Goal: Task Accomplishment & Management: Manage account settings

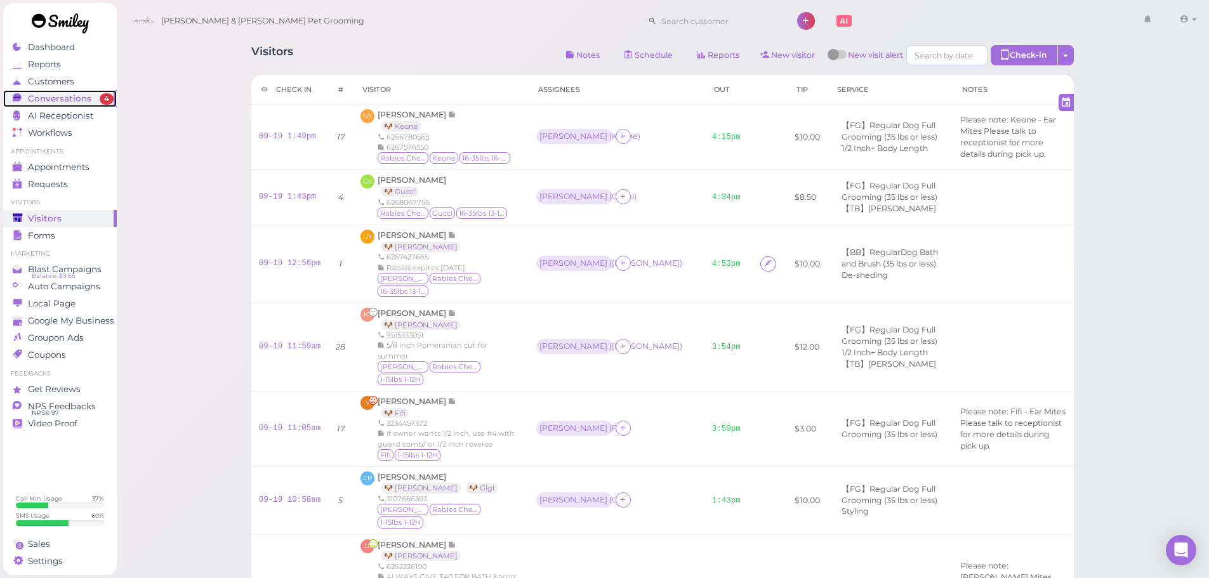
click at [77, 95] on span "Conversations" at bounding box center [59, 98] width 63 height 11
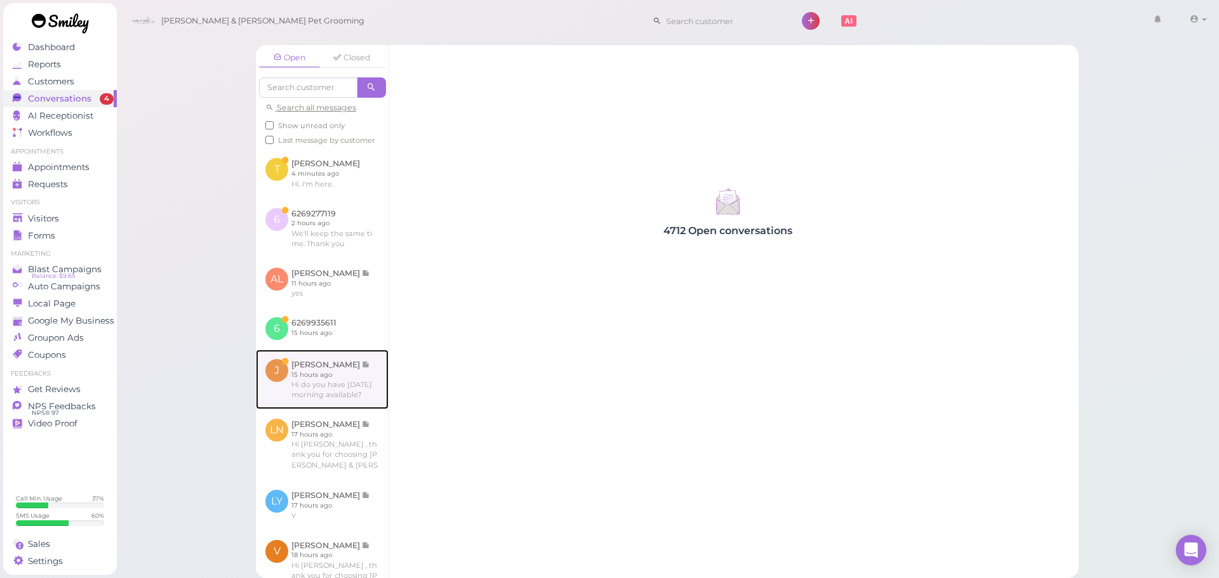
click at [309, 397] on link at bounding box center [322, 380] width 133 height 60
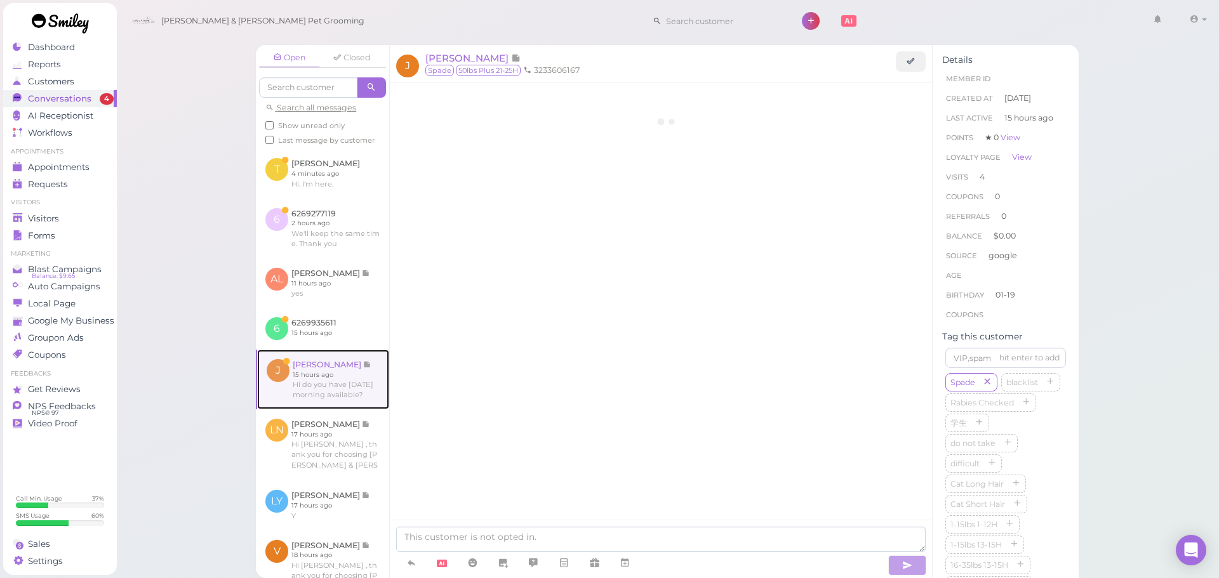
scroll to position [1612, 0]
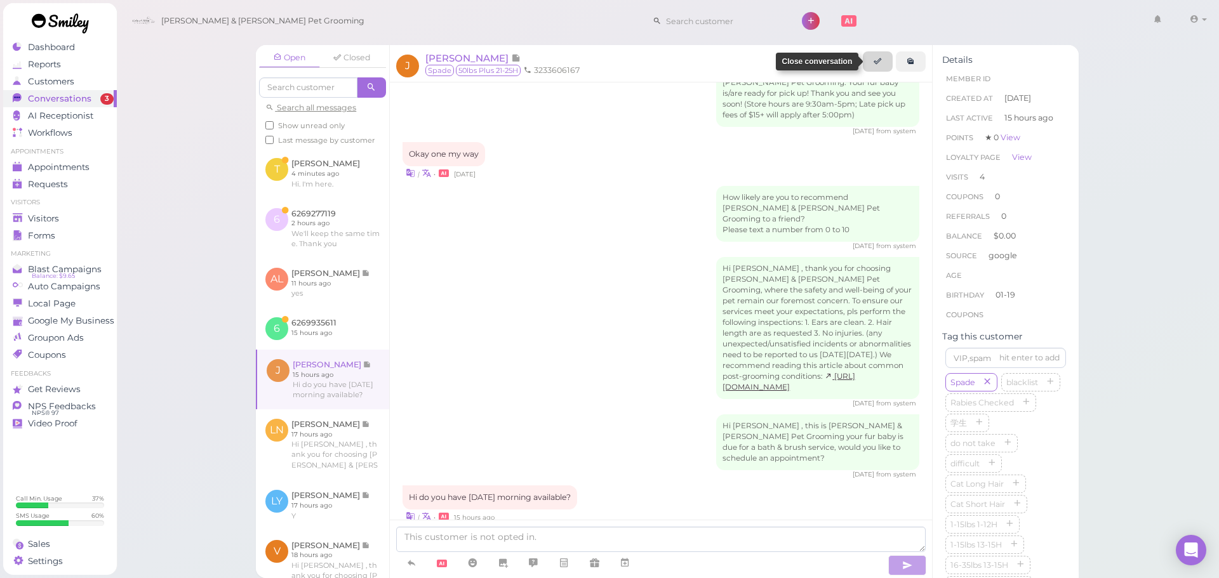
click at [917, 55] on link at bounding box center [911, 61] width 30 height 20
click at [512, 348] on div "Hi Jacqueline , thank you for choosing Cody & Miley Pet Grooming, where the saf…" at bounding box center [660, 332] width 517 height 151
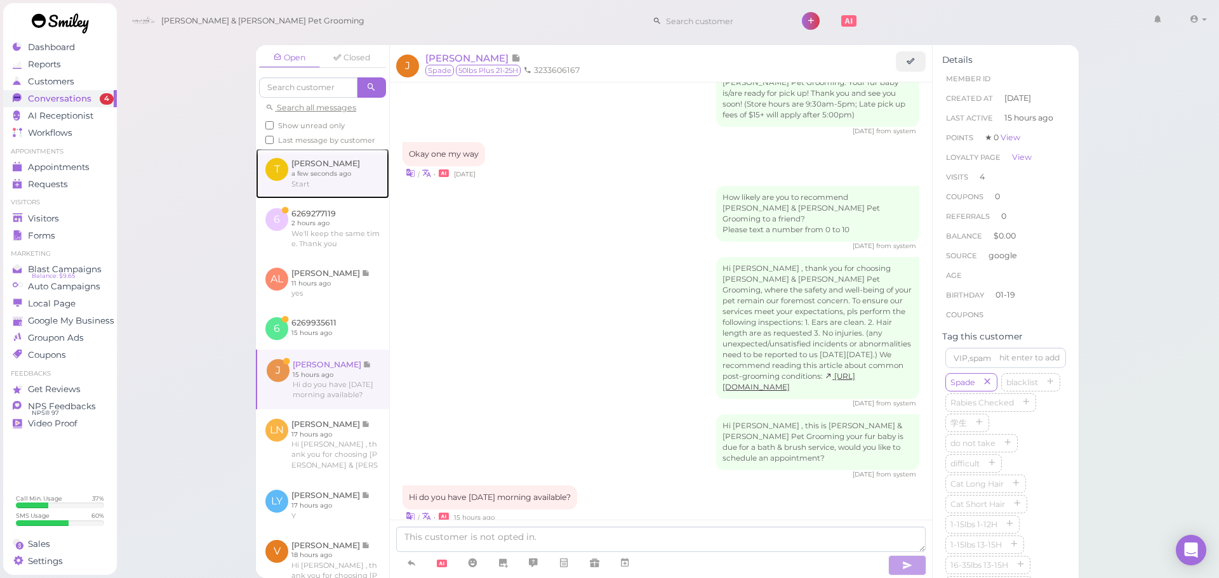
click at [319, 197] on link at bounding box center [322, 174] width 133 height 50
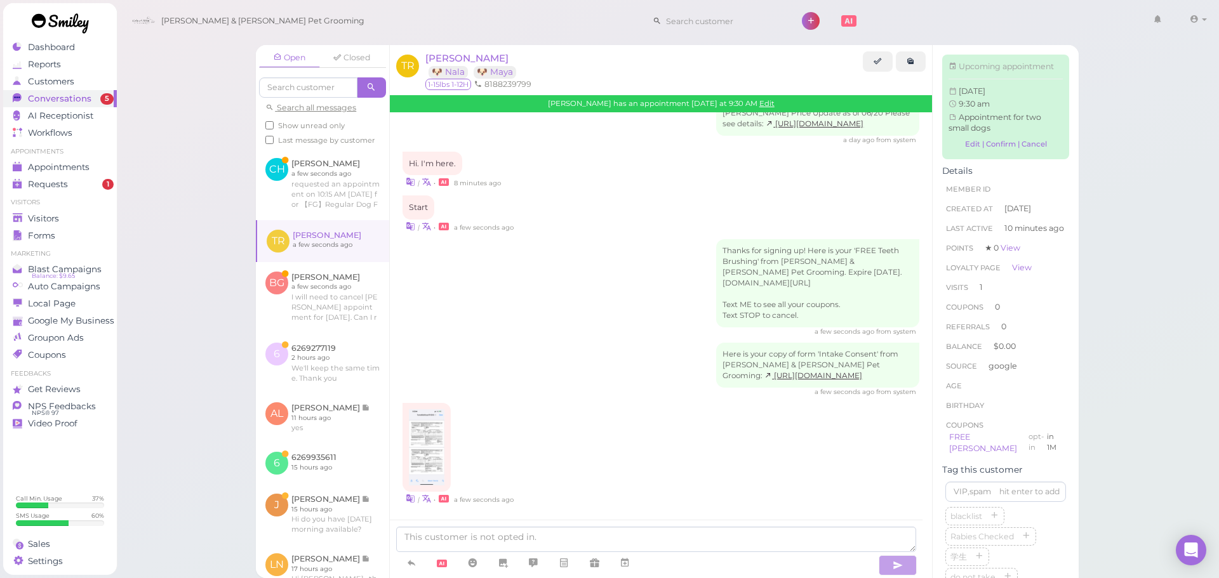
click at [382, 13] on div "Cody & Miley Pet Grooming 1 Account Billings" at bounding box center [668, 21] width 1085 height 36
click at [534, 54] on div "[PERSON_NAME] 🐶 Nala 🐶 Maya" at bounding box center [643, 64] width 437 height 27
click at [215, 42] on div "Open Closed Search all messages Show unread only Last message by customer CH Ch…" at bounding box center [667, 289] width 1103 height 578
click at [549, 58] on div "[PERSON_NAME] 🐶 Nala 🐶 Maya" at bounding box center [643, 64] width 437 height 27
click at [211, 86] on div "Open Closed Search all messages Show unread only Last message by customer CH Ch…" at bounding box center [667, 289] width 1103 height 578
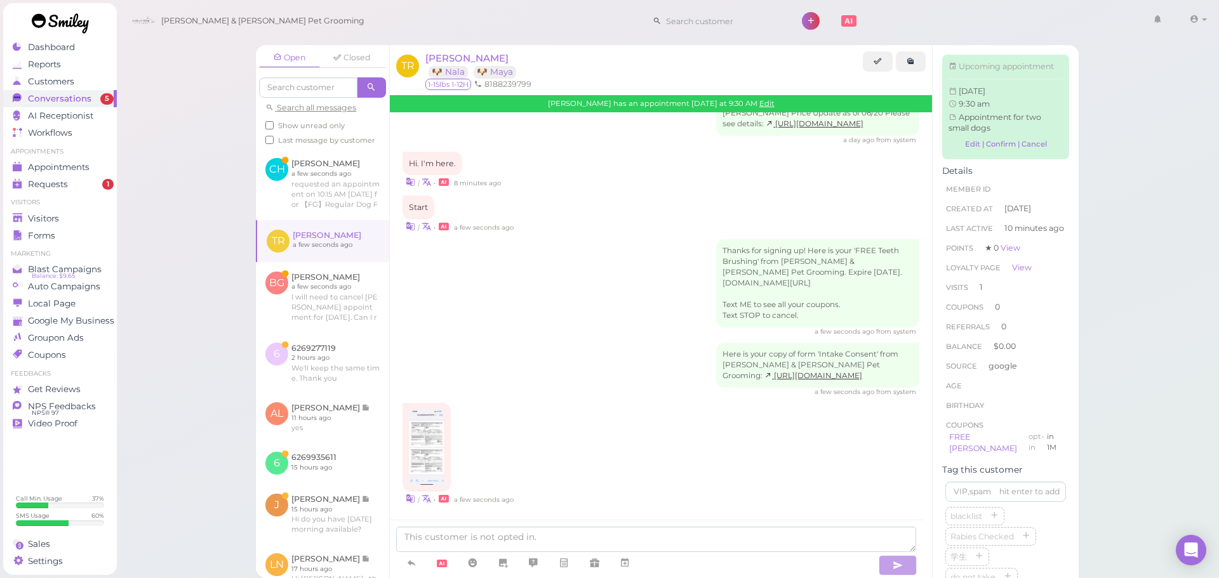
click at [590, 70] on div "[PERSON_NAME] 🐶 Nala 🐶 Maya" at bounding box center [643, 64] width 437 height 27
click at [421, 436] on img at bounding box center [426, 447] width 35 height 76
click at [496, 538] on textarea at bounding box center [656, 539] width 520 height 25
type textarea "Roger, your profile is updated, thank you"
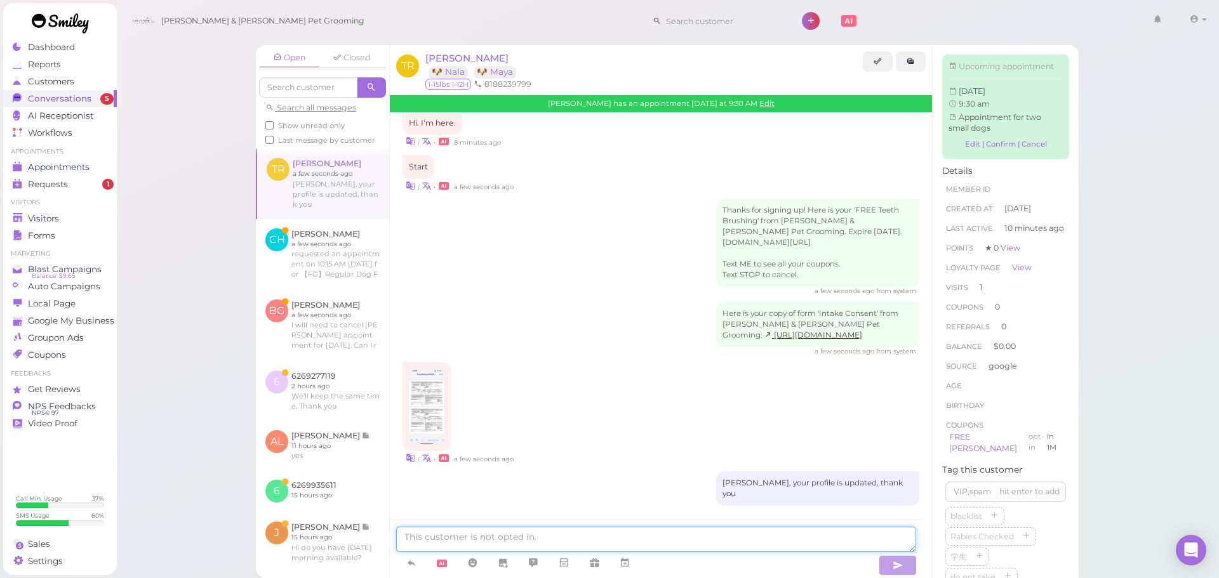
scroll to position [317, 0]
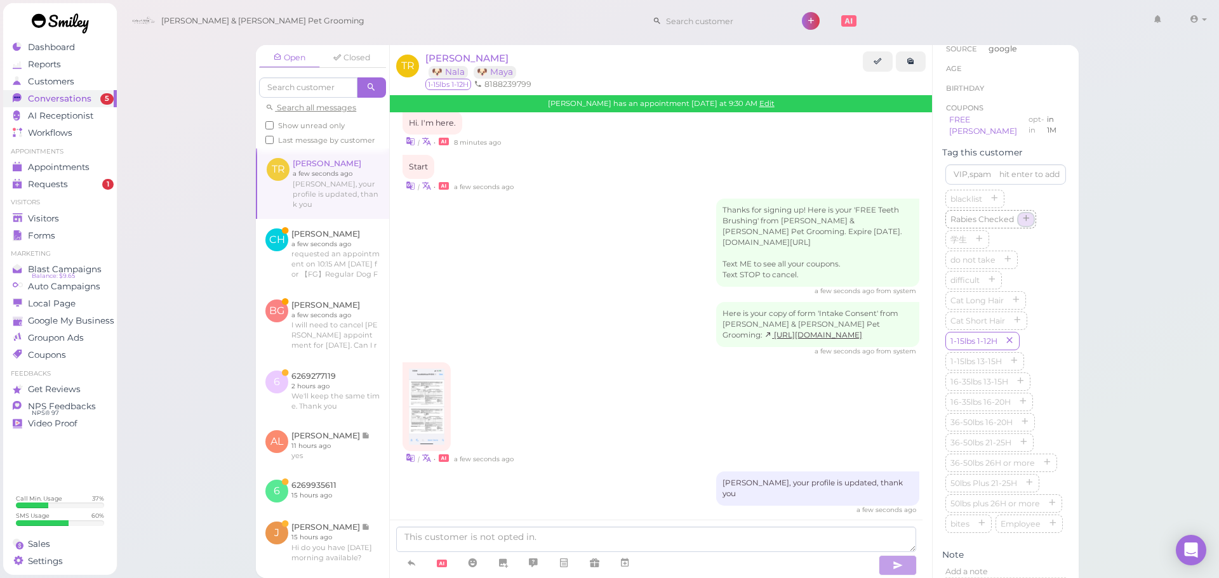
click at [1030, 224] on icon "button" at bounding box center [1026, 219] width 8 height 9
click at [77, 100] on span "Conversations" at bounding box center [59, 98] width 63 height 11
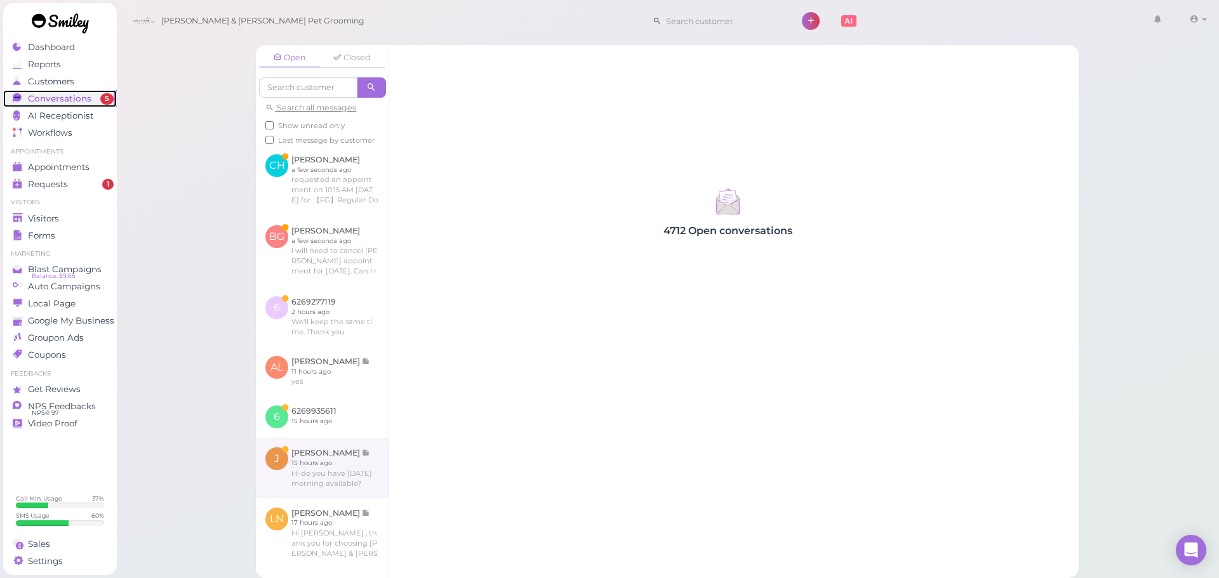
scroll to position [127, 0]
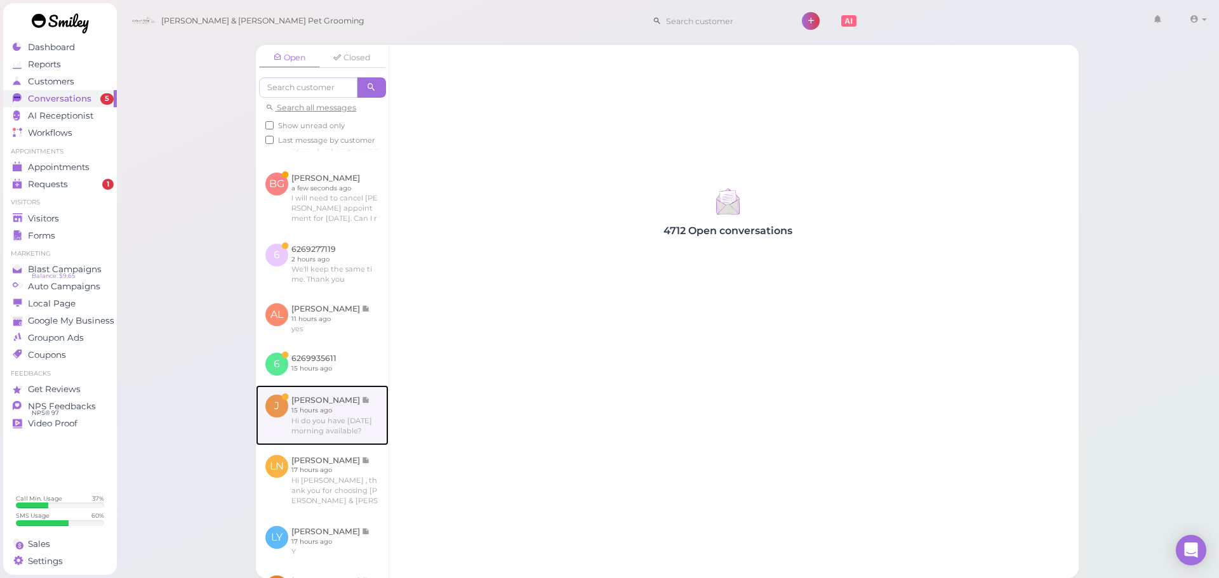
click at [334, 437] on link at bounding box center [322, 415] width 133 height 60
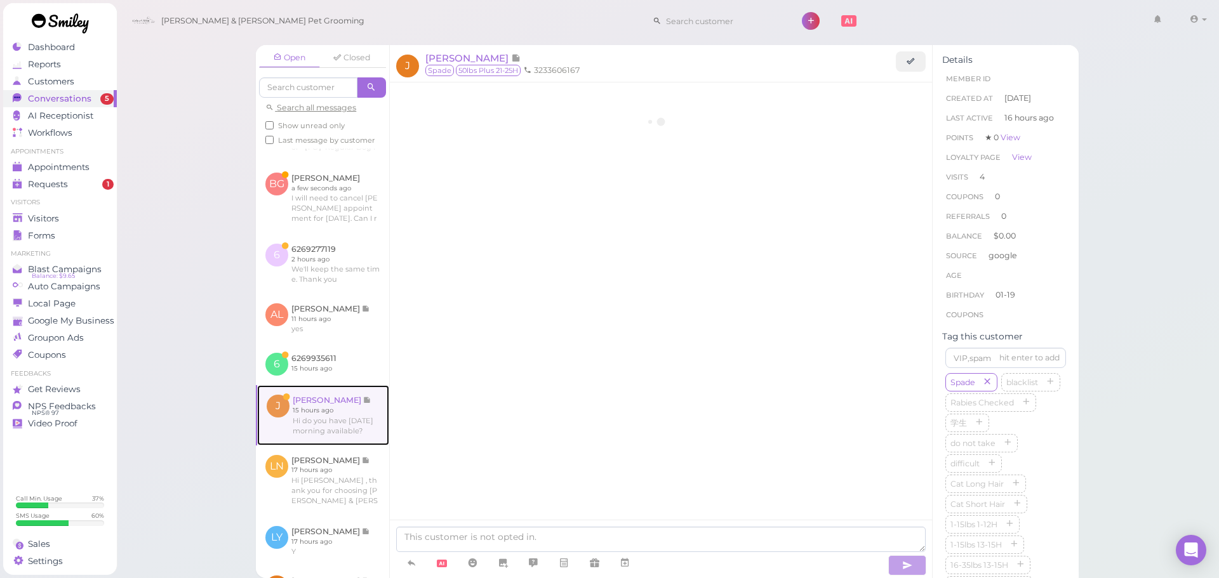
scroll to position [1612, 0]
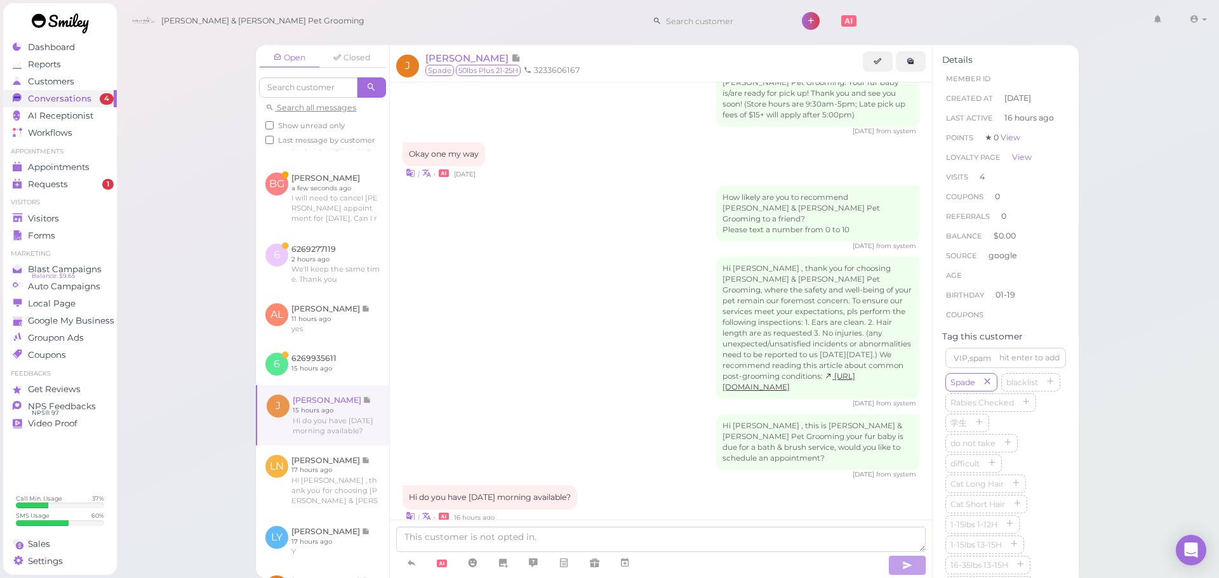
click at [530, 414] on div "Hi Jacqueline , this is Cody & Miley Pet Grooming your fur baby is due for a ba…" at bounding box center [660, 446] width 517 height 65
click at [503, 54] on span "[PERSON_NAME]" at bounding box center [468, 58] width 86 height 12
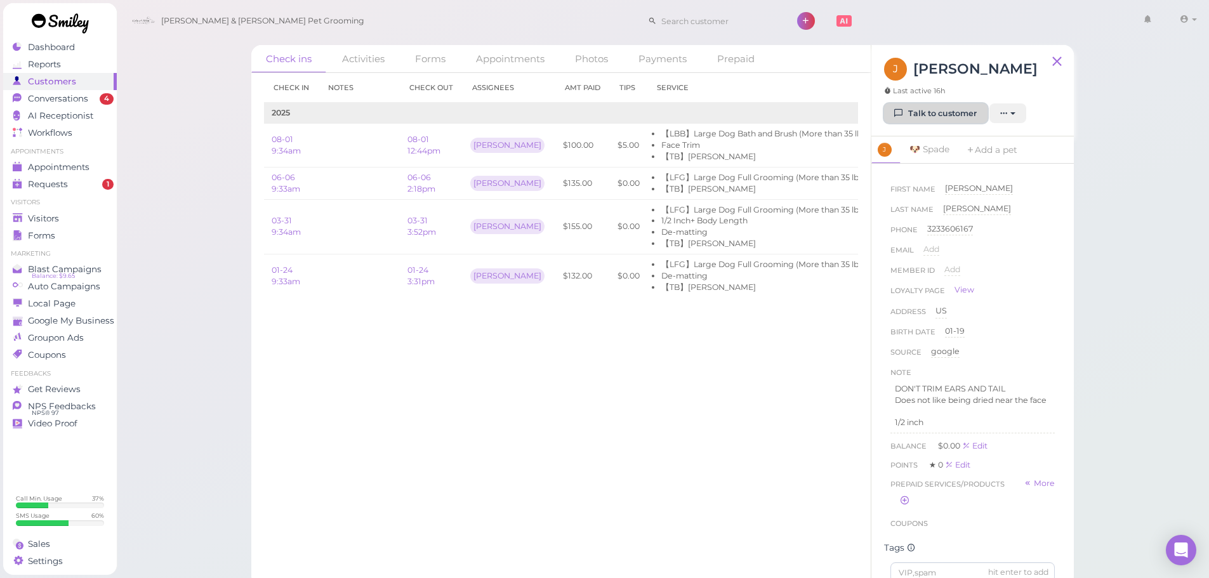
click at [951, 124] on link "Talk to customer" at bounding box center [935, 113] width 103 height 20
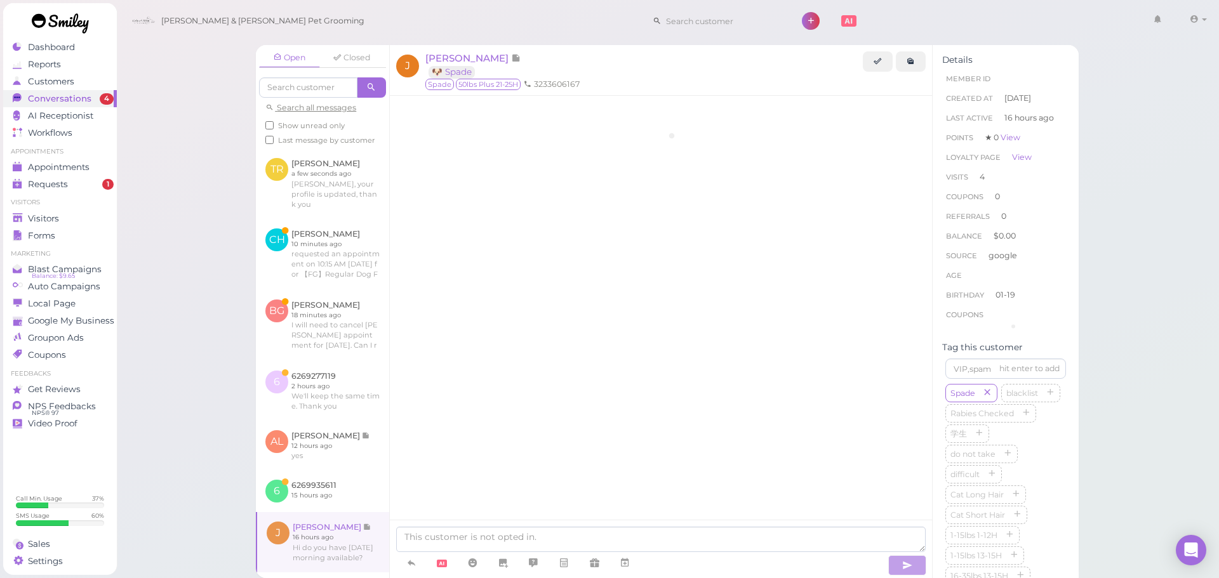
scroll to position [1612, 0]
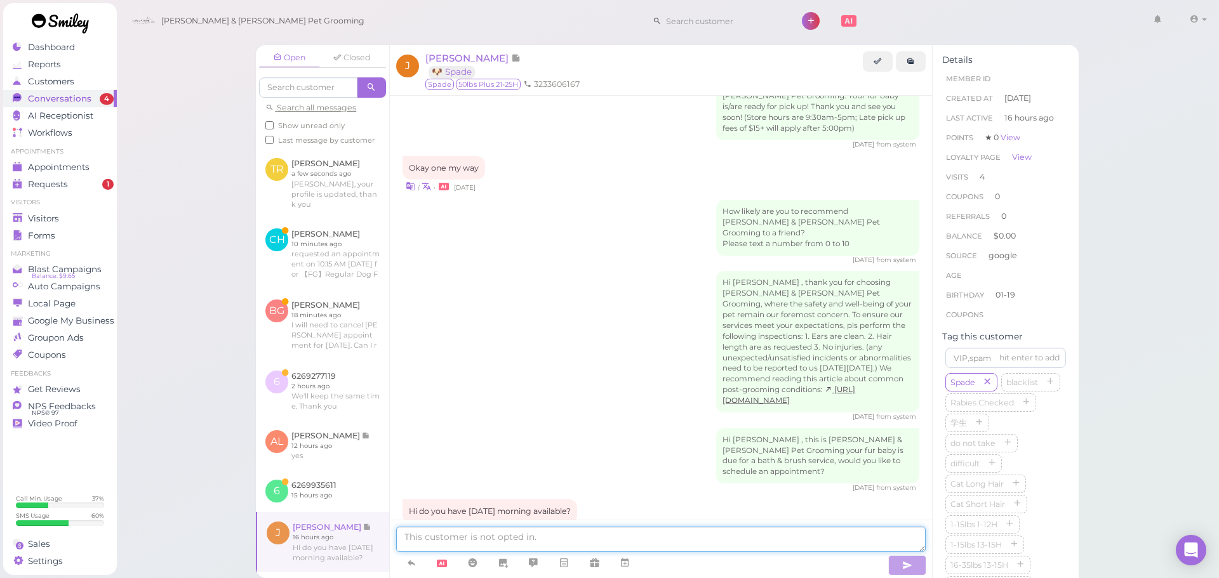
click at [421, 537] on textarea at bounding box center [660, 539] width 529 height 25
click at [438, 534] on textarea "For full grooming or Bath&Brush?" at bounding box center [660, 539] width 529 height 25
click at [514, 536] on textarea "For full Grooming or Bath&Brush?" at bounding box center [660, 539] width 529 height 25
click at [522, 533] on textarea "For full Grooming or Bath &Brush?" at bounding box center [660, 539] width 529 height 25
click at [420, 538] on textarea "For full Grooming or Bath & Brush?" at bounding box center [660, 539] width 529 height 25
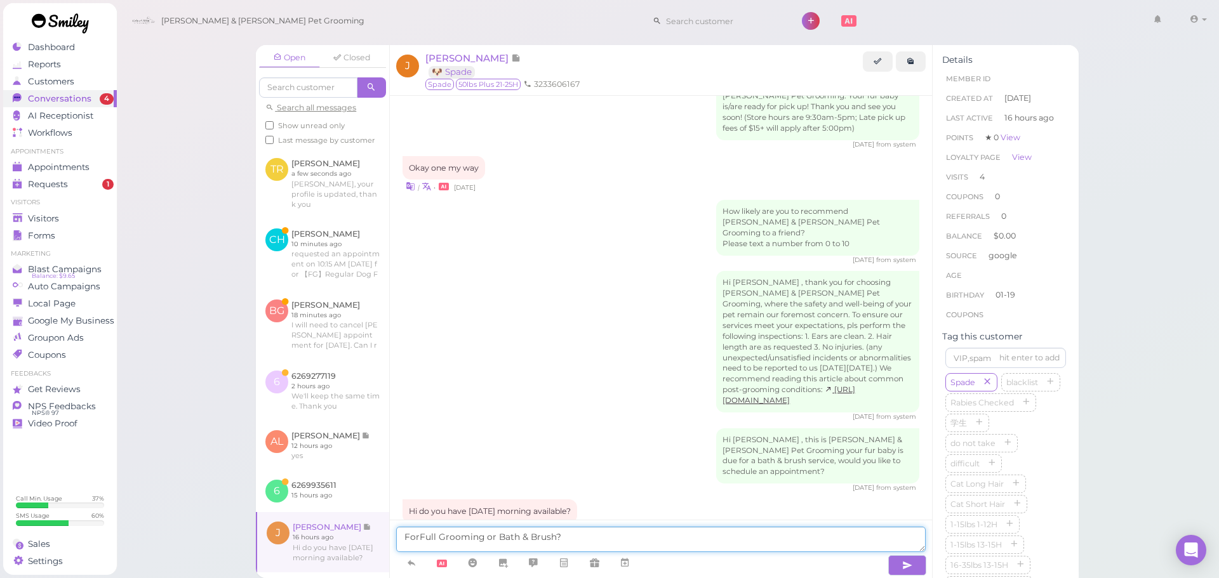
click at [419, 538] on textarea "ForFull Grooming or Bath & Brush?" at bounding box center [660, 539] width 529 height 25
type textarea "For Full Grooming or Bath & Brush?"
click at [611, 536] on textarea "For Full Grooming or Bath & Brush?" at bounding box center [660, 539] width 529 height 25
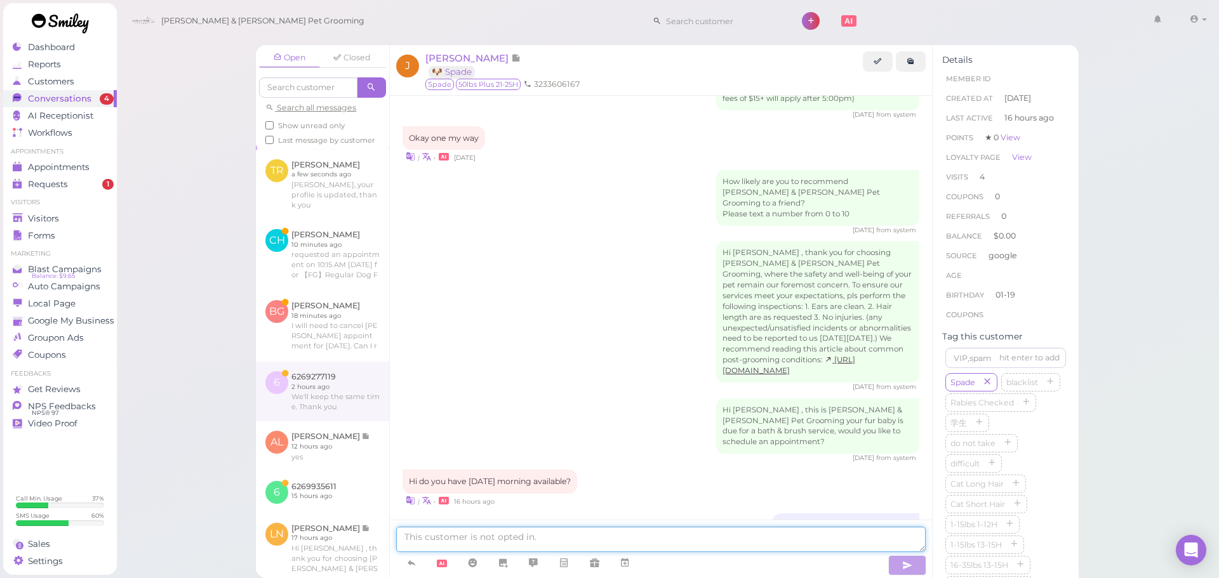
scroll to position [127, 0]
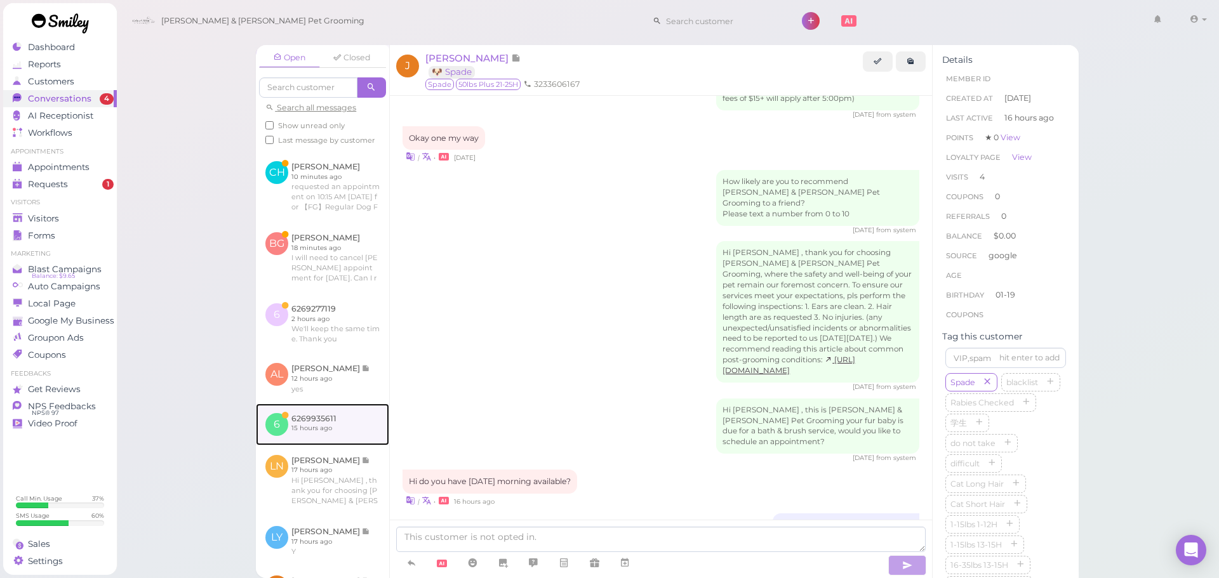
click at [333, 446] on link at bounding box center [322, 425] width 133 height 42
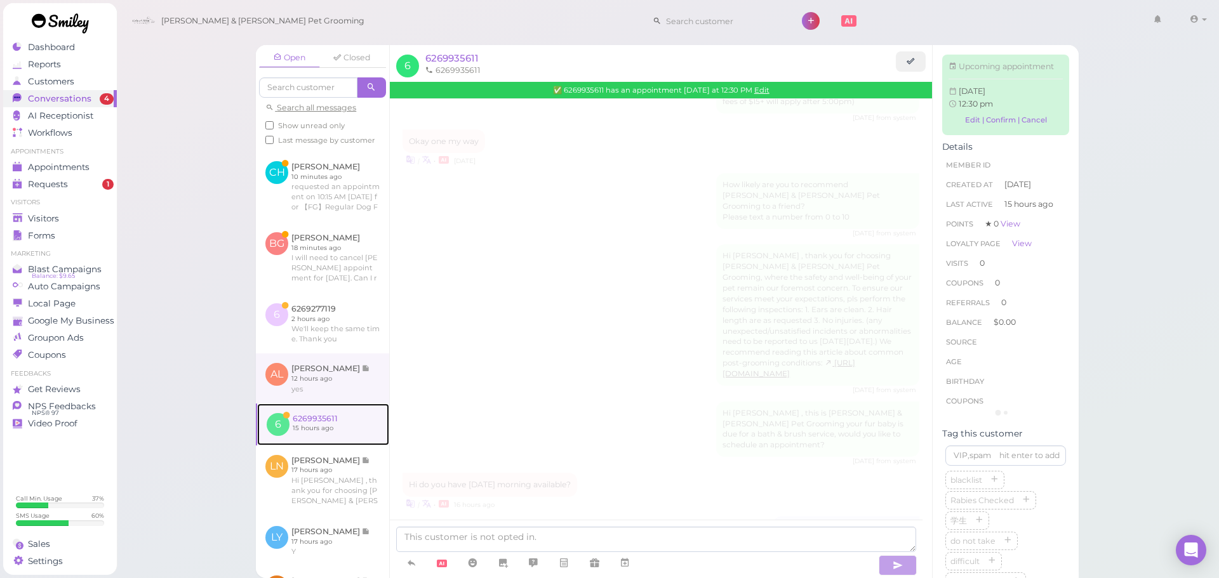
scroll to position [379, 0]
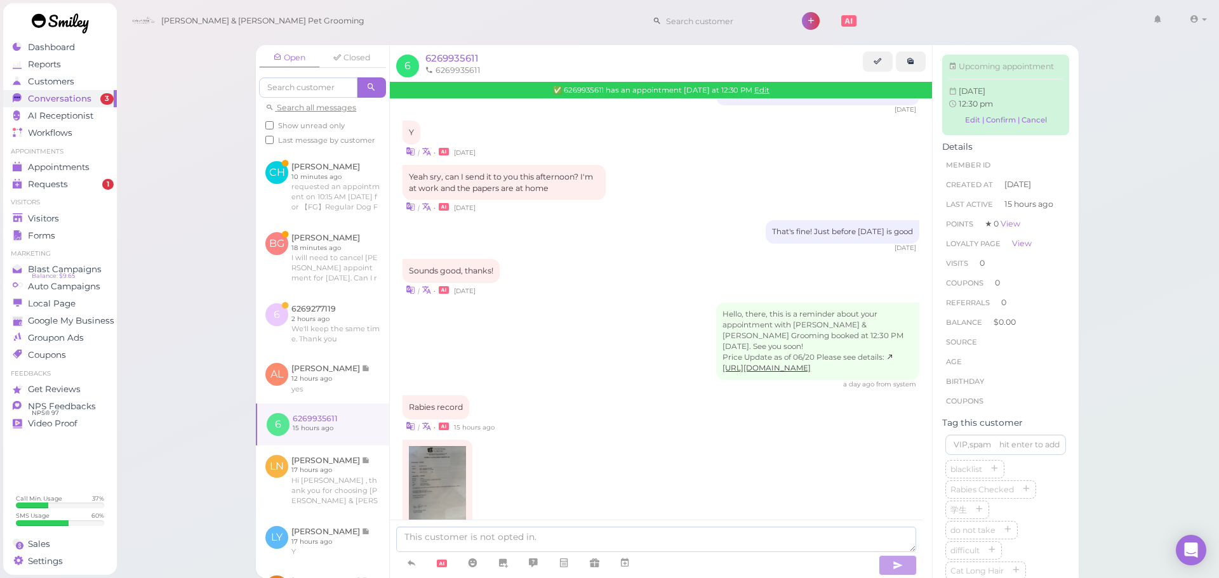
click at [547, 374] on div "Hello, there, this is a reminder about your appointment with Cody & Miley Pet G…" at bounding box center [660, 346] width 517 height 86
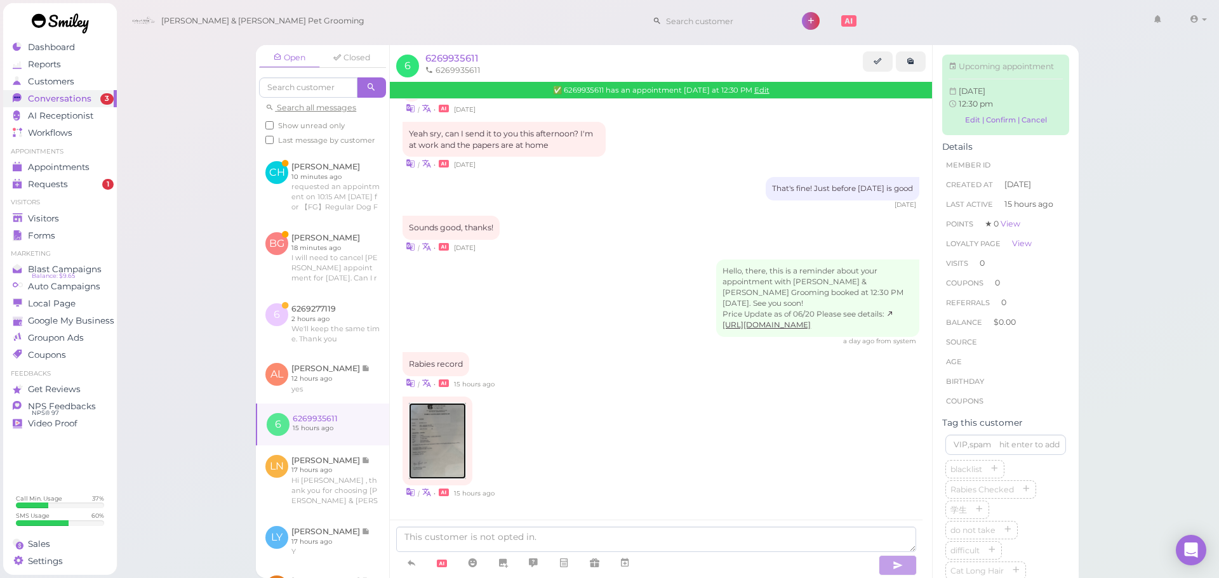
click at [431, 414] on img at bounding box center [437, 441] width 57 height 76
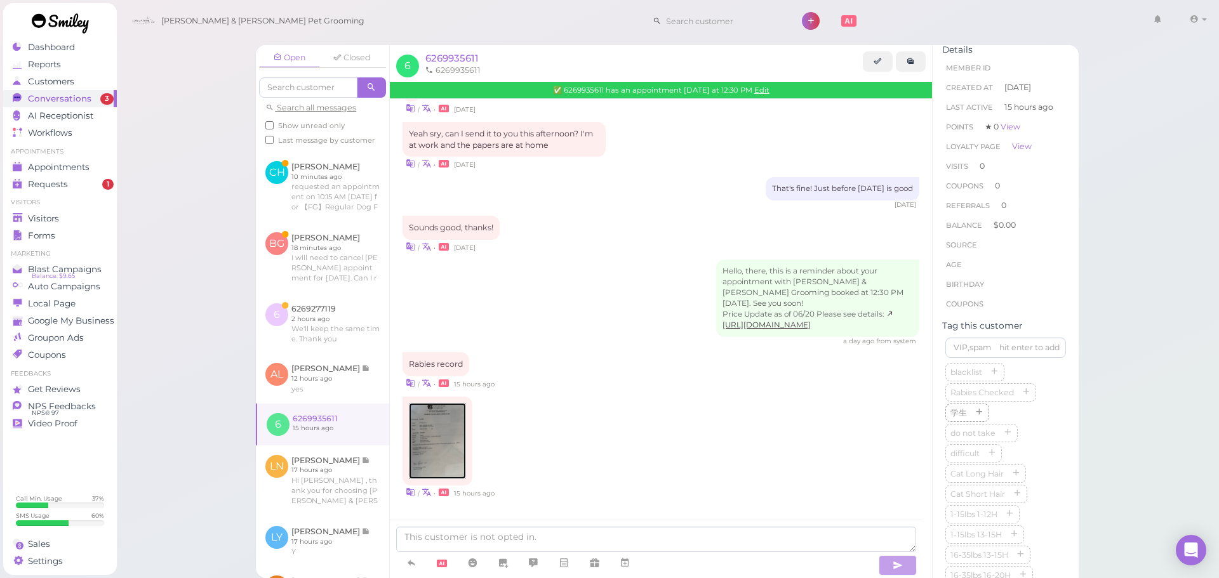
scroll to position [127, 0]
click at [1026, 368] on icon "button" at bounding box center [1026, 363] width 8 height 9
click at [541, 528] on textarea at bounding box center [656, 539] width 520 height 25
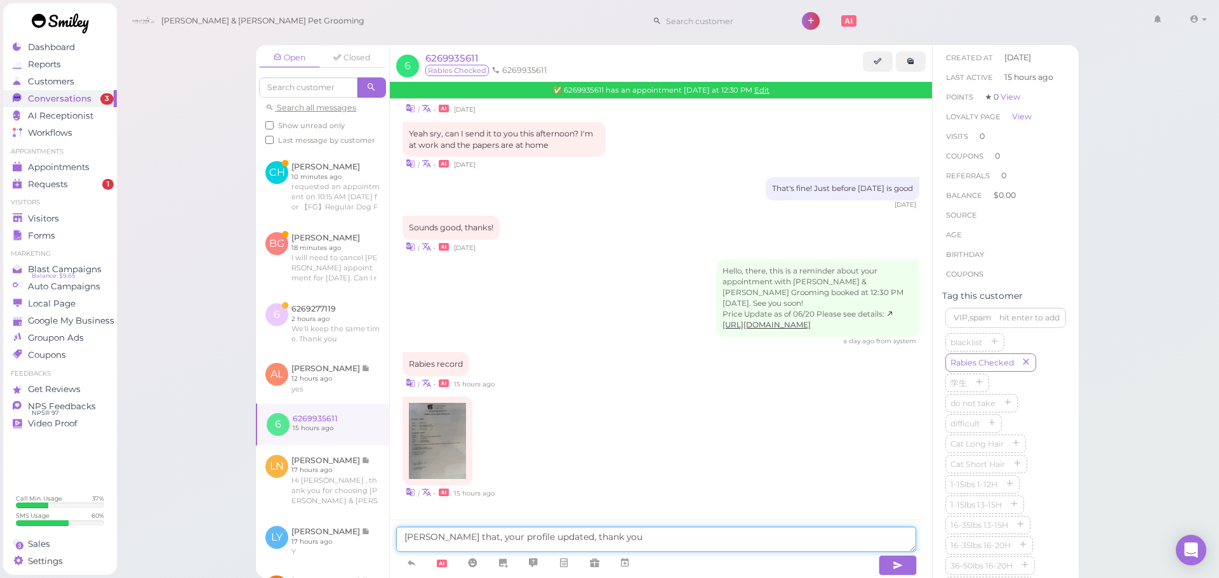
type textarea "Roger that, your profile updated, thank you."
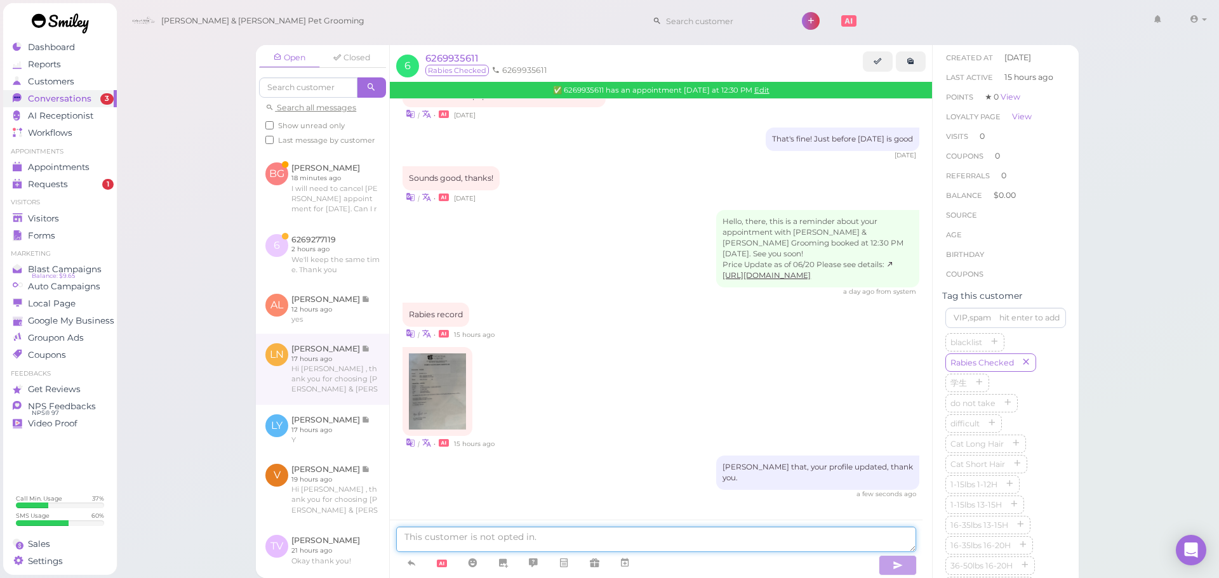
scroll to position [261, 0]
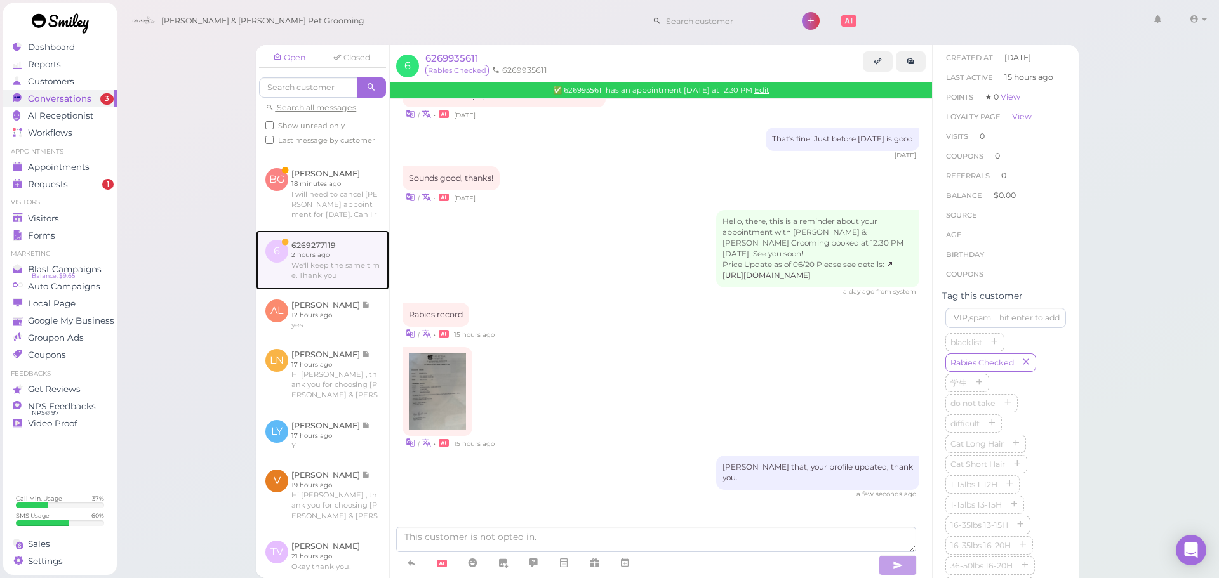
click at [347, 290] on link at bounding box center [322, 260] width 133 height 60
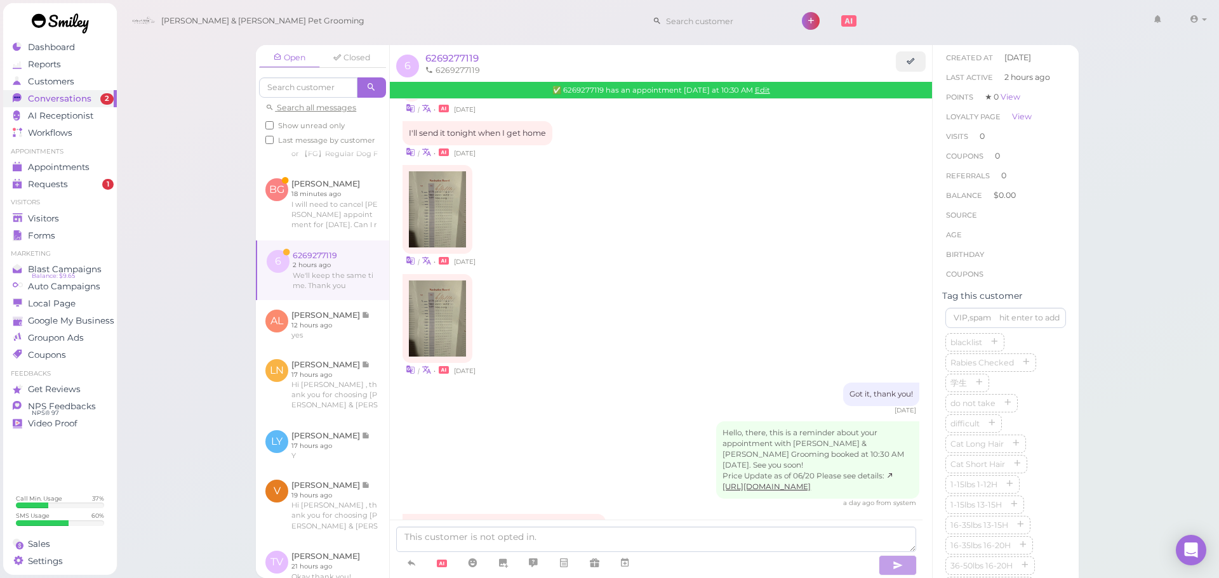
scroll to position [750, 0]
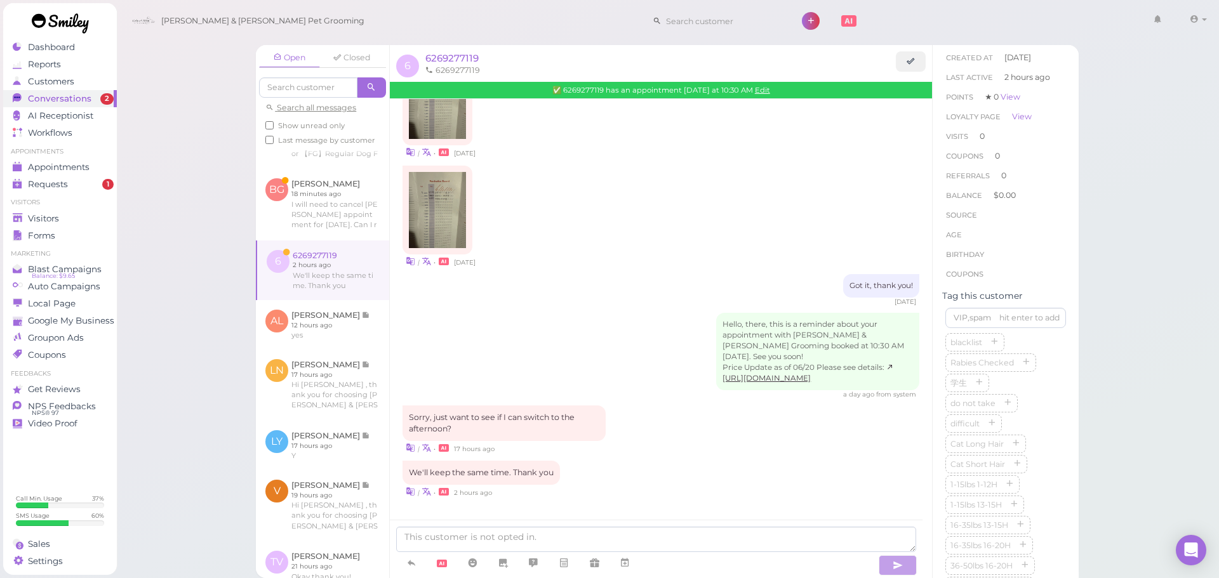
click at [496, 347] on div "Hello, there, this is a reminder about your appointment with Cody & Miley Pet G…" at bounding box center [660, 356] width 517 height 86
click at [515, 362] on div "Hello, there, this is a reminder about your appointment with Cody & Miley Pet G…" at bounding box center [660, 356] width 517 height 86
click at [595, 364] on div "Hello, there, this is a reminder about your appointment with Cody & Miley Pet G…" at bounding box center [660, 356] width 517 height 86
click at [635, 484] on div "We'll keep the same time. Thank you | • 2 hours ago" at bounding box center [660, 479] width 517 height 37
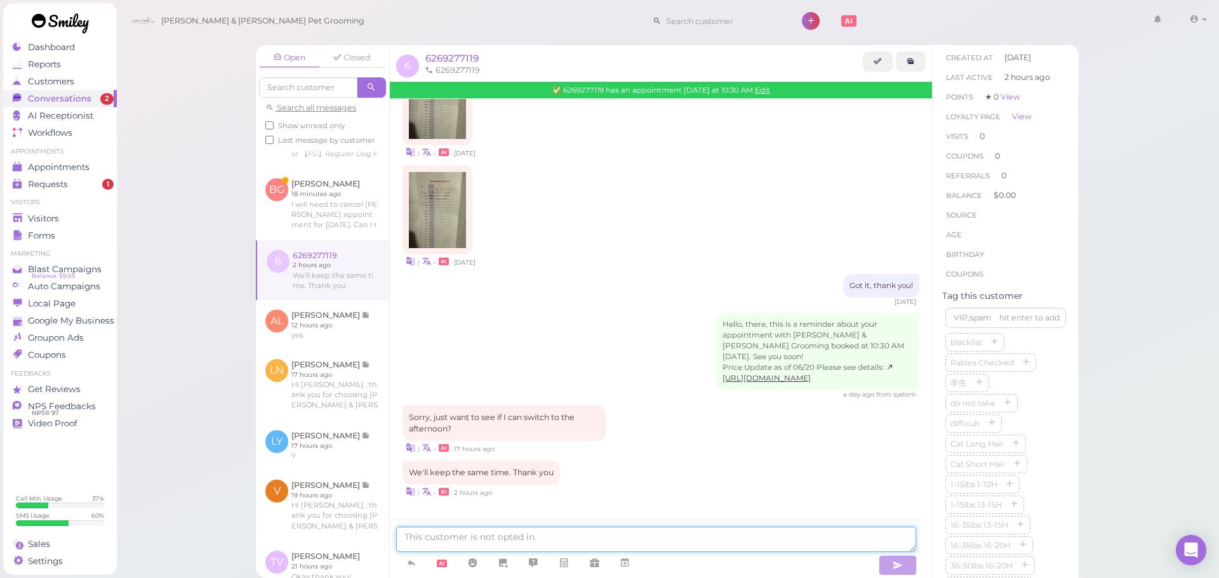
click at [606, 532] on textarea at bounding box center [656, 539] width 520 height 25
type textarea "Roger that, see you soon."
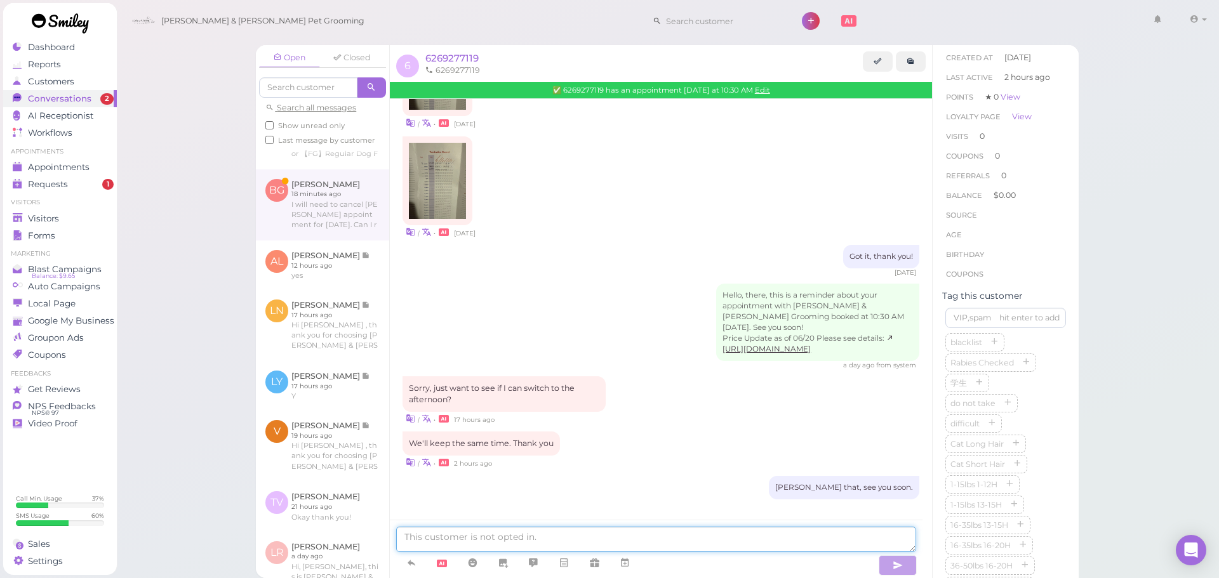
scroll to position [120, 0]
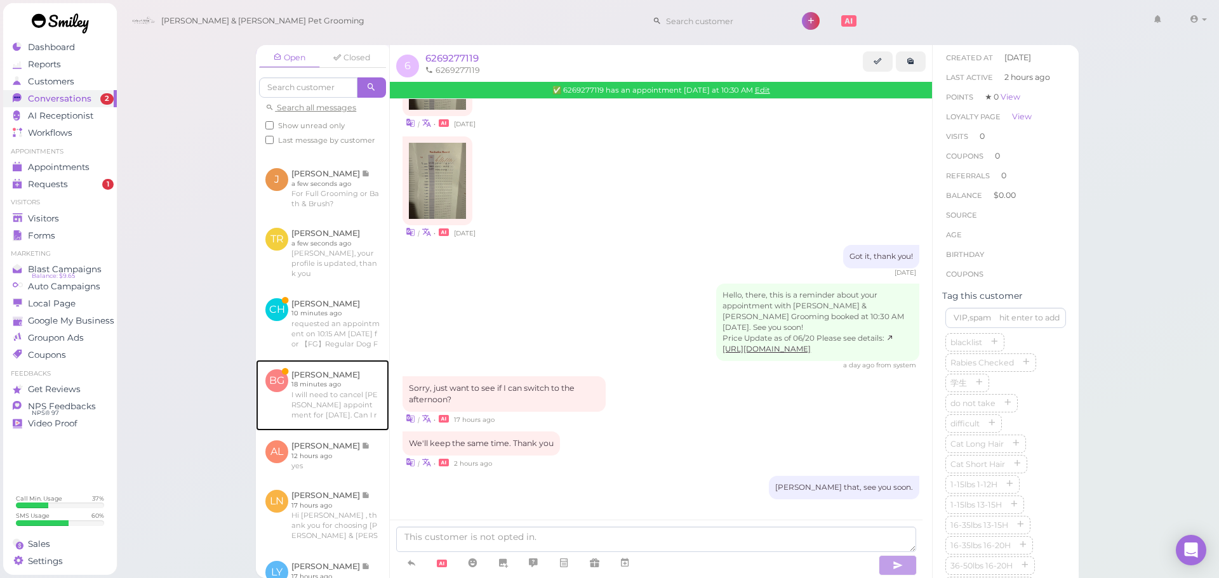
drag, startPoint x: 324, startPoint y: 394, endPoint x: 493, endPoint y: 428, distance: 171.8
click at [324, 394] on link at bounding box center [322, 395] width 133 height 71
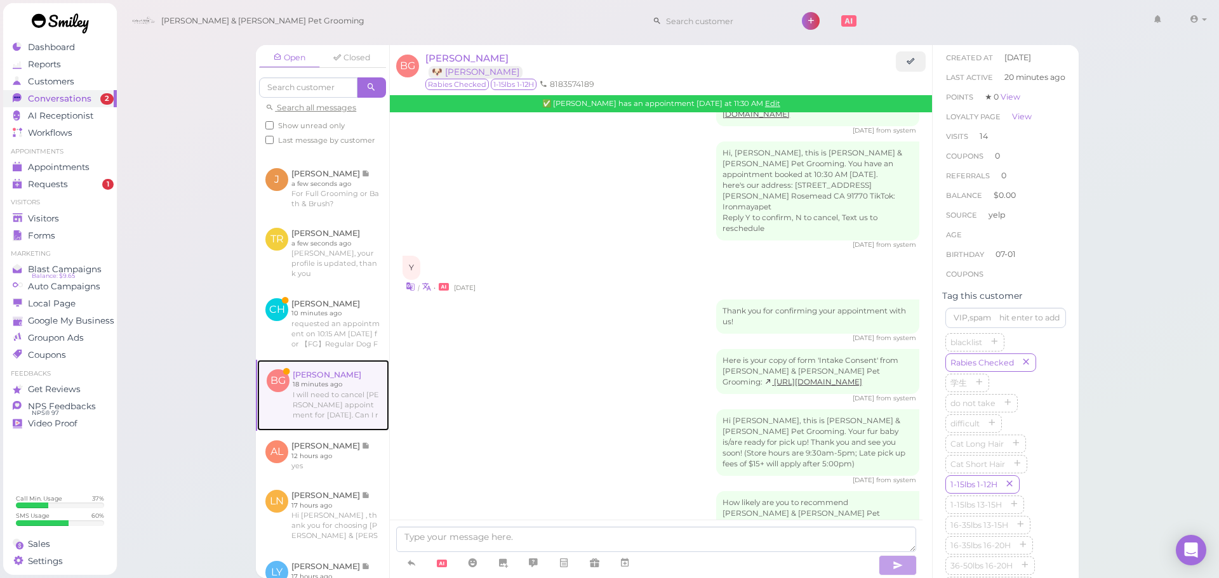
scroll to position [1664, 0]
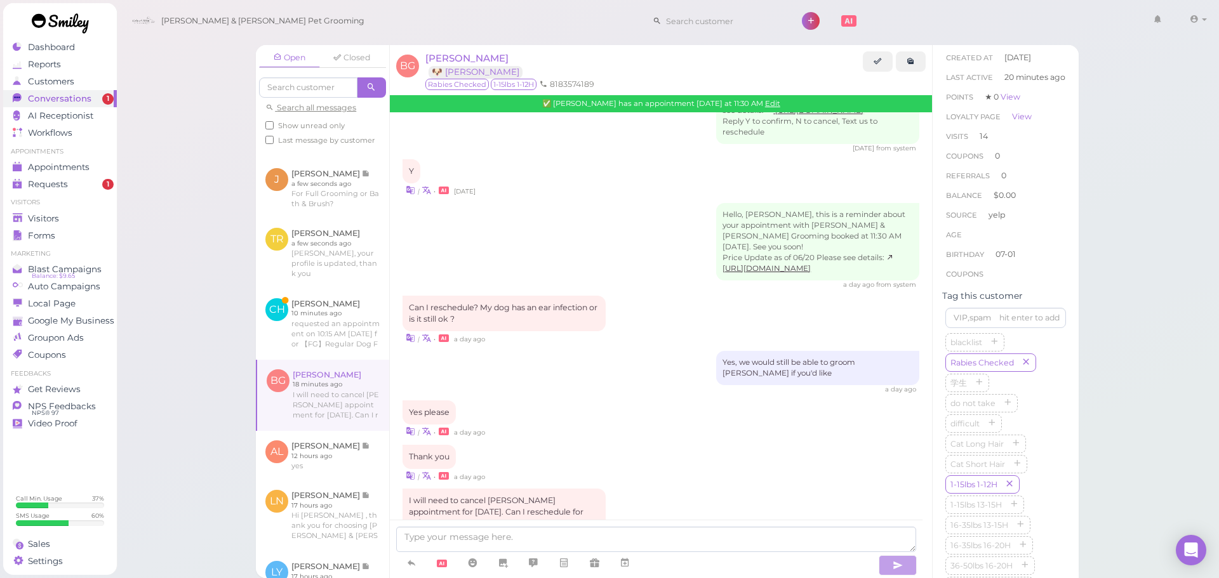
click at [563, 445] on div "Thank you | • a day ago" at bounding box center [660, 463] width 517 height 37
click at [676, 489] on div "I will need to cancel Zoe appointment for today. Can I reschedule for 10/06? | …" at bounding box center [660, 519] width 517 height 60
click at [621, 203] on div "Hello, Brenda, this is a reminder about your appointment with Cody & Miley Pet …" at bounding box center [660, 246] width 517 height 86
click at [771, 107] on link "Edit" at bounding box center [772, 103] width 15 height 9
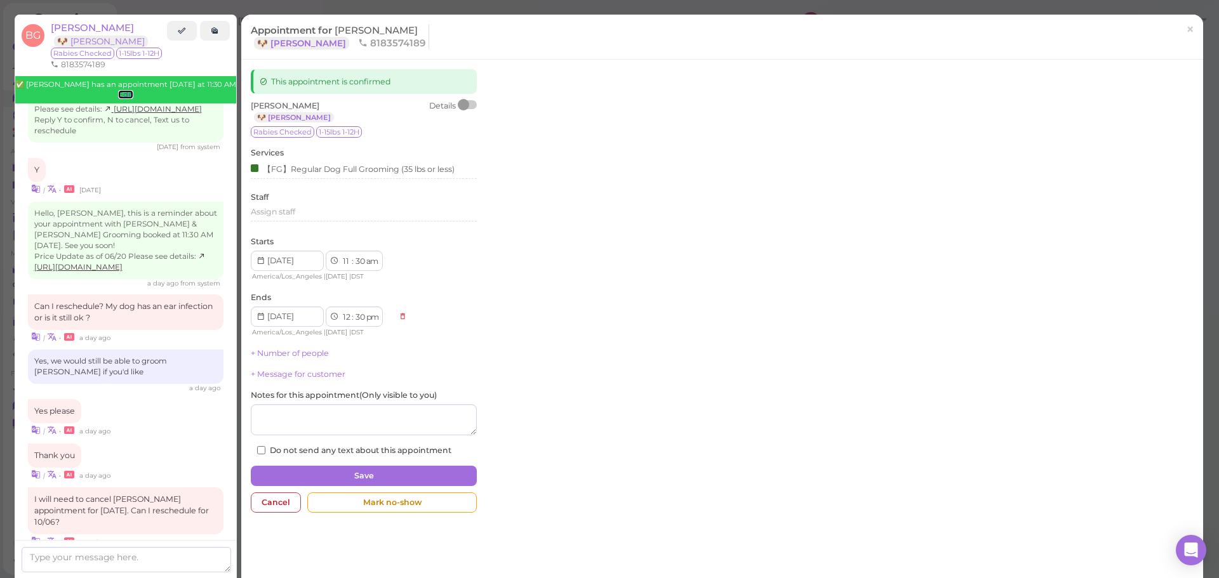
scroll to position [1748, 0]
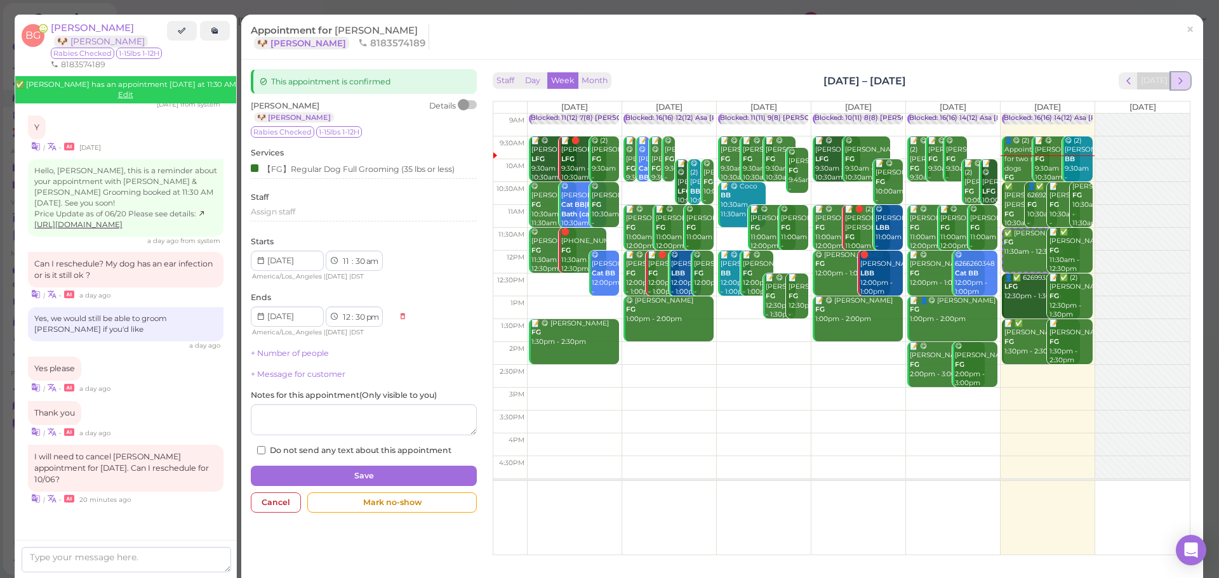
click at [1174, 78] on span "next" at bounding box center [1180, 81] width 12 height 12
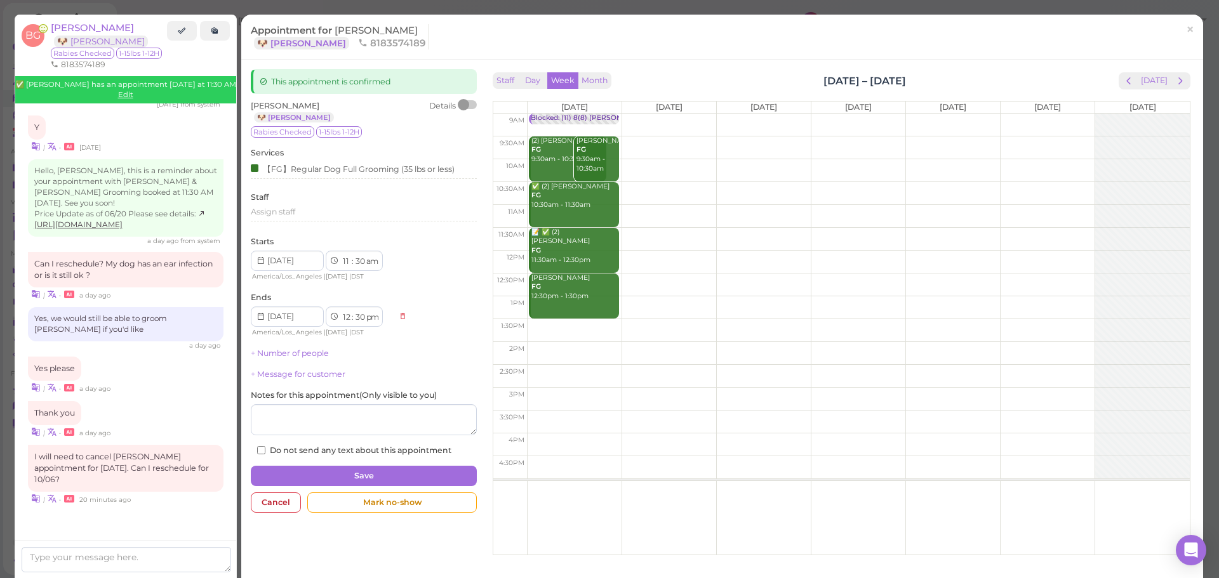
click at [1174, 78] on span "next" at bounding box center [1180, 81] width 12 height 12
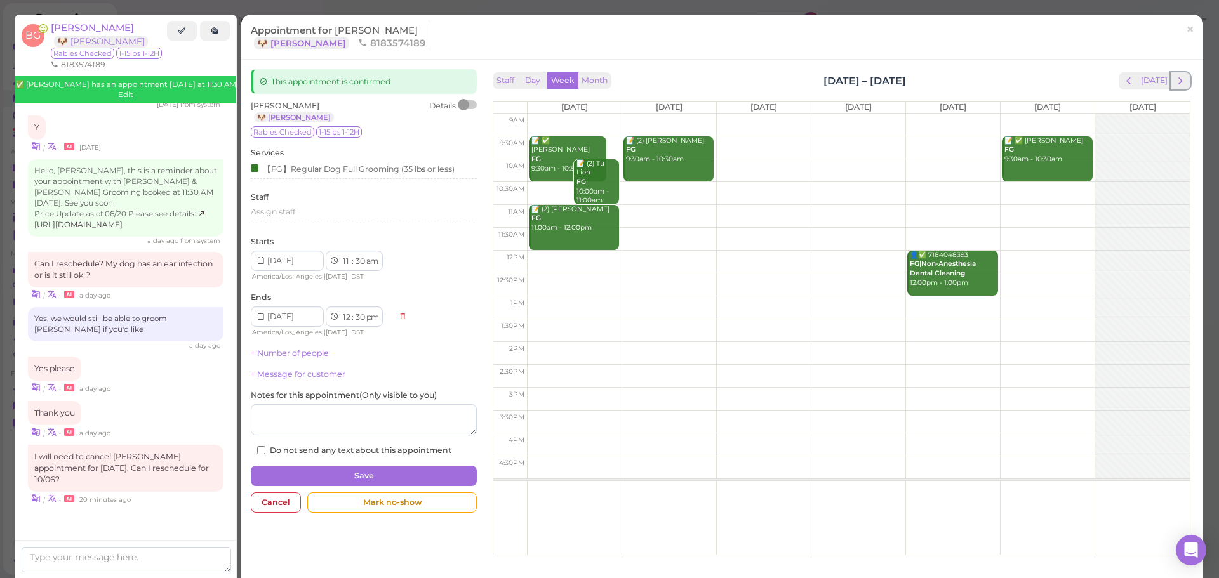
click at [1174, 78] on span "next" at bounding box center [1180, 81] width 12 height 12
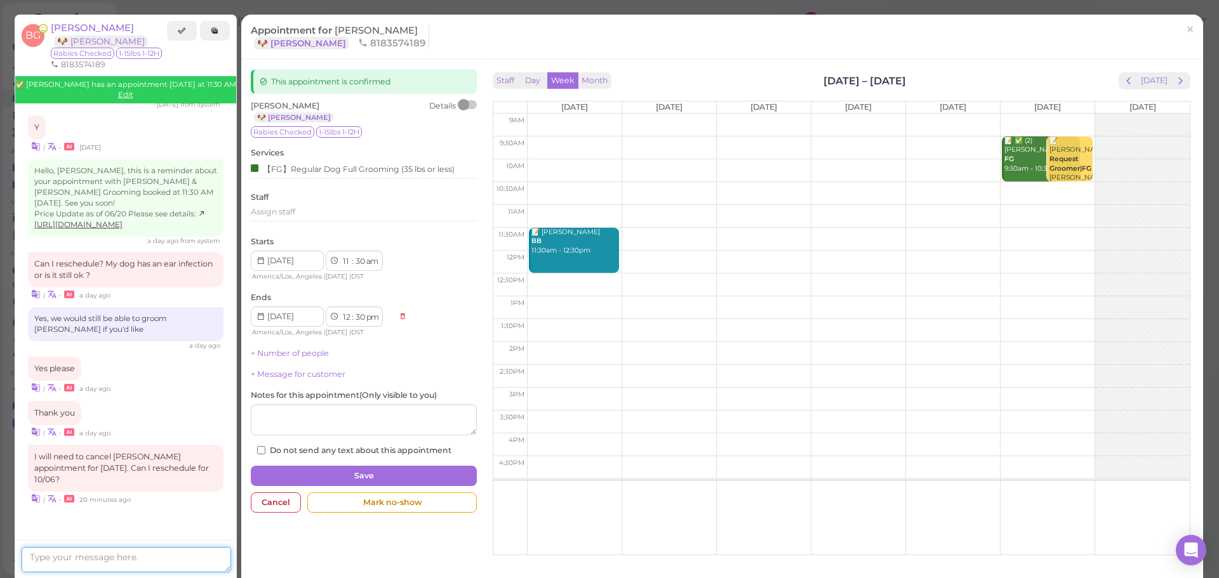
click at [67, 562] on textarea at bounding box center [126, 559] width 209 height 25
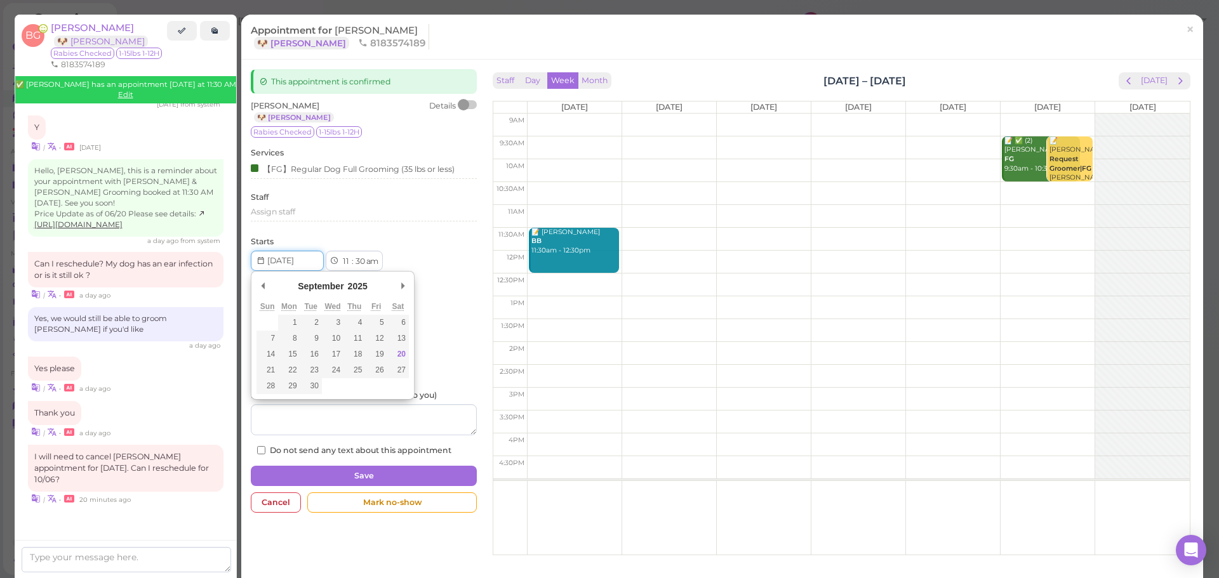
click at [293, 258] on input "Use the arrow keys to pick a date" at bounding box center [287, 261] width 73 height 20
type input "2025-10-06"
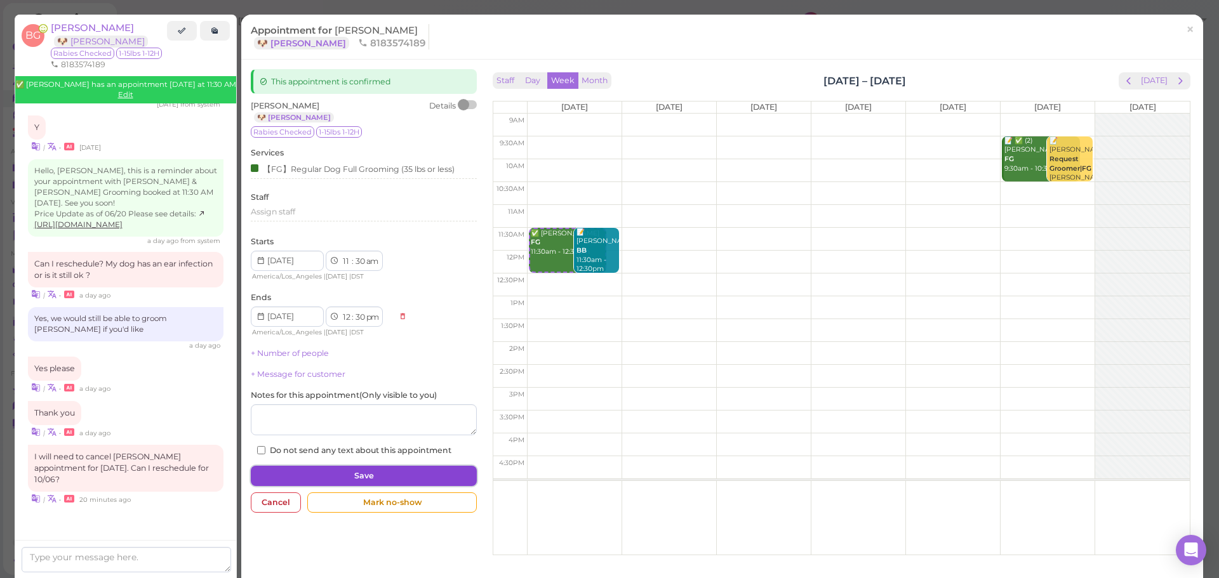
click at [372, 472] on button "Save" at bounding box center [364, 476] width 226 height 20
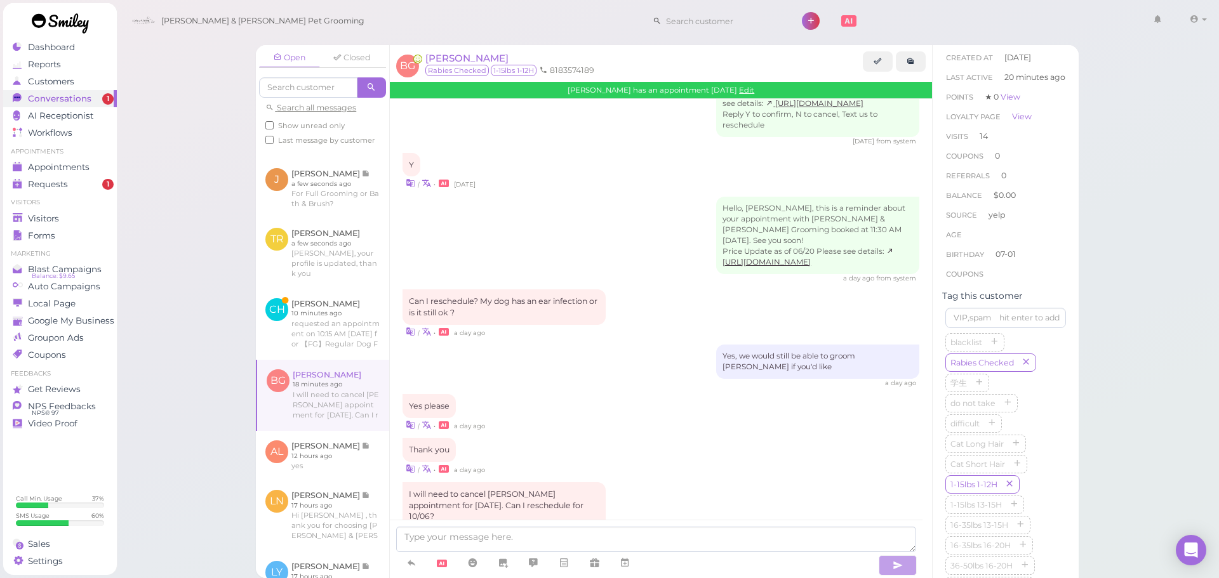
scroll to position [1783, 0]
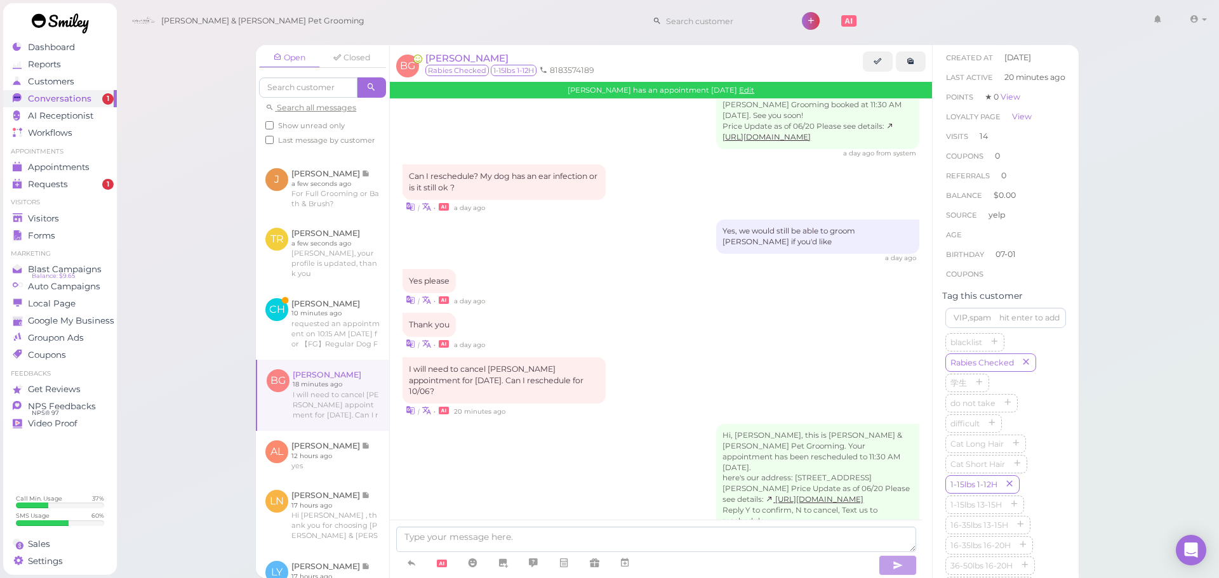
click at [689, 313] on div "Thank you | • a day ago" at bounding box center [660, 331] width 517 height 37
click at [692, 337] on div "| • a day ago" at bounding box center [660, 343] width 517 height 13
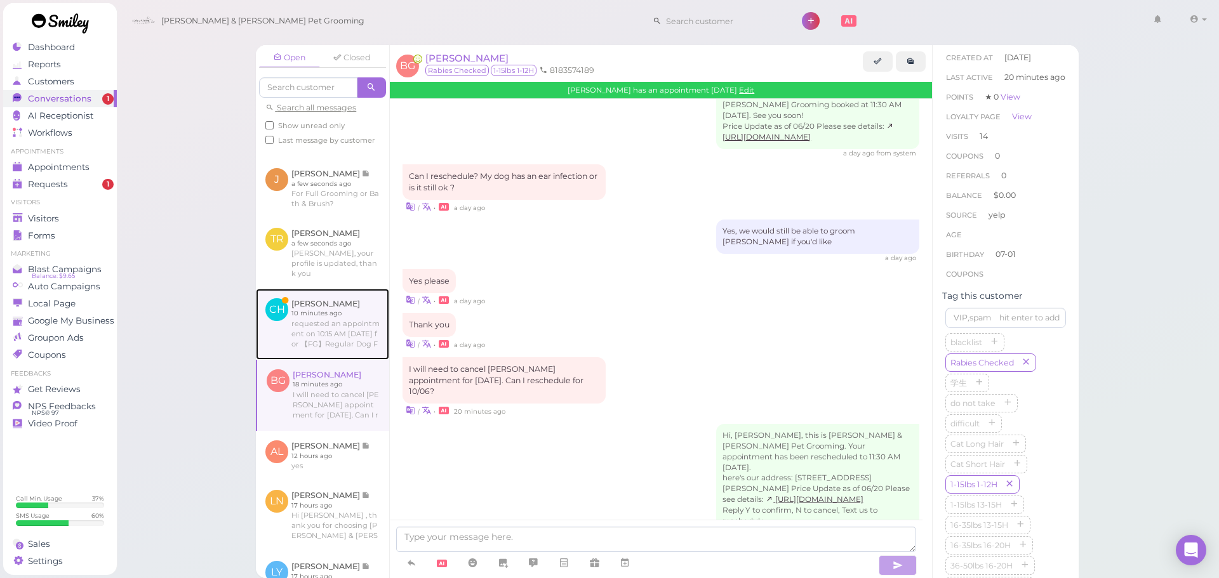
click at [329, 331] on link at bounding box center [322, 324] width 133 height 71
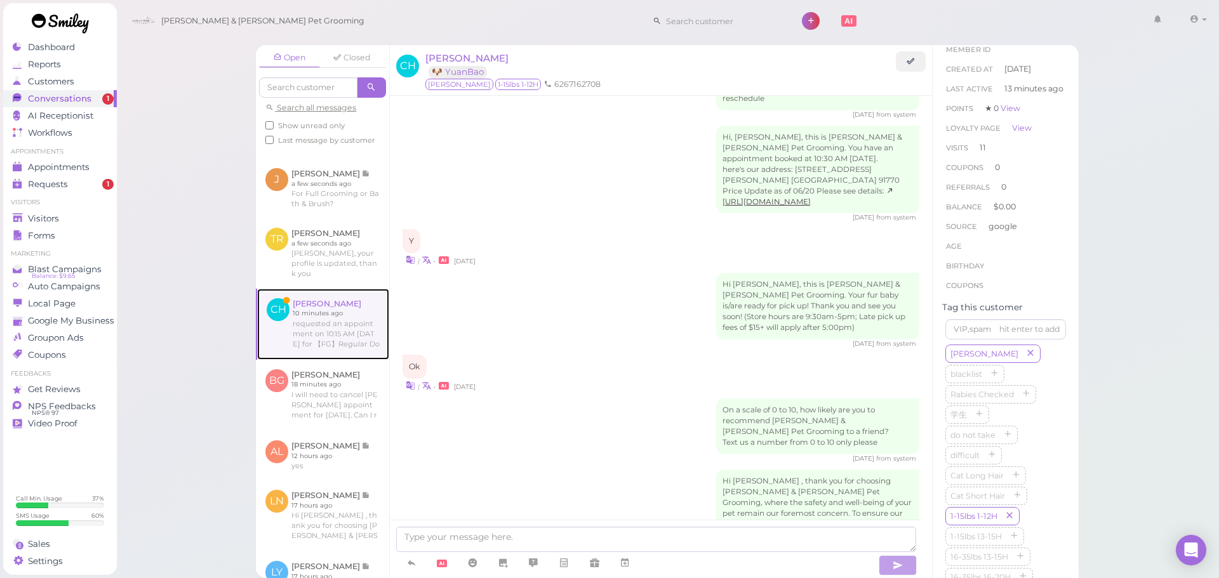
scroll to position [2048, 0]
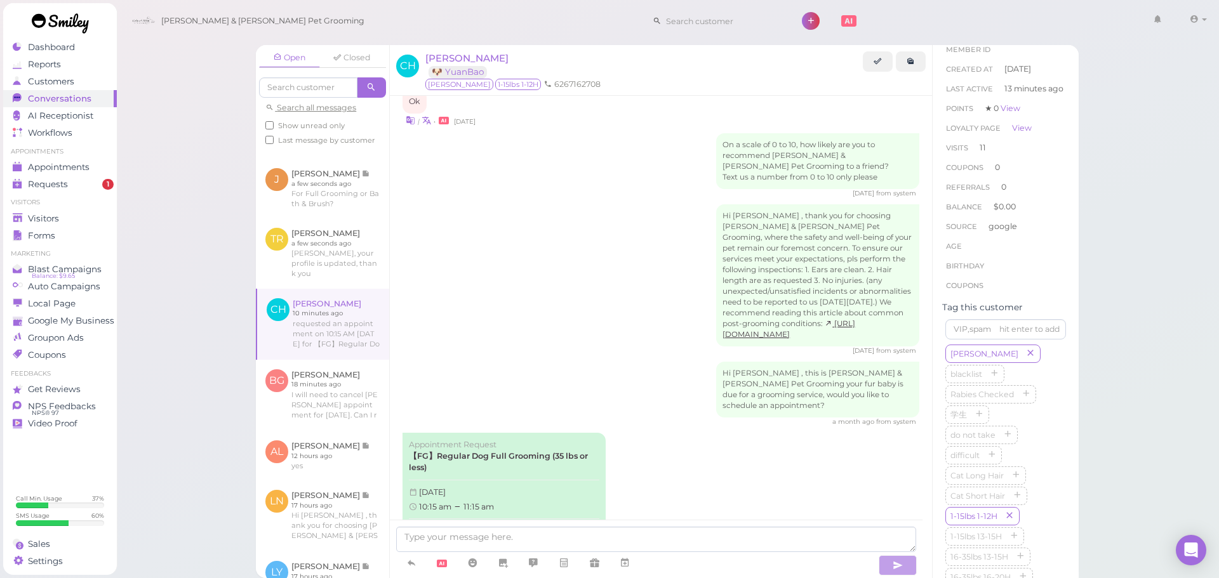
click at [518, 526] on link "Approve" at bounding box center [504, 535] width 190 height 19
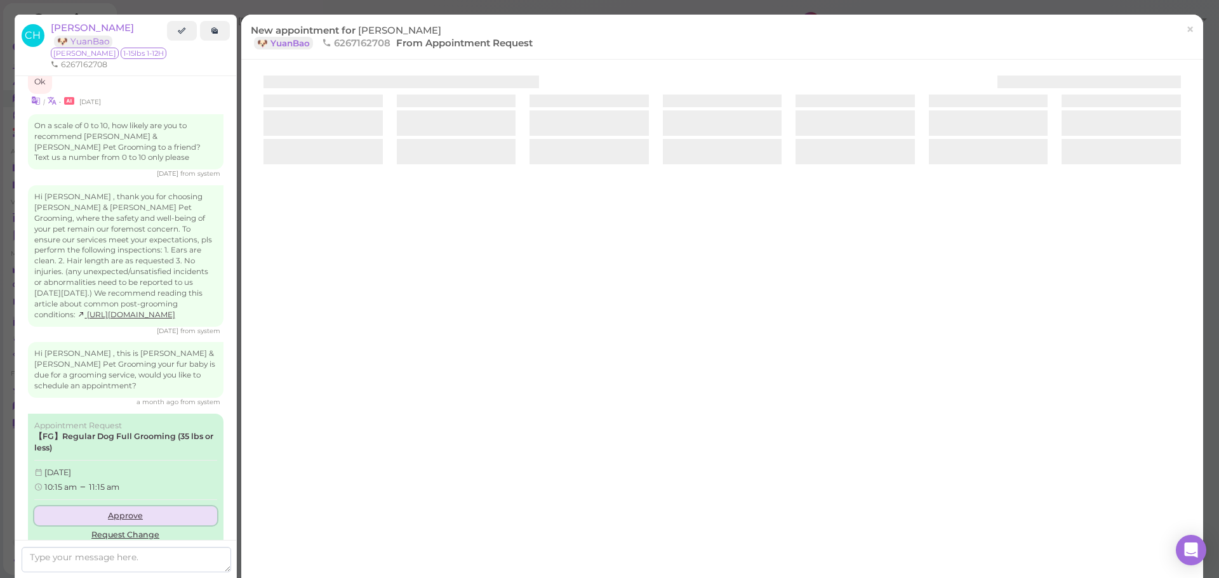
scroll to position [2135, 0]
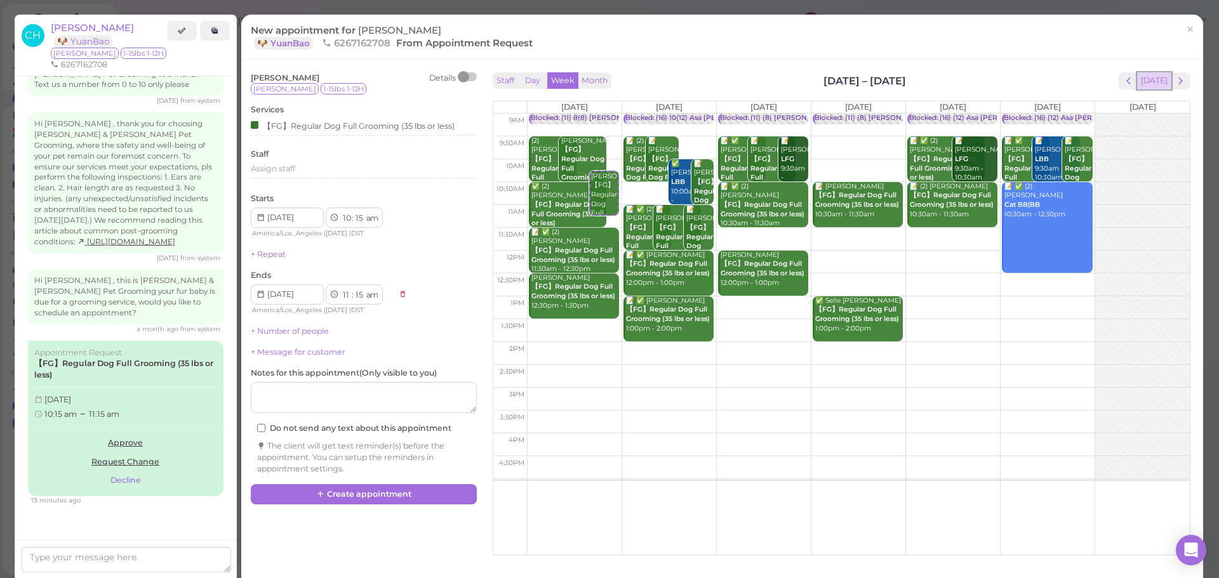
click at [1145, 78] on button "[DATE]" at bounding box center [1154, 80] width 34 height 17
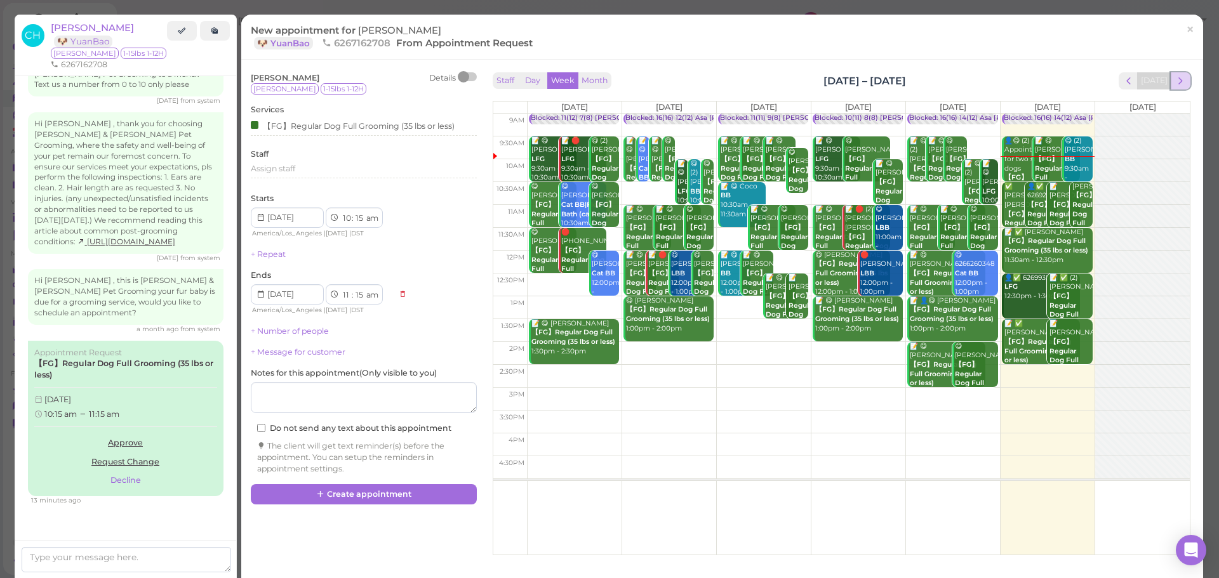
click at [1174, 79] on span "next" at bounding box center [1180, 81] width 12 height 12
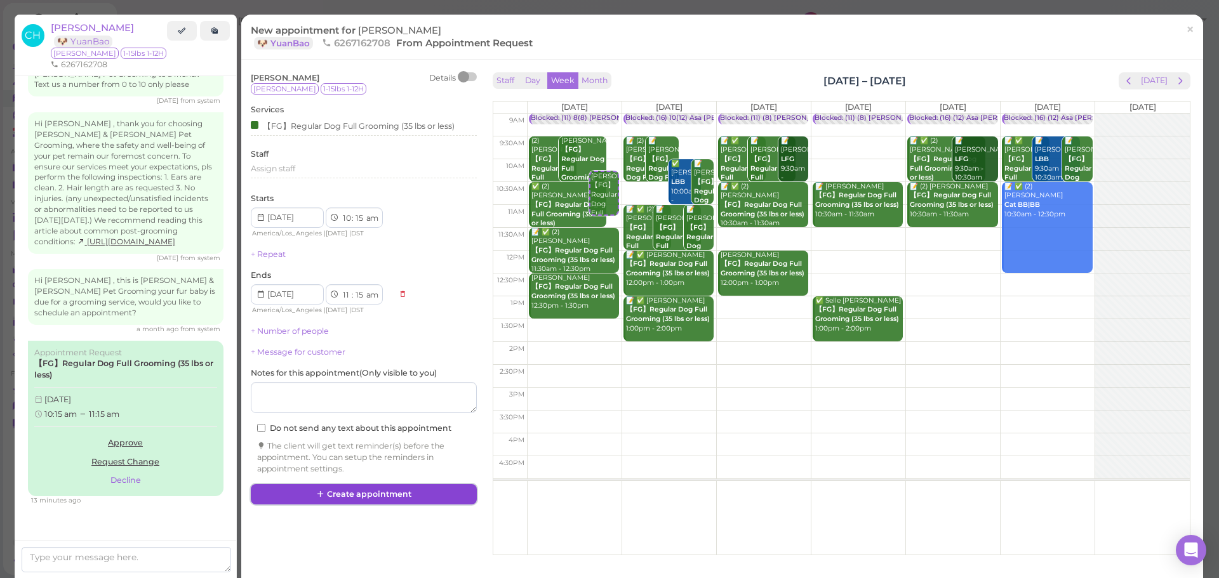
click at [395, 493] on button "Create appointment" at bounding box center [364, 494] width 226 height 20
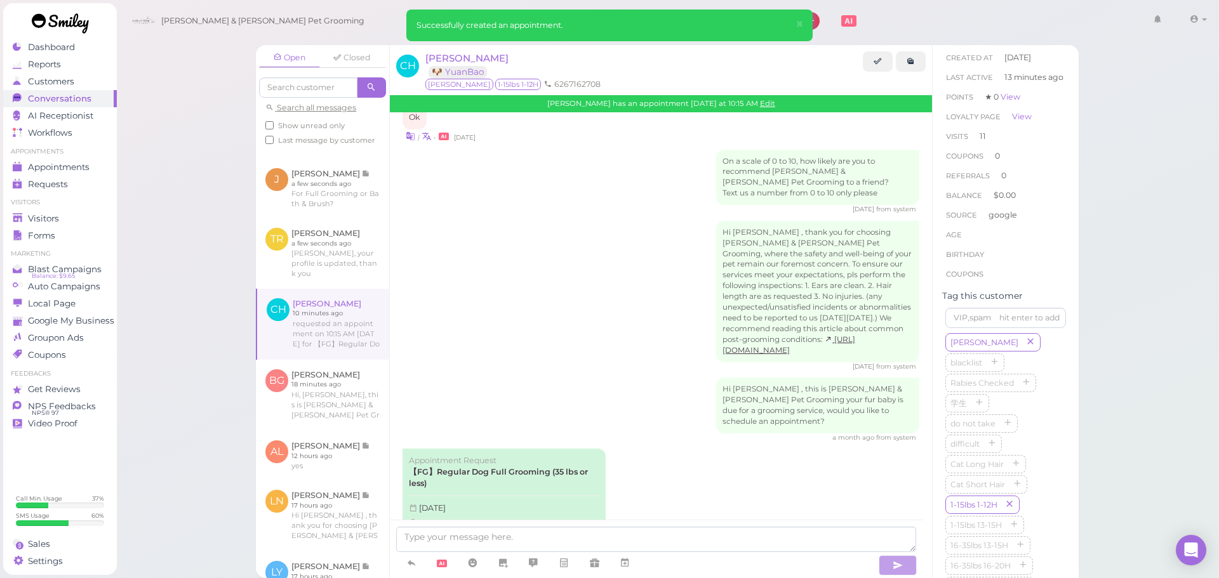
scroll to position [2183, 0]
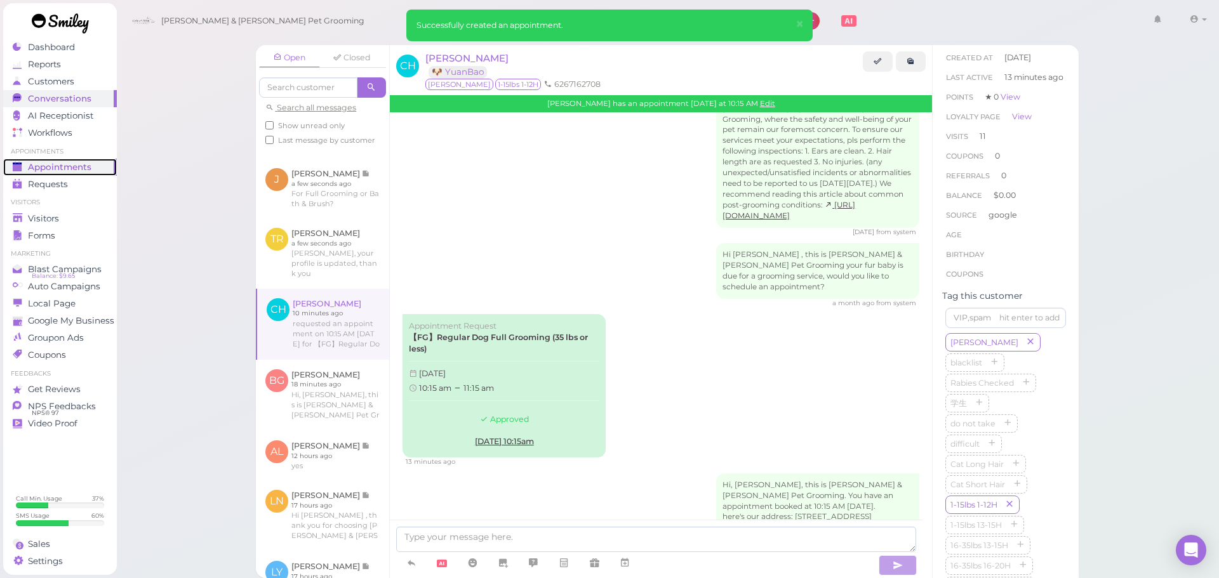
click at [69, 166] on span "Appointments" at bounding box center [59, 167] width 63 height 11
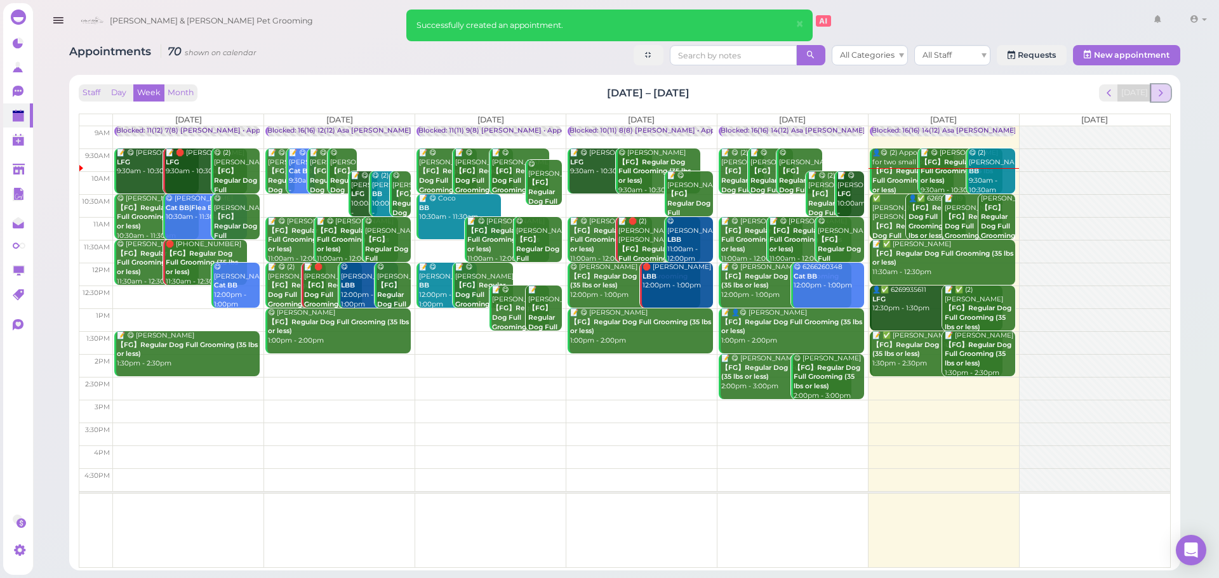
click at [1160, 91] on span "next" at bounding box center [1161, 93] width 12 height 12
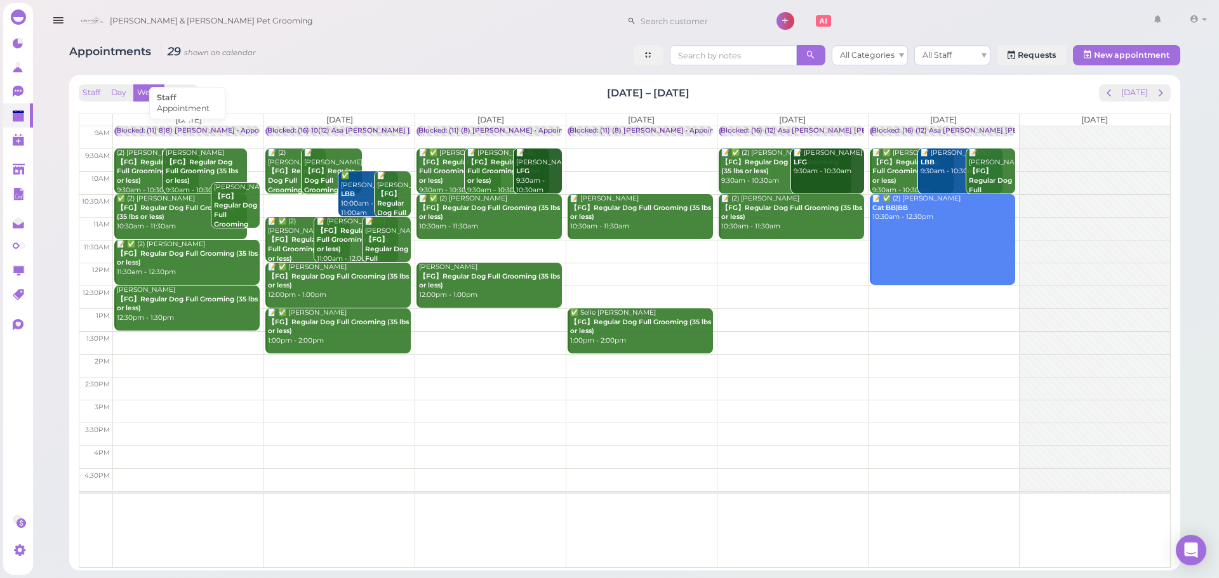
click at [173, 133] on div "Blocked: (11) 8(8) Asa Rebecca • Appointment" at bounding box center [200, 131] width 169 height 10
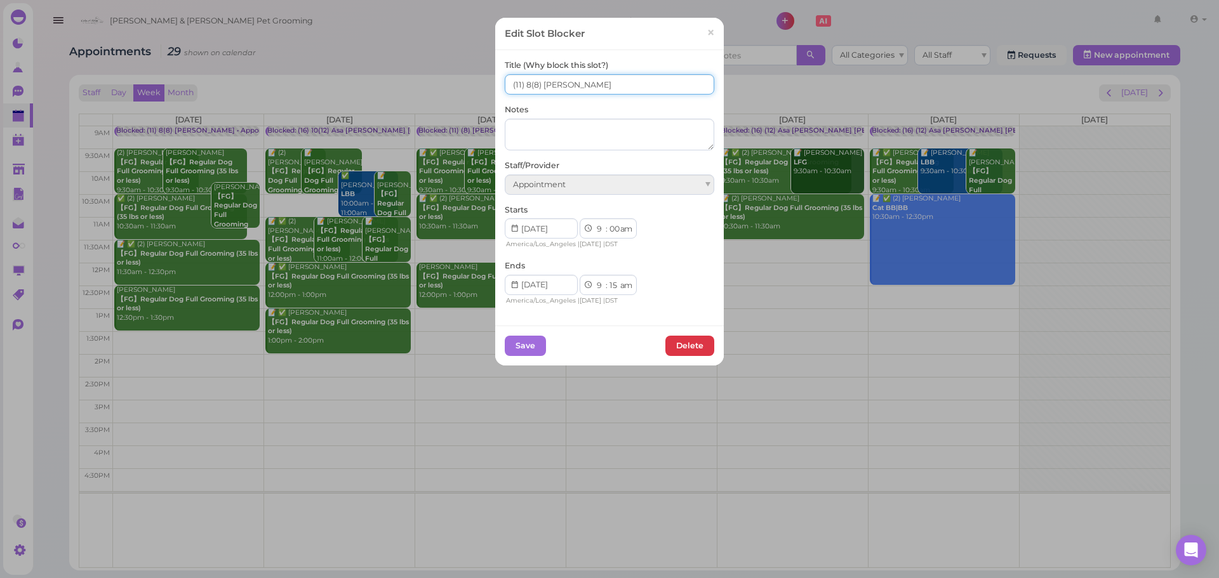
click at [505, 82] on input "(11) 8(8) Asa Rebecca" at bounding box center [609, 84] width 209 height 20
click at [531, 80] on input "9(11) 8(8) Asa Rebecca" at bounding box center [609, 84] width 209 height 20
type input "9(11) 9(8) Asa Rebecca"
click at [512, 340] on button "Save" at bounding box center [525, 346] width 41 height 20
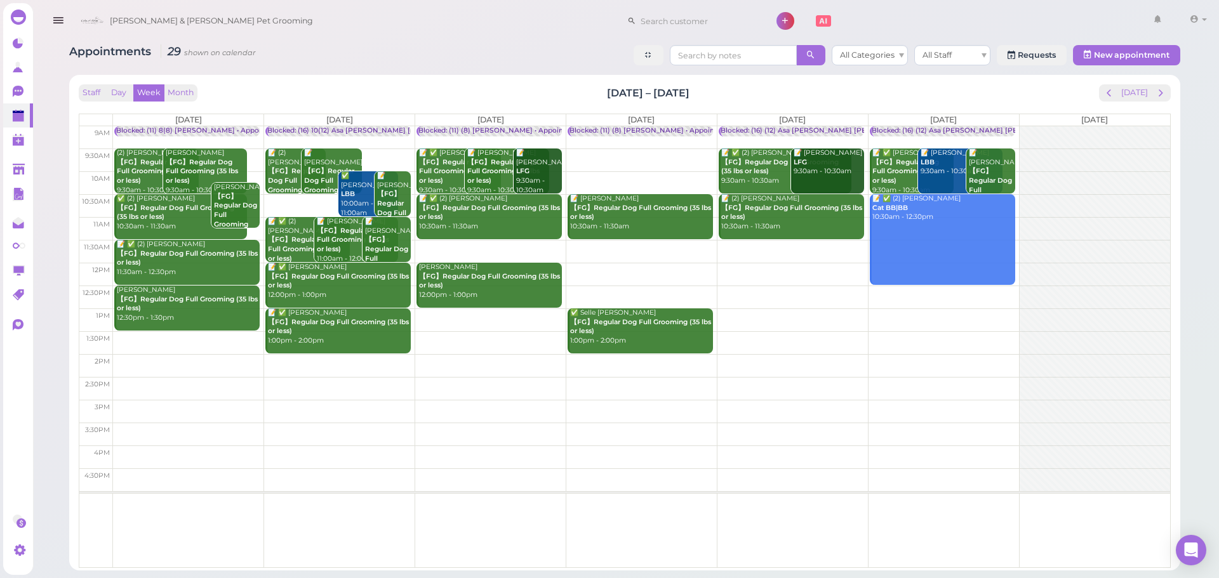
click at [416, 102] on div "Staff Day Week Month Sep 22 – 28, 2025 Today Mon 9/22 Tue 9/23 Wed 9/24 Thu 9/2…" at bounding box center [625, 326] width 1092 height 484
click at [414, 98] on div "Staff Day Week Month Sep 22 – 28, 2025 Today" at bounding box center [625, 92] width 1092 height 17
click at [1129, 94] on button "[DATE]" at bounding box center [1134, 92] width 34 height 17
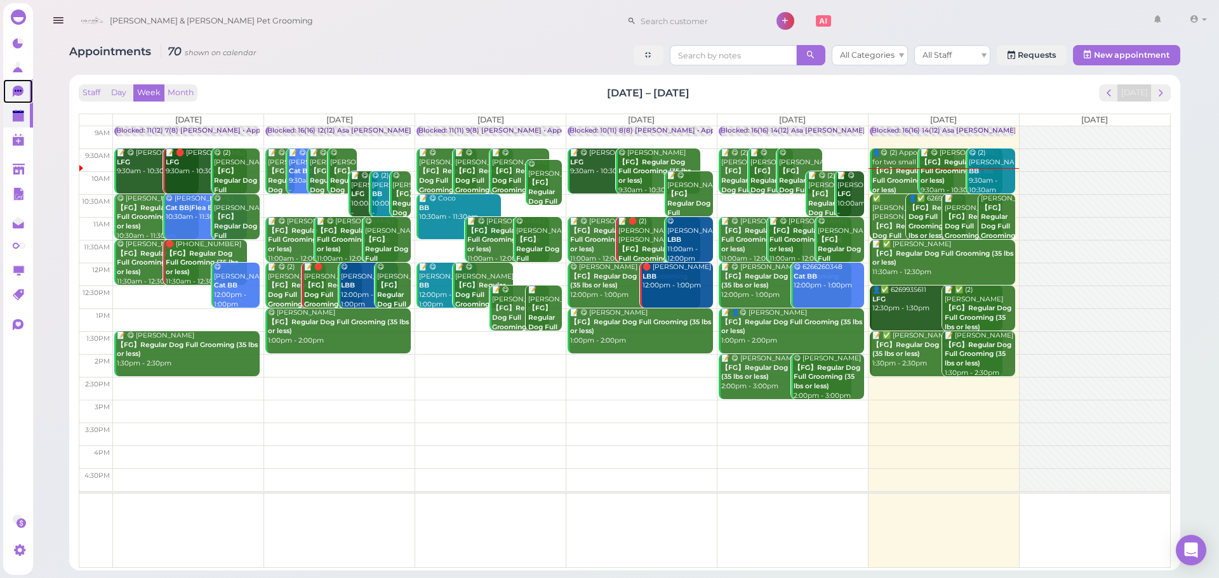
click at [31, 95] on link "0" at bounding box center [18, 91] width 30 height 24
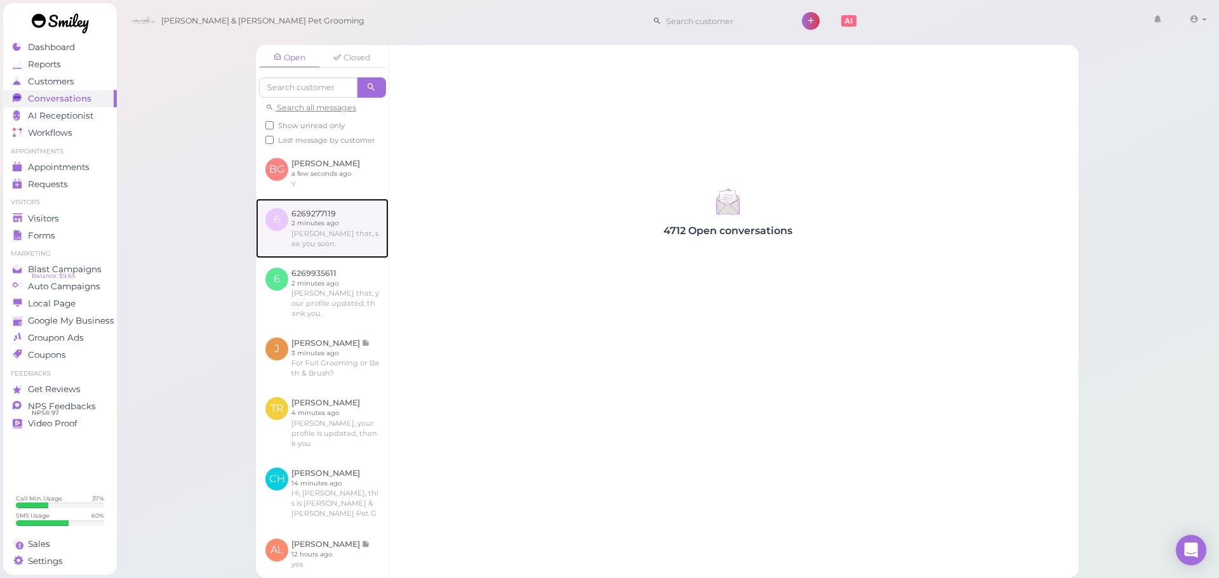
click at [337, 249] on link at bounding box center [322, 229] width 133 height 60
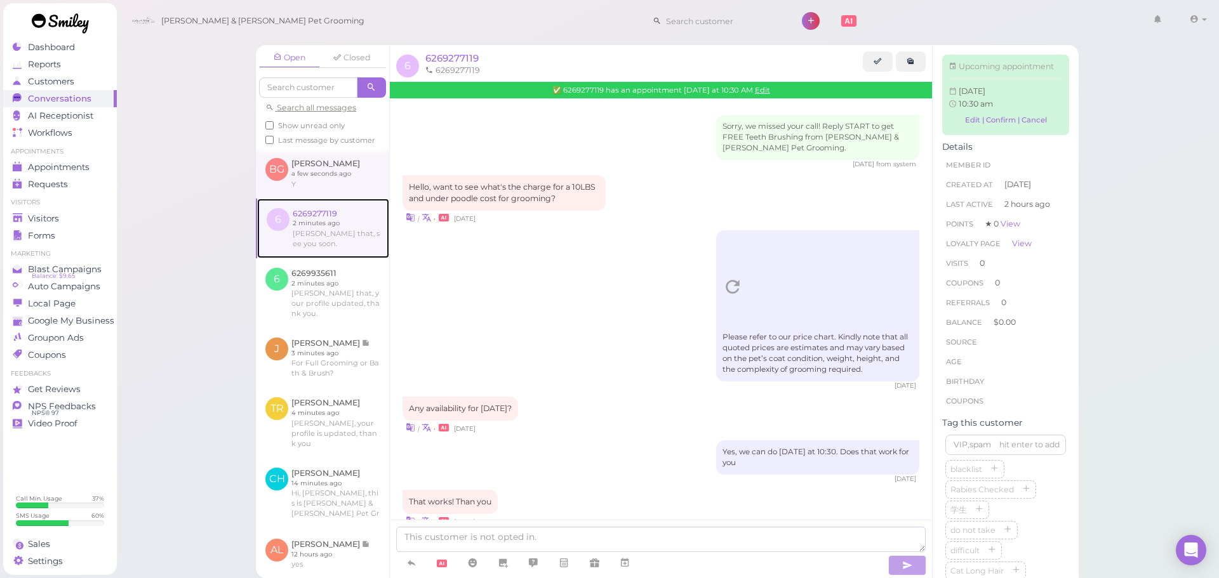
scroll to position [808, 0]
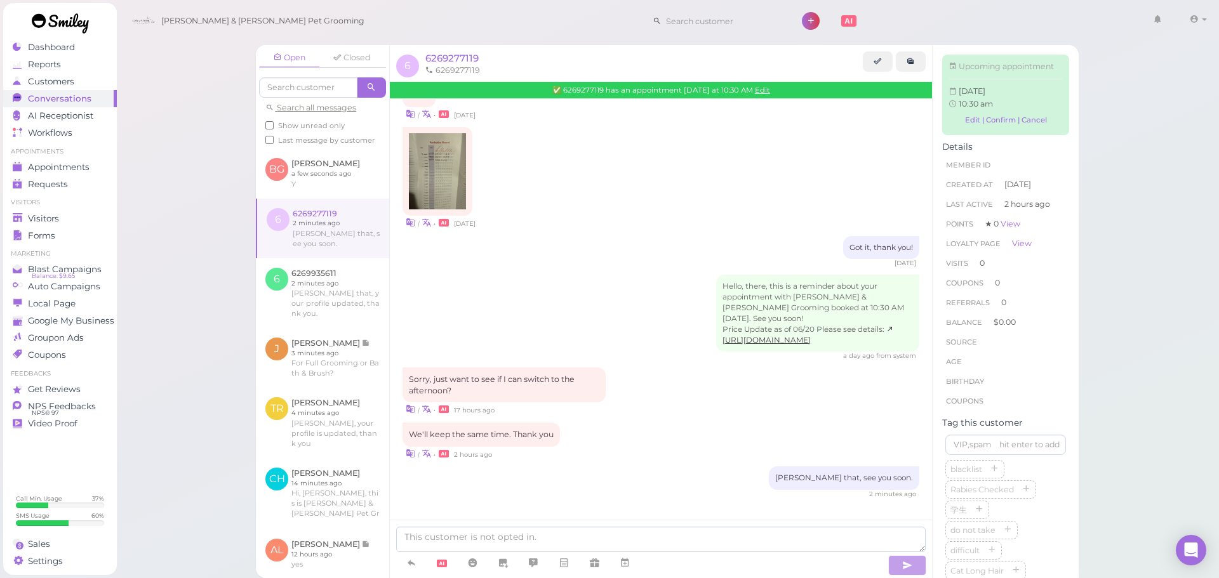
click at [510, 301] on div "Hello, there, this is a reminder about your appointment with Cody & Miley Pet G…" at bounding box center [660, 318] width 517 height 86
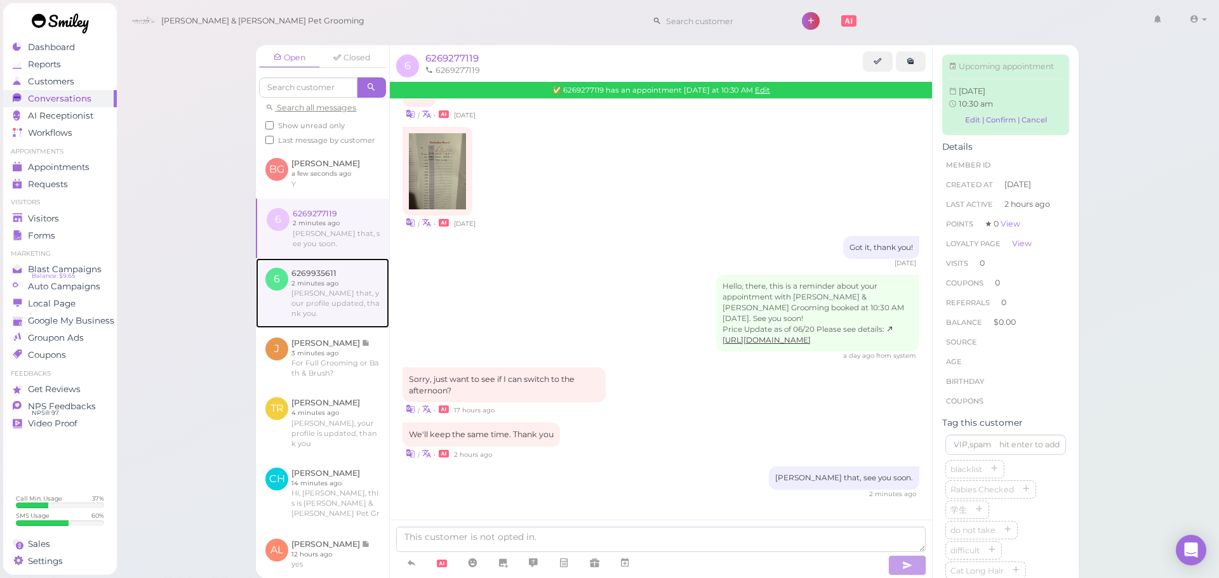
click at [317, 310] on link at bounding box center [322, 293] width 133 height 70
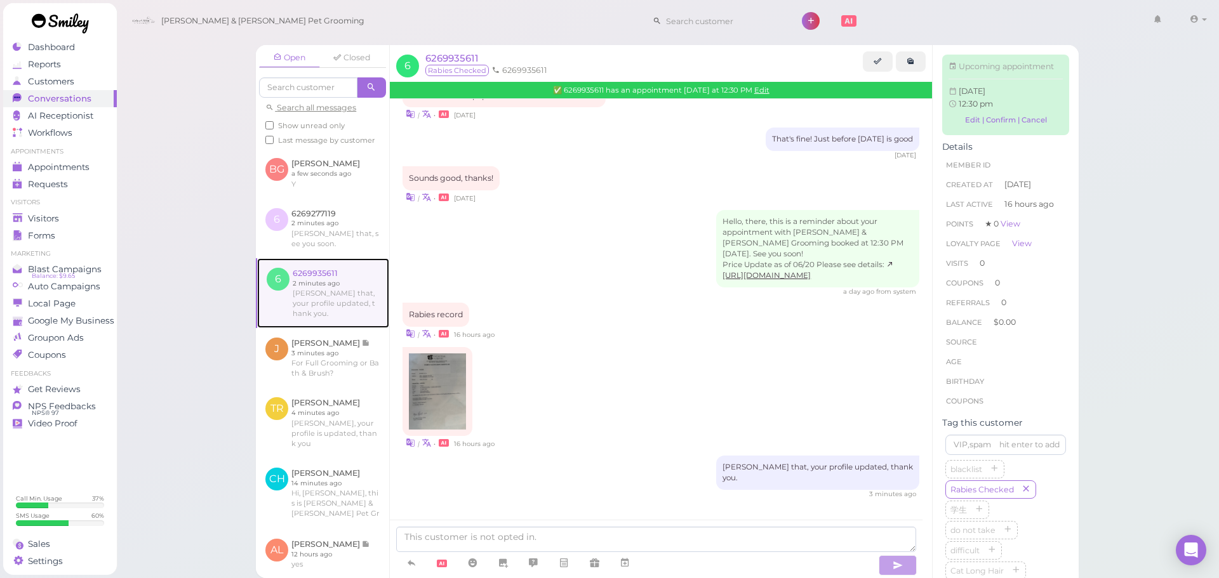
scroll to position [482, 0]
click at [607, 296] on div "a day ago from system" at bounding box center [660, 292] width 517 height 9
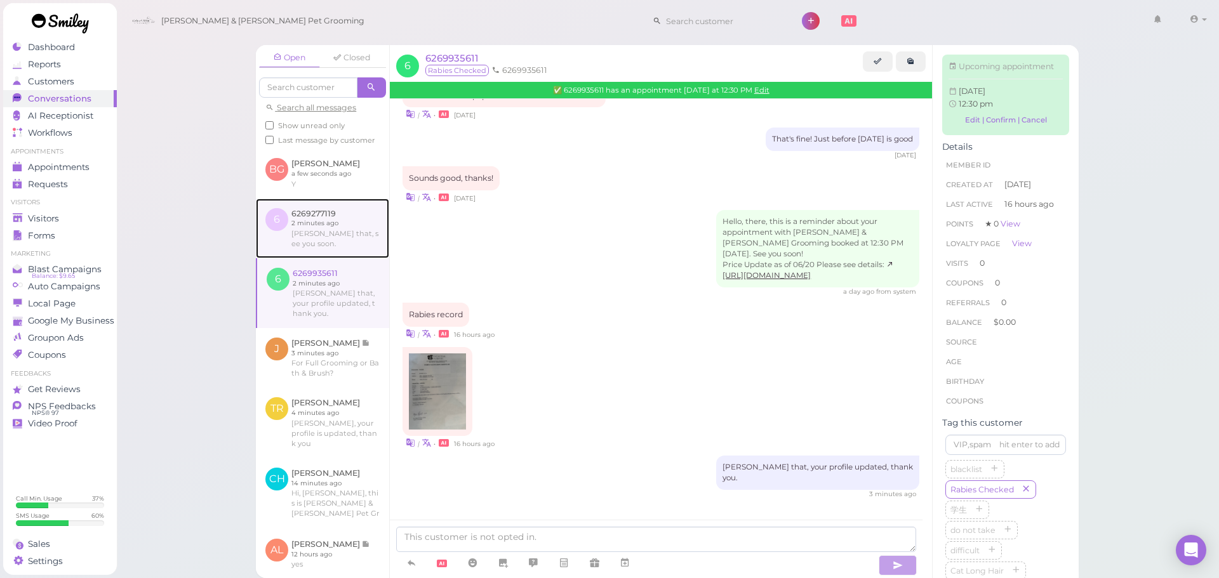
click at [280, 239] on link at bounding box center [322, 229] width 133 height 60
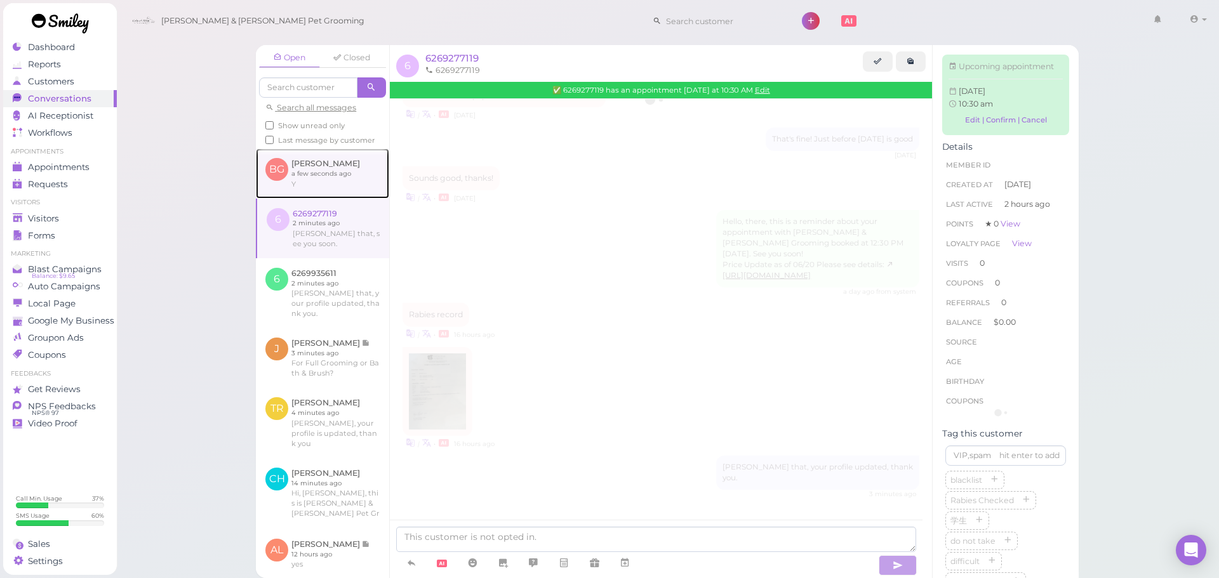
click at [300, 194] on link at bounding box center [322, 174] width 133 height 50
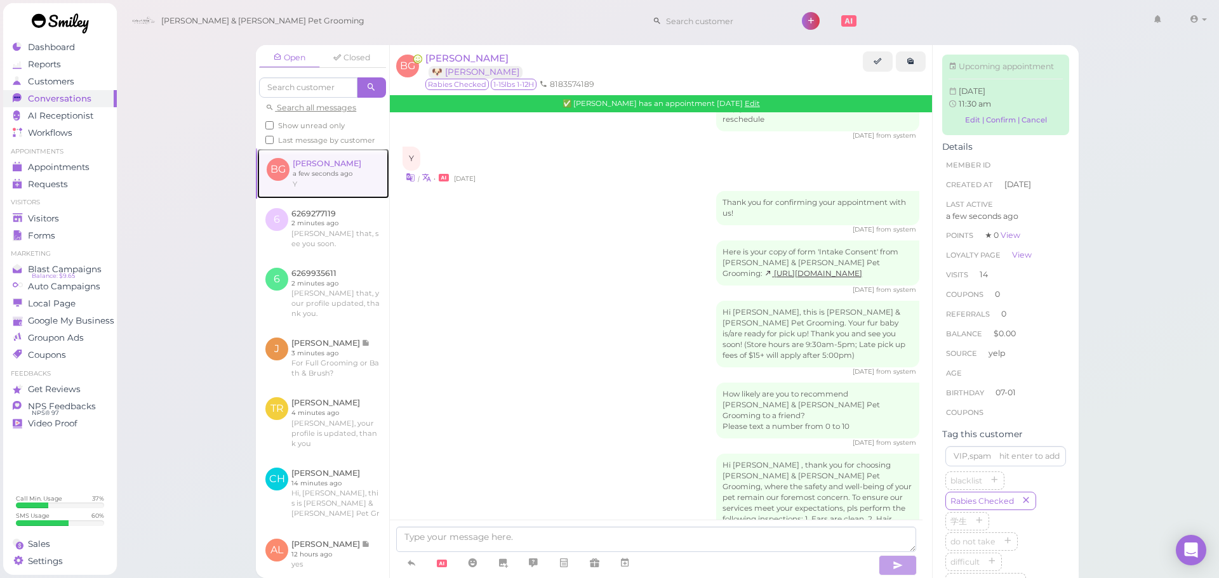
scroll to position [1734, 0]
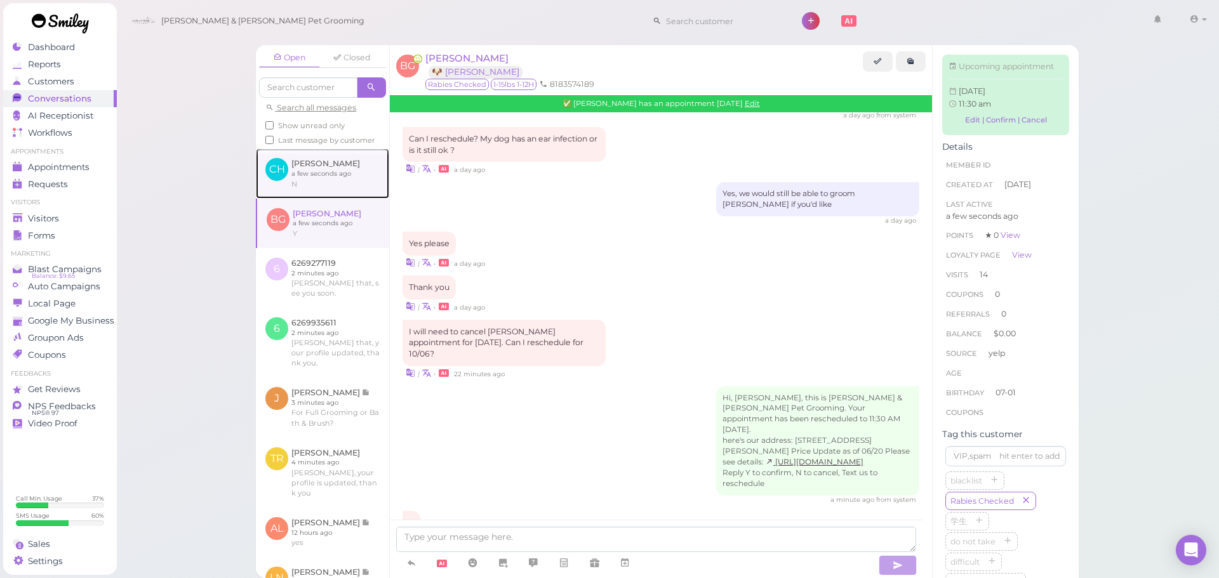
click at [350, 197] on link at bounding box center [322, 174] width 133 height 50
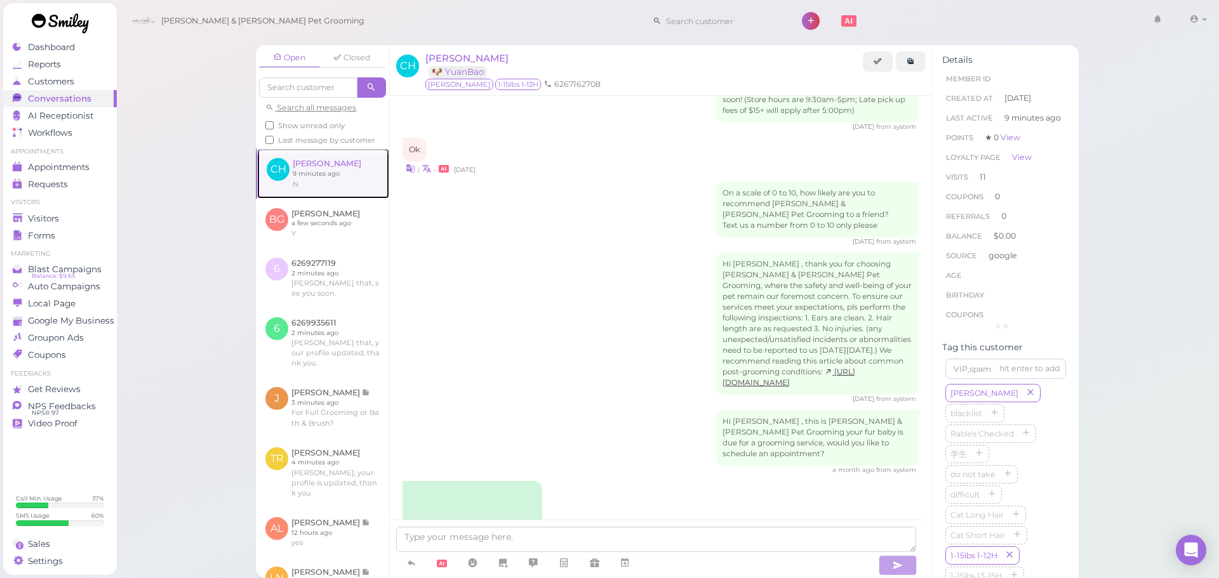
scroll to position [2027, 0]
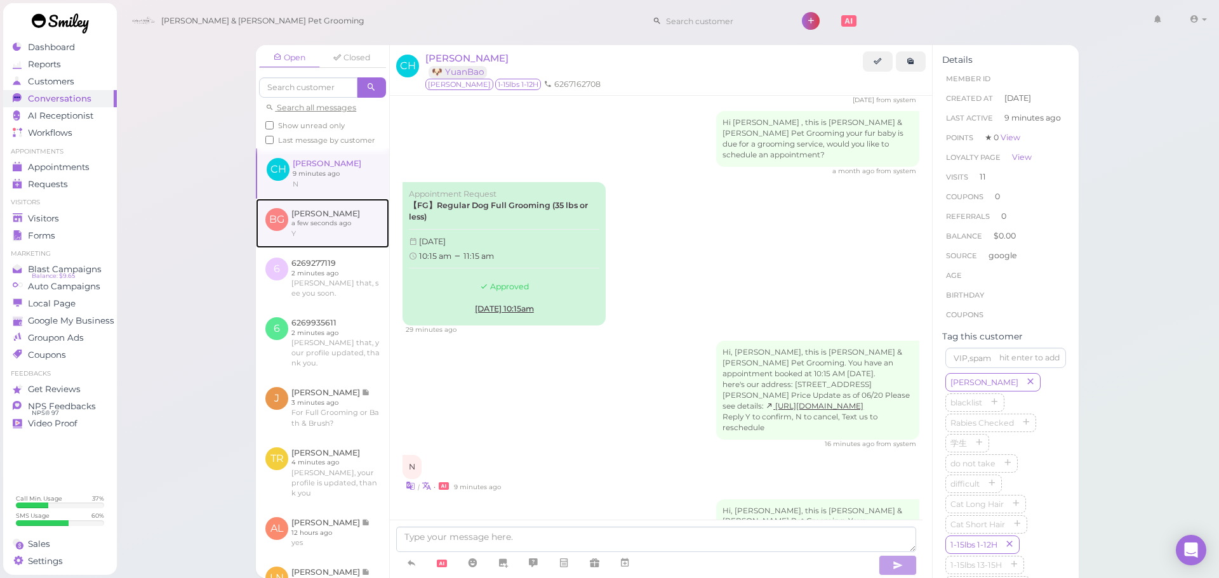
click at [354, 245] on link at bounding box center [322, 224] width 133 height 50
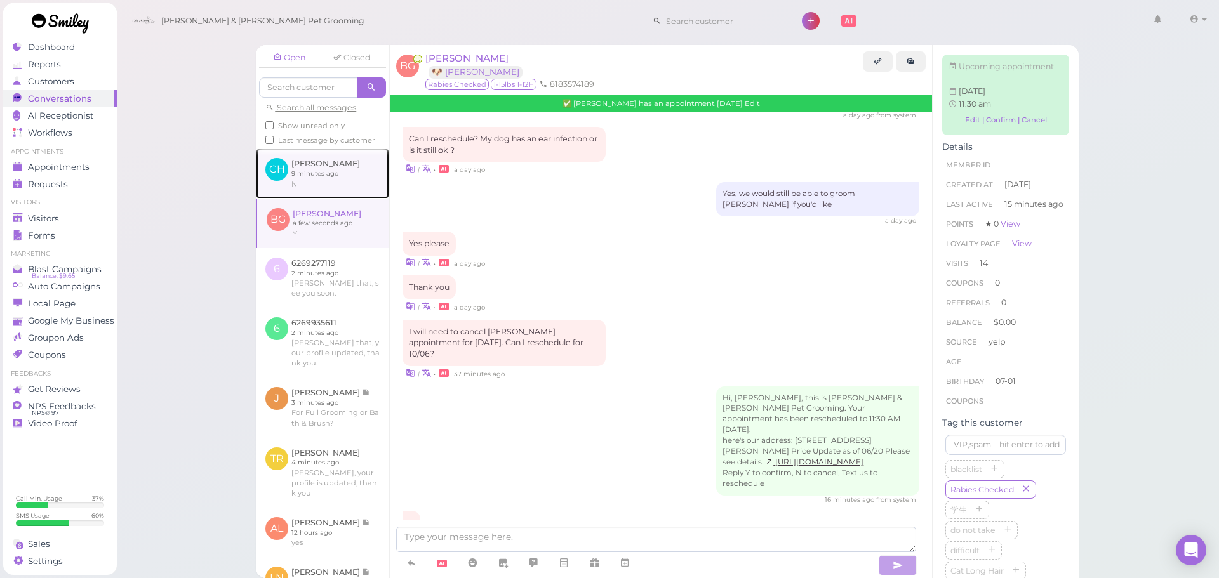
click at [356, 190] on link at bounding box center [322, 174] width 133 height 50
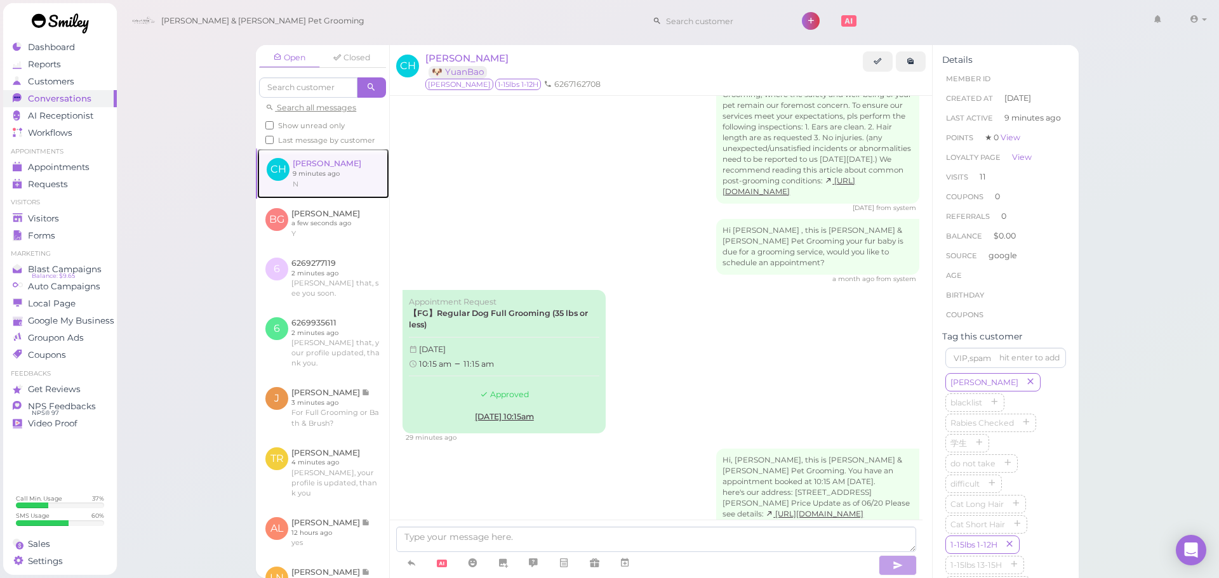
scroll to position [2027, 0]
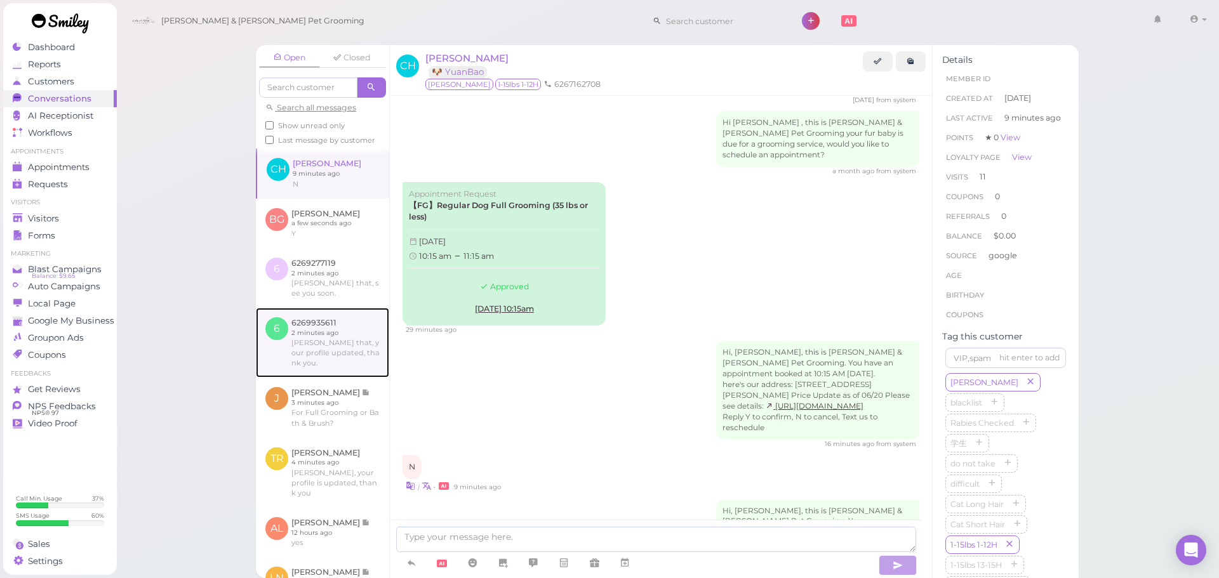
click at [367, 338] on link at bounding box center [322, 343] width 133 height 70
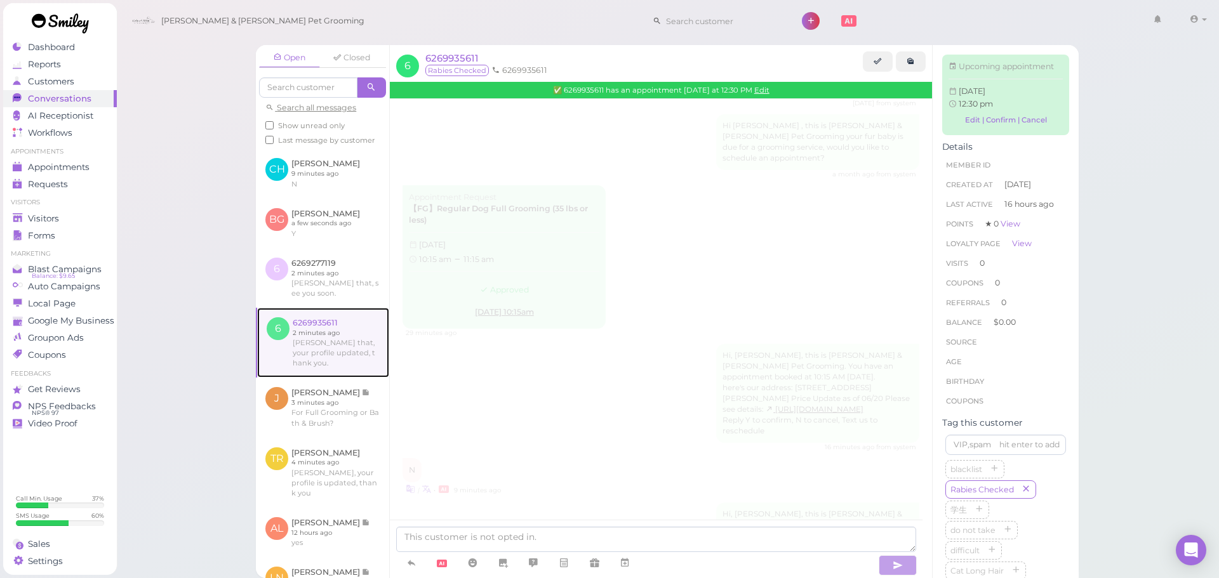
scroll to position [482, 0]
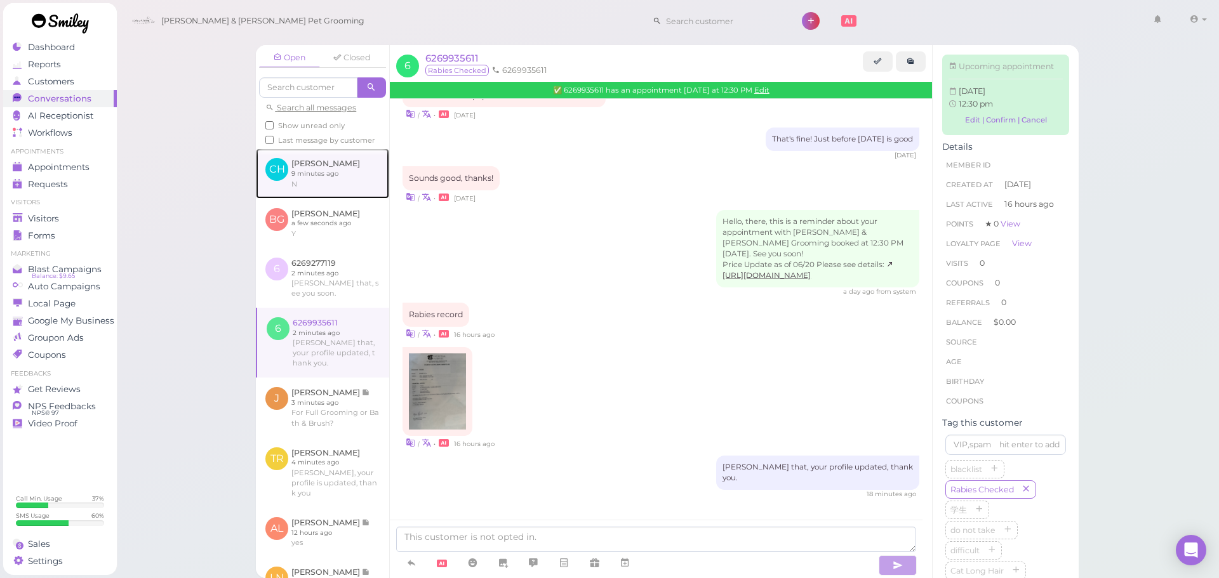
click at [315, 198] on link at bounding box center [322, 174] width 133 height 50
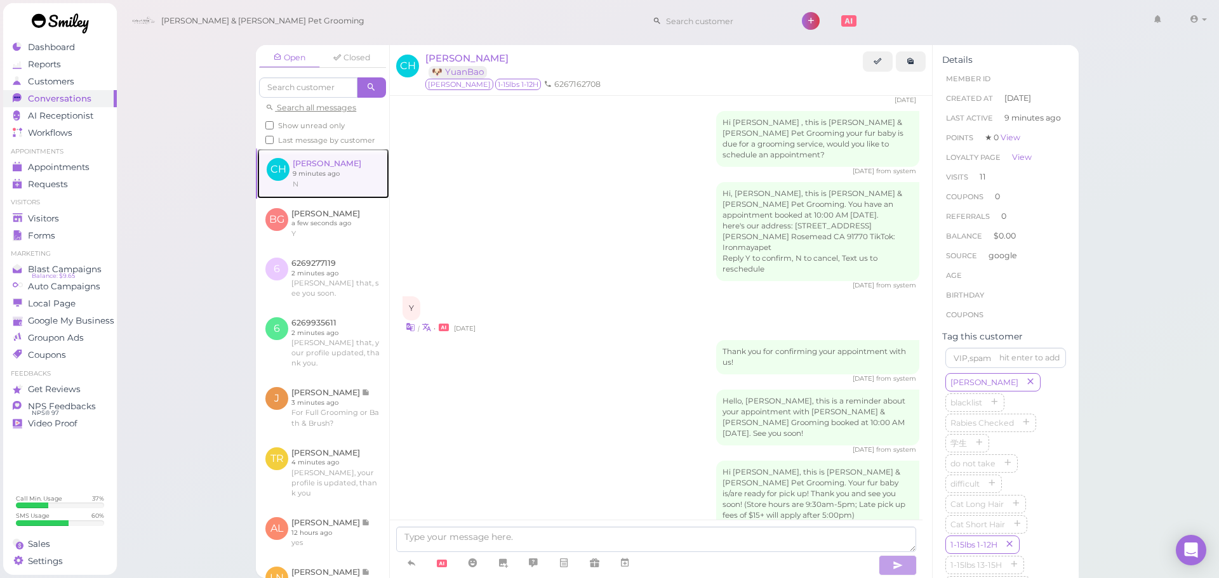
scroll to position [2027, 0]
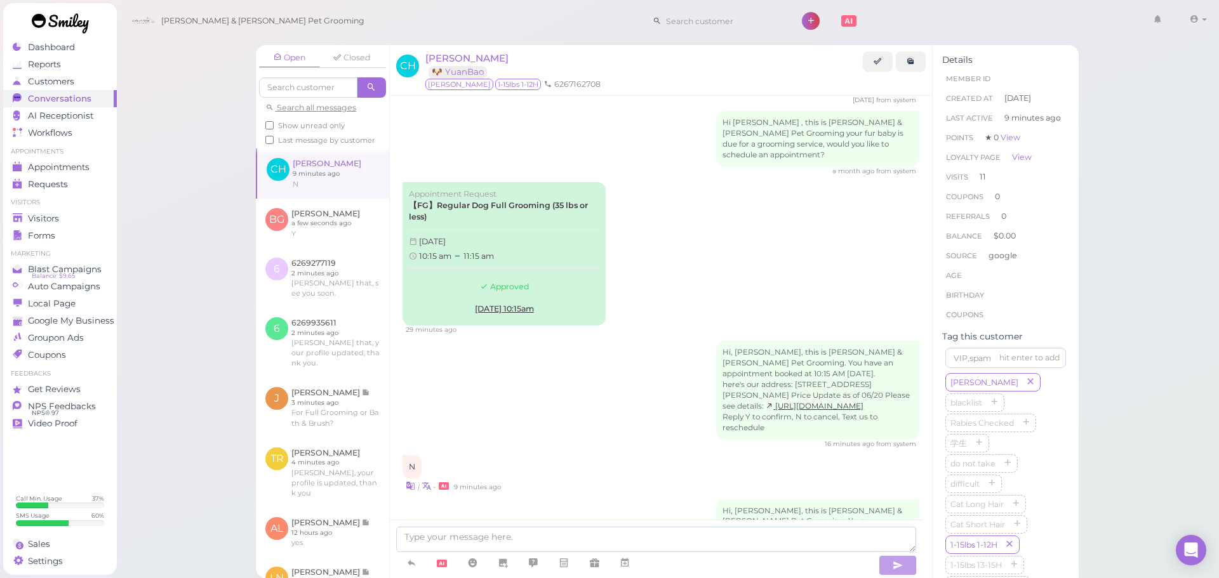
click at [656, 341] on div "Hi, Chao, this is Cody & Miley Pet Grooming. You have an appointment booked at …" at bounding box center [660, 395] width 517 height 108
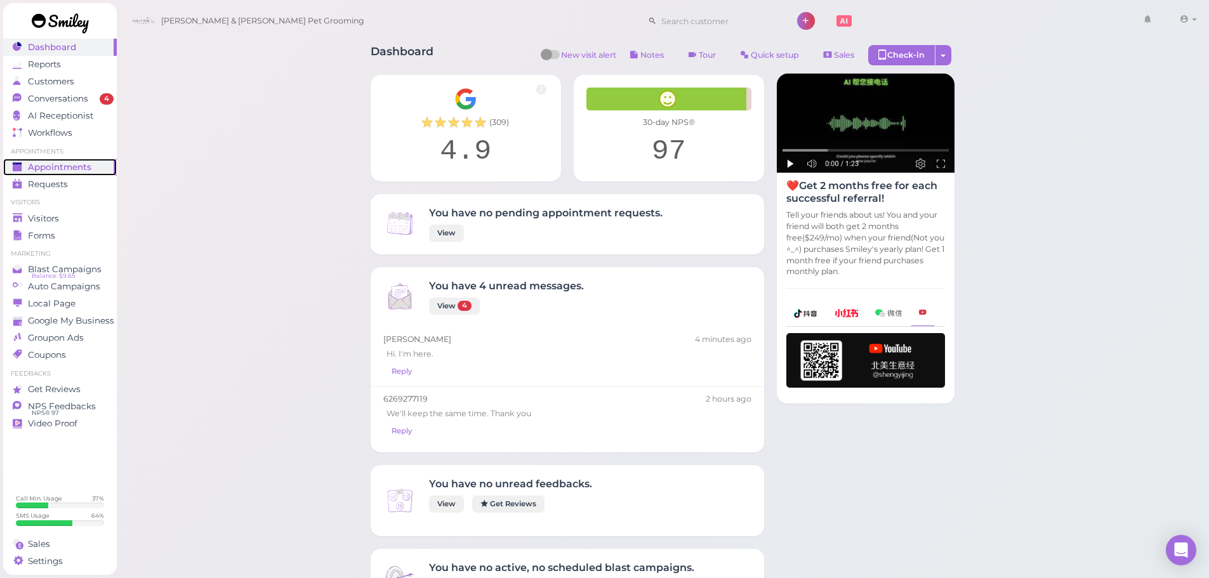
click at [44, 171] on span "Appointments" at bounding box center [59, 167] width 63 height 11
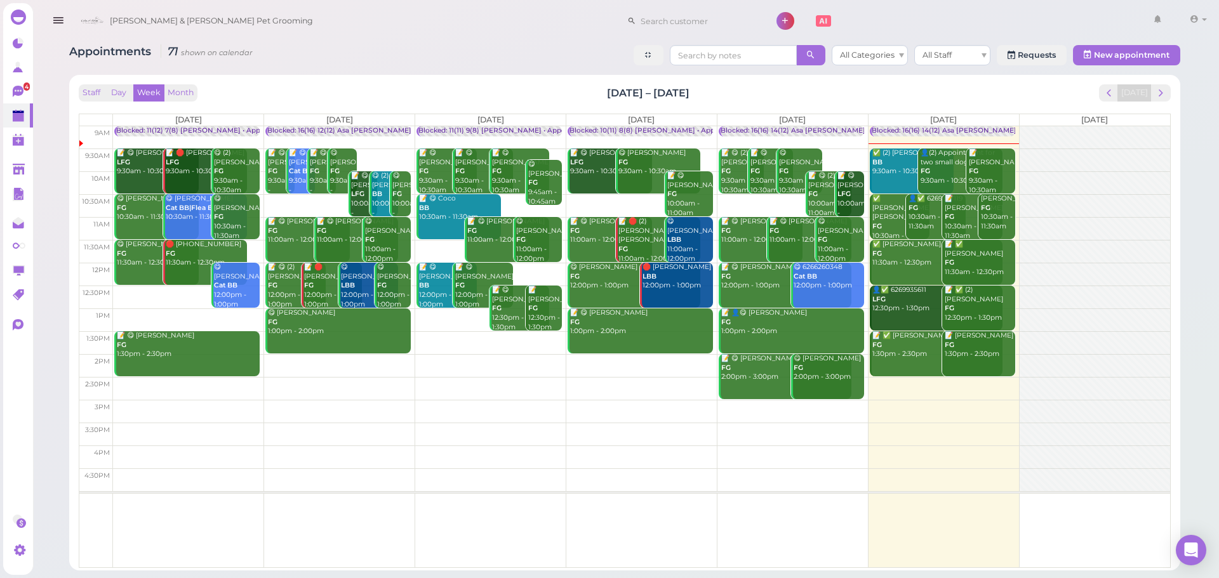
click at [117, 83] on div "Staff Day Week Month [DATE] – [DATE] [DATE] [DATE] [DATE] [DATE] [DATE] [DATE] …" at bounding box center [625, 322] width 1098 height 483
click at [124, 102] on div "Staff Day Week Month [DATE] – [DATE] [DATE] [DATE] [DATE] [DATE] [DATE] [DATE] …" at bounding box center [625, 326] width 1092 height 484
click at [124, 93] on button "Day" at bounding box center [118, 92] width 30 height 17
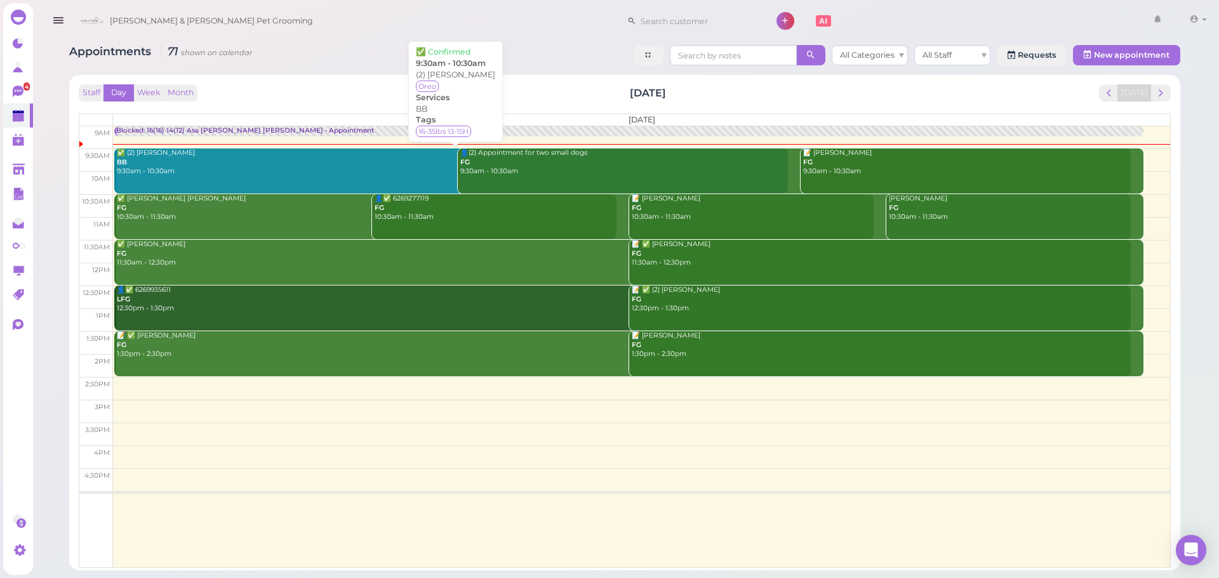
click at [261, 166] on div "✅ (2) [PERSON_NAME] BB 9:30am - 10:30am" at bounding box center [452, 163] width 672 height 28
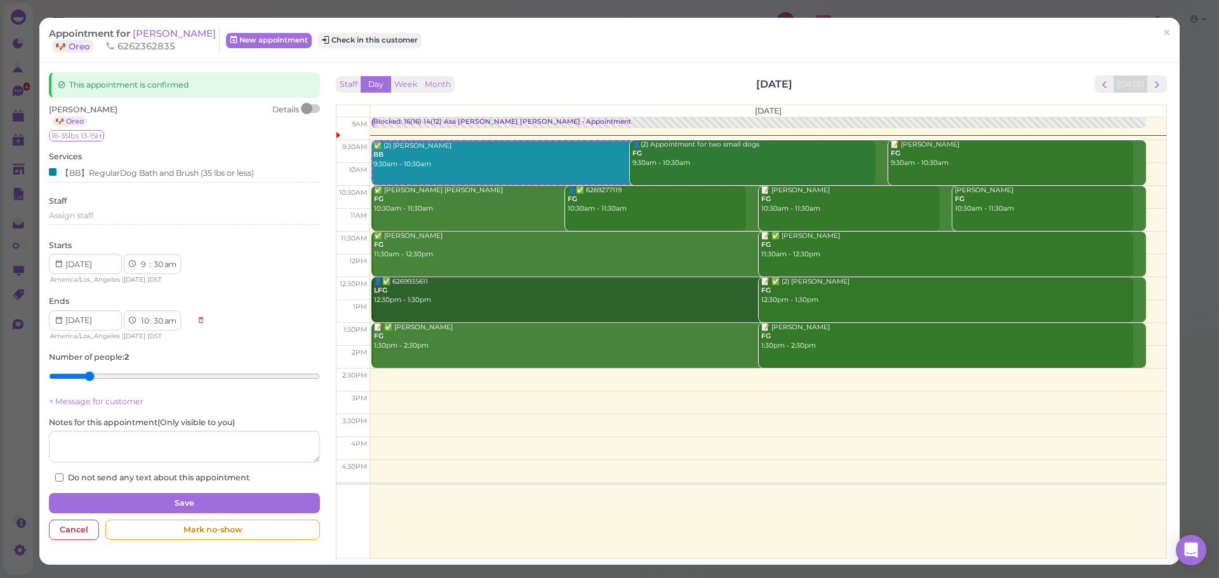
click at [314, 105] on div at bounding box center [311, 108] width 18 height 9
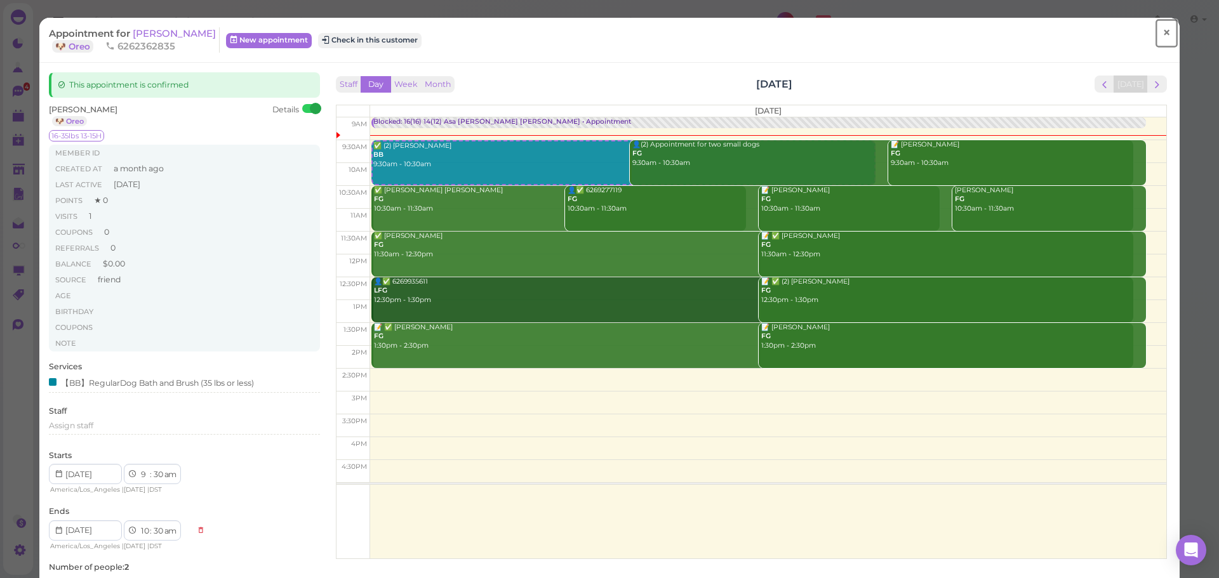
click at [1162, 34] on span "×" at bounding box center [1166, 33] width 8 height 18
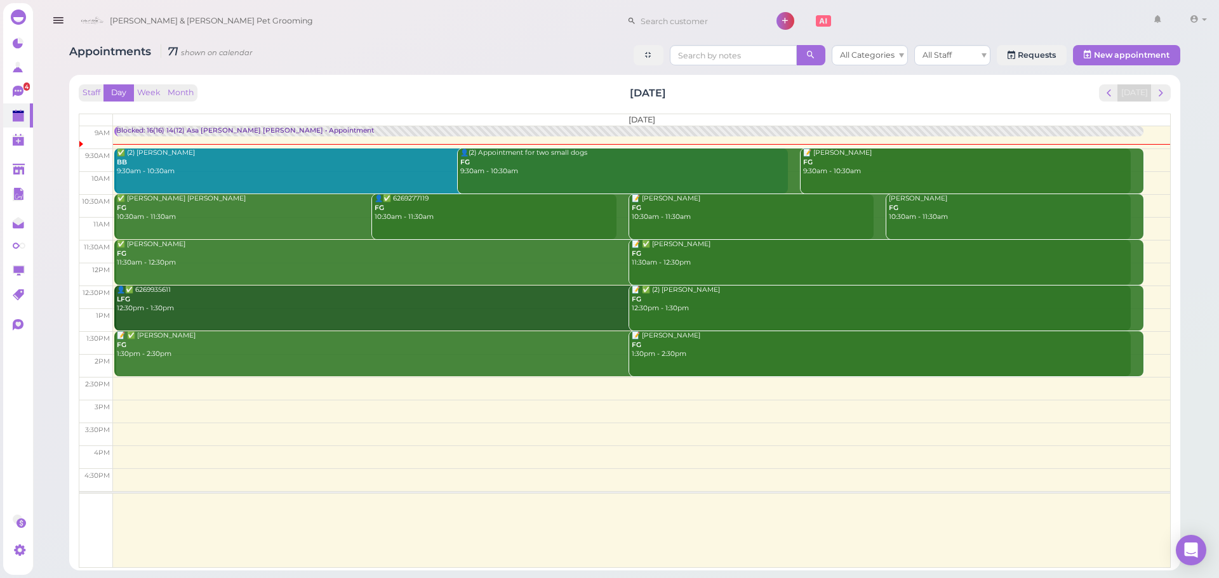
click at [662, 160] on div "👤(2) Appointment for two small dogs FG 9:30am - 10:30am" at bounding box center [796, 163] width 672 height 28
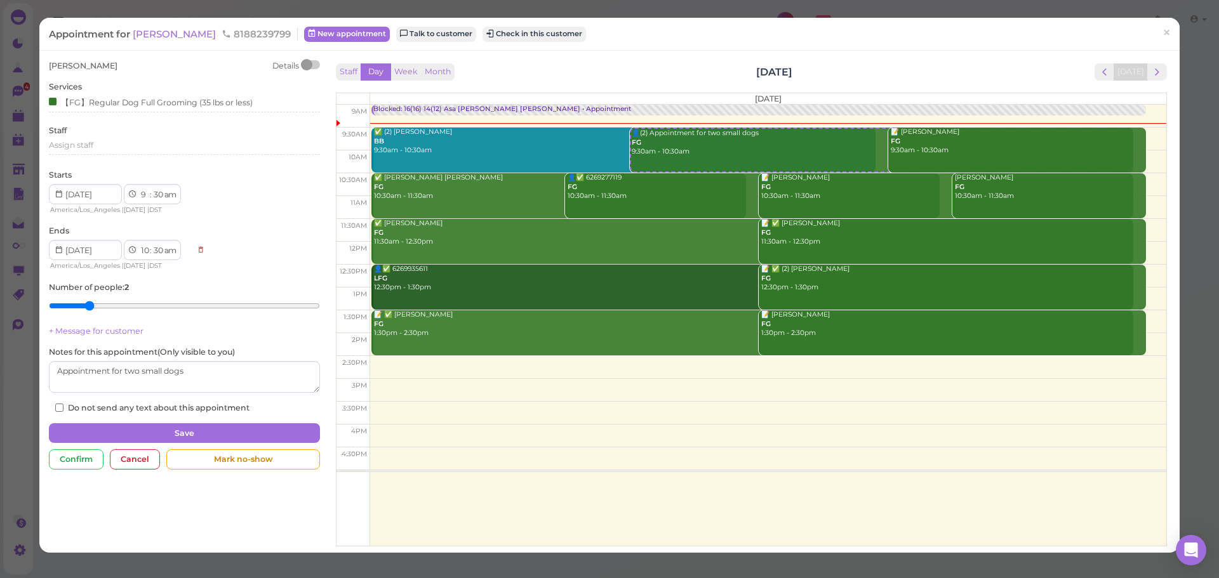
click at [312, 65] on div at bounding box center [311, 64] width 18 height 9
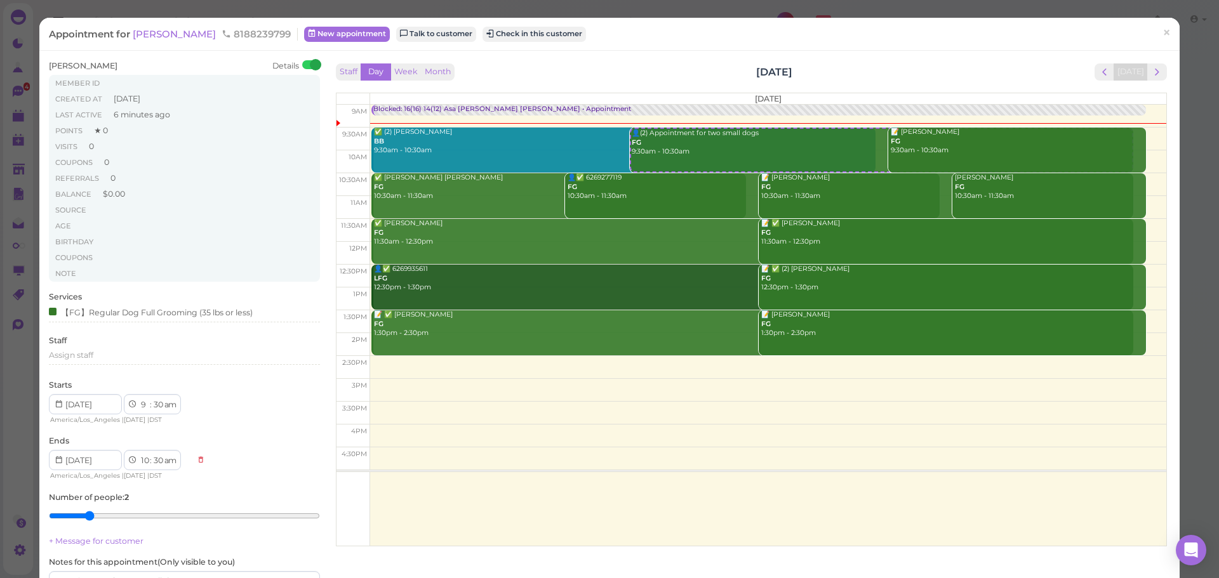
click at [545, 76] on div "Staff Day Week Month [DATE] [DATE]" at bounding box center [751, 71] width 831 height 17
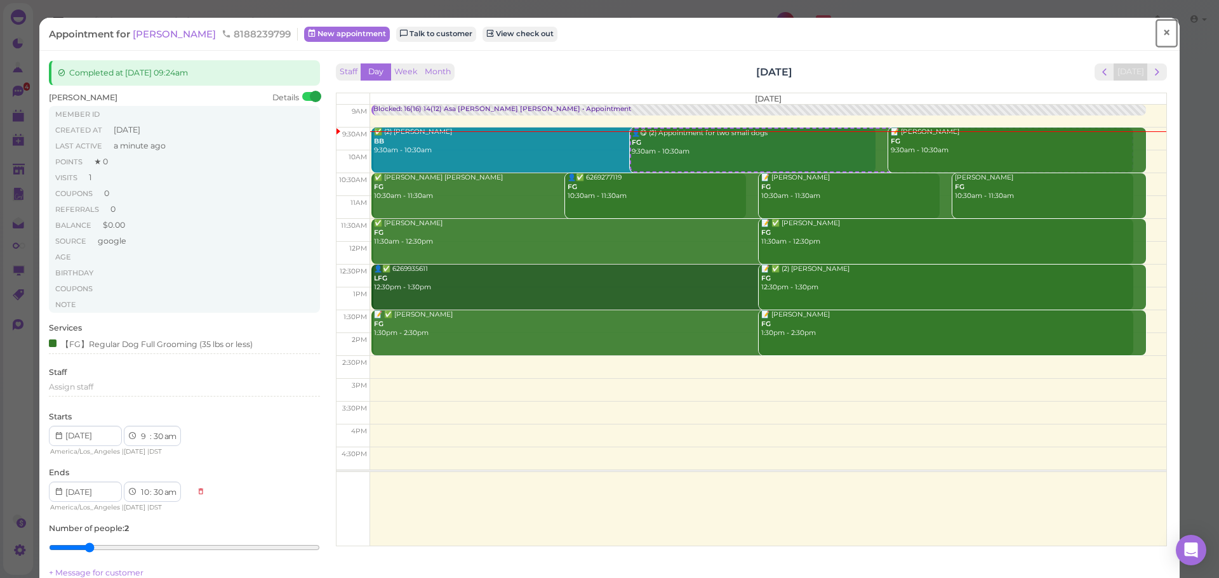
click at [1162, 35] on span "×" at bounding box center [1166, 33] width 8 height 18
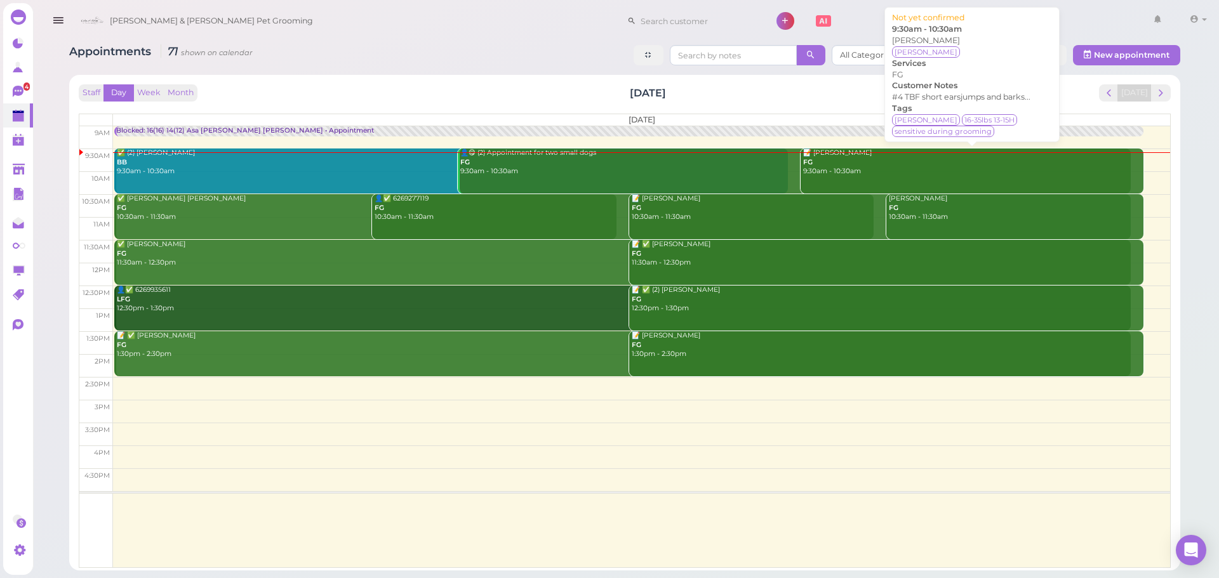
click at [885, 172] on div "📝 [PERSON_NAME] FG 9:30am - 10:30am" at bounding box center [972, 163] width 341 height 28
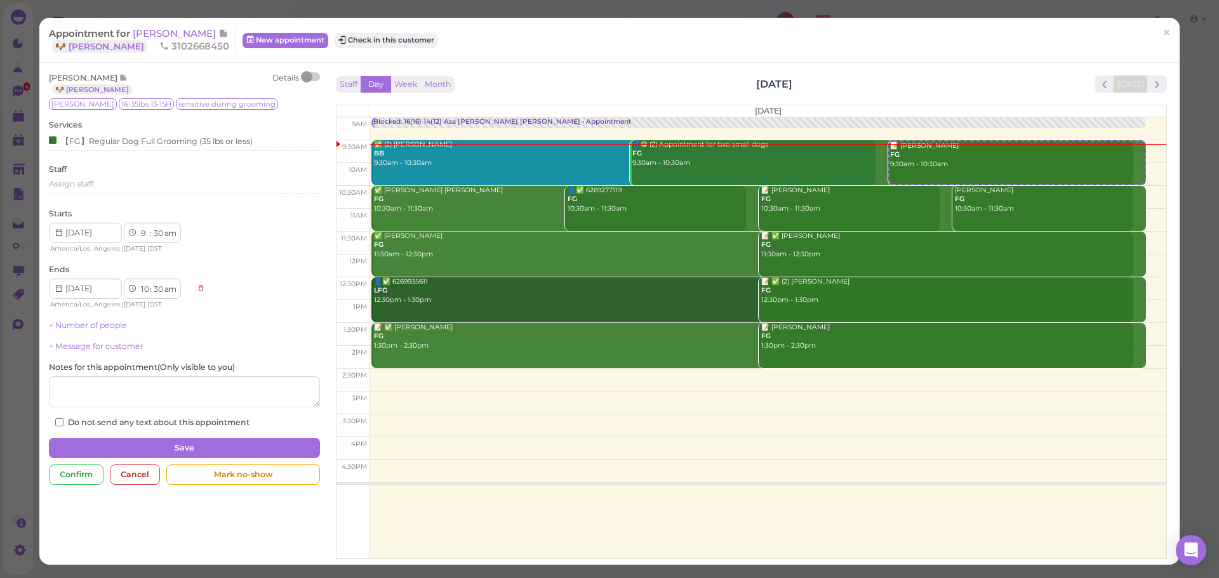
click at [312, 75] on div at bounding box center [311, 76] width 18 height 9
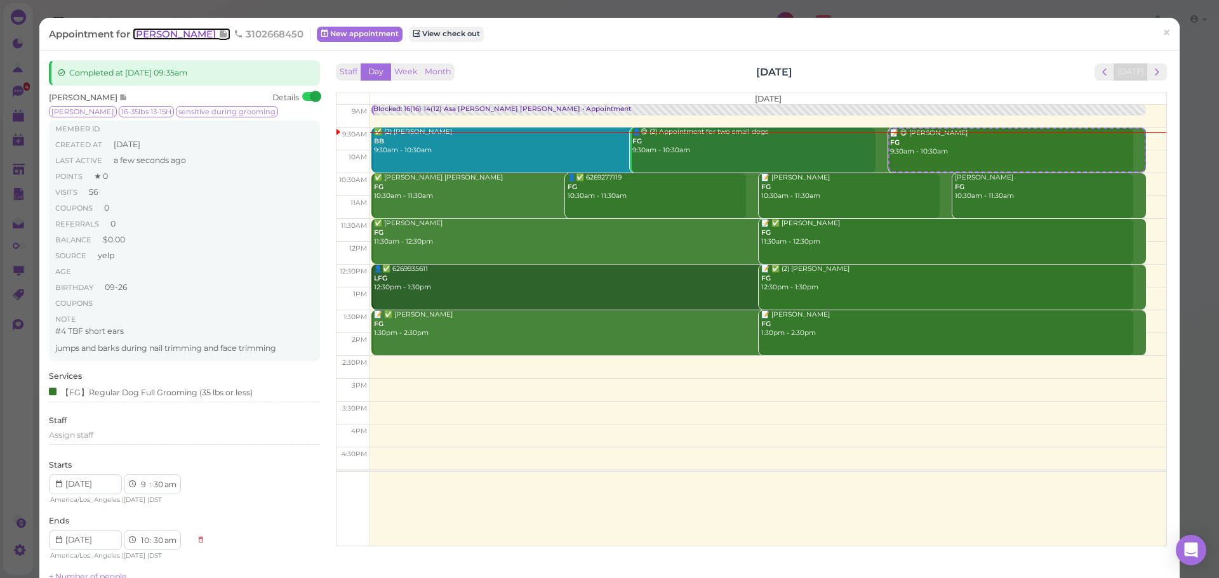
click at [156, 36] on span "[PERSON_NAME]" at bounding box center [176, 34] width 86 height 12
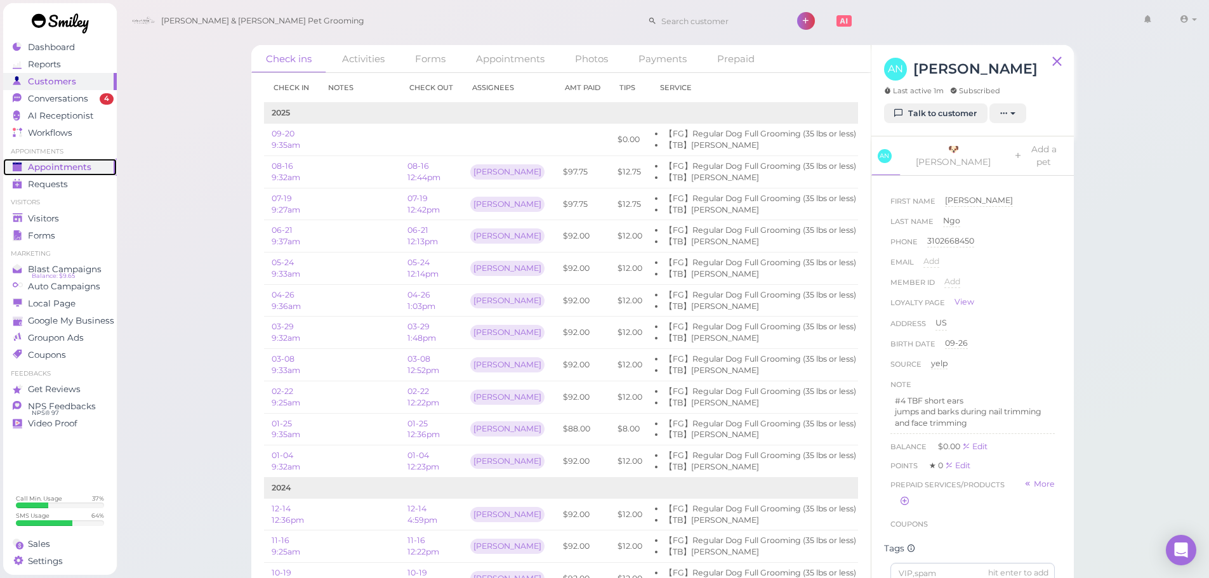
click at [39, 167] on span "Appointments" at bounding box center [59, 167] width 63 height 11
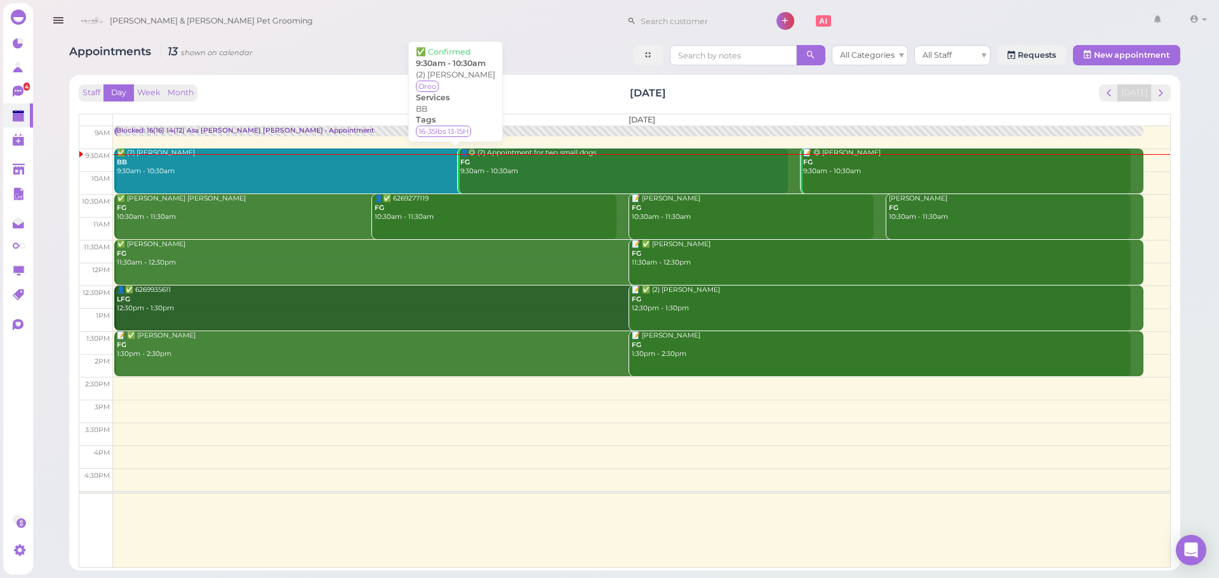
click at [188, 169] on div "✅ (2) [PERSON_NAME] BB 9:30am - 10:30am" at bounding box center [452, 163] width 672 height 28
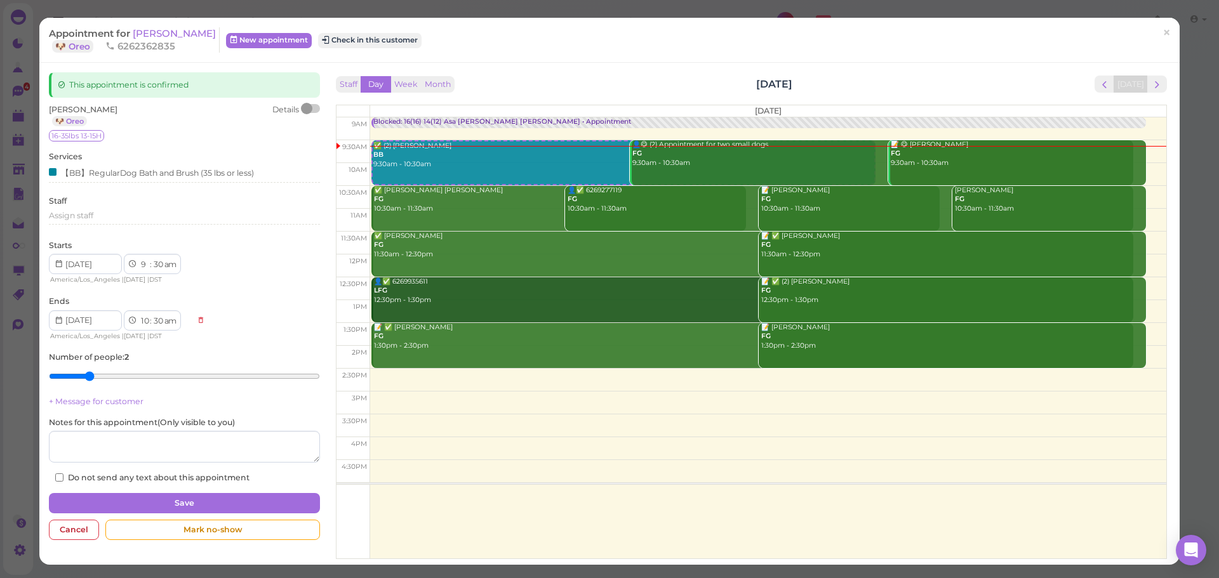
click at [311, 111] on div at bounding box center [311, 108] width 18 height 9
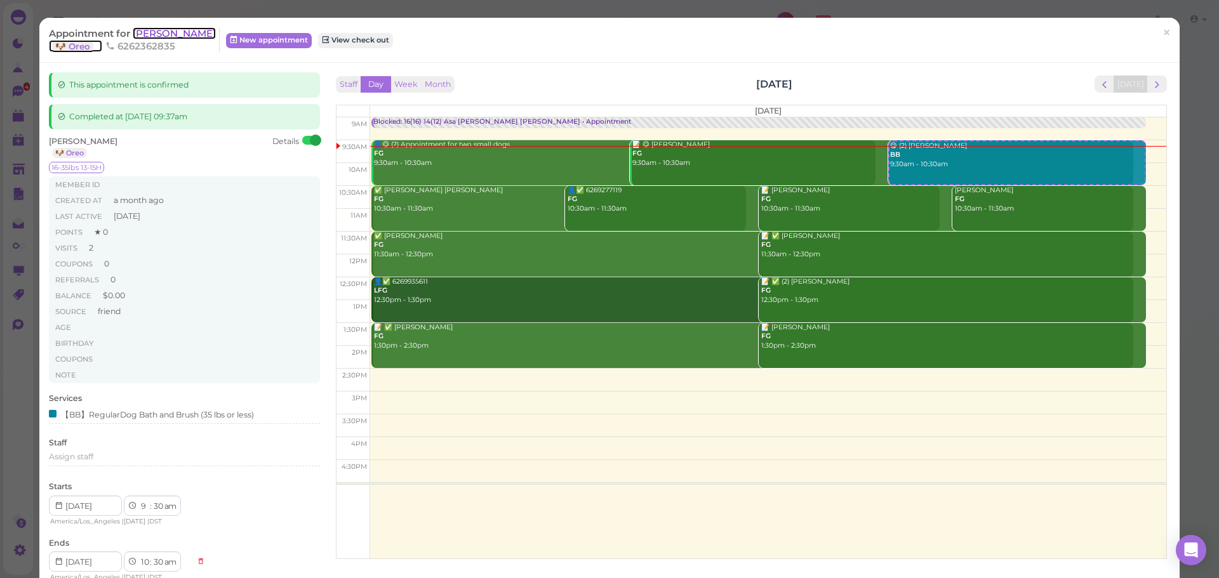
click at [149, 34] on span "[PERSON_NAME]" at bounding box center [174, 33] width 83 height 12
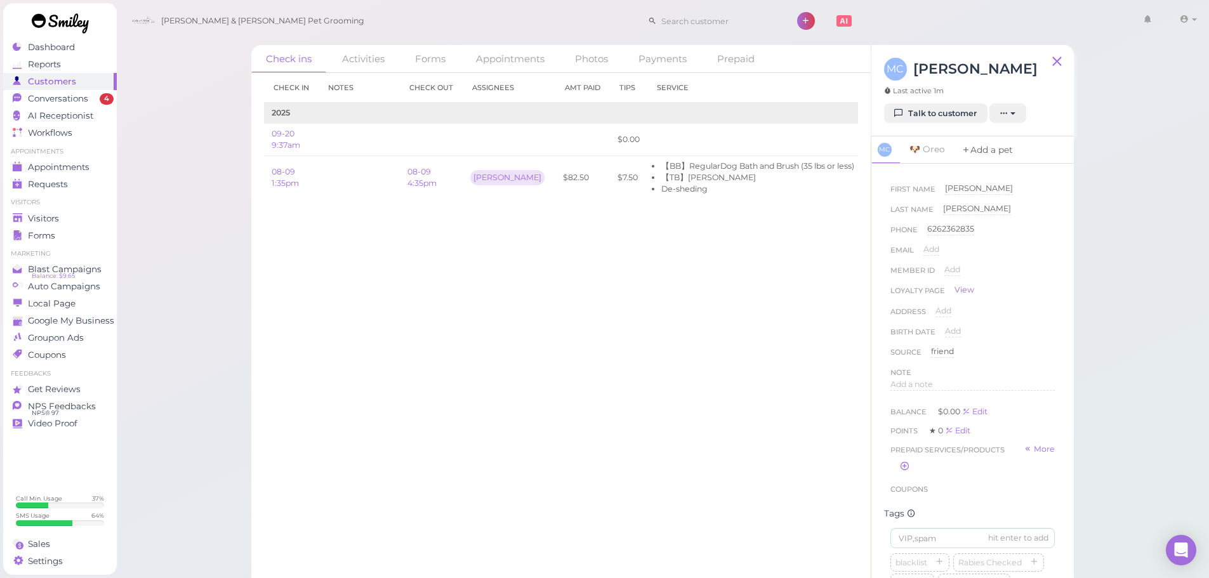
click at [995, 150] on link "Add a pet" at bounding box center [987, 149] width 67 height 27
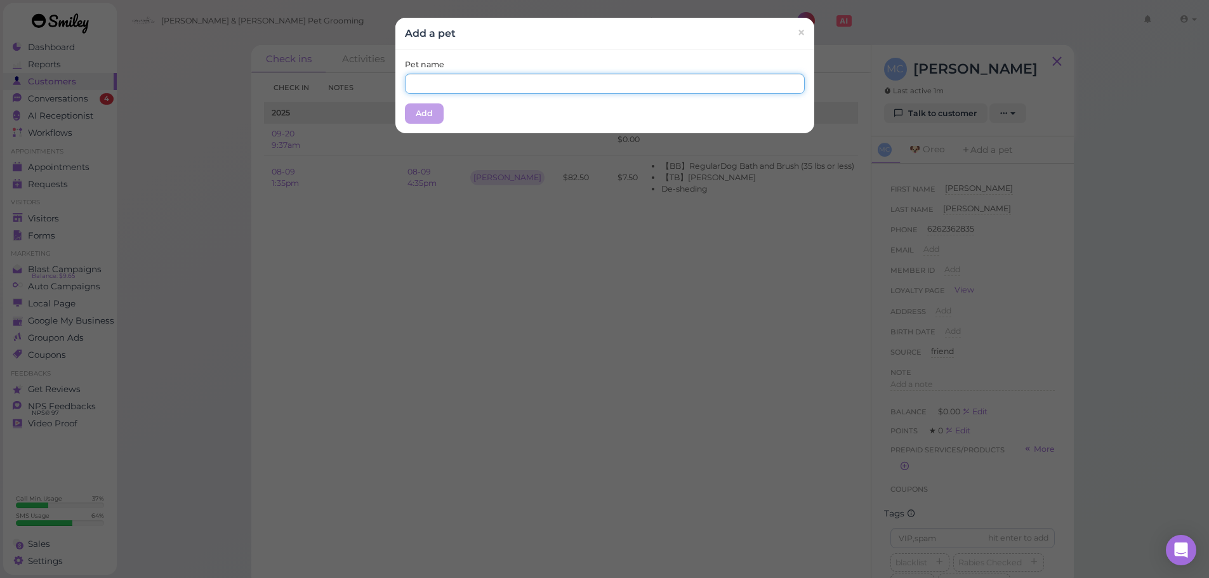
click at [660, 91] on input "text" at bounding box center [605, 84] width 400 height 20
type input "Kuma"
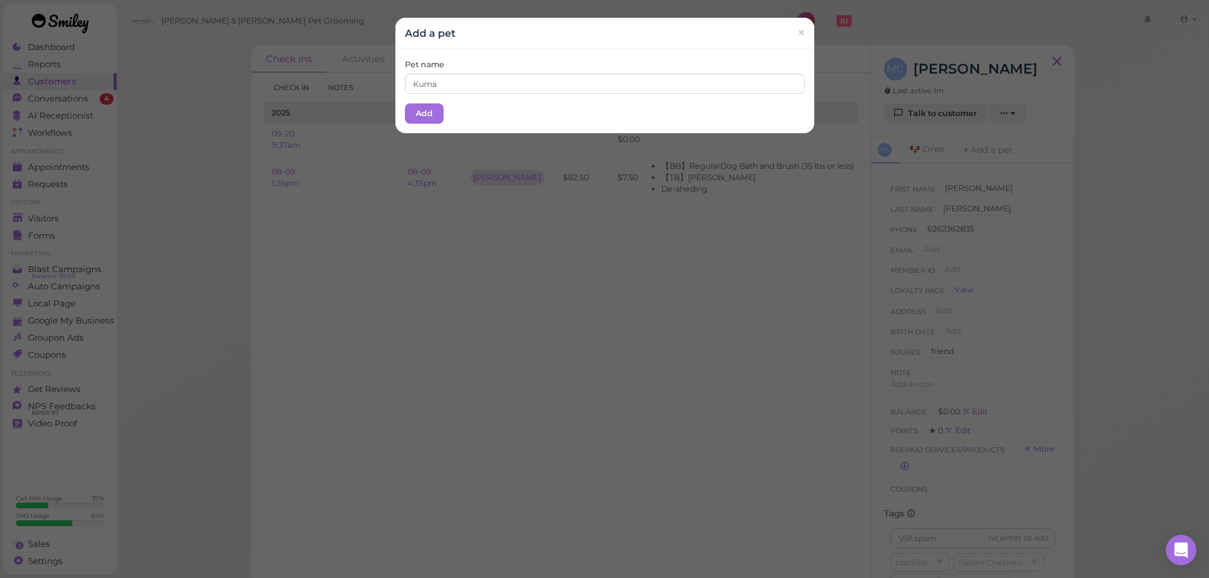
click at [477, 122] on div "Pet name Kuma Add" at bounding box center [604, 92] width 419 height 84
click at [413, 113] on button "Add" at bounding box center [424, 113] width 39 height 20
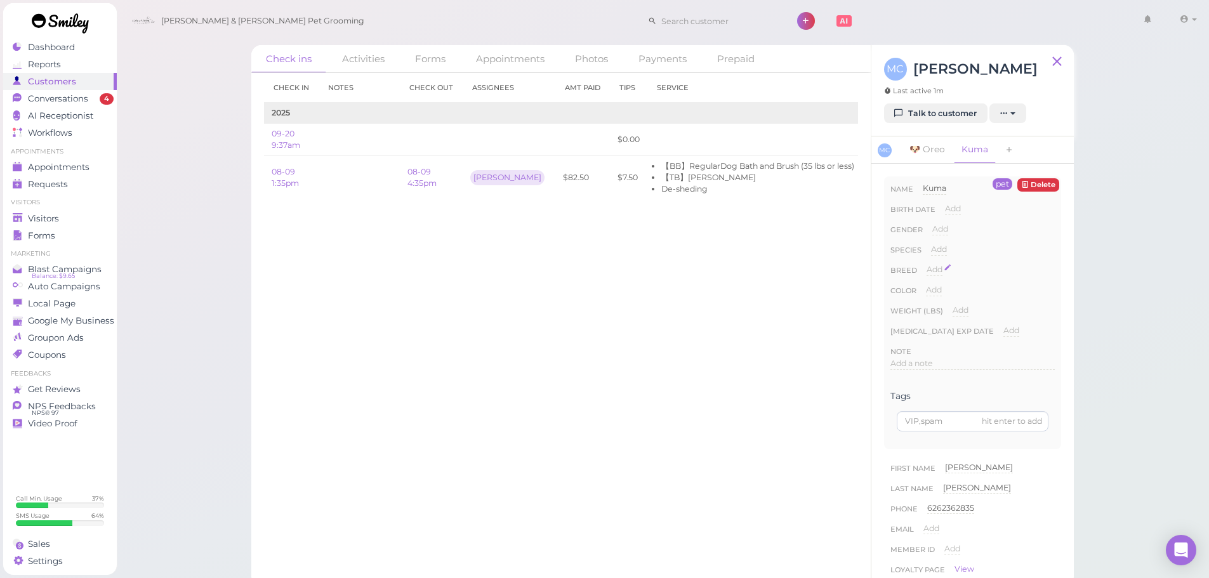
click at [930, 267] on span "Add" at bounding box center [935, 270] width 16 height 10
click at [930, 267] on input at bounding box center [991, 273] width 128 height 19
click at [935, 293] on button "Done" at bounding box center [942, 292] width 28 height 13
click at [932, 246] on span "Add" at bounding box center [939, 249] width 16 height 10
click at [948, 249] on select "Dog Cat Bird Other" at bounding box center [993, 253] width 124 height 19
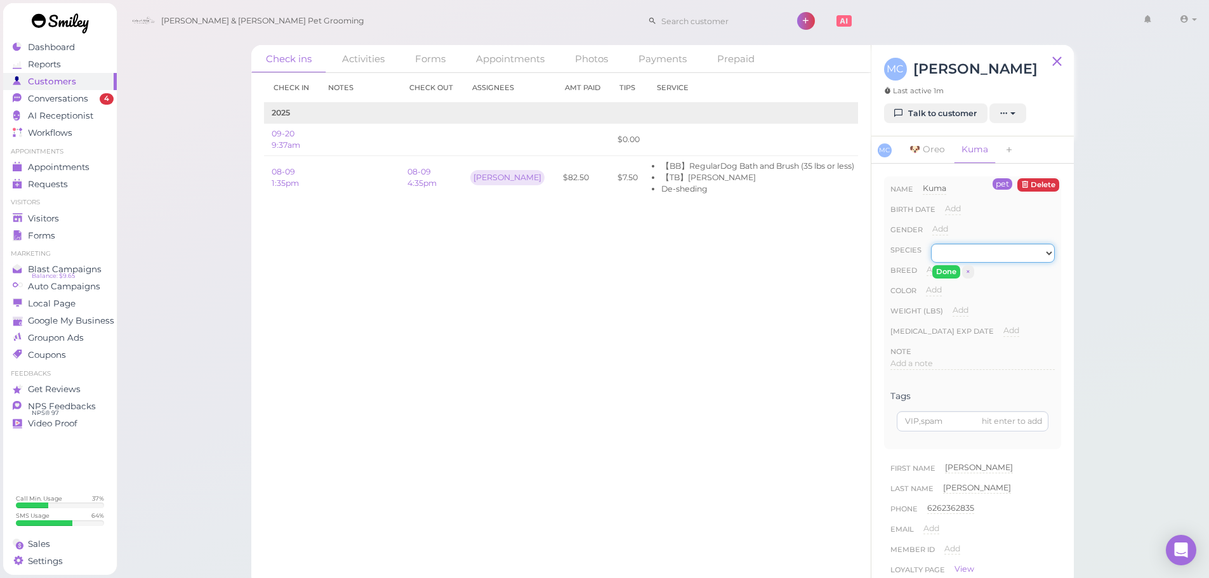
select select "Dog"
click at [931, 244] on select "Dog Cat Bird Other" at bounding box center [993, 253] width 124 height 19
click at [950, 270] on button "Done" at bounding box center [946, 271] width 28 height 13
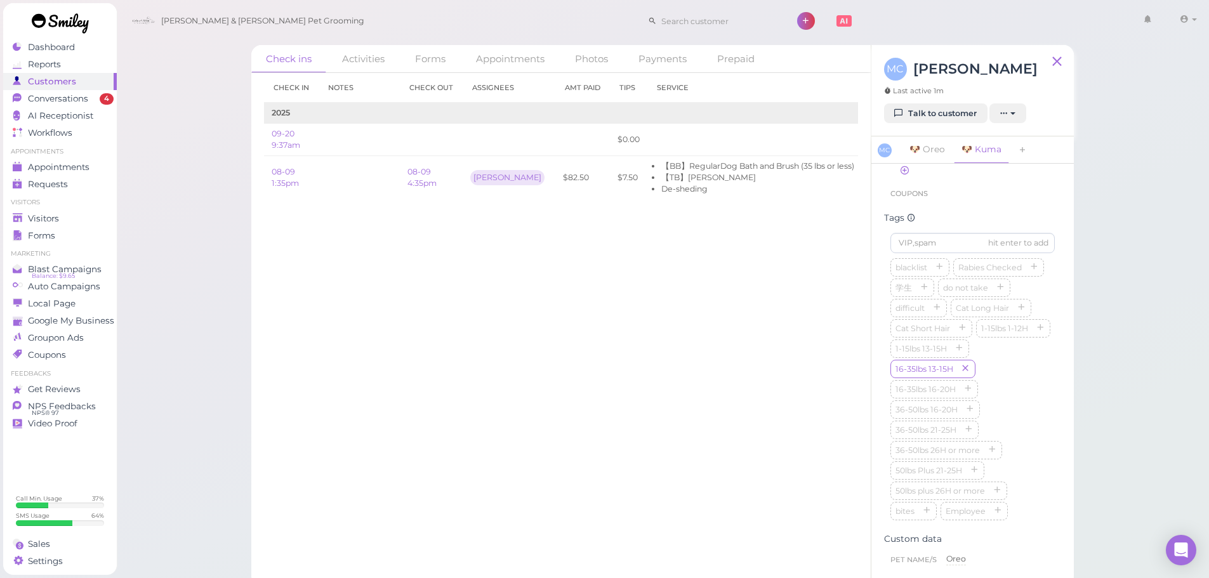
scroll to position [698, 0]
click at [975, 352] on icon "button" at bounding box center [975, 347] width 8 height 9
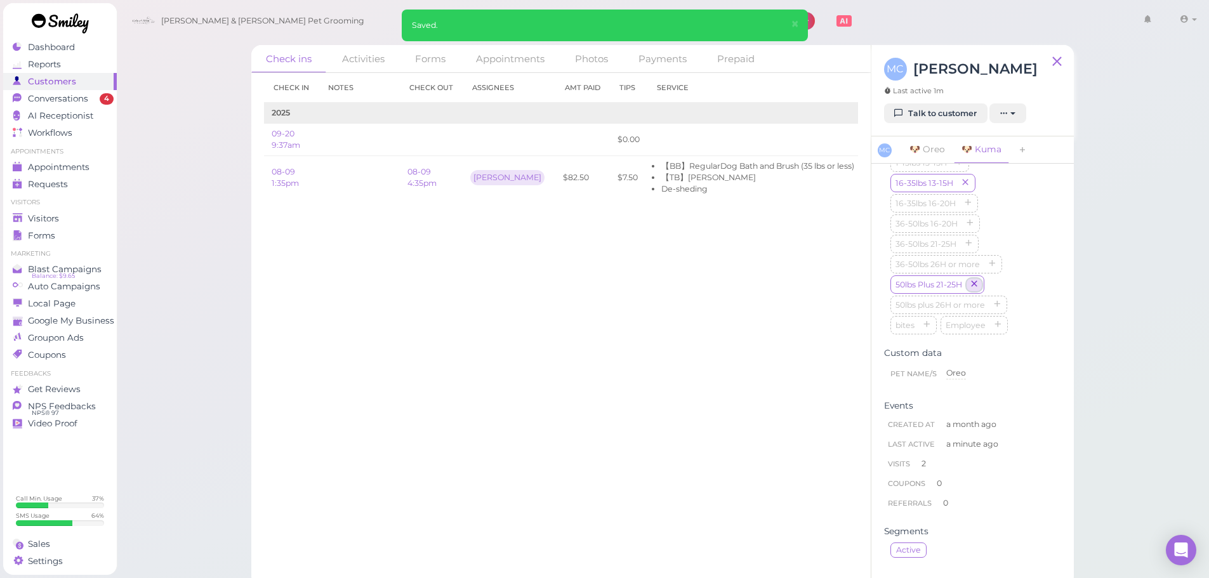
scroll to position [494, 0]
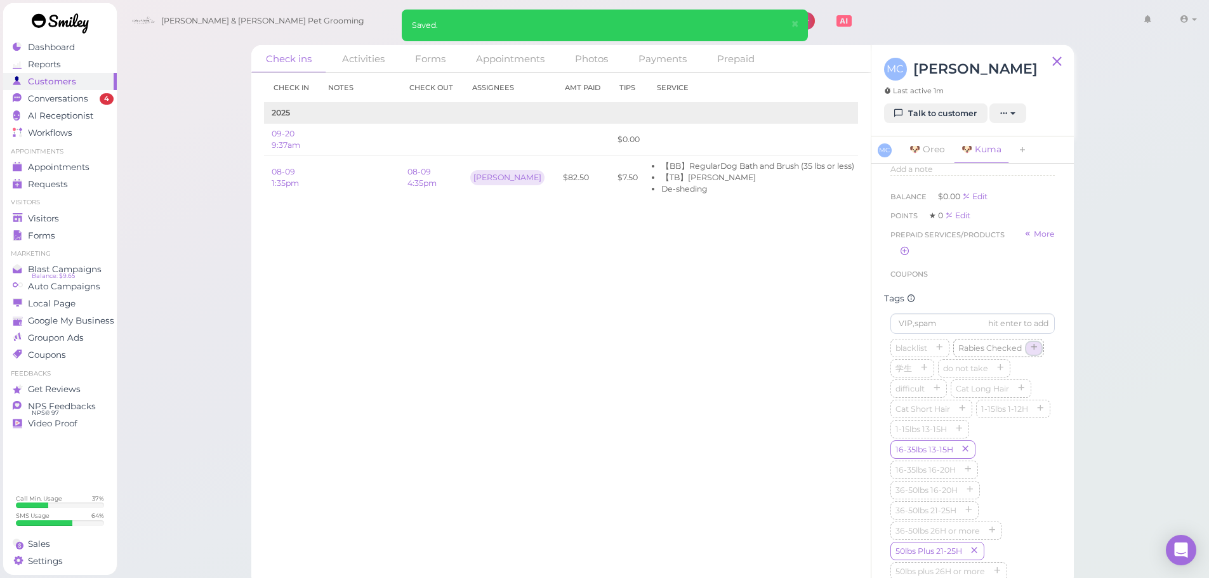
click at [1030, 353] on icon "button" at bounding box center [1034, 348] width 8 height 9
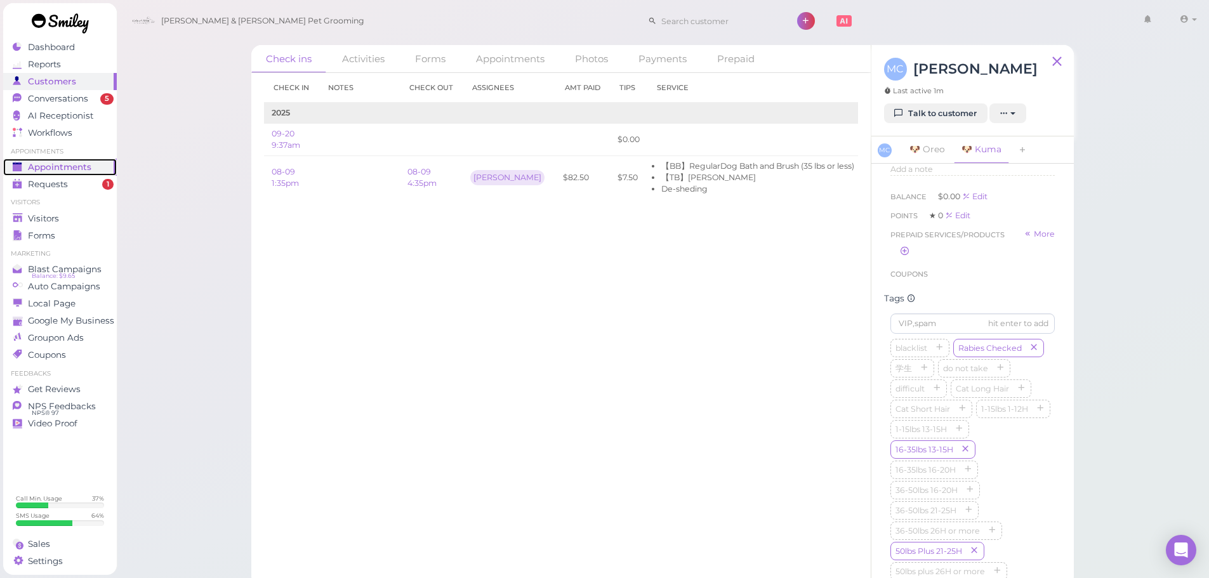
click at [64, 169] on span "Appointments" at bounding box center [59, 167] width 63 height 11
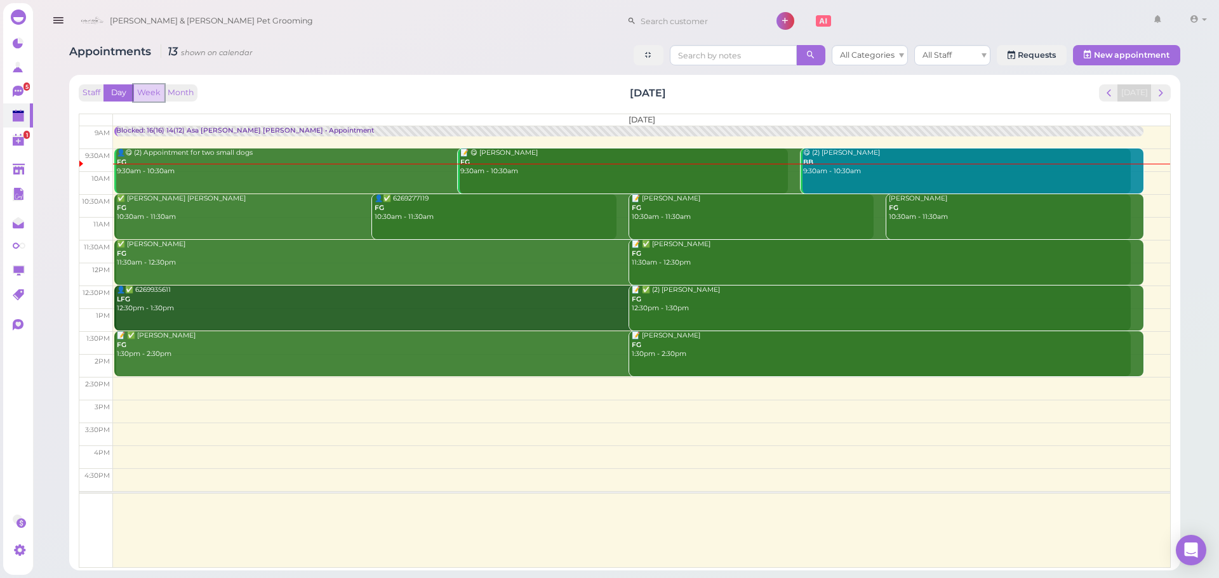
click at [150, 98] on button "Week" at bounding box center [148, 92] width 31 height 17
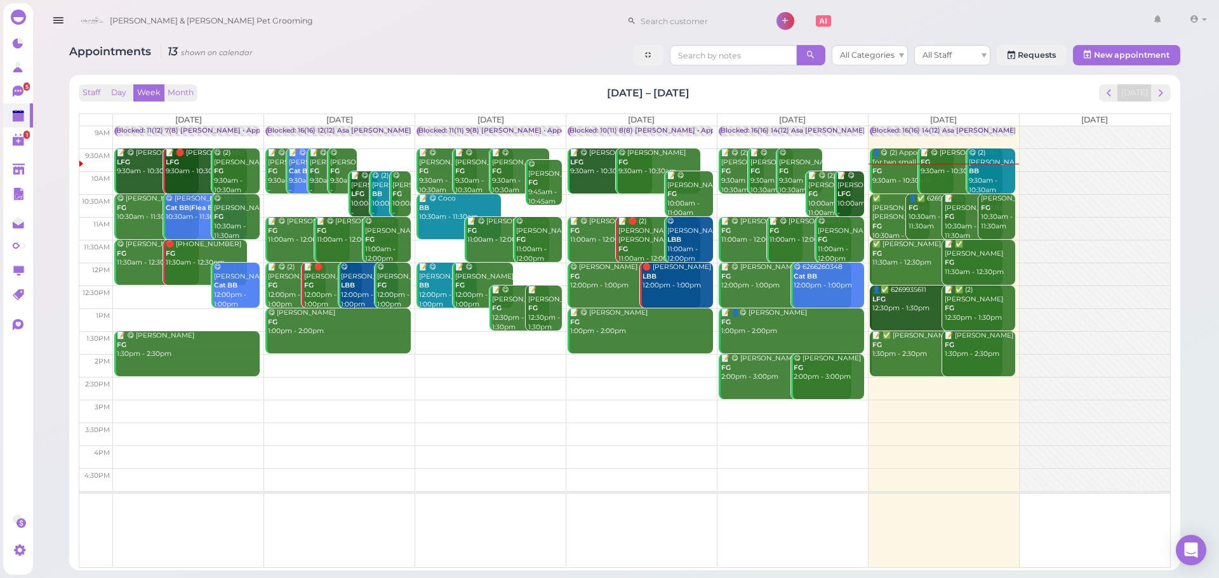
click at [502, 88] on div "Staff Day Week Month Sep 15 – 21, 2025 Today" at bounding box center [625, 92] width 1092 height 17
click at [385, 83] on div "Staff Day Week Month Sep 15 – 21, 2025 Today Mon 9/15 Tue 9/16 Wed 9/17 Thu 9/1…" at bounding box center [625, 322] width 1098 height 483
click at [931, 95] on div "Staff Day Week Month Sep 15 – 21, 2025 Today" at bounding box center [625, 92] width 1092 height 17
click at [868, 104] on div "Staff Day Week Month Sep 15 – 21, 2025 Today Mon 9/15 Tue 9/16 Wed 9/17 Thu 9/1…" at bounding box center [625, 326] width 1092 height 484
click at [1075, 88] on div "Staff Day Week Month Sep 15 – 21, 2025 Today" at bounding box center [625, 92] width 1092 height 17
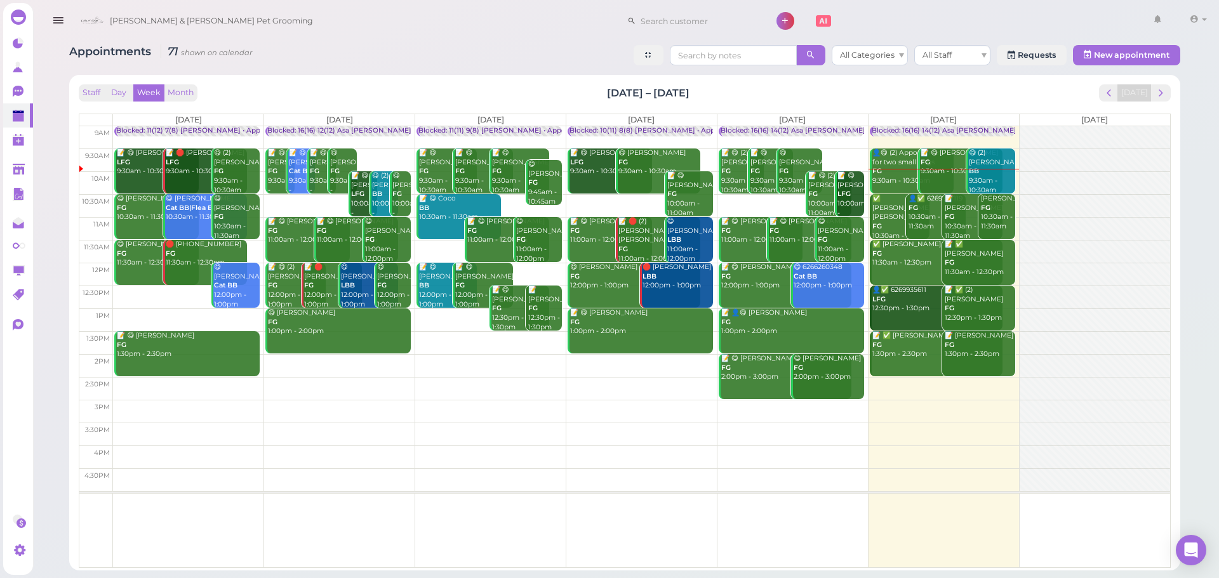
click at [298, 84] on div "Staff Day Week Month Sep 15 – 21, 2025 Today" at bounding box center [625, 92] width 1092 height 17
click at [126, 96] on button "Day" at bounding box center [118, 92] width 30 height 17
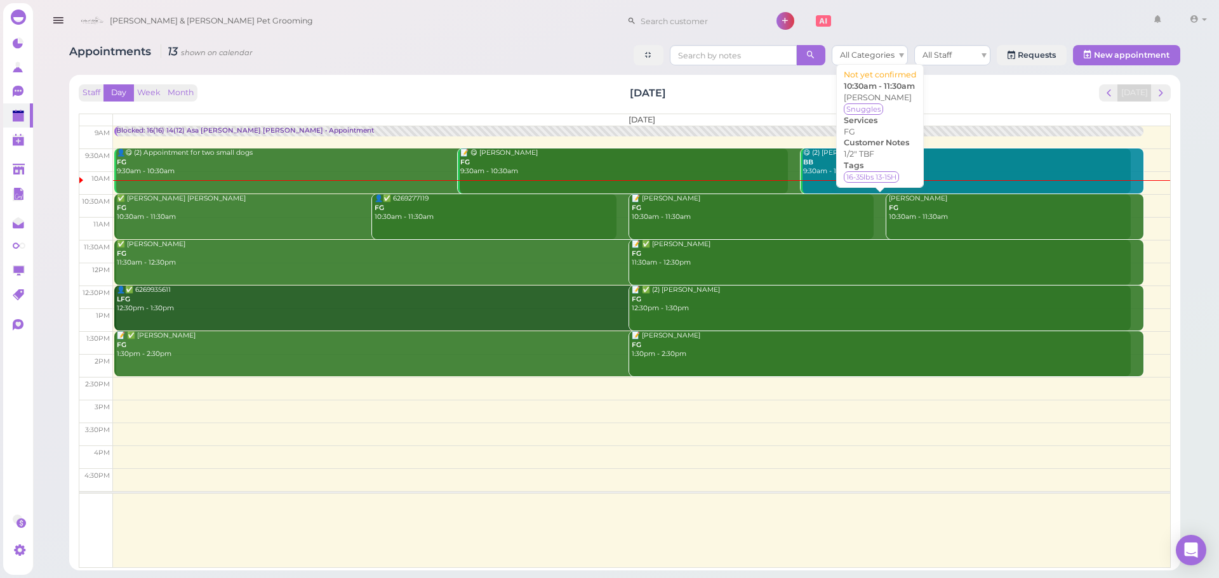
click at [825, 225] on link "📝 Julie Lopez FG 10:30am - 11:30am" at bounding box center [880, 216] width 502 height 45
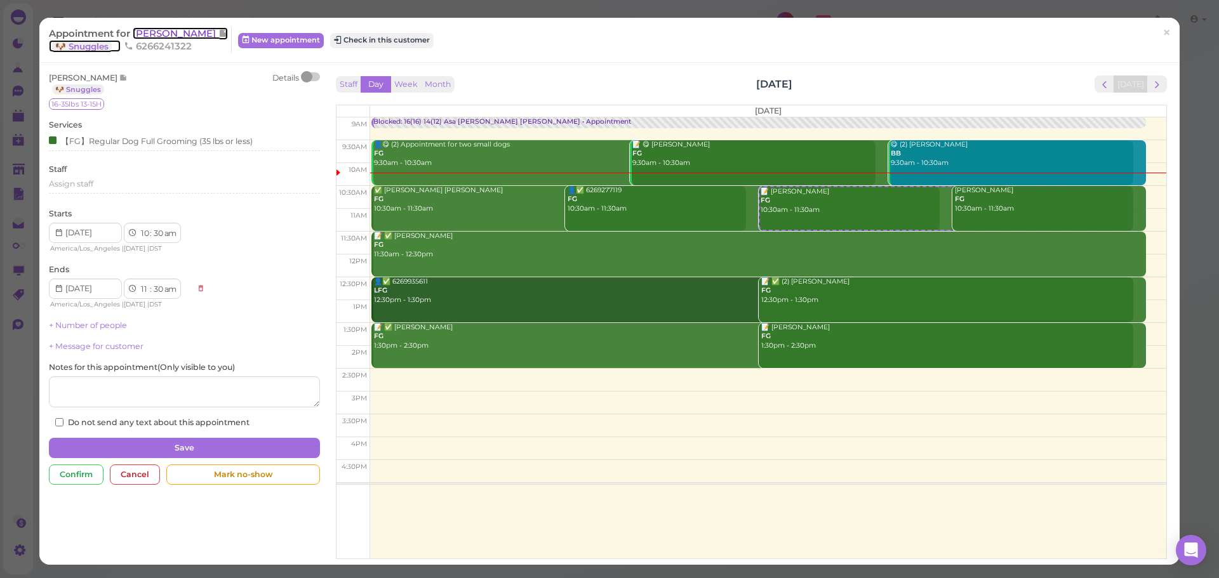
click at [154, 36] on span "[PERSON_NAME]" at bounding box center [176, 33] width 86 height 12
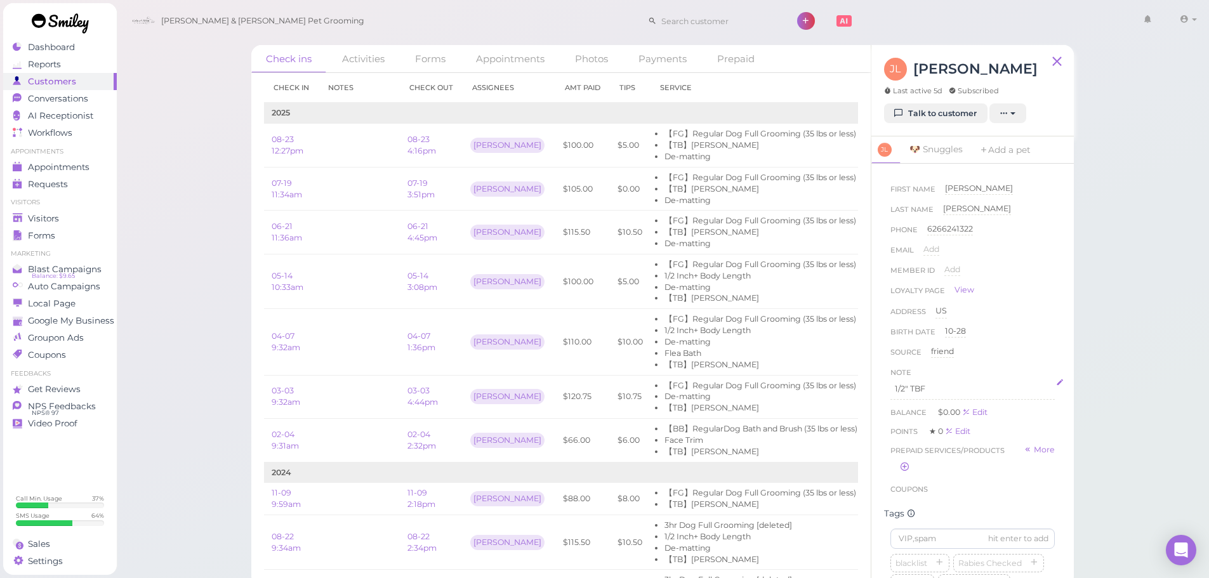
click at [936, 379] on div "1/2" TBF" at bounding box center [973, 389] width 164 height 20
click at [895, 389] on p "1/2" TBF" at bounding box center [973, 388] width 156 height 11
click at [896, 389] on p at bounding box center [973, 388] width 156 height 11
drag, startPoint x: 992, startPoint y: 390, endPoint x: 880, endPoint y: 387, distance: 112.4
click at [880, 387] on div "First Name Julie Julie Last Name Lopez Lopez Phone 6266241322 6266241322 Email …" at bounding box center [972, 375] width 202 height 423
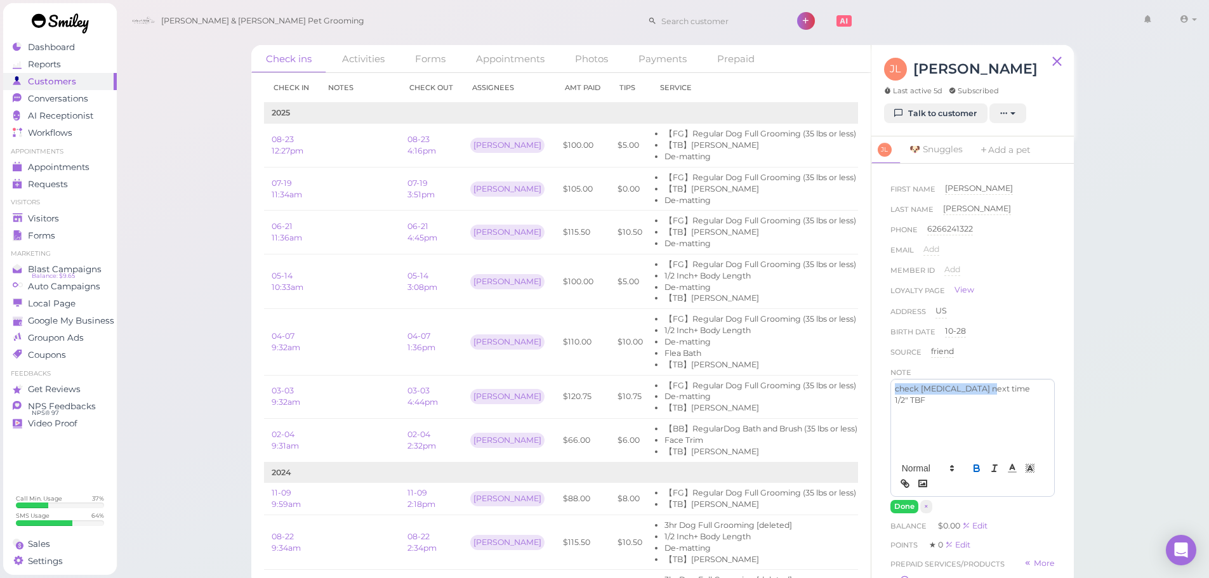
click at [971, 474] on icon "button" at bounding box center [976, 468] width 11 height 11
click at [905, 510] on button "Done" at bounding box center [905, 506] width 28 height 13
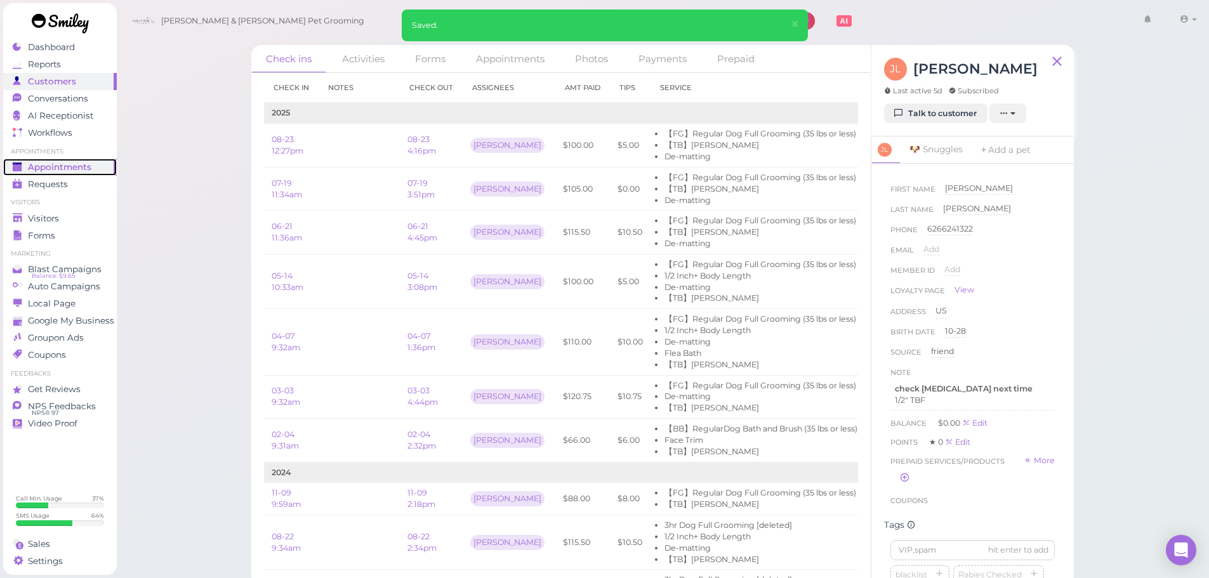
click at [81, 168] on span "Appointments" at bounding box center [59, 167] width 63 height 11
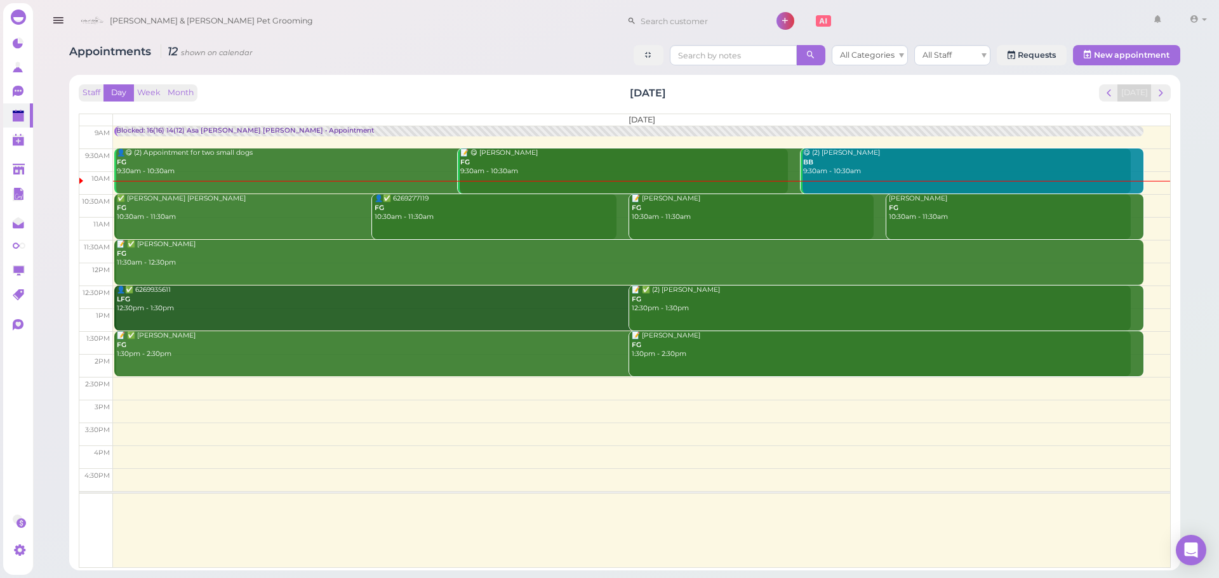
click at [460, 77] on div "Staff Day Week Month Saturday, Sep 20 Today Saturday 9am 9:30am 10am 10:30am 11…" at bounding box center [624, 323] width 1111 height 496
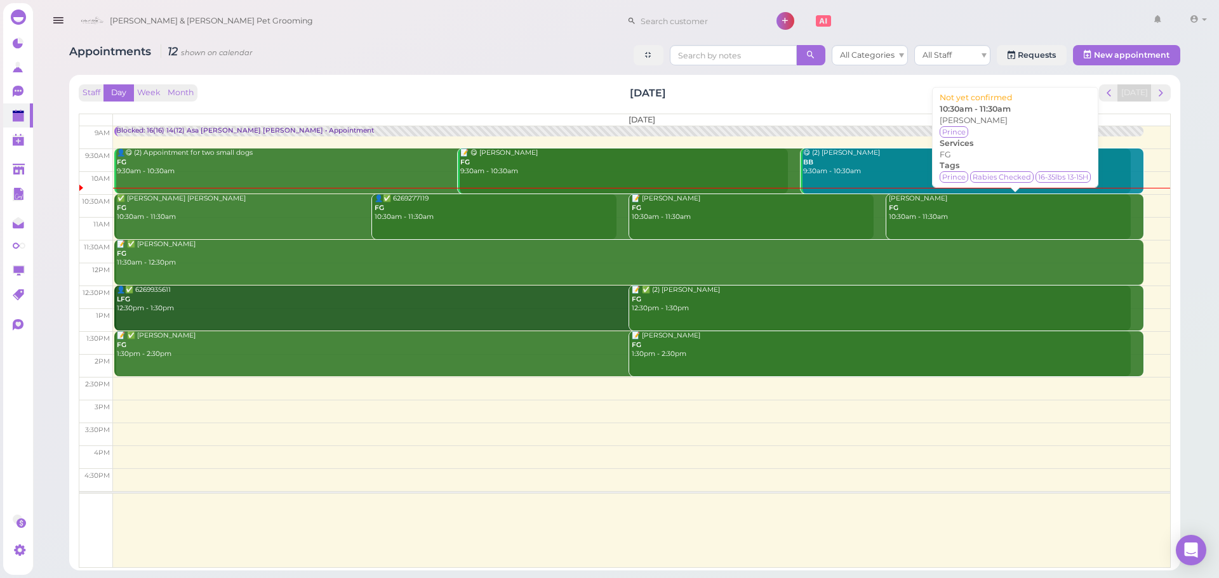
click at [911, 227] on link "Timothy Jonson FG 10:30am - 11:30am" at bounding box center [1014, 216] width 257 height 45
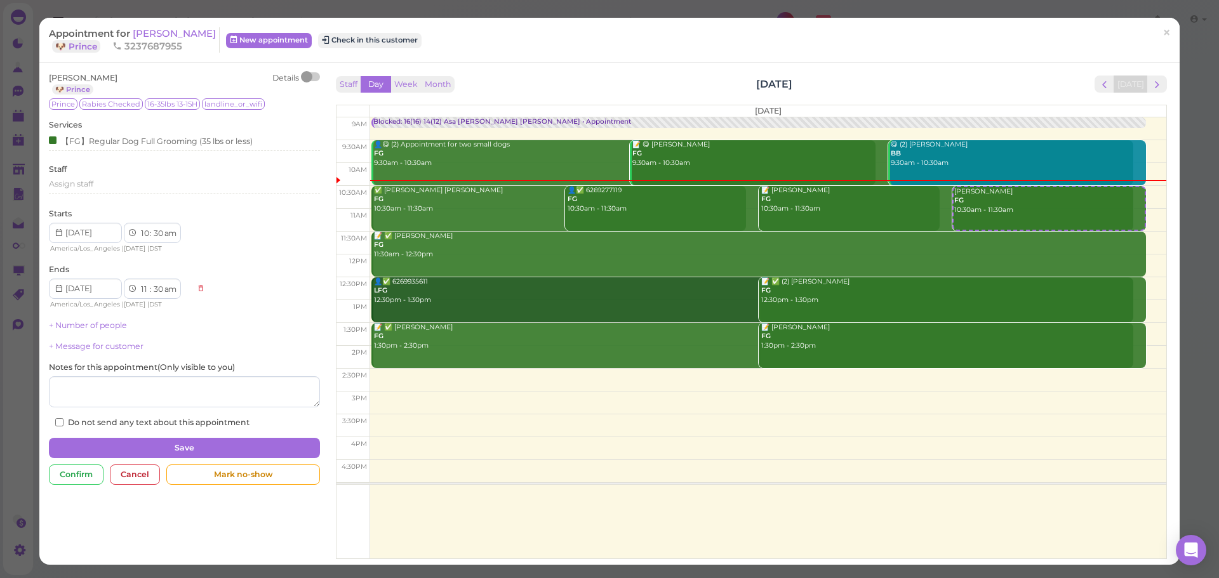
click at [316, 79] on div at bounding box center [311, 76] width 18 height 9
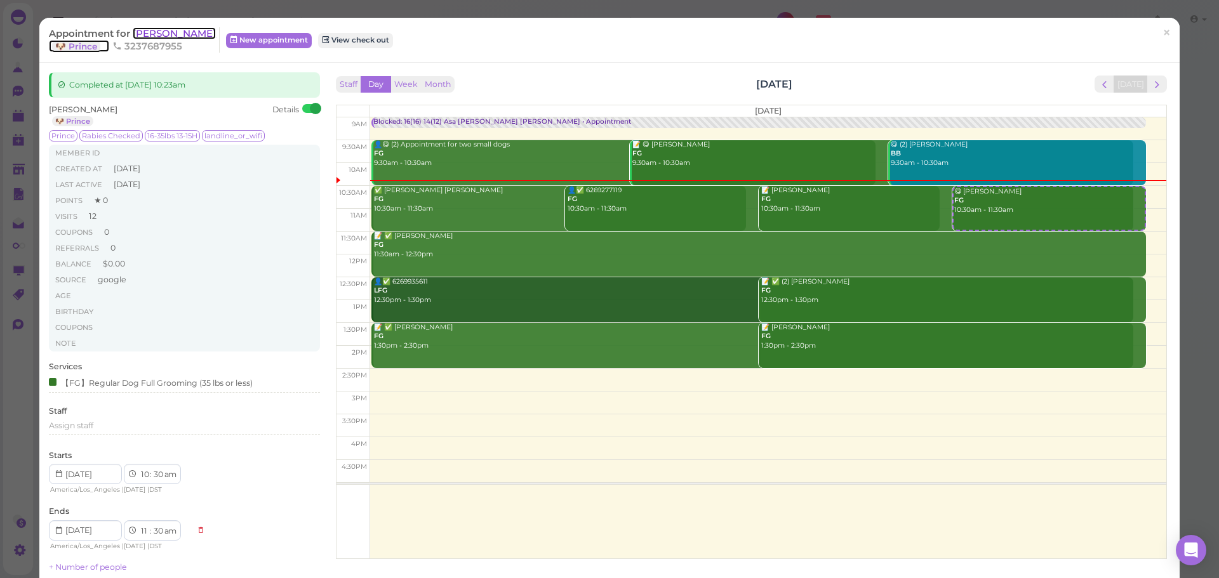
click at [159, 31] on span "Timothy Jonson" at bounding box center [174, 33] width 83 height 12
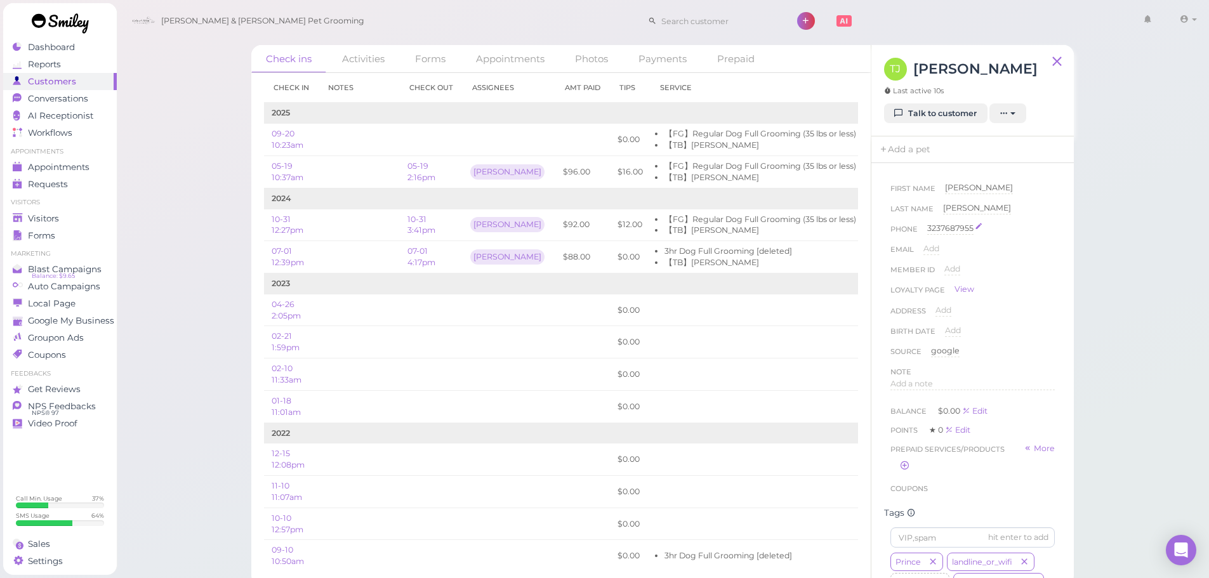
click at [956, 229] on div "3237687955" at bounding box center [950, 229] width 46 height 12
drag, startPoint x: 981, startPoint y: 231, endPoint x: 850, endPoint y: 230, distance: 131.4
click at [850, 230] on div "Check ins Activities Forms Appointments Photos Payments Prepaid Check in Notes …" at bounding box center [662, 315] width 823 height 541
drag, startPoint x: 995, startPoint y: 231, endPoint x: 922, endPoint y: 231, distance: 73.0
click at [922, 231] on div "Phone 3237687955 3238958346 Done ×" at bounding box center [973, 233] width 164 height 20
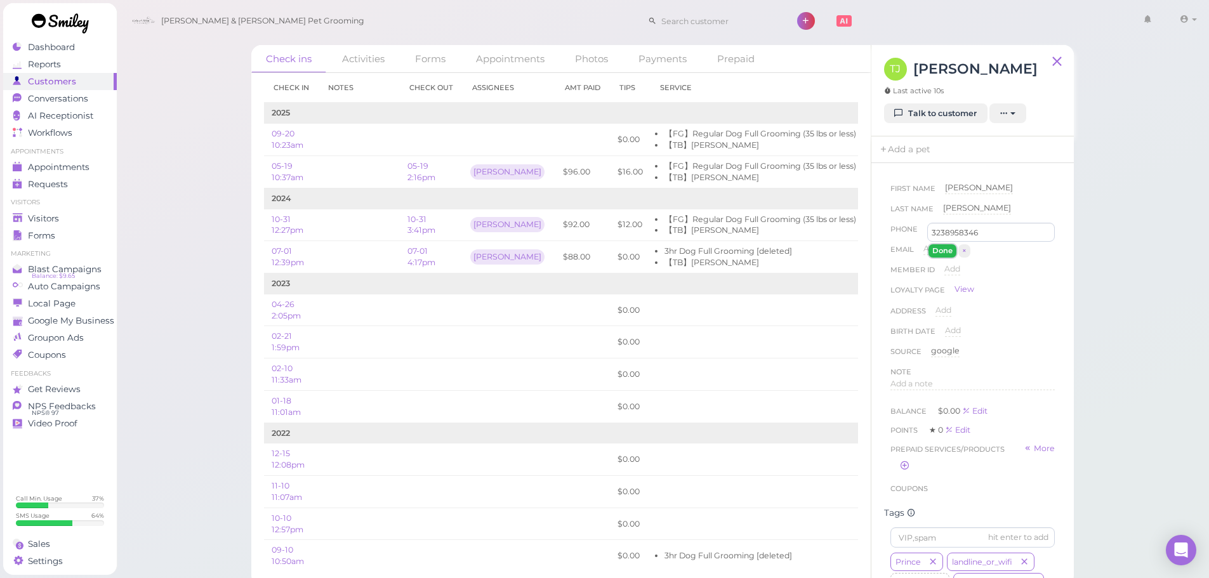
click at [942, 248] on button "Done" at bounding box center [943, 250] width 28 height 13
type input "3237687955"
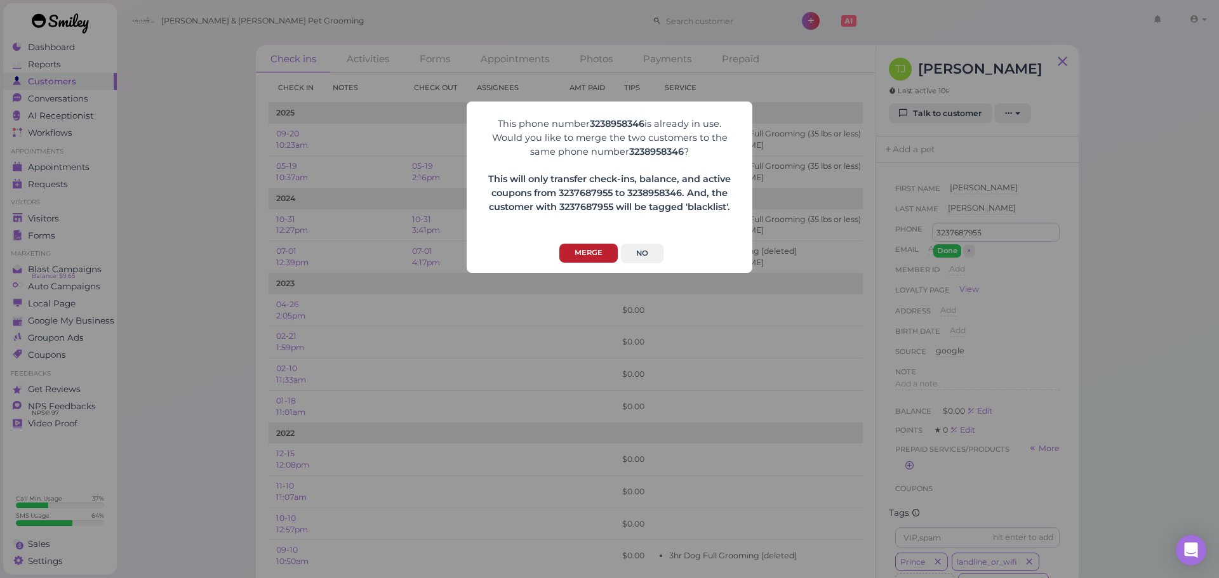
click at [583, 255] on button "Merge" at bounding box center [588, 254] width 58 height 20
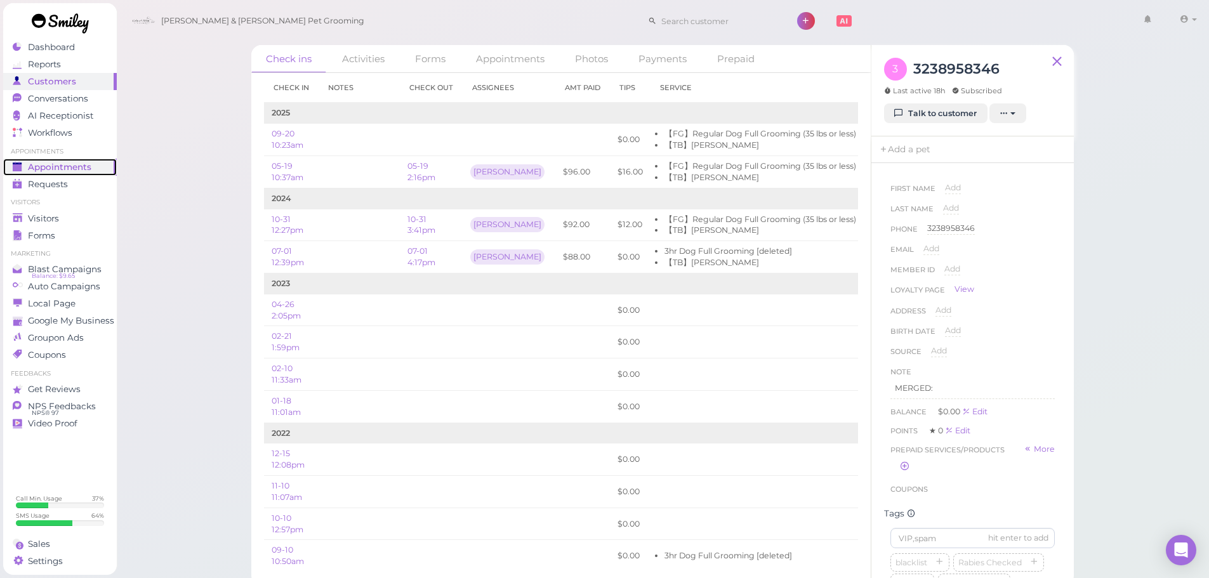
click at [71, 166] on span "Appointments" at bounding box center [59, 167] width 63 height 11
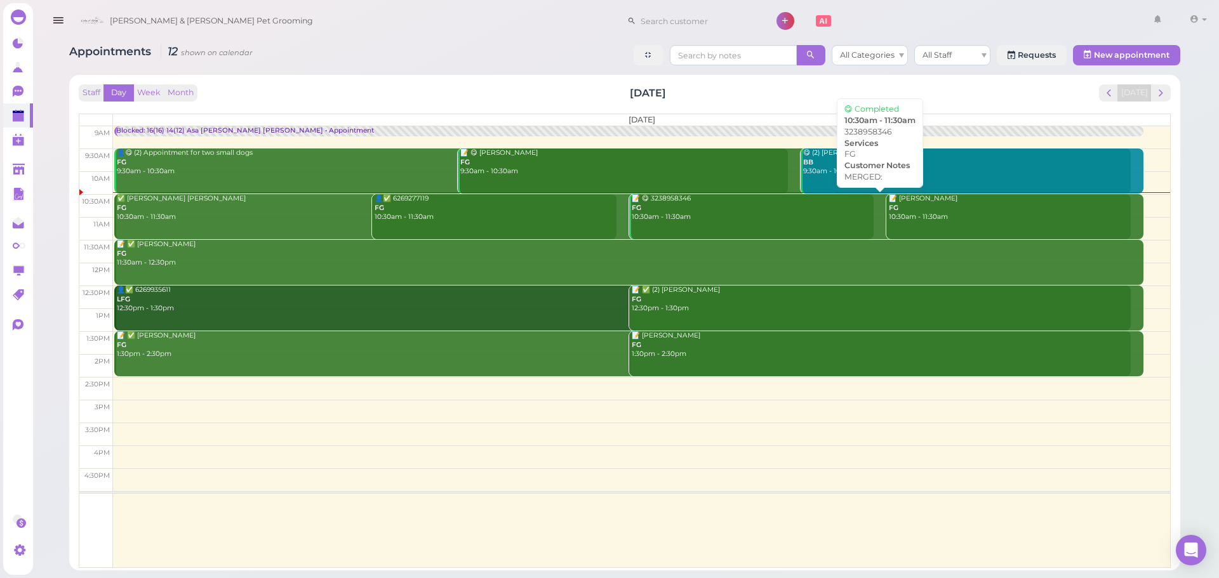
click at [686, 219] on div "📝 😋 3238958346 FG 10:30am - 11:30am" at bounding box center [881, 208] width 500 height 28
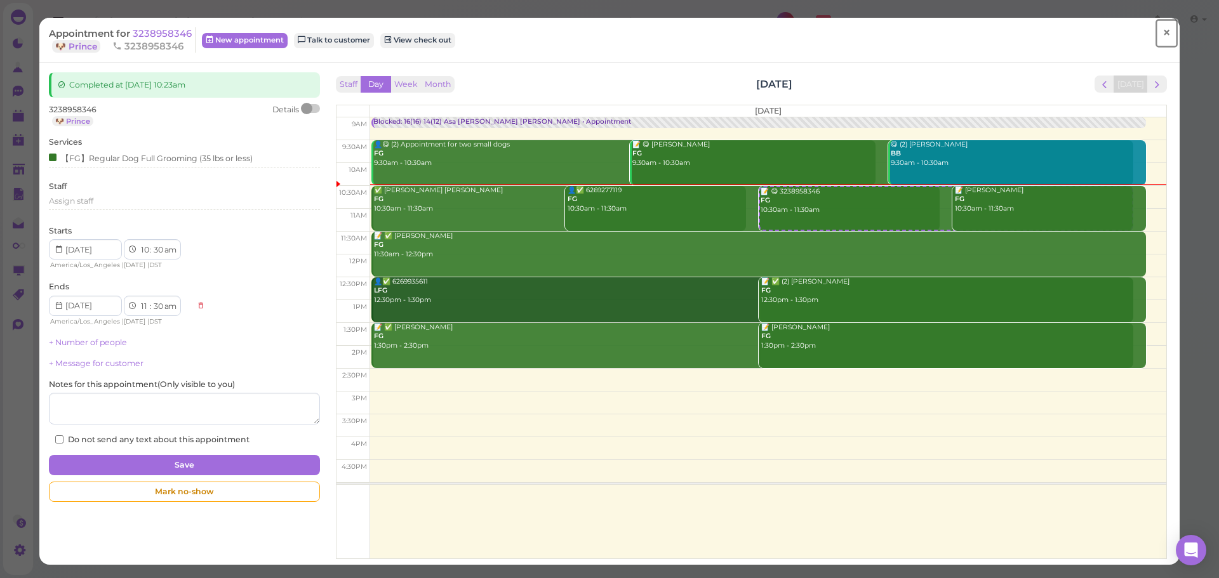
click at [1158, 22] on link "×" at bounding box center [1166, 33] width 23 height 30
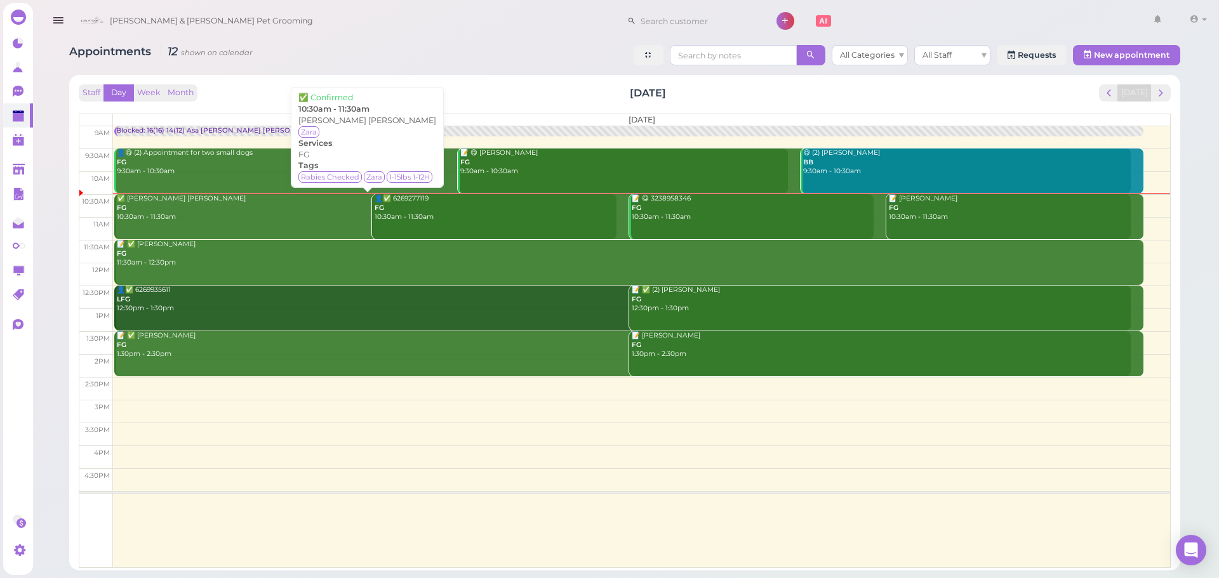
click at [224, 203] on div "✅ Danika Laurel FG 10:30am - 11:30am" at bounding box center [366, 208] width 500 height 28
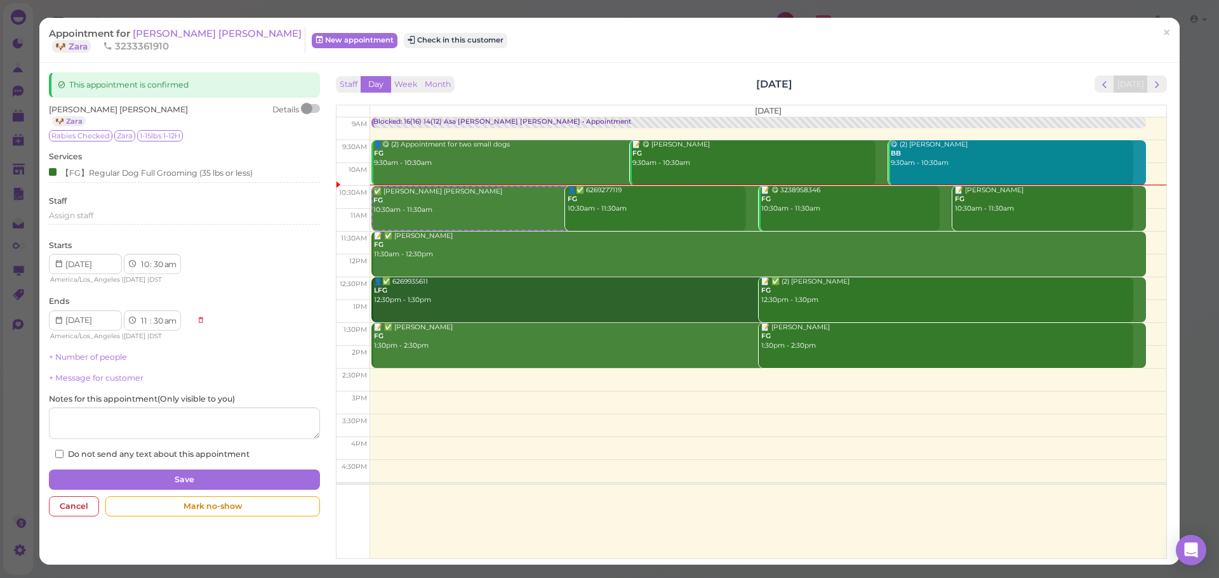
click at [315, 109] on div at bounding box center [311, 108] width 18 height 9
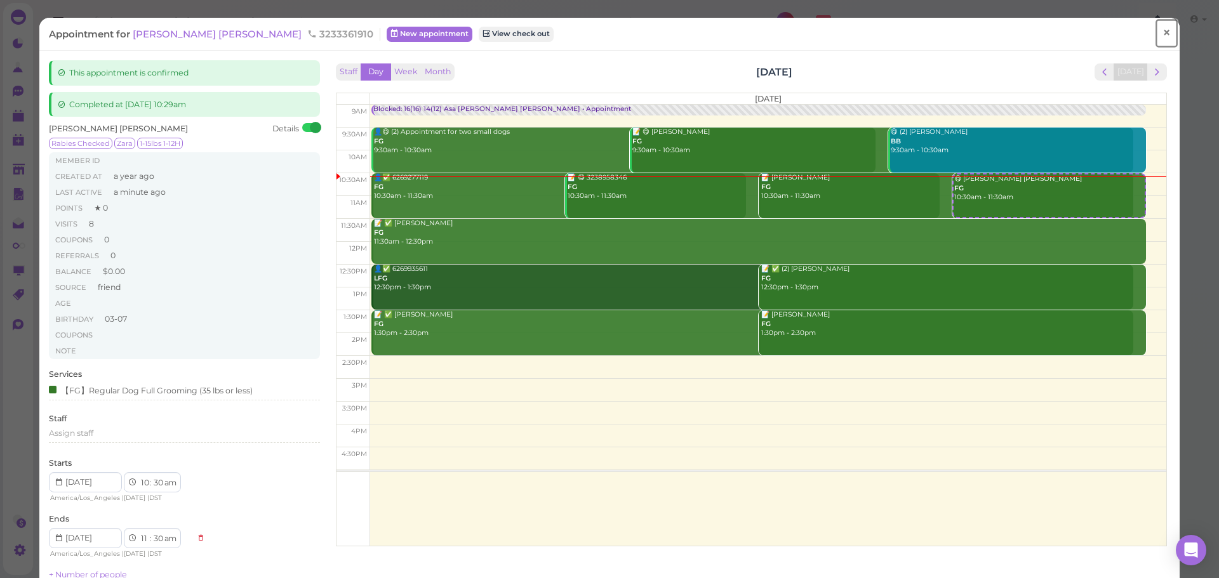
click at [1162, 34] on span "×" at bounding box center [1166, 33] width 8 height 18
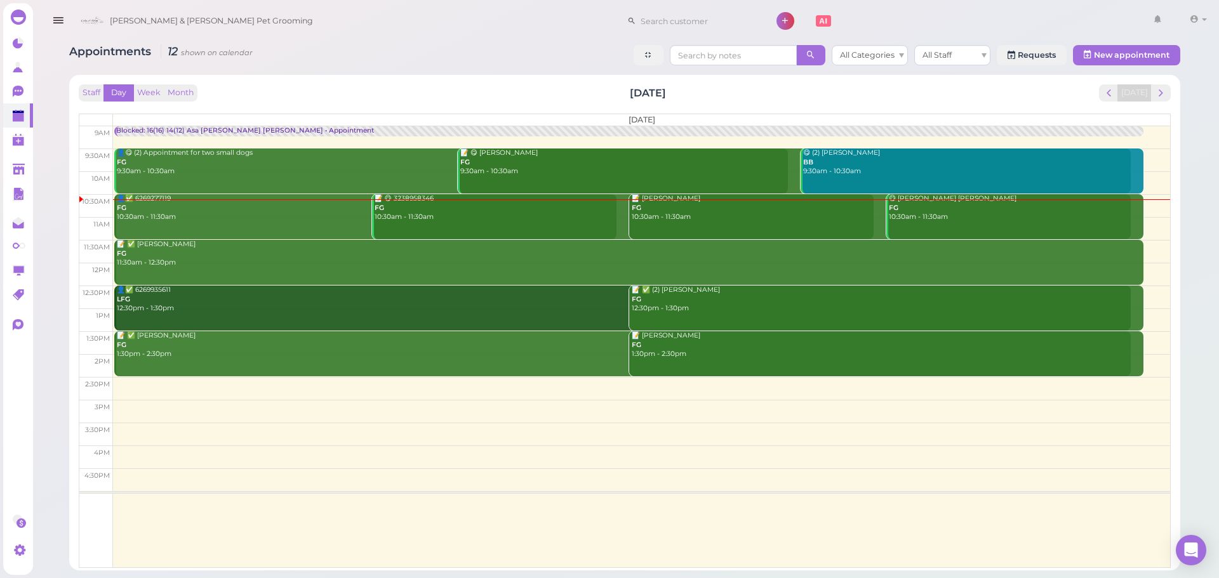
click at [427, 105] on div "Staff Day Week Month Saturday, Sep 20 Today Saturday 9am 9:30am 10am 10:30am 11…" at bounding box center [625, 326] width 1092 height 484
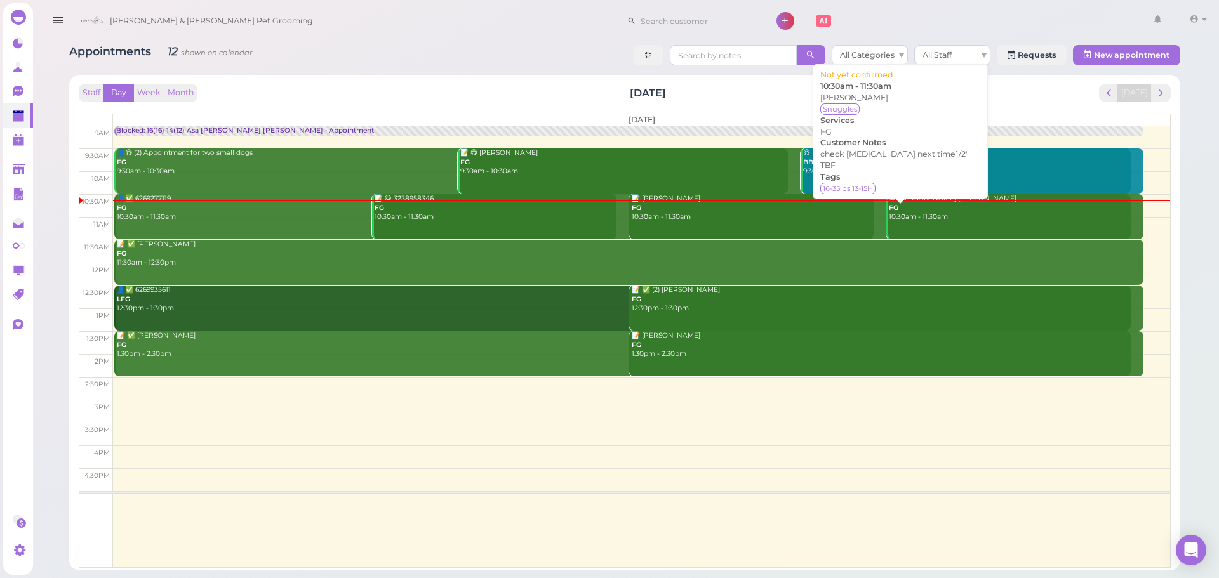
click at [712, 211] on div "📝 Julie Lopez FG 10:30am - 11:30am" at bounding box center [881, 208] width 500 height 28
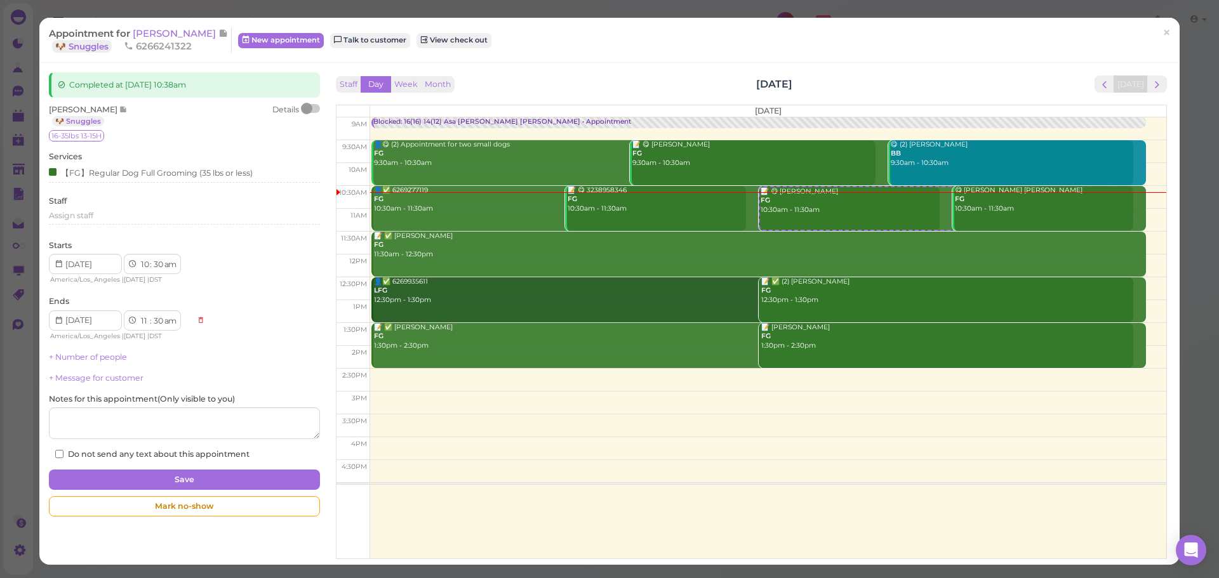
click at [312, 112] on div at bounding box center [311, 108] width 18 height 9
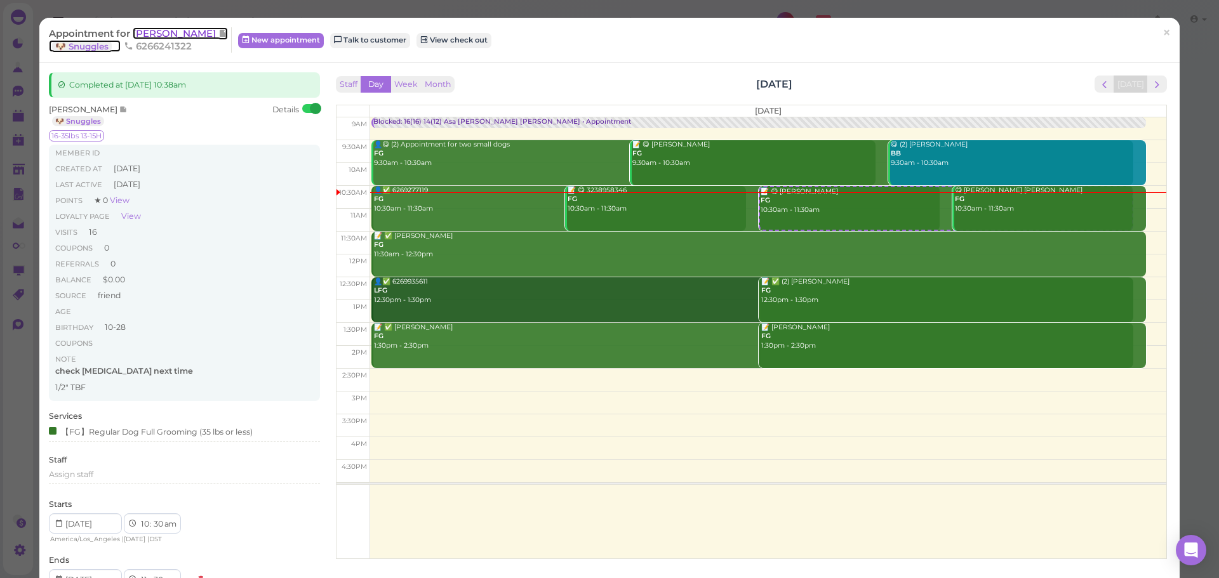
click at [174, 31] on span "[PERSON_NAME]" at bounding box center [176, 33] width 86 height 12
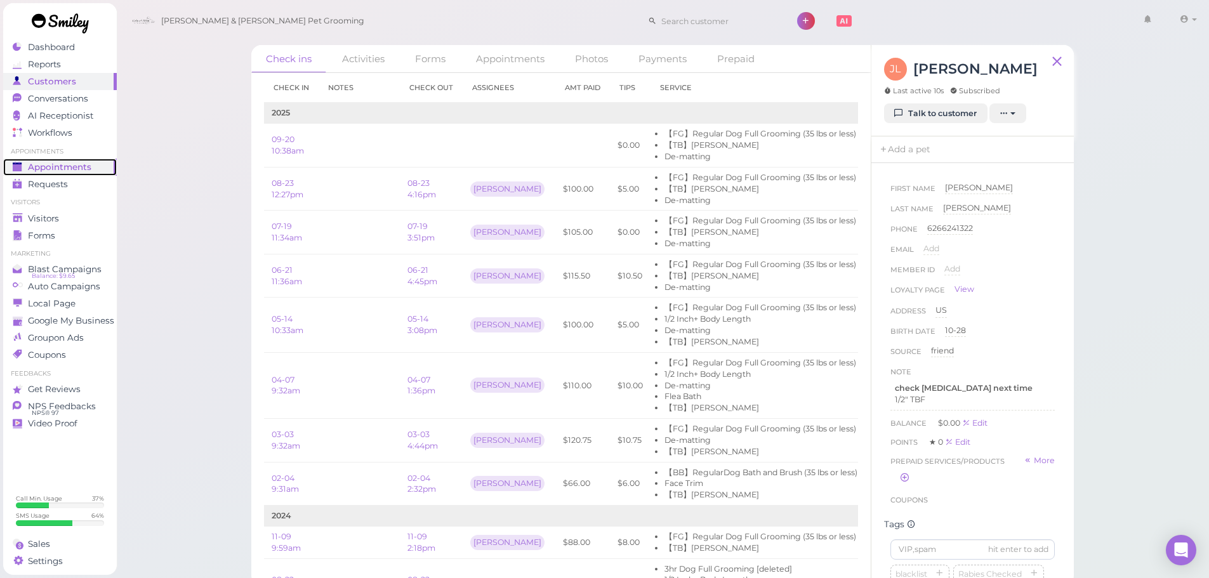
click at [76, 163] on span "Appointments" at bounding box center [59, 167] width 63 height 11
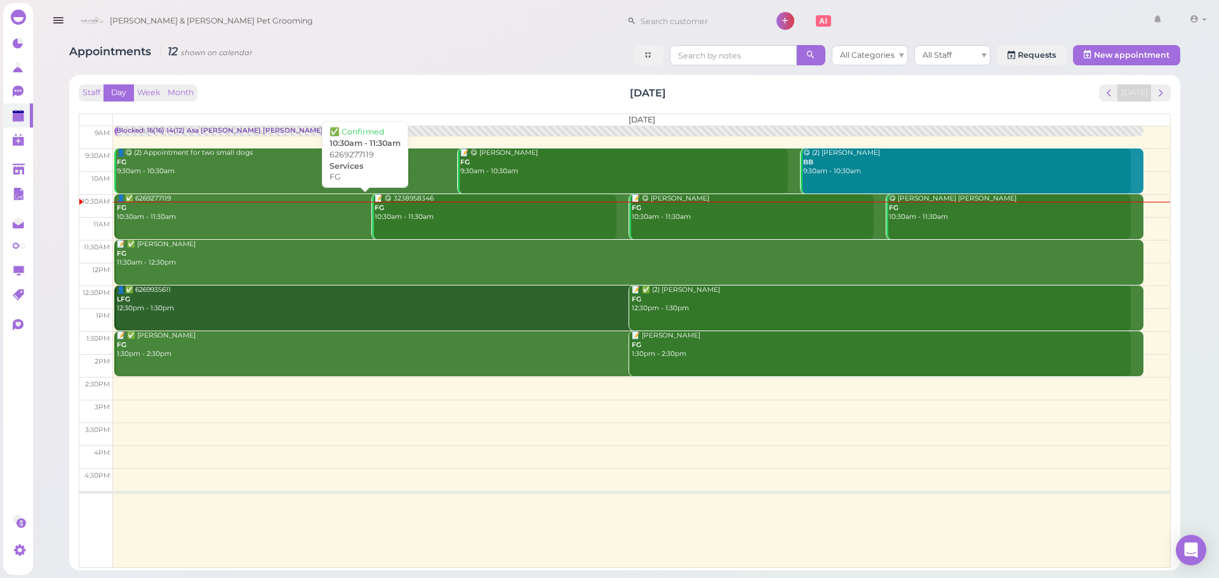
click at [271, 216] on div "👤✅ 6269277119 FG 10:30am - 11:30am" at bounding box center [366, 208] width 500 height 28
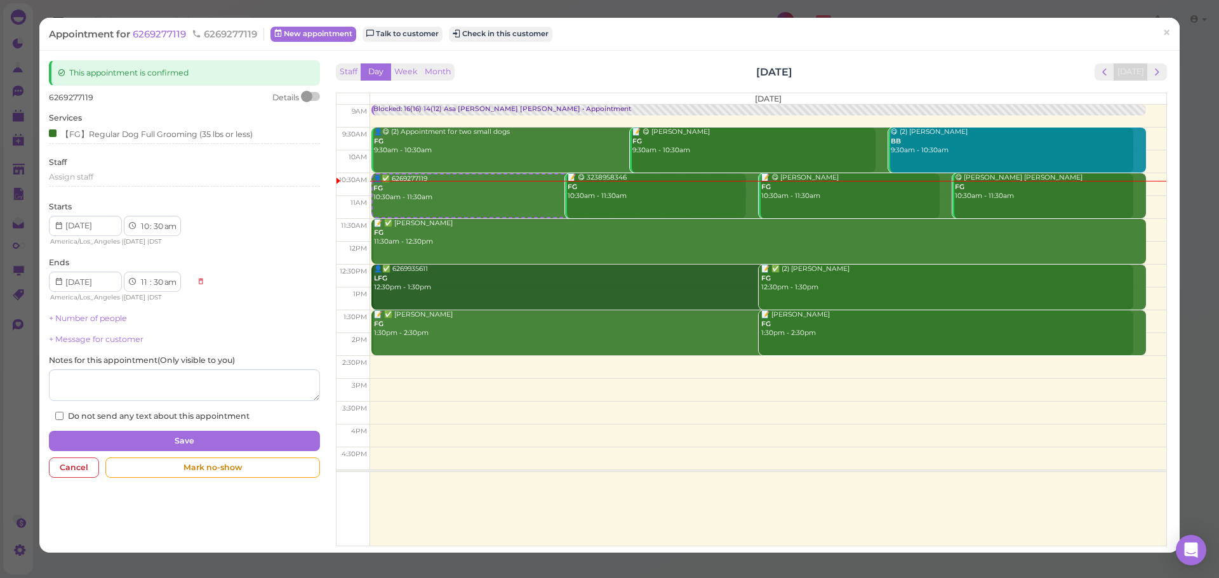
click at [311, 96] on div at bounding box center [311, 96] width 18 height 9
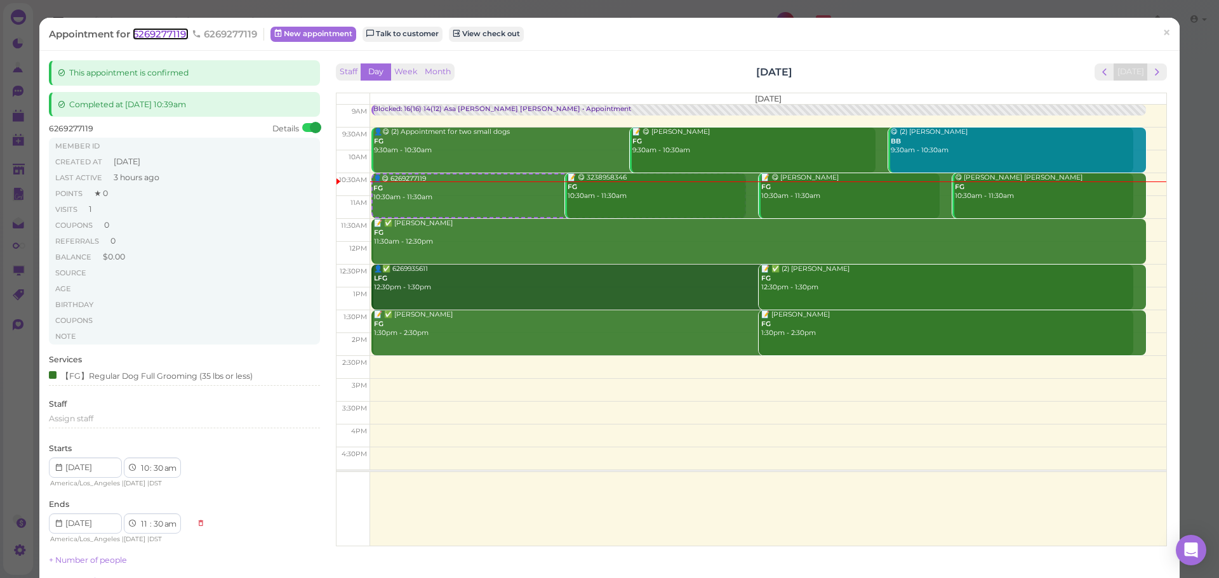
click at [177, 37] on span "6269277119" at bounding box center [161, 34] width 56 height 12
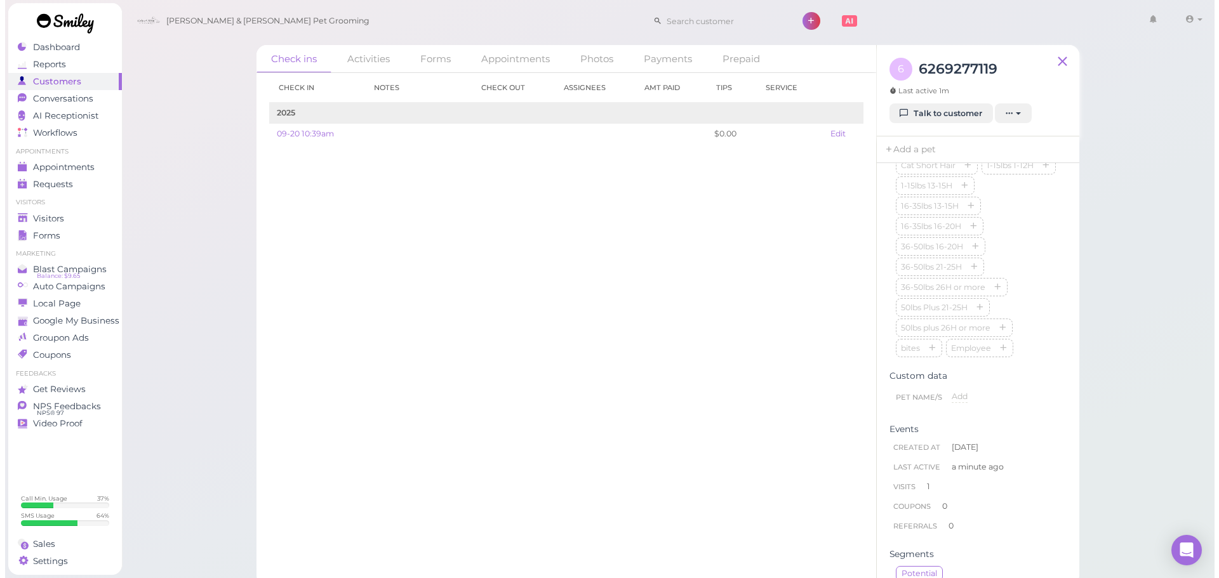
scroll to position [381, 0]
click at [944, 110] on link "Talk to customer" at bounding box center [935, 113] width 103 height 20
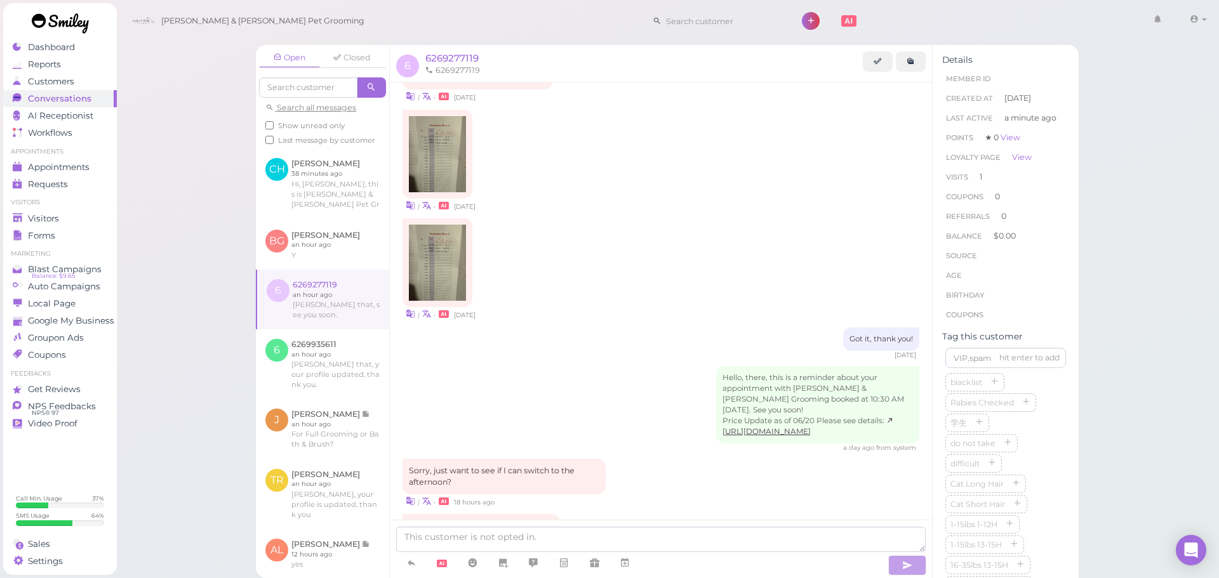
scroll to position [790, 0]
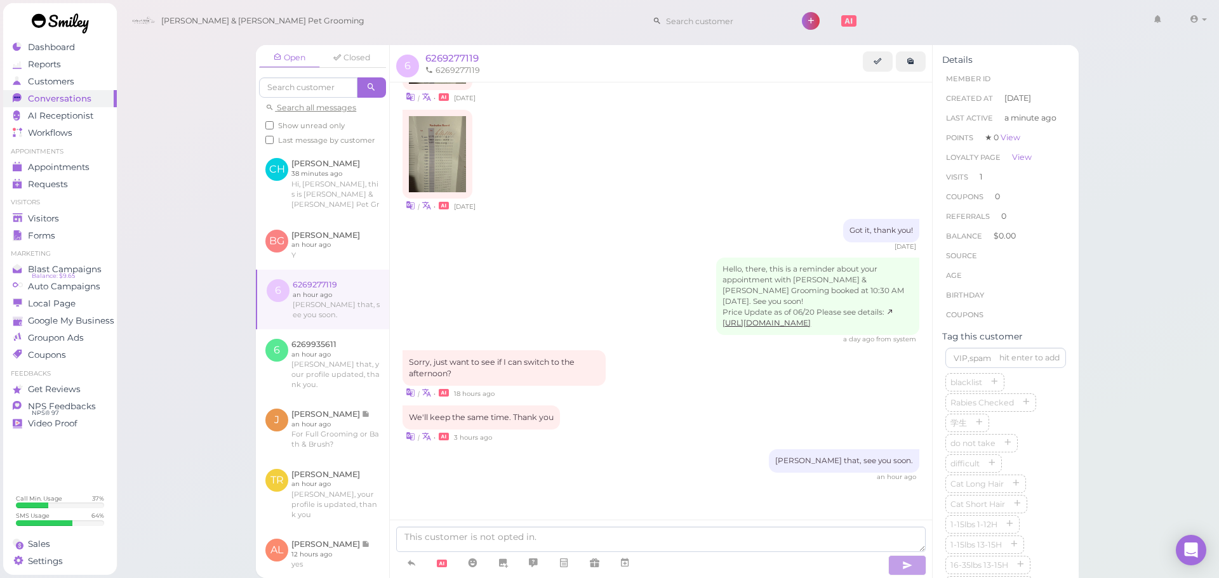
click at [517, 267] on div "Hello, there, this is a reminder about your appointment with Cody & Miley Pet G…" at bounding box center [660, 301] width 517 height 86
click at [1022, 407] on icon "button" at bounding box center [1026, 403] width 8 height 9
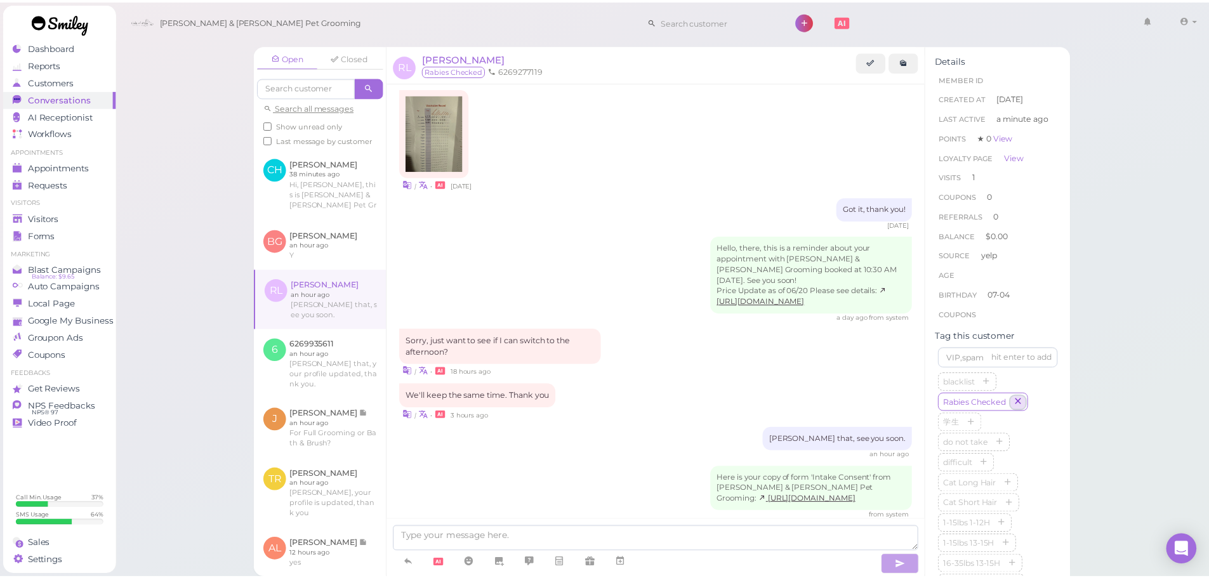
scroll to position [850, 0]
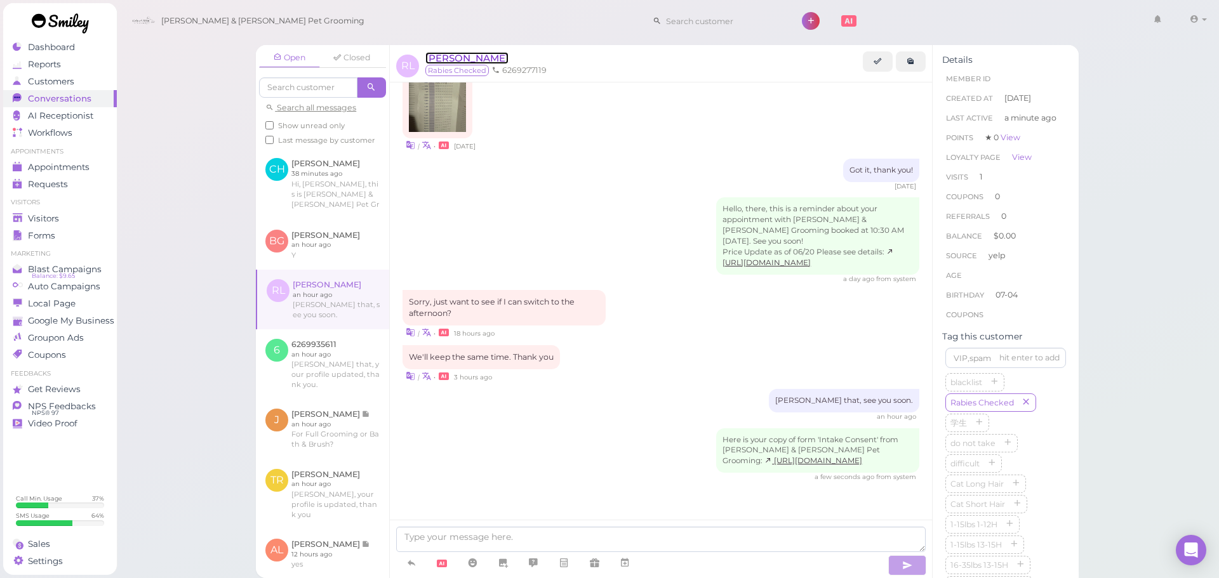
click at [474, 63] on span "[PERSON_NAME]" at bounding box center [466, 58] width 83 height 12
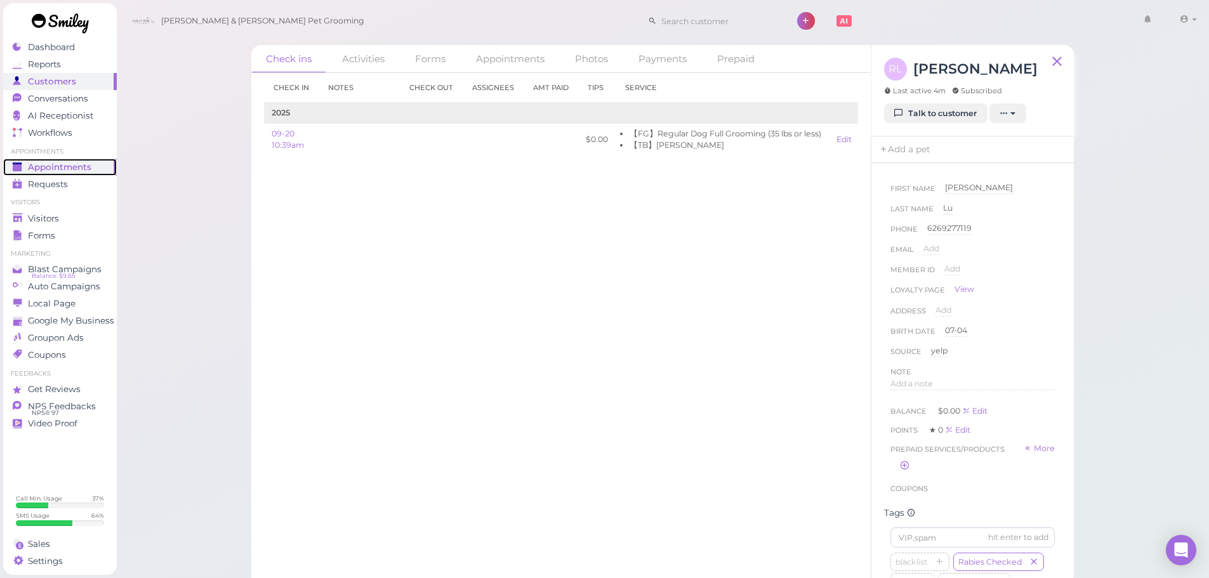
click at [63, 174] on link "Appointments" at bounding box center [60, 167] width 114 height 17
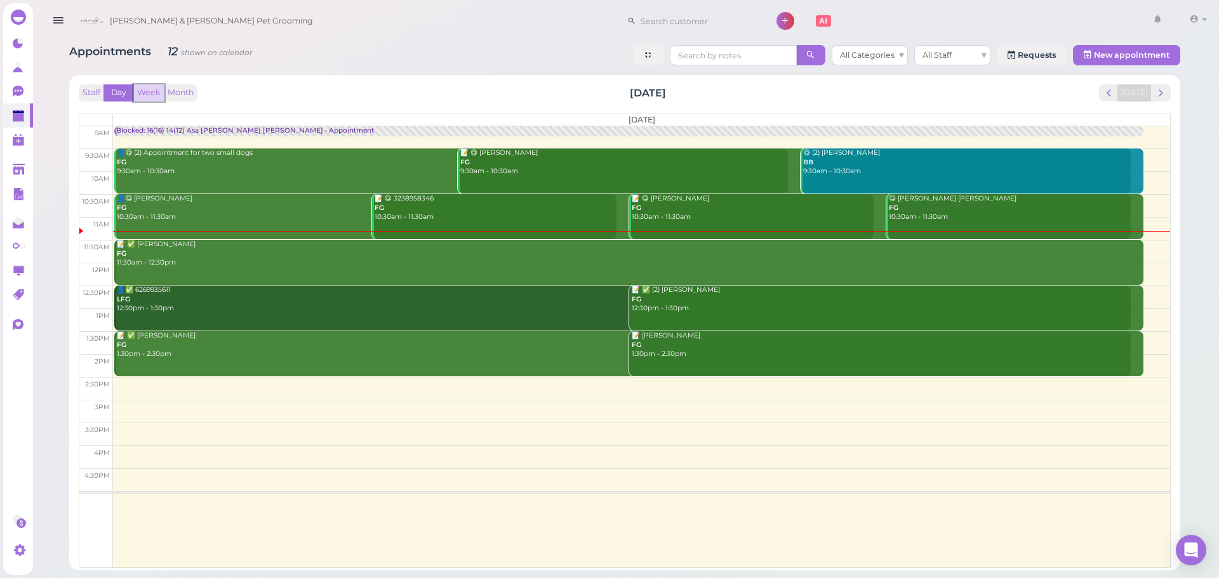
click at [142, 91] on button "Week" at bounding box center [148, 92] width 31 height 17
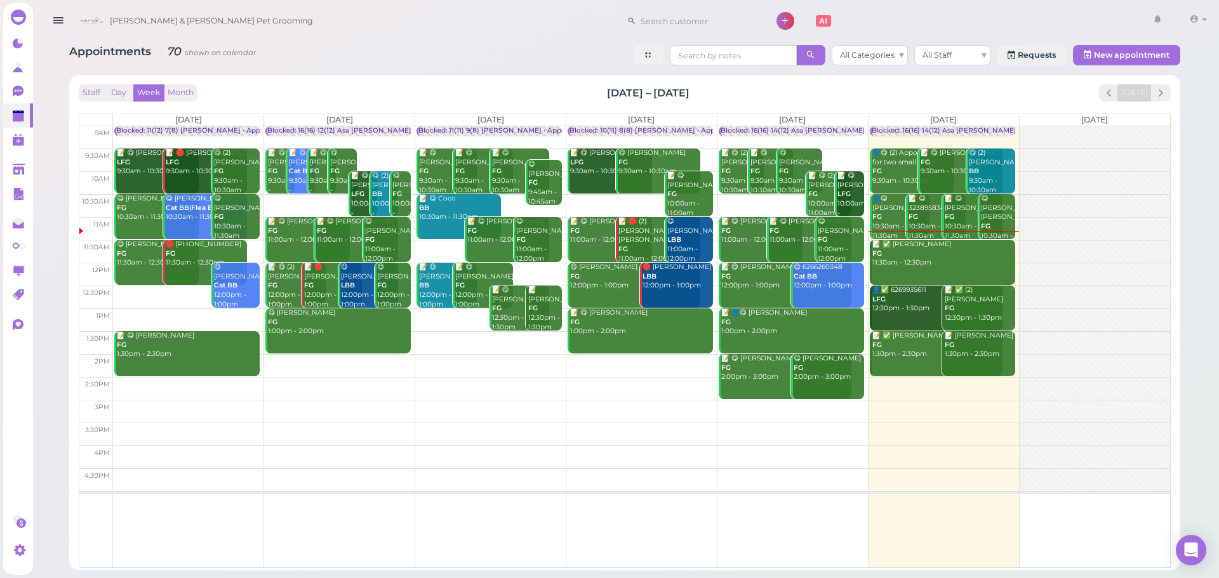
click at [1028, 90] on div "Staff Day Week Month Sep 15 – 21, 2025 Today" at bounding box center [625, 92] width 1092 height 17
click at [957, 92] on div "Staff Day Week Month Sep 15 – 21, 2025 Today" at bounding box center [625, 92] width 1092 height 17
click at [988, 102] on div "Staff Day Week Month Sep 15 – 21, 2025 Today Mon 9/15 Tue 9/16 Wed 9/17 Thu 9/1…" at bounding box center [625, 326] width 1092 height 484
click at [1019, 112] on div "Staff Day Week Month Sep 15 – 21, 2025 Today Mon 9/15 Tue 9/16 Wed 9/17 Thu 9/1…" at bounding box center [625, 326] width 1092 height 484
click at [1016, 265] on td at bounding box center [641, 274] width 1057 height 23
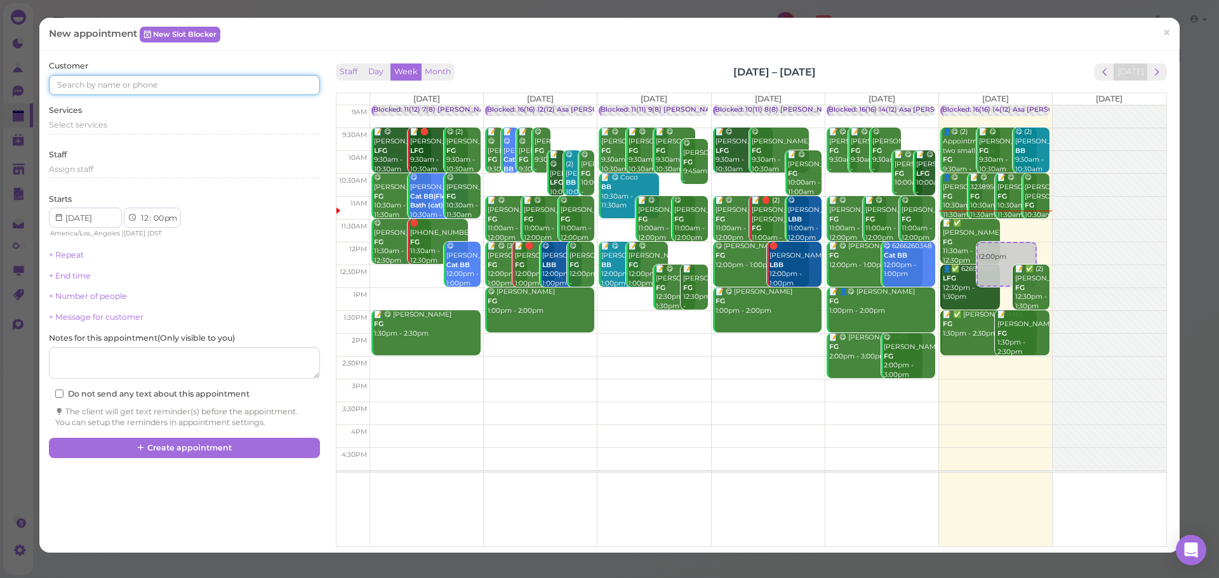
click at [249, 85] on input at bounding box center [184, 85] width 270 height 20
click at [227, 80] on input at bounding box center [184, 85] width 270 height 20
type input "6268661637"
click at [83, 114] on link "6268661637 6268661637" at bounding box center [105, 108] width 110 height 24
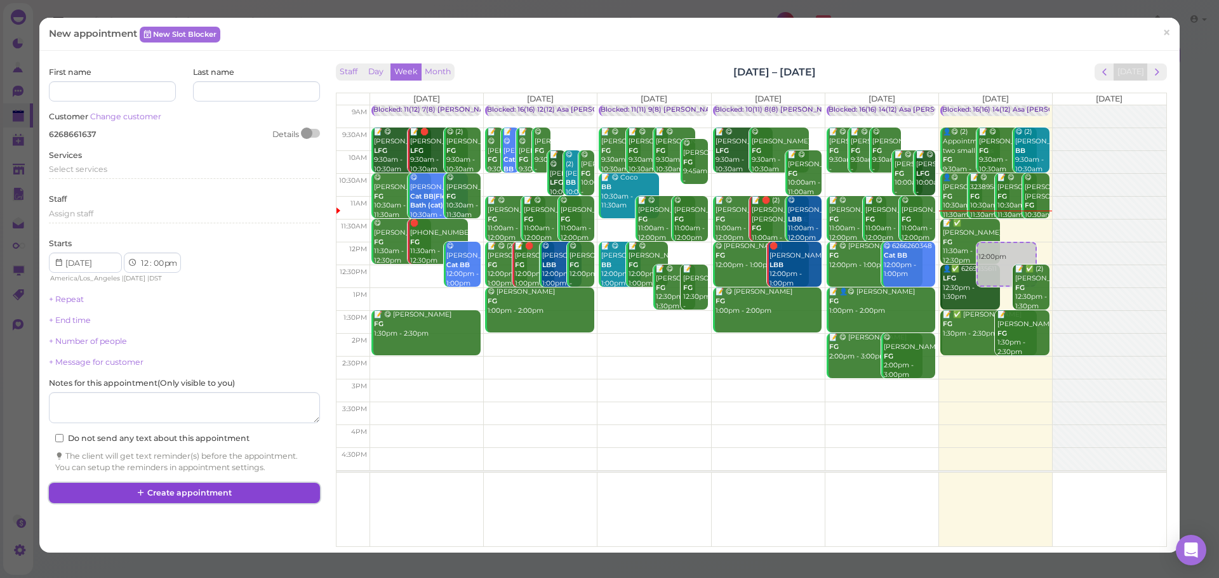
click at [236, 497] on button "Create appointment" at bounding box center [184, 493] width 270 height 20
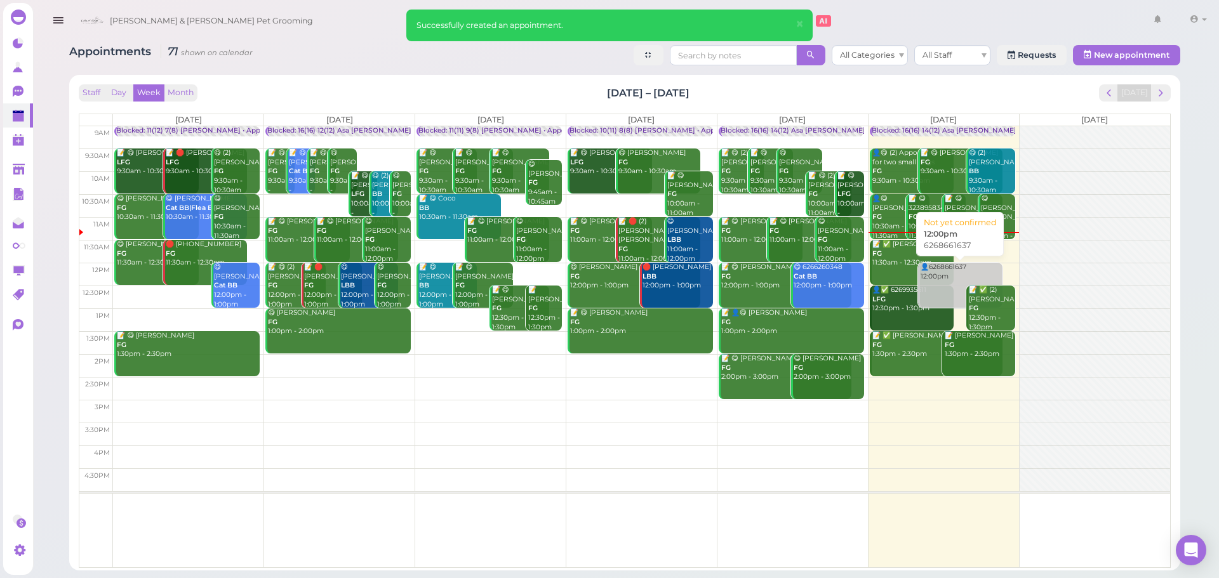
click at [954, 280] on div "👤6268661637 12:00pm" at bounding box center [961, 272] width 83 height 18
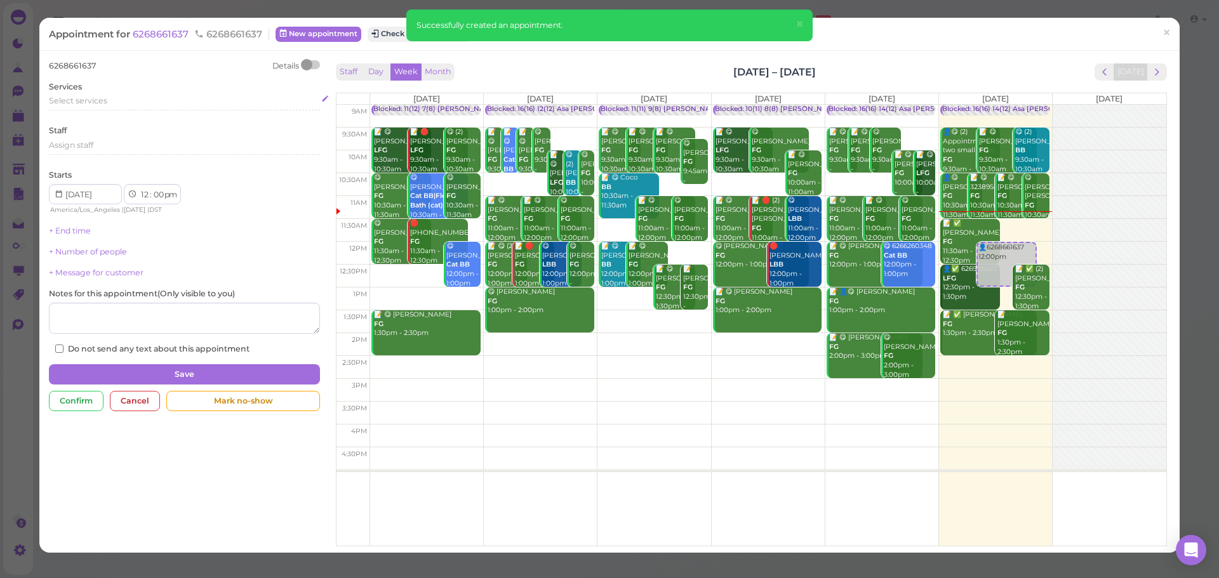
click at [106, 102] on span "Select services" at bounding box center [78, 101] width 58 height 10
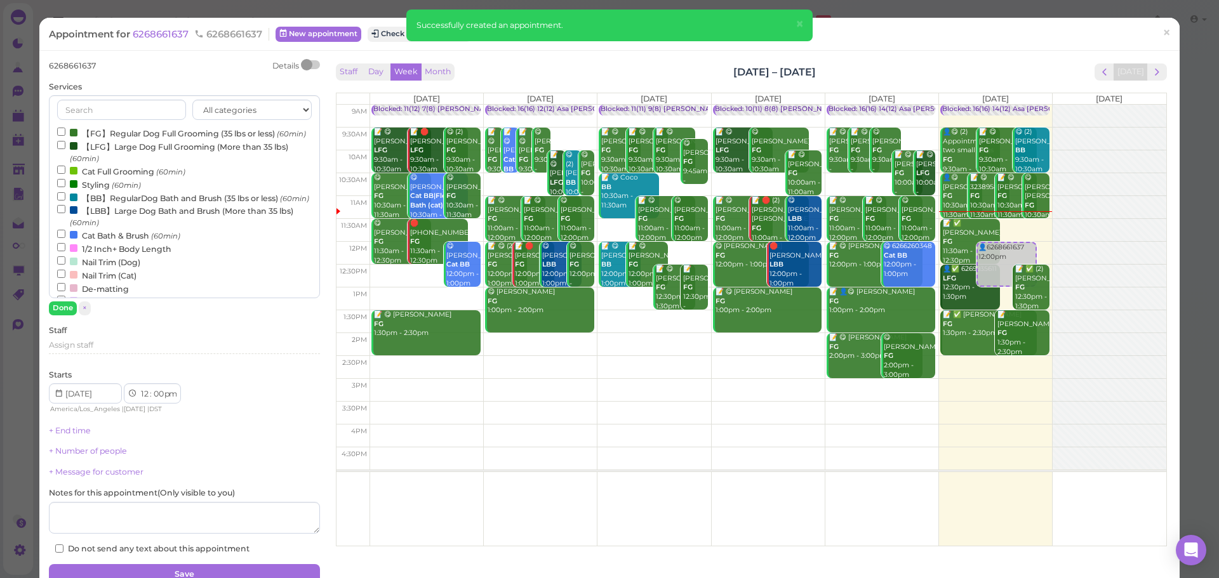
click at [110, 204] on label "【BB】RegularDog Bath and Brush (35 lbs or less) (60min)" at bounding box center [183, 197] width 252 height 13
click at [65, 201] on input "【BB】RegularDog Bath and Brush (35 lbs or less) (60min)" at bounding box center [61, 196] width 8 height 8
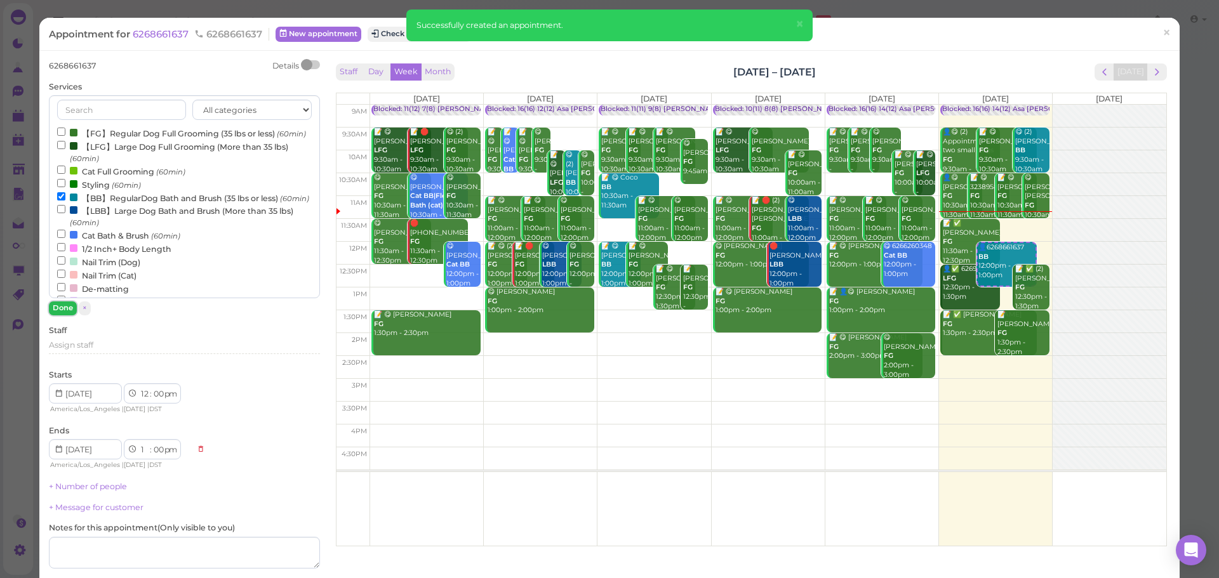
click at [64, 305] on button "Done" at bounding box center [63, 307] width 28 height 13
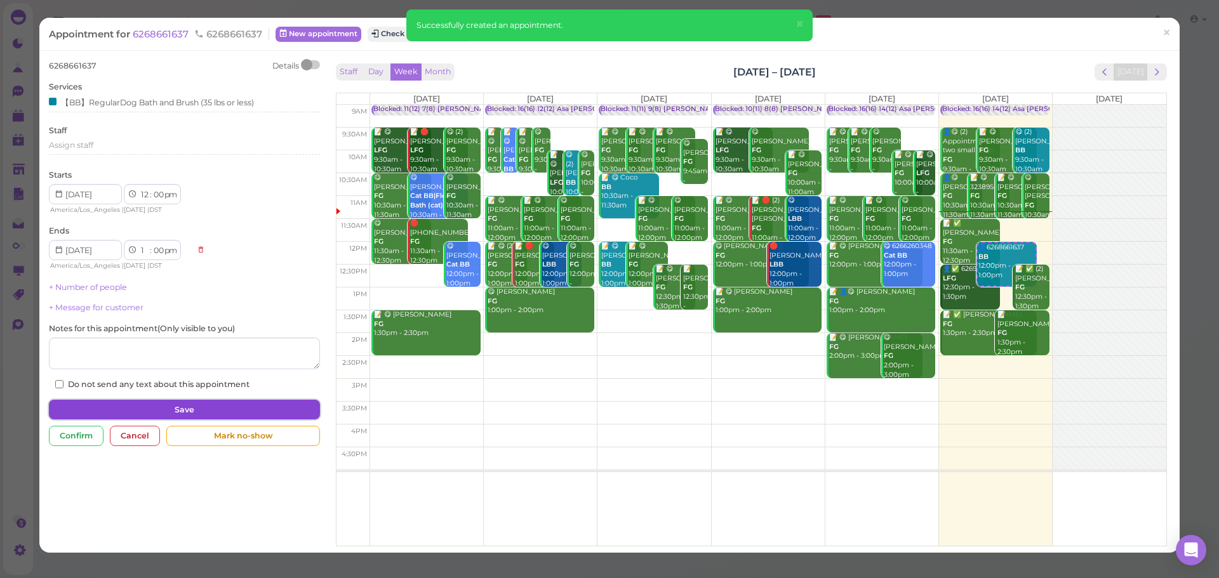
click at [186, 406] on button "Save" at bounding box center [184, 410] width 270 height 20
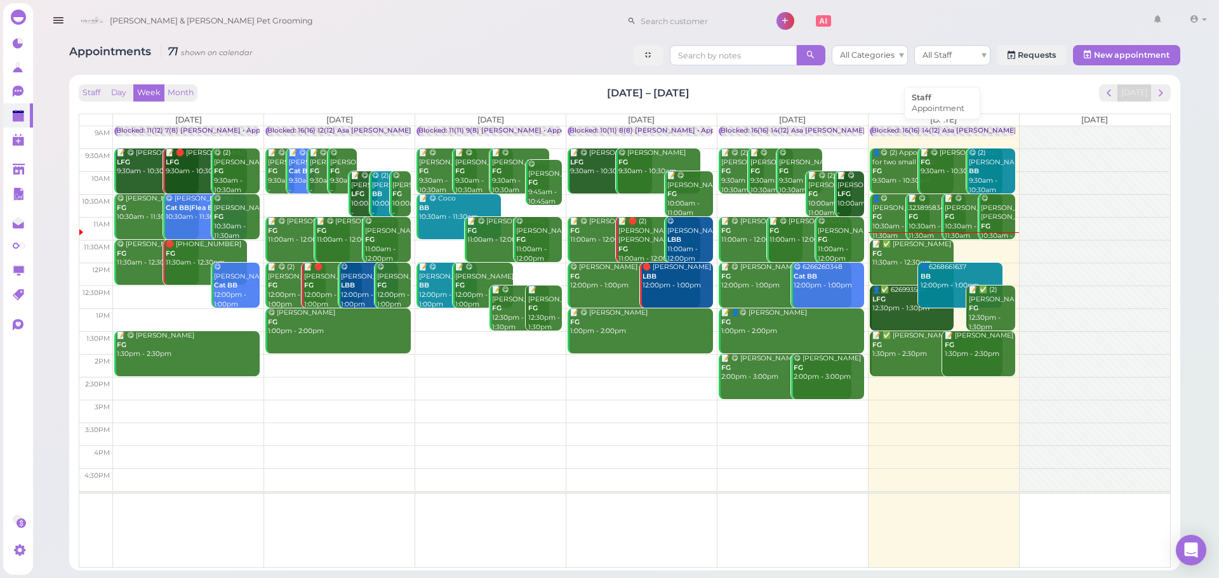
click at [919, 133] on div "Blocked: 16(16) 14(12) Asa Helen Rebecca • Appointment" at bounding box center [1000, 131] width 258 height 10
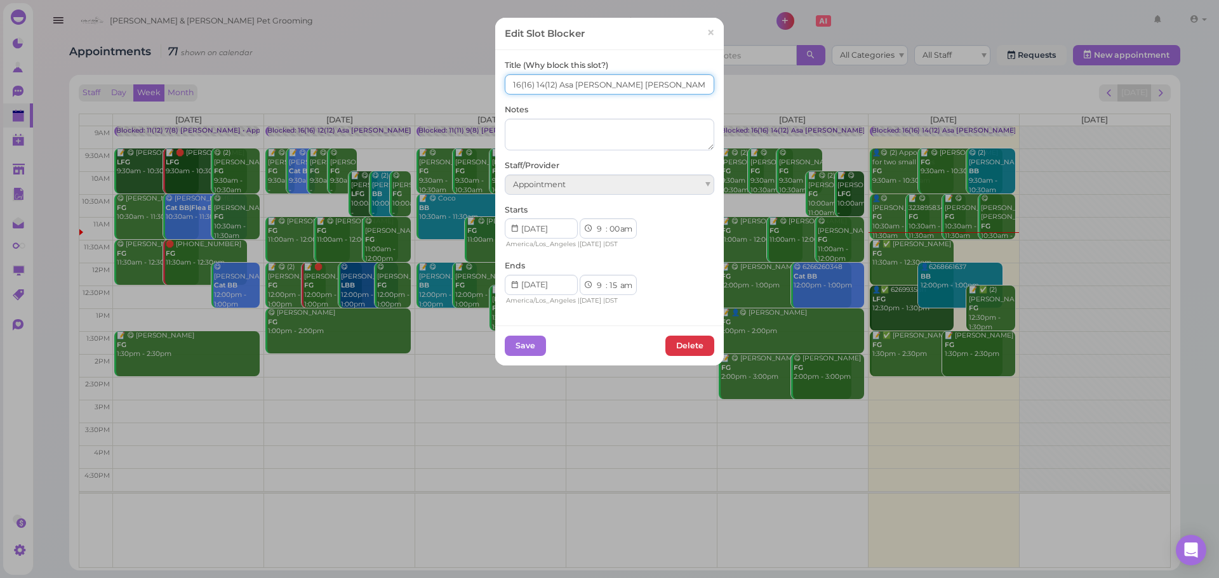
click at [515, 81] on input "16(16) 14(12) Asa Helen Rebecca" at bounding box center [609, 84] width 209 height 20
type input "17(16) 14(12) Asa Helen Rebecca"
click at [519, 341] on button "Save" at bounding box center [525, 346] width 41 height 20
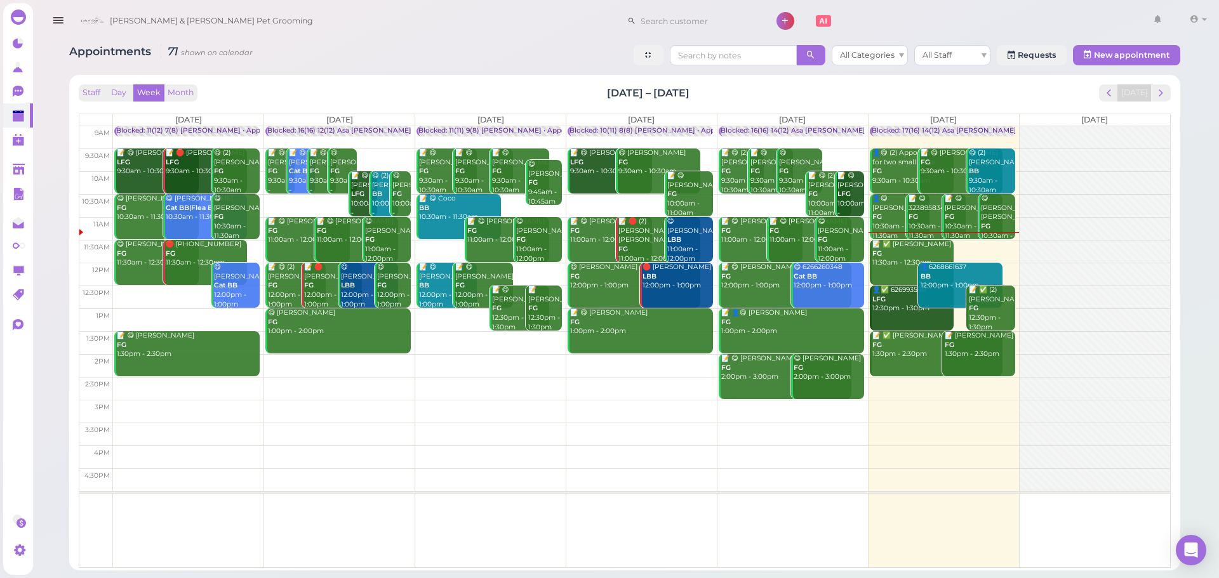
click at [975, 91] on div "Staff Day Week Month Sep 15 – 21, 2025 Today" at bounding box center [625, 92] width 1092 height 17
click at [126, 91] on button "Day" at bounding box center [118, 92] width 30 height 17
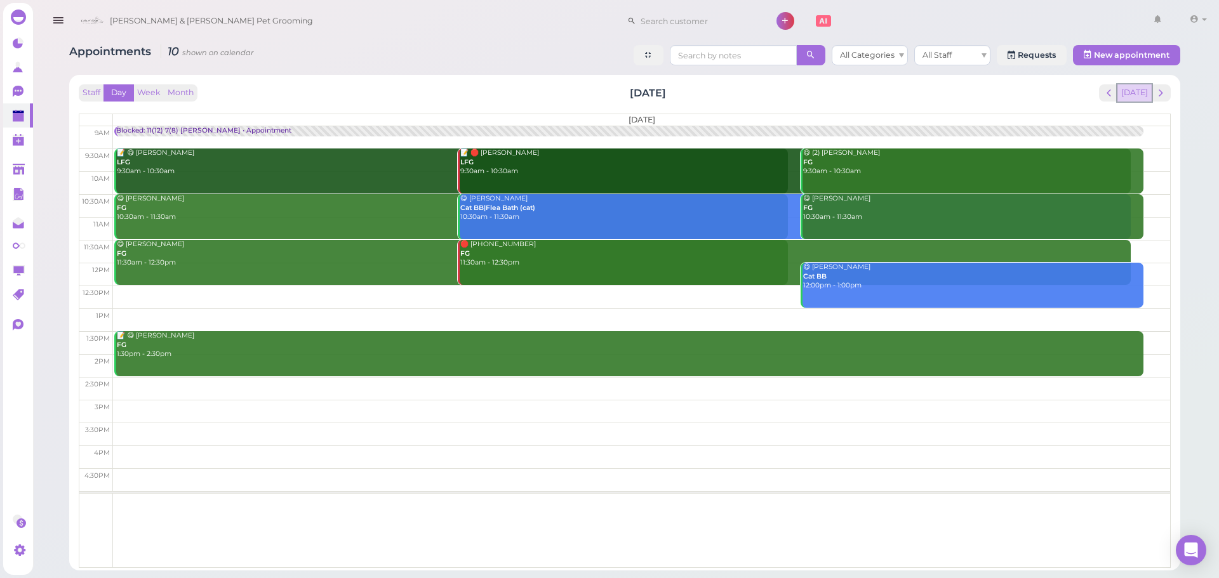
click at [1137, 91] on button "Today" at bounding box center [1134, 92] width 34 height 17
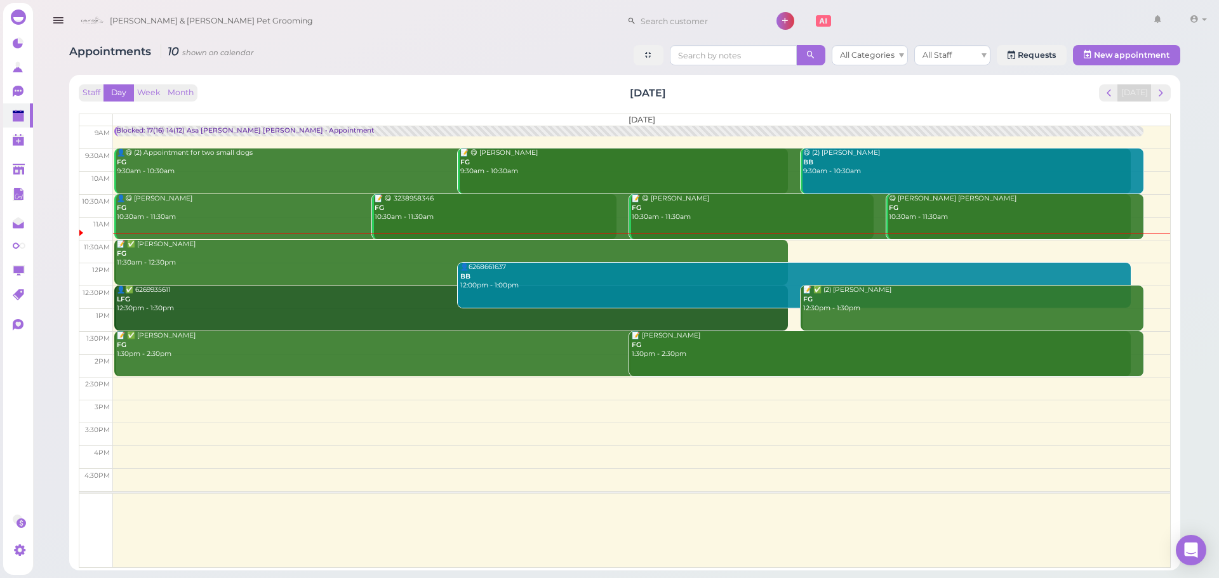
click at [396, 112] on div "Staff Day Week Month Saturday, Sep 20 Today Saturday 9am 9:30am 10am 10:30am 11…" at bounding box center [625, 326] width 1092 height 484
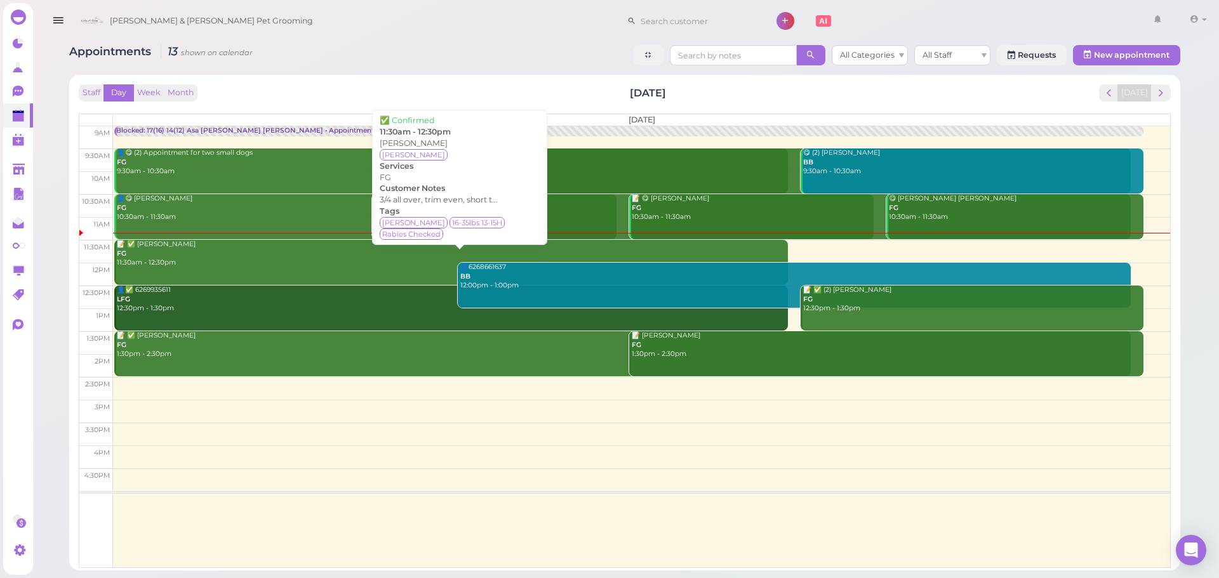
click at [192, 244] on div "📝 ✅ Tammy Saychien FG 11:30am - 12:30pm" at bounding box center [452, 254] width 672 height 28
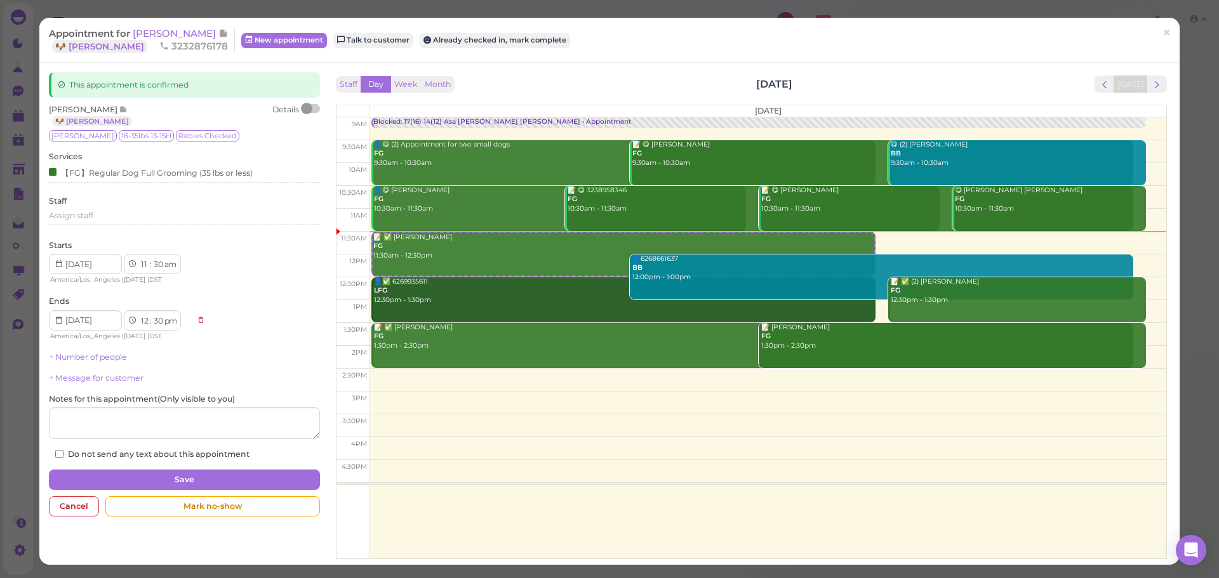
click at [308, 106] on div at bounding box center [306, 108] width 11 height 11
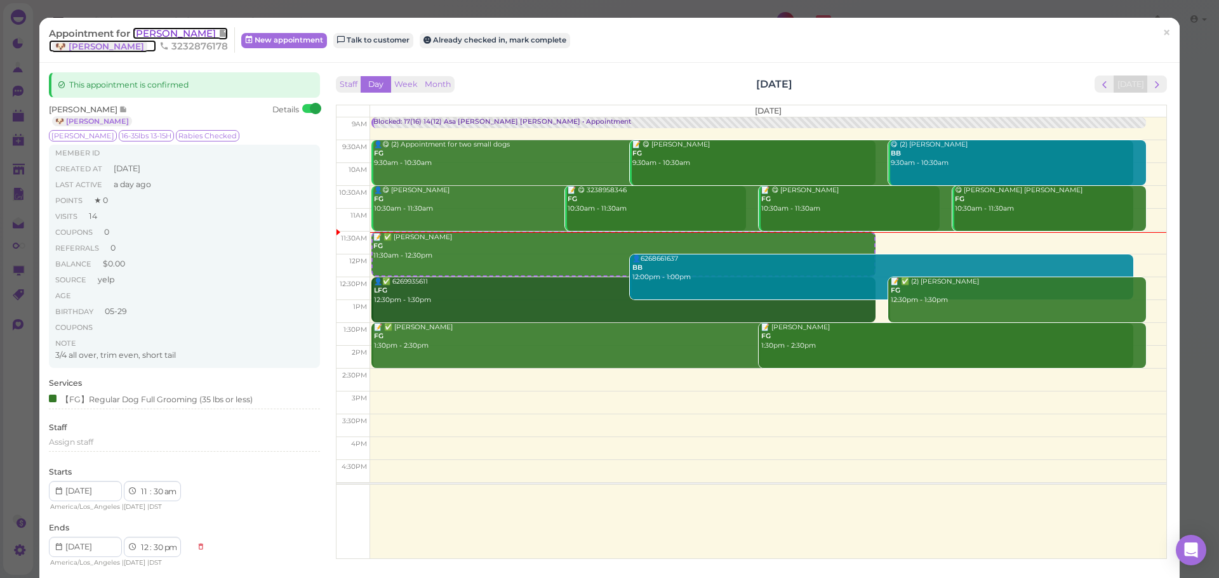
click at [180, 35] on span "[PERSON_NAME]" at bounding box center [176, 33] width 86 height 12
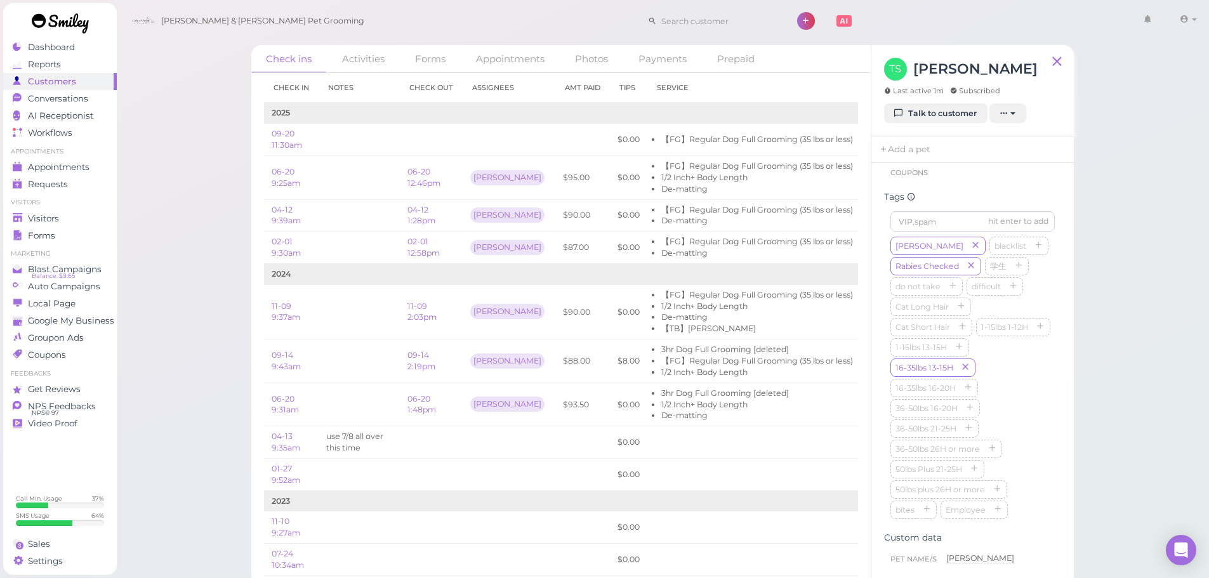
scroll to position [317, 0]
click at [972, 250] on icon "button" at bounding box center [976, 245] width 8 height 9
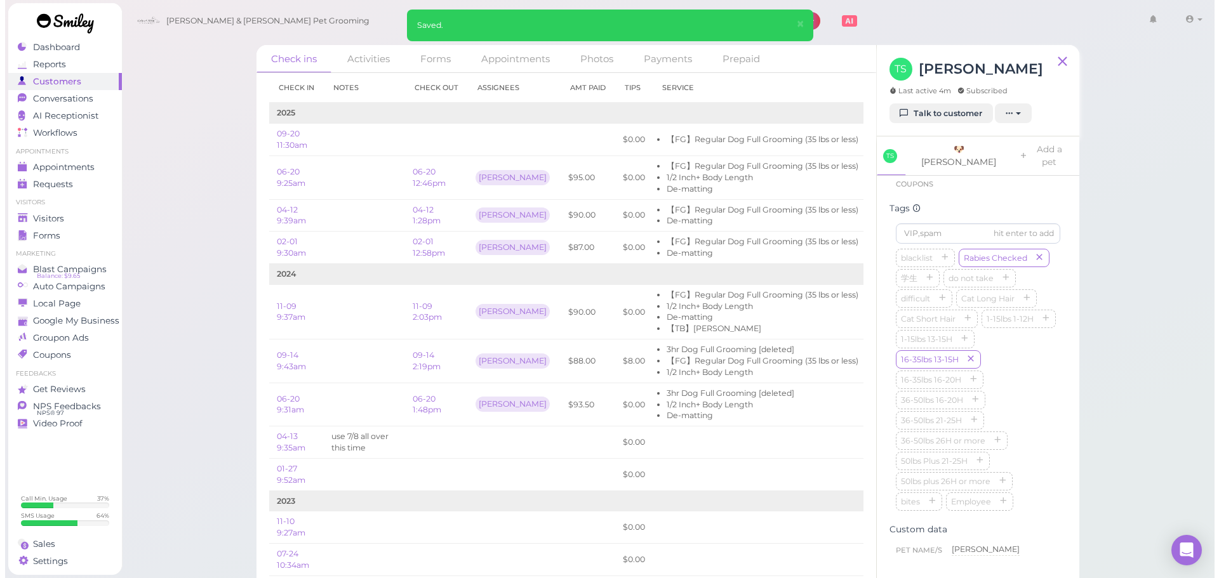
scroll to position [0, 0]
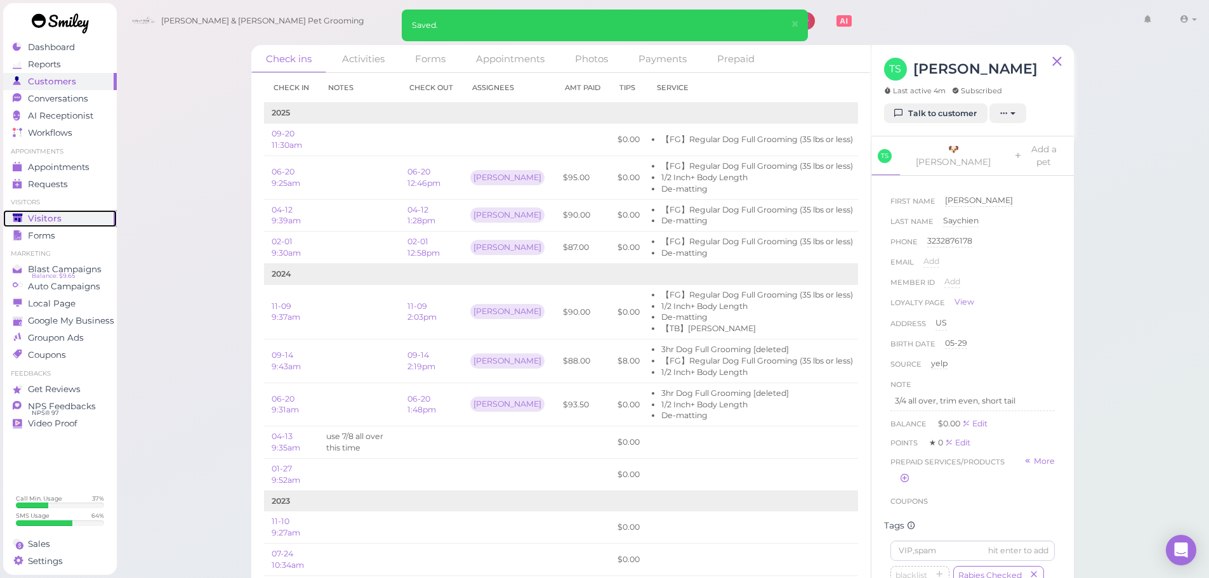
click at [55, 222] on span "Visitors" at bounding box center [45, 218] width 34 height 11
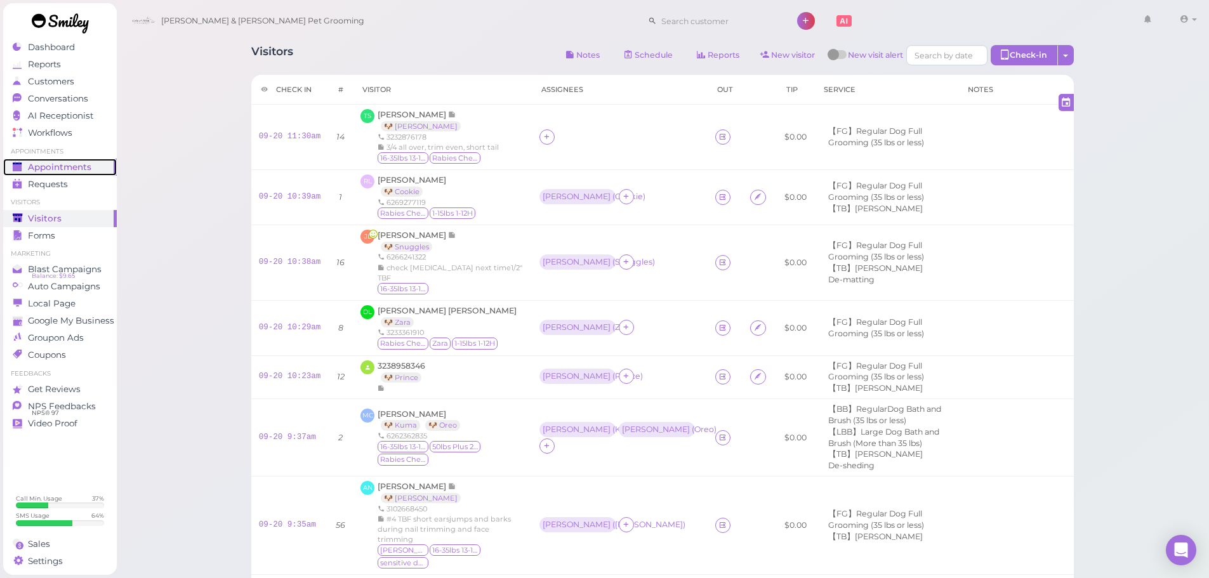
click at [74, 175] on link "Appointments" at bounding box center [60, 167] width 114 height 17
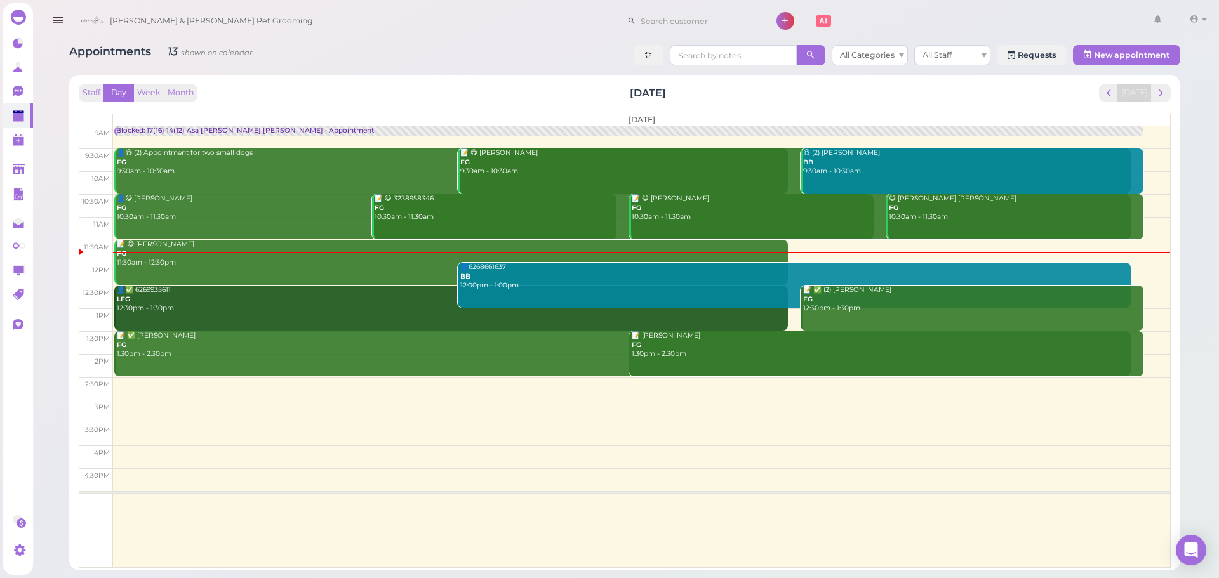
click at [557, 290] on div "👤6268661637 BB 12:00pm - 1:00pm" at bounding box center [796, 277] width 672 height 28
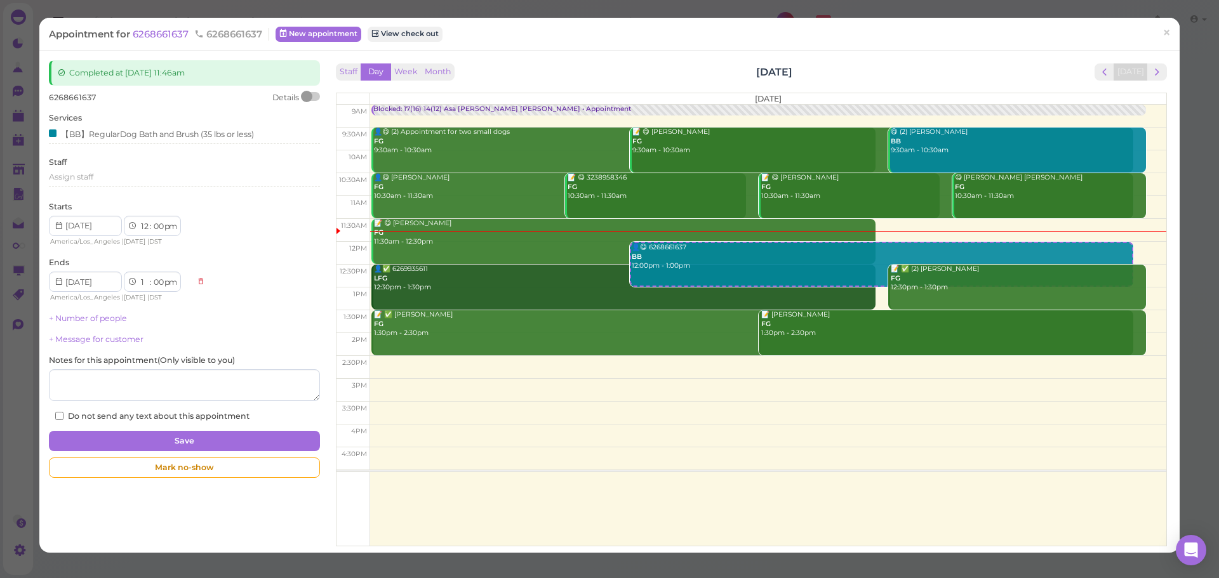
click at [529, 76] on div "Staff Day Week Month Saturday, Sep 20 Today" at bounding box center [751, 71] width 831 height 17
click at [309, 96] on div at bounding box center [306, 96] width 11 height 11
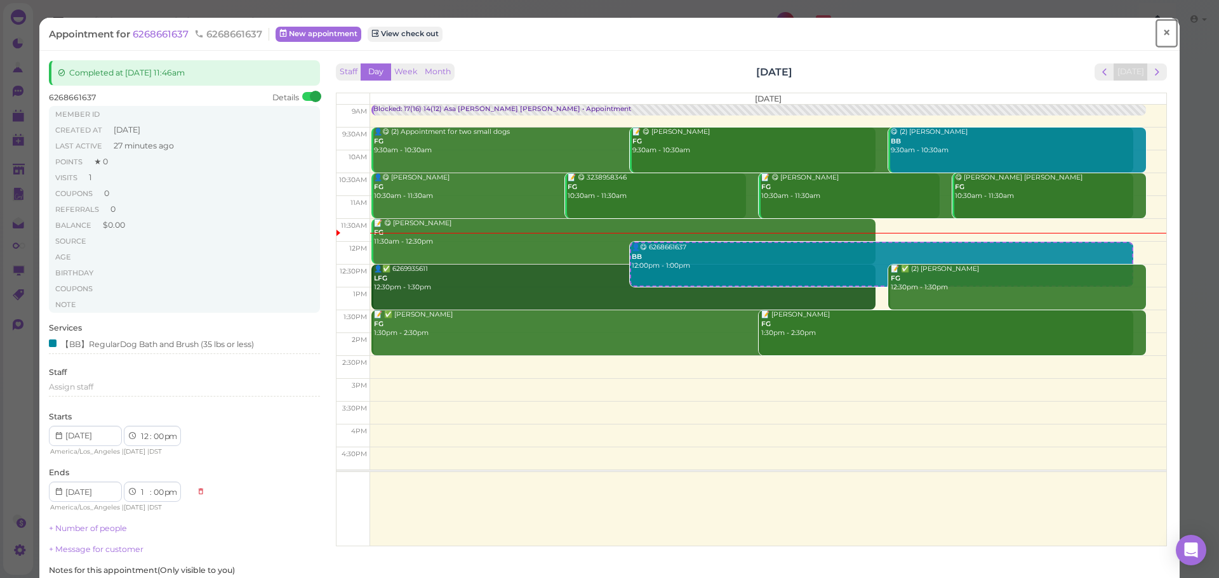
click at [1165, 27] on link "×" at bounding box center [1166, 33] width 23 height 30
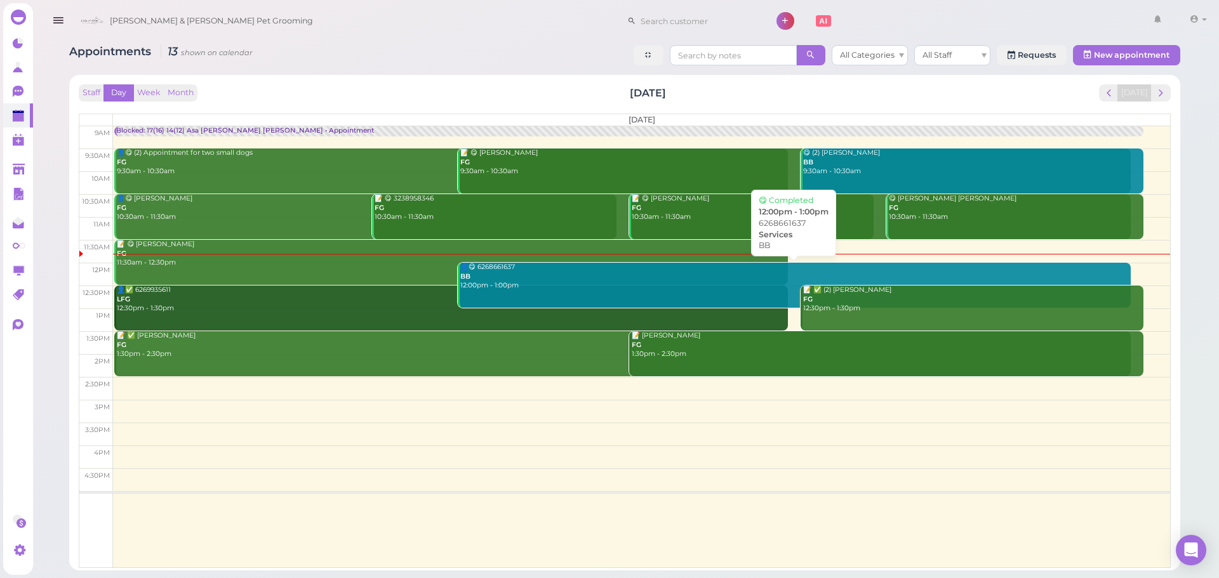
click at [563, 272] on div "👤😋 6268661637 BB 12:00pm - 1:00pm" at bounding box center [796, 277] width 672 height 28
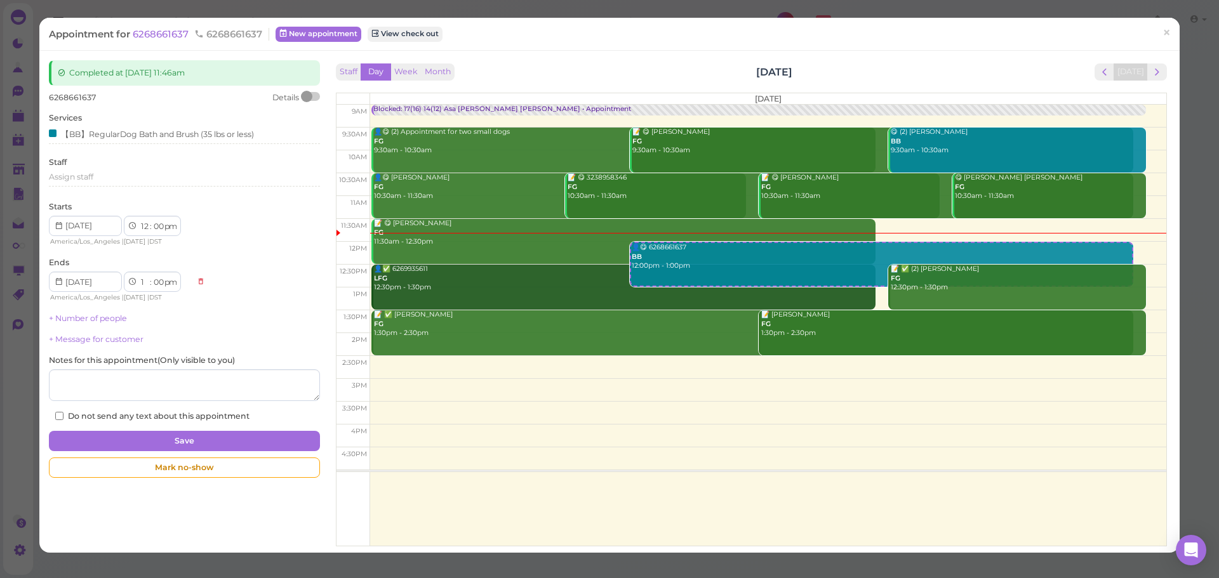
click at [308, 97] on div at bounding box center [306, 96] width 11 height 11
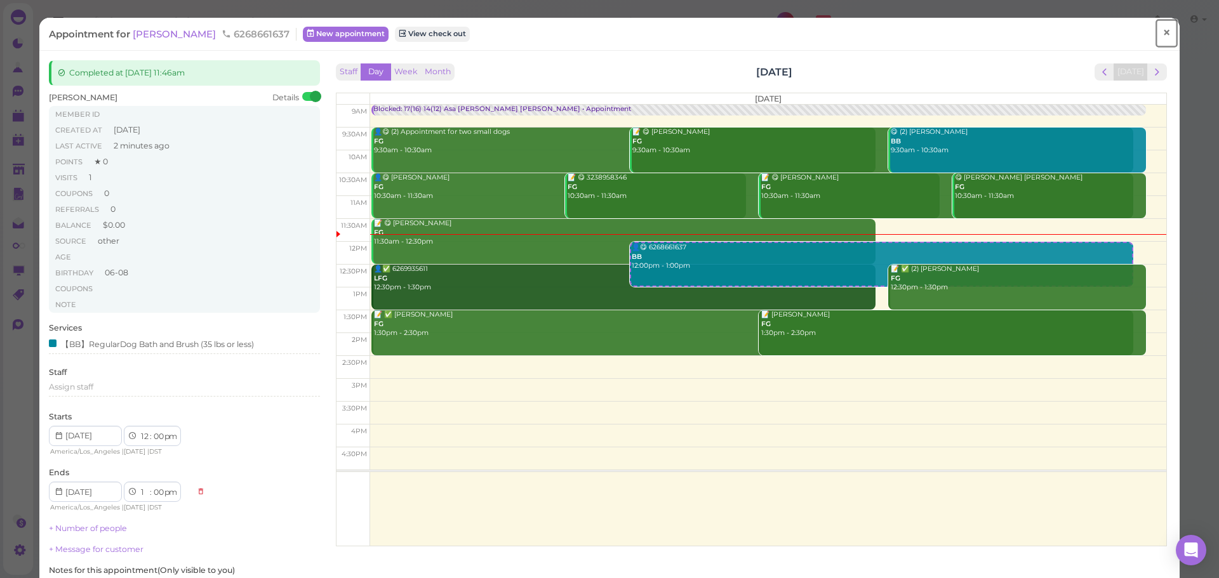
click at [1162, 31] on span "×" at bounding box center [1166, 33] width 8 height 18
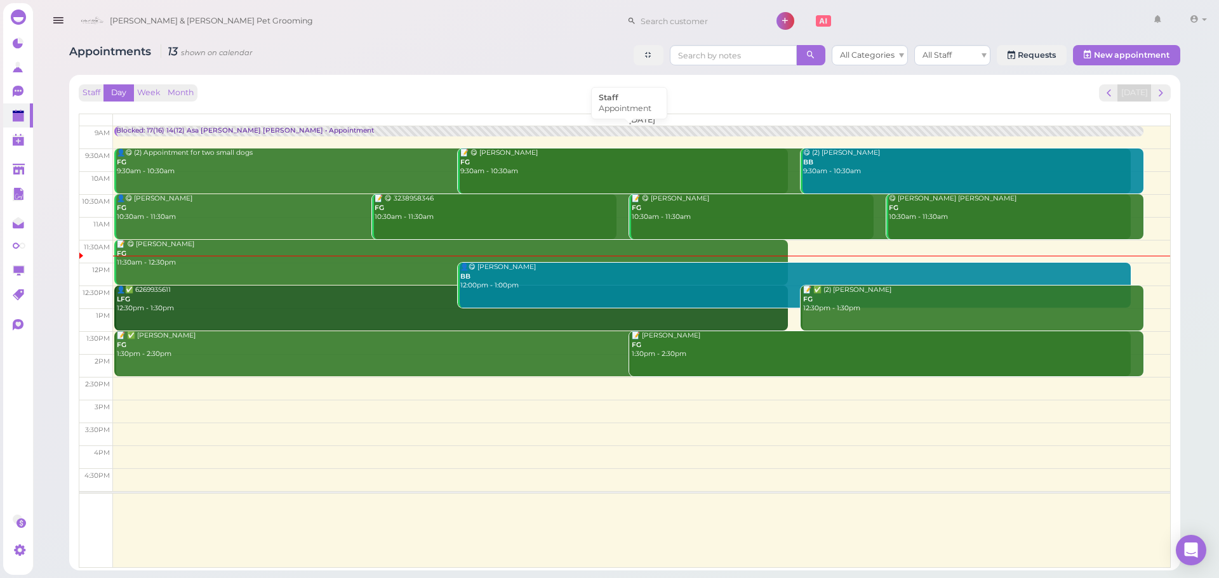
click at [229, 130] on div "Blocked: 17(16) 14(12) Asa Helen Rebecca • Appointment" at bounding box center [245, 131] width 258 height 10
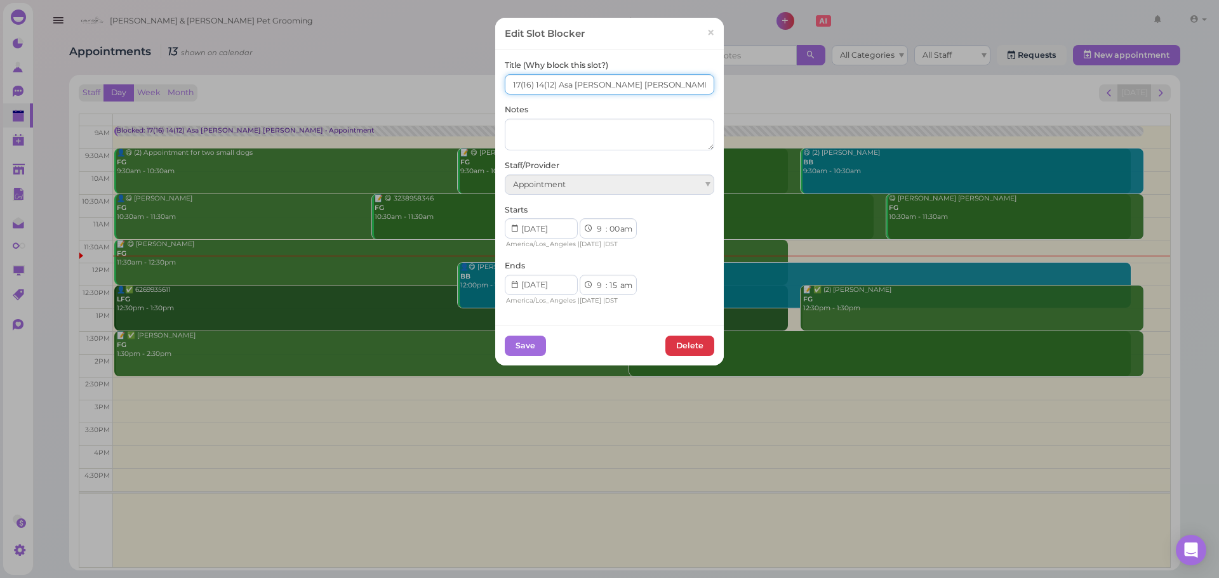
click at [513, 79] on input "17(16) 14(12) Asa Helen Rebecca" at bounding box center [609, 84] width 209 height 20
type input "16(16) 14(12) Asa Helen Rebecca"
click at [512, 342] on button "Save" at bounding box center [525, 346] width 41 height 20
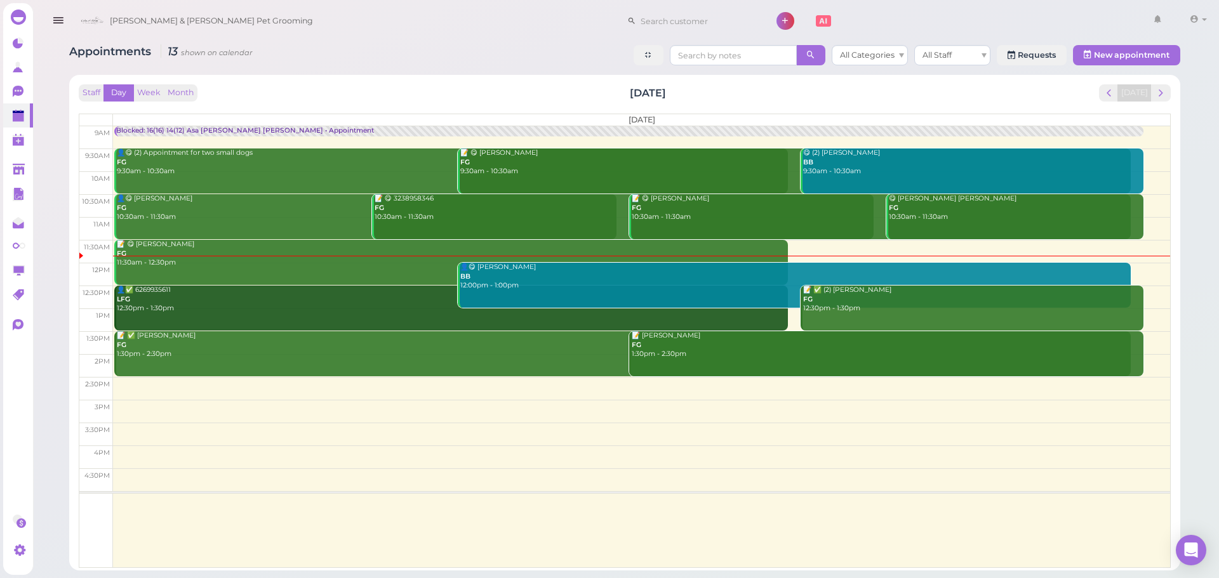
click at [378, 96] on div "Staff Day Week Month Saturday, Sep 20 Today" at bounding box center [625, 92] width 1092 height 17
click at [383, 98] on div "Staff Day Week Month Saturday, Sep 20 Today" at bounding box center [625, 92] width 1092 height 17
click at [501, 98] on div "Staff Day Week Month Saturday, Sep 20 Today" at bounding box center [625, 92] width 1092 height 17
click at [363, 98] on div "Staff Day Week Month Saturday, Sep 20 Today" at bounding box center [625, 92] width 1092 height 17
click at [583, 273] on div "👤😋 Candace Chueng BB 12:00pm - 1:00pm" at bounding box center [796, 277] width 672 height 28
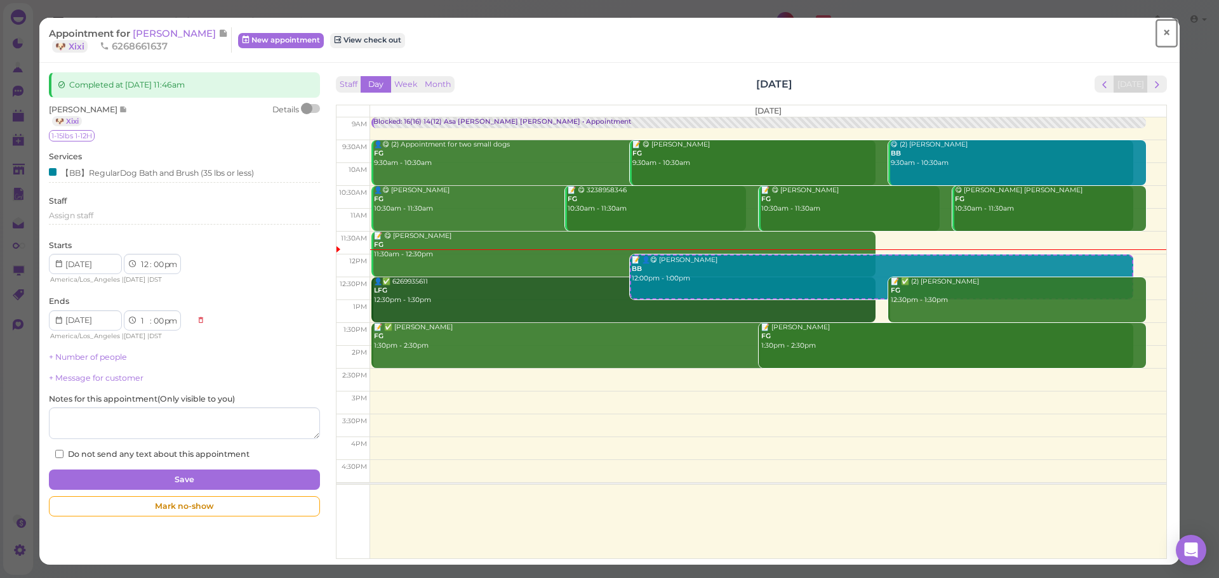
click at [1162, 36] on span "×" at bounding box center [1166, 33] width 8 height 18
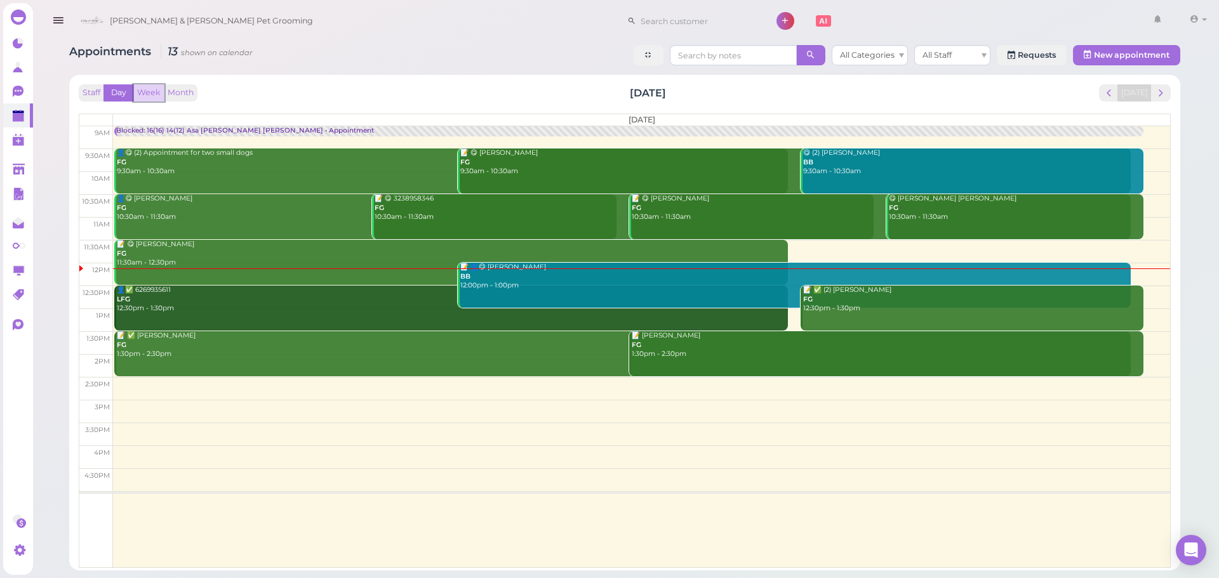
click at [142, 96] on button "Week" at bounding box center [148, 92] width 31 height 17
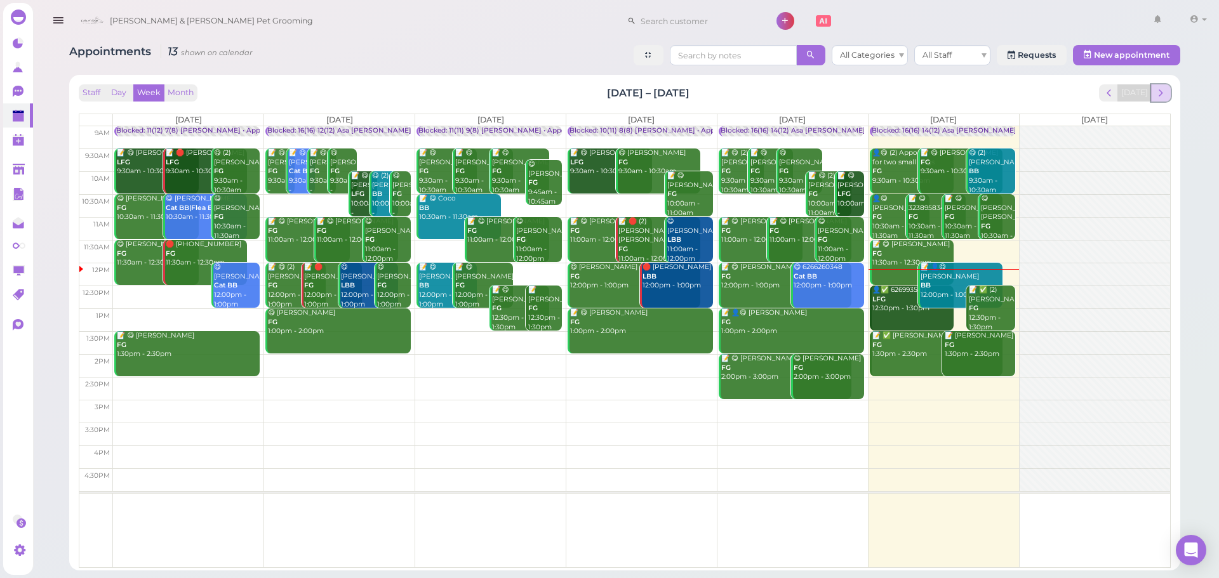
click at [1160, 96] on span "next" at bounding box center [1161, 93] width 12 height 12
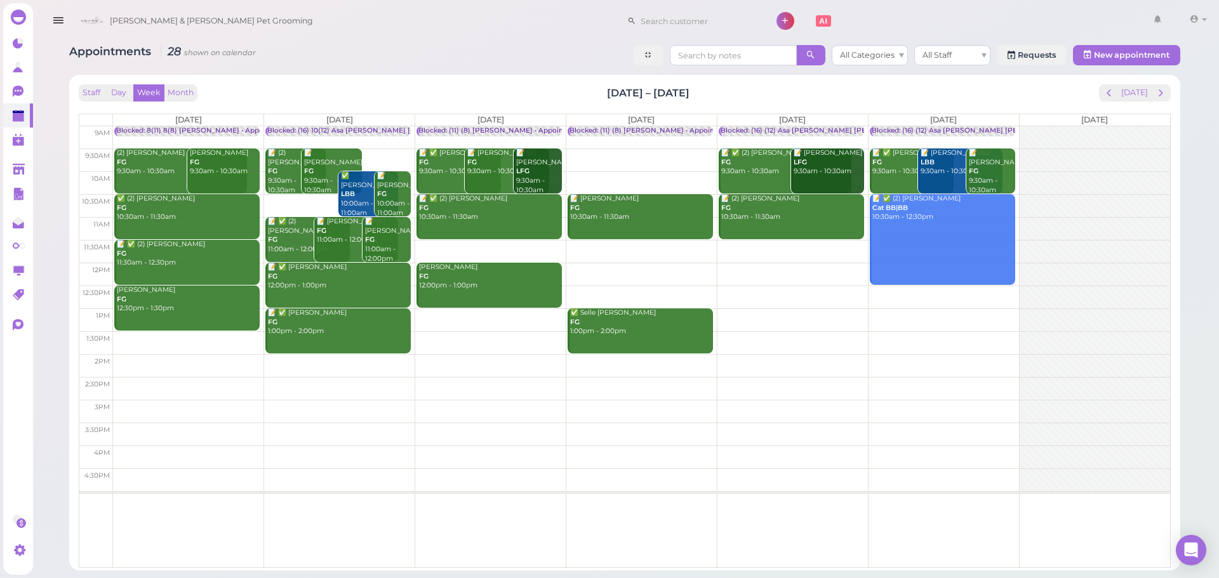
click at [1016, 150] on td at bounding box center [641, 160] width 1057 height 23
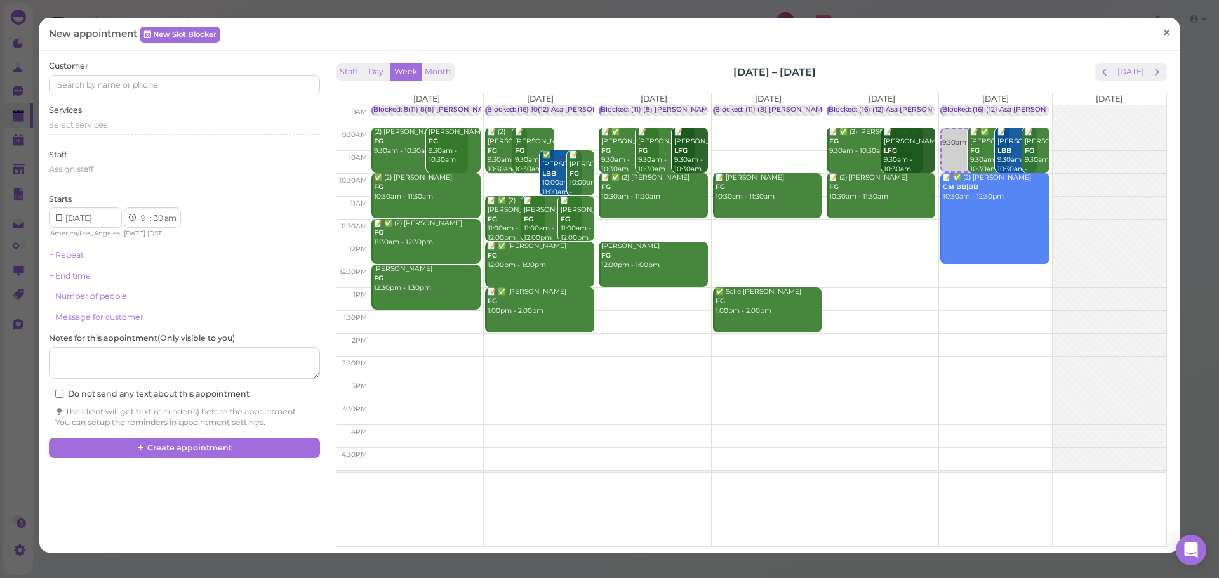
click at [1162, 31] on span "×" at bounding box center [1166, 33] width 8 height 18
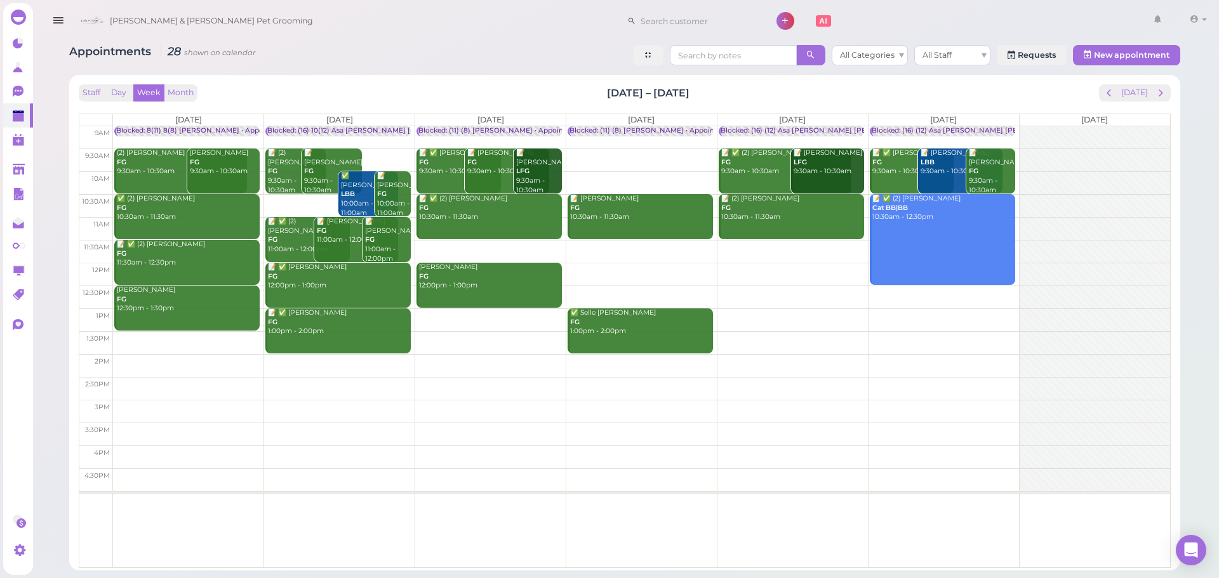
click at [1016, 196] on td at bounding box center [641, 205] width 1057 height 23
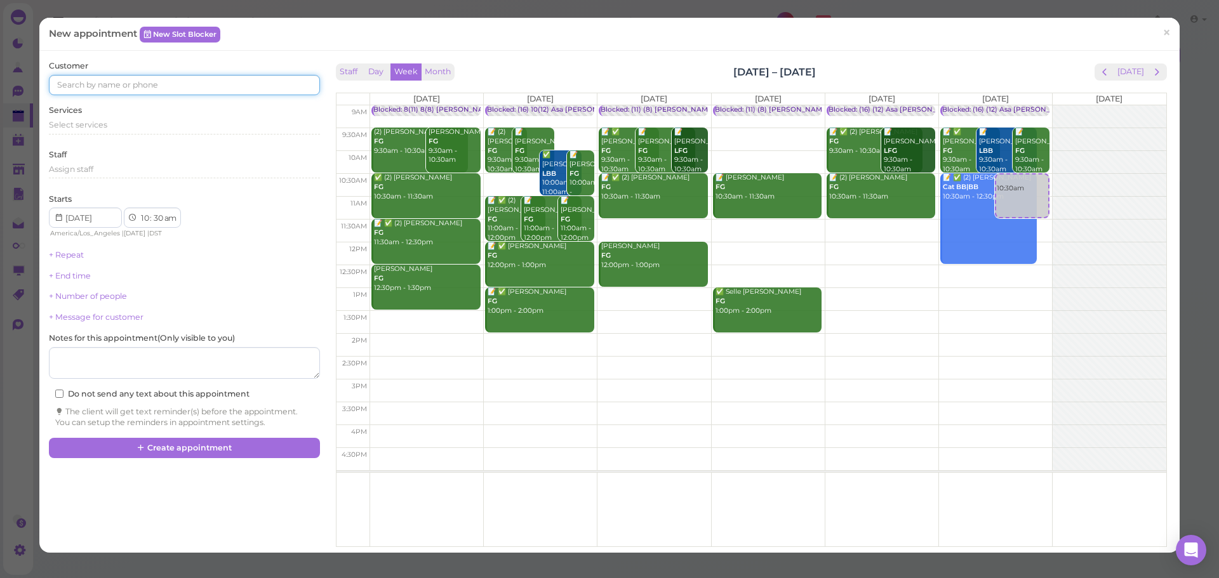
click at [192, 89] on input at bounding box center [184, 85] width 270 height 20
type input "6262653798"
click at [141, 113] on link "Jonathan Castillo 6262653798 🐶 BonBon" at bounding box center [121, 114] width 143 height 36
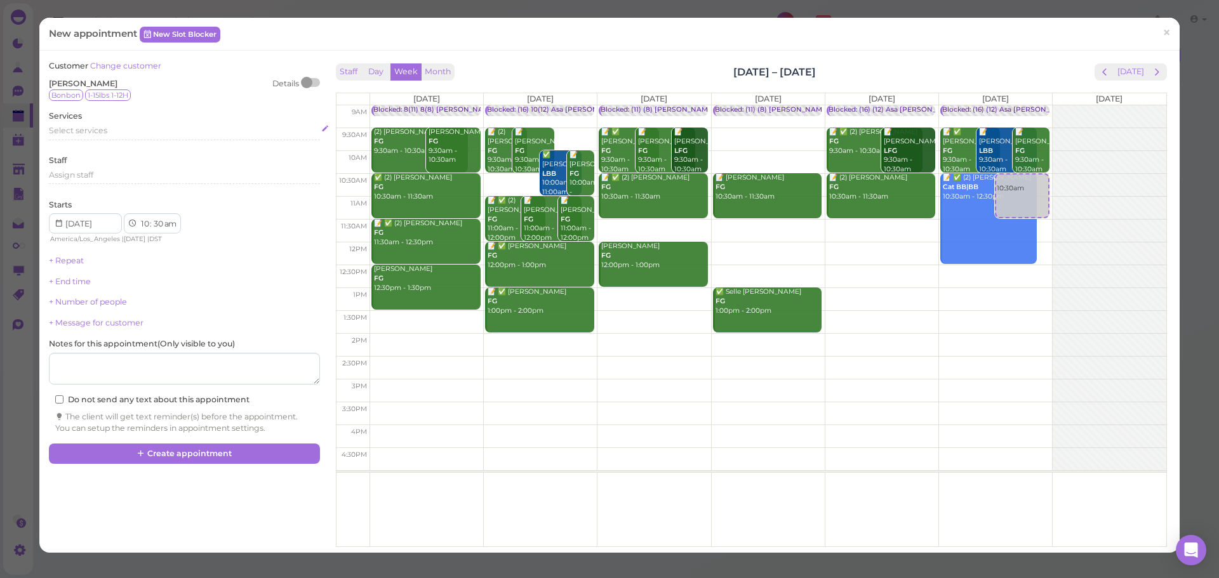
click at [102, 125] on div "Select services" at bounding box center [184, 130] width 270 height 11
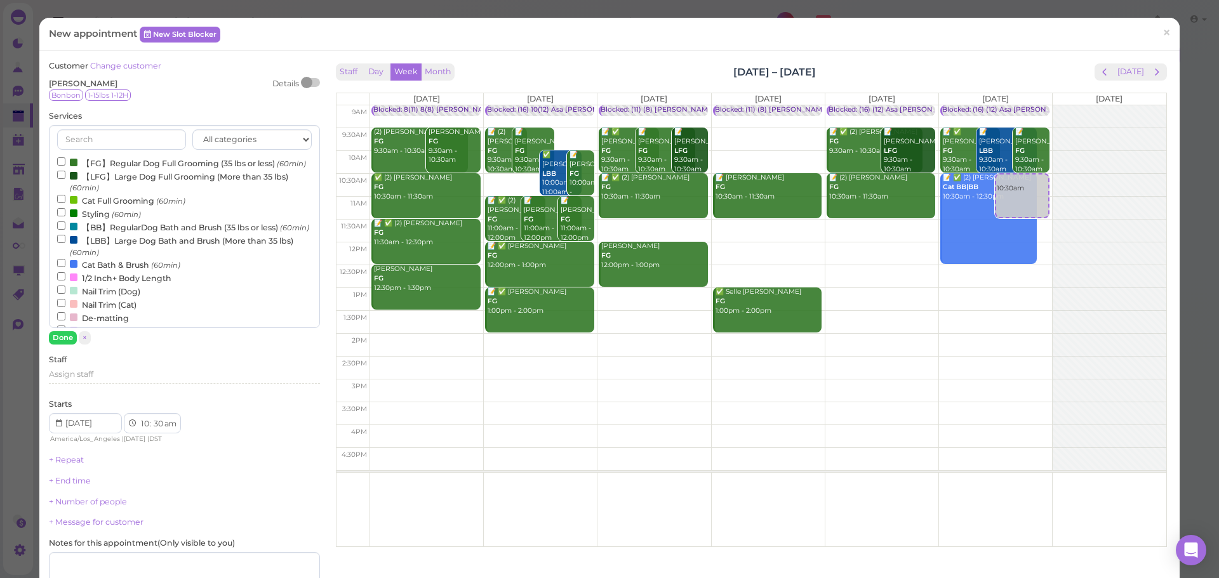
click at [145, 164] on label "【FG】Regular Dog Full Grooming (35 lbs or less) (60min)" at bounding box center [181, 162] width 249 height 13
click at [65, 164] on input "【FG】Regular Dog Full Grooming (35 lbs or less) (60min)" at bounding box center [61, 161] width 8 height 8
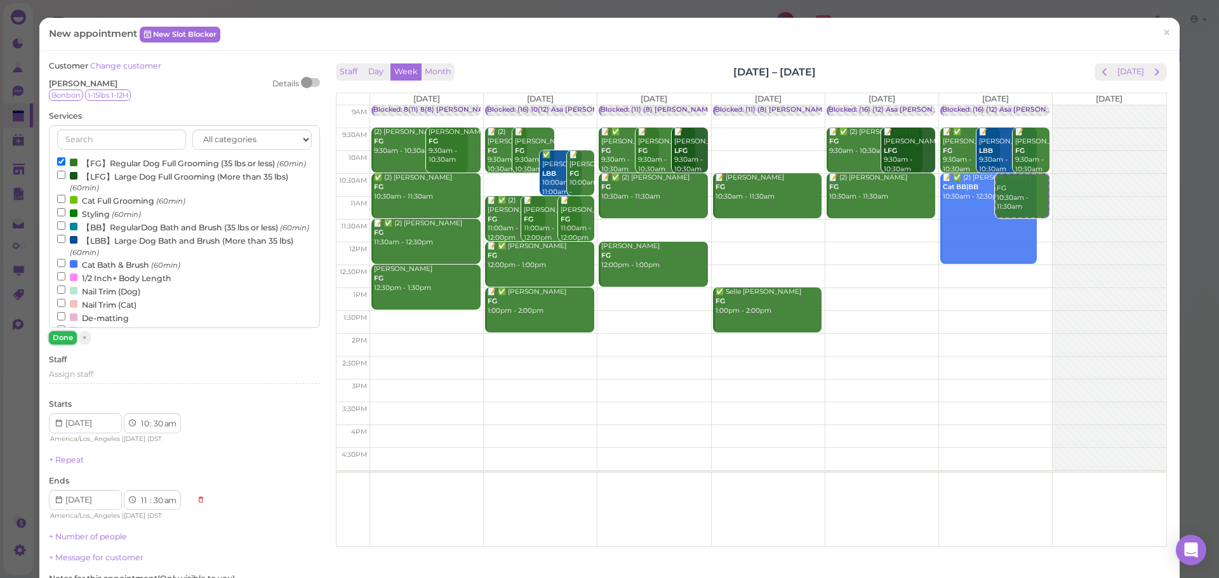
click at [67, 336] on button "Done" at bounding box center [63, 337] width 28 height 13
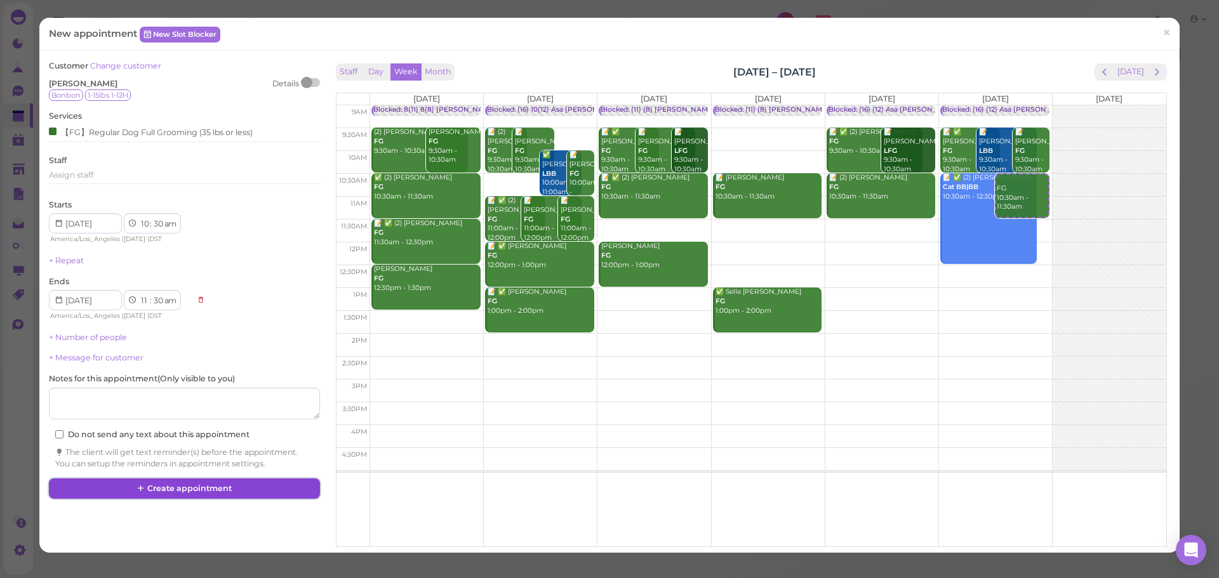
click at [214, 489] on button "Create appointment" at bounding box center [184, 489] width 270 height 20
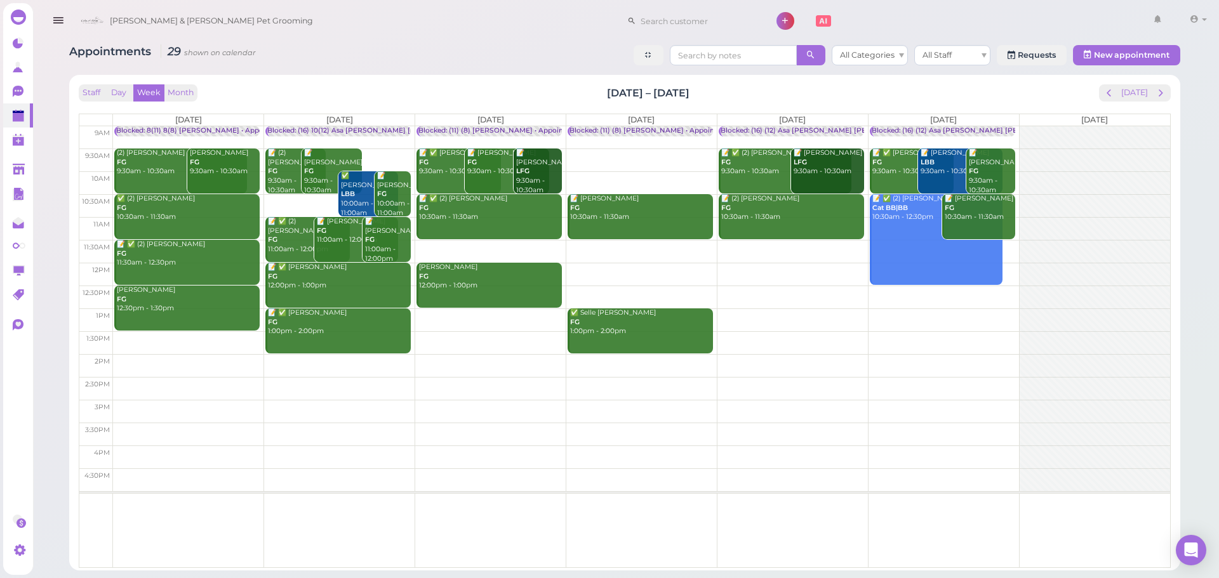
click at [984, 102] on div "Staff Day Week Month Sep 22 – 28, 2025 Today Mon 9/22 Tue 9/23 Wed 9/24 Thu 9/2…" at bounding box center [625, 326] width 1092 height 484
click at [1008, 83] on div "Staff Day Week Month Sep 22 – 28, 2025 Today Mon 9/22 Tue 9/23 Wed 9/24 Thu 9/2…" at bounding box center [625, 322] width 1098 height 483
click at [1129, 95] on button "Today" at bounding box center [1134, 92] width 34 height 17
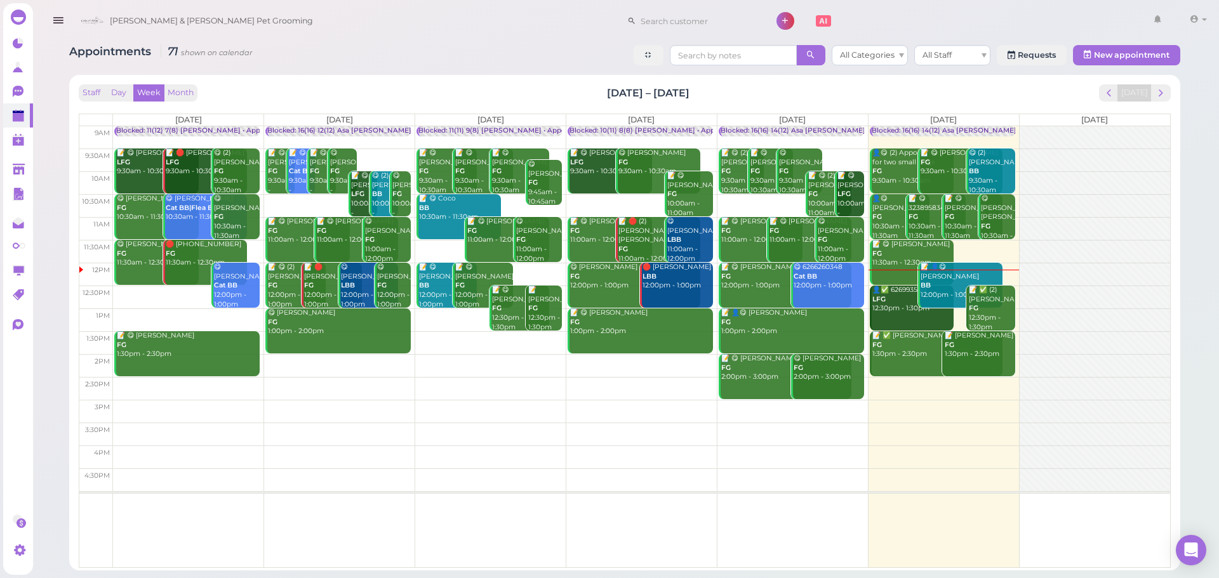
click at [1027, 98] on div "Staff Day Week Month Sep 15 – 21, 2025 Today" at bounding box center [625, 92] width 1092 height 17
click at [123, 96] on button "Day" at bounding box center [118, 92] width 30 height 17
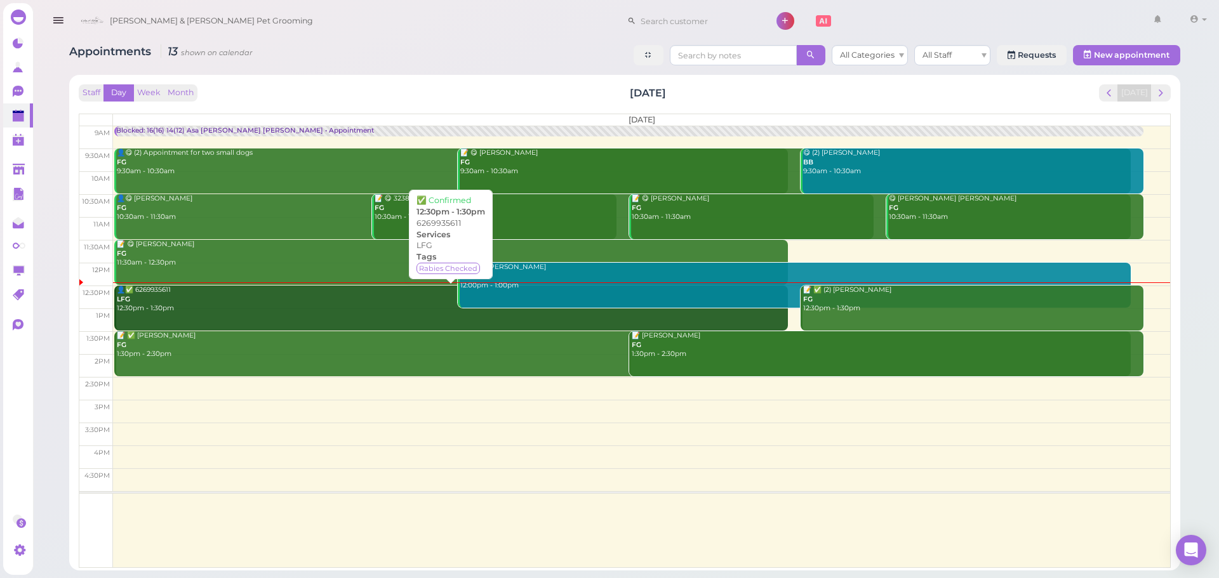
click at [151, 304] on div "👤✅ 6269935611 LFG 12:30pm - 1:30pm" at bounding box center [452, 300] width 672 height 28
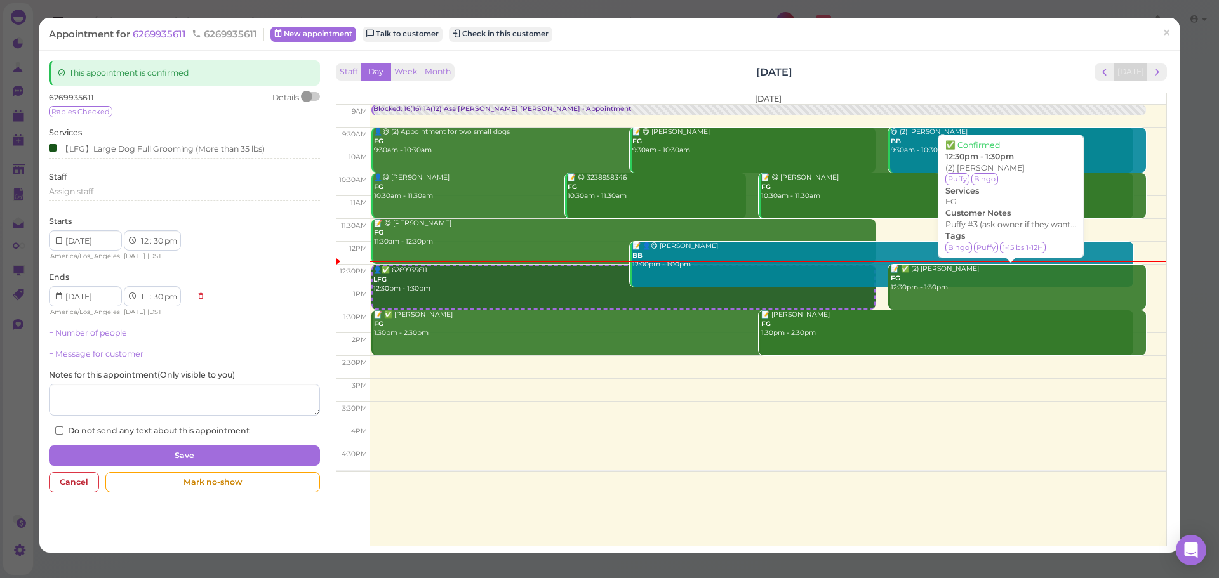
click at [955, 284] on div "📝 ✅ (2) Rosa Menendez FG 12:30pm - 1:30pm" at bounding box center [1018, 279] width 256 height 28
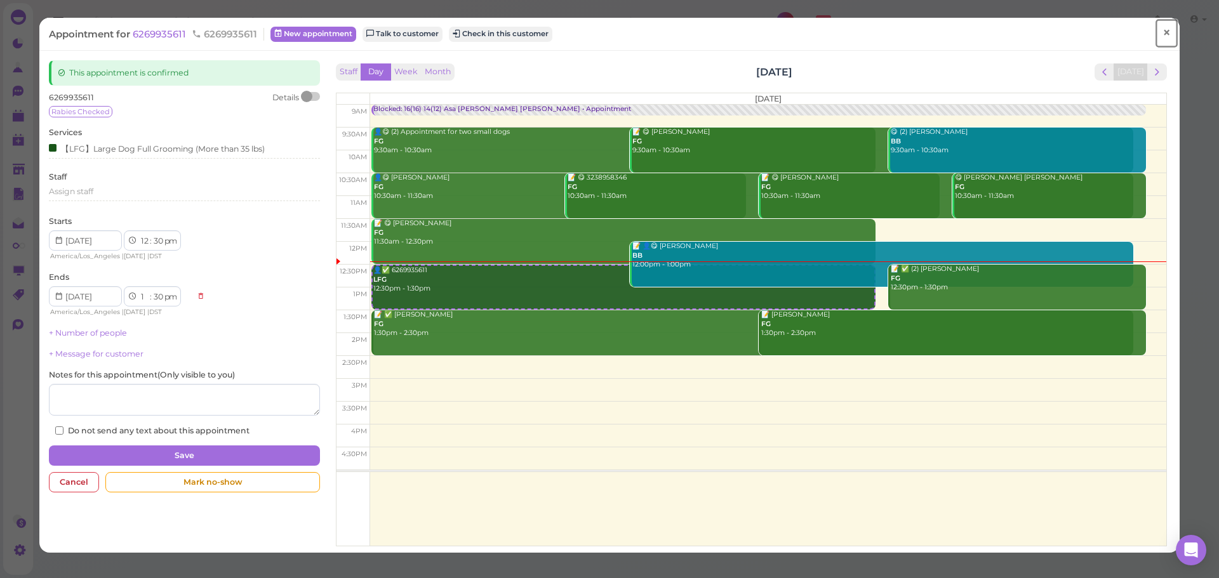
click at [1162, 39] on link "×" at bounding box center [1166, 33] width 23 height 30
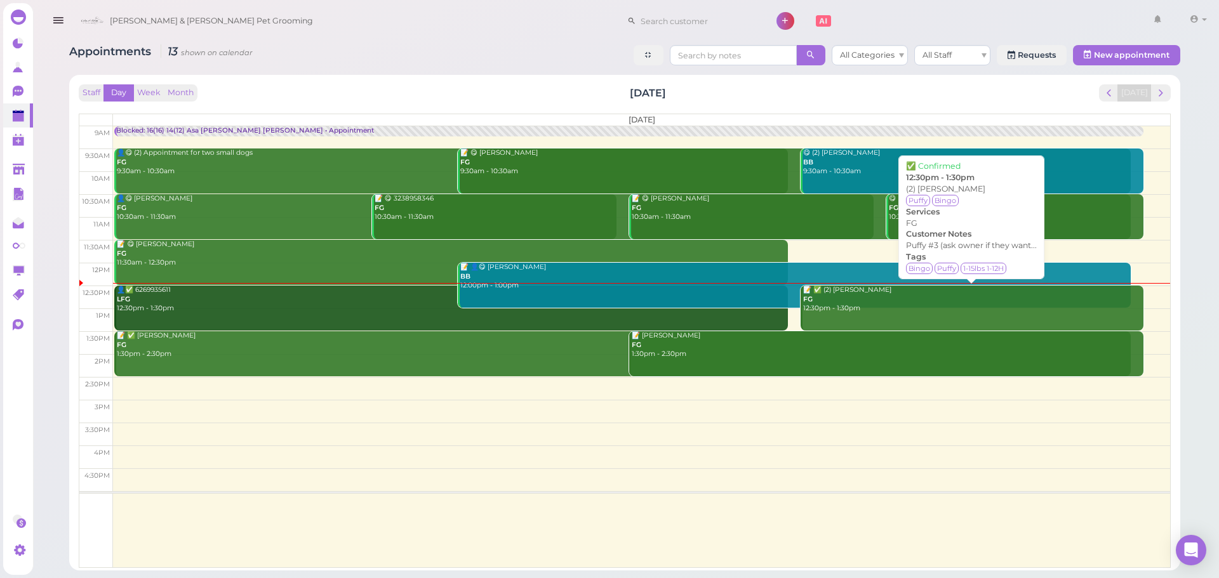
click at [844, 308] on div "📝 ✅ (2) Rosa Menendez FG 12:30pm - 1:30pm" at bounding box center [972, 300] width 341 height 28
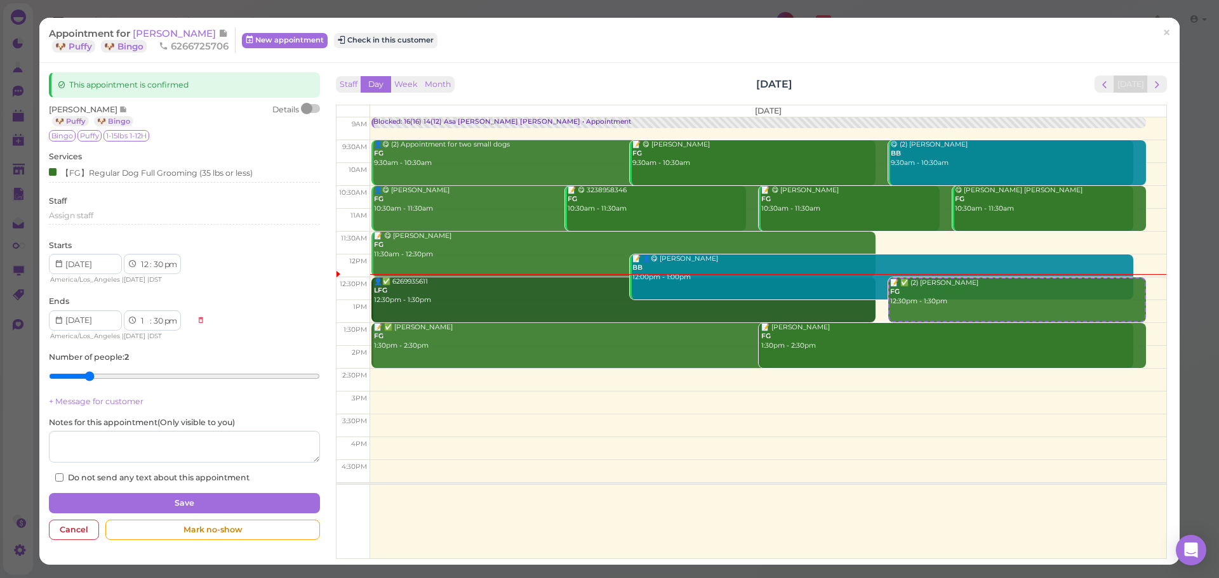
click at [314, 112] on div at bounding box center [311, 108] width 18 height 9
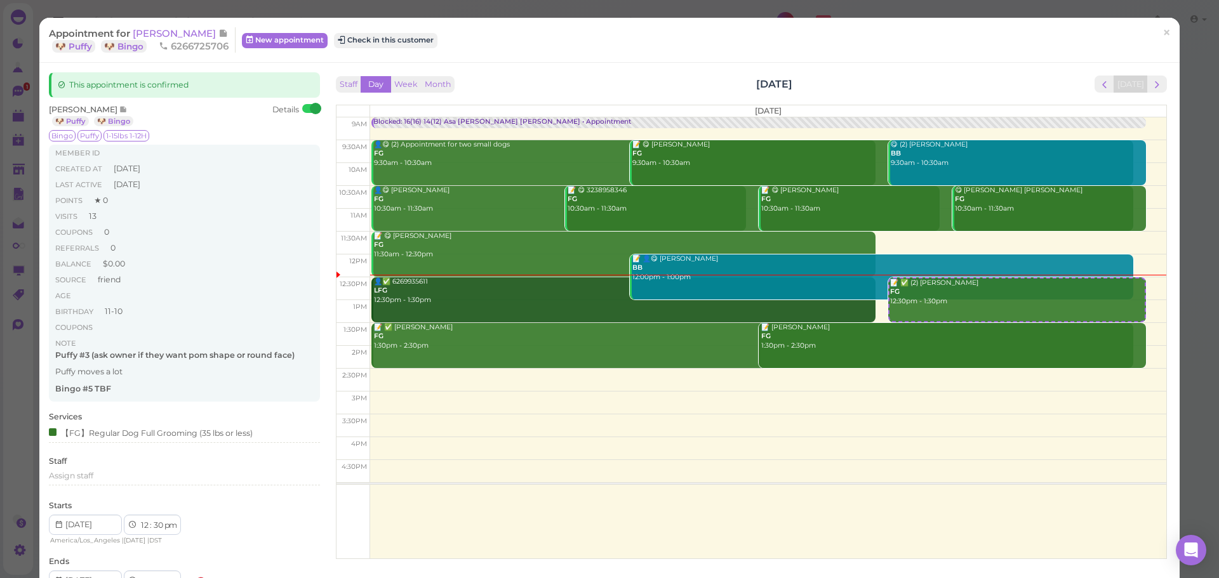
click at [538, 59] on div "Appointment for Rosa Menendez 🐶 Puffy 🐶 Bingo 6266725706 New appointment Check …" at bounding box center [609, 40] width 1140 height 45
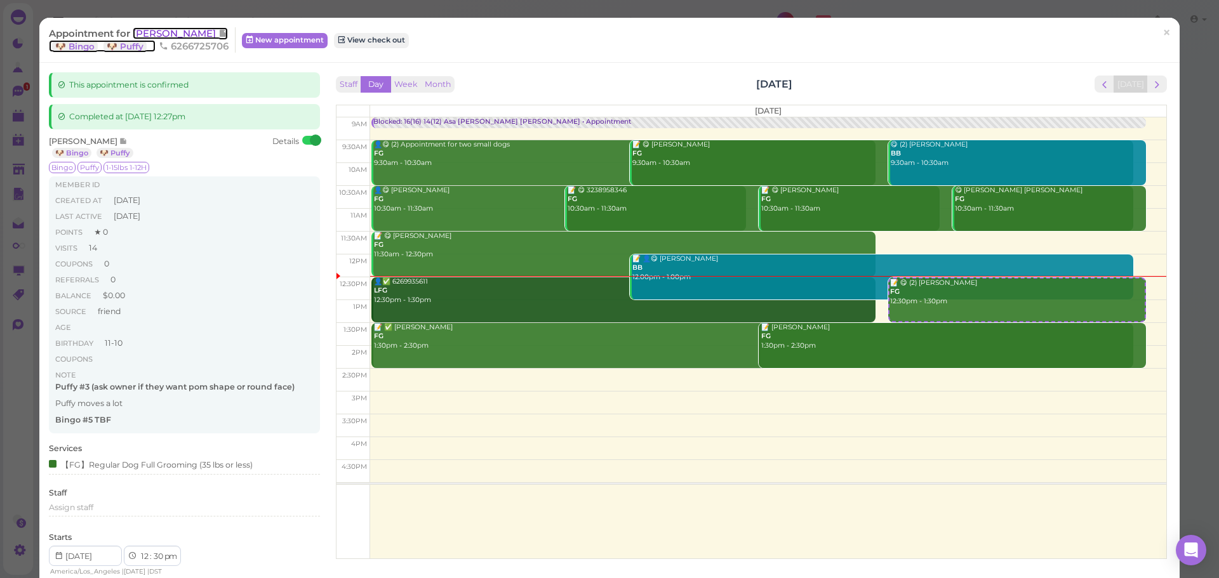
click at [164, 31] on span "[PERSON_NAME]" at bounding box center [176, 33] width 86 height 12
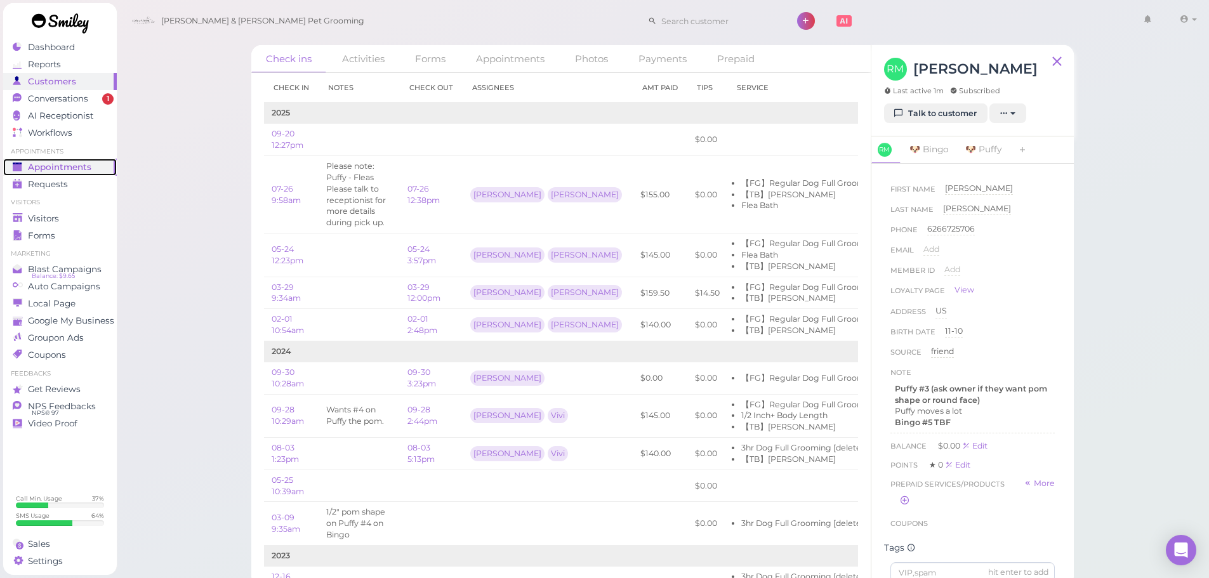
click at [85, 171] on span "Appointments" at bounding box center [59, 167] width 63 height 11
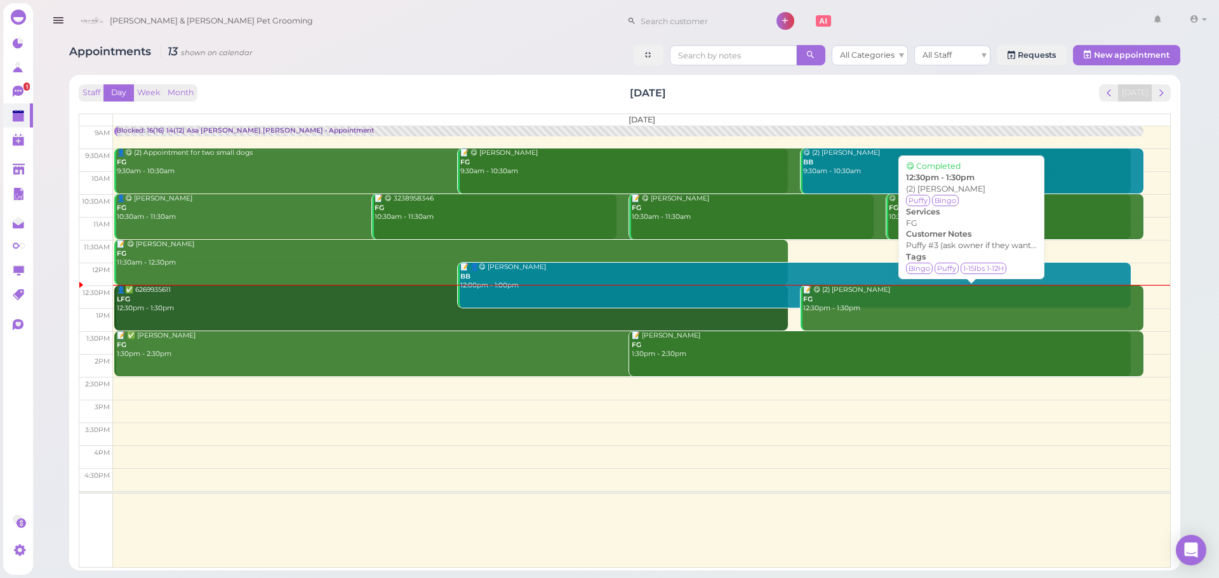
click at [859, 310] on div "📝 😋 (2) Rosa Menendez FG 12:30pm - 1:30pm" at bounding box center [972, 300] width 341 height 28
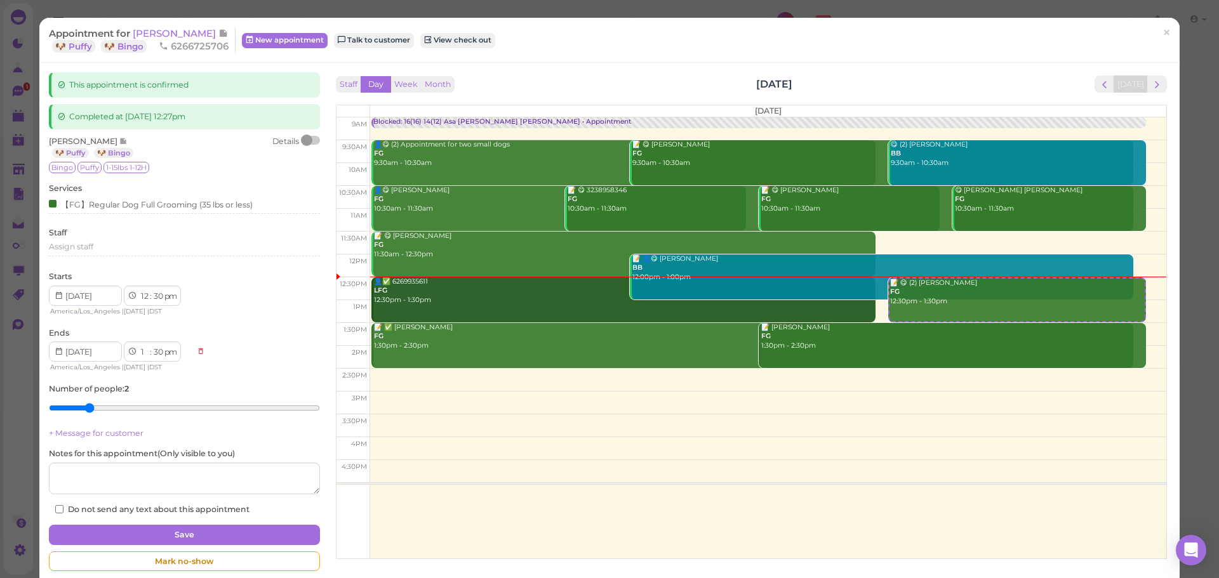
click at [314, 142] on div at bounding box center [311, 140] width 18 height 9
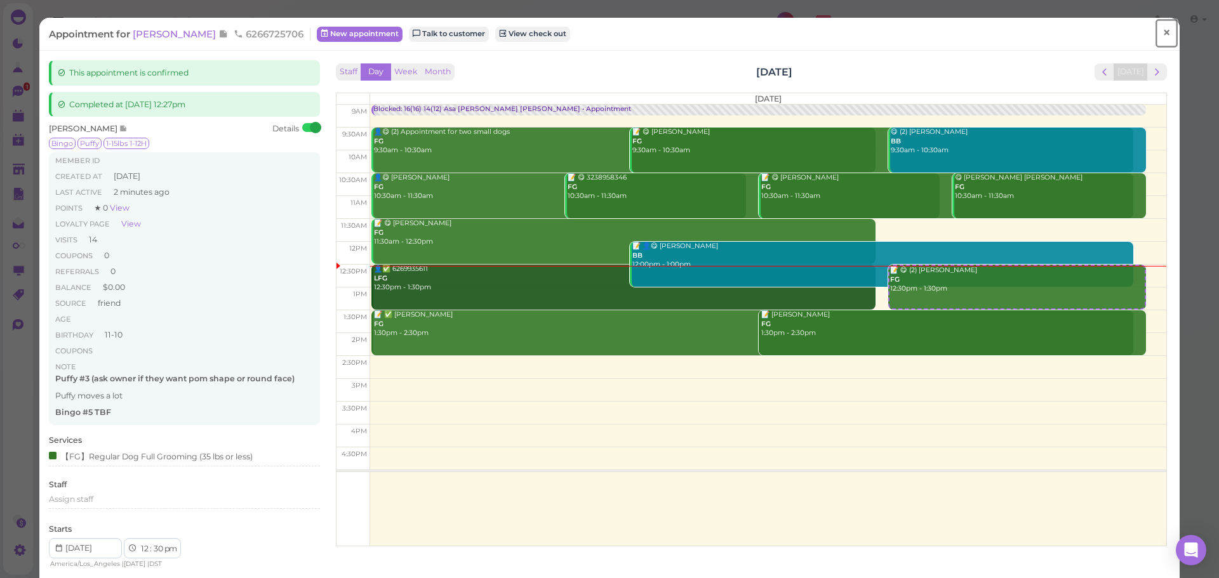
click at [1162, 32] on span "×" at bounding box center [1166, 33] width 8 height 18
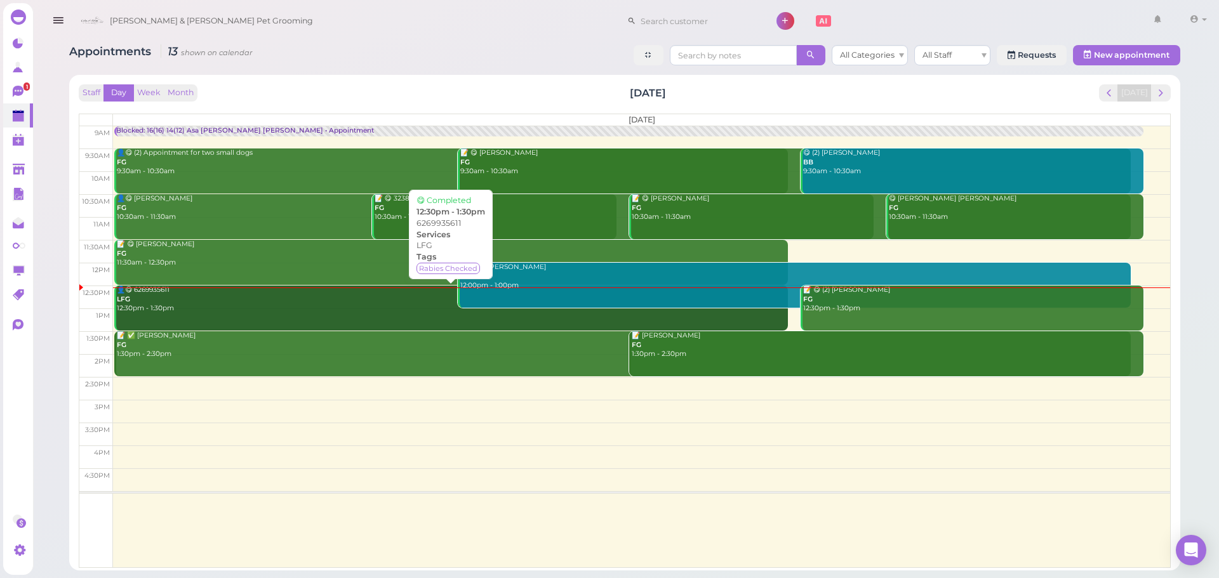
click at [178, 307] on div "👤😋 6269935611 LFG 12:30pm - 1:30pm" at bounding box center [452, 300] width 672 height 28
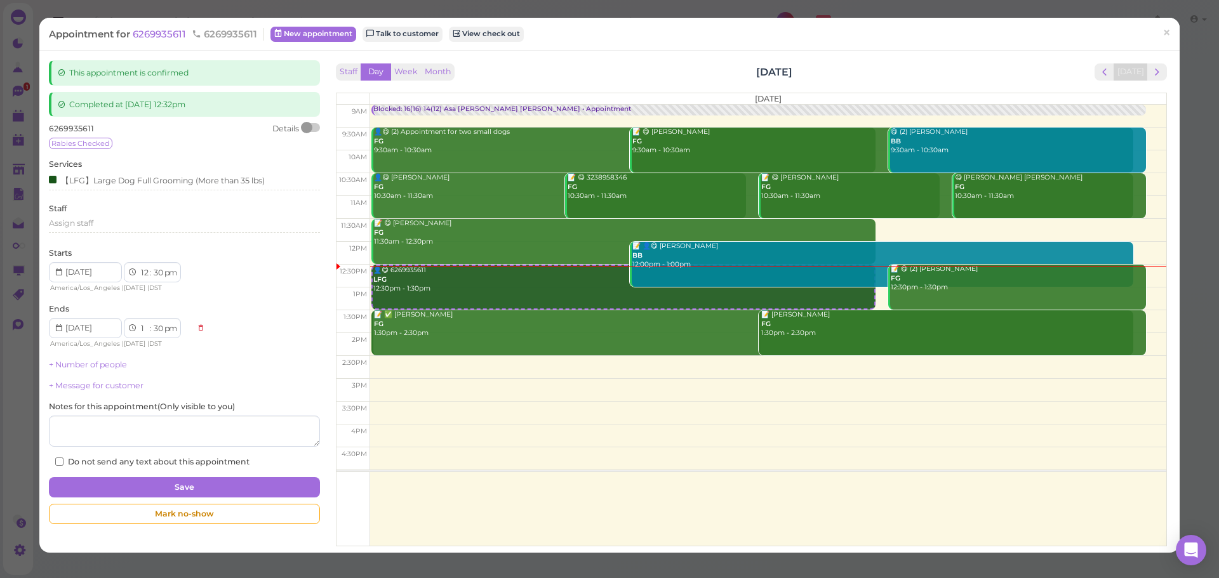
click at [312, 129] on div at bounding box center [311, 127] width 18 height 9
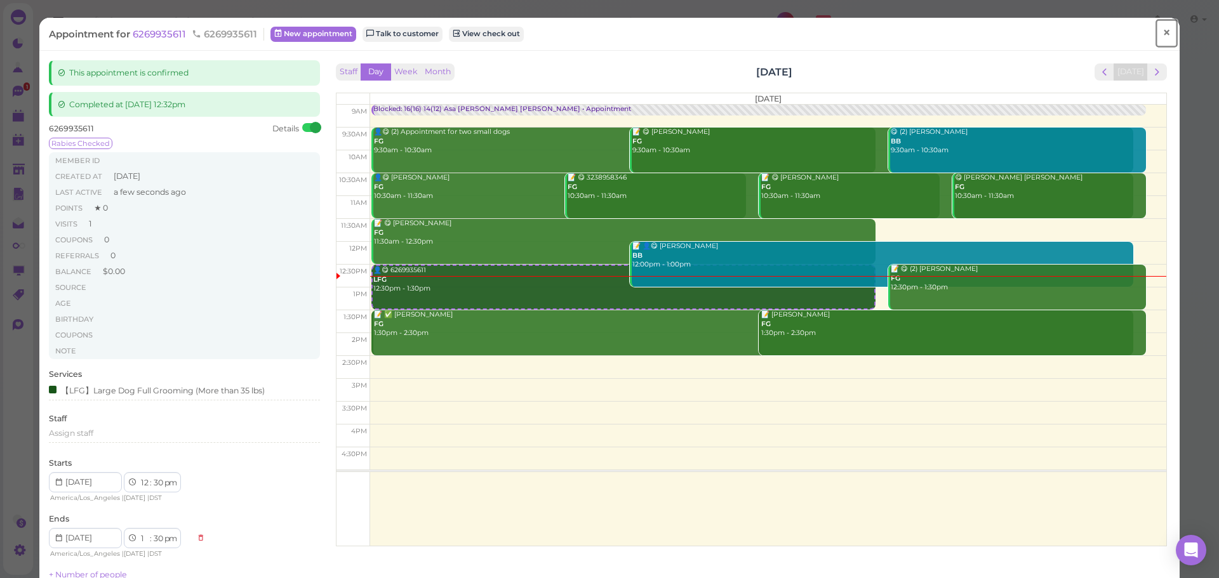
click at [1162, 37] on span "×" at bounding box center [1166, 33] width 8 height 18
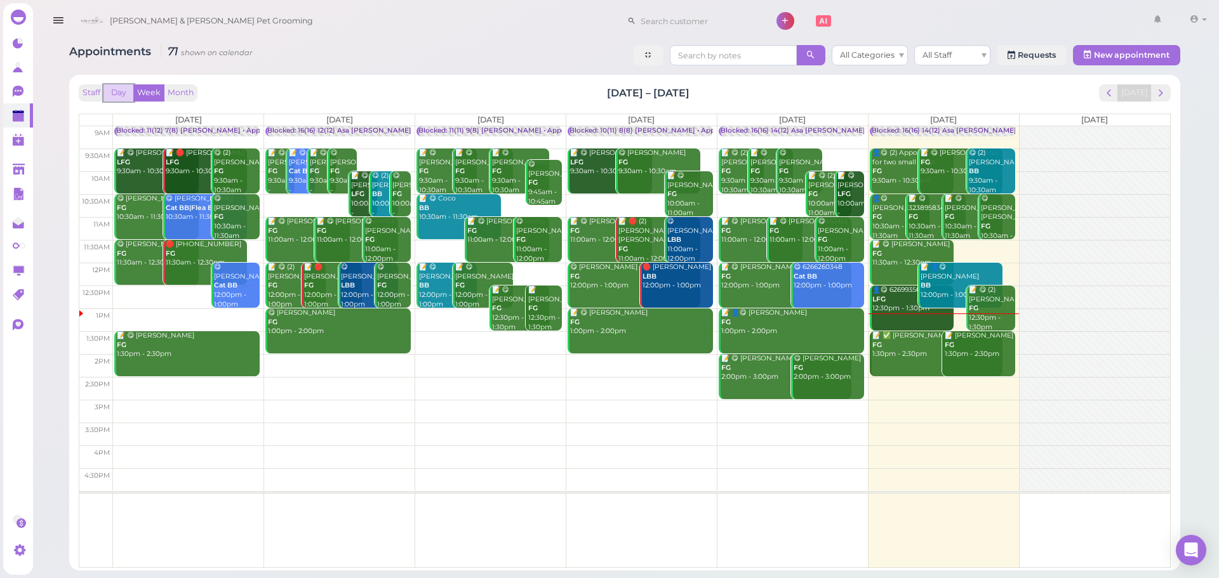
click at [119, 96] on button "Day" at bounding box center [118, 92] width 30 height 17
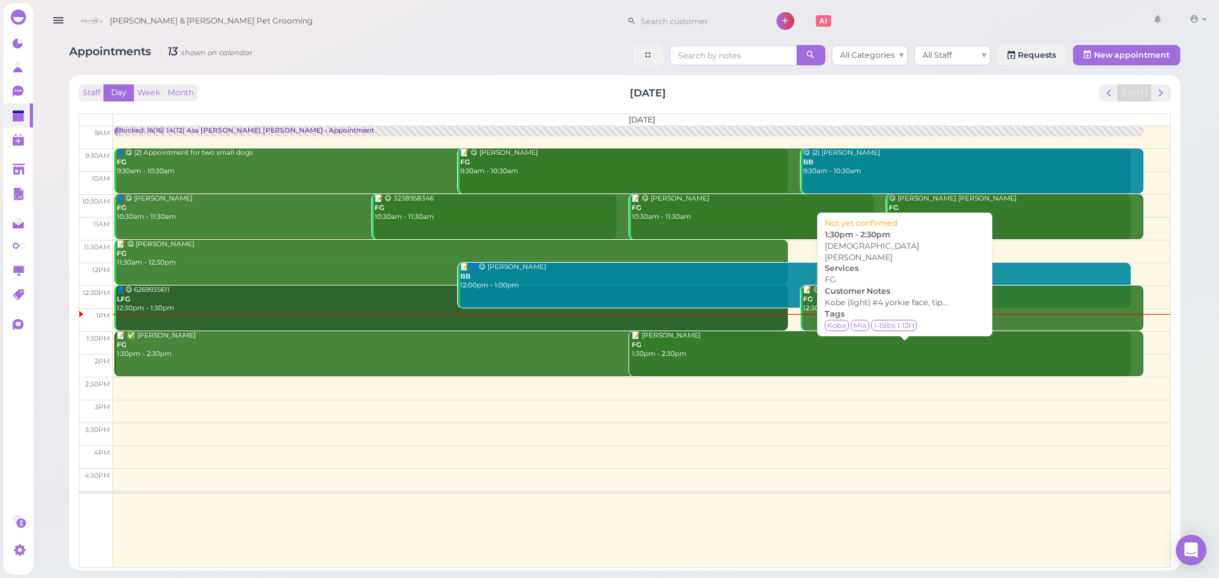
click at [673, 342] on div "📝 Kristen Camarena FG 1:30pm - 2:30pm" at bounding box center [887, 345] width 513 height 28
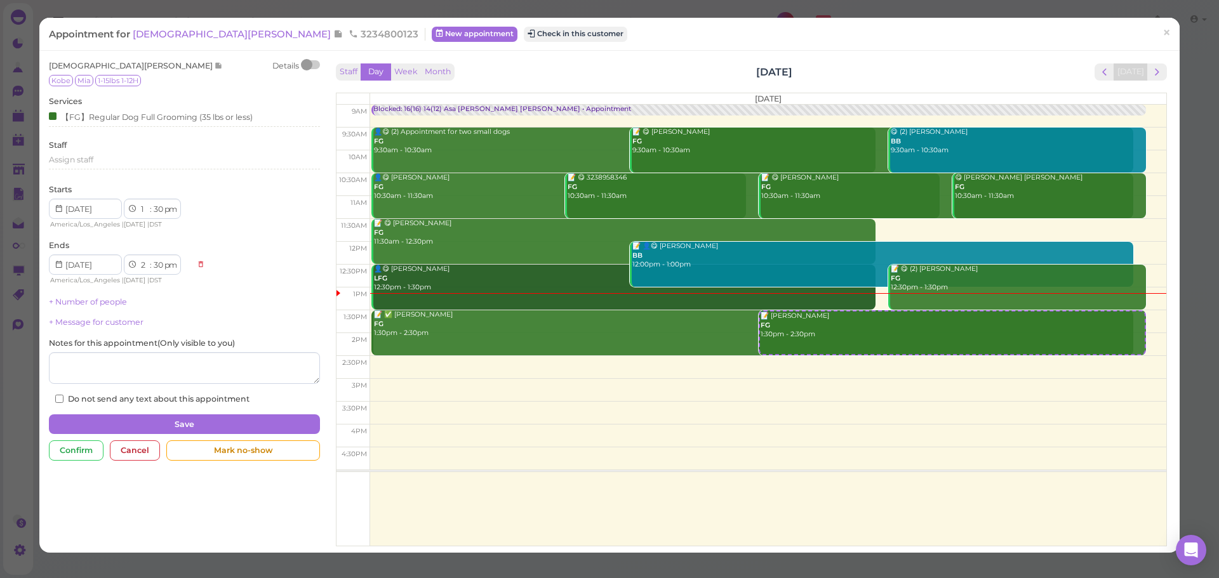
click at [307, 65] on div at bounding box center [306, 64] width 11 height 11
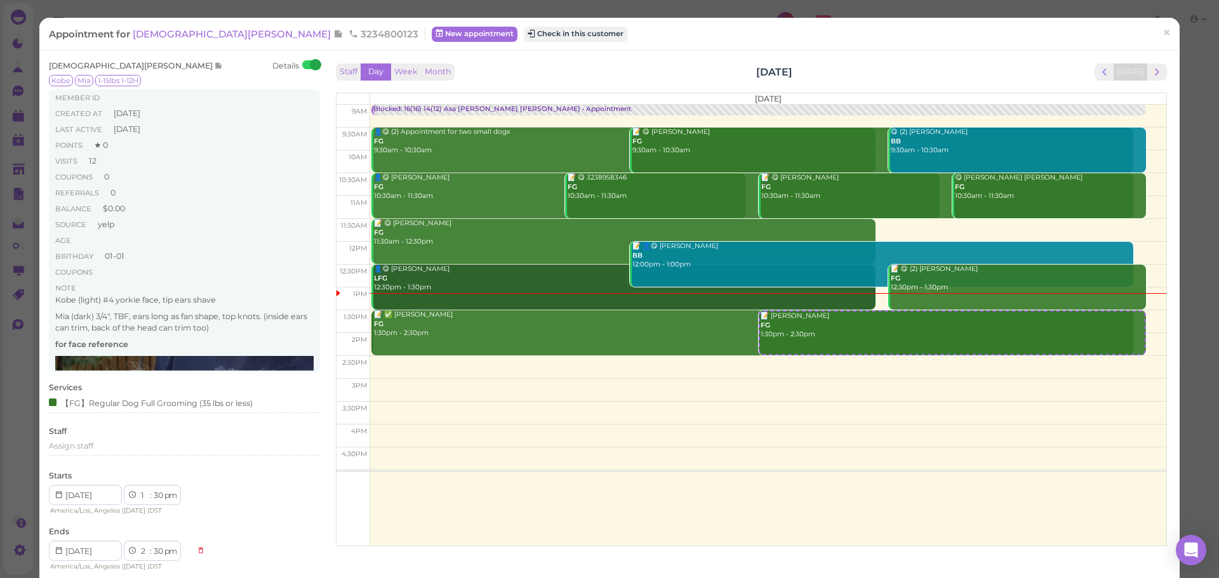
click at [614, 77] on div "Staff Day Week Month Saturday, Sep 20 Today" at bounding box center [751, 71] width 831 height 17
click at [603, 69] on div "Staff Day Week Month Saturday, Sep 20 Today" at bounding box center [751, 71] width 831 height 17
click at [1162, 30] on span "×" at bounding box center [1166, 33] width 8 height 18
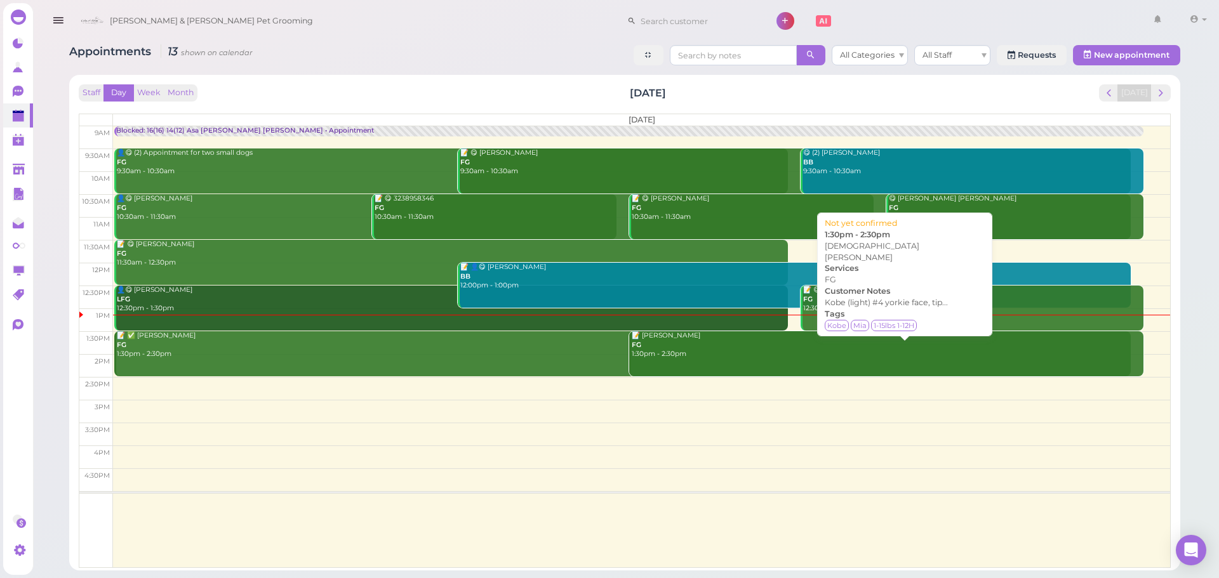
click at [838, 352] on div "📝 Kristen Camarena FG 1:30pm - 2:30pm" at bounding box center [887, 345] width 513 height 28
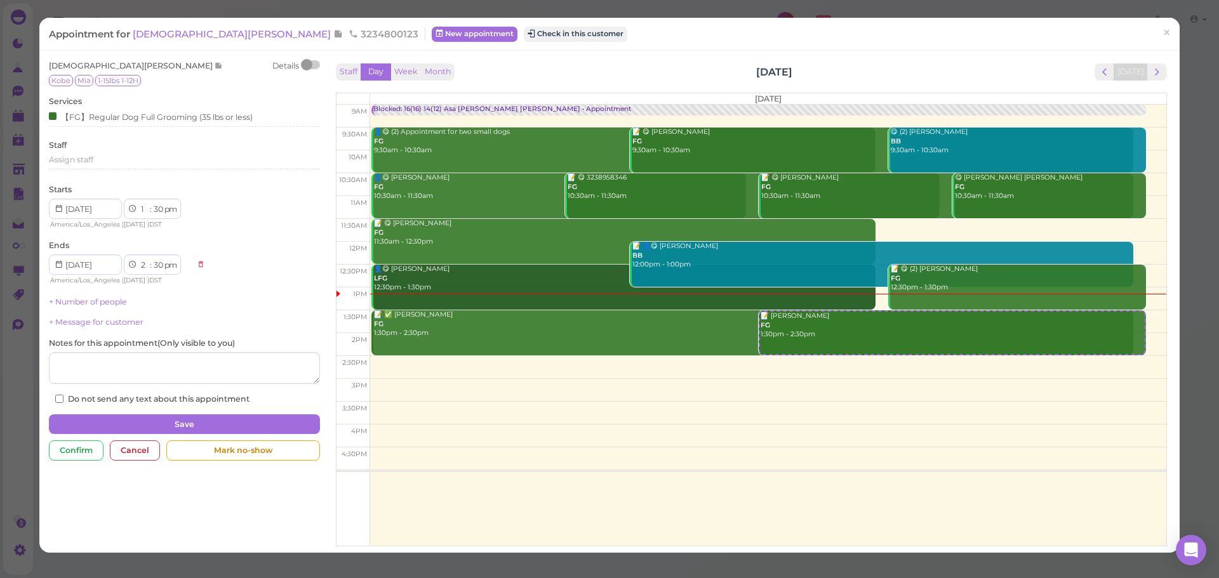
click at [307, 62] on div at bounding box center [306, 64] width 11 height 11
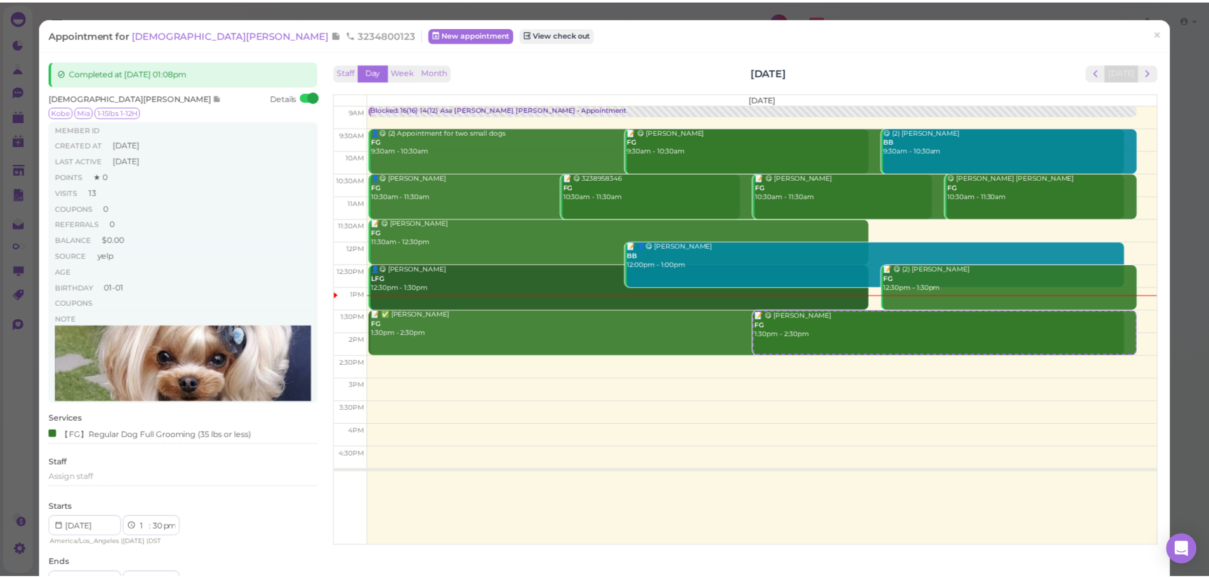
scroll to position [127, 0]
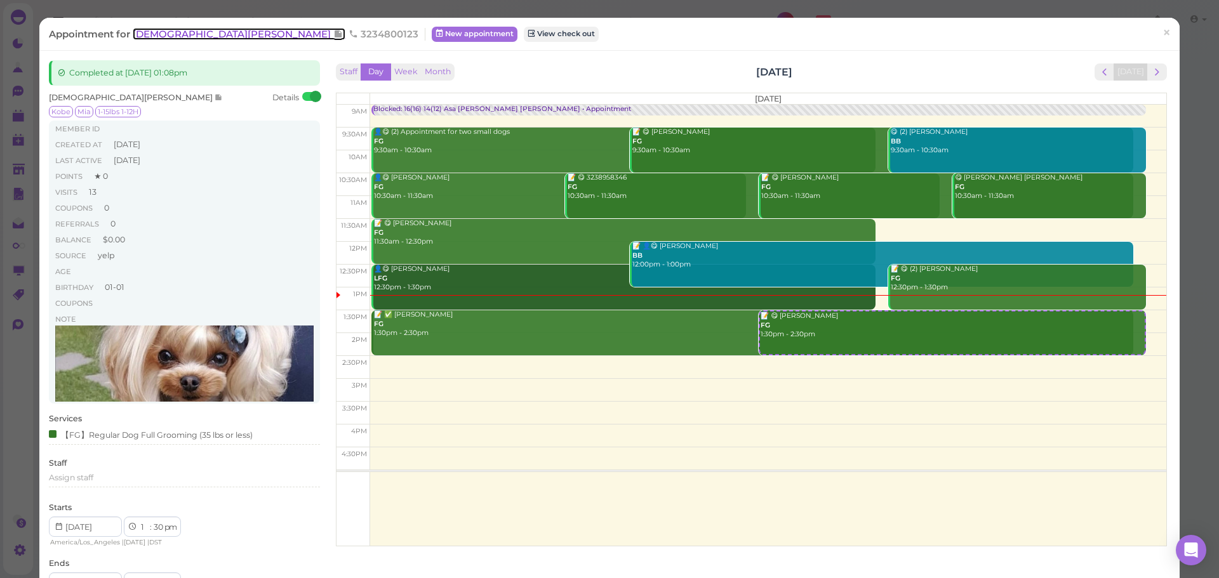
click at [189, 31] on span "[DEMOGRAPHIC_DATA][PERSON_NAME]" at bounding box center [233, 34] width 201 height 12
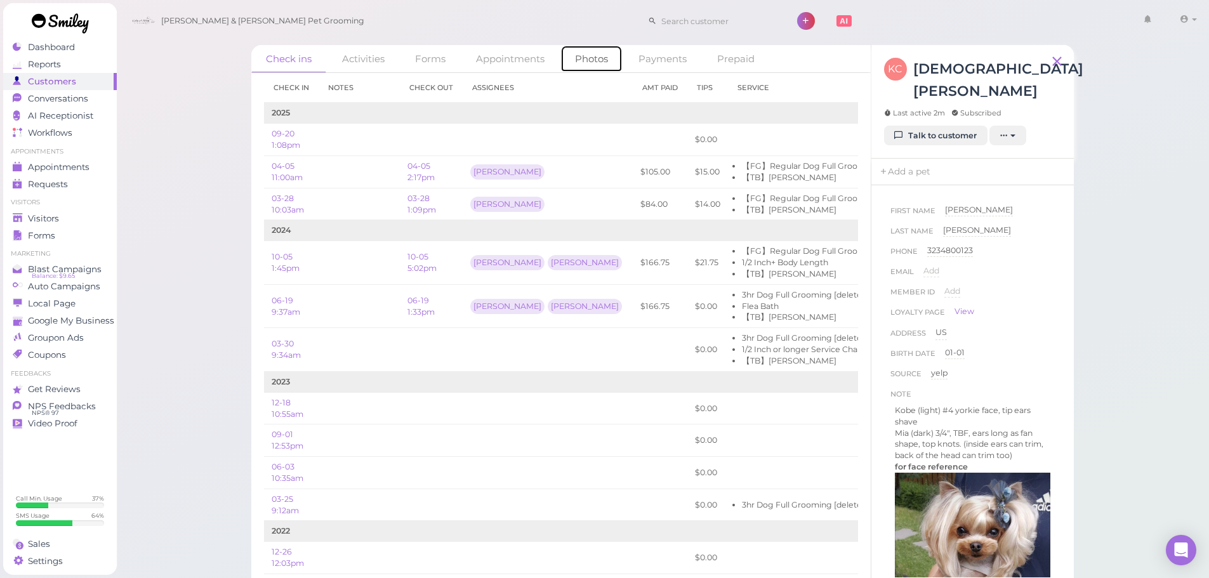
click at [611, 58] on link "Photos" at bounding box center [591, 58] width 62 height 27
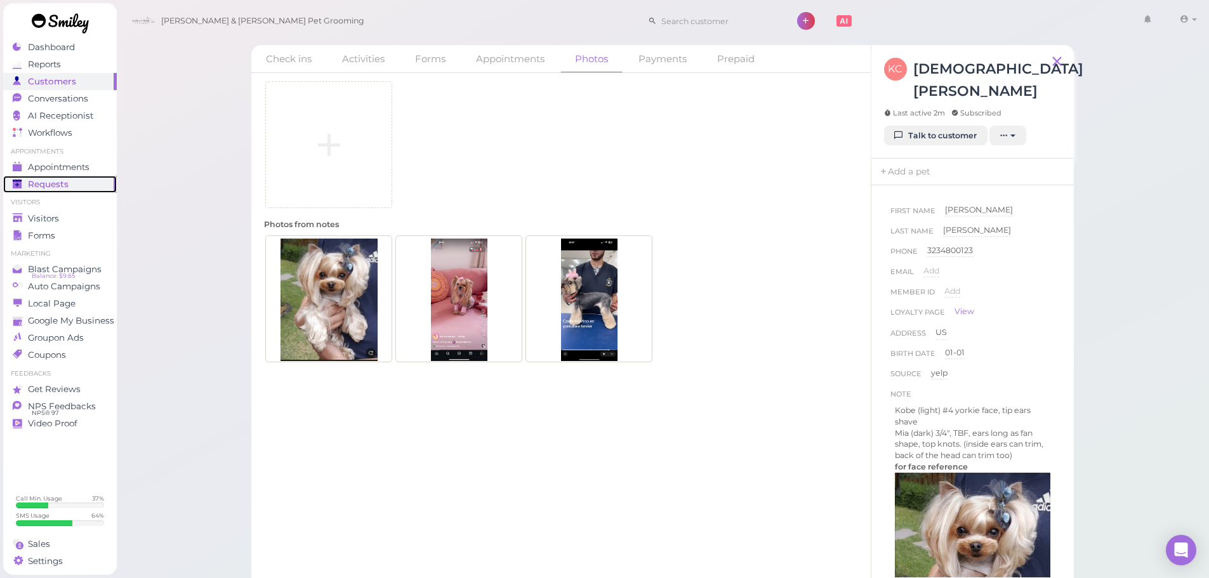
click at [58, 176] on link "Requests 0" at bounding box center [60, 184] width 114 height 17
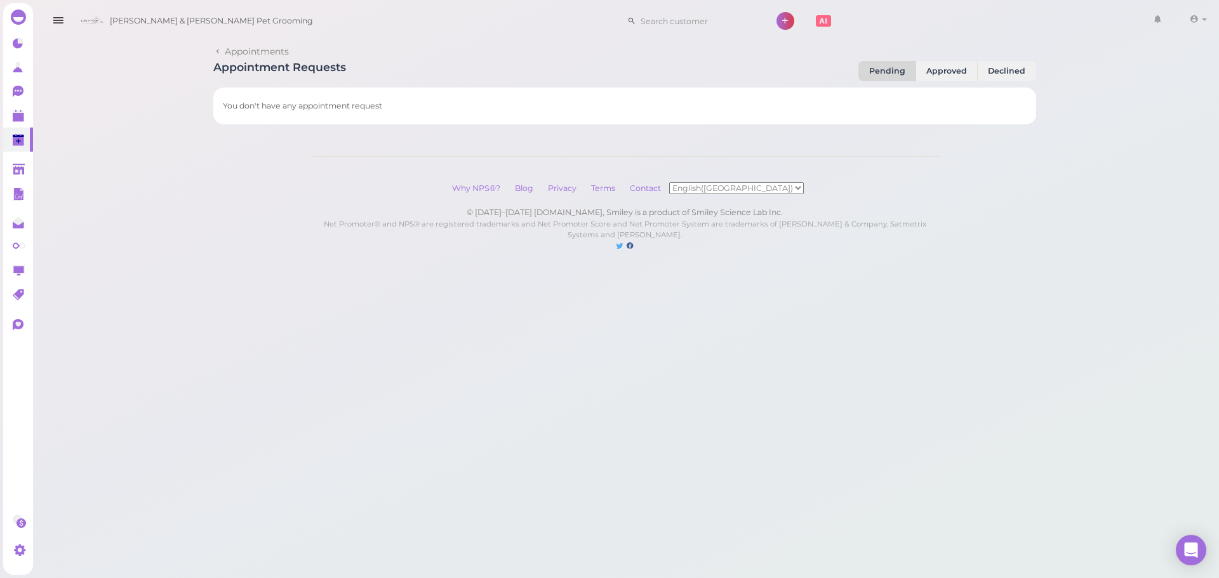
click at [63, 168] on div "Dashboard Reports Customers Conversations 0 AI Receptionist" at bounding box center [609, 138] width 1219 height 277
click at [15, 110] on icon at bounding box center [18, 111] width 6 height 2
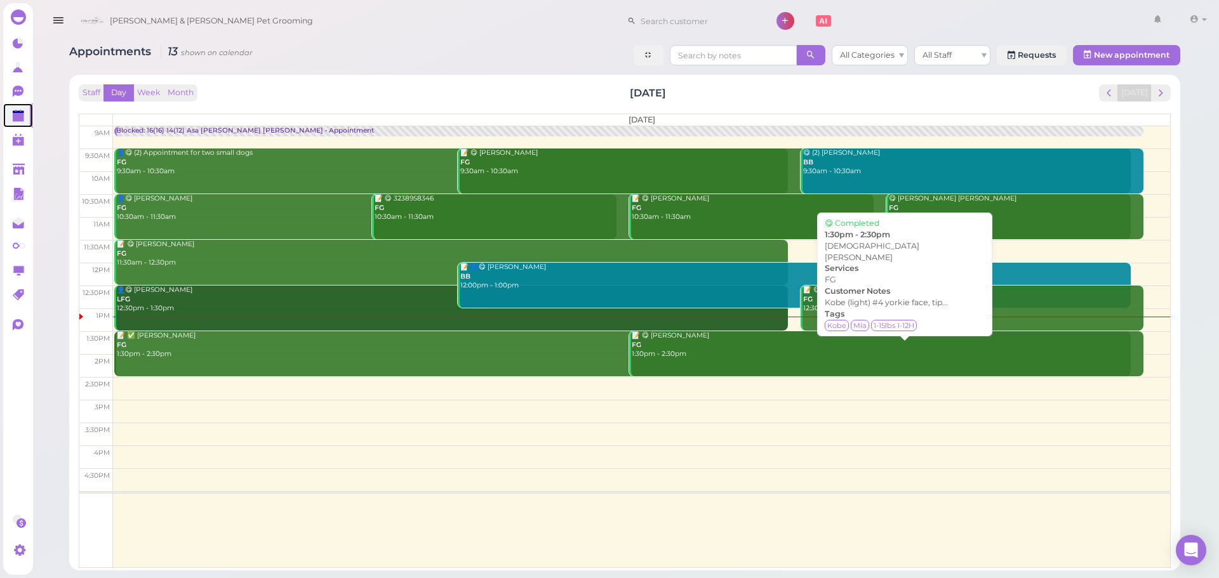
click at [675, 347] on div "📝 😋 Kristen Camarena FG 1:30pm - 2:30pm" at bounding box center [887, 345] width 513 height 28
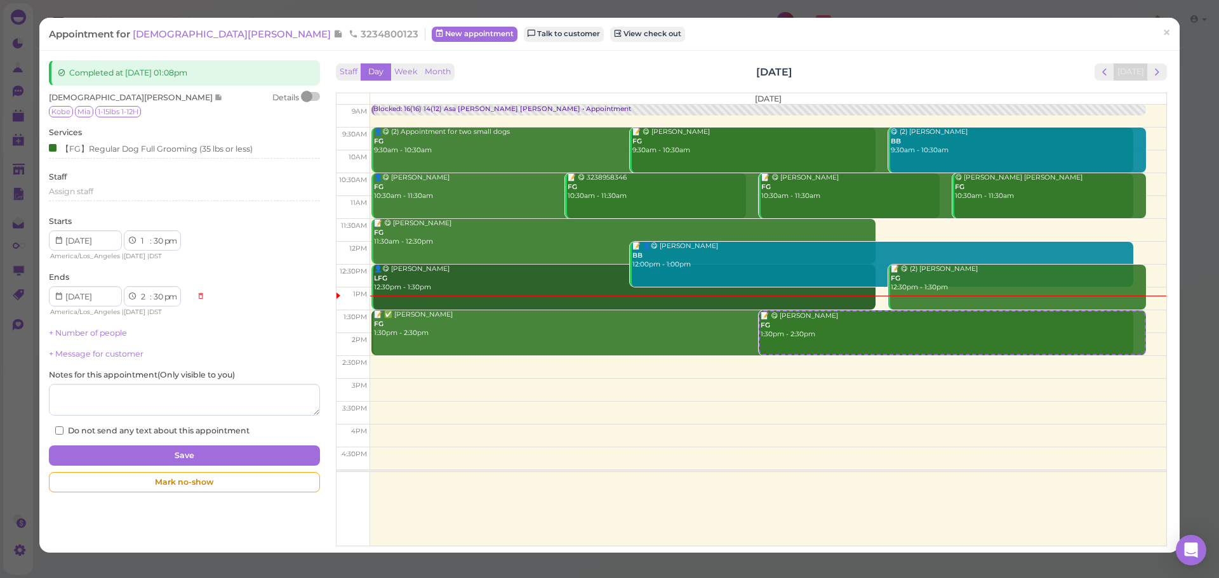
click at [307, 94] on div at bounding box center [306, 96] width 11 height 11
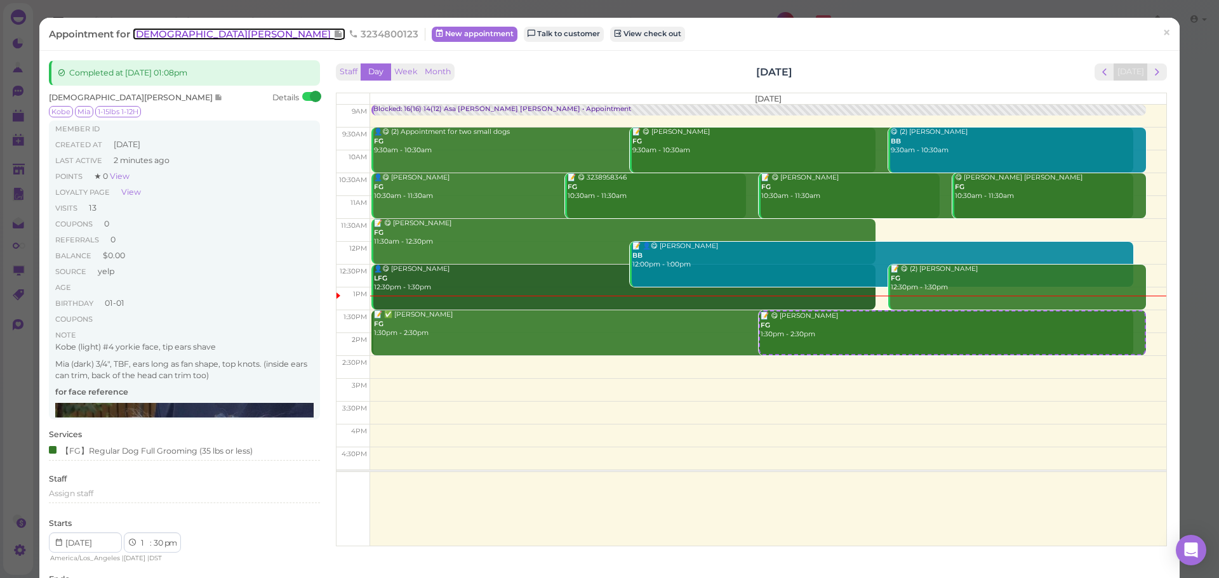
click at [196, 38] on span "[DEMOGRAPHIC_DATA][PERSON_NAME]" at bounding box center [233, 34] width 201 height 12
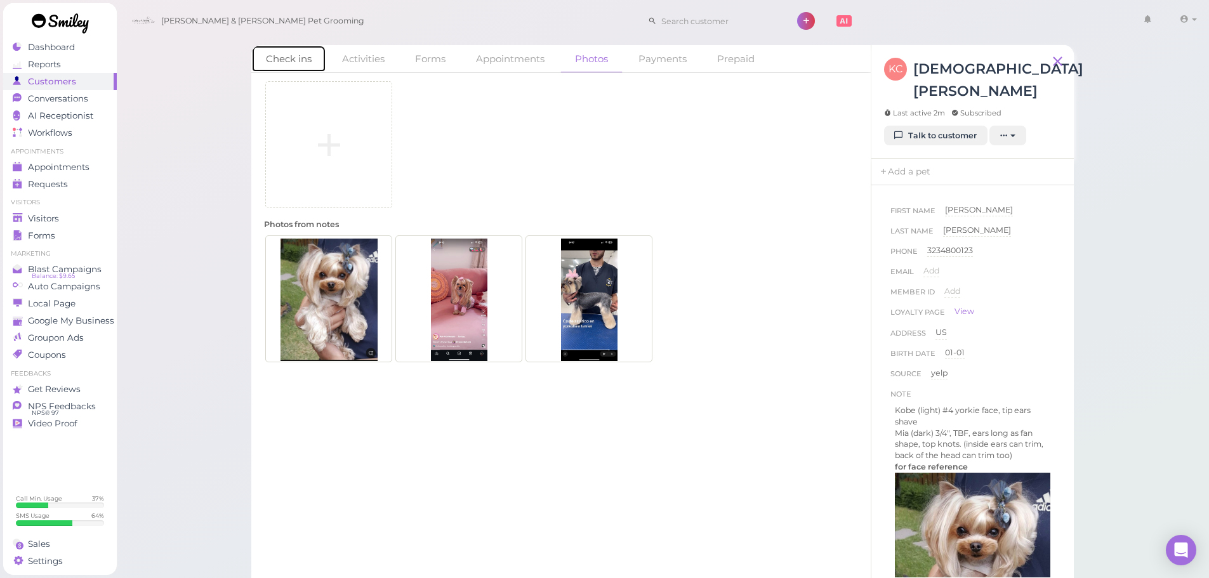
click at [294, 58] on link "Check ins" at bounding box center [288, 58] width 75 height 27
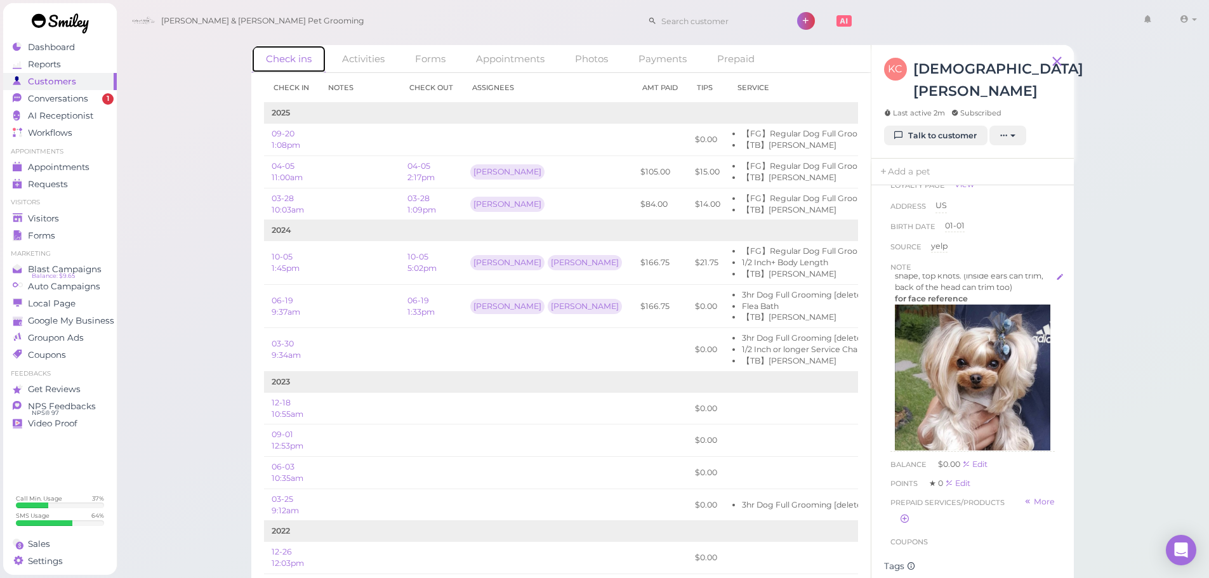
scroll to position [63, 0]
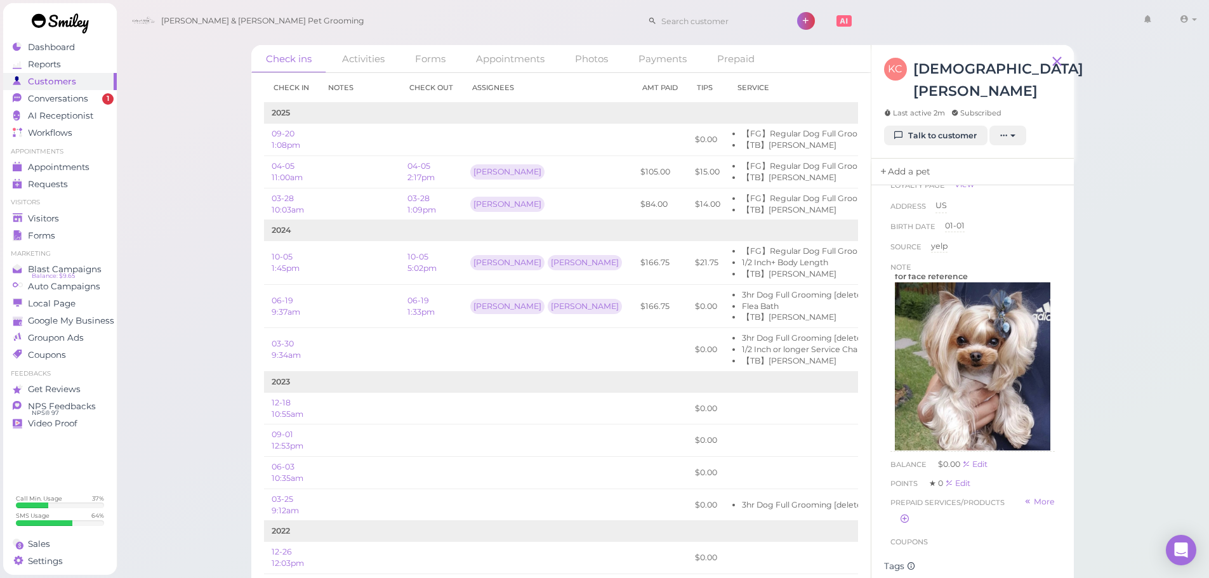
click at [915, 159] on link "Add a pet" at bounding box center [904, 172] width 67 height 27
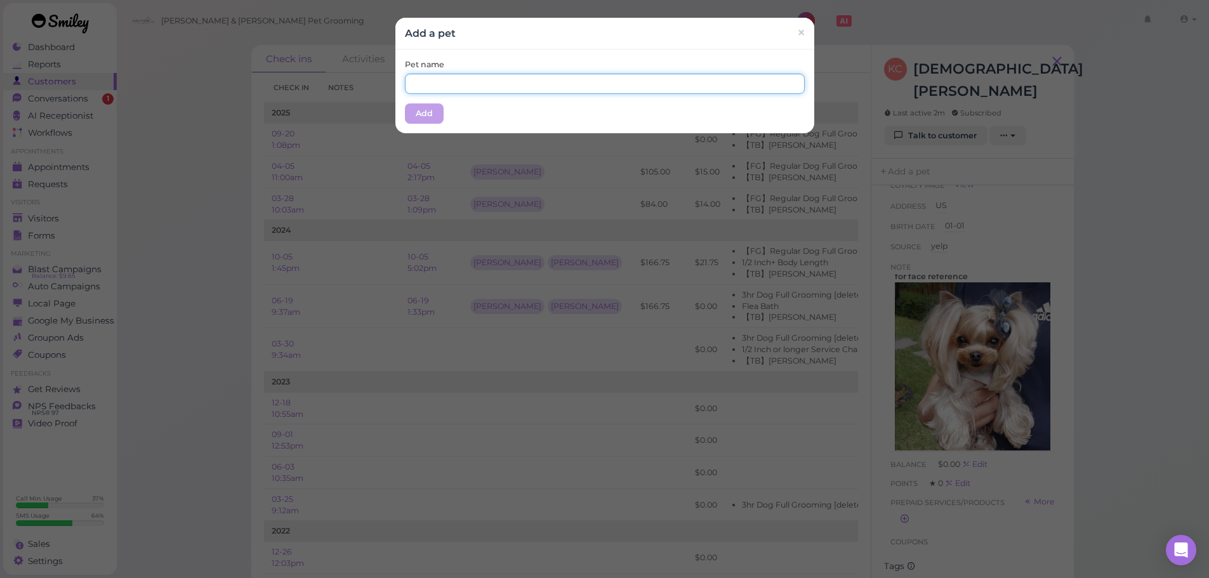
click at [512, 81] on input "text" at bounding box center [605, 84] width 400 height 20
type input "Kobe"
click at [456, 112] on div "Pet name Kobe Add" at bounding box center [604, 92] width 419 height 84
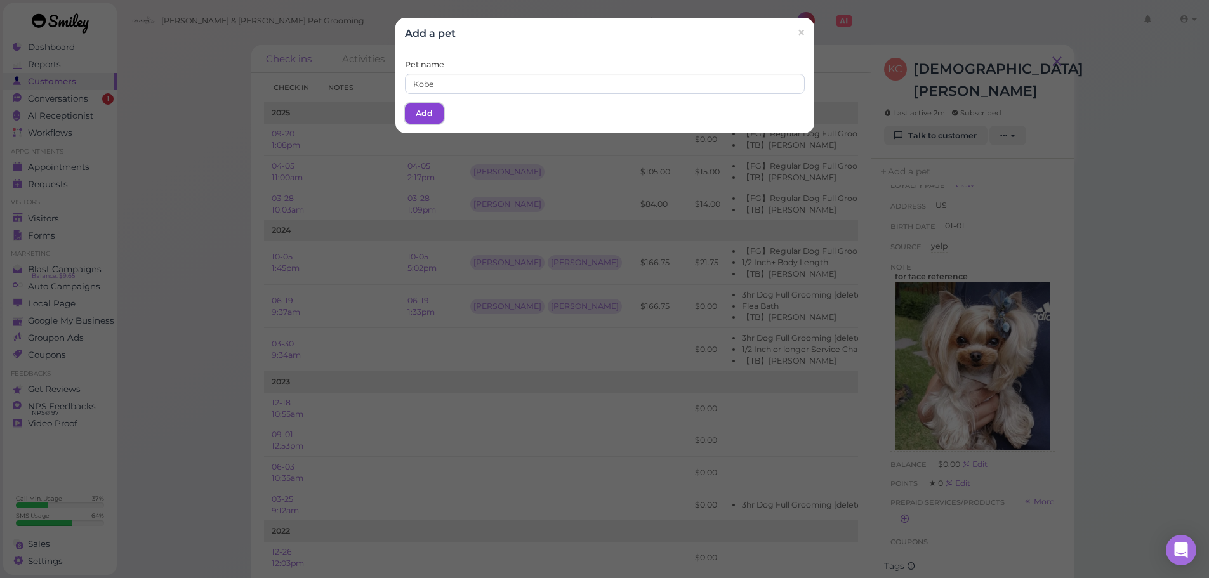
click at [419, 116] on button "Add" at bounding box center [424, 113] width 39 height 20
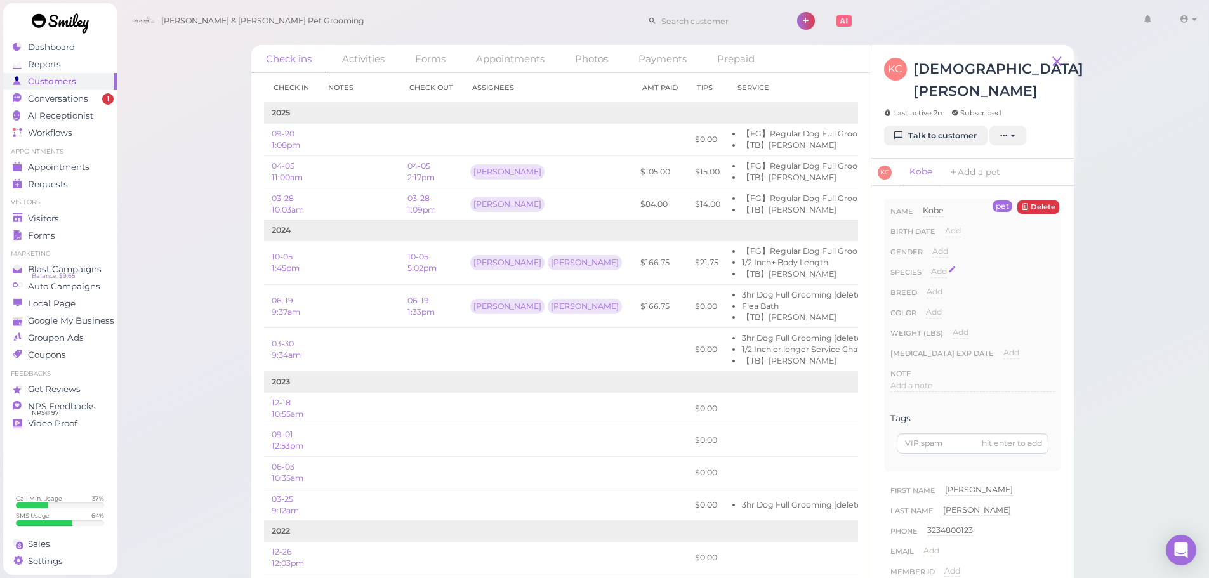
click at [939, 267] on span "Add" at bounding box center [939, 272] width 16 height 10
click at [946, 266] on select "Dog Cat Bird Other" at bounding box center [993, 275] width 124 height 19
select select "Dog"
click at [931, 266] on select "Dog Cat Bird Other" at bounding box center [993, 275] width 124 height 19
click at [945, 288] on button "Done" at bounding box center [946, 294] width 28 height 13
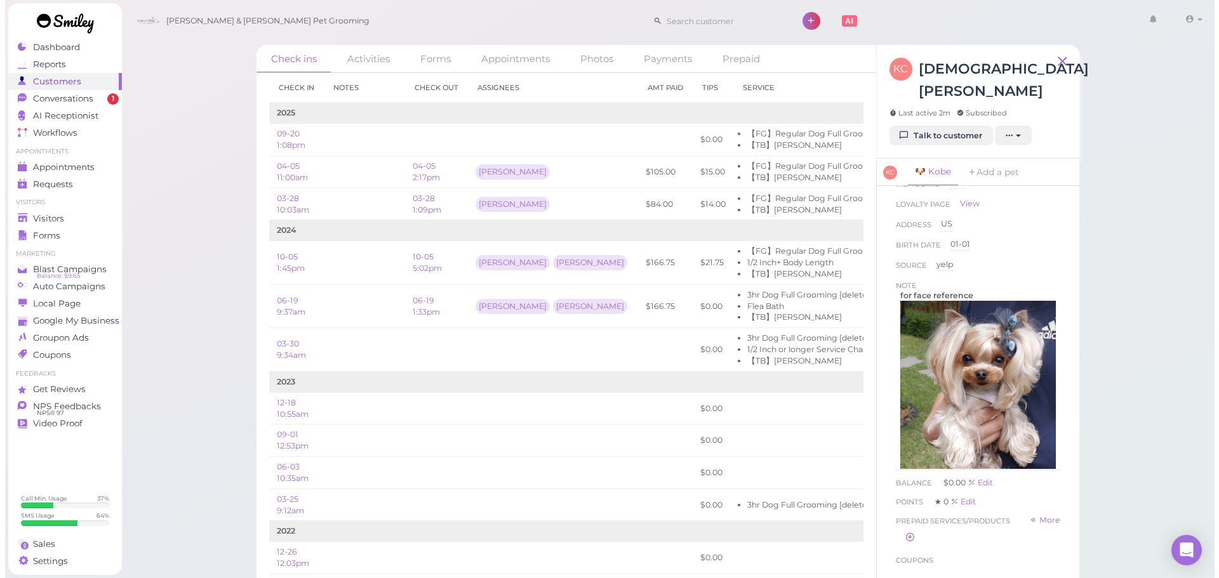
scroll to position [254, 0]
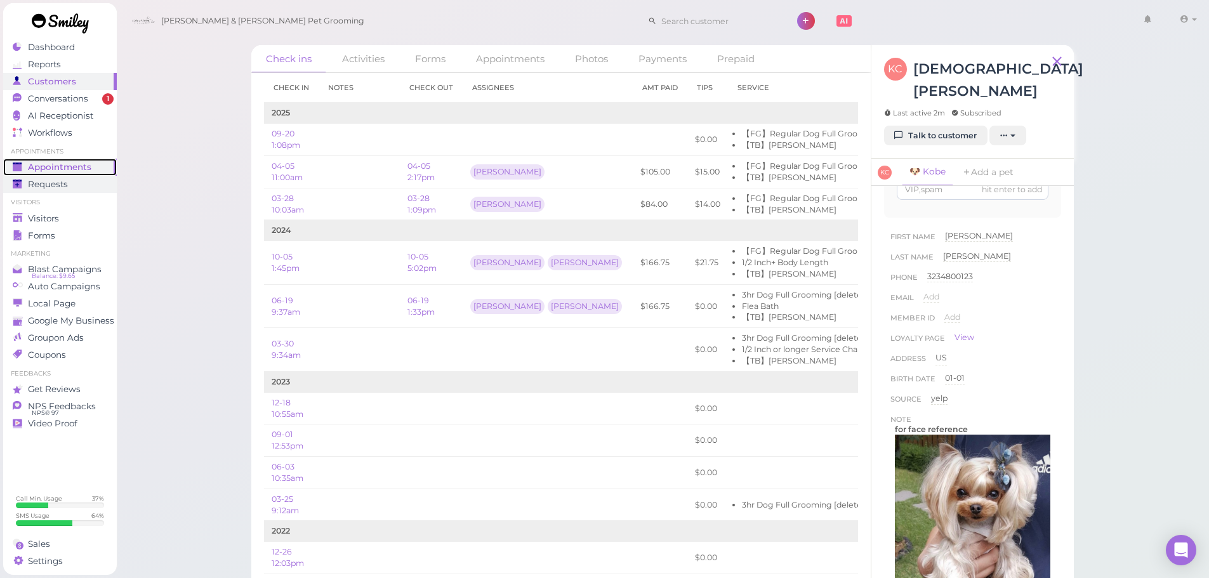
drag, startPoint x: 83, startPoint y: 167, endPoint x: 116, endPoint y: 177, distance: 33.9
click at [83, 167] on span "Appointments" at bounding box center [59, 167] width 63 height 11
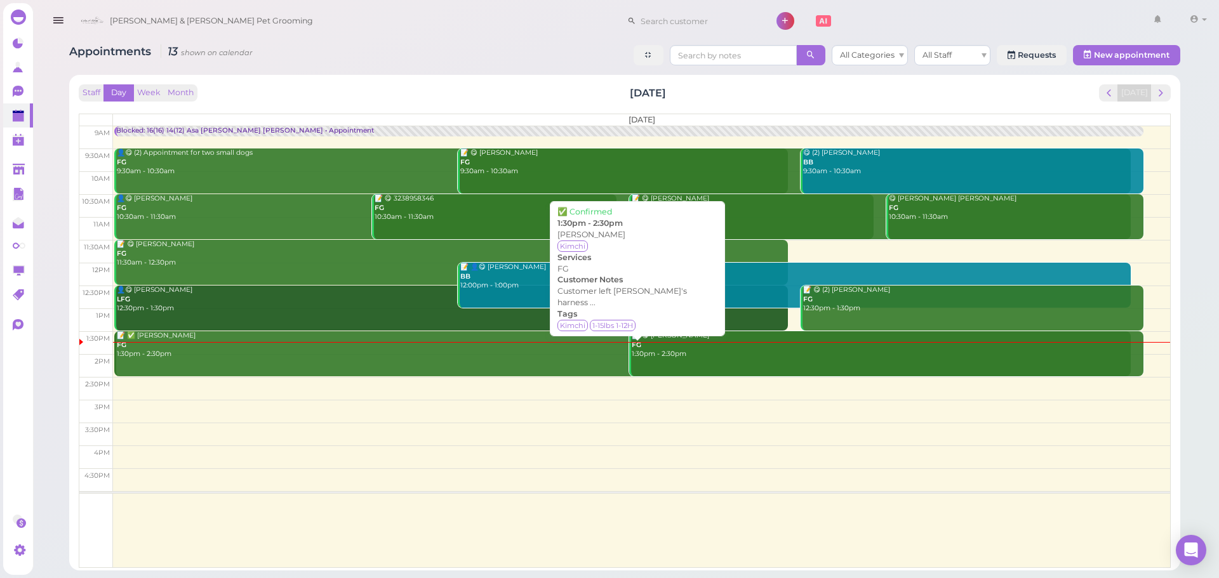
click at [224, 364] on link "📝 ✅ Lili Yang FG 1:30pm - 2:30pm" at bounding box center [622, 353] width 1016 height 45
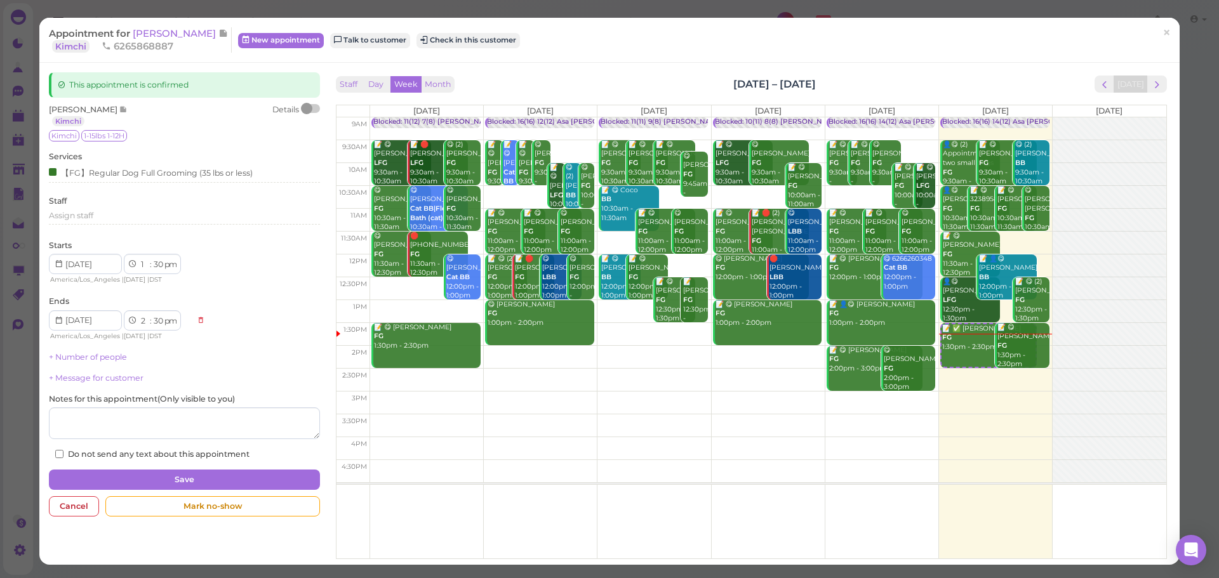
click at [312, 109] on div at bounding box center [311, 108] width 18 height 9
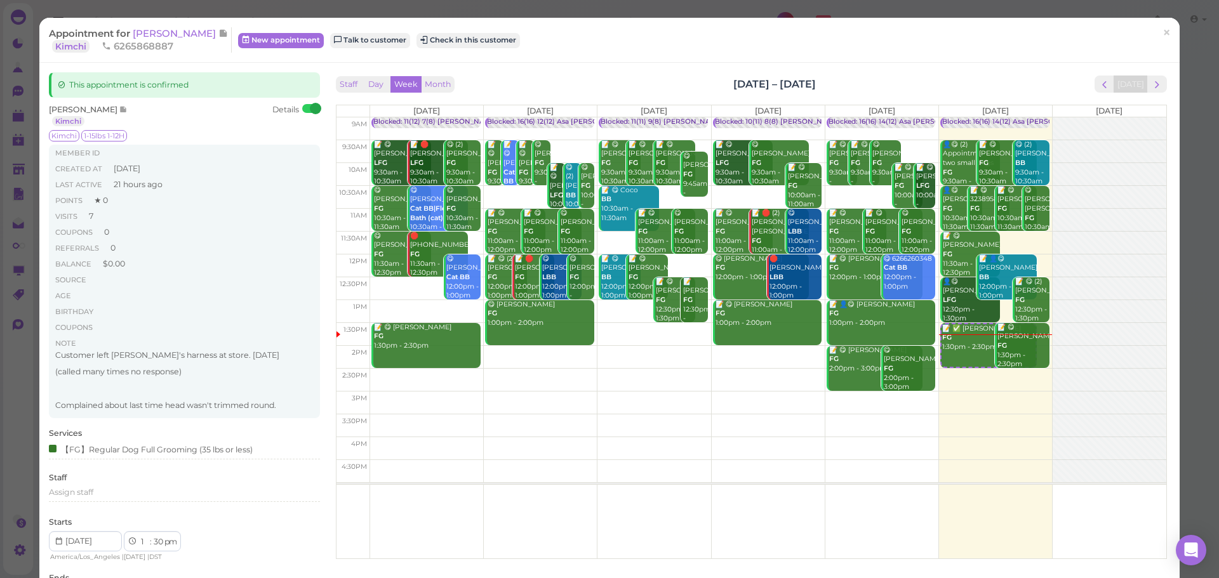
click at [227, 125] on div "Lili Yang Kimchi Details" at bounding box center [184, 115] width 270 height 23
click at [141, 36] on span "[PERSON_NAME]" at bounding box center [176, 33] width 86 height 12
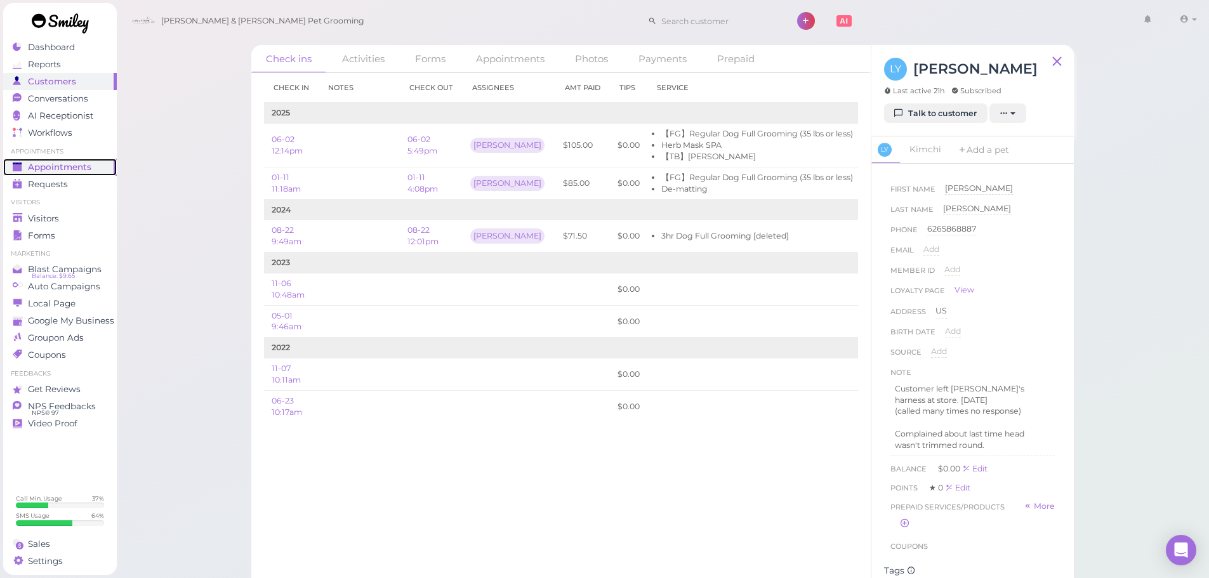
click at [85, 169] on span "Appointments" at bounding box center [59, 167] width 63 height 11
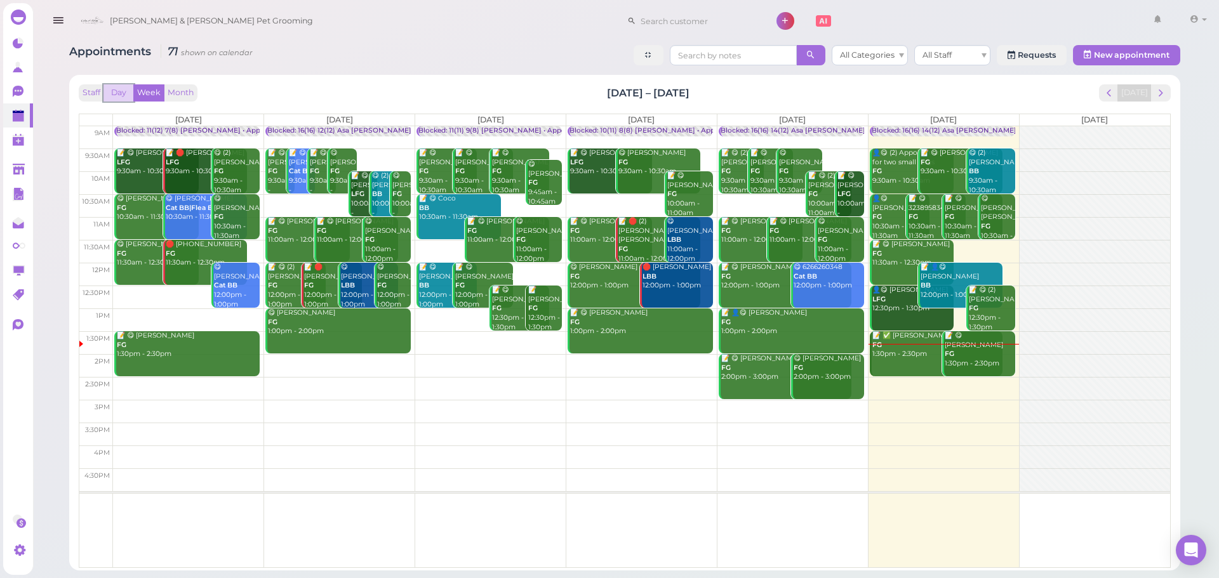
click at [116, 96] on button "Day" at bounding box center [118, 92] width 30 height 17
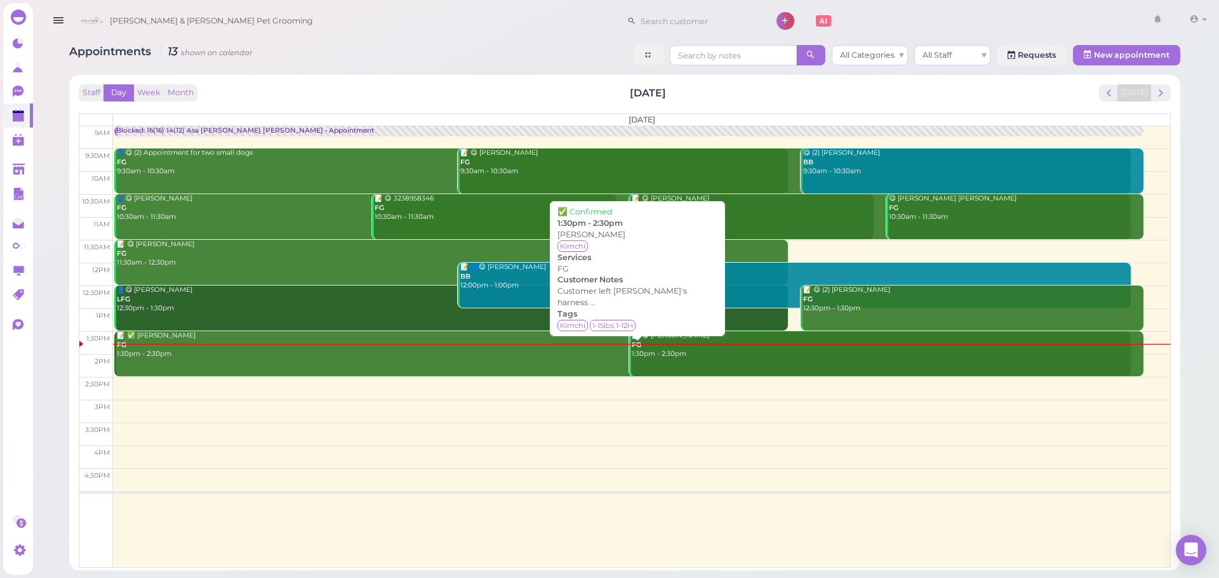
click at [209, 361] on link "📝 ✅ Lili Yang FG 1:30pm - 2:30pm" at bounding box center [622, 353] width 1016 height 45
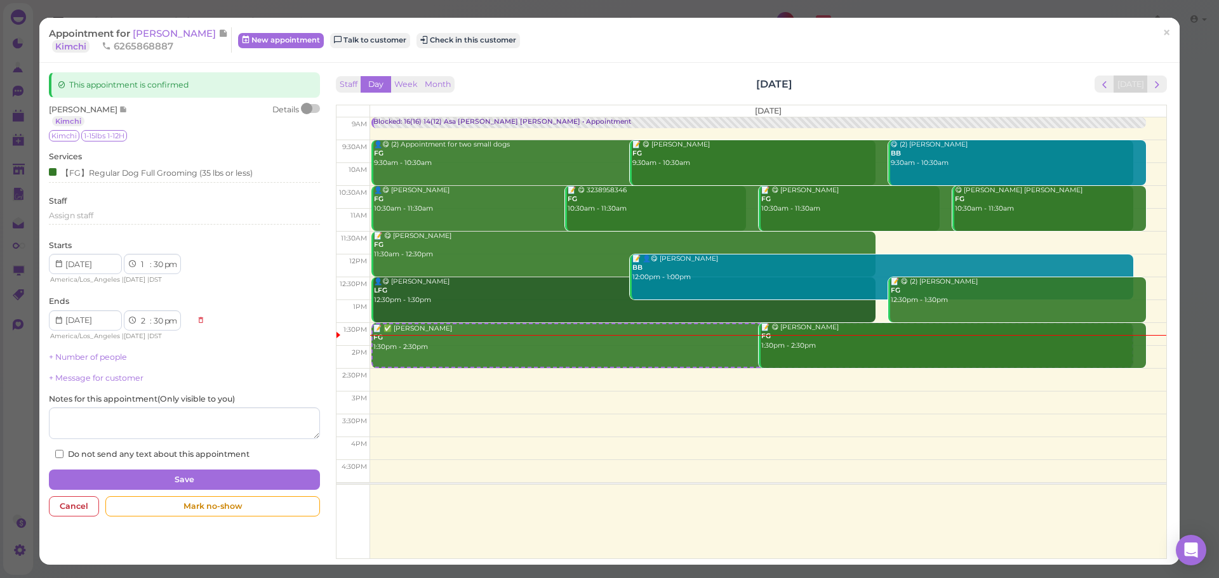
click at [312, 107] on div at bounding box center [311, 108] width 18 height 9
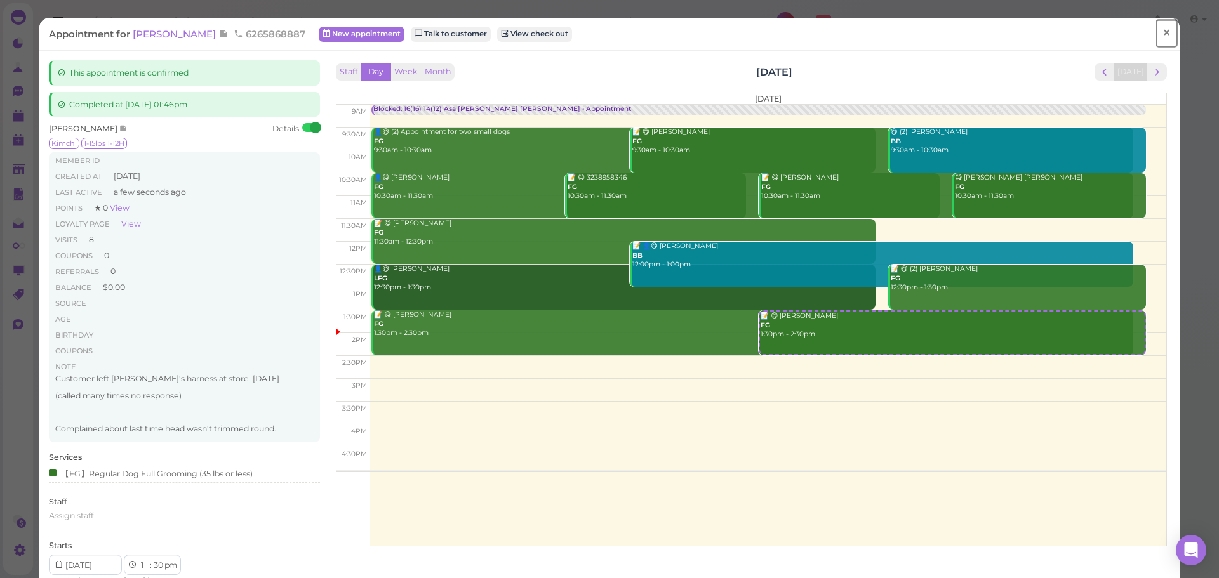
click at [1162, 33] on span "×" at bounding box center [1166, 33] width 8 height 18
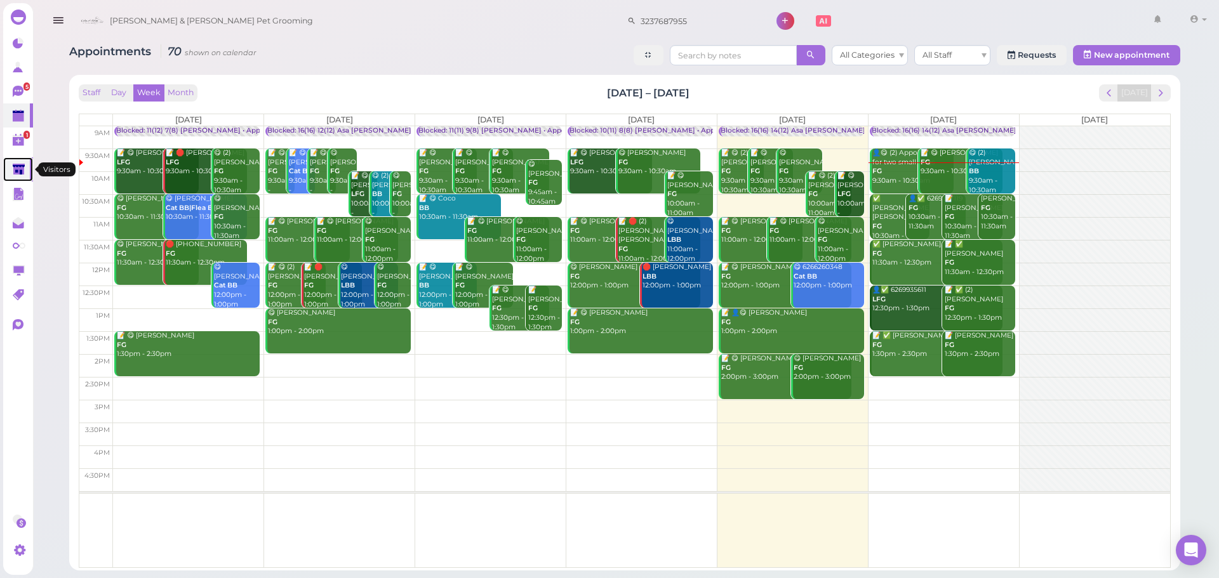
click at [23, 169] on polygon at bounding box center [19, 169] width 12 height 11
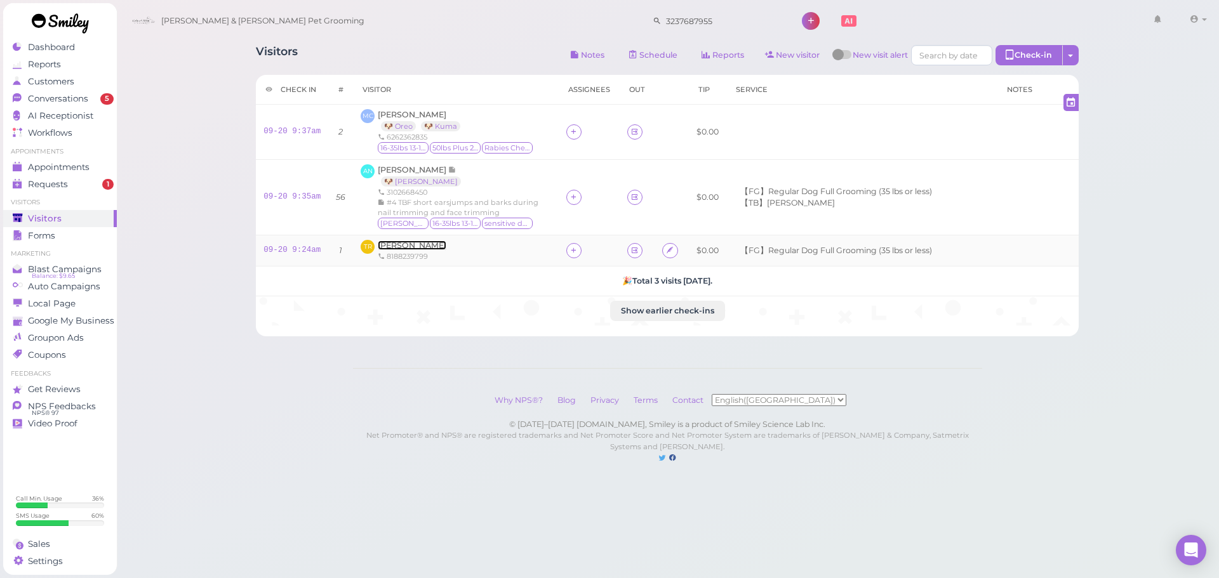
click at [406, 246] on span "[PERSON_NAME]" at bounding box center [412, 246] width 69 height 10
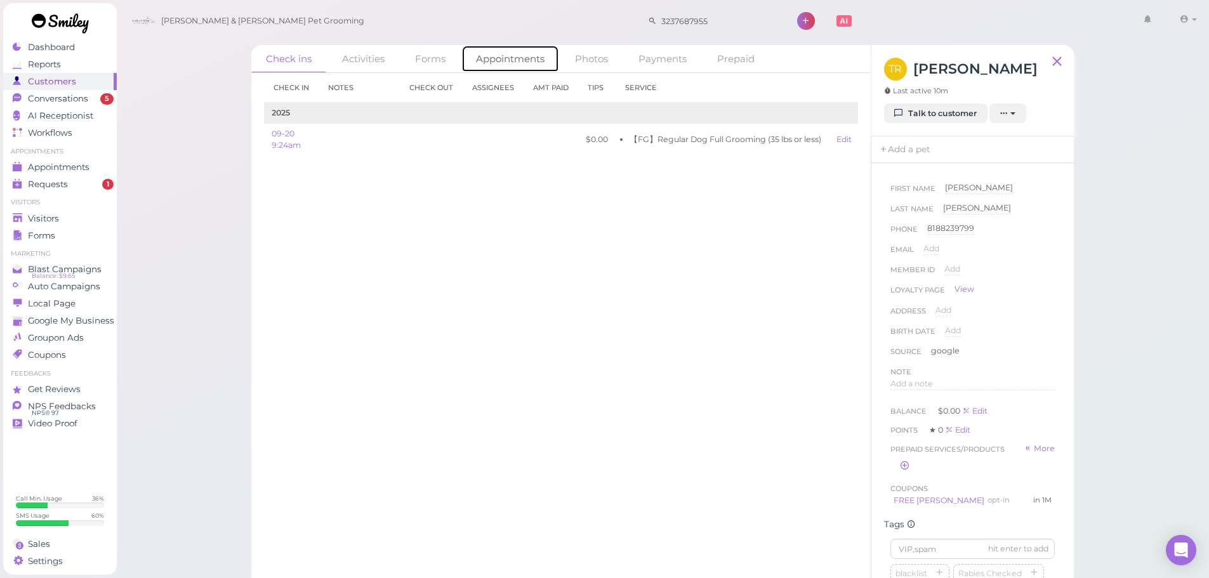
click at [500, 65] on link "Appointments" at bounding box center [510, 58] width 98 height 27
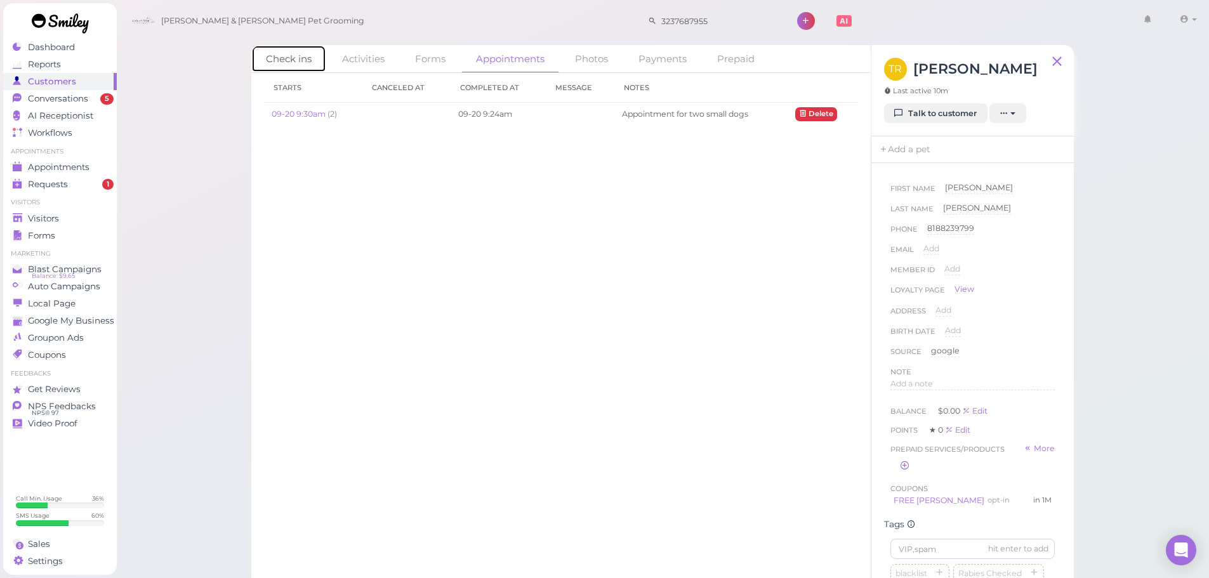
click at [303, 61] on link "Check ins" at bounding box center [288, 58] width 75 height 27
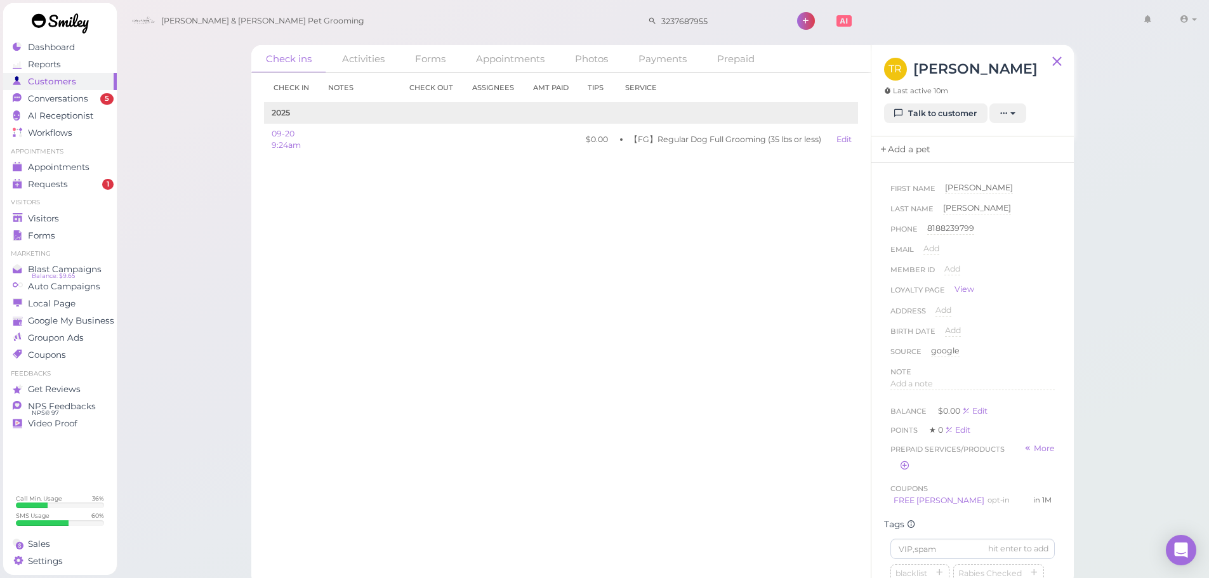
click at [931, 152] on link "Add a pet" at bounding box center [904, 149] width 67 height 27
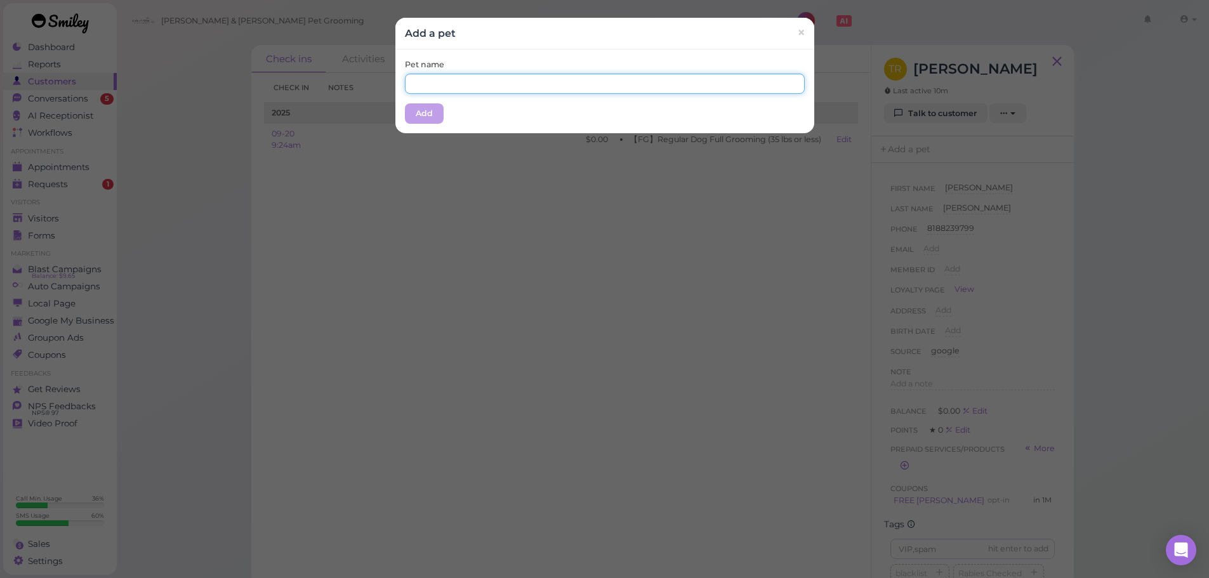
click at [571, 85] on input "text" at bounding box center [605, 84] width 400 height 20
type input "Nala"
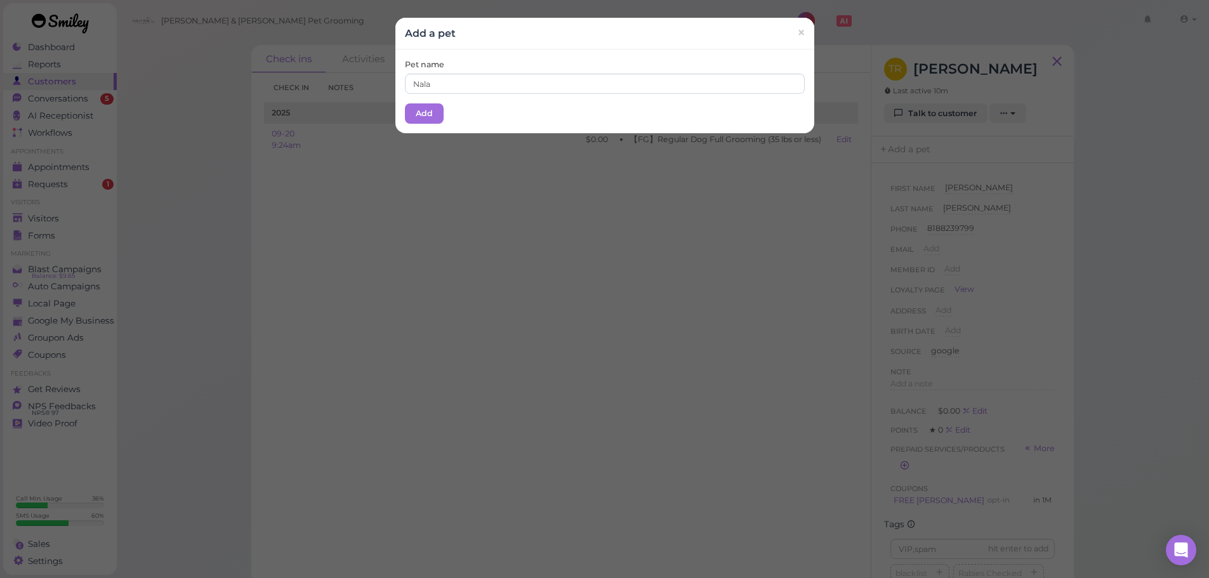
click at [514, 110] on div "Pet name Nala Add" at bounding box center [604, 92] width 419 height 84
click at [423, 114] on button "Add" at bounding box center [424, 113] width 39 height 20
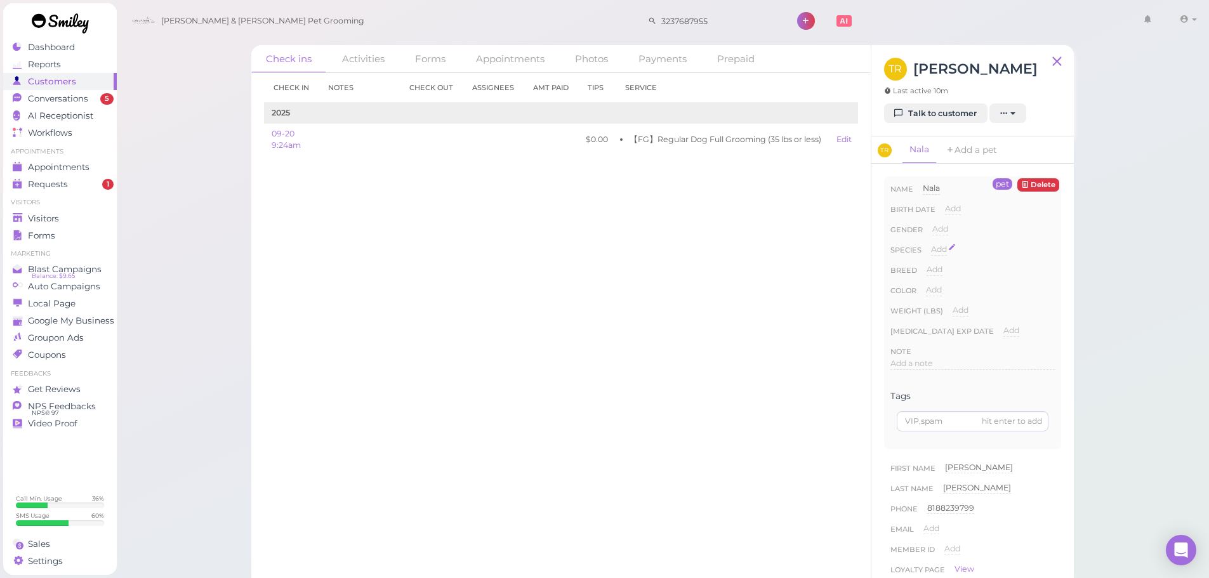
click at [941, 249] on span "Add" at bounding box center [939, 249] width 16 height 10
drag, startPoint x: 951, startPoint y: 248, endPoint x: 952, endPoint y: 259, distance: 10.8
click at [951, 248] on select "Dog Cat Bird Other" at bounding box center [993, 253] width 124 height 19
select select "Dog"
click at [931, 244] on select "Dog Cat Bird Other" at bounding box center [993, 253] width 124 height 19
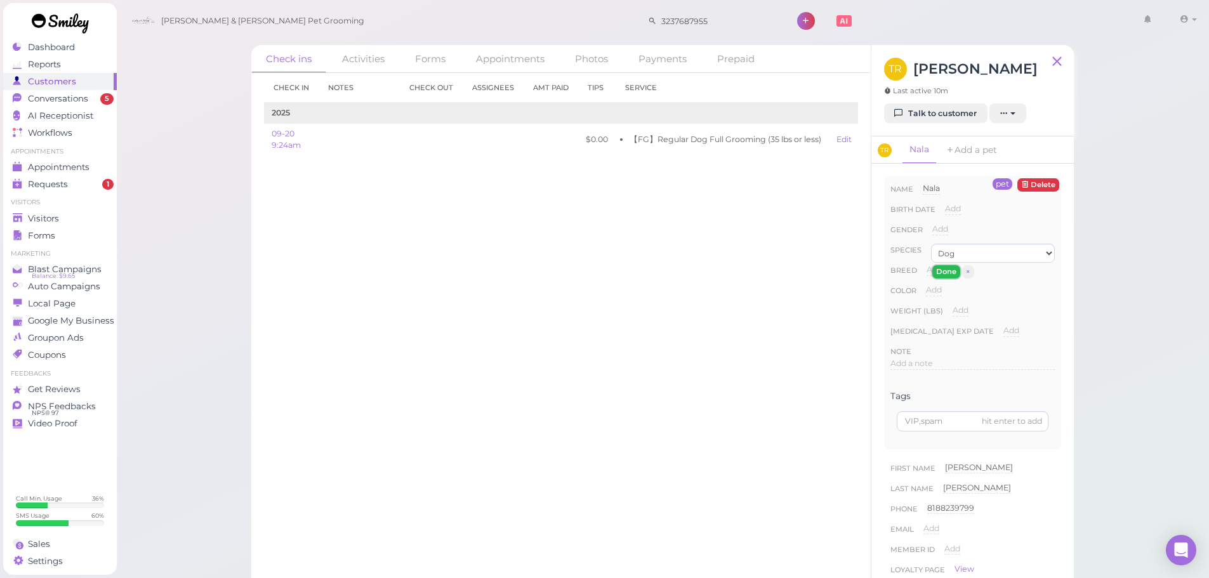
click at [948, 272] on button "Done" at bounding box center [946, 271] width 28 height 13
click at [976, 150] on link "Add a pet" at bounding box center [984, 149] width 67 height 27
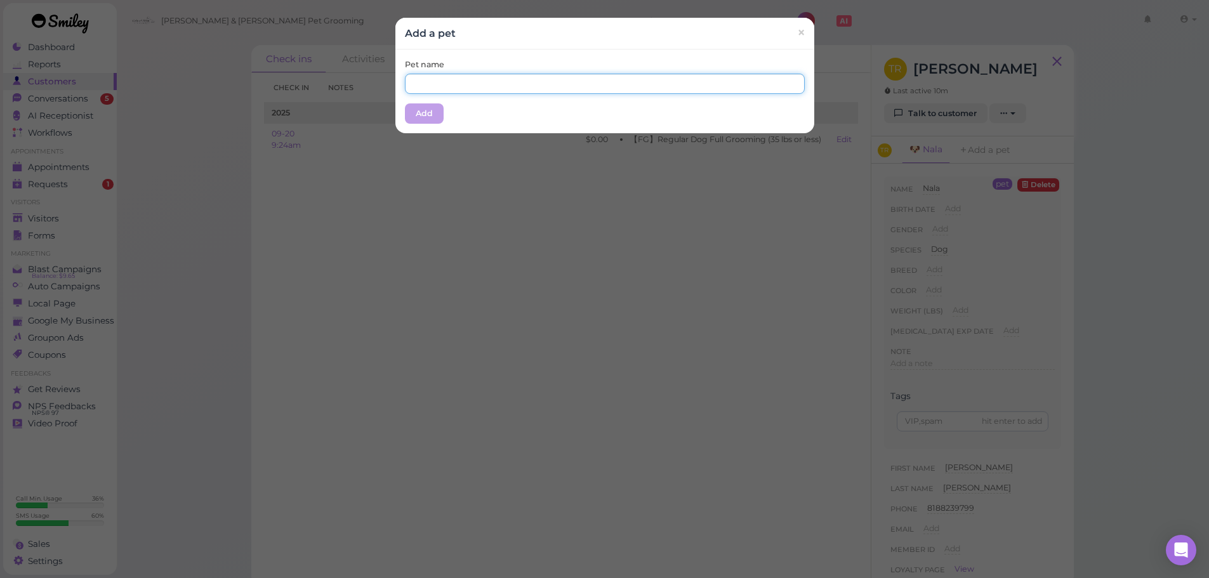
click at [535, 75] on input "text" at bounding box center [605, 84] width 400 height 20
type input "Maya"
click at [465, 117] on div "Pet name Maya Add" at bounding box center [604, 92] width 419 height 84
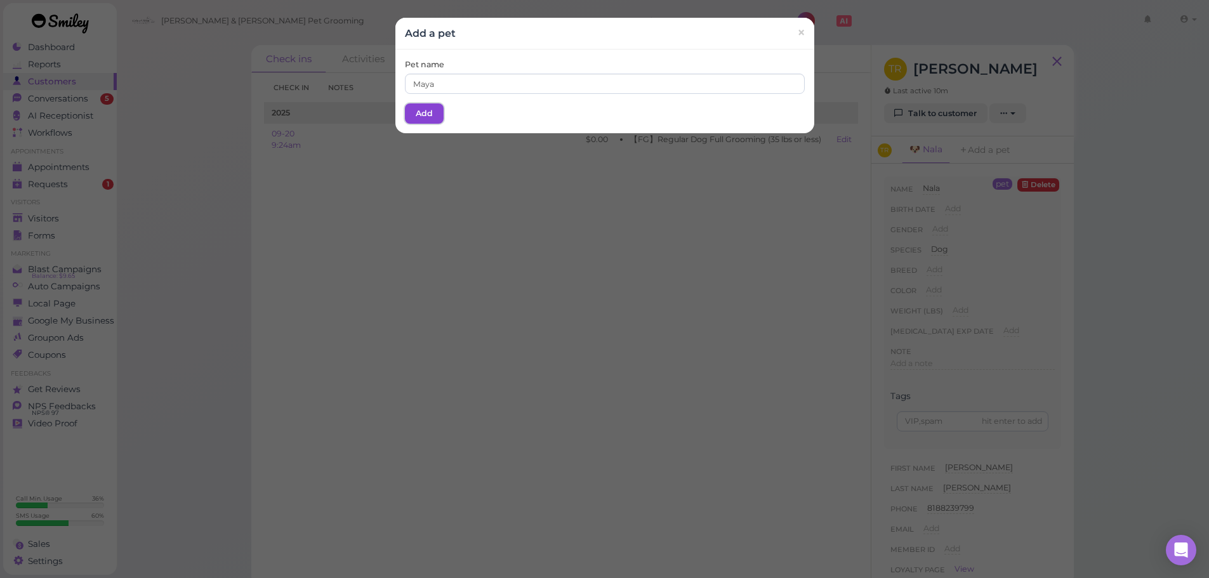
click at [425, 116] on button "Add" at bounding box center [424, 113] width 39 height 20
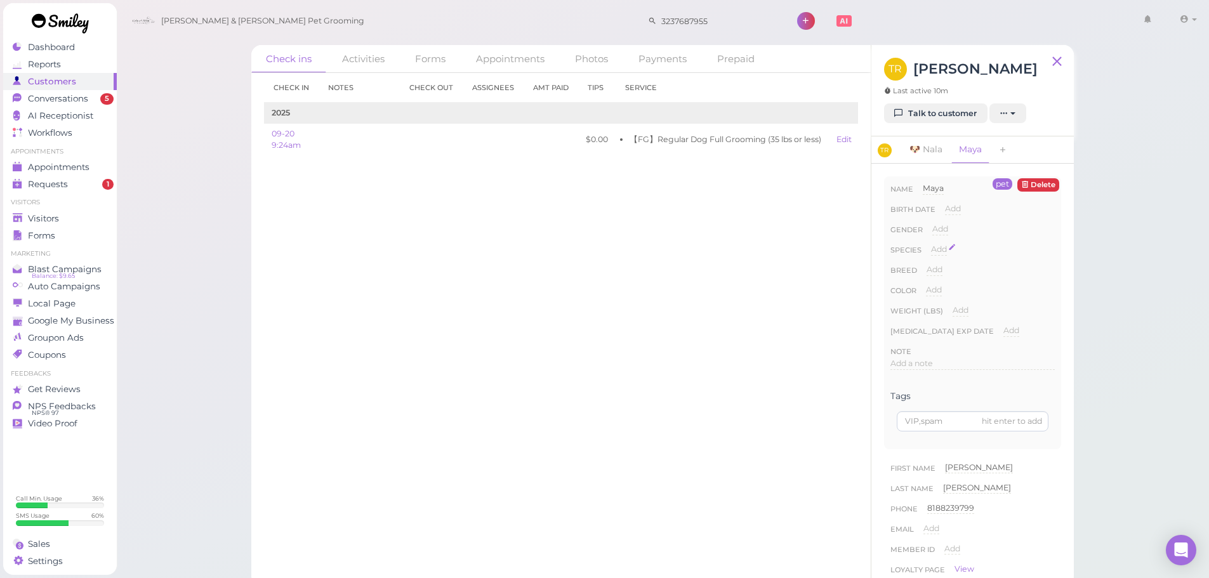
click at [940, 245] on span "Add" at bounding box center [939, 249] width 16 height 10
click at [958, 258] on select "Dog Cat Bird Other" at bounding box center [993, 253] width 124 height 19
select select "Dog"
click at [931, 244] on select "Dog Cat Bird Other" at bounding box center [993, 253] width 124 height 19
click at [950, 275] on button "Done" at bounding box center [946, 271] width 28 height 13
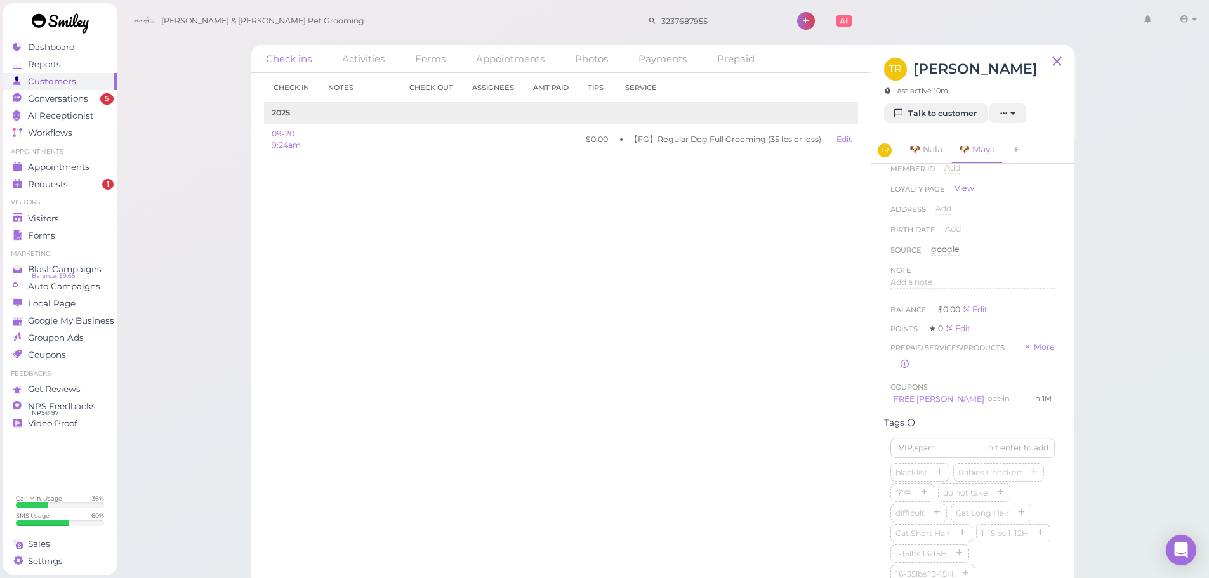
scroll to position [571, 0]
click at [1033, 350] on button "button" at bounding box center [1040, 342] width 15 height 13
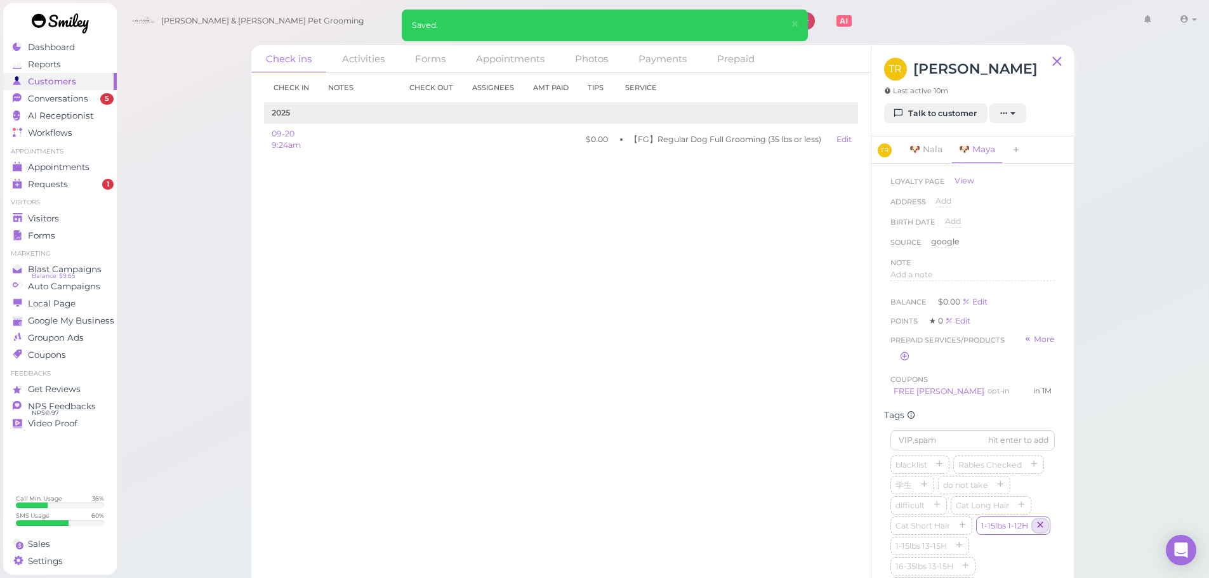
scroll to position [381, 0]
click at [927, 153] on link "🐶 Nala" at bounding box center [926, 149] width 48 height 27
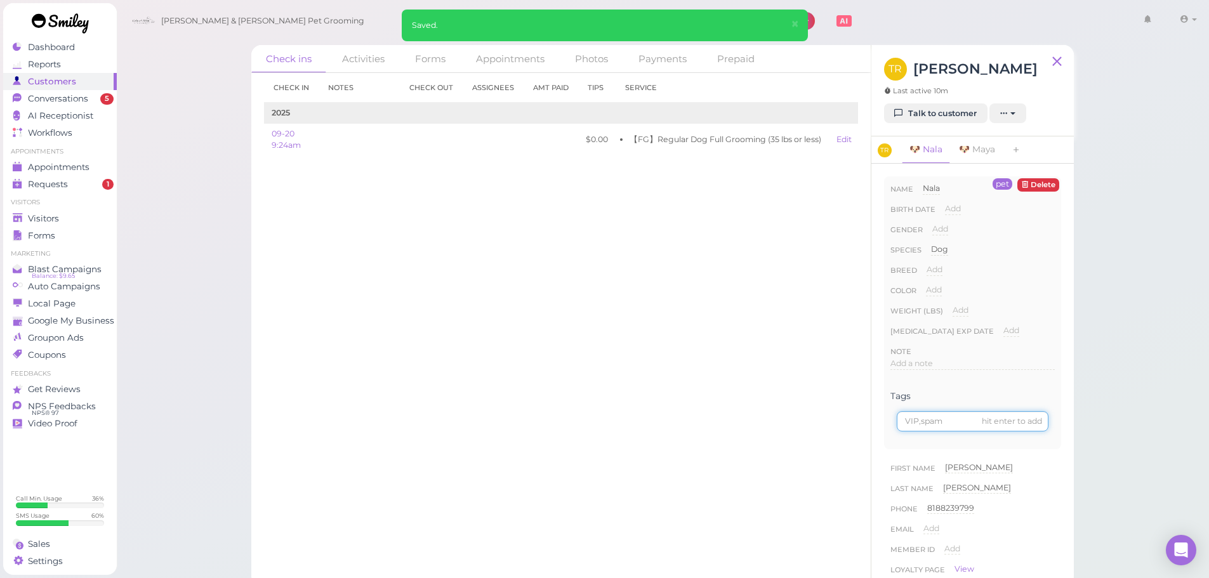
click at [933, 421] on input at bounding box center [973, 421] width 152 height 20
type input "1-15/1-12"
click at [989, 152] on link "🐶 Maya" at bounding box center [976, 149] width 51 height 27
click at [917, 423] on input at bounding box center [973, 421] width 152 height 20
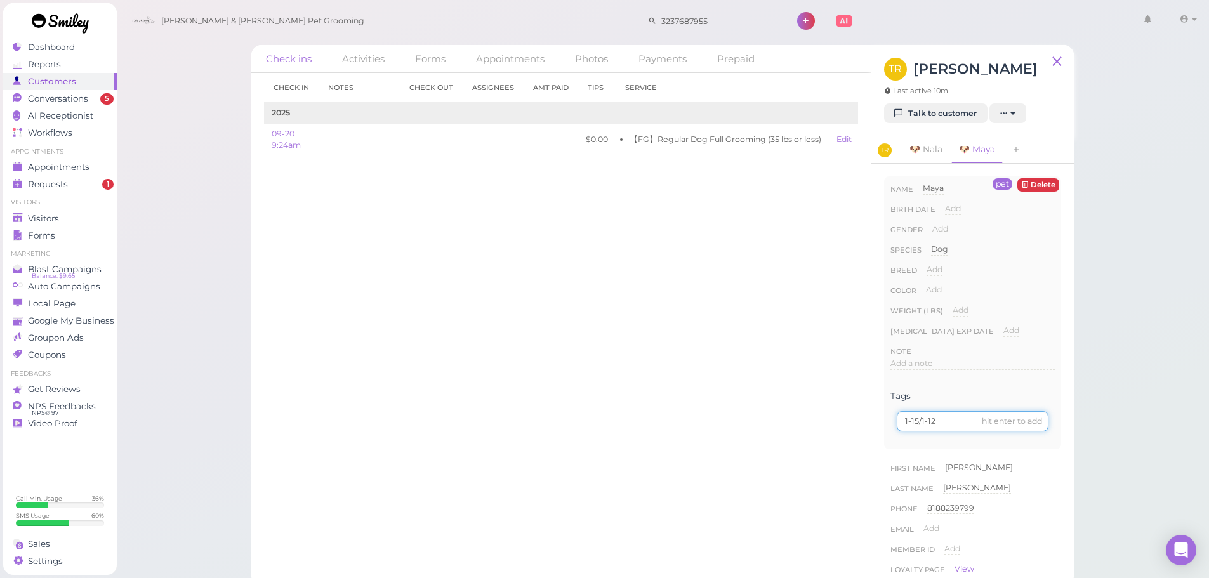
type input "1-15/1-12"
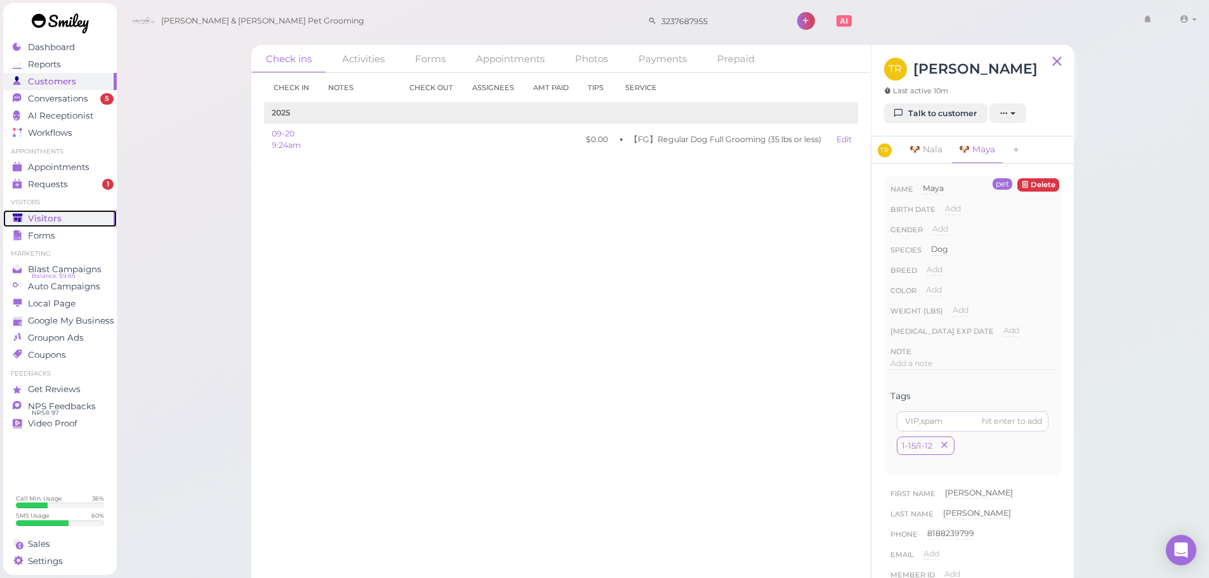
click at [46, 217] on span "Visitors" at bounding box center [45, 218] width 34 height 11
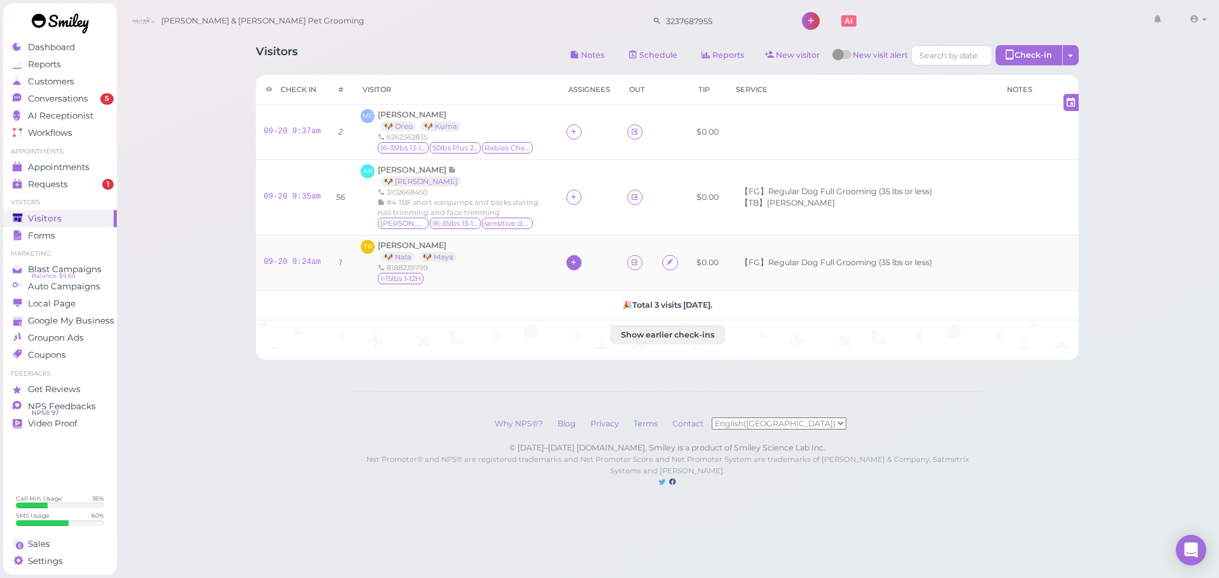
click at [571, 260] on icon at bounding box center [573, 263] width 8 height 10
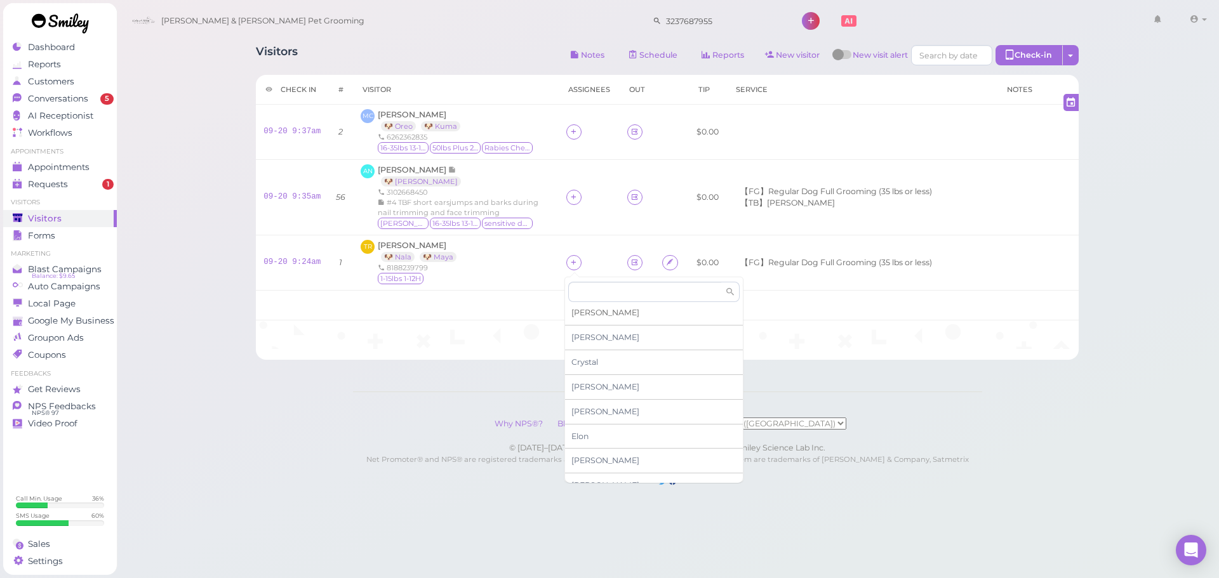
scroll to position [127, 0]
click at [586, 412] on span "[PERSON_NAME]" at bounding box center [605, 412] width 68 height 10
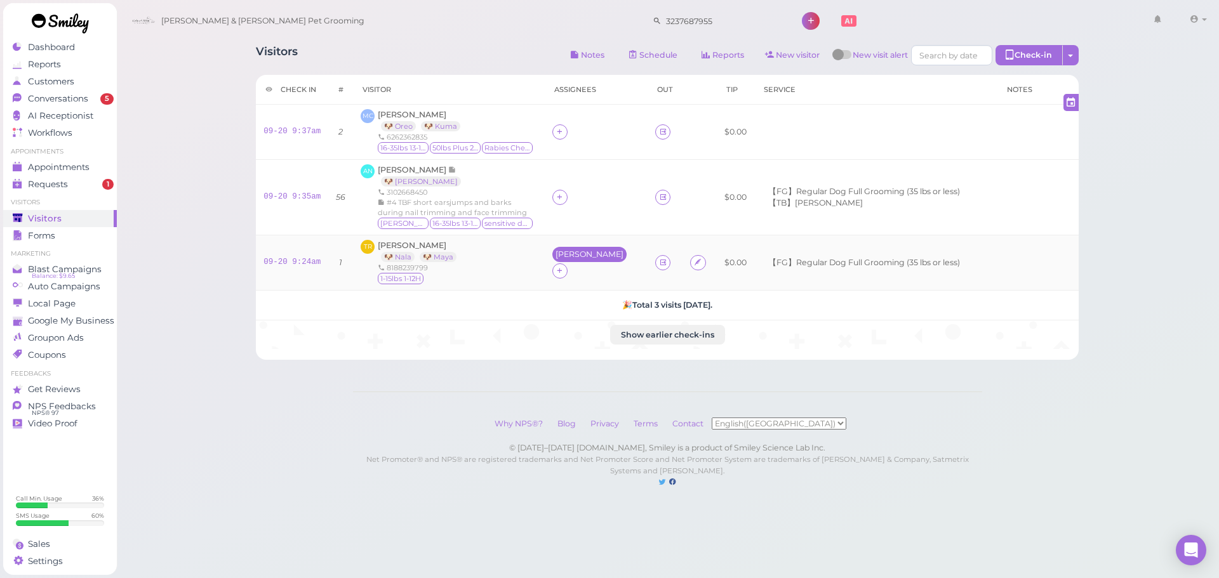
click at [576, 256] on div "[PERSON_NAME]" at bounding box center [589, 254] width 68 height 9
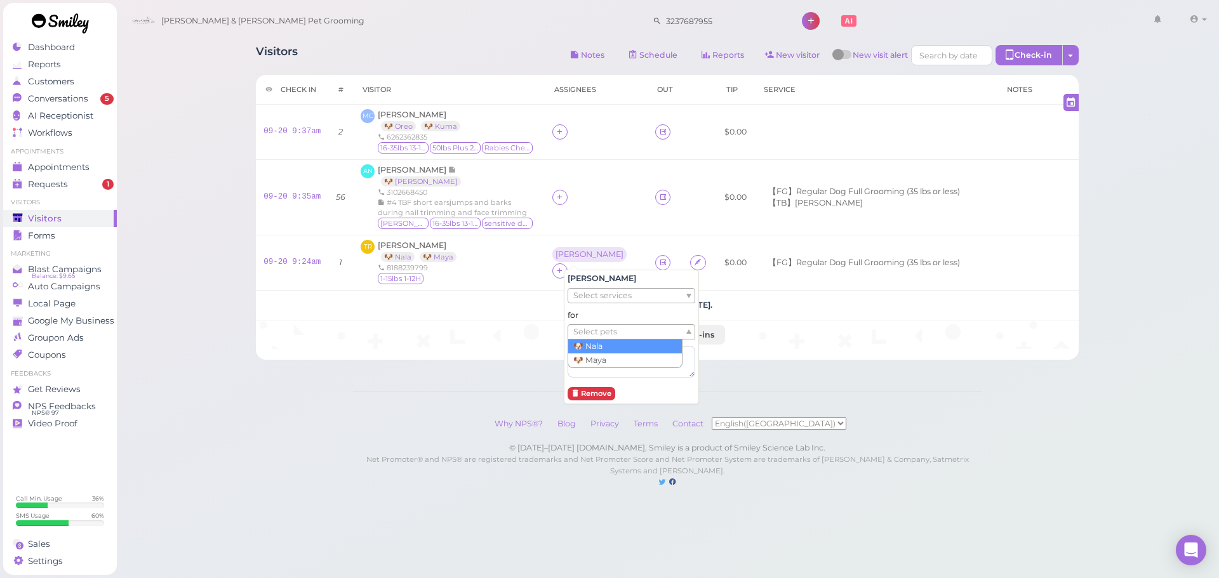
click at [594, 326] on span "Select pets" at bounding box center [595, 332] width 44 height 14
click at [182, 266] on div "Visitors Notes Schedule Reports New visitor New visit alert Check-in Customer c…" at bounding box center [667, 256] width 1103 height 513
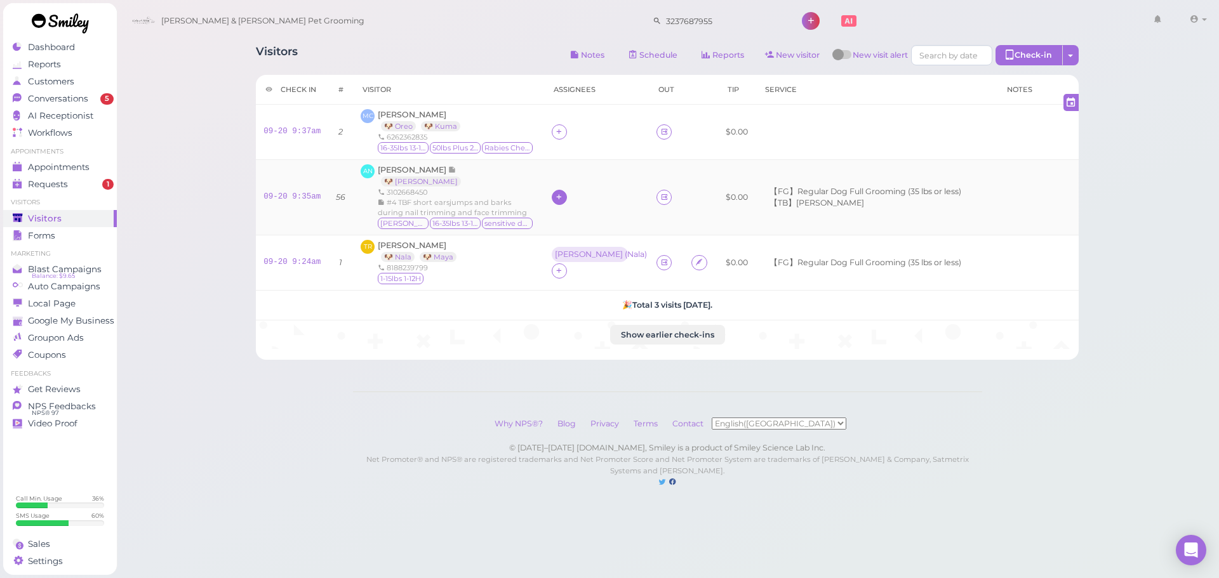
click at [563, 193] on icon at bounding box center [559, 197] width 8 height 10
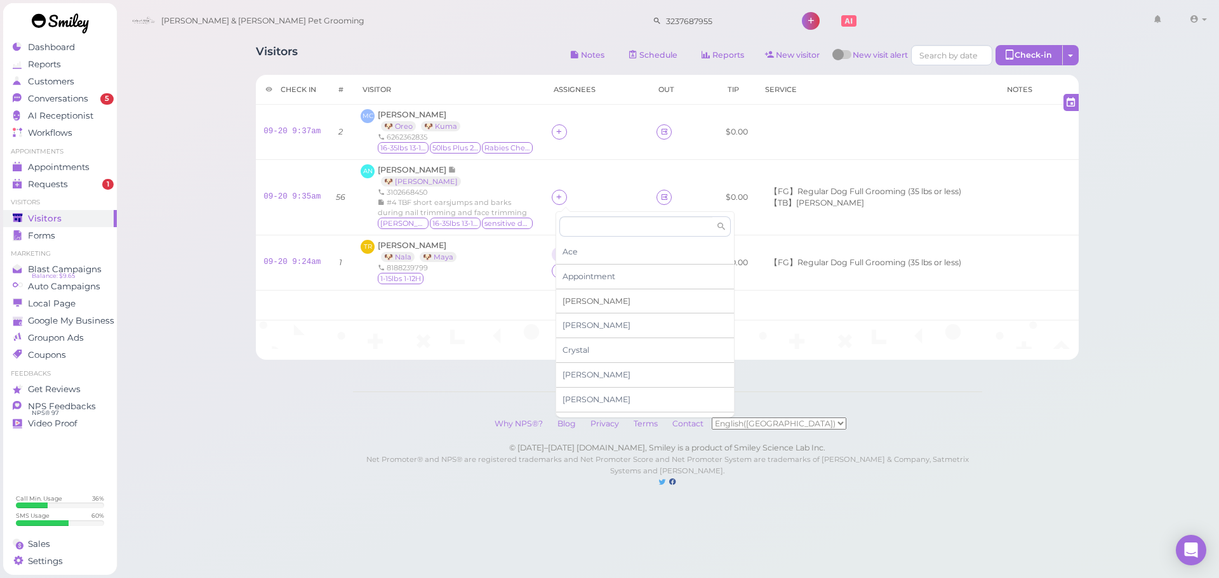
click at [568, 300] on span "[PERSON_NAME]" at bounding box center [596, 301] width 68 height 10
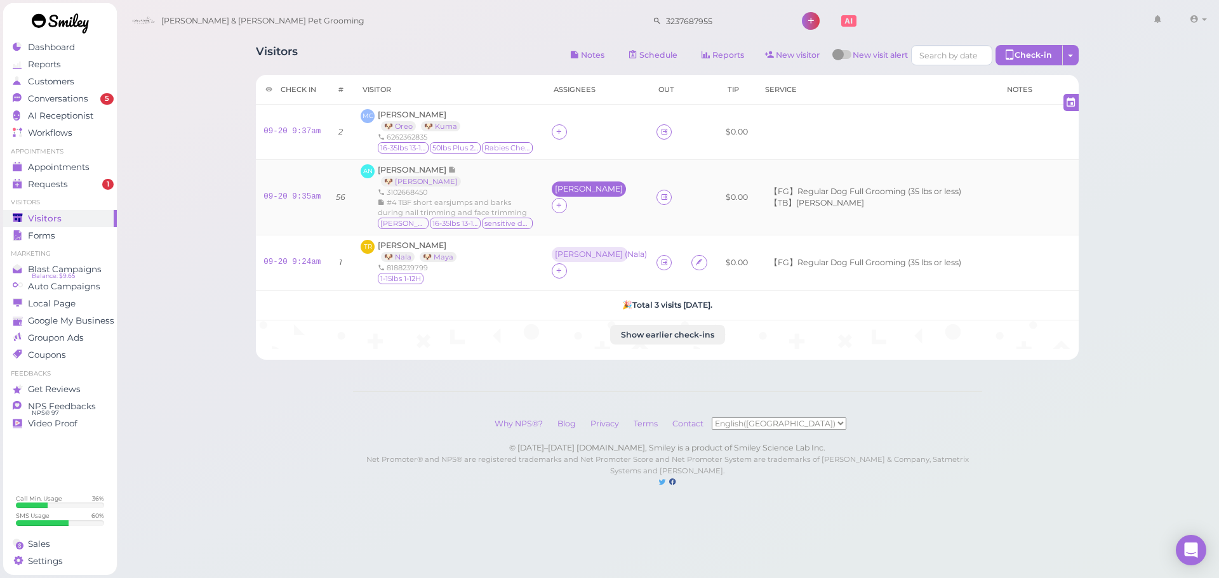
click at [562, 190] on div "[PERSON_NAME]" at bounding box center [589, 189] width 74 height 15
click at [575, 269] on span "Select pets" at bounding box center [587, 274] width 44 height 14
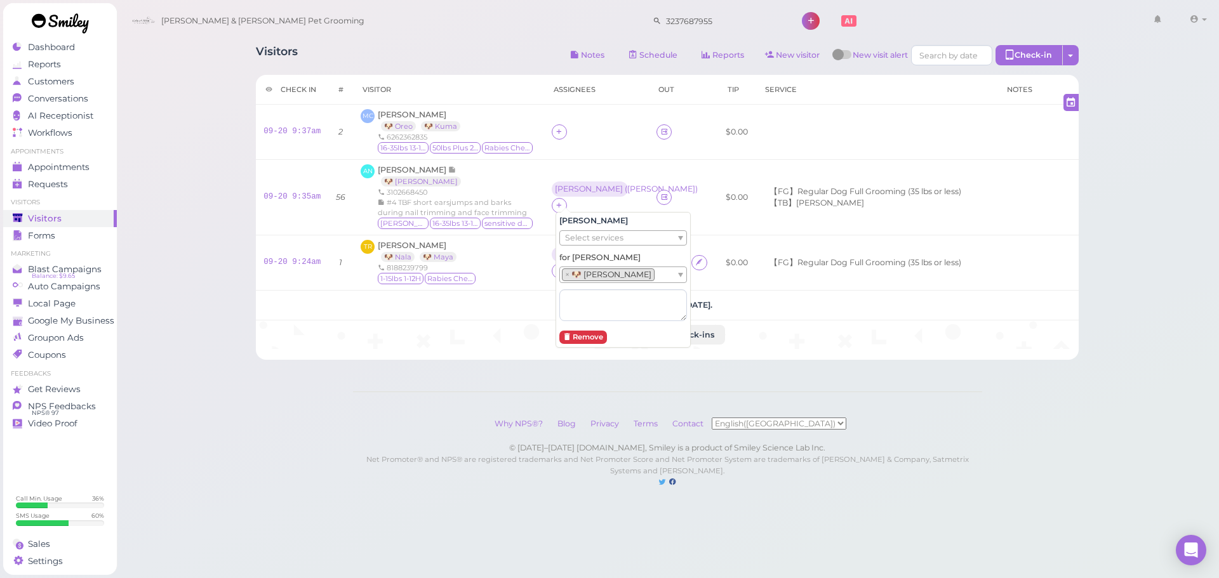
click at [213, 185] on div "Visitors Notes Schedule Reports New visitor New visit alert Check-in Customer c…" at bounding box center [667, 256] width 1103 height 513
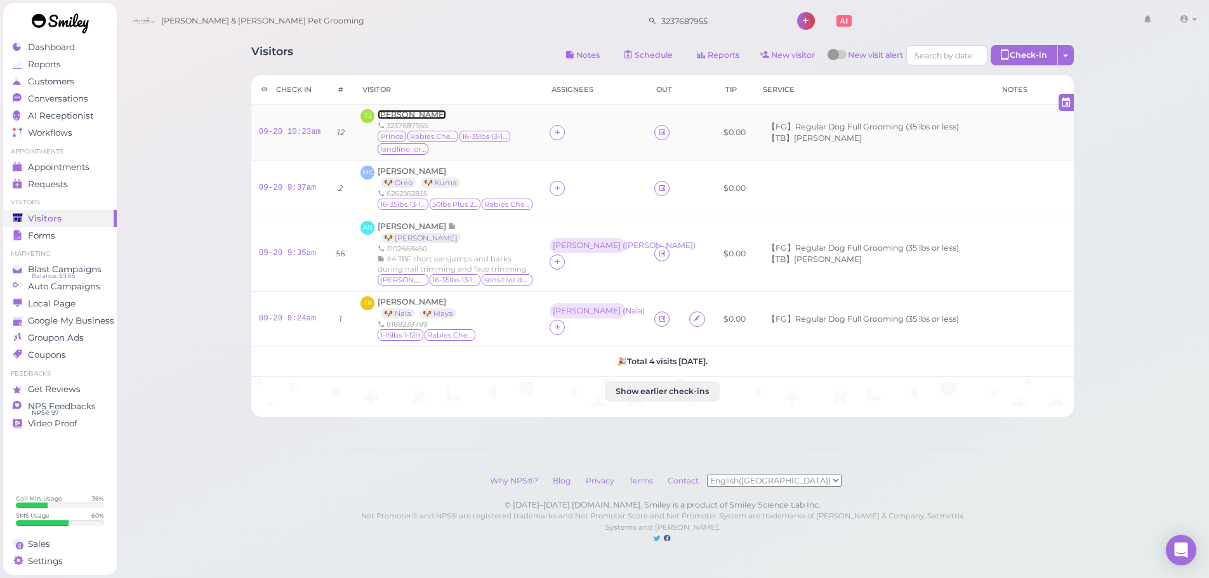
click at [432, 117] on span "[PERSON_NAME]" at bounding box center [412, 115] width 69 height 10
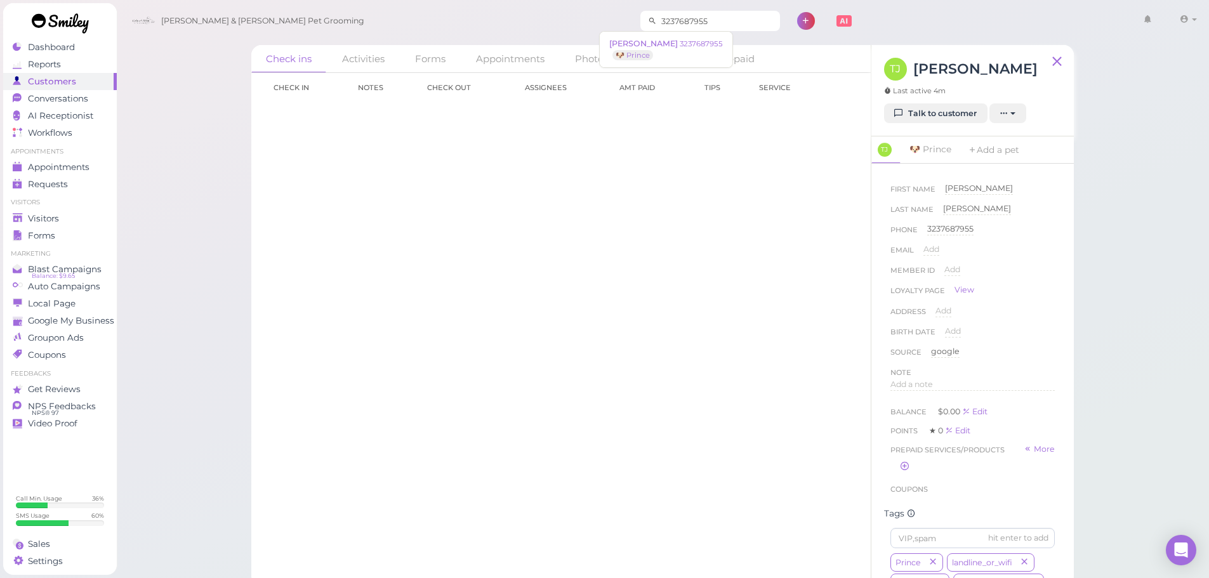
drag, startPoint x: 681, startPoint y: 25, endPoint x: 616, endPoint y: 25, distance: 64.7
click at [657, 25] on input "3237687955" at bounding box center [718, 21] width 123 height 20
paste input "8958346"
type input "3238958346"
click at [644, 43] on span "3238958346" at bounding box center [634, 44] width 50 height 10
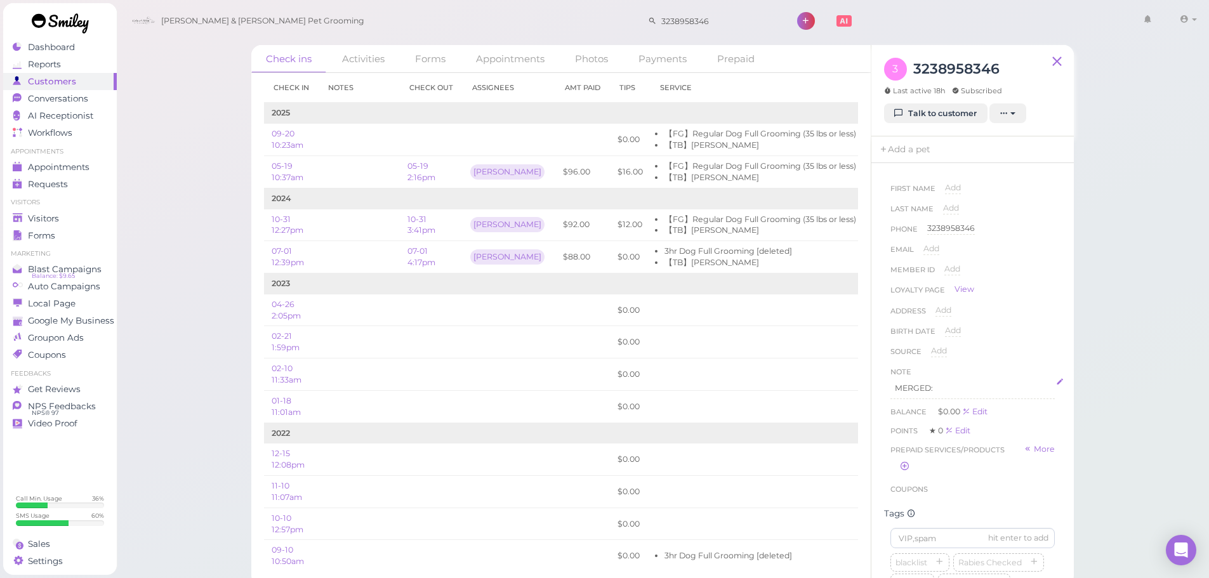
click at [943, 390] on div "MERGED:" at bounding box center [973, 388] width 164 height 20
drag, startPoint x: 944, startPoint y: 395, endPoint x: 875, endPoint y: 401, distance: 68.8
click at [875, 401] on div "First Name Add Last Name Add Phone 3238958346 3238958346 Email Add Member ID Ad…" at bounding box center [972, 374] width 202 height 423
click at [899, 145] on link "Add a pet" at bounding box center [904, 149] width 67 height 27
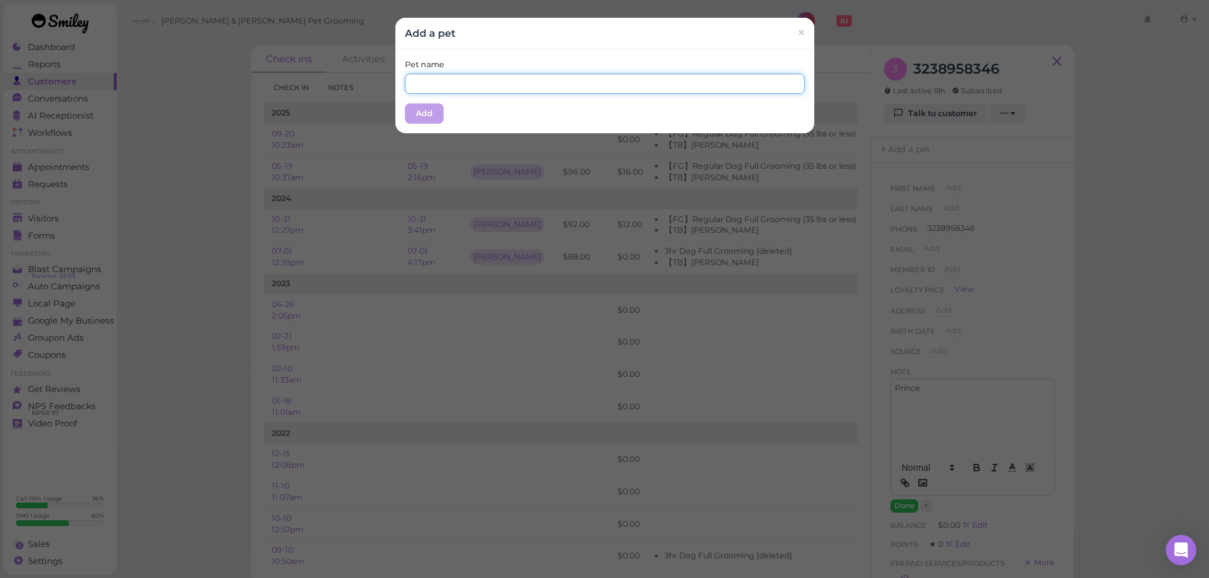
click at [531, 83] on input "text" at bounding box center [605, 84] width 400 height 20
type input "Prince"
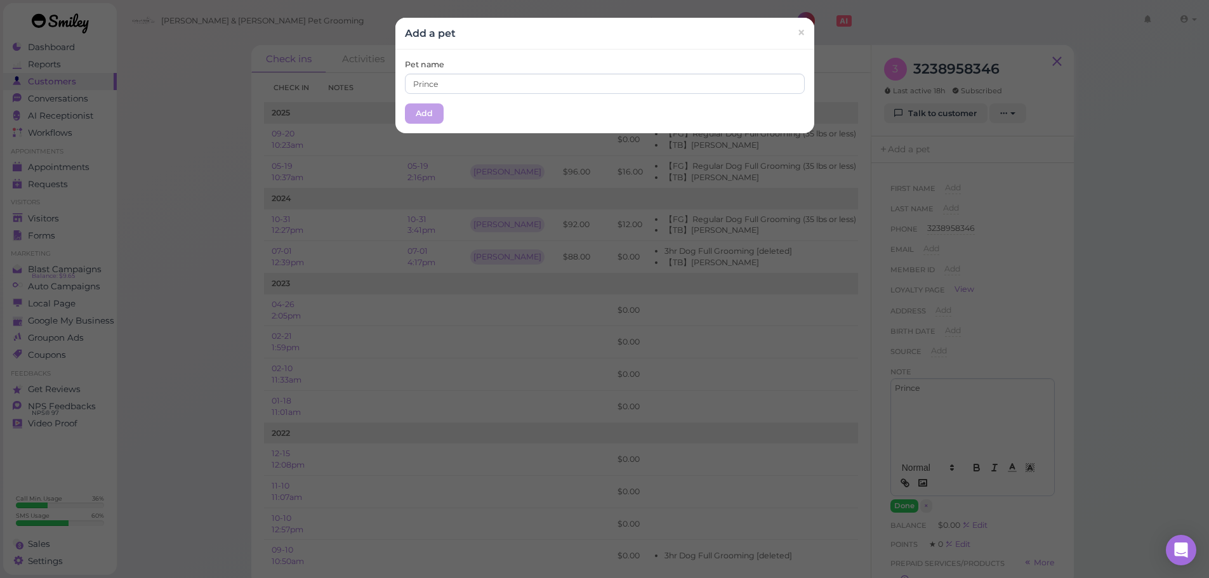
click at [474, 110] on div "Pet name Prince Add" at bounding box center [604, 92] width 419 height 84
click at [425, 119] on button "Add" at bounding box center [424, 113] width 39 height 20
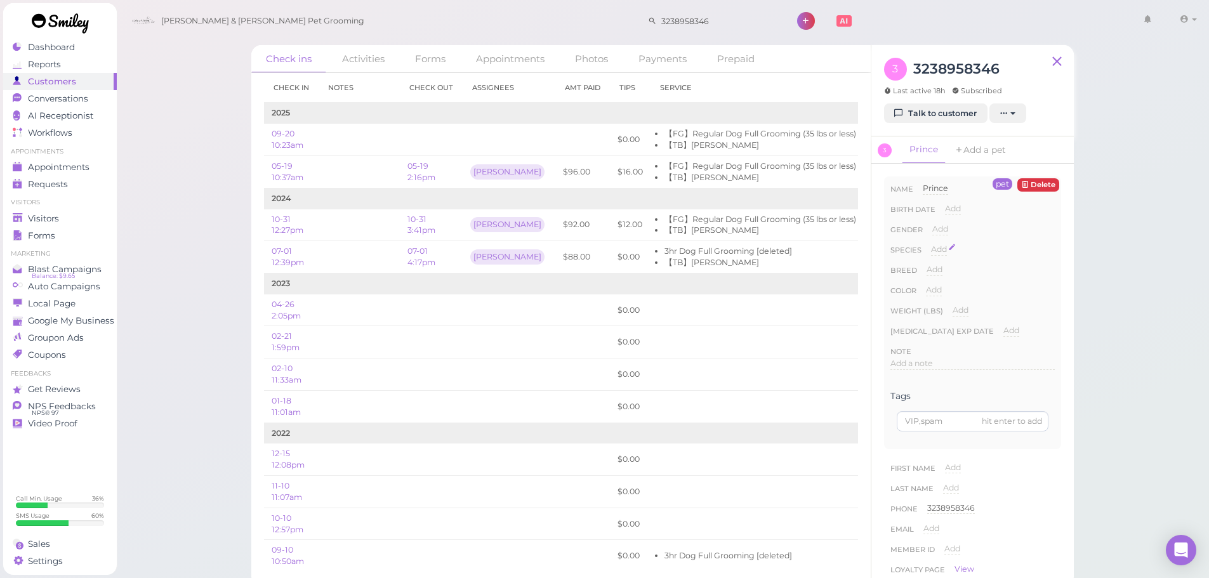
click at [938, 249] on span "Add" at bounding box center [939, 249] width 16 height 10
click at [971, 256] on select "Dog Cat Bird Other" at bounding box center [993, 253] width 124 height 19
select select "Dog"
click at [931, 244] on select "Dog Cat Bird Other" at bounding box center [993, 253] width 124 height 19
click at [946, 272] on button "Done" at bounding box center [946, 271] width 28 height 13
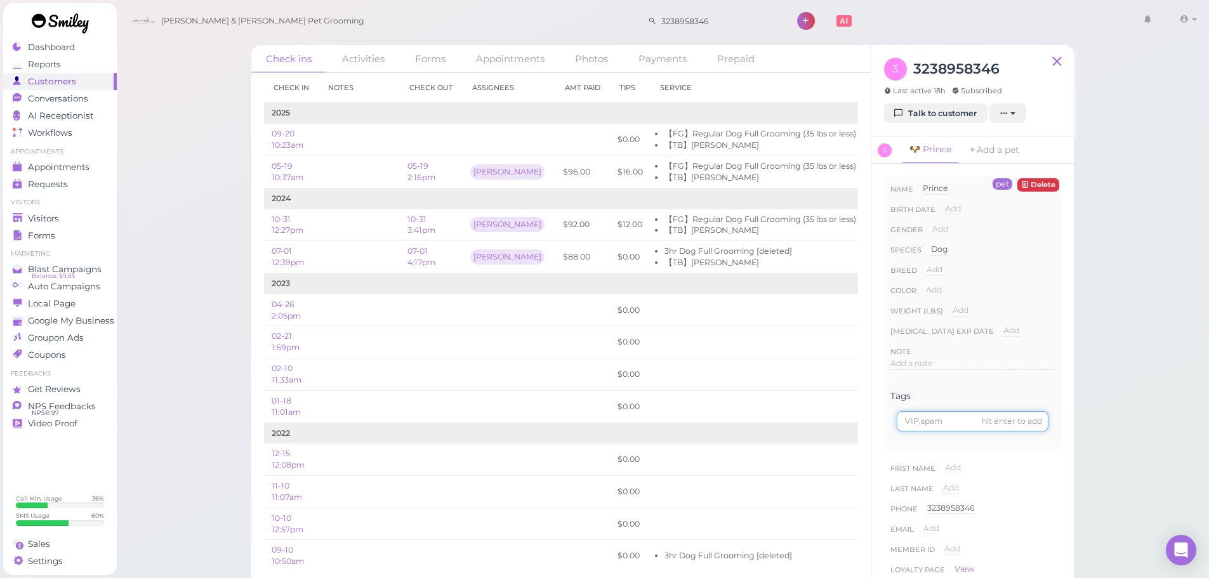
click at [958, 423] on input at bounding box center [973, 421] width 152 height 20
click at [950, 361] on div "Add a note" at bounding box center [973, 364] width 164 height 12
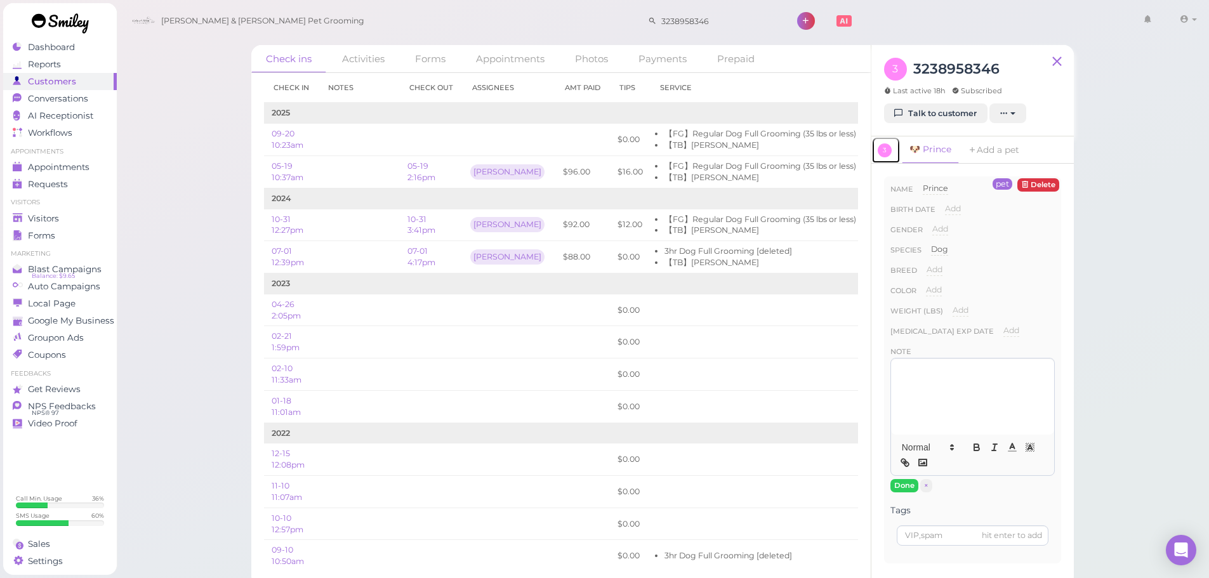
click at [886, 149] on span "3" at bounding box center [885, 150] width 14 height 14
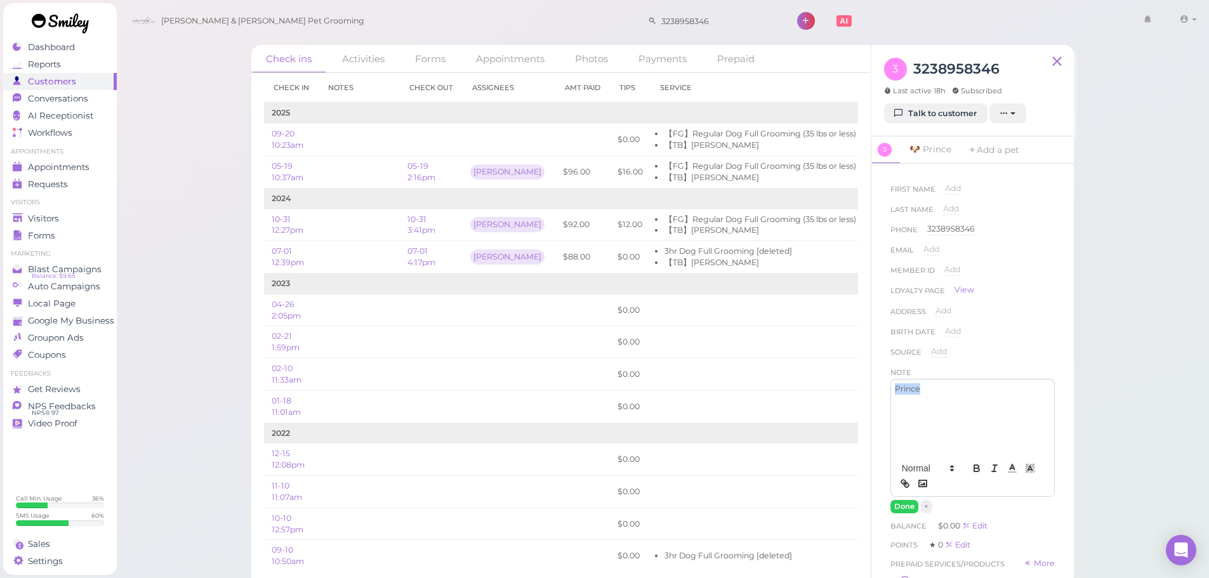
drag, startPoint x: 929, startPoint y: 396, endPoint x: 861, endPoint y: 396, distance: 67.9
click at [861, 396] on div "Check ins Activities Forms Appointments Photos Payments Prepaid Check in Notes …" at bounding box center [662, 315] width 823 height 541
click at [907, 506] on button "Done" at bounding box center [905, 506] width 28 height 13
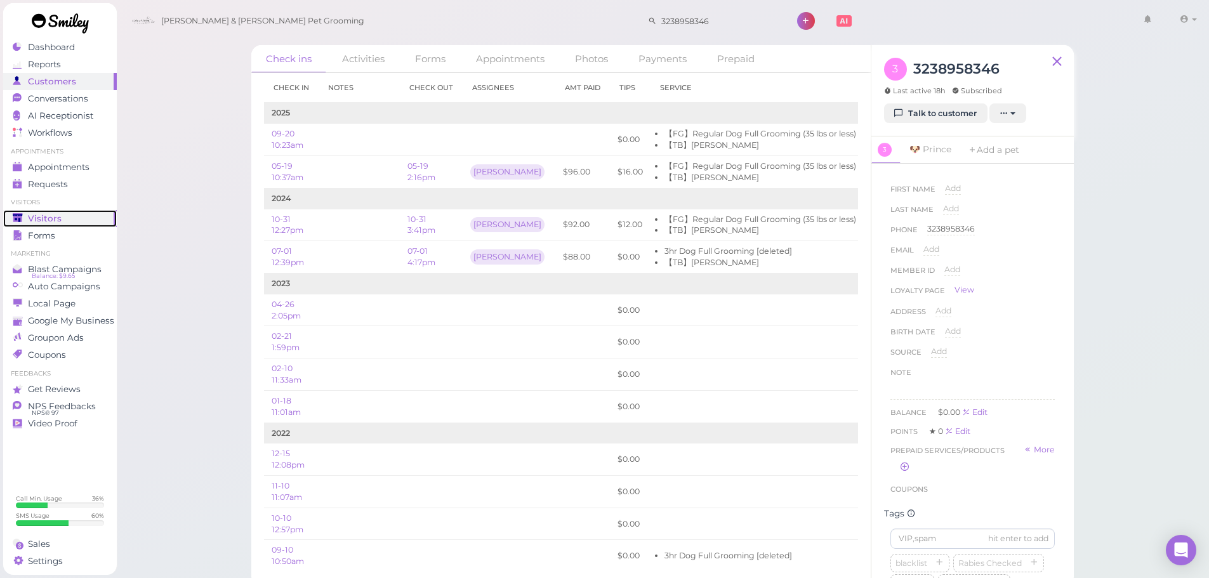
click at [49, 218] on span "Visitors" at bounding box center [45, 218] width 34 height 11
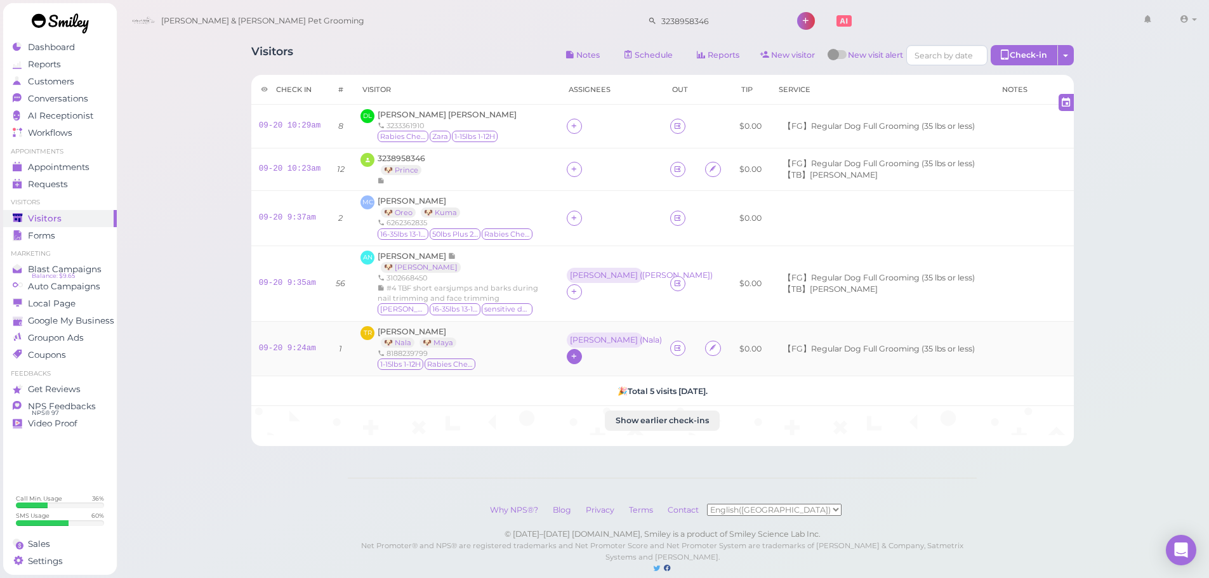
click at [567, 351] on div at bounding box center [574, 356] width 15 height 15
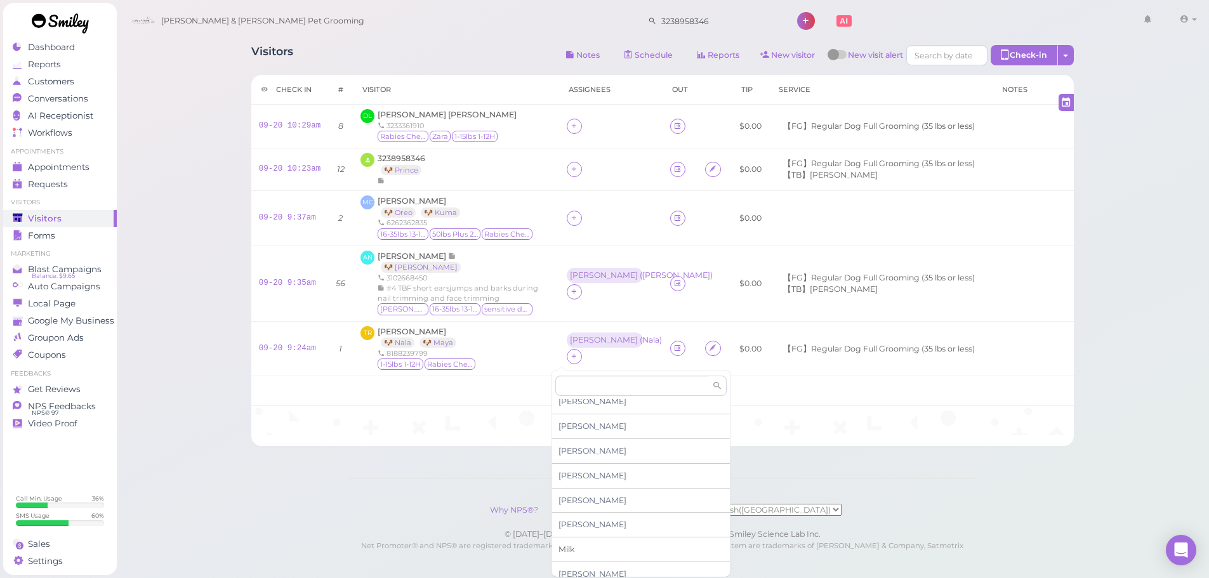
scroll to position [216, 0]
click at [573, 562] on span "[PERSON_NAME]" at bounding box center [593, 565] width 68 height 10
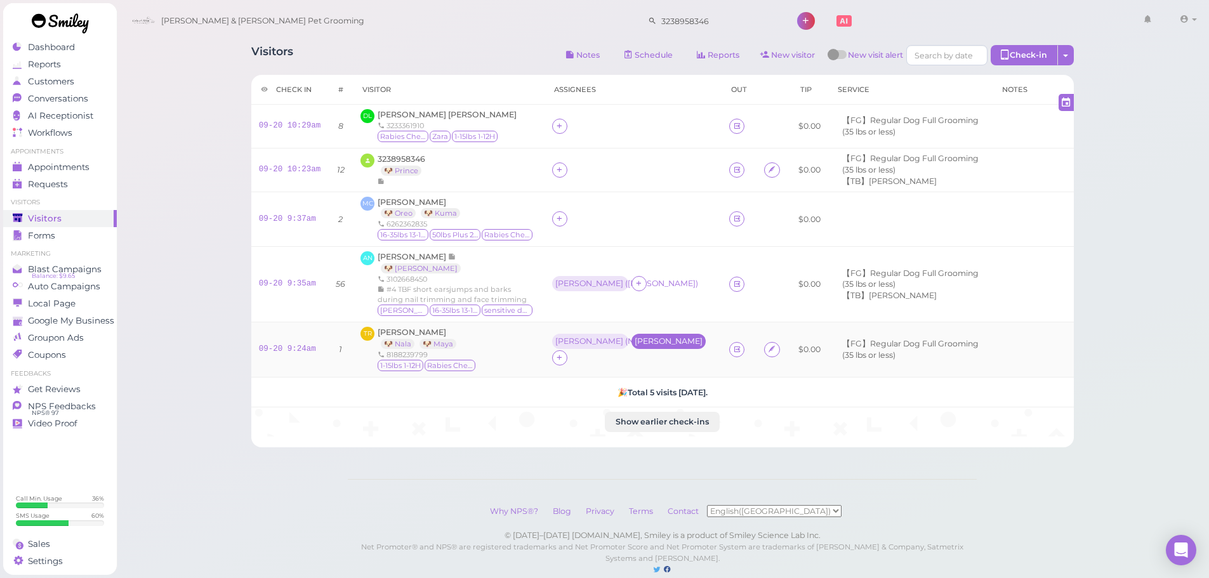
click at [635, 346] on div "[PERSON_NAME]" at bounding box center [669, 341] width 68 height 9
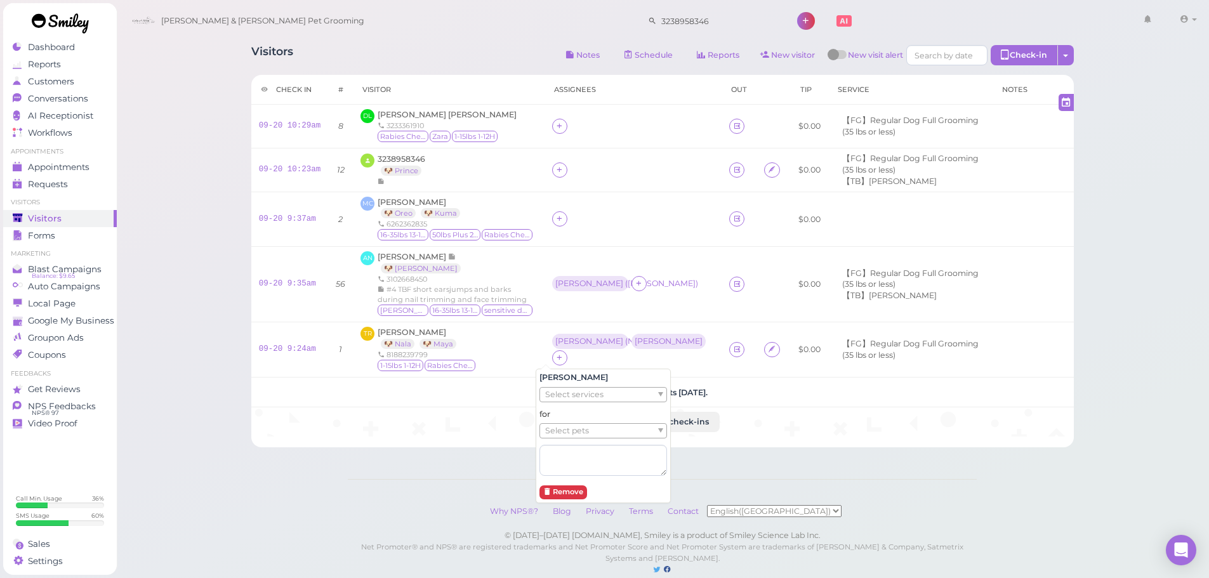
click at [555, 429] on span "Select pets" at bounding box center [567, 431] width 44 height 14
click at [185, 293] on div "Visitors Notes Schedule Reports New visitor New visit alert Check-in Customer c…" at bounding box center [663, 300] width 1094 height 600
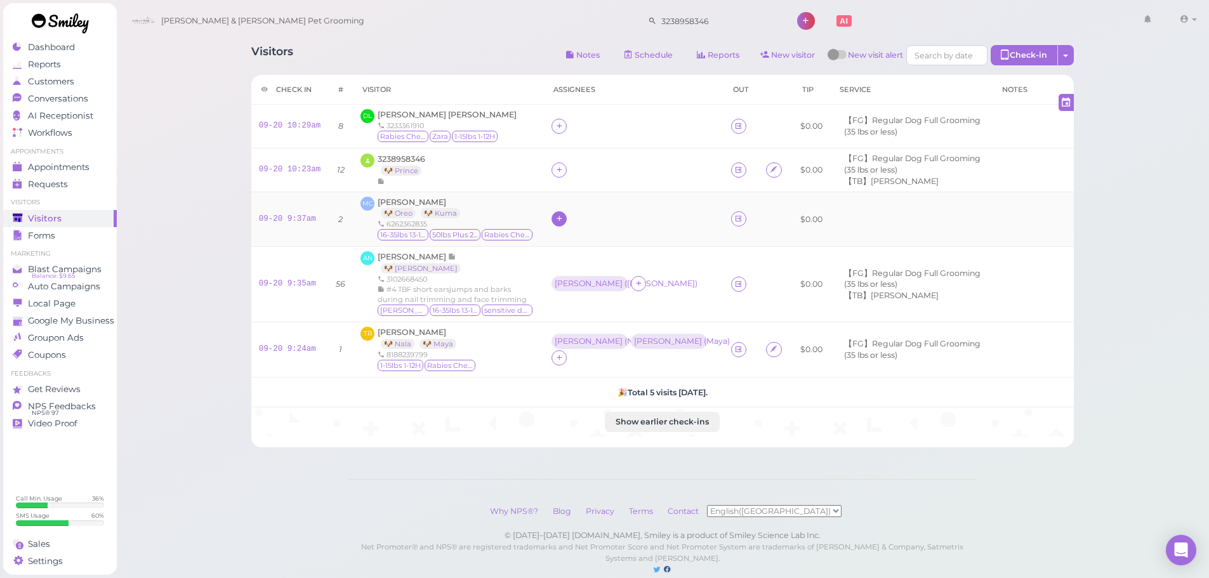
click at [555, 223] on icon at bounding box center [559, 219] width 8 height 10
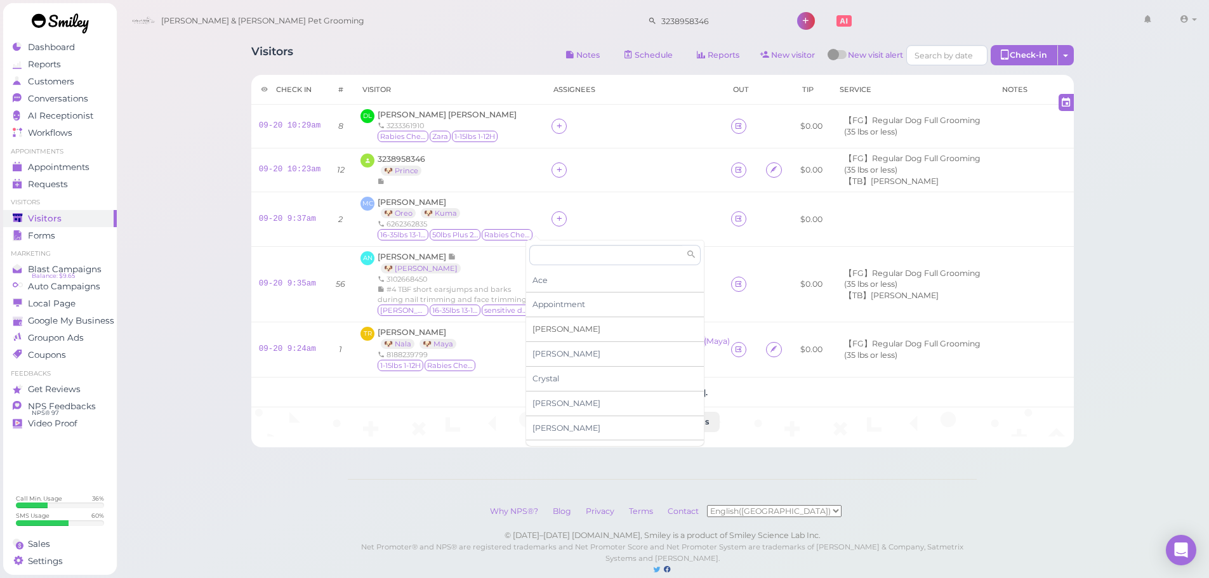
click at [539, 332] on span "[PERSON_NAME]" at bounding box center [567, 329] width 68 height 10
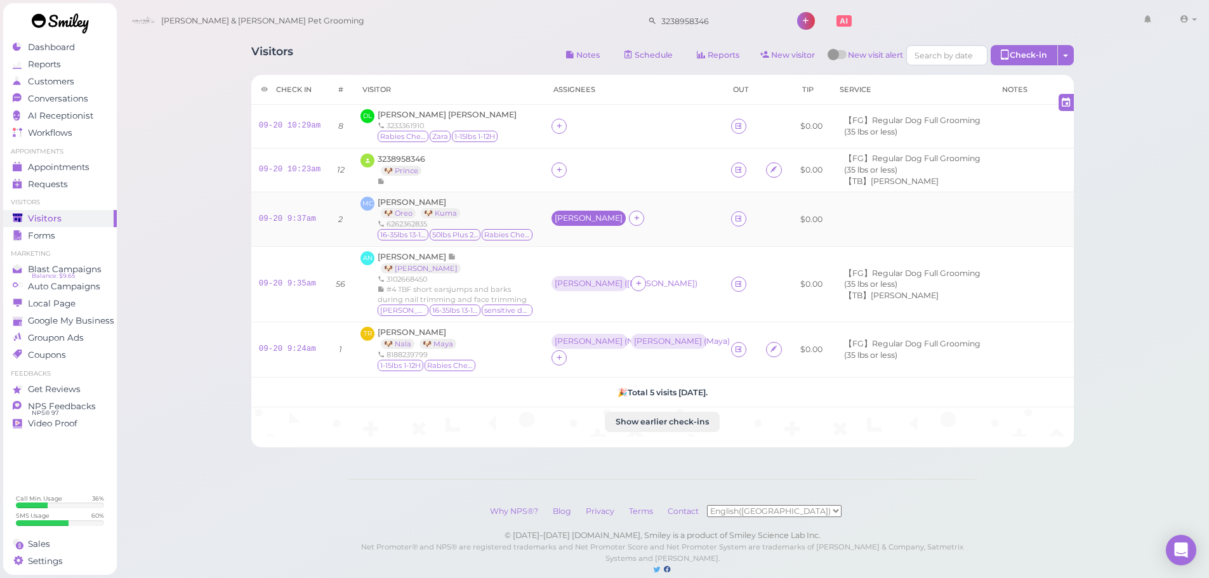
click at [555, 223] on div "[PERSON_NAME]" at bounding box center [589, 218] width 68 height 9
click at [557, 276] on span "Select pets" at bounding box center [557, 281] width 44 height 14
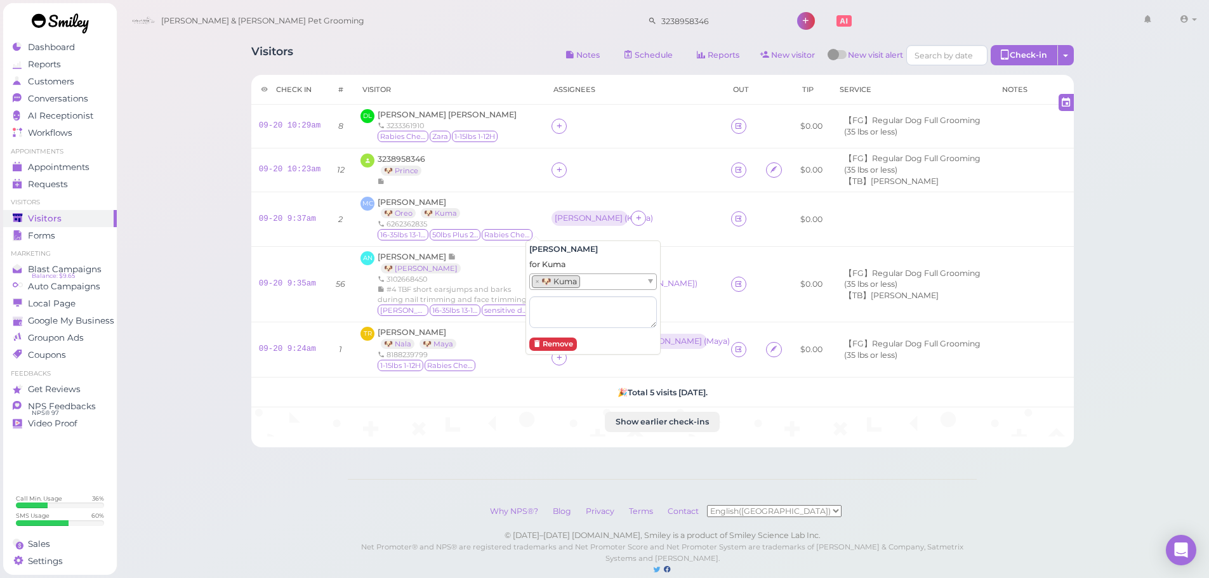
click at [204, 212] on div "Visitors Notes Schedule Reports New visitor New visit alert Check-in Customer c…" at bounding box center [663, 300] width 1094 height 600
click at [635, 223] on icon at bounding box center [639, 218] width 8 height 10
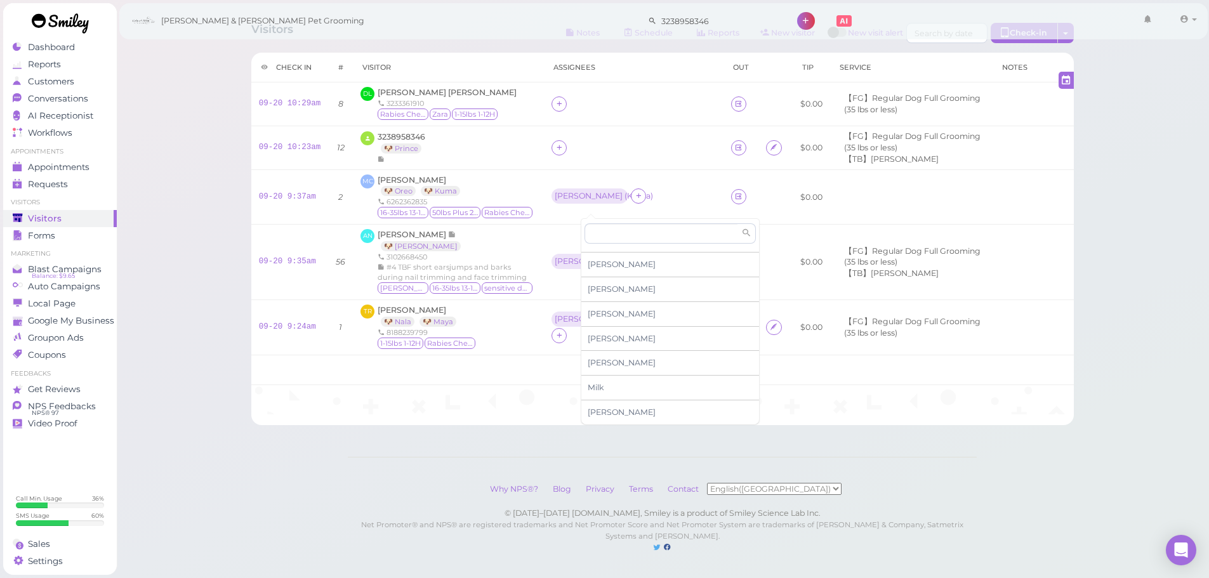
scroll to position [55, 0]
click at [602, 260] on span "[PERSON_NAME]" at bounding box center [622, 265] width 68 height 10
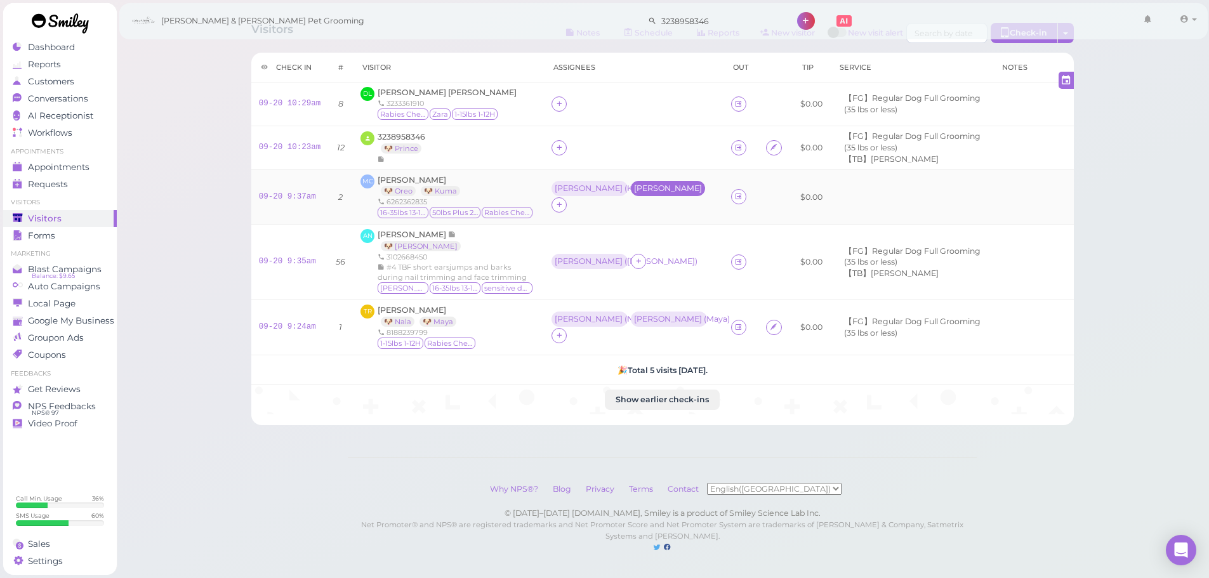
click at [634, 184] on div "[PERSON_NAME]" at bounding box center [668, 188] width 68 height 9
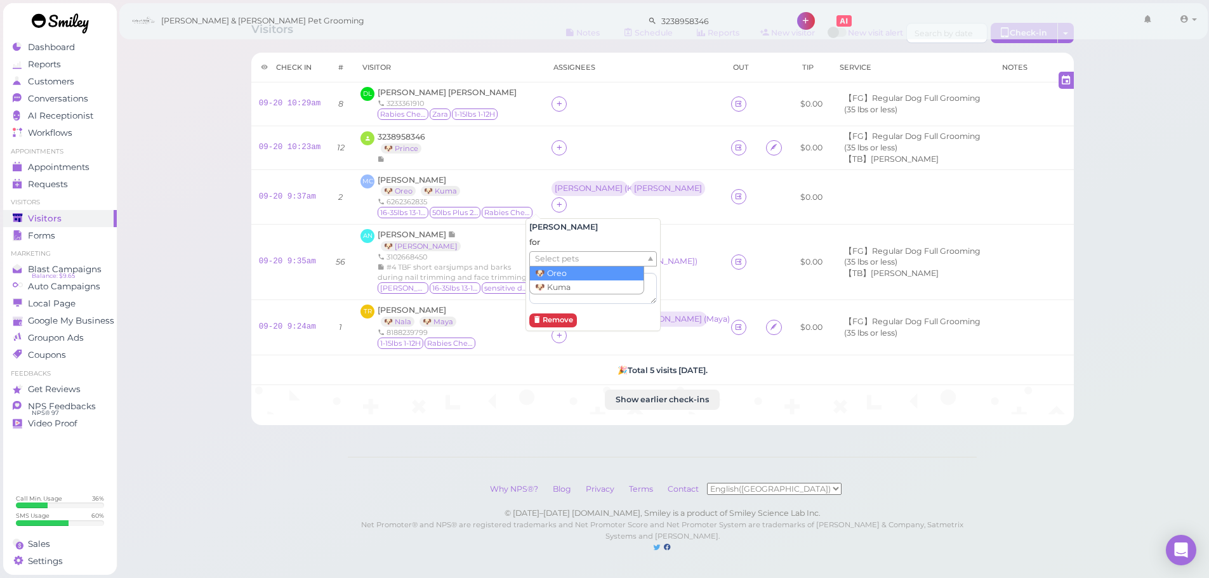
click at [599, 252] on ul "Select pets" at bounding box center [588, 259] width 116 height 14
click at [214, 194] on div "Visitors Notes Schedule Reports New visitor New visit alert Check-in Customer c…" at bounding box center [663, 278] width 1094 height 600
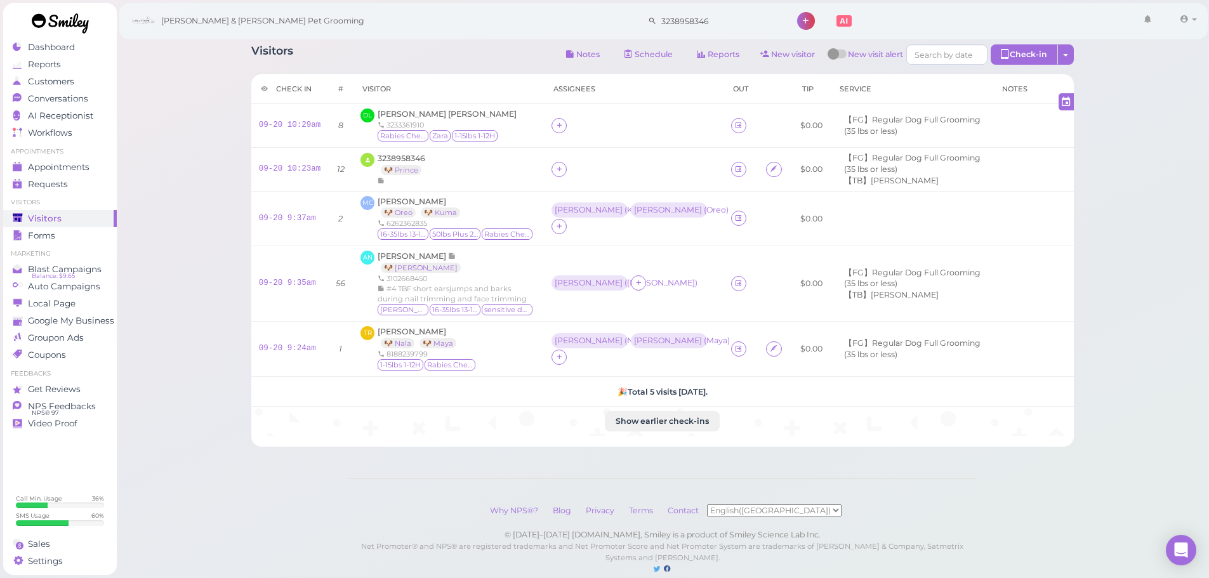
scroll to position [0, 0]
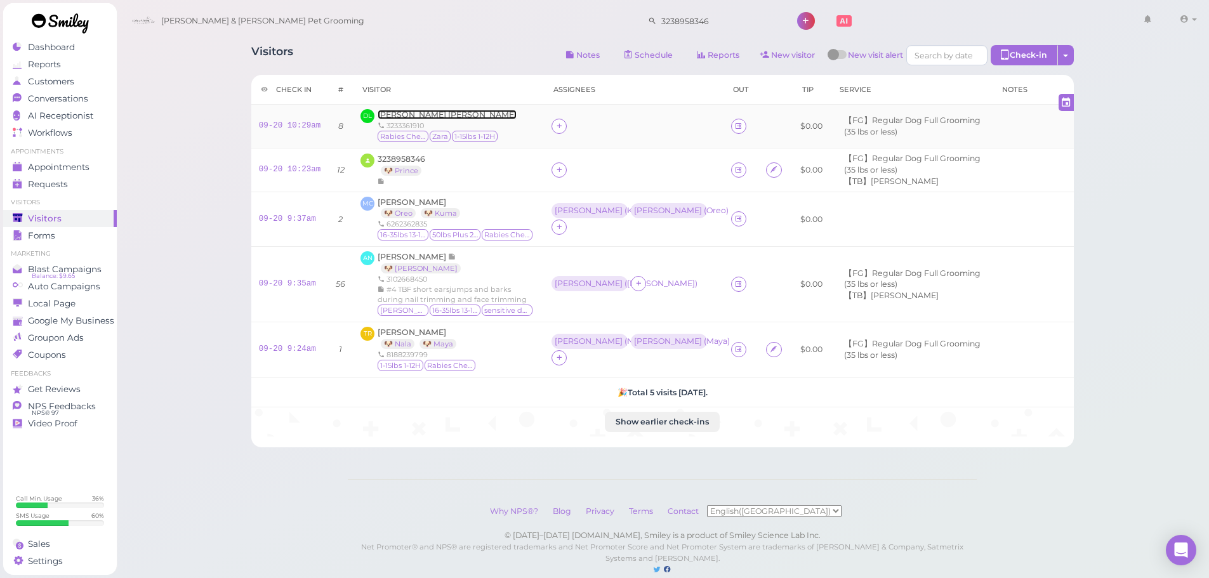
click at [423, 116] on span "[PERSON_NAME] [PERSON_NAME]" at bounding box center [447, 115] width 139 height 10
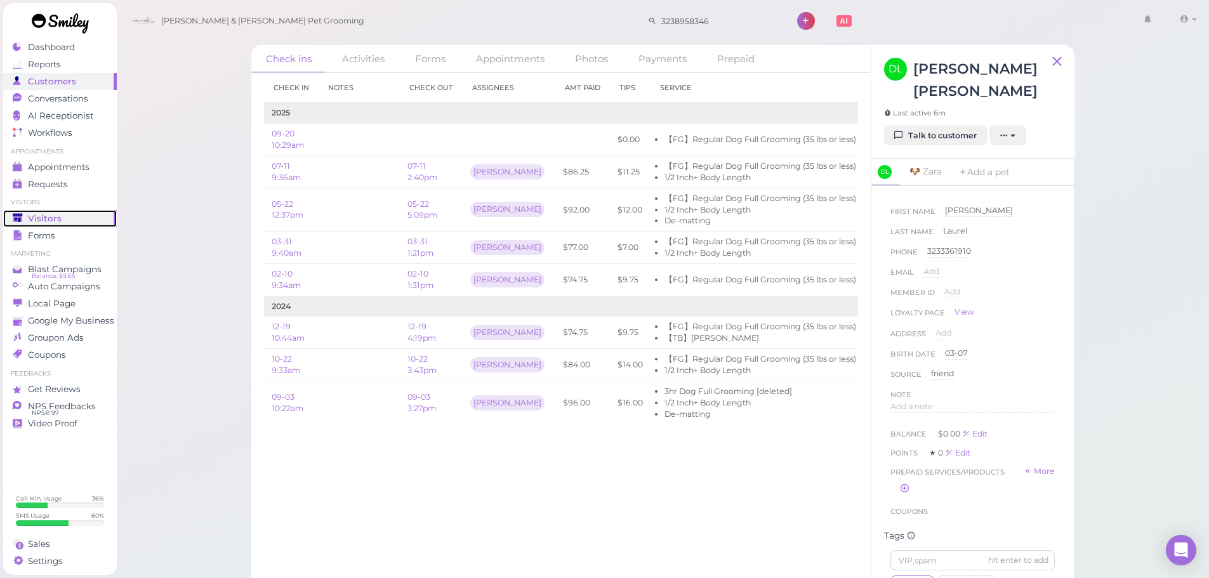
click at [59, 216] on div "Visitors" at bounding box center [58, 218] width 91 height 11
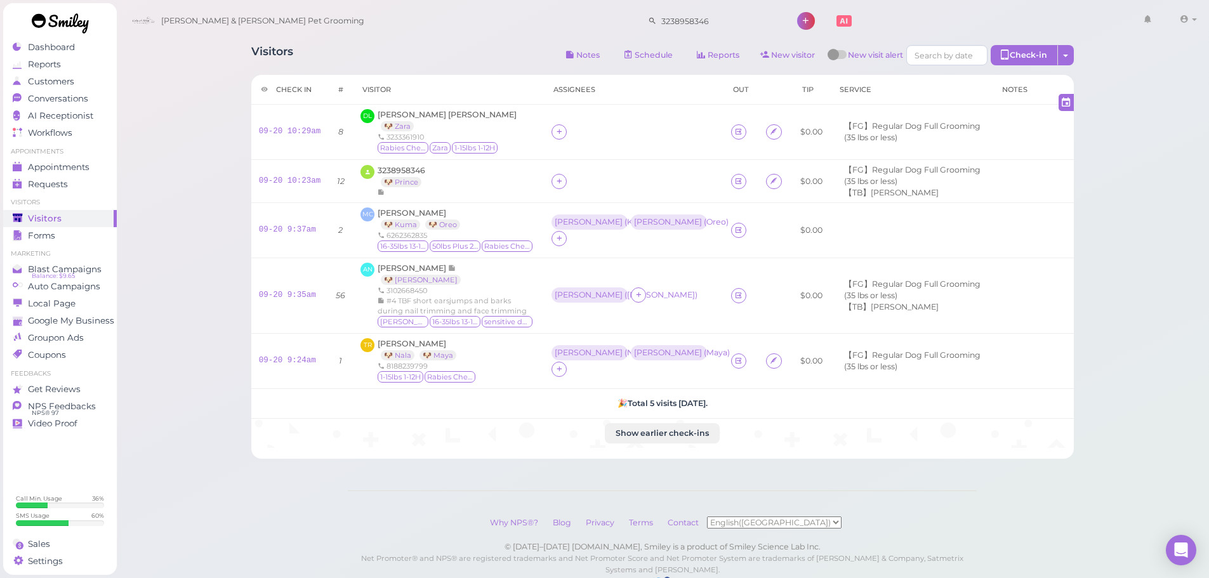
click at [162, 115] on div "Visitors Notes Schedule Reports New visitor New visit alert Check-in Customer c…" at bounding box center [663, 306] width 1094 height 612
click at [180, 151] on div "Visitors Notes Schedule Reports New visitor New visit alert Check-in Customer c…" at bounding box center [663, 306] width 1094 height 612
click at [195, 149] on div "Visitors Notes Schedule Reports New visitor New visit alert Check-in Customer c…" at bounding box center [663, 306] width 1094 height 612
click at [734, 235] on icon at bounding box center [738, 230] width 8 height 10
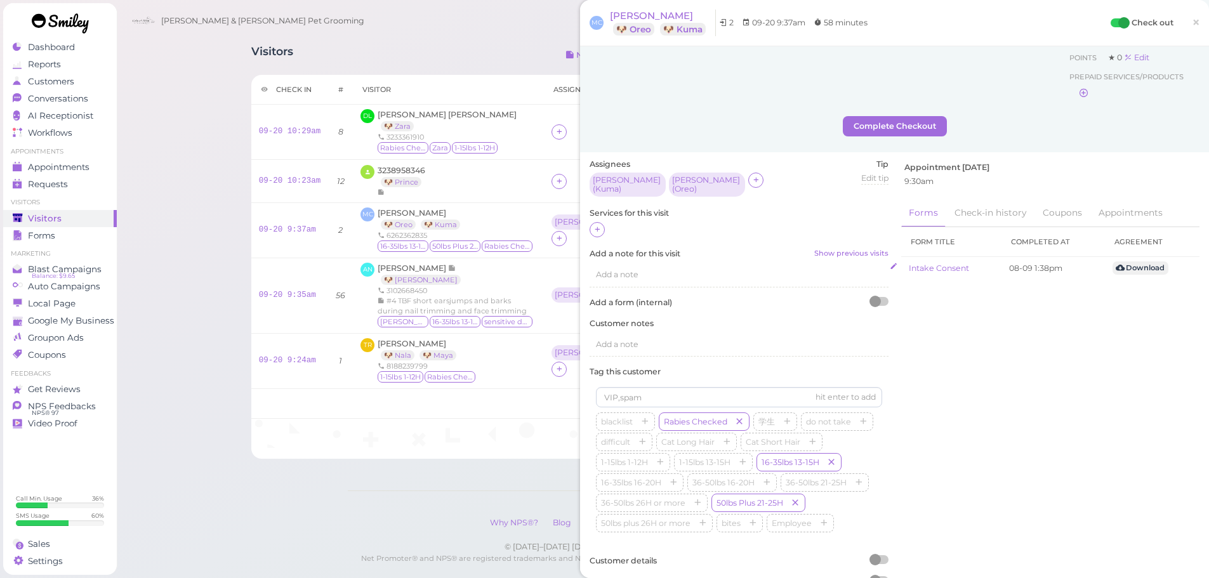
scroll to position [127, 0]
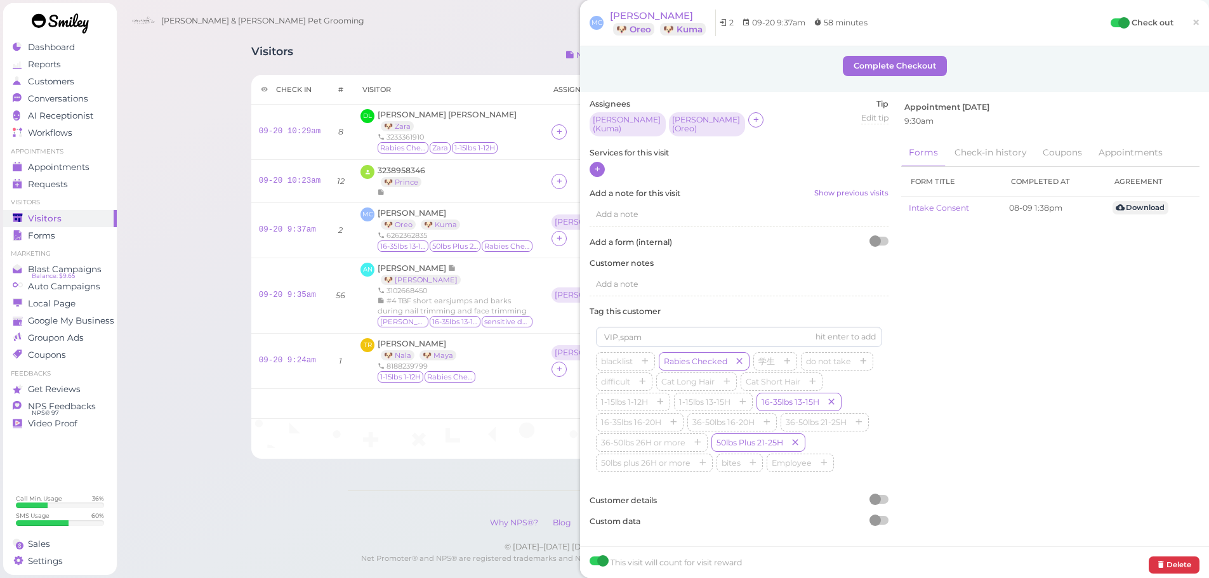
click at [595, 164] on icon at bounding box center [597, 169] width 8 height 10
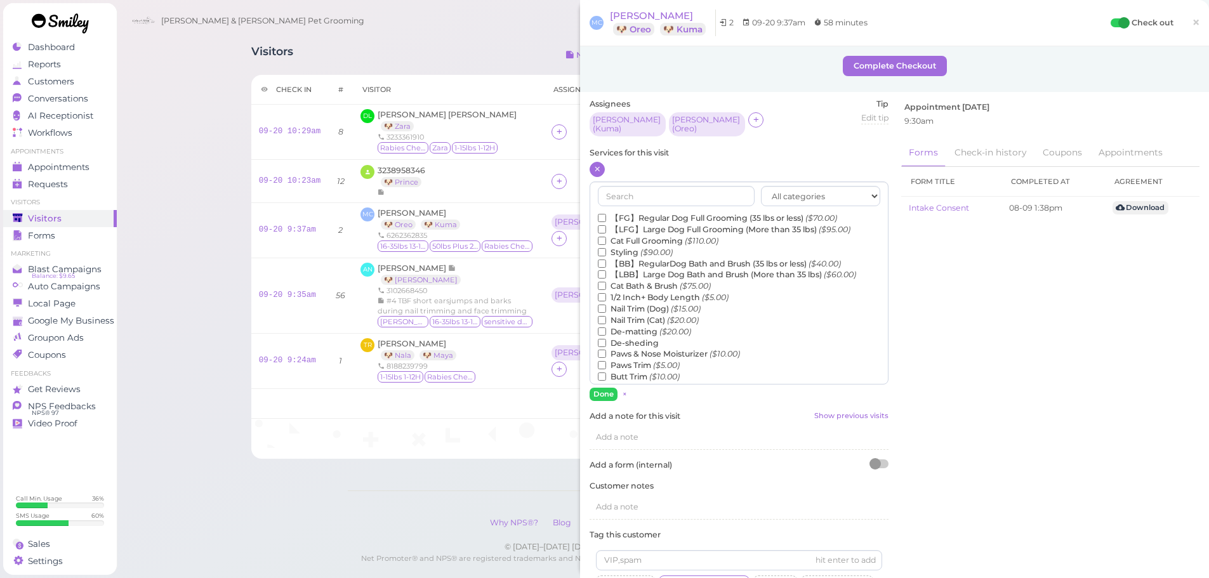
click at [637, 260] on label "【BB】RegularDog Bath and Brush (35 lbs or less) ($40.00)" at bounding box center [719, 263] width 243 height 11
click at [606, 260] on input "【BB】RegularDog Bath and Brush (35 lbs or less) ($40.00)" at bounding box center [602, 264] width 8 height 8
click at [637, 269] on label "【LBB】Large Dog Bath and Brush (More than 35 lbs) ($60.00)" at bounding box center [727, 274] width 258 height 11
click at [606, 270] on input "【LBB】Large Dog Bath and Brush (More than 35 lbs) ($60.00)" at bounding box center [602, 274] width 8 height 8
click at [646, 193] on input "text" at bounding box center [676, 196] width 157 height 20
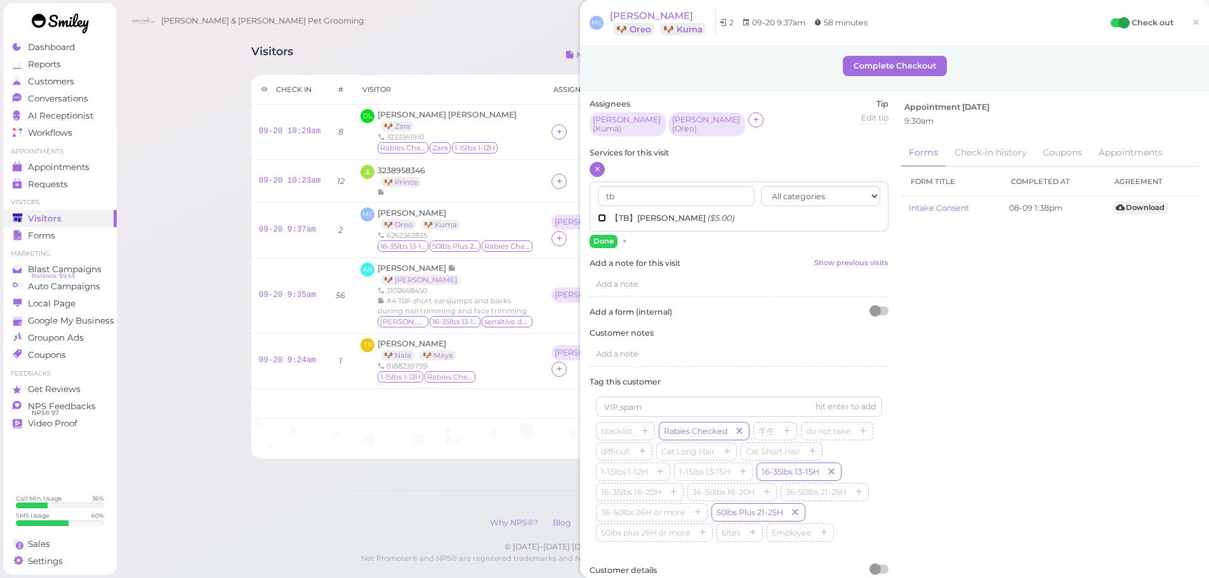
click at [600, 214] on input "【TB】Teeth Brushing ($5.00)" at bounding box center [602, 218] width 8 height 8
click at [580, 191] on div "Visitors Notes Schedule Reports New visitor New visit alert Check-in Customer c…" at bounding box center [662, 247] width 854 height 423
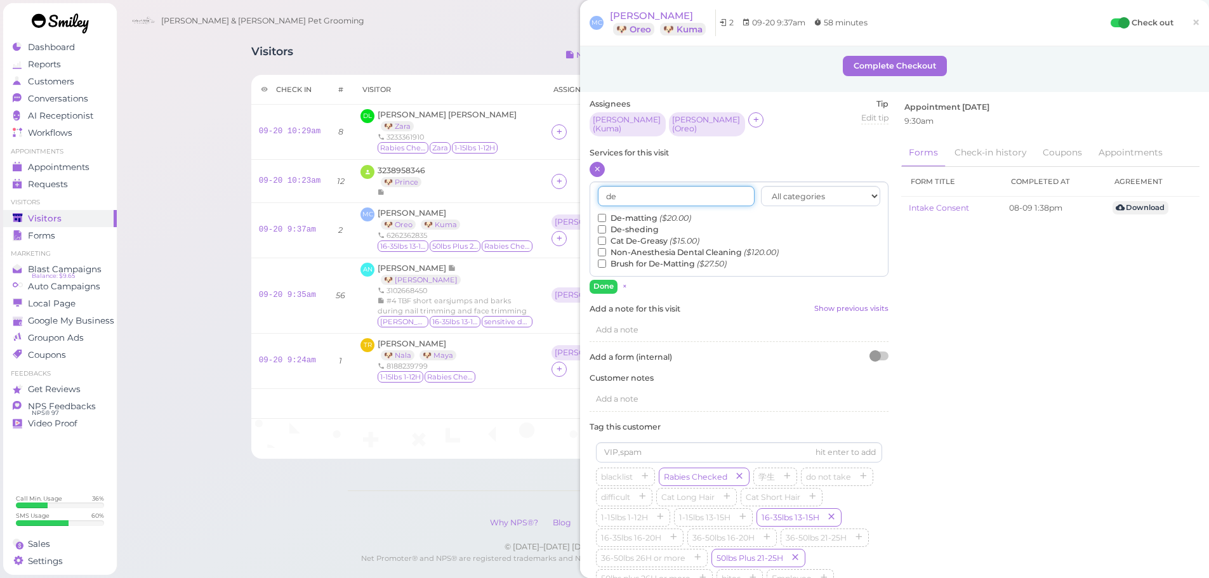
type input "de"
click at [646, 225] on label "De-sheding" at bounding box center [628, 229] width 61 height 11
click at [606, 225] on input "De-sheding" at bounding box center [602, 229] width 8 height 8
click at [599, 283] on button "Done" at bounding box center [604, 286] width 28 height 13
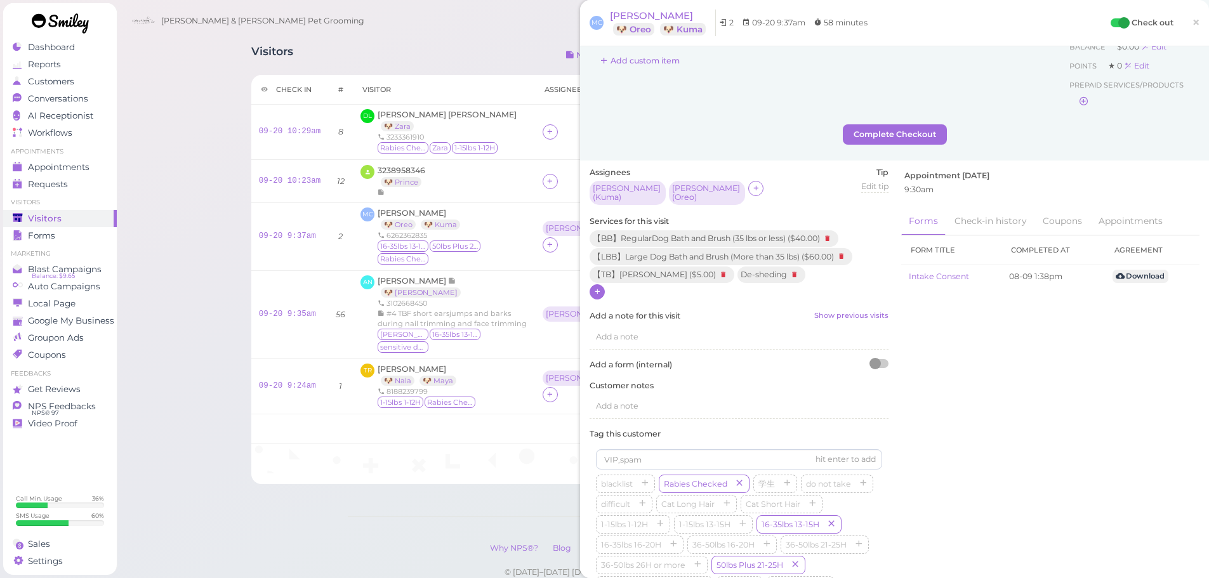
scroll to position [0, 0]
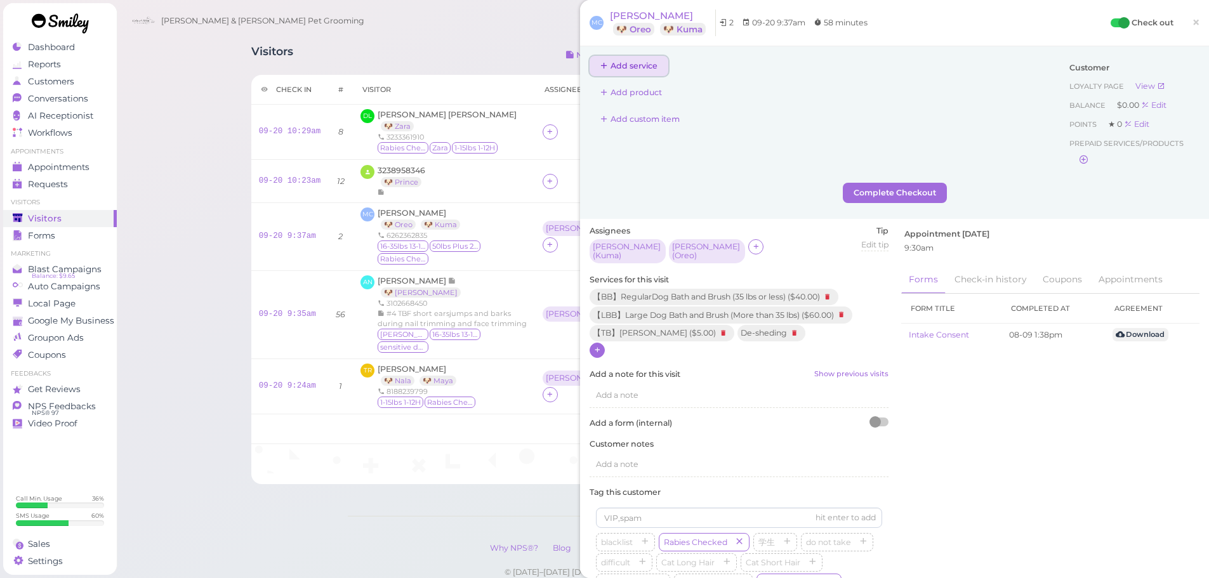
click at [633, 60] on button "Add service" at bounding box center [629, 66] width 79 height 20
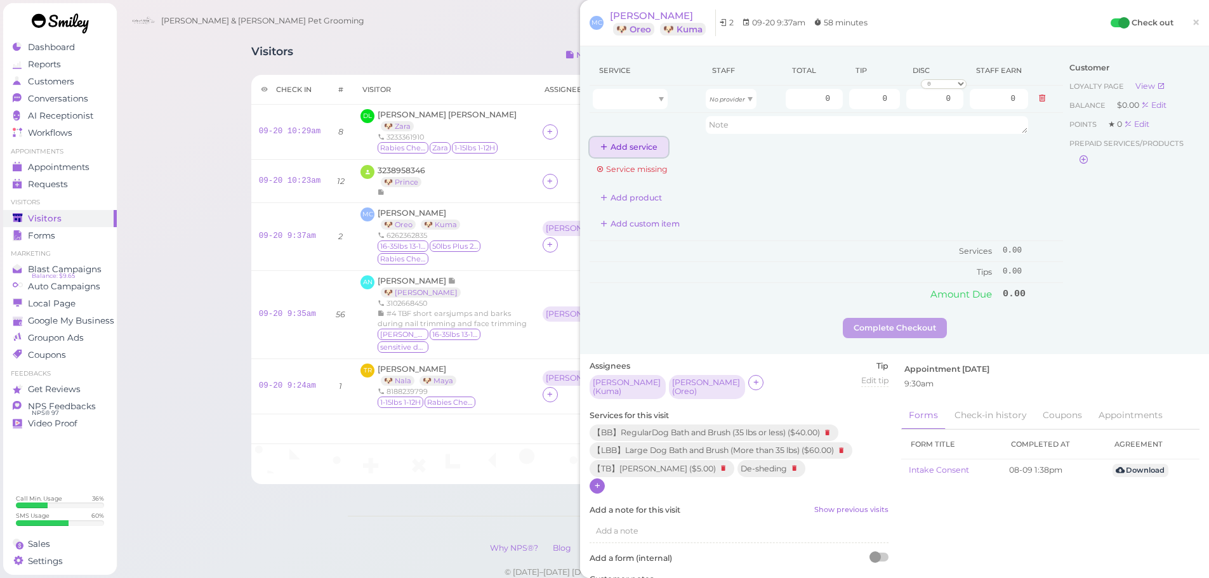
click at [632, 145] on button "Add service" at bounding box center [629, 147] width 79 height 20
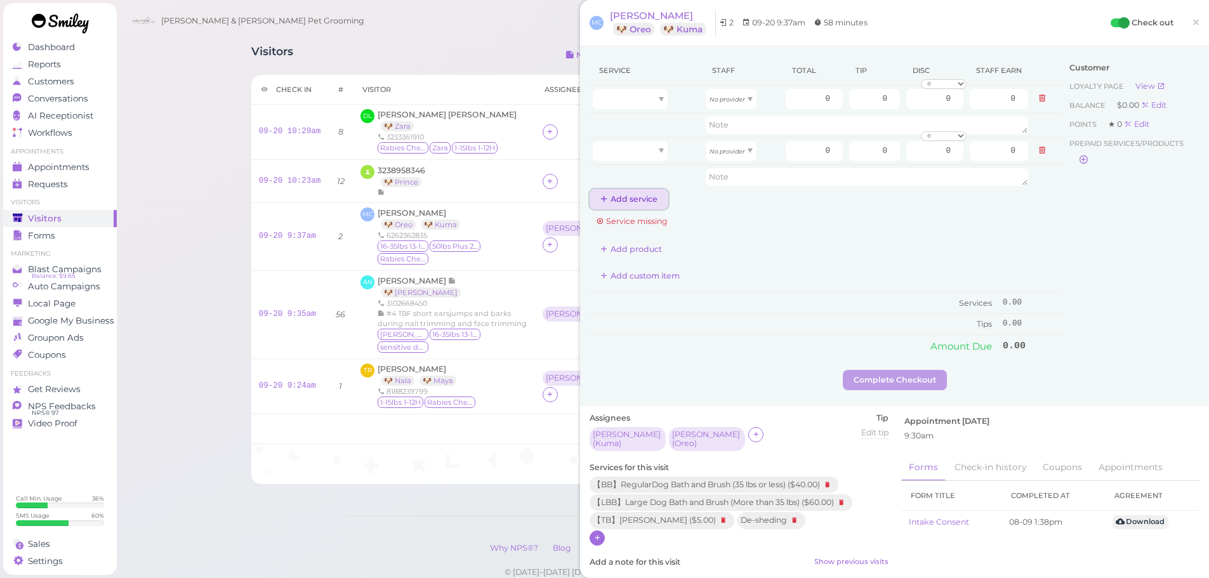
click at [627, 193] on button "Add service" at bounding box center [629, 199] width 79 height 20
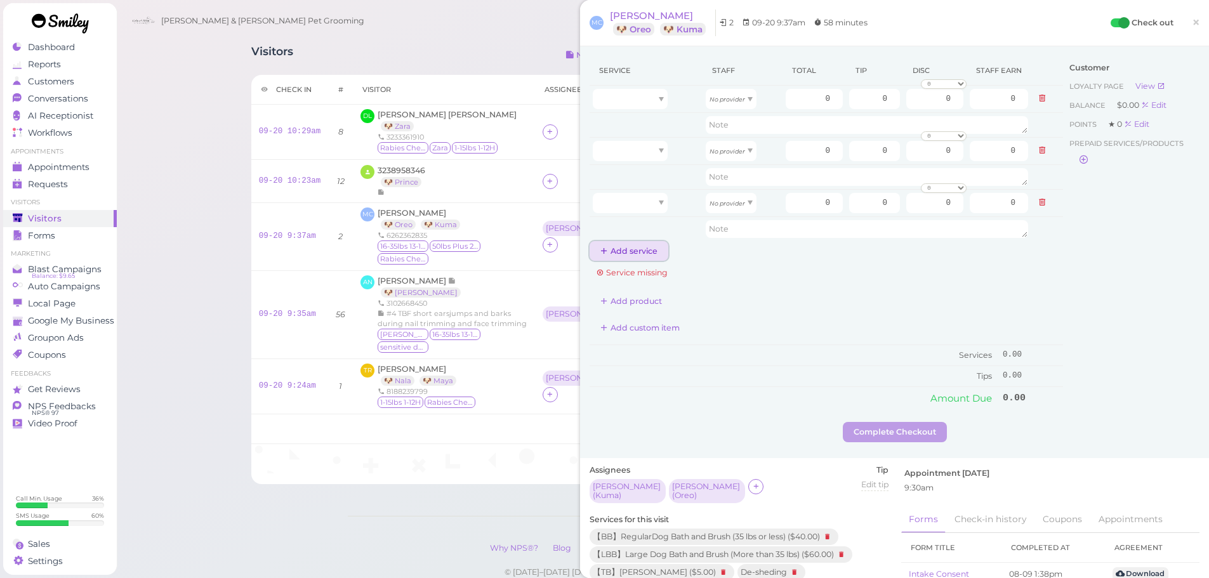
click at [620, 252] on button "Add service" at bounding box center [629, 251] width 79 height 20
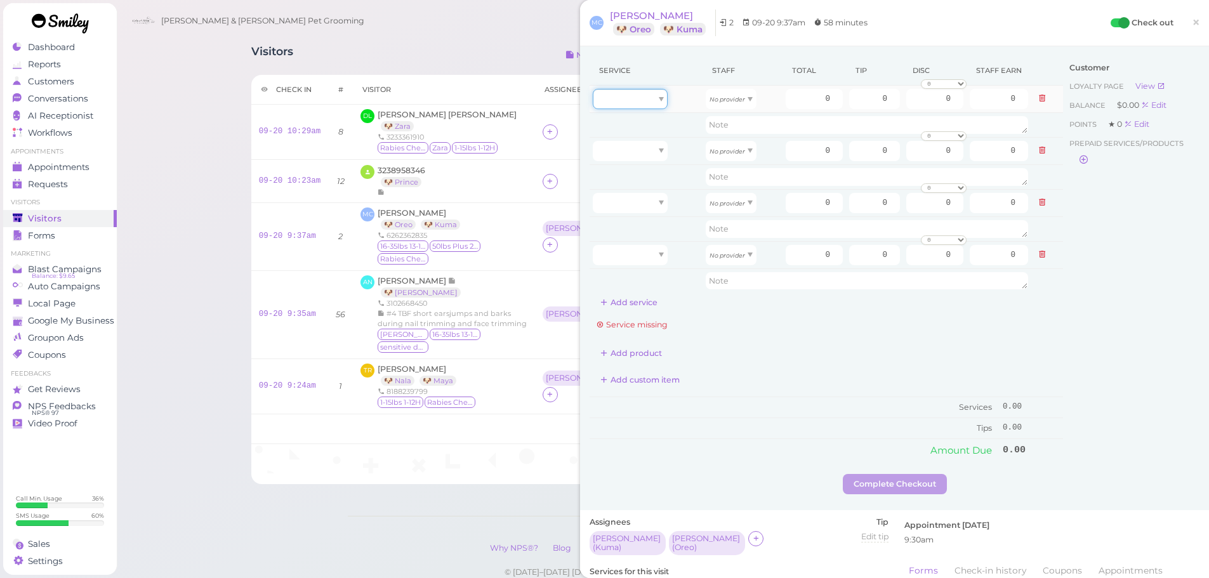
click at [643, 103] on div at bounding box center [630, 99] width 75 height 20
type input "40.00"
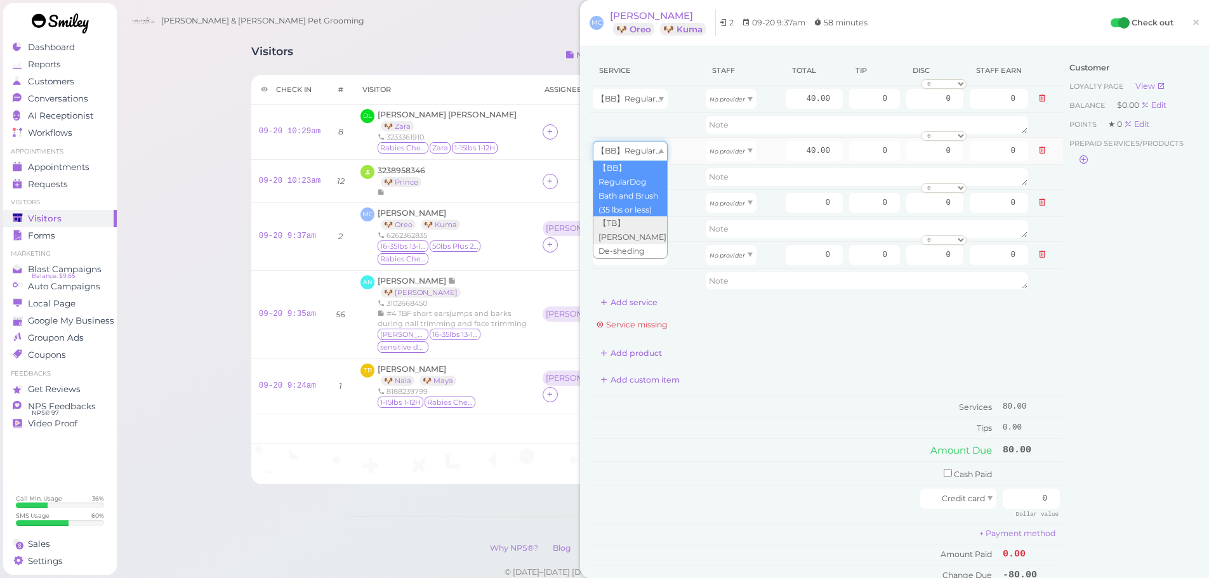
click at [642, 151] on span "【BB】RegularDog Bath and Brush (35 lbs or less)" at bounding box center [693, 151] width 193 height 10
type input "5.00"
click at [642, 201] on div at bounding box center [630, 203] width 75 height 20
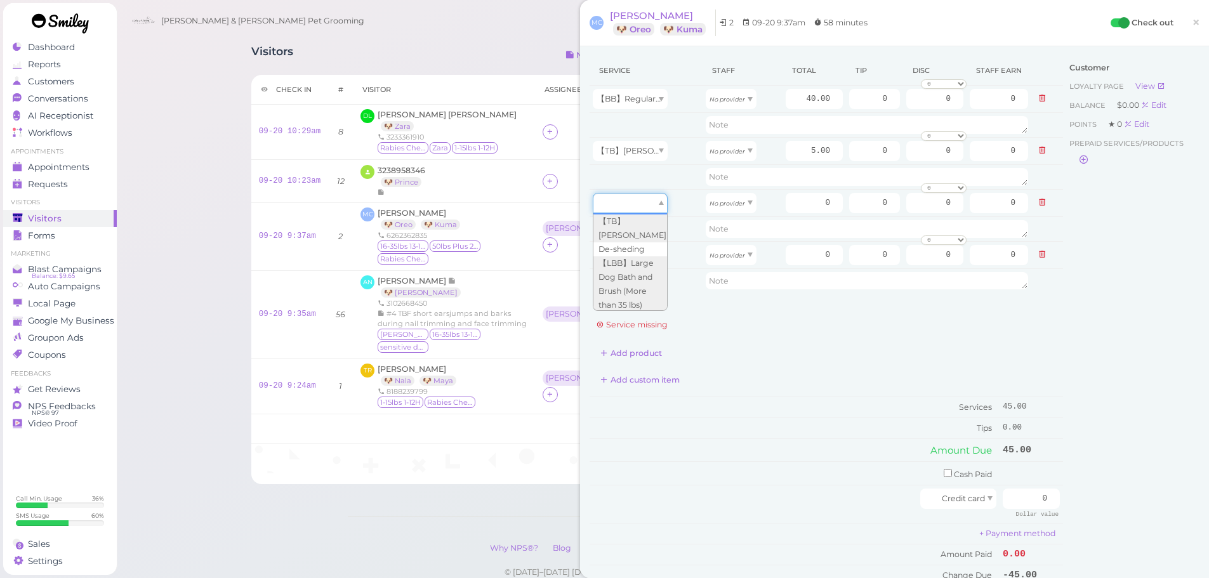
scroll to position [63, 0]
type input "0.00"
click at [632, 251] on div at bounding box center [630, 255] width 75 height 20
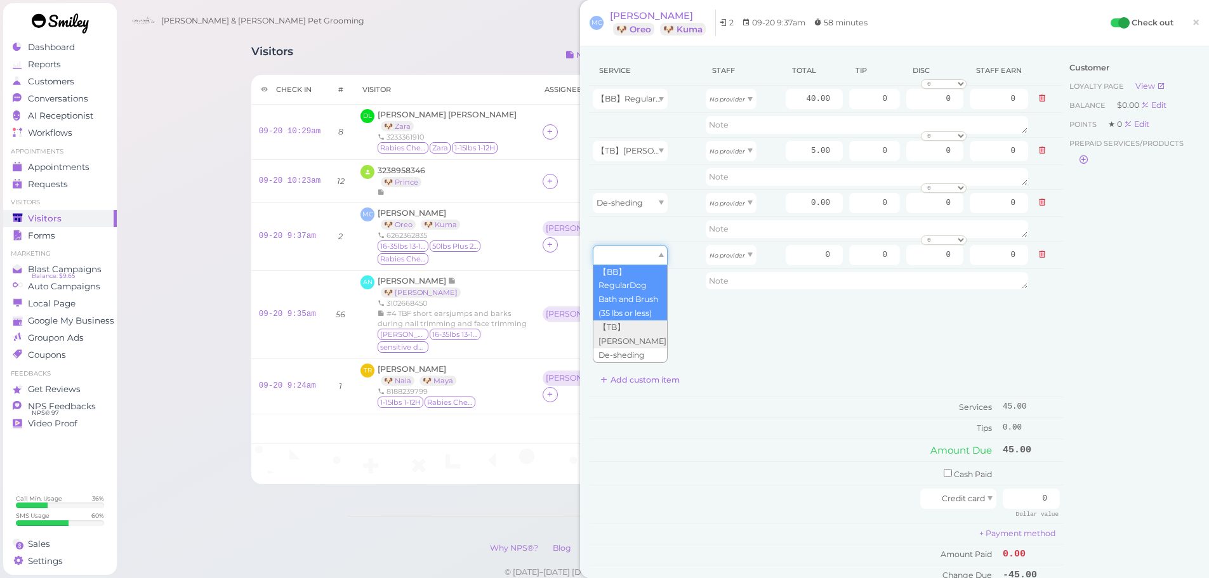
type input "40.00"
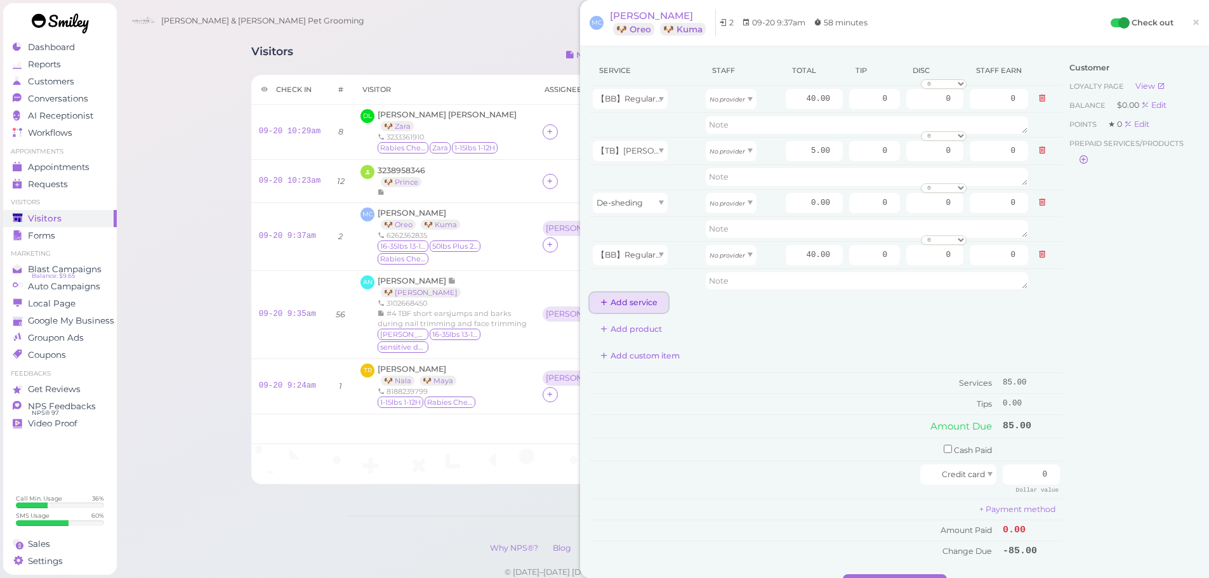
click at [643, 308] on button "Add service" at bounding box center [629, 303] width 79 height 20
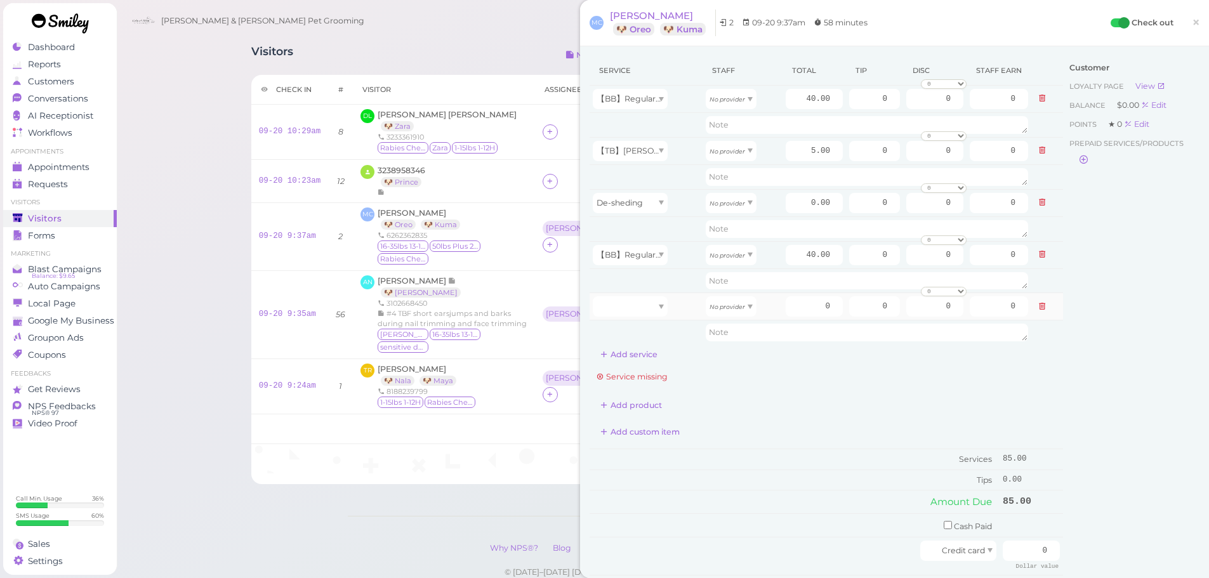
click at [647, 294] on td at bounding box center [646, 306] width 113 height 27
click at [647, 305] on div at bounding box center [630, 306] width 75 height 20
type input "5.00"
click at [651, 345] on button "Add service" at bounding box center [629, 355] width 79 height 20
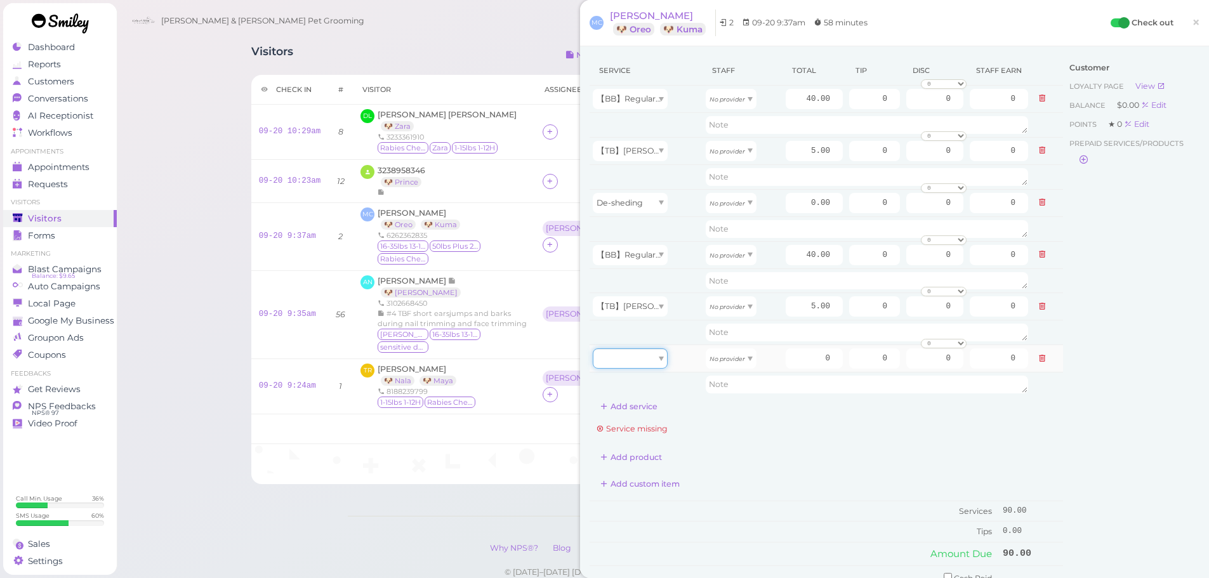
click at [656, 355] on div at bounding box center [630, 358] width 75 height 20
type input "0.00"
click at [1074, 442] on div "Customer Loyalty page View Balance $0.00 Edit Points ★ 0 Edit Prepaid services/…" at bounding box center [1131, 367] width 136 height 623
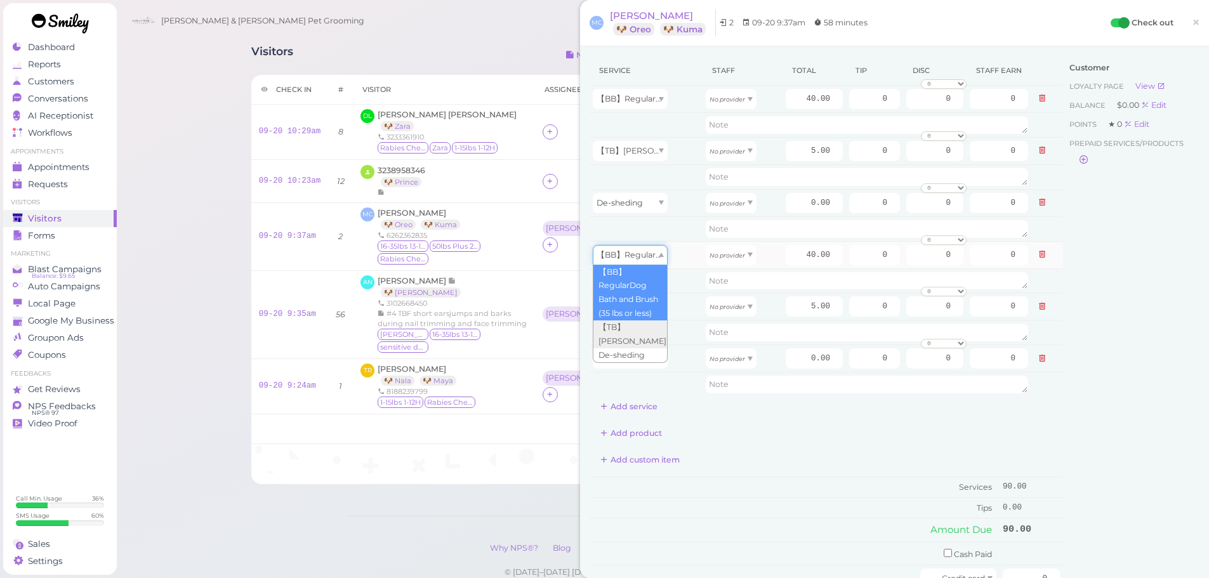
click at [660, 258] on span "【BB】RegularDog Bath and Brush (35 lbs or less)" at bounding box center [693, 255] width 193 height 10
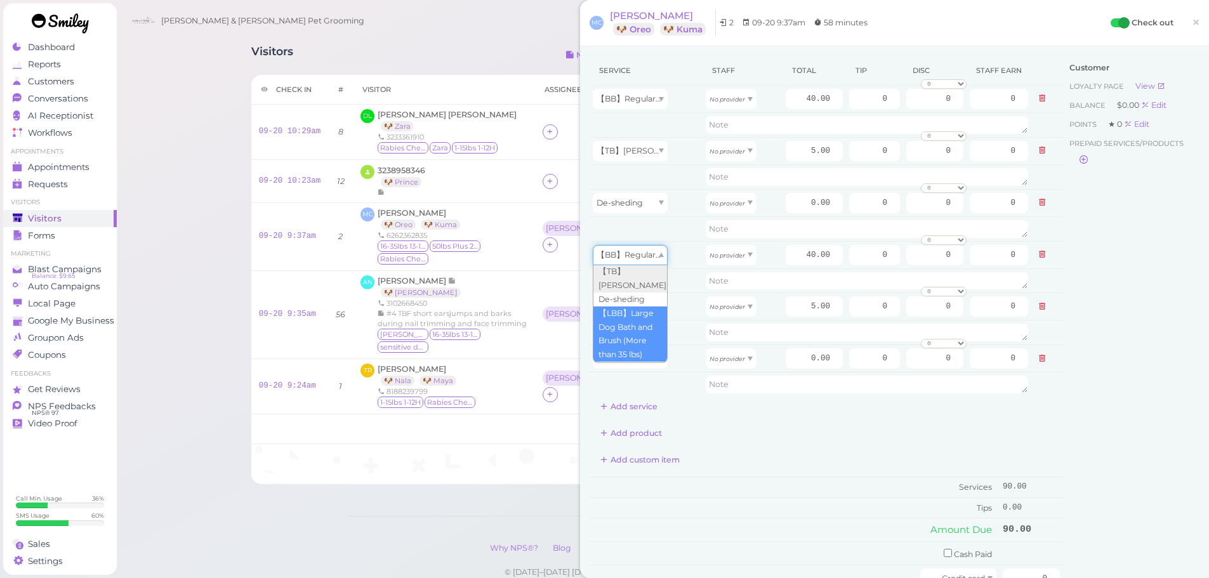
type input "60.00"
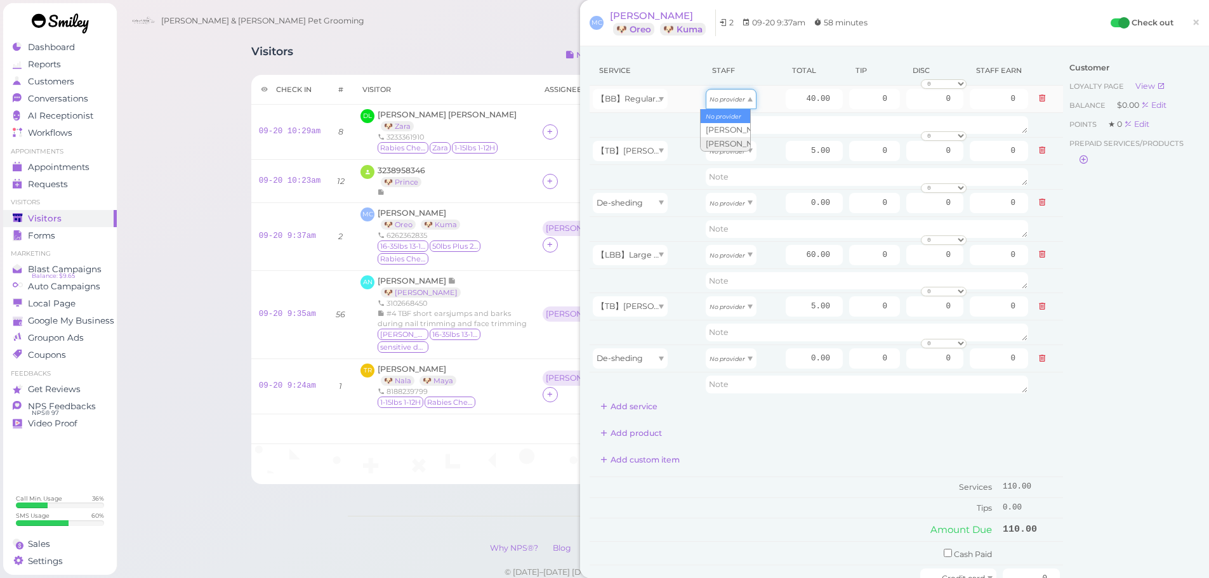
click at [723, 98] on icon "No provider" at bounding box center [728, 99] width 36 height 7
type input "20.80"
click at [717, 153] on icon "No provider" at bounding box center [728, 151] width 36 height 7
type input "2.60"
click at [717, 204] on icon "No provider" at bounding box center [728, 203] width 36 height 7
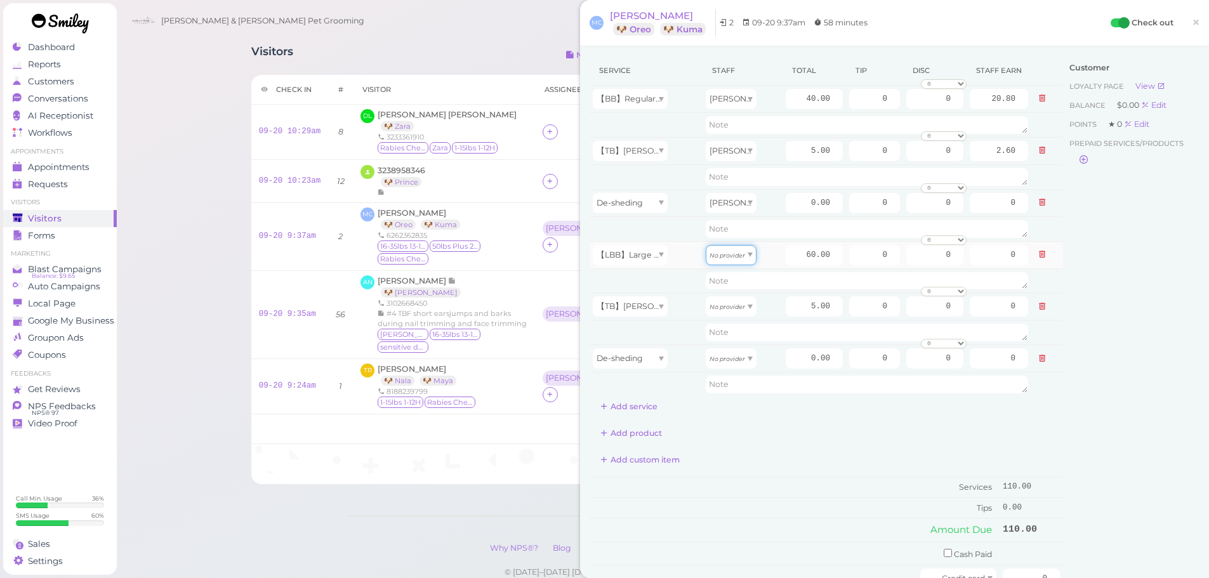
click at [736, 260] on div "No provider" at bounding box center [731, 255] width 51 height 20
type input "25.80"
click at [734, 307] on icon "No provider" at bounding box center [728, 306] width 36 height 7
type input "2.15"
drag, startPoint x: 724, startPoint y: 358, endPoint x: 720, endPoint y: 385, distance: 27.6
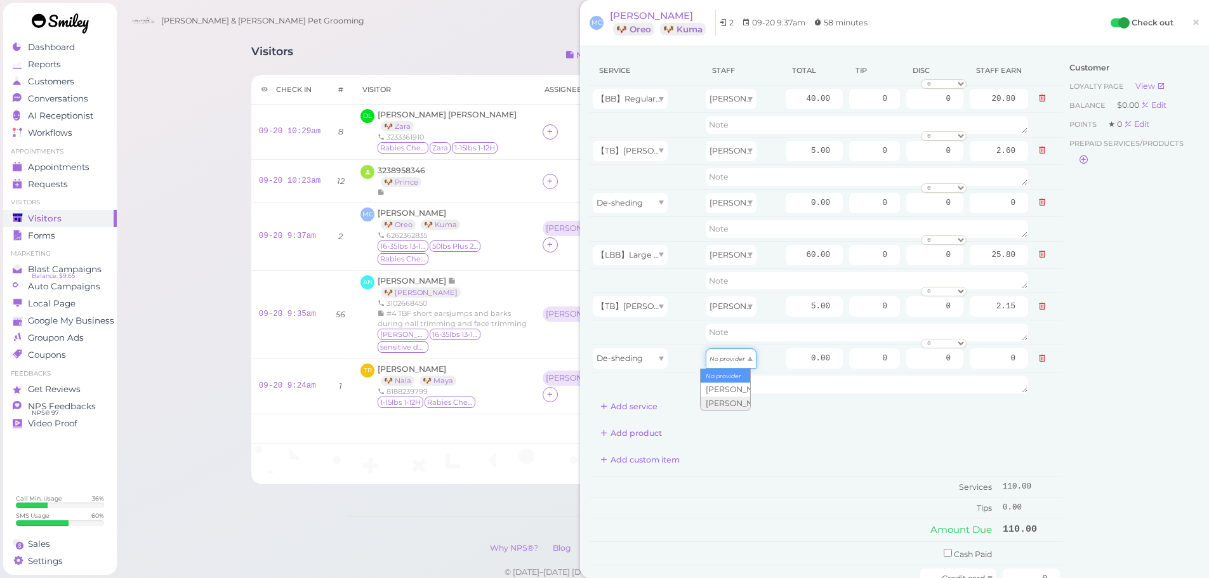
click at [724, 359] on icon "No provider" at bounding box center [728, 358] width 36 height 7
click at [1115, 340] on div "Customer Loyalty page View Balance $0.00 Edit Points ★ 0 Edit Prepaid services/…" at bounding box center [1131, 367] width 136 height 623
click at [1192, 28] on span "×" at bounding box center [1196, 22] width 8 height 18
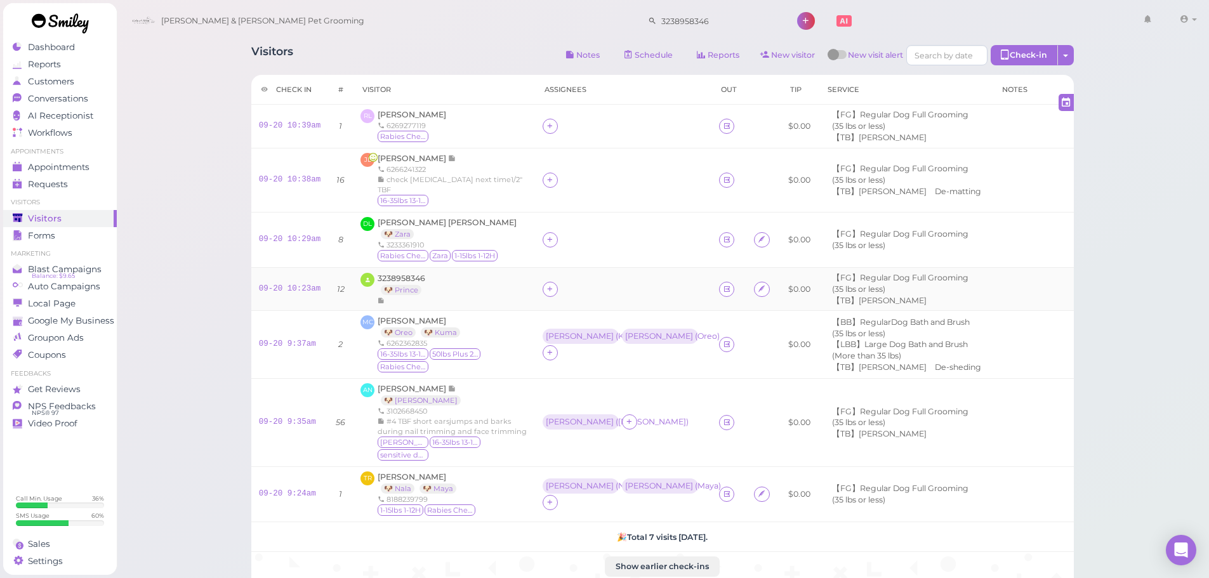
drag, startPoint x: 505, startPoint y: 305, endPoint x: 509, endPoint y: 294, distance: 11.4
click at [543, 297] on div at bounding box center [550, 289] width 15 height 15
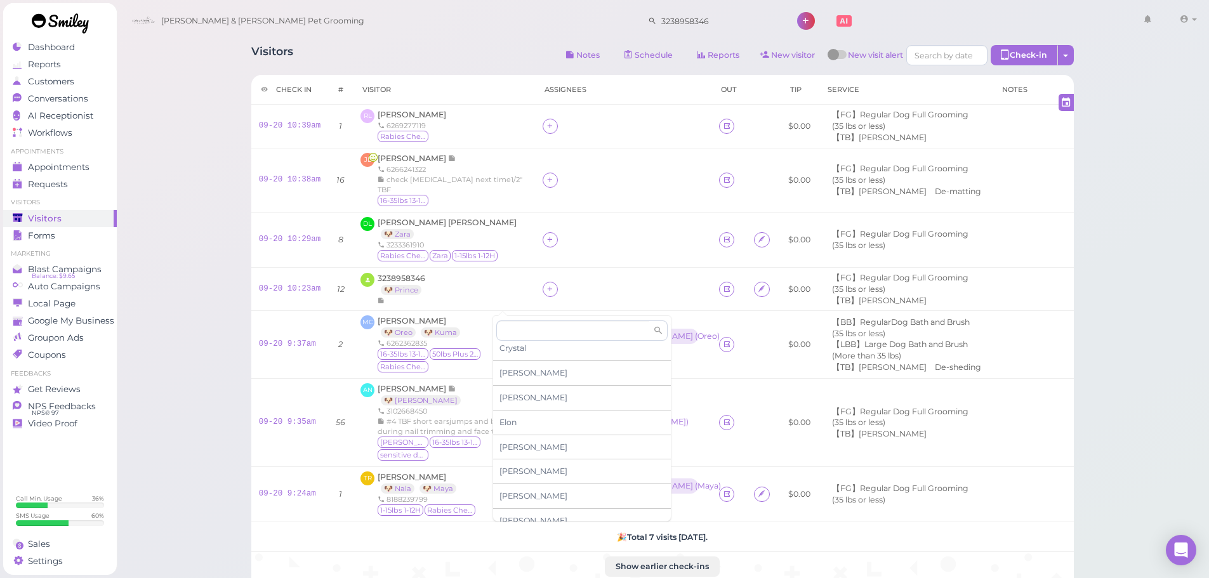
scroll to position [216, 0]
click at [526, 507] on span "[PERSON_NAME]" at bounding box center [534, 510] width 68 height 10
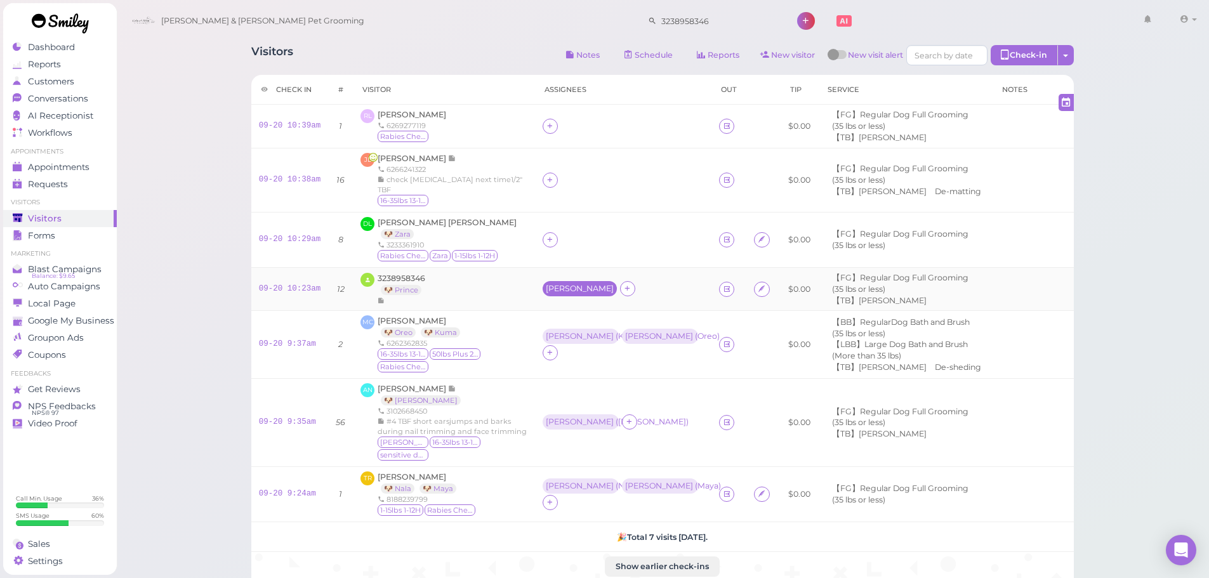
click at [546, 293] on div "[PERSON_NAME]" at bounding box center [580, 288] width 68 height 9
click at [536, 374] on span "Select pets" at bounding box center [524, 378] width 44 height 14
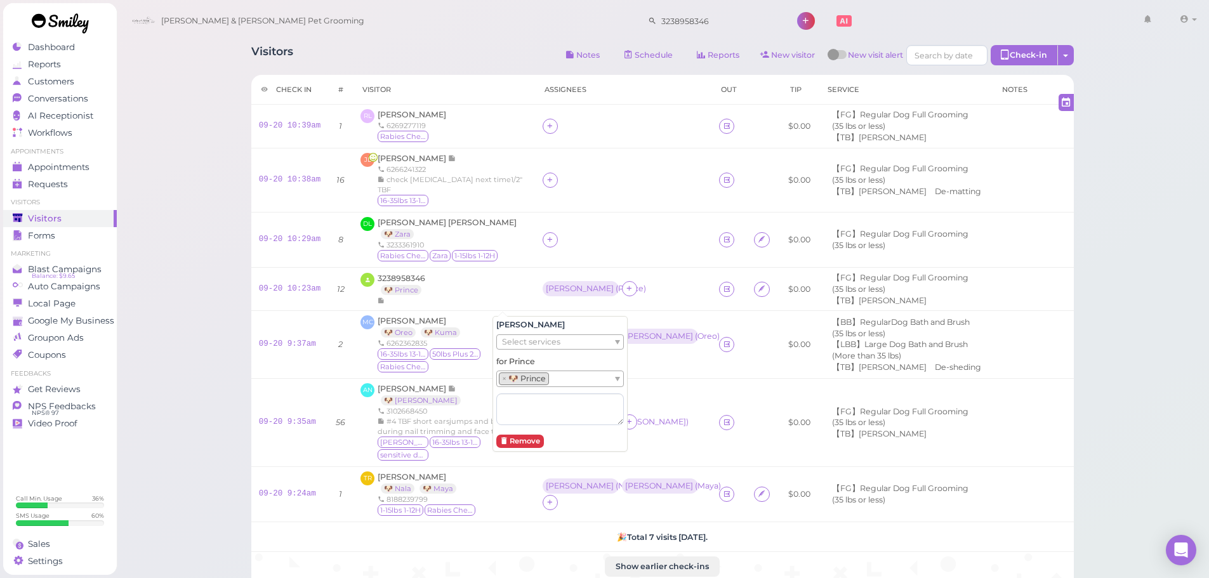
click at [204, 265] on div "Visitors Notes Schedule Reports New visitor New visit alert Check-in Customer c…" at bounding box center [663, 372] width 1094 height 745
click at [546, 244] on icon at bounding box center [550, 240] width 8 height 10
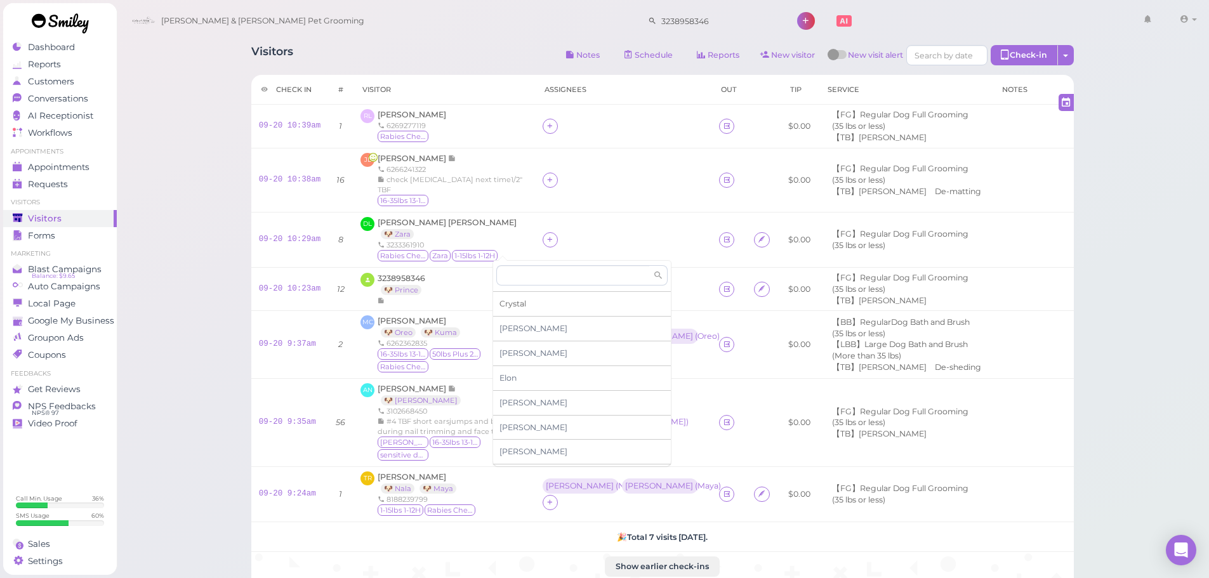
scroll to position [216, 0]
click at [515, 313] on div "[PERSON_NAME]" at bounding box center [582, 307] width 178 height 25
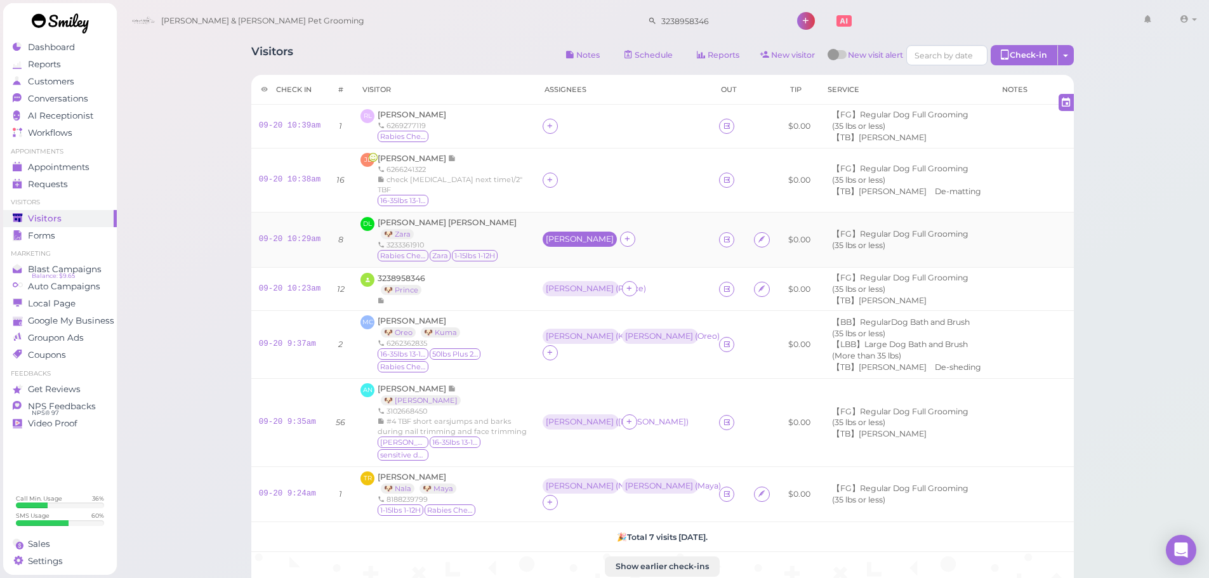
click at [546, 244] on div "[PERSON_NAME]" at bounding box center [580, 239] width 68 height 9
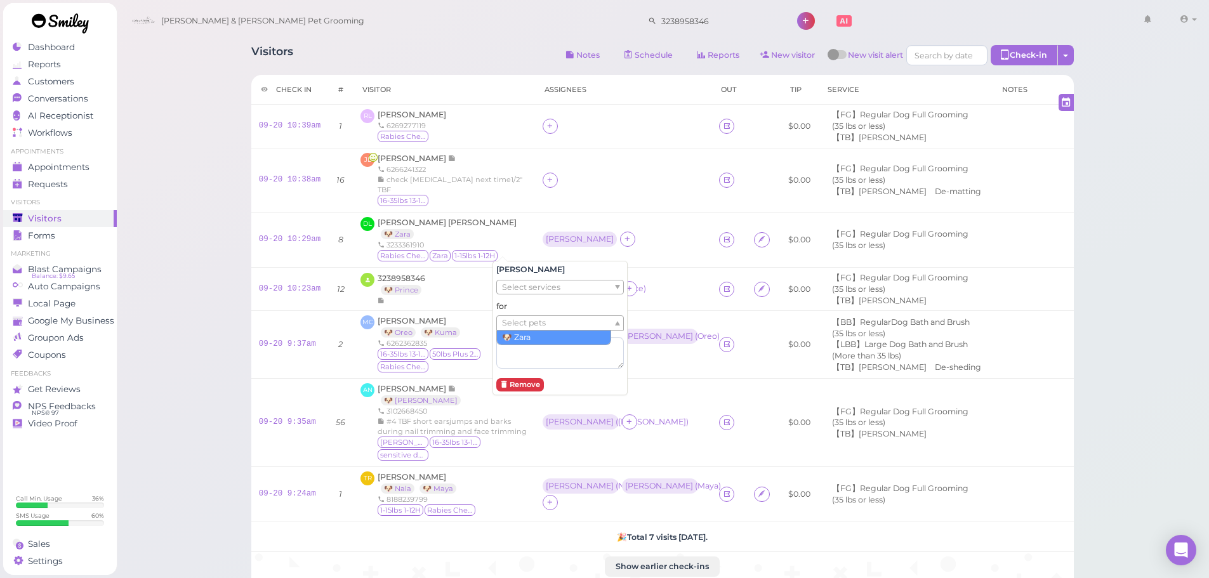
click at [514, 319] on span "Select pets" at bounding box center [524, 323] width 44 height 14
click at [208, 212] on div "Visitors Notes Schedule Reports New visitor New visit alert Check-in Customer c…" at bounding box center [663, 372] width 1094 height 745
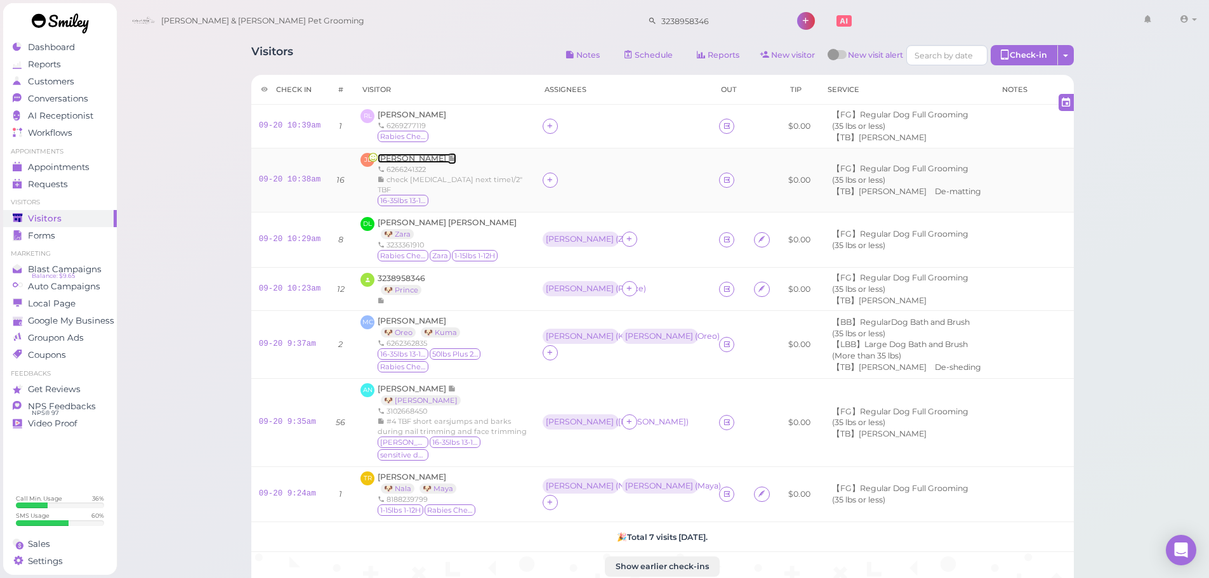
click at [390, 157] on span "[PERSON_NAME]" at bounding box center [413, 159] width 70 height 10
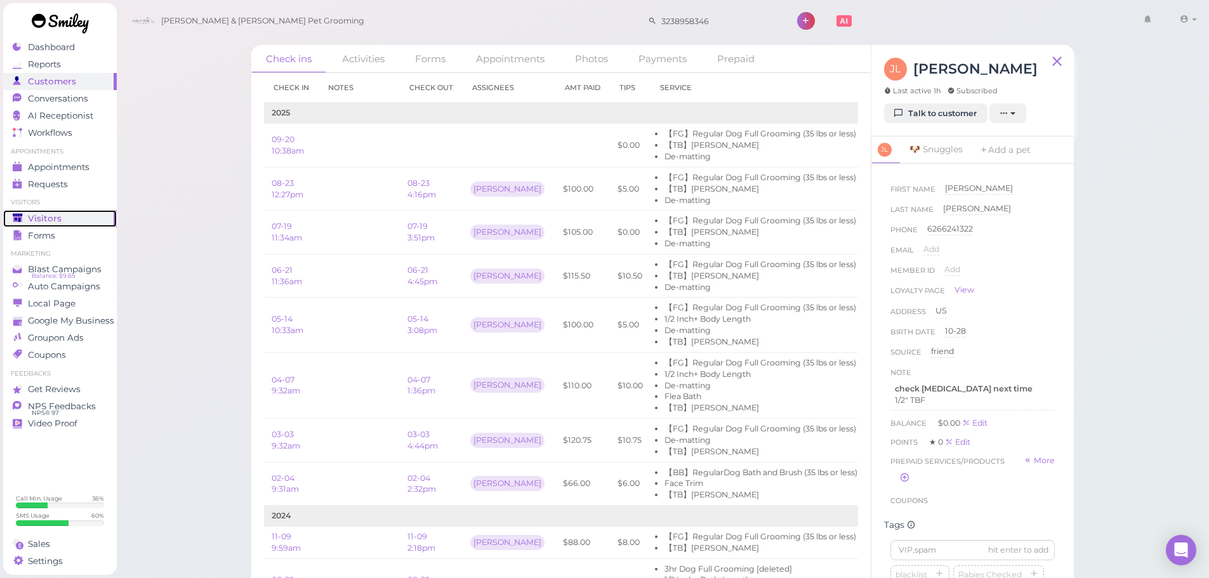
click at [70, 214] on div "Visitors" at bounding box center [58, 218] width 91 height 11
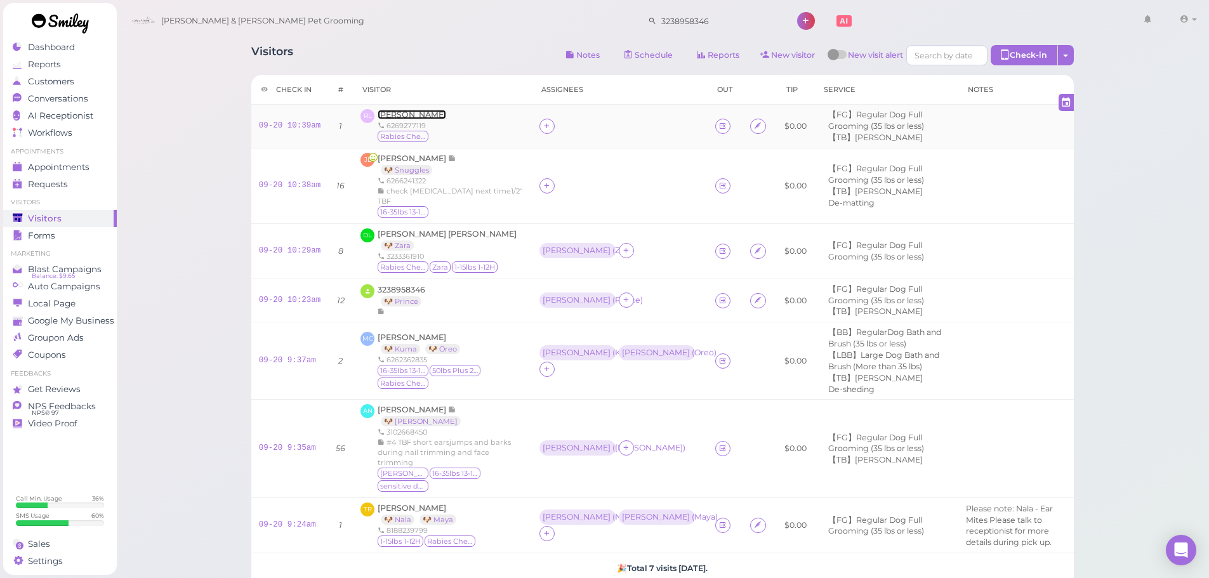
click at [414, 119] on span "[PERSON_NAME]" at bounding box center [412, 115] width 69 height 10
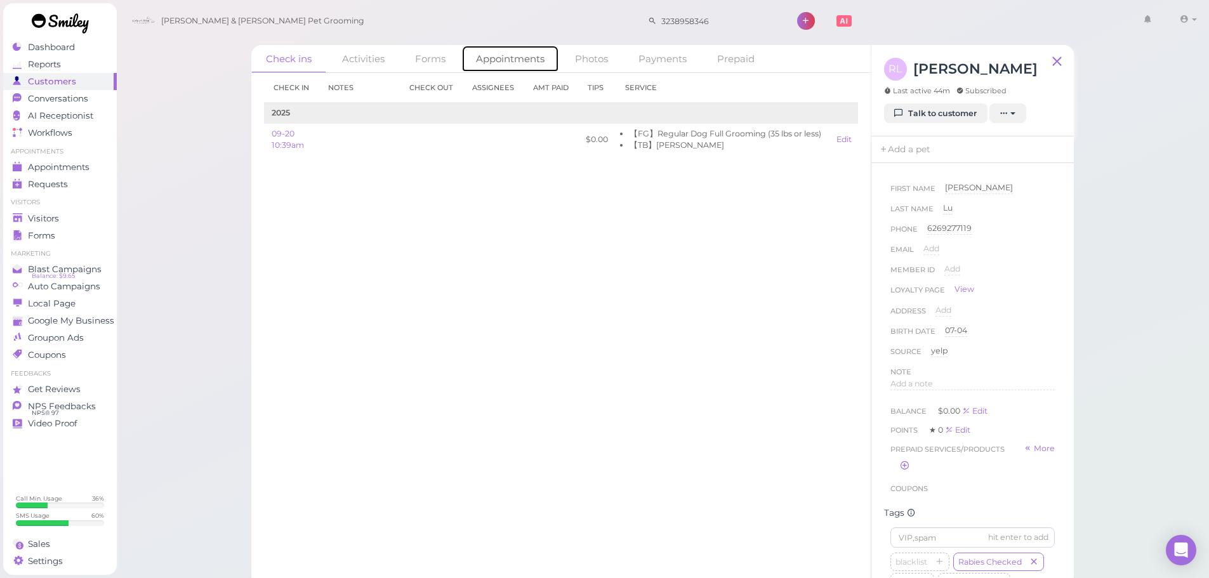
drag, startPoint x: 518, startPoint y: 55, endPoint x: 506, endPoint y: 60, distance: 12.9
click at [518, 55] on link "Appointments" at bounding box center [510, 58] width 98 height 27
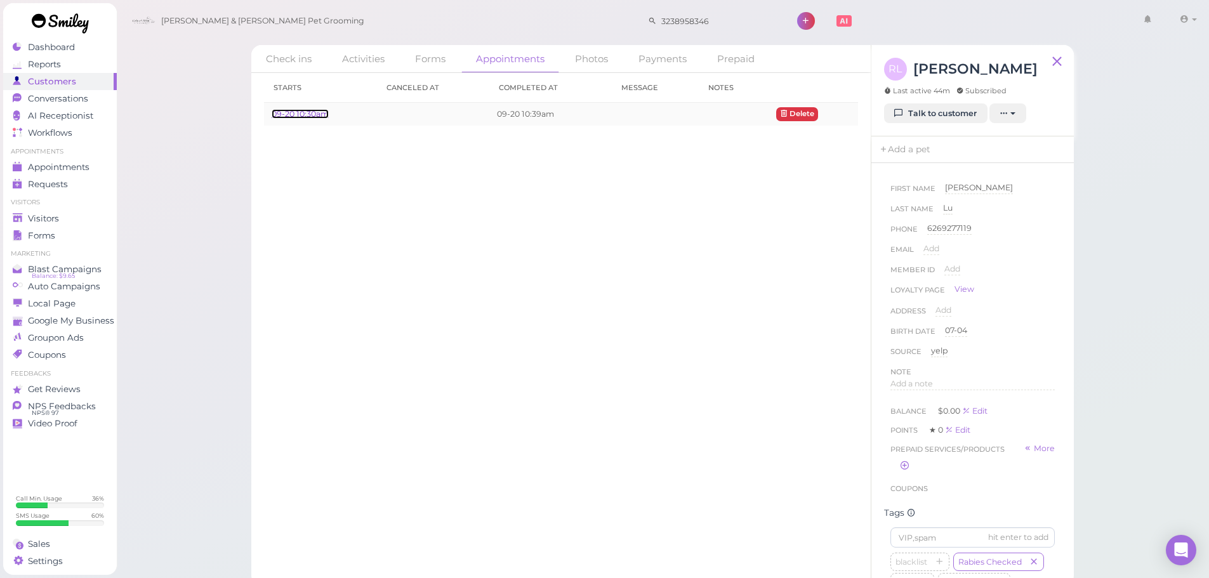
click at [299, 113] on link "09-20 10:30am" at bounding box center [300, 114] width 57 height 10
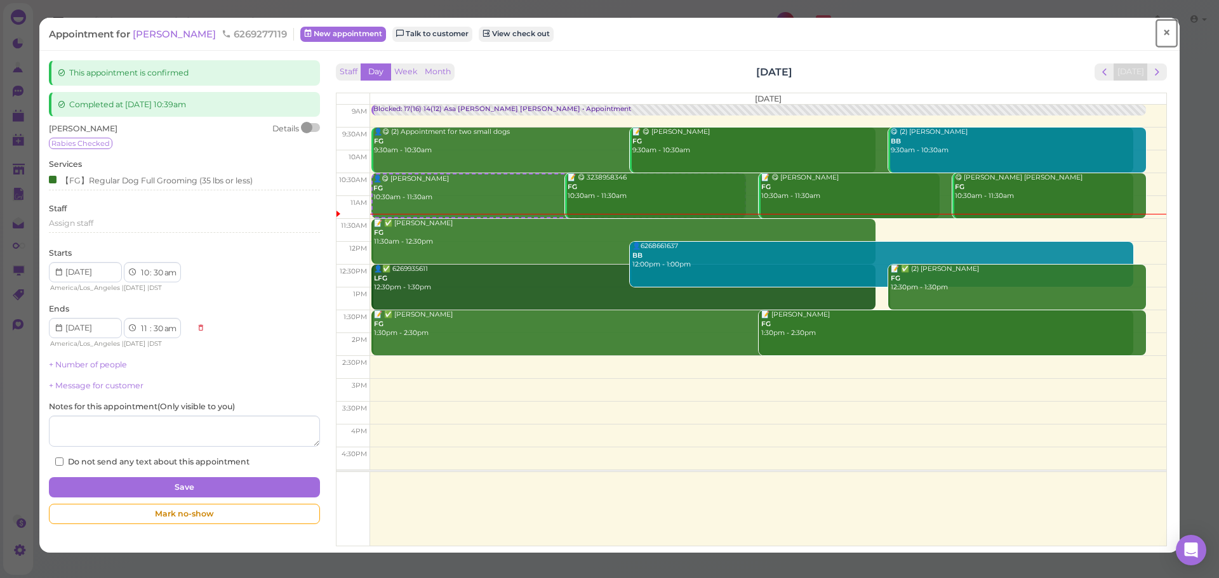
click at [1162, 32] on span "×" at bounding box center [1166, 33] width 8 height 18
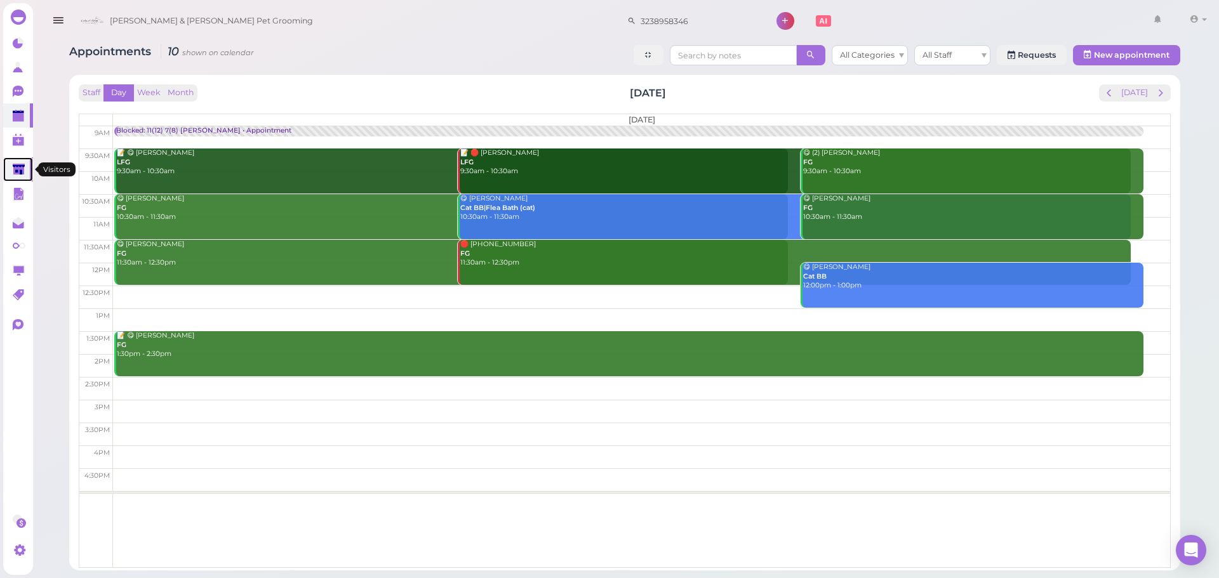
click at [23, 165] on icon at bounding box center [19, 170] width 12 height 10
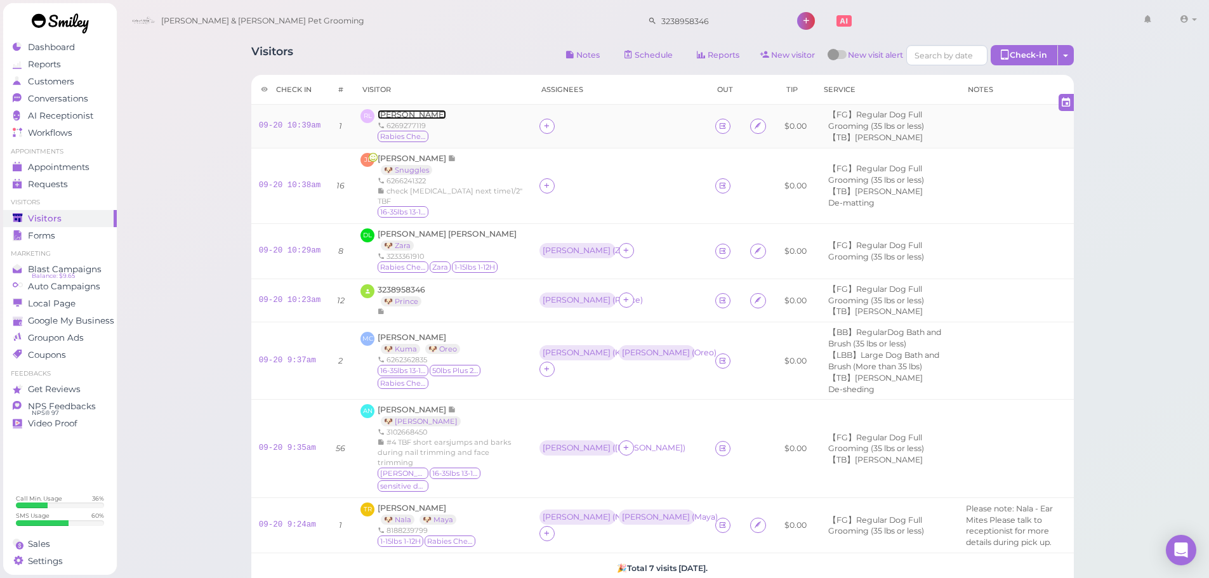
click at [404, 116] on span "[PERSON_NAME]" at bounding box center [412, 115] width 69 height 10
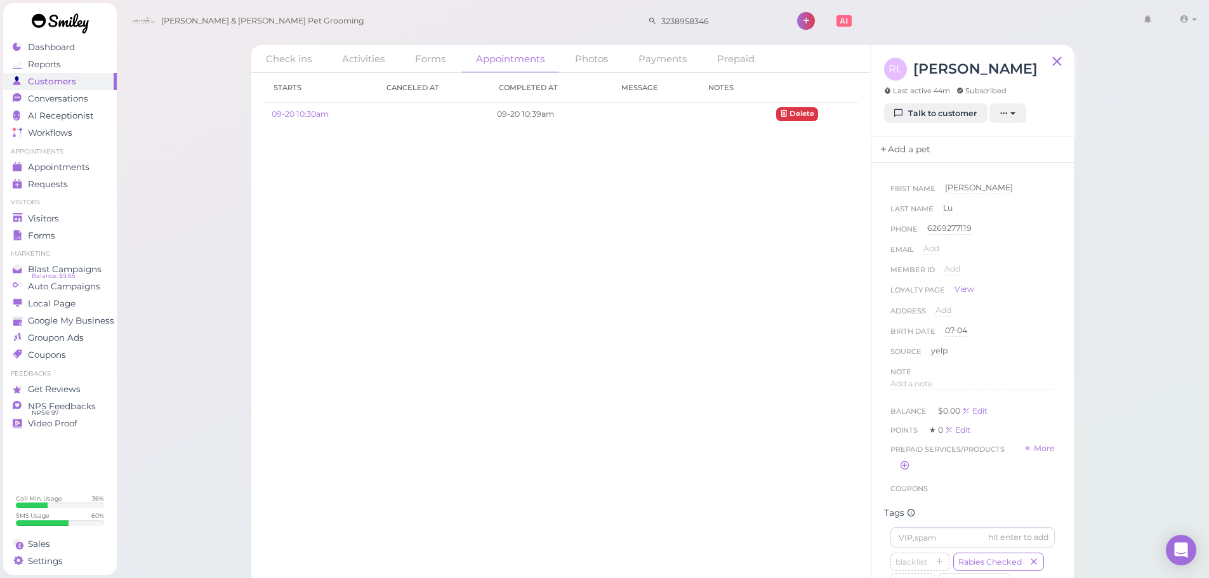
click at [925, 150] on link "Add a pet" at bounding box center [904, 149] width 67 height 27
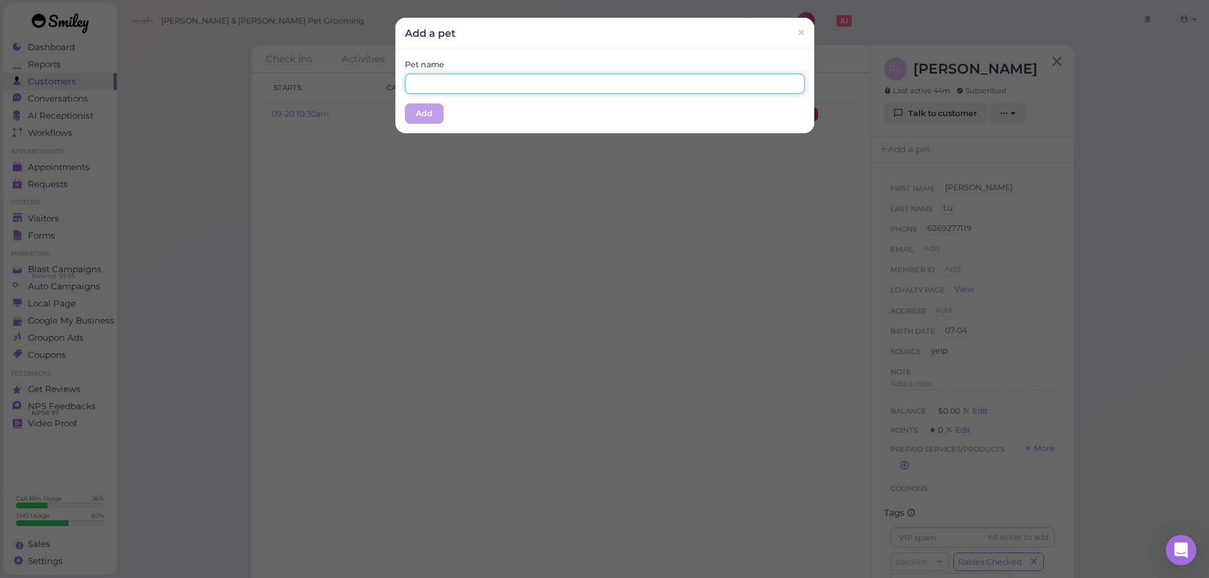
click at [596, 87] on input "text" at bounding box center [605, 84] width 400 height 20
type input "Cookie"
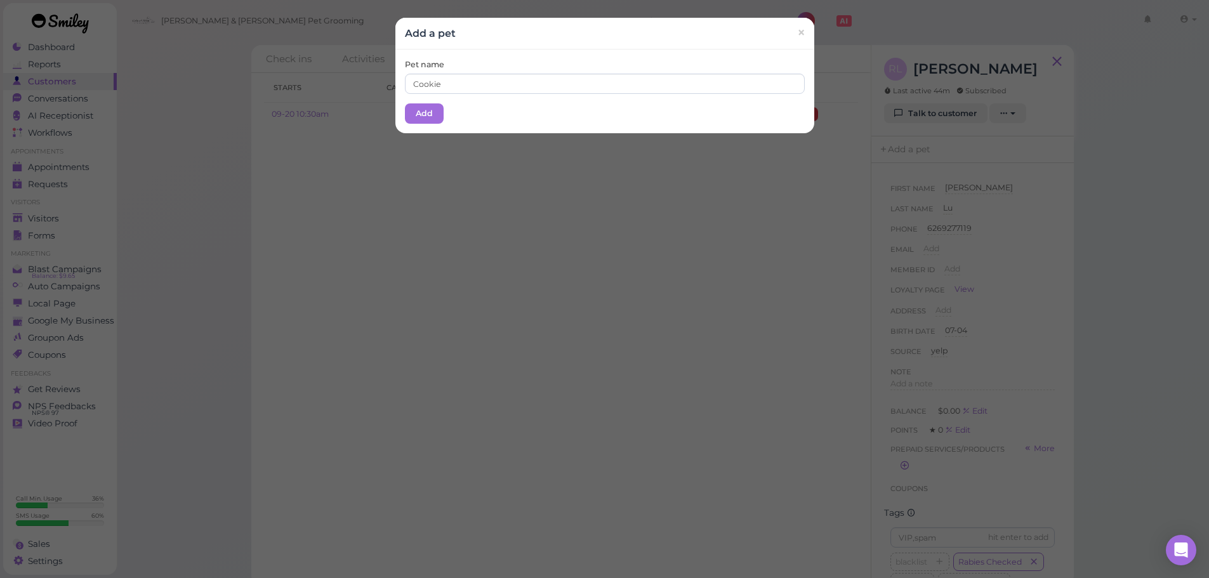
click at [496, 97] on div "Pet name Cookie Add" at bounding box center [604, 92] width 419 height 84
click at [399, 108] on div "Pet name Cookie Add" at bounding box center [604, 92] width 419 height 84
click at [405, 108] on button "Add" at bounding box center [424, 113] width 39 height 20
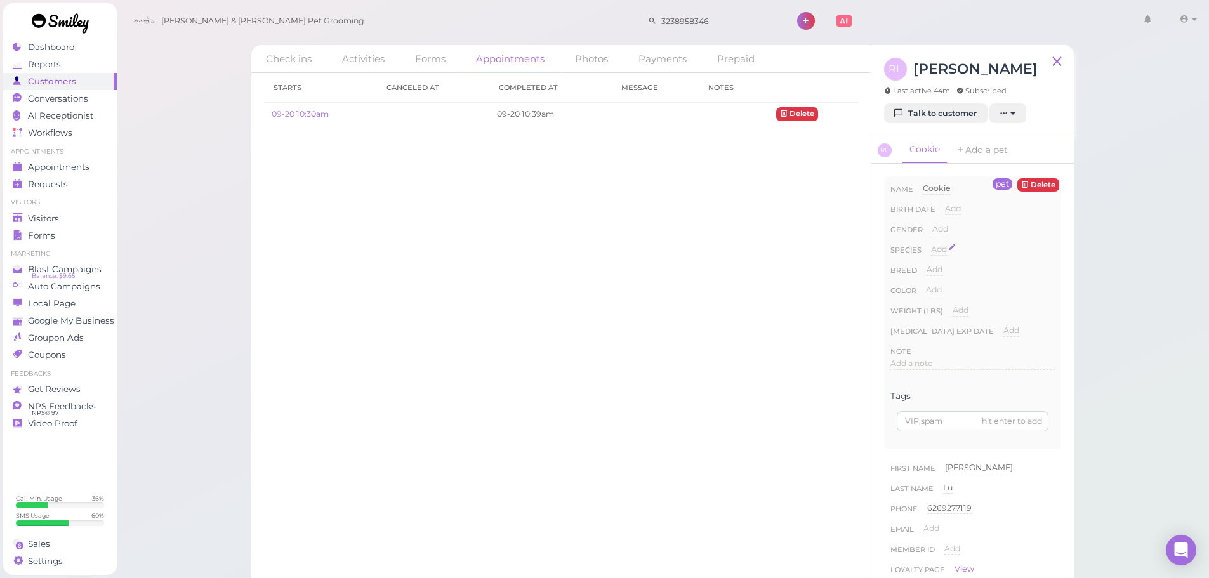
click at [934, 248] on span "Add" at bounding box center [939, 249] width 16 height 10
click at [995, 255] on select "Dog Cat Bird Other" at bounding box center [993, 253] width 124 height 19
select select "Dog"
click at [931, 244] on select "Dog Cat Bird Other" at bounding box center [993, 253] width 124 height 19
click at [940, 270] on button "Done" at bounding box center [946, 271] width 28 height 13
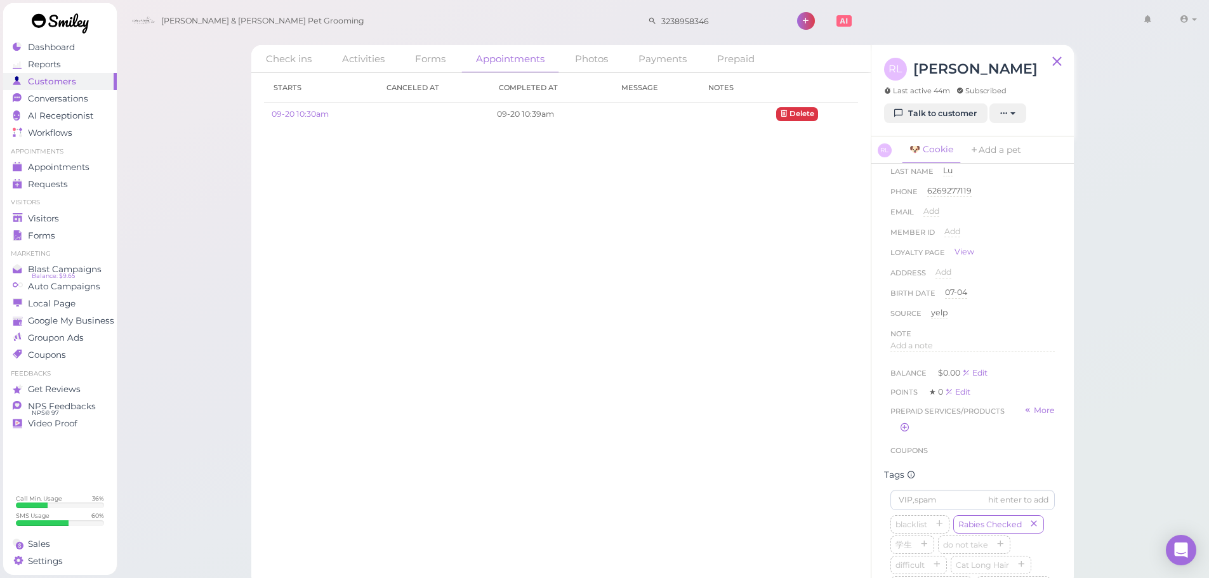
scroll to position [508, 0]
click at [1033, 402] on button "button" at bounding box center [1040, 395] width 15 height 13
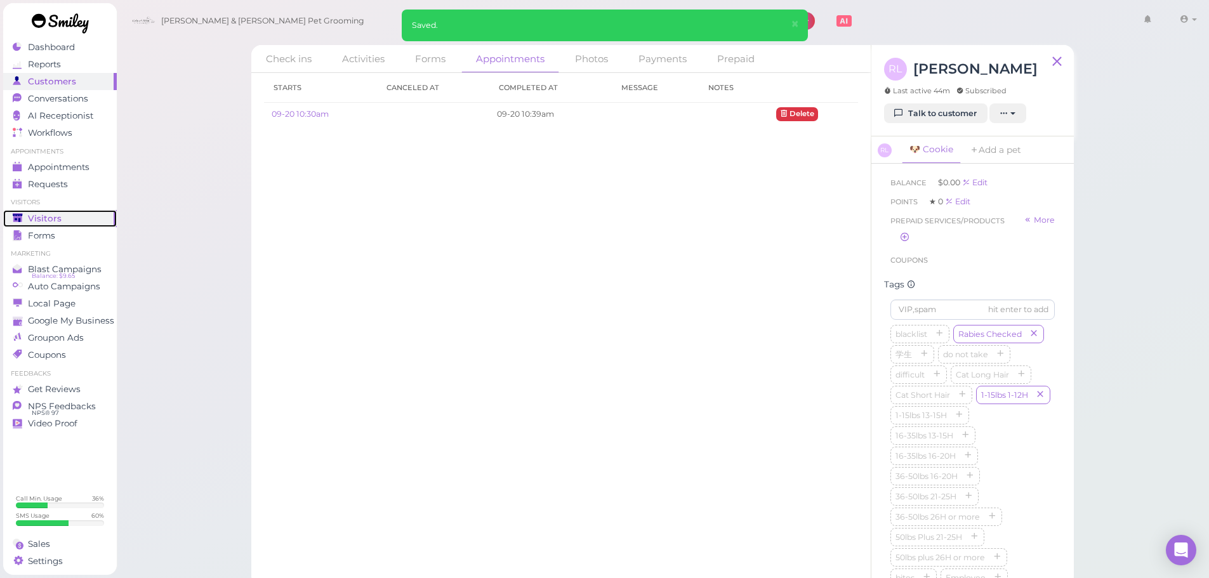
click at [56, 213] on span "Visitors" at bounding box center [45, 218] width 34 height 11
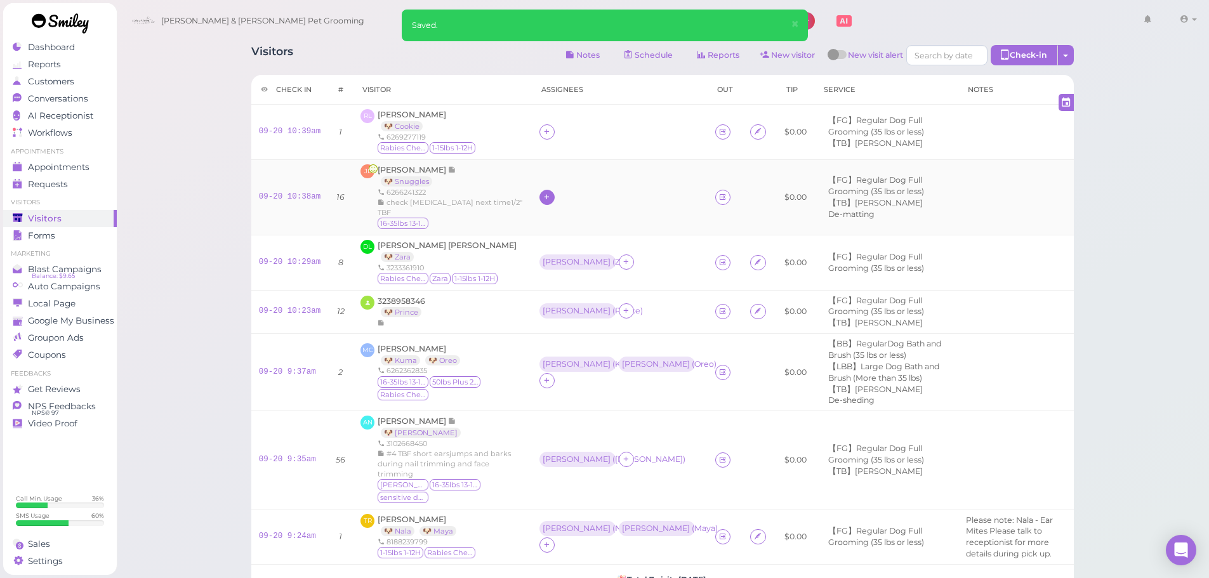
click at [543, 202] on icon at bounding box center [547, 197] width 8 height 10
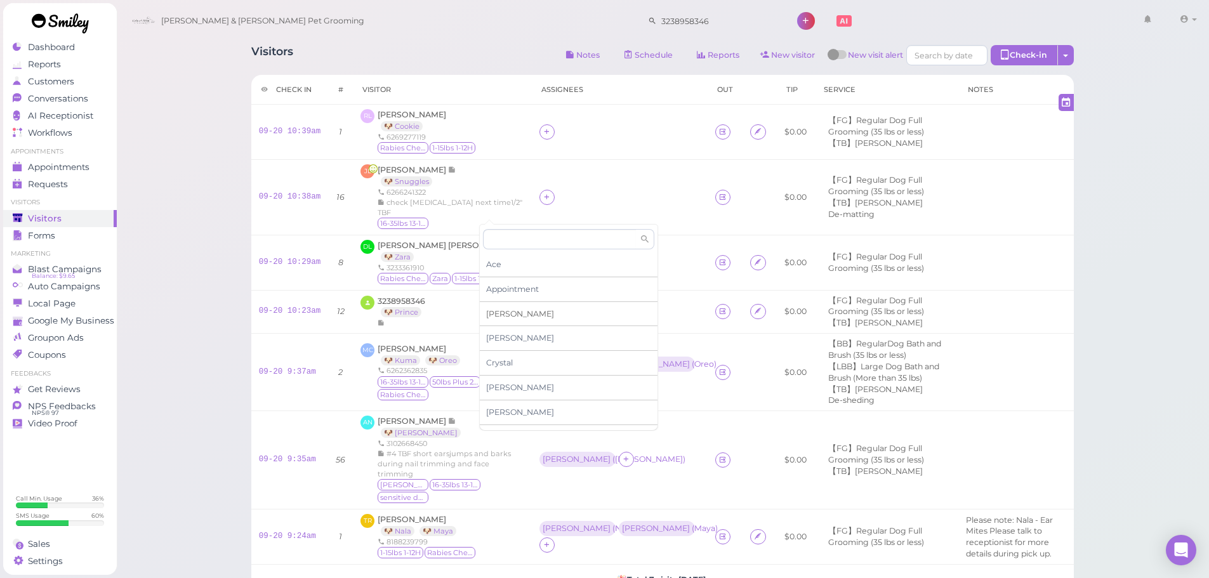
click at [497, 318] on span "[PERSON_NAME]" at bounding box center [520, 314] width 68 height 10
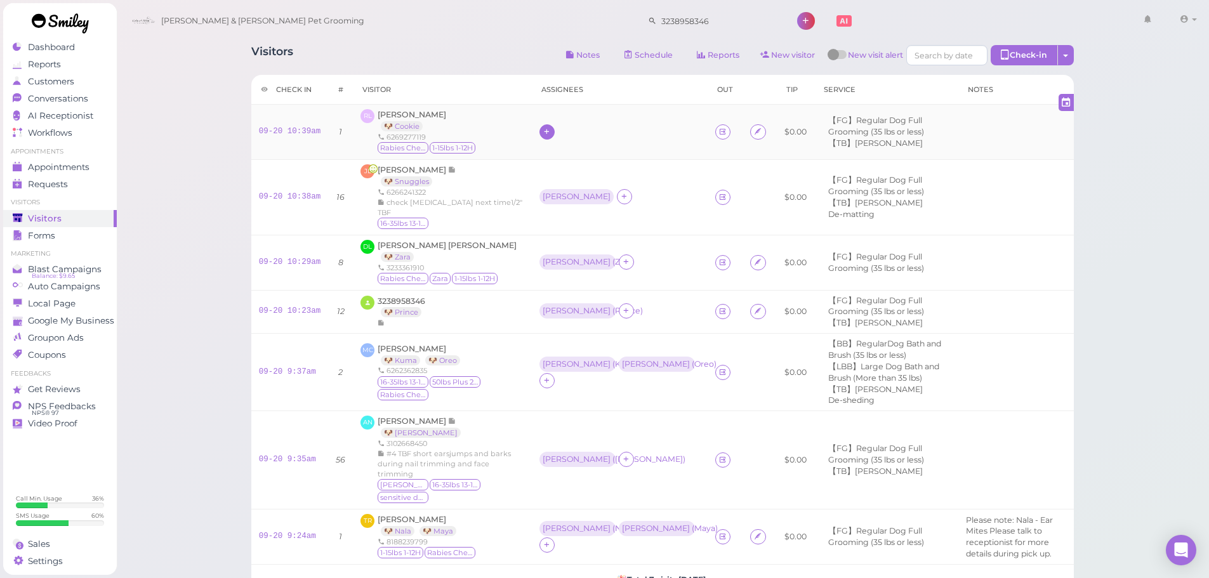
click at [543, 136] on icon at bounding box center [547, 132] width 8 height 10
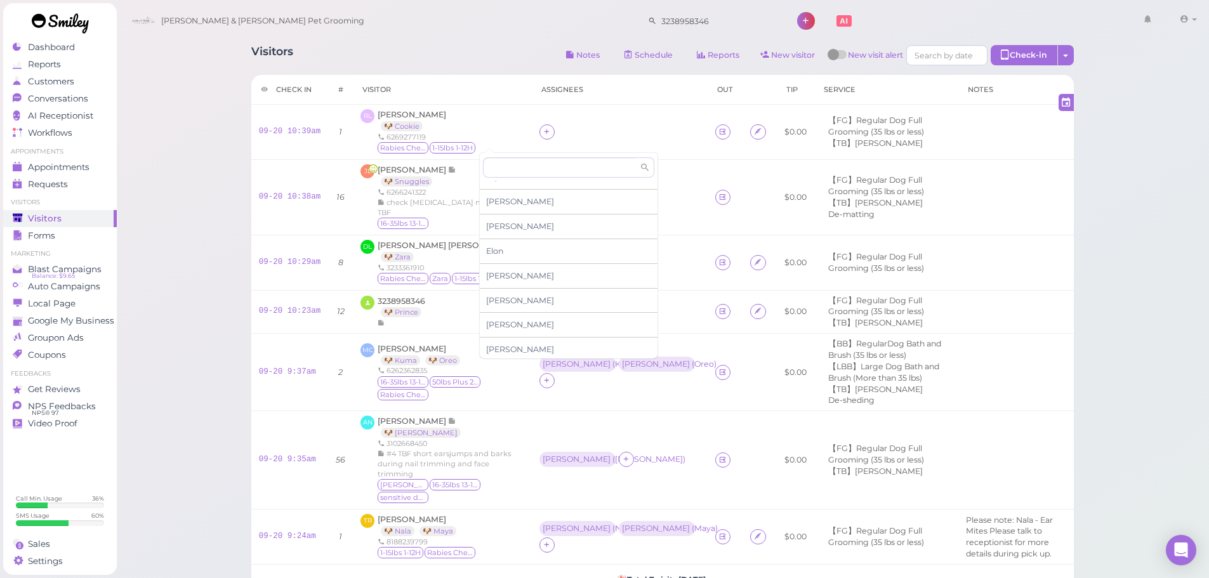
scroll to position [216, 0]
click at [505, 346] on span "[PERSON_NAME]" at bounding box center [520, 346] width 68 height 10
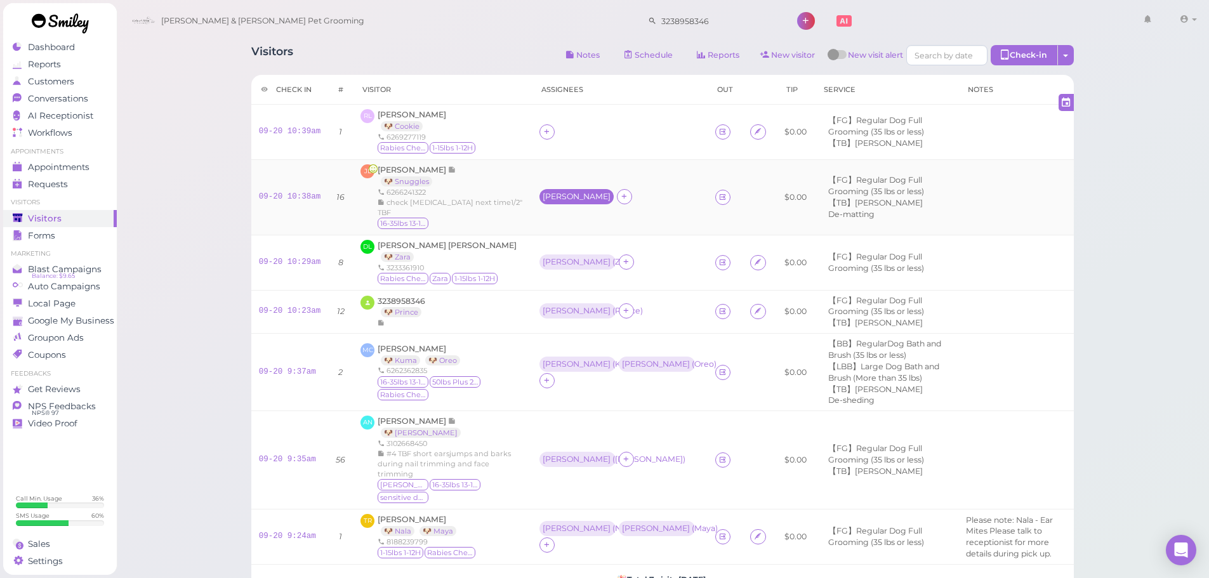
click at [543, 201] on div "[PERSON_NAME]" at bounding box center [577, 196] width 68 height 9
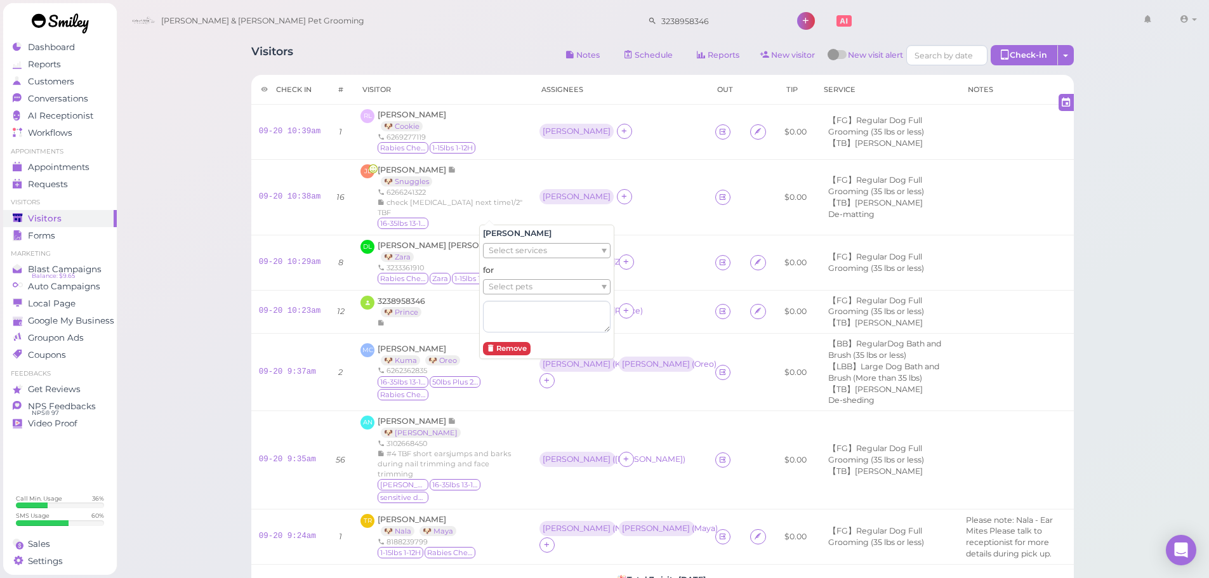
click at [510, 282] on span "Select pets" at bounding box center [511, 287] width 44 height 14
click at [543, 136] on div "[PERSON_NAME]" at bounding box center [577, 131] width 68 height 9
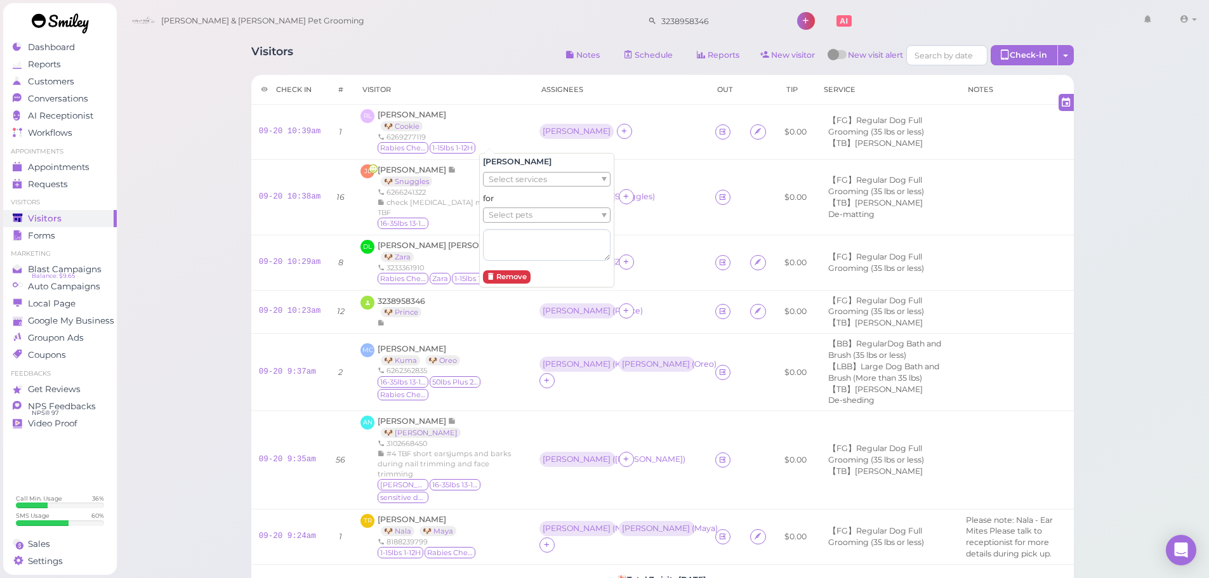
click at [510, 220] on span "Select pets" at bounding box center [511, 215] width 44 height 14
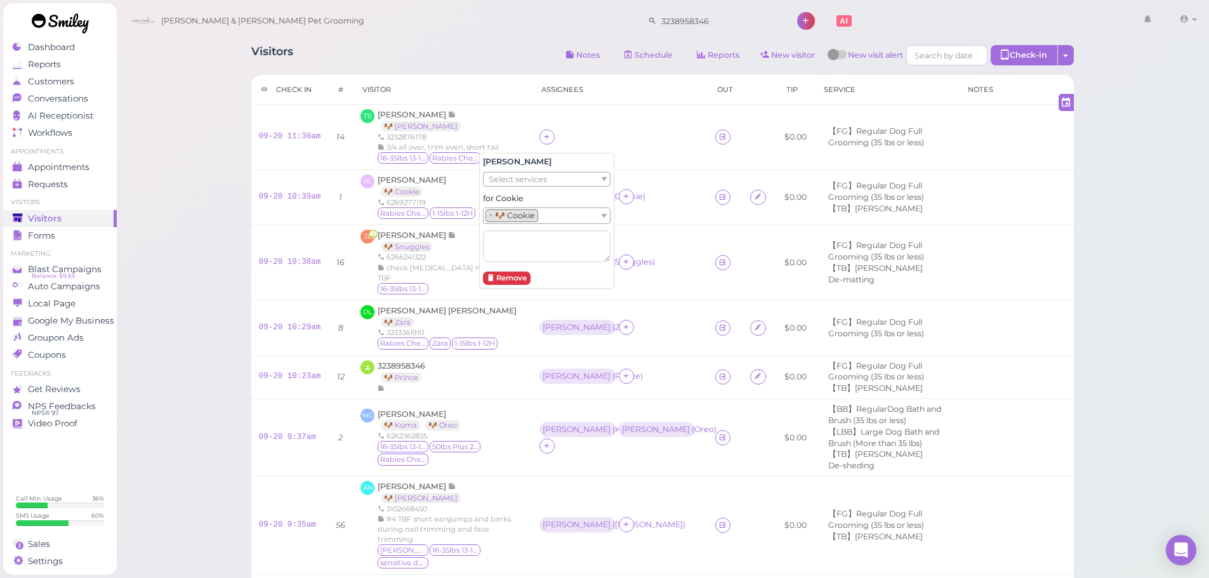
click at [174, 157] on div "Visitors Notes Schedule Reports New visitor New visit alert Check-in Customer c…" at bounding box center [663, 426] width 1094 height 853
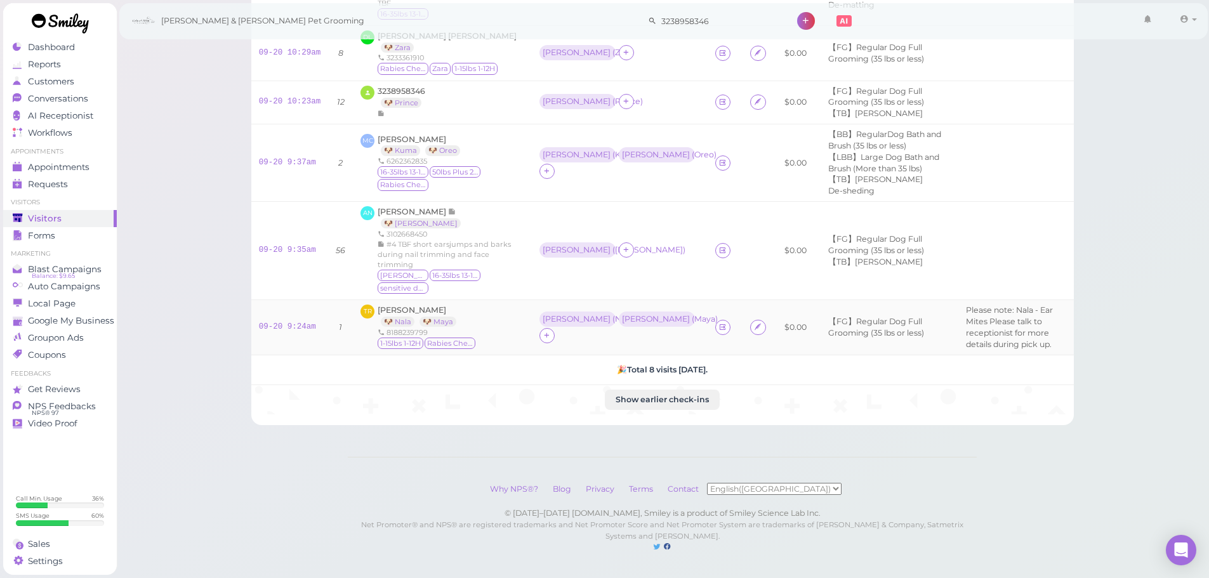
scroll to position [298, 0]
click at [408, 305] on span "[PERSON_NAME]" at bounding box center [412, 310] width 69 height 10
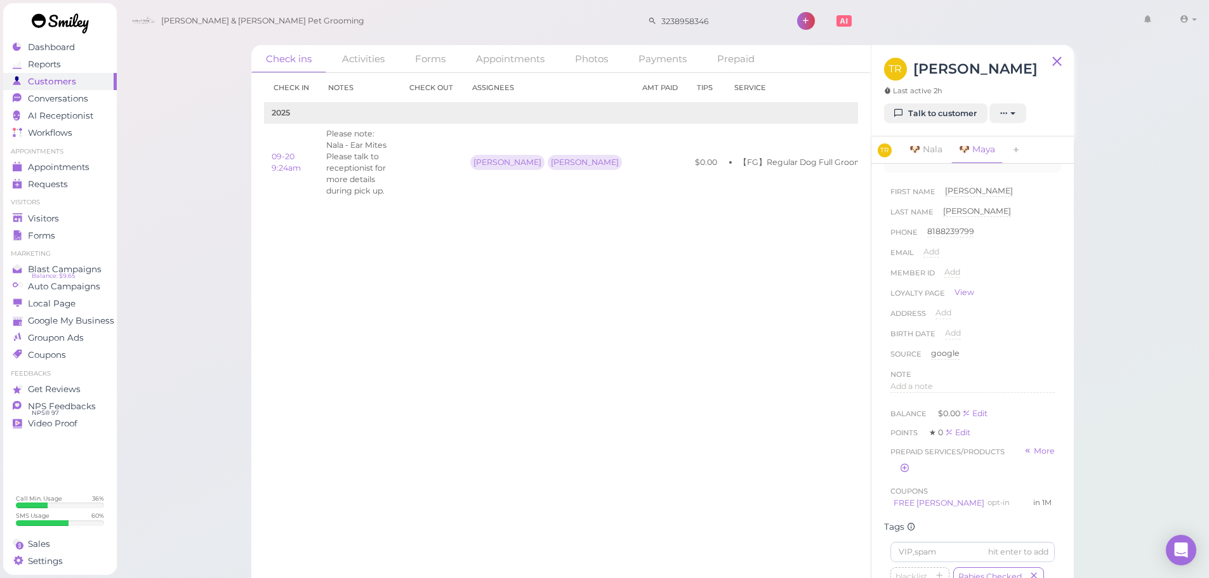
scroll to position [381, 0]
click at [958, 429] on link "FREE [PERSON_NAME]" at bounding box center [939, 425] width 91 height 10
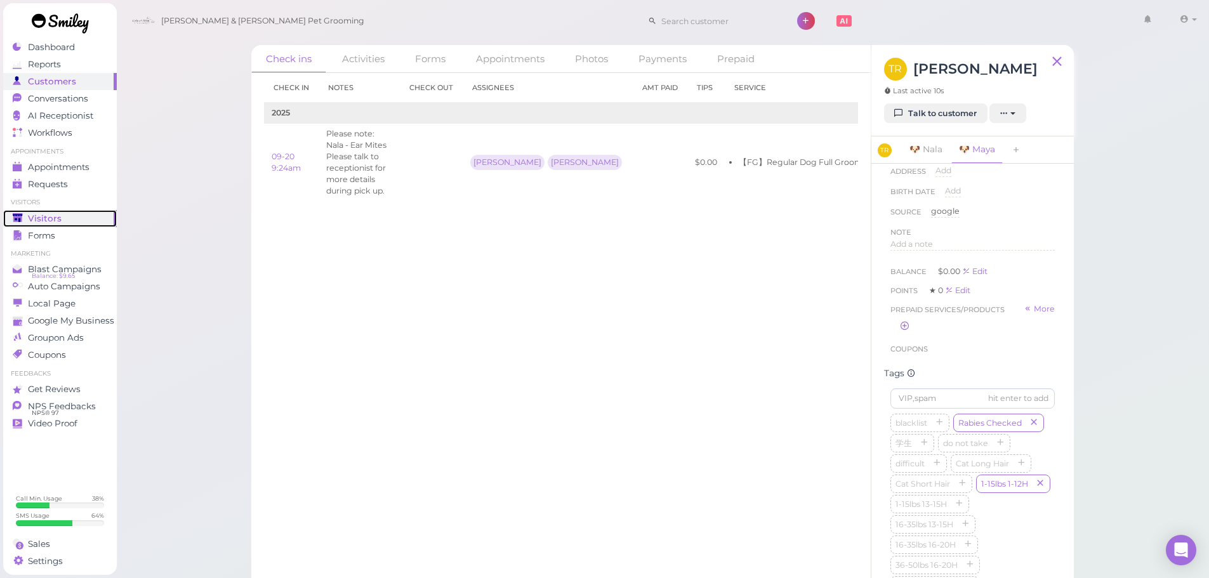
click at [56, 215] on span "Visitors" at bounding box center [45, 218] width 34 height 11
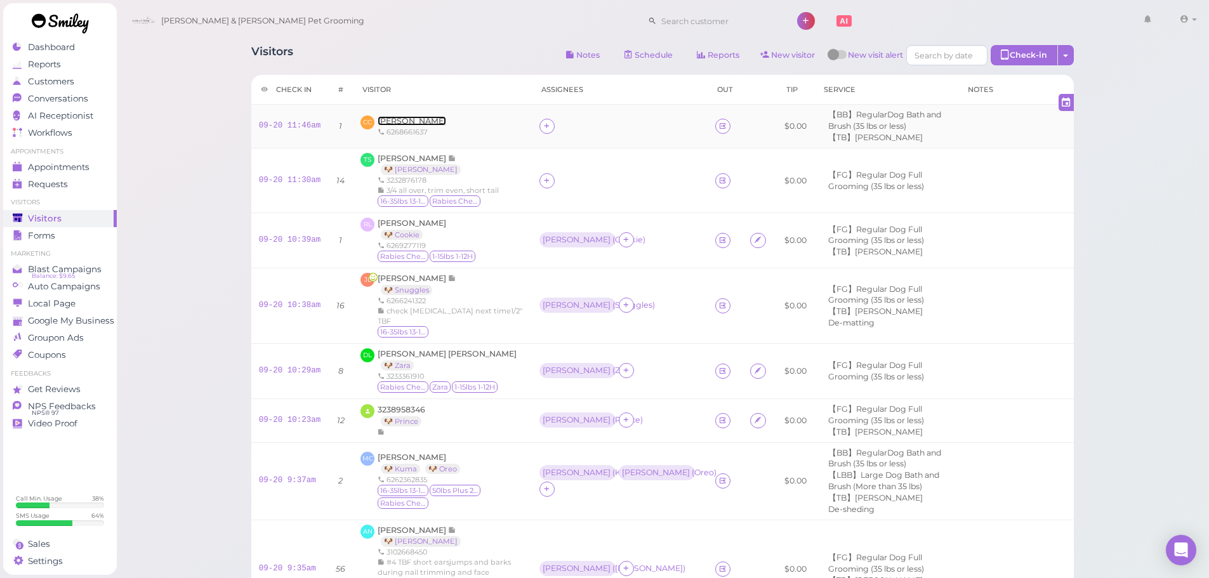
click at [400, 122] on span "[PERSON_NAME]" at bounding box center [412, 121] width 69 height 10
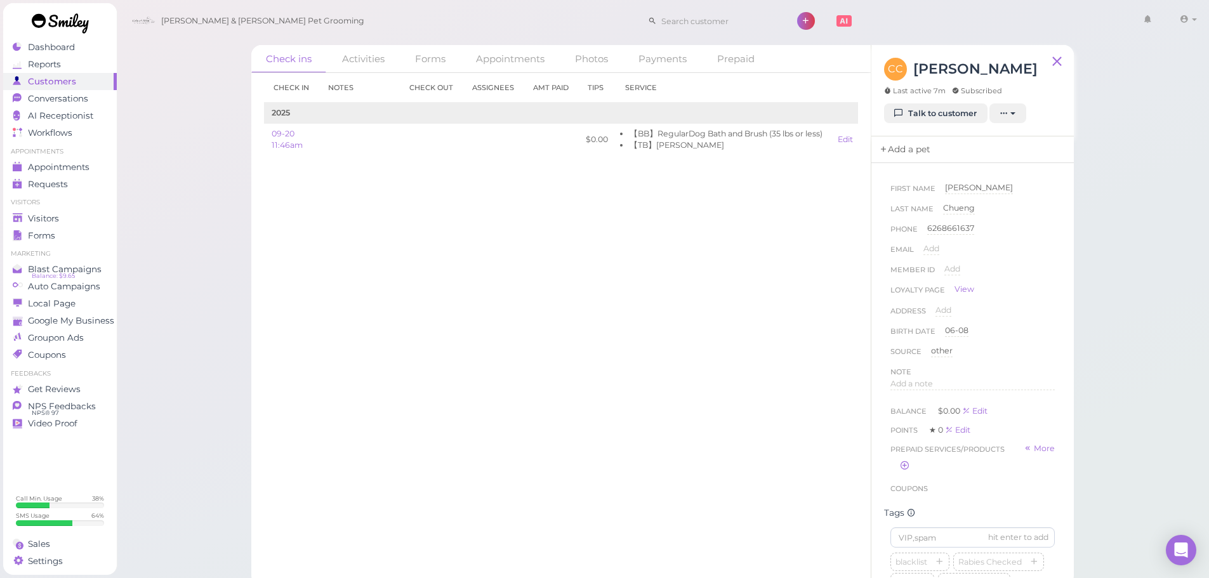
click at [910, 150] on link "Add a pet" at bounding box center [904, 149] width 67 height 27
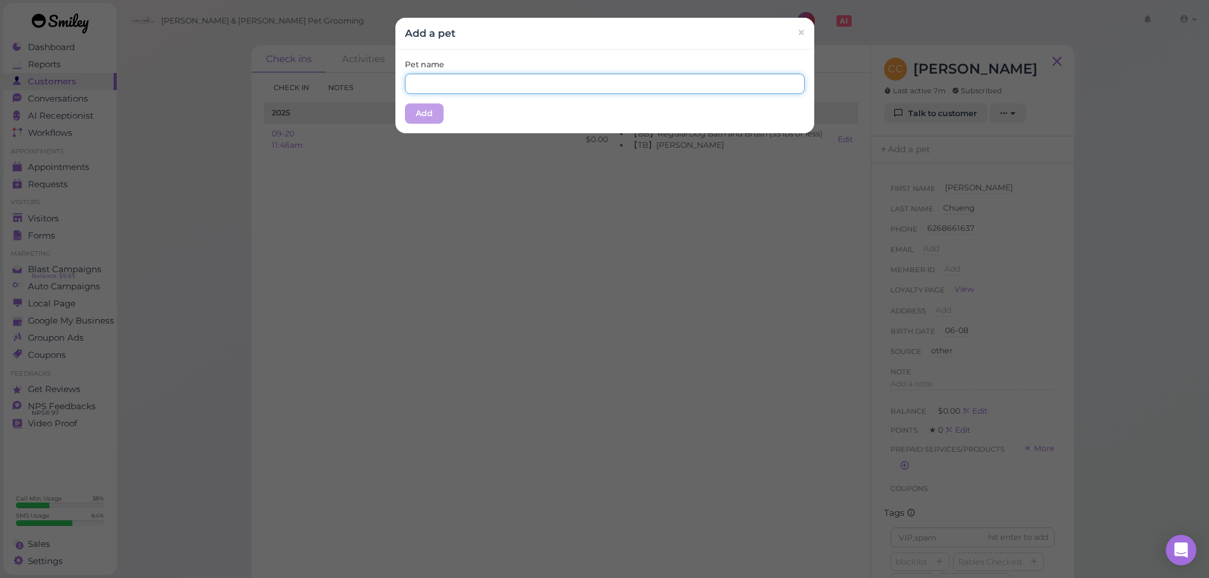
click at [520, 88] on input "text" at bounding box center [605, 84] width 400 height 20
type input "Xixi"
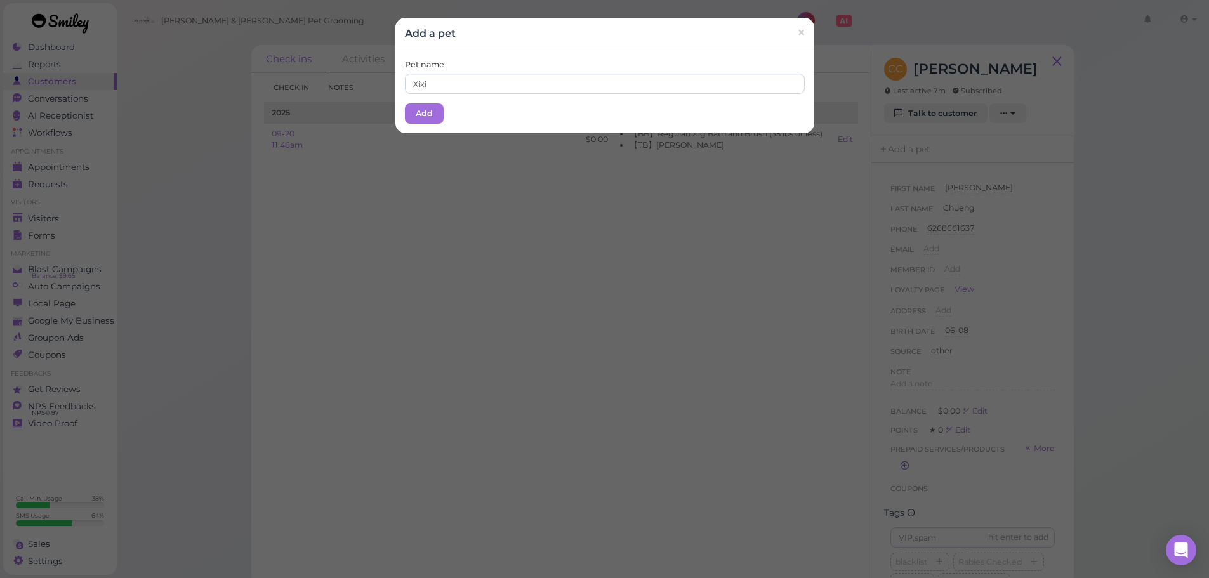
click at [465, 100] on div "Pet name [PERSON_NAME] Add" at bounding box center [604, 92] width 419 height 84
click at [423, 112] on button "Add" at bounding box center [424, 113] width 39 height 20
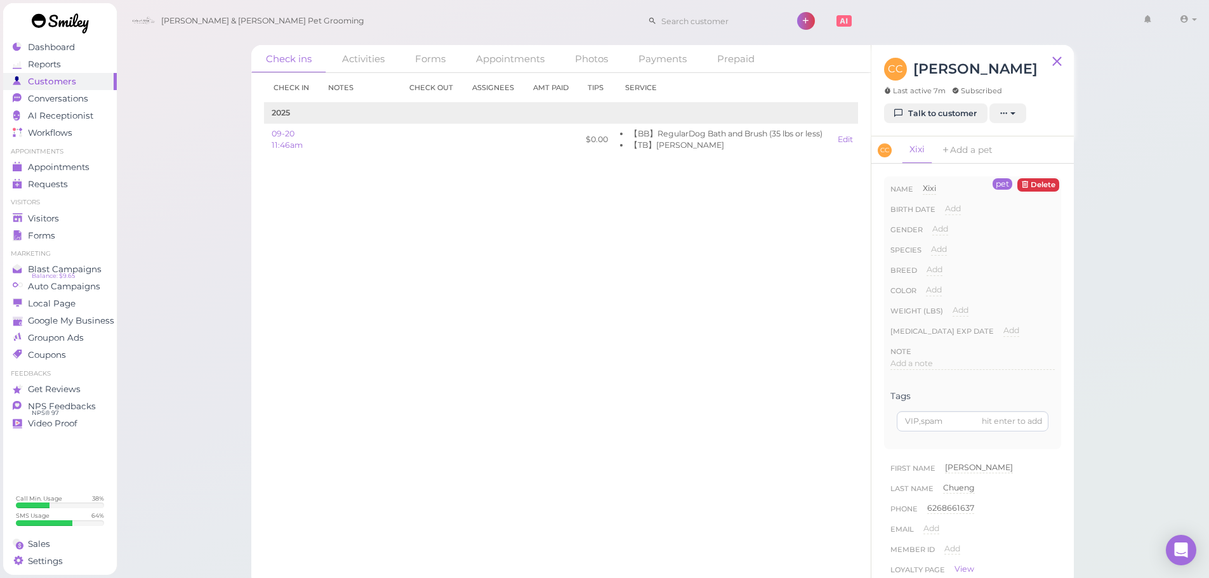
click at [934, 263] on div "Add Dog Cat Bird Other" at bounding box center [939, 254] width 16 height 20
click at [936, 251] on span "Add" at bounding box center [939, 249] width 16 height 10
click at [942, 248] on select "Dog Cat Bird Other" at bounding box center [993, 253] width 124 height 19
select select "Dog"
click at [931, 244] on select "Dog Cat Bird Other" at bounding box center [993, 253] width 124 height 19
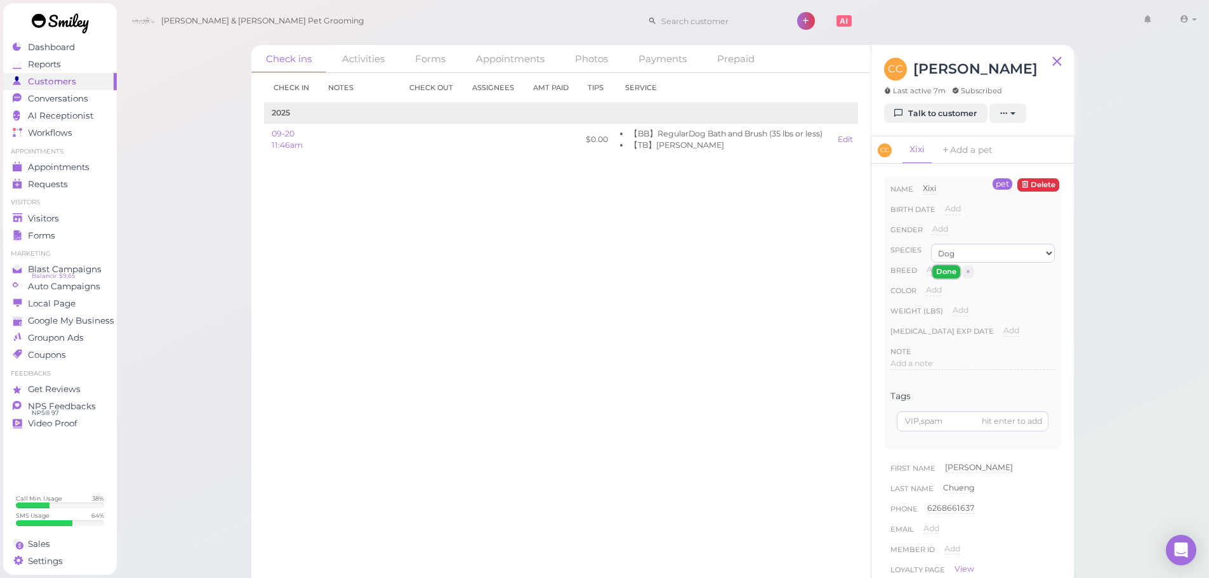
click at [946, 270] on button "Done" at bounding box center [946, 271] width 28 height 13
click at [1037, 336] on icon "button" at bounding box center [1041, 332] width 8 height 9
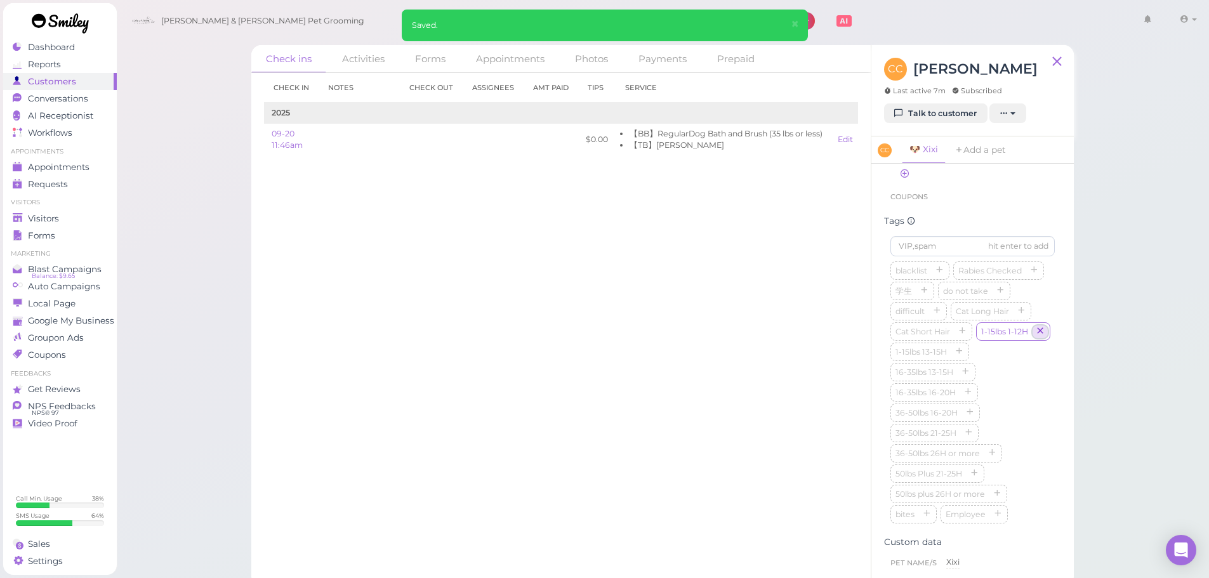
scroll to position [317, 0]
click at [948, 347] on div "Add a note" at bounding box center [973, 346] width 164 height 12
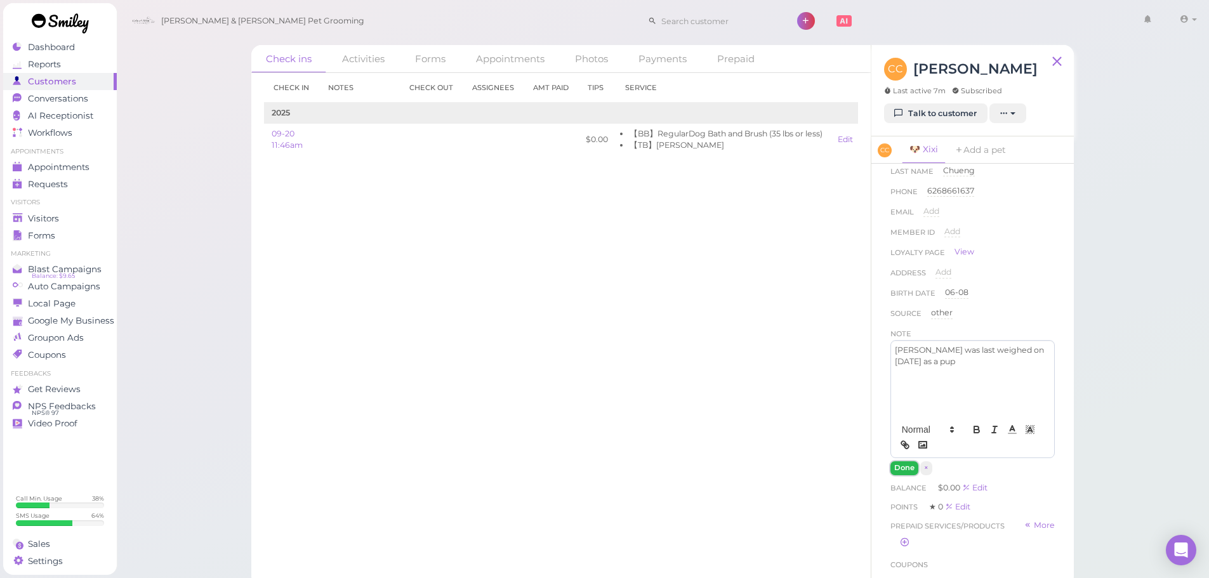
click at [912, 465] on button "Done" at bounding box center [905, 467] width 28 height 13
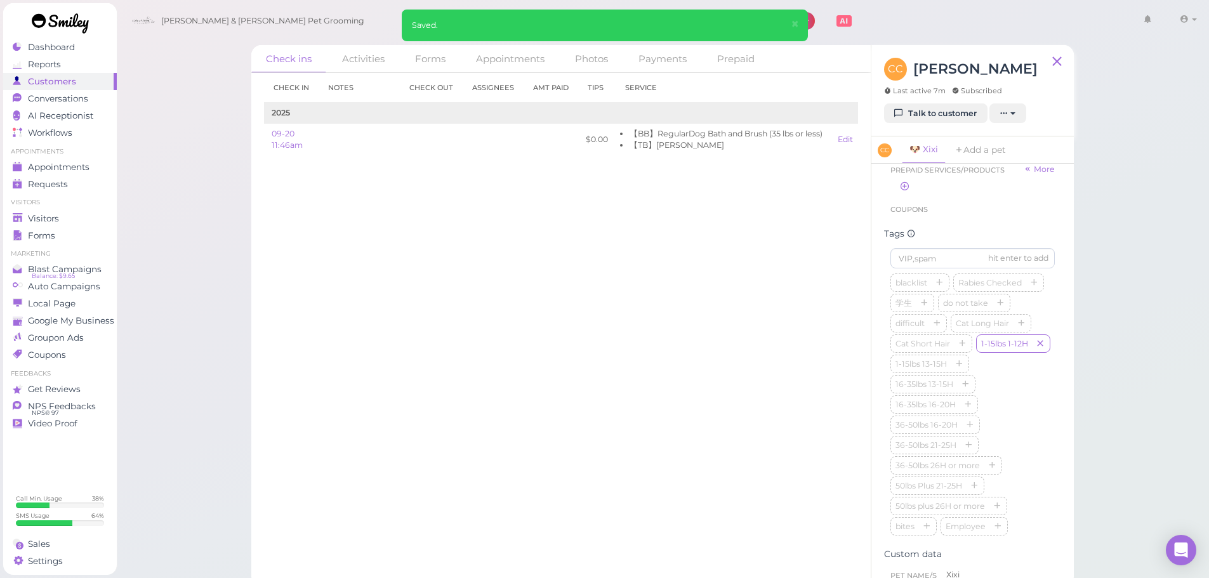
scroll to position [571, 0]
click at [52, 220] on span "Visitors" at bounding box center [45, 218] width 34 height 11
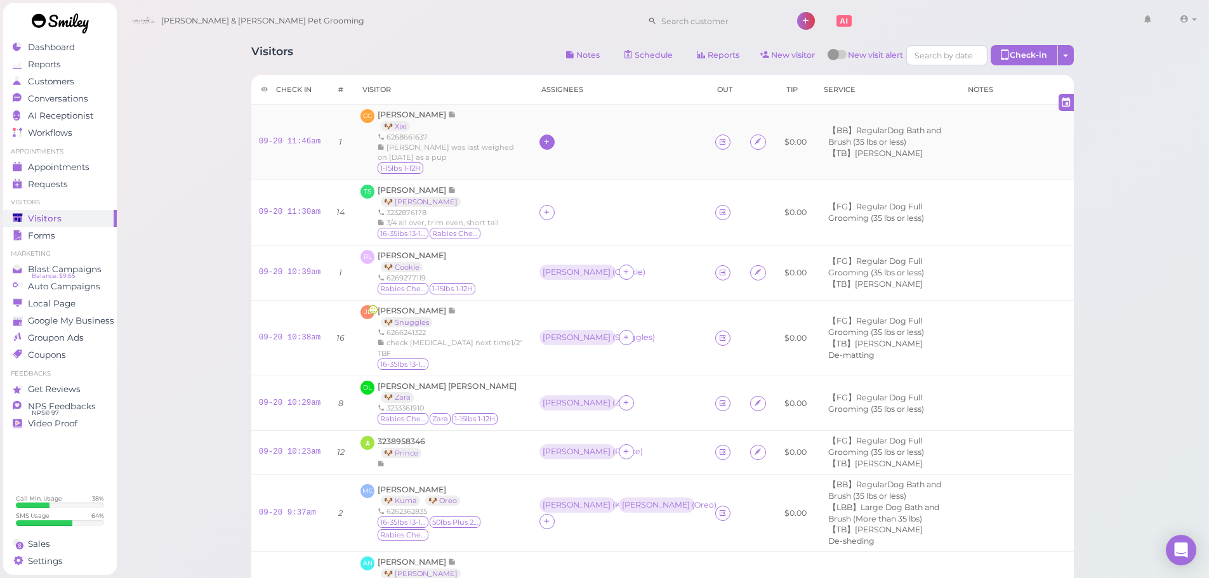
click at [543, 142] on icon at bounding box center [547, 142] width 8 height 10
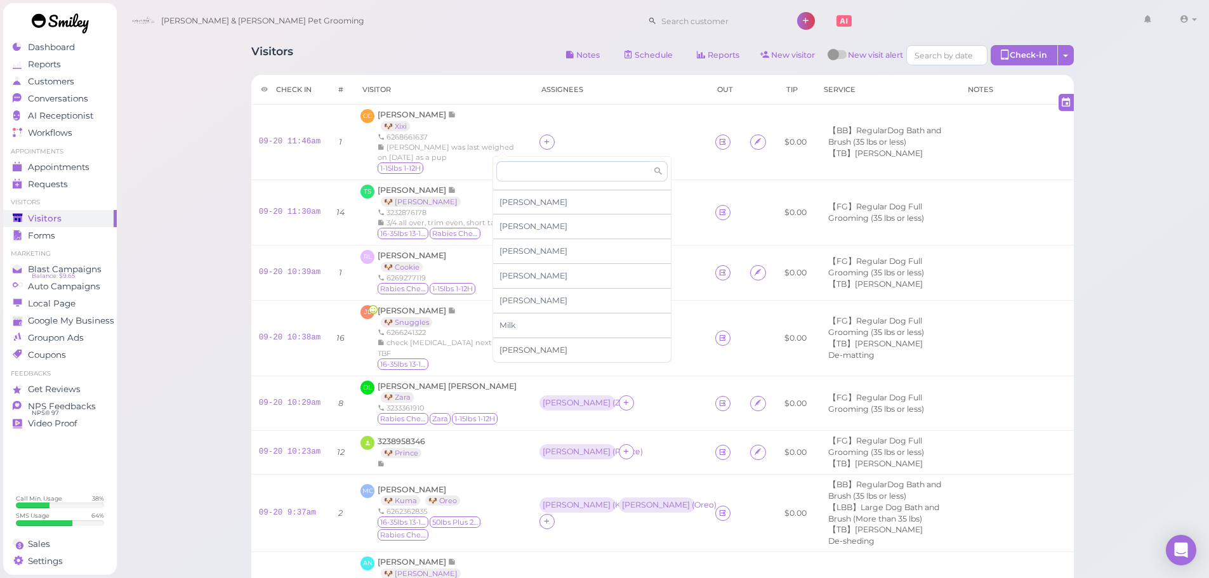
click at [515, 351] on span "[PERSON_NAME]" at bounding box center [534, 350] width 68 height 10
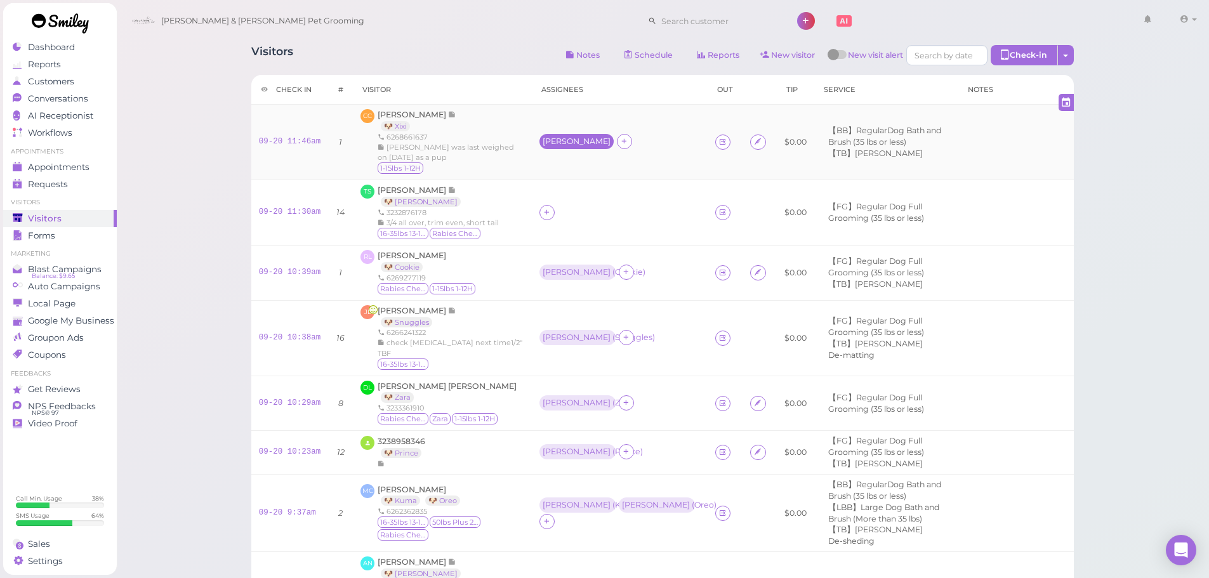
click at [543, 141] on div "[PERSON_NAME]" at bounding box center [577, 141] width 68 height 9
click at [515, 220] on span "Select pets" at bounding box center [524, 219] width 44 height 14
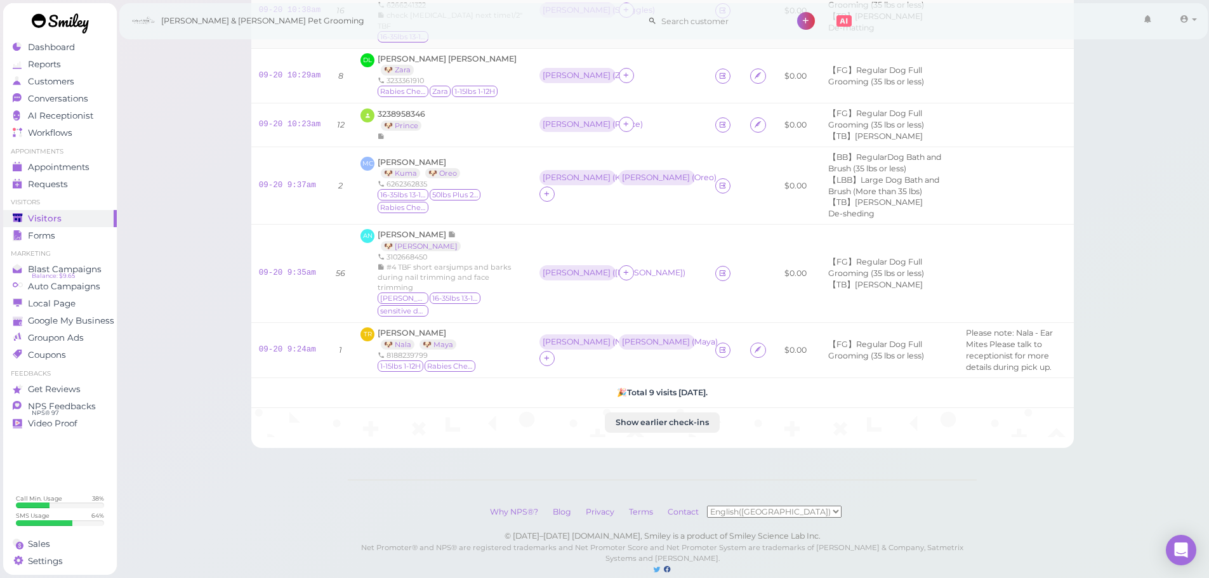
scroll to position [373, 0]
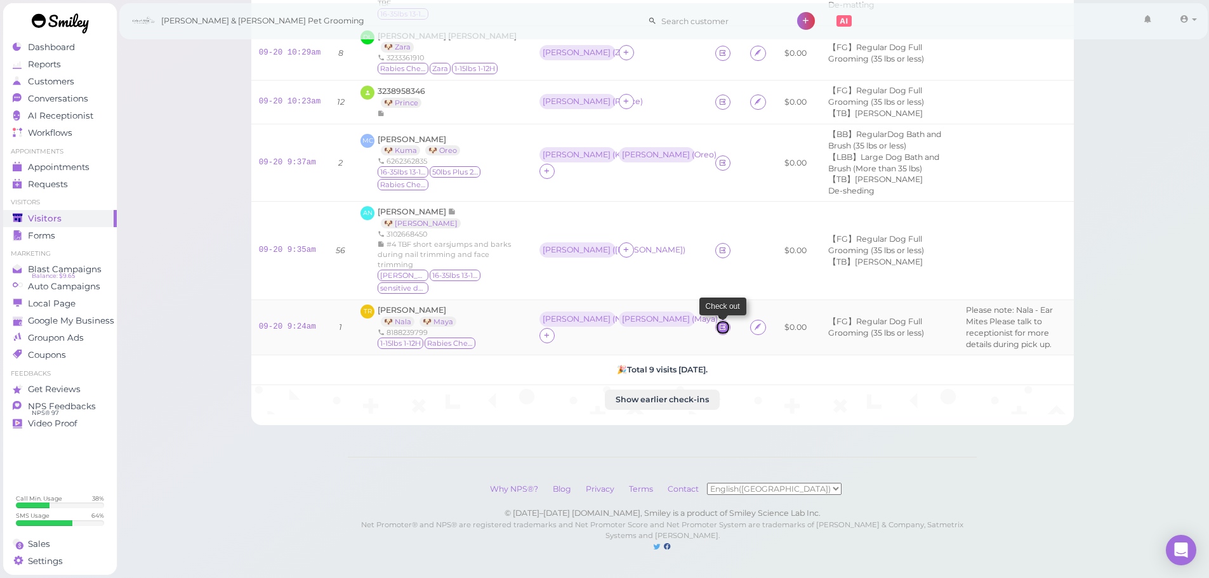
click at [719, 322] on icon at bounding box center [723, 327] width 8 height 10
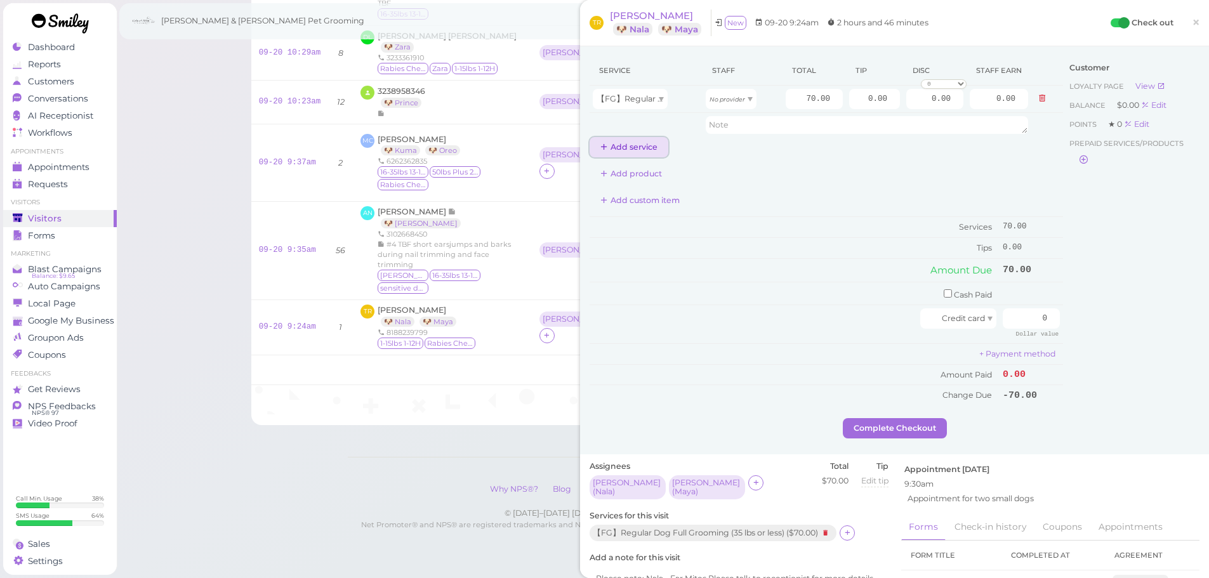
click at [639, 151] on button "Add service" at bounding box center [629, 147] width 79 height 20
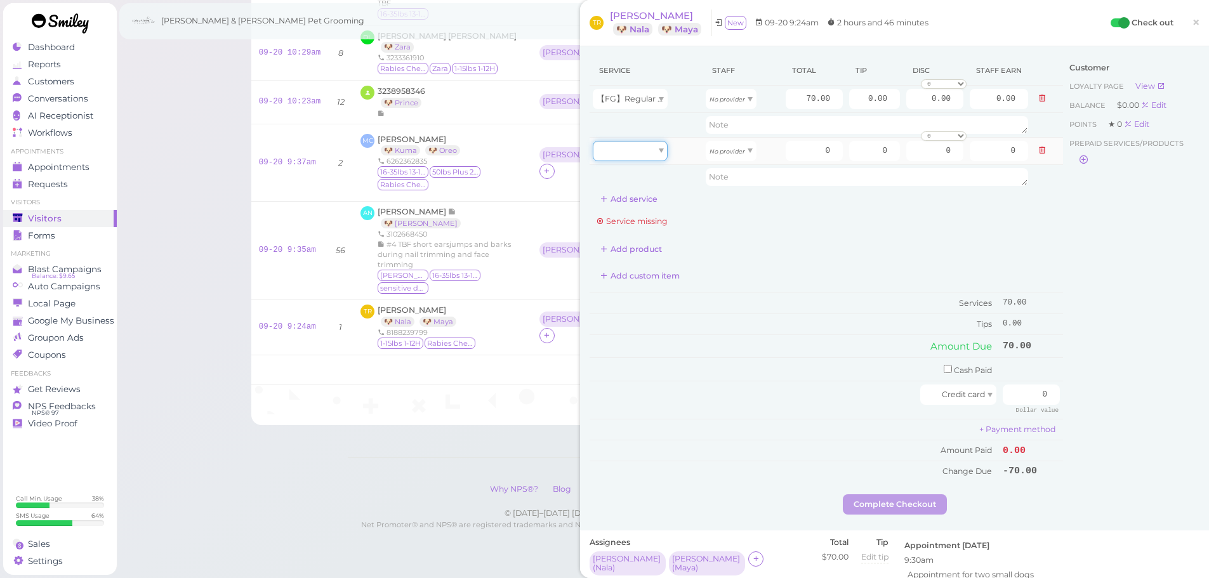
click at [639, 157] on div at bounding box center [630, 151] width 75 height 20
click at [658, 534] on div "Service Staff Total Tip Disc Staff earn 【FG】Regular Dog Full Grooming (35 lbs o…" at bounding box center [894, 521] width 629 height 951
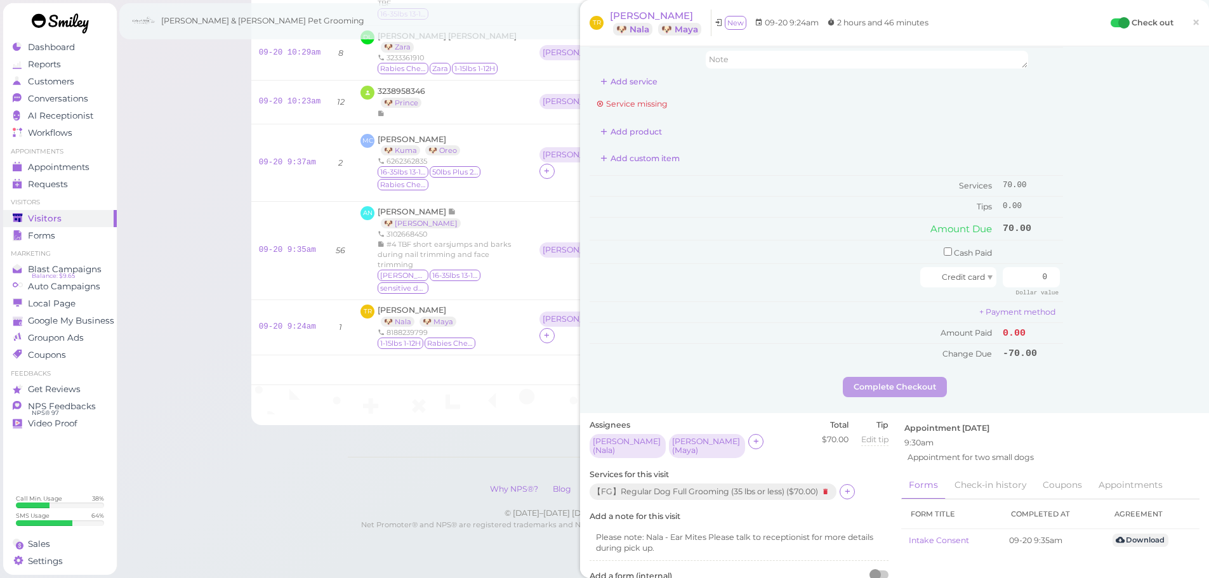
scroll to position [190, 0]
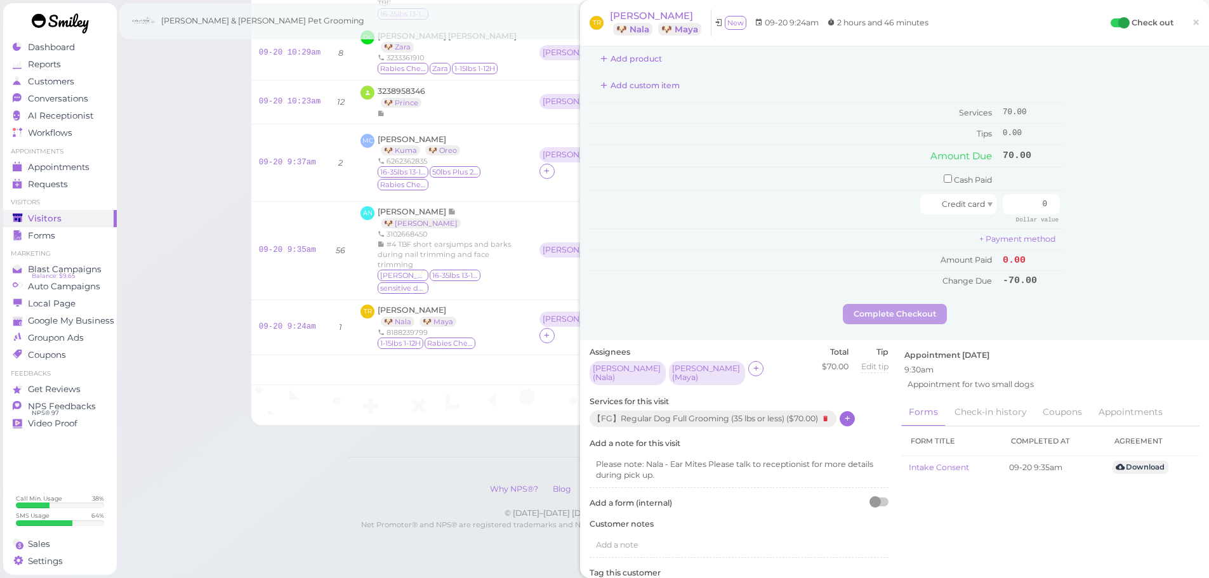
click at [849, 414] on icon at bounding box center [848, 419] width 8 height 10
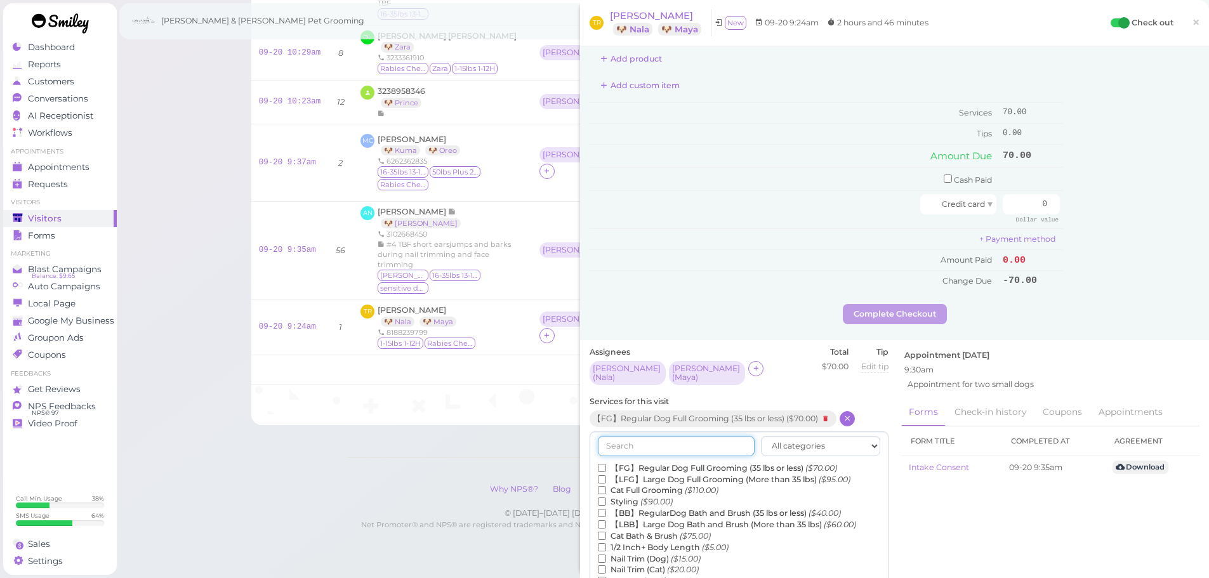
click at [696, 437] on input "text" at bounding box center [676, 446] width 157 height 20
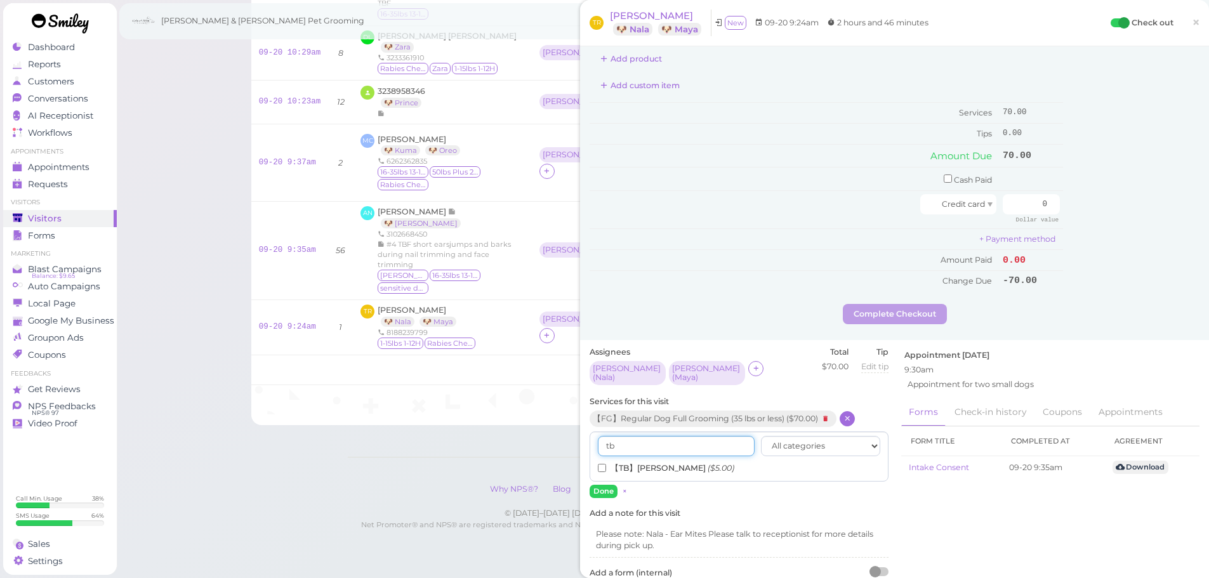
type input "tb"
click at [635, 463] on label "【TB】Teeth Brushing ($5.00)" at bounding box center [666, 468] width 136 height 11
click at [606, 464] on input "【TB】Teeth Brushing ($5.00)" at bounding box center [602, 468] width 8 height 8
click at [613, 485] on button "Done" at bounding box center [604, 491] width 28 height 13
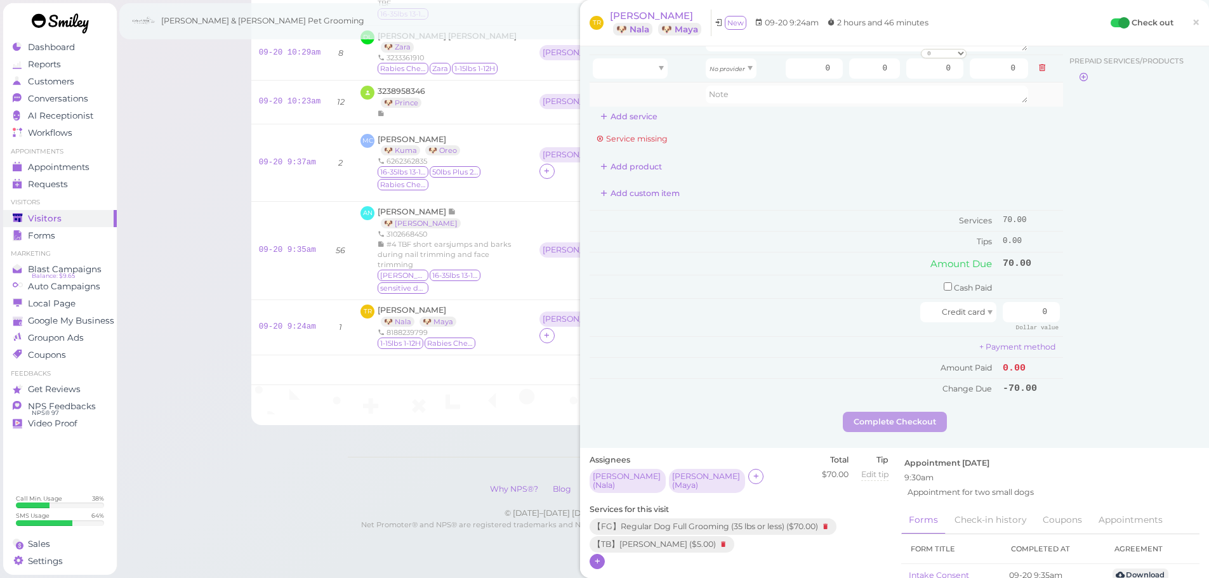
scroll to position [0, 0]
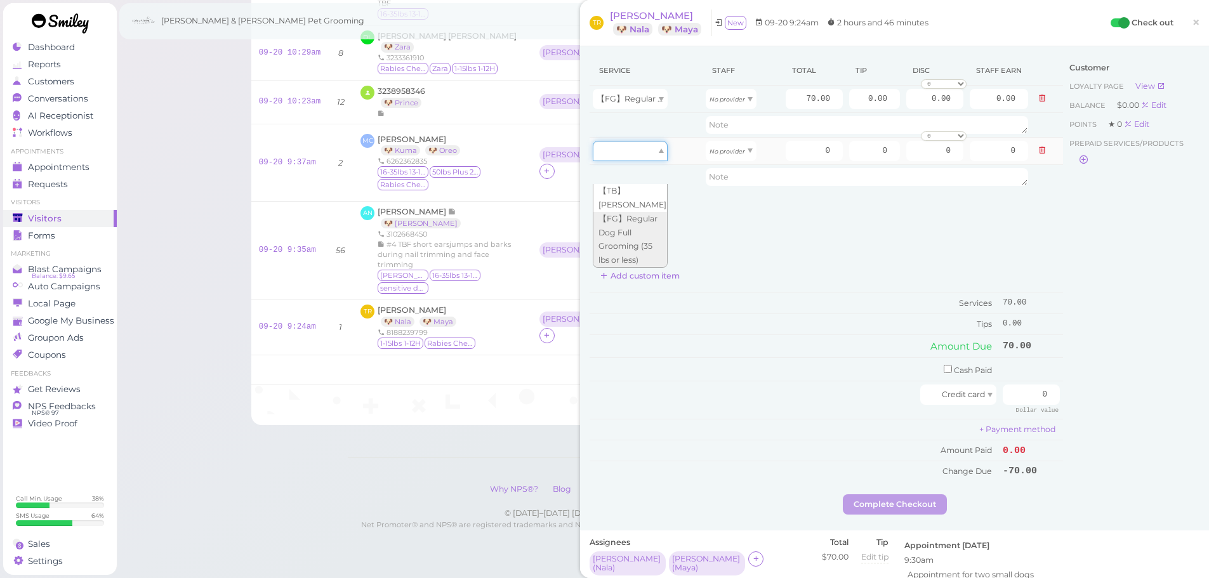
click at [642, 146] on div at bounding box center [630, 151] width 75 height 20
type input "5.00"
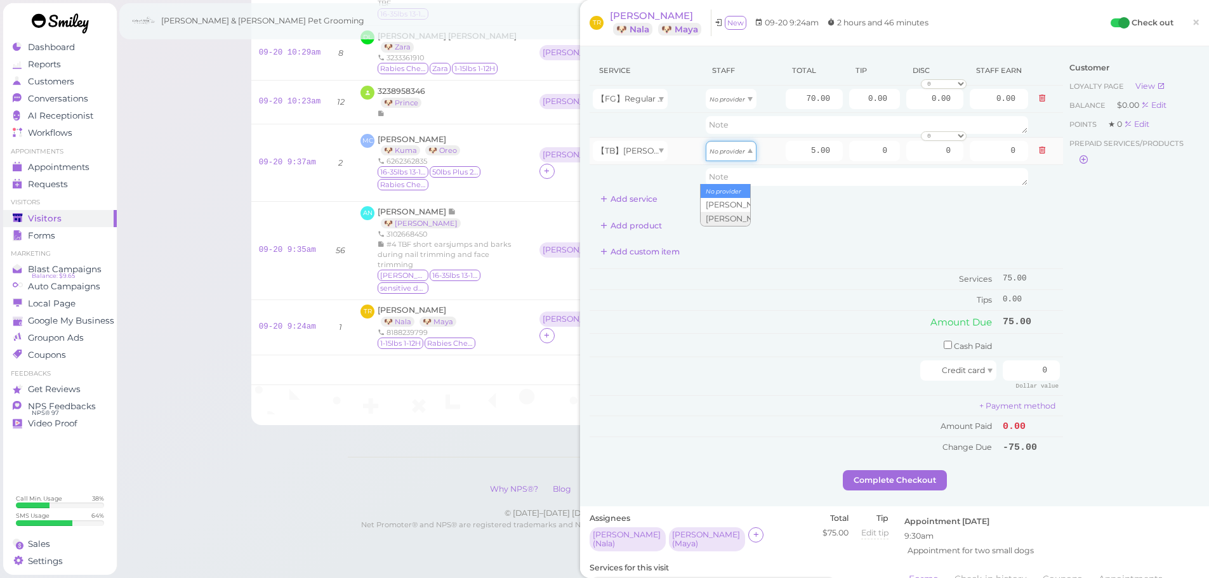
click at [717, 154] on icon "No provider" at bounding box center [728, 151] width 36 height 7
type input "2.15"
click at [732, 98] on icon "No provider" at bounding box center [728, 99] width 36 height 7
type input "30.10"
click at [638, 193] on button "Add service" at bounding box center [629, 199] width 79 height 20
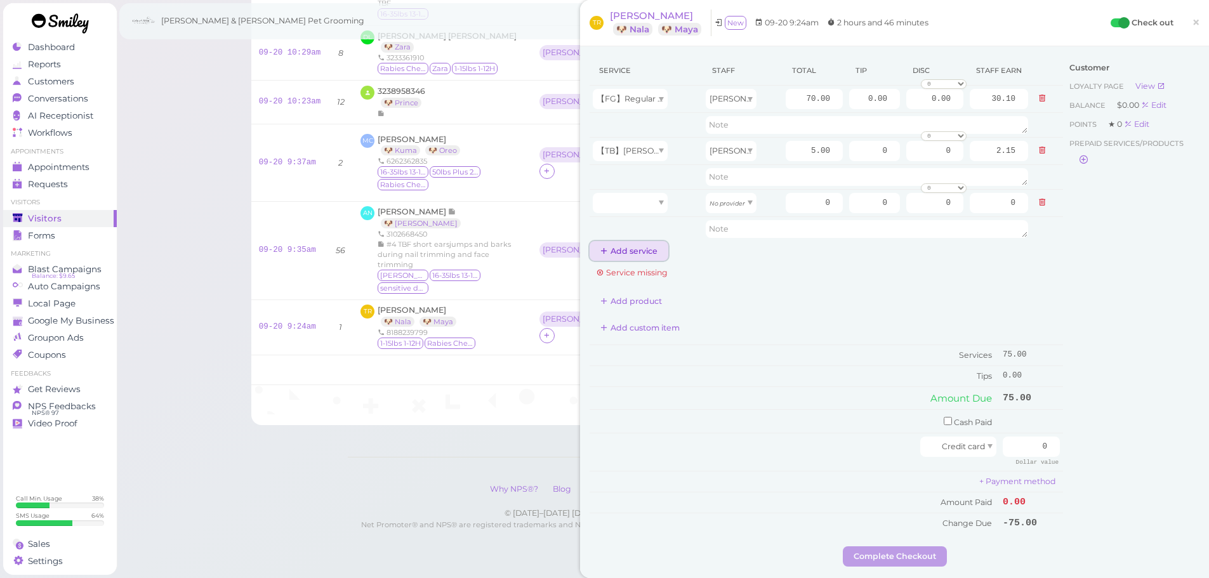
click at [637, 253] on button "Add service" at bounding box center [629, 251] width 79 height 20
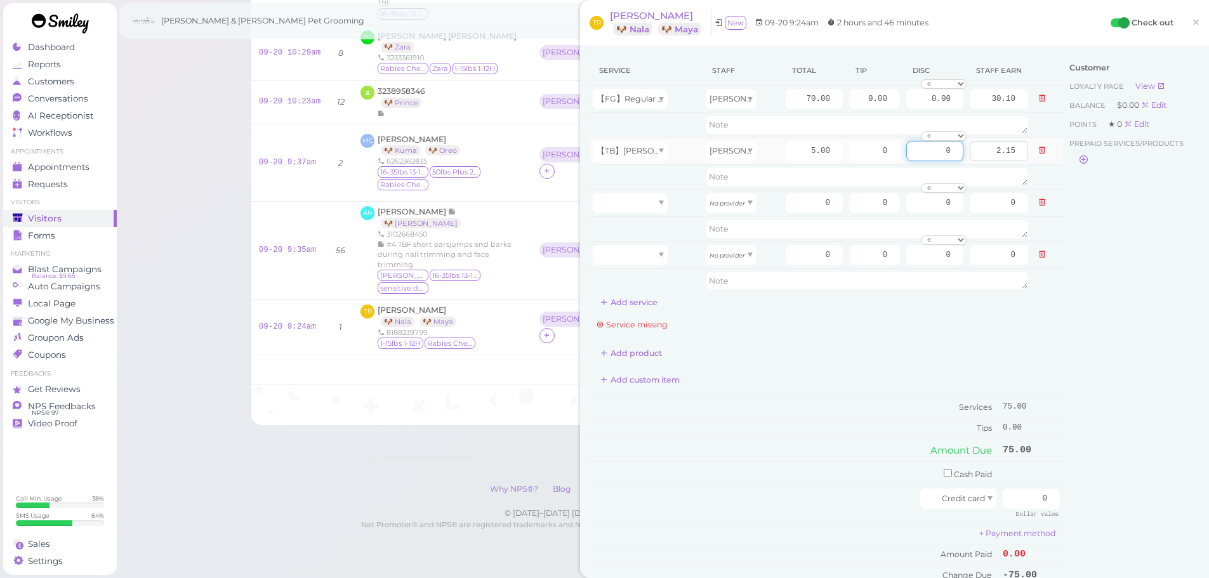
drag, startPoint x: 907, startPoint y: 147, endPoint x: 985, endPoint y: 156, distance: 78.6
click at [985, 156] on tr "【TB】Teeth Brushing Helen 5.00 0 0 0 10% off 15% off 20% off 25% off 30% off 50%…" at bounding box center [827, 150] width 474 height 27
type input "5.00"
click at [1149, 258] on div "Customer Loyalty page View Balance $0.00 Edit Points ★ 0 Edit Prepaid services/…" at bounding box center [1131, 327] width 136 height 543
click at [646, 201] on div at bounding box center [630, 203] width 75 height 20
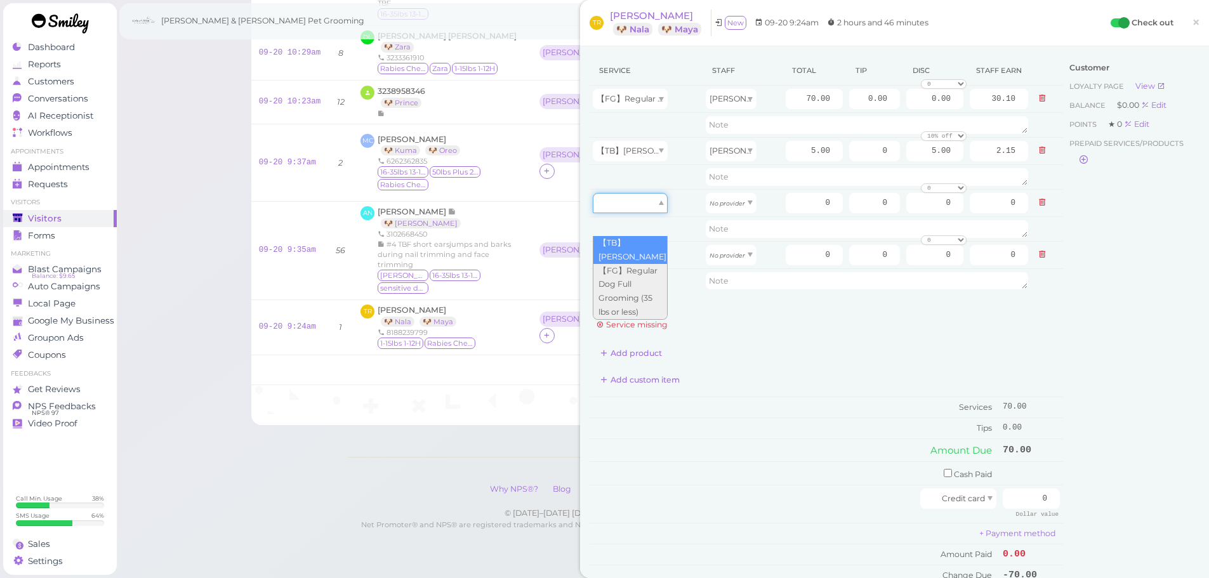
type input "5.00"
click at [658, 255] on div at bounding box center [630, 255] width 75 height 20
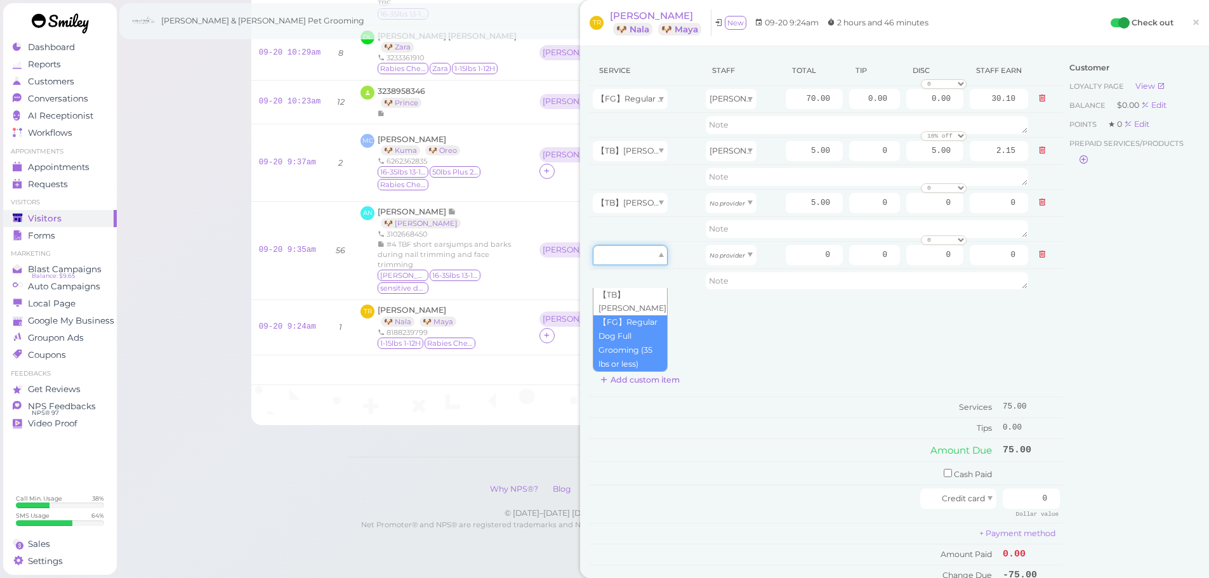
type input "70.00"
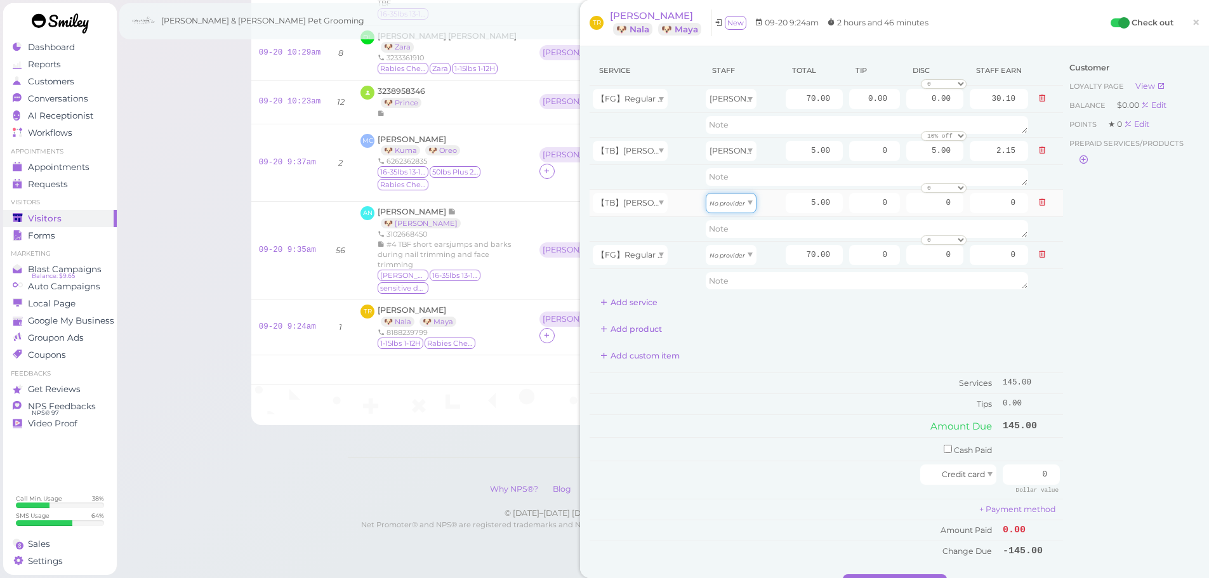
click at [735, 197] on div "No provider" at bounding box center [731, 203] width 51 height 20
type input "2.15"
click at [724, 255] on icon "No provider" at bounding box center [728, 255] width 36 height 7
type input "30.10"
click at [1143, 489] on div "Customer Loyalty page View Balance $0.00 Edit Points ★ 0 Edit Prepaid services/…" at bounding box center [1131, 315] width 136 height 519
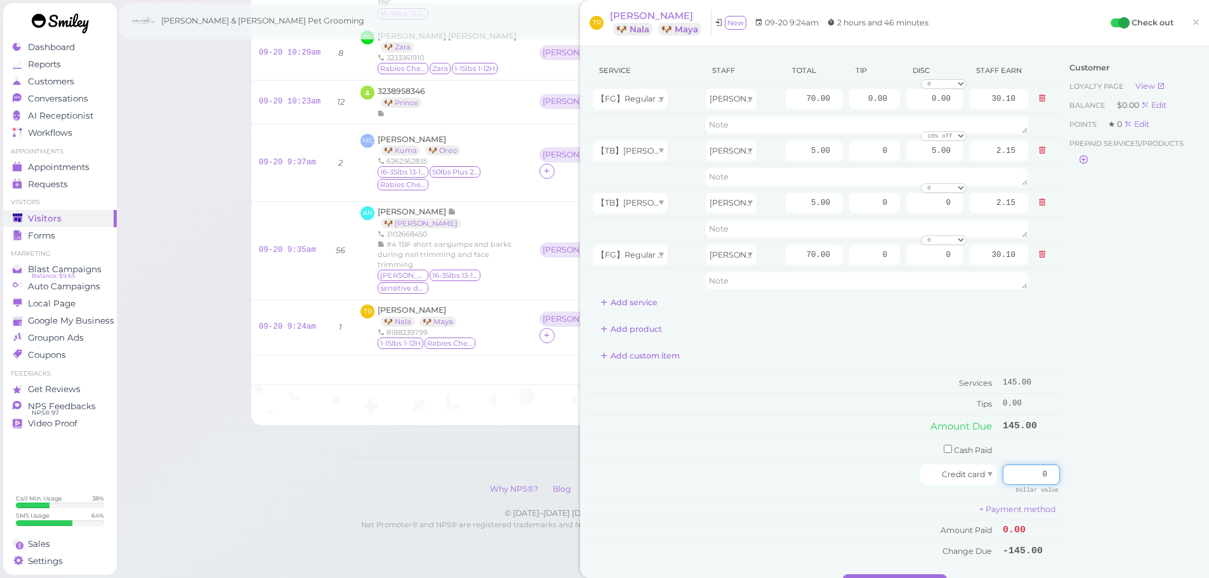
drag, startPoint x: 1026, startPoint y: 472, endPoint x: 1079, endPoint y: 478, distance: 53.0
click at [1068, 480] on div "Service Staff Total Tip Disc Staff earn 【FG】Regular Dog Full Grooming (35 lbs o…" at bounding box center [895, 315] width 610 height 519
type input "145"
click at [1079, 478] on div "Customer Loyalty page View Balance $0.00 Edit Points ★ 0 Edit Prepaid services/…" at bounding box center [1131, 315] width 136 height 519
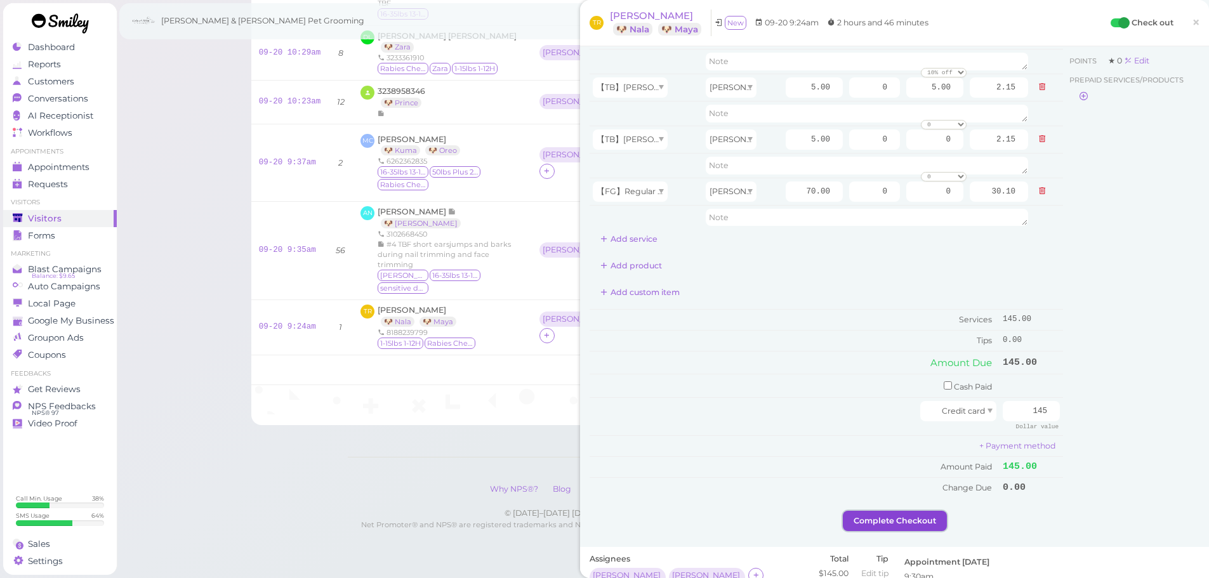
click at [891, 515] on button "Complete Checkout" at bounding box center [895, 521] width 104 height 20
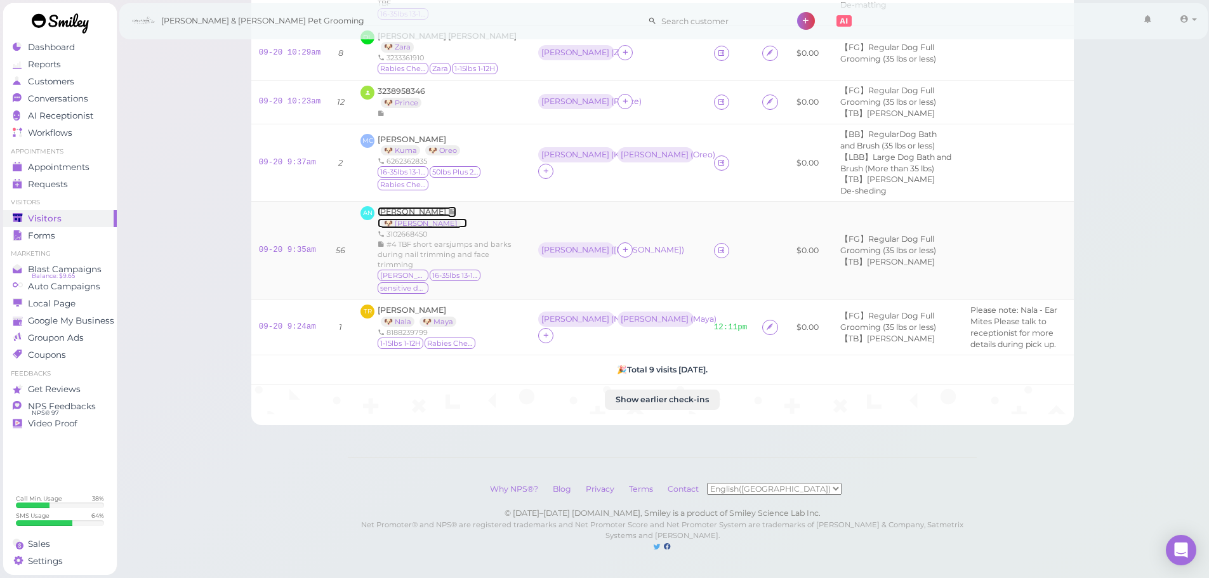
click at [402, 215] on span "[PERSON_NAME]" at bounding box center [413, 212] width 70 height 10
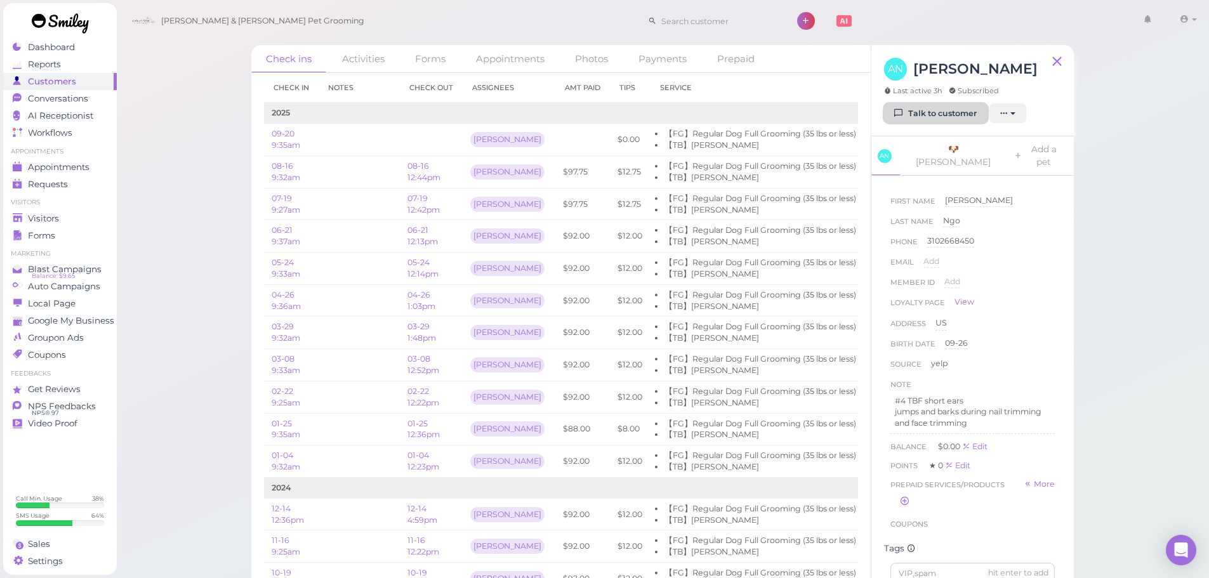
click at [934, 117] on link "Talk to customer" at bounding box center [935, 113] width 103 height 20
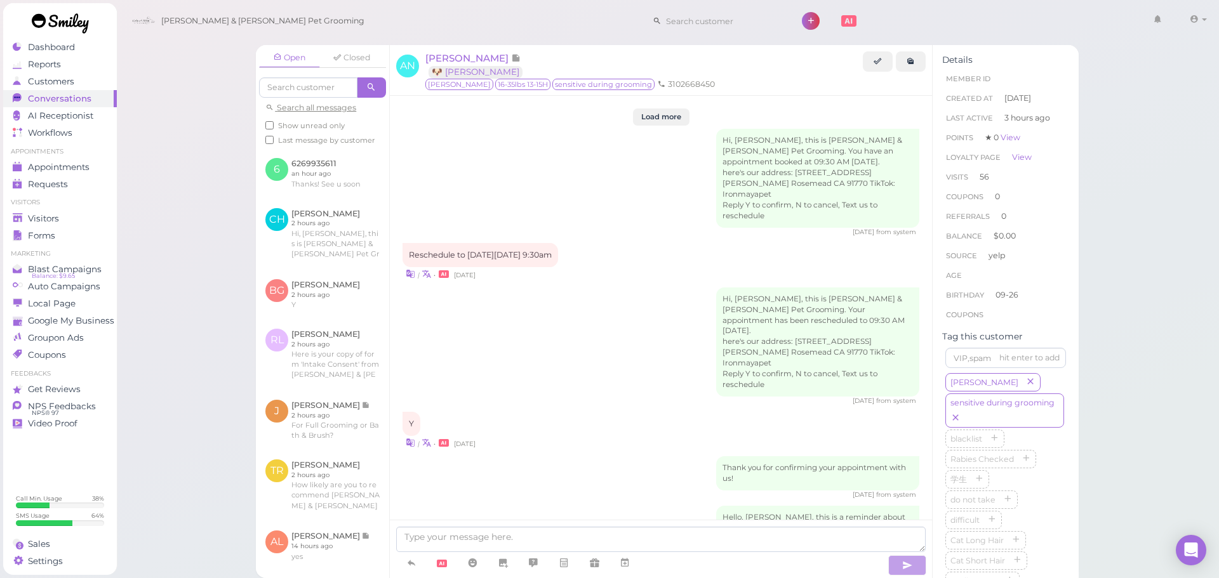
scroll to position [2514, 0]
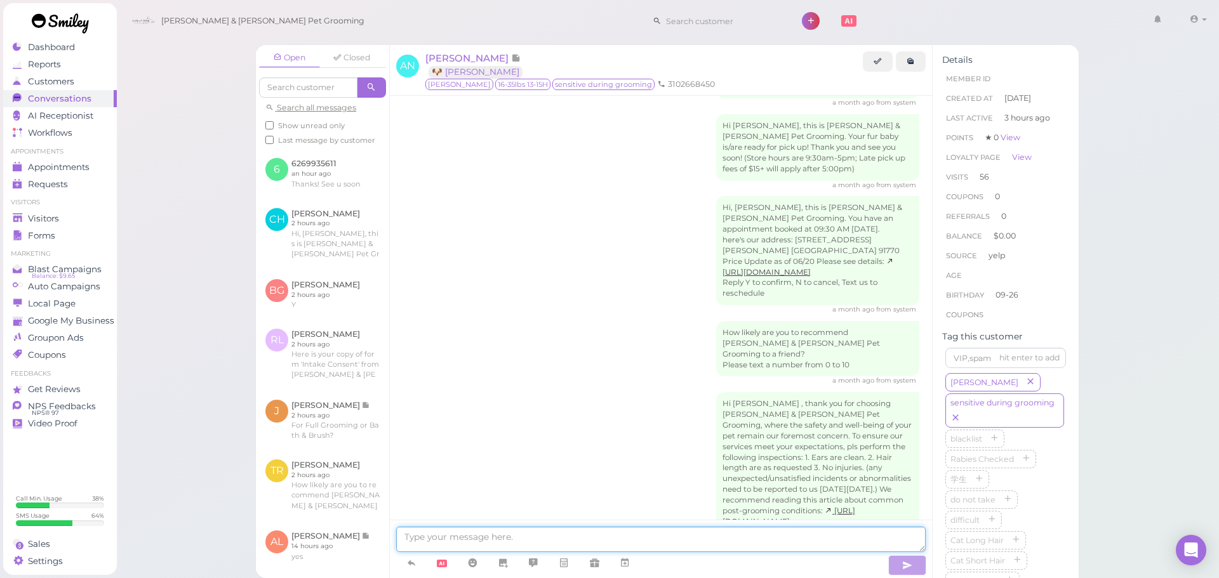
click at [506, 542] on textarea at bounding box center [660, 539] width 529 height 25
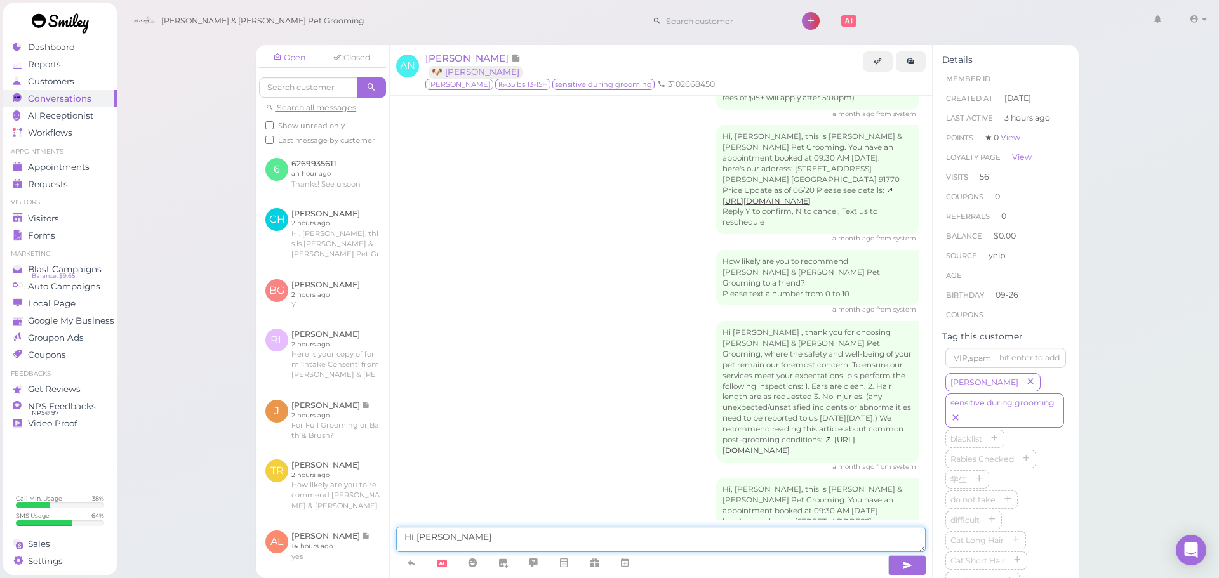
type textarea "Hi Alan"
click at [587, 321] on div "Hi Alan , thank you for choosing Cody & Miley Pet Grooming, where the safety an…" at bounding box center [660, 396] width 517 height 151
click at [40, 217] on span "Visitors" at bounding box center [45, 218] width 34 height 11
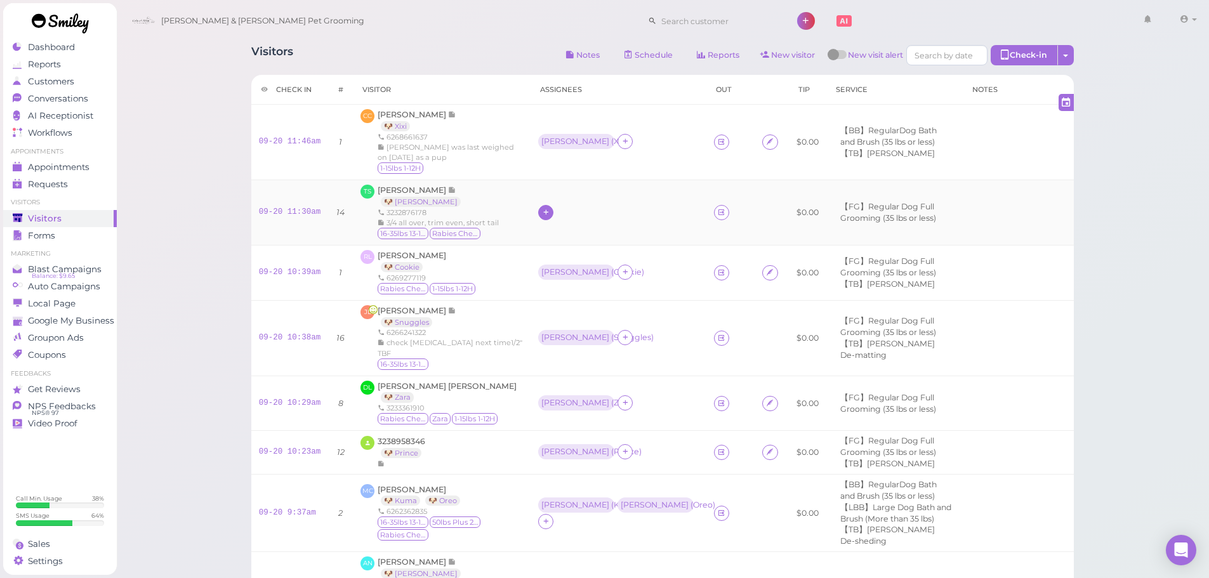
click at [542, 217] on icon at bounding box center [546, 213] width 8 height 10
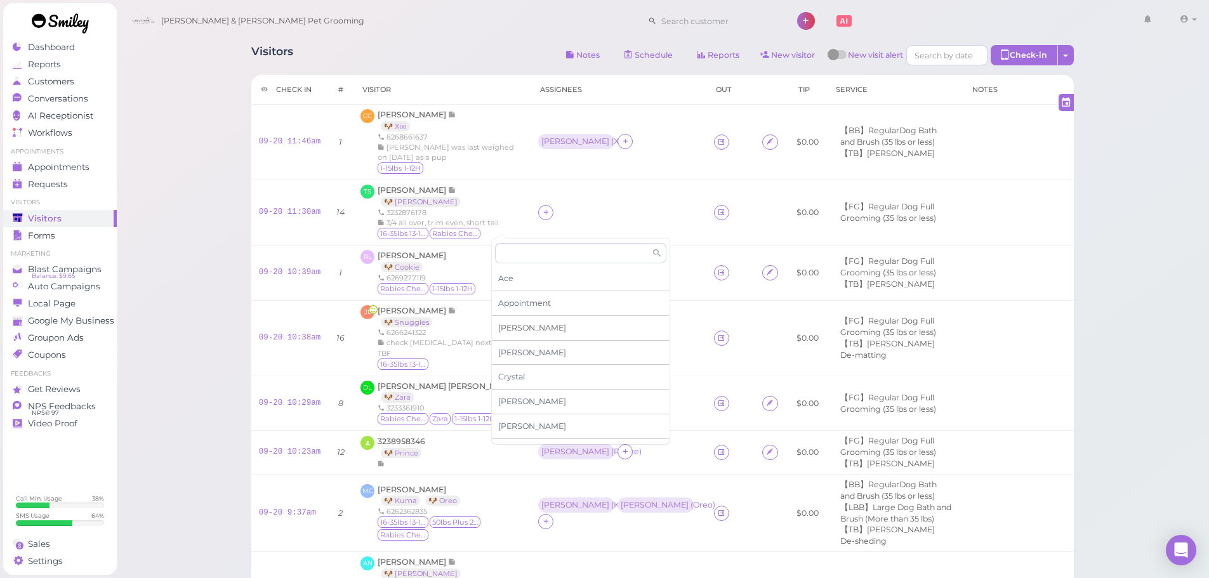
click at [505, 328] on span "[PERSON_NAME]" at bounding box center [532, 328] width 68 height 10
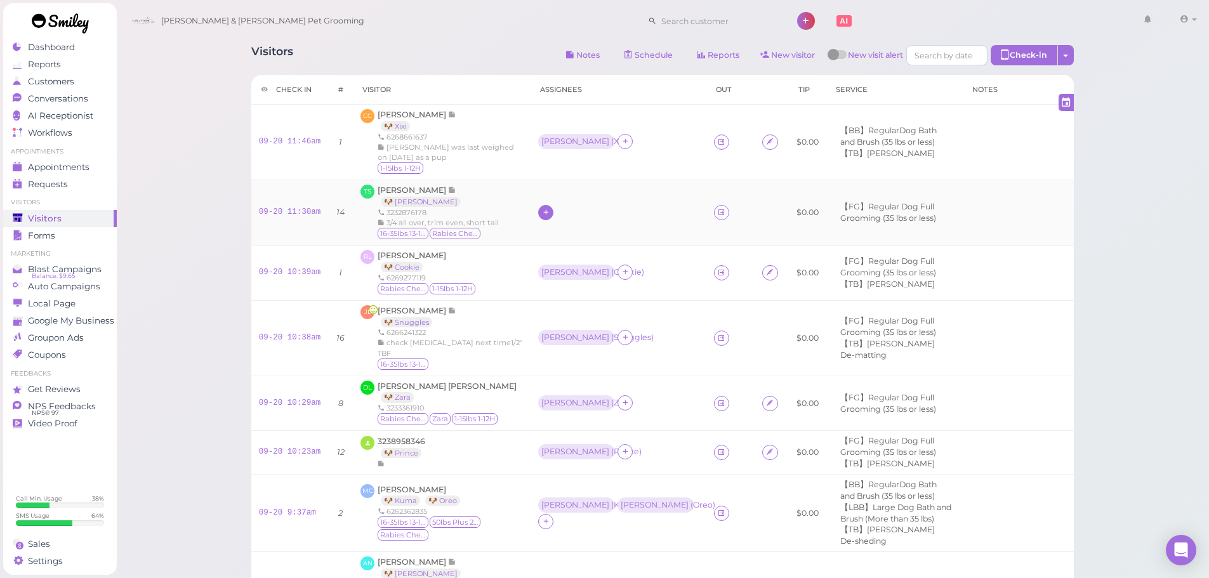
click at [542, 217] on icon at bounding box center [546, 213] width 8 height 10
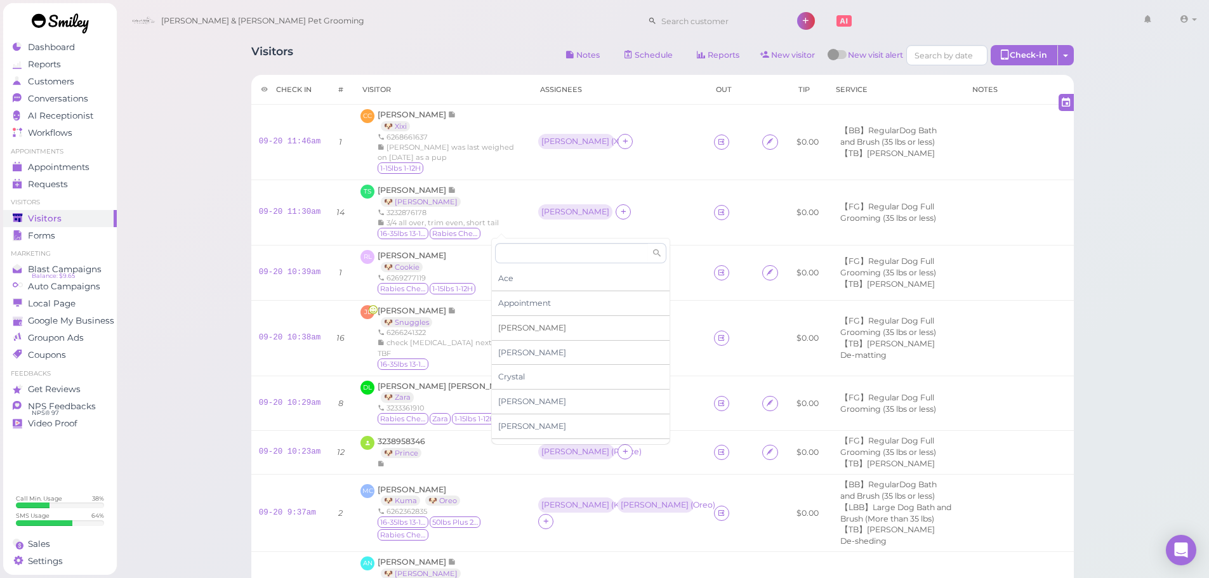
click at [506, 328] on span "[PERSON_NAME]" at bounding box center [532, 328] width 68 height 10
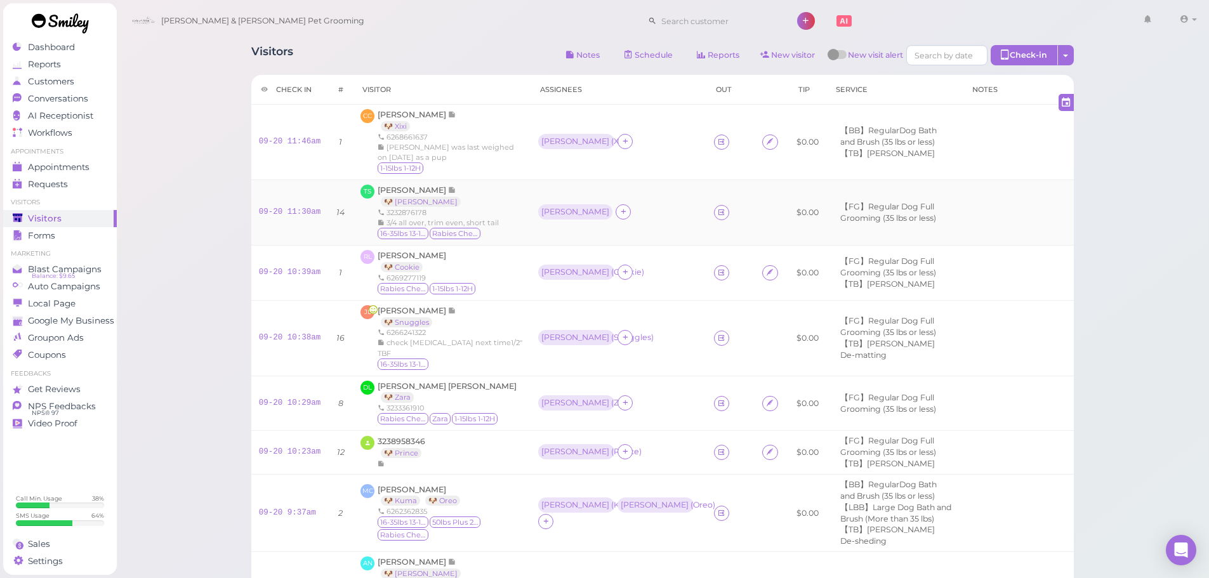
click at [541, 216] on div "[PERSON_NAME]" at bounding box center [575, 212] width 68 height 9
click at [524, 301] on span "Select pets" at bounding box center [523, 301] width 44 height 14
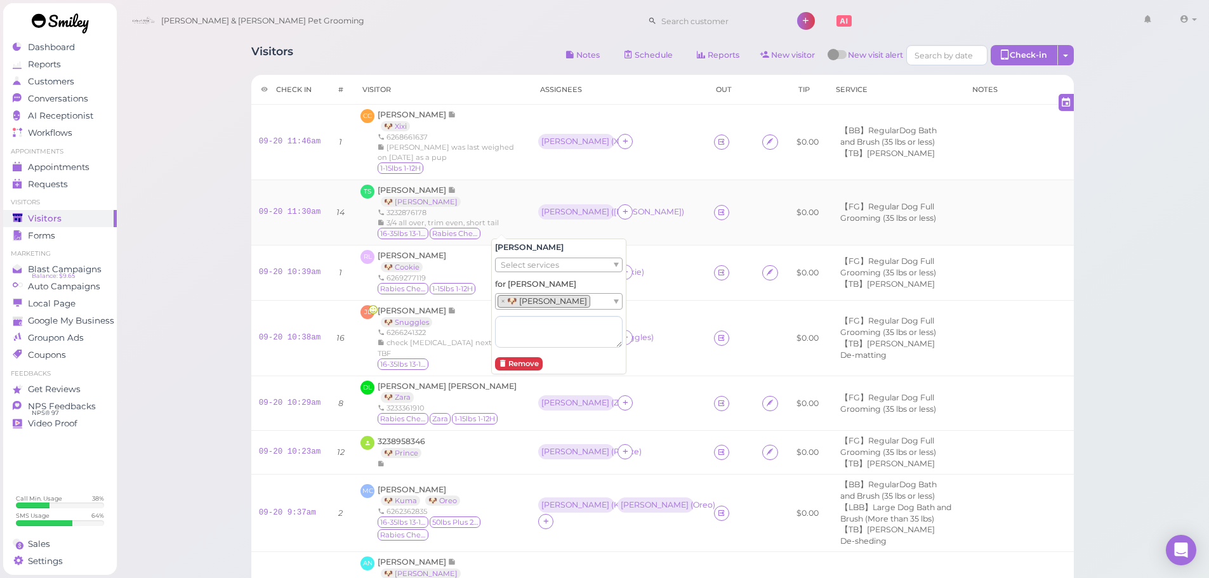
click at [224, 244] on div "Visitors Notes Schedule Reports New visitor New visit alert Check-in Customer c…" at bounding box center [663, 464] width 1094 height 929
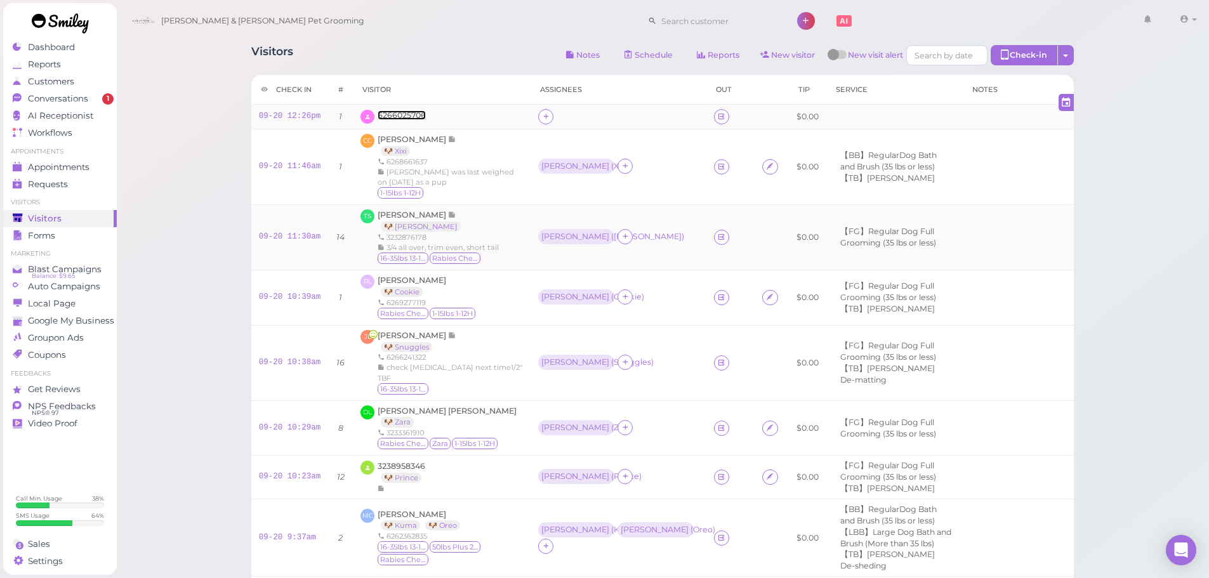
click at [395, 119] on span "6266025706" at bounding box center [402, 115] width 48 height 10
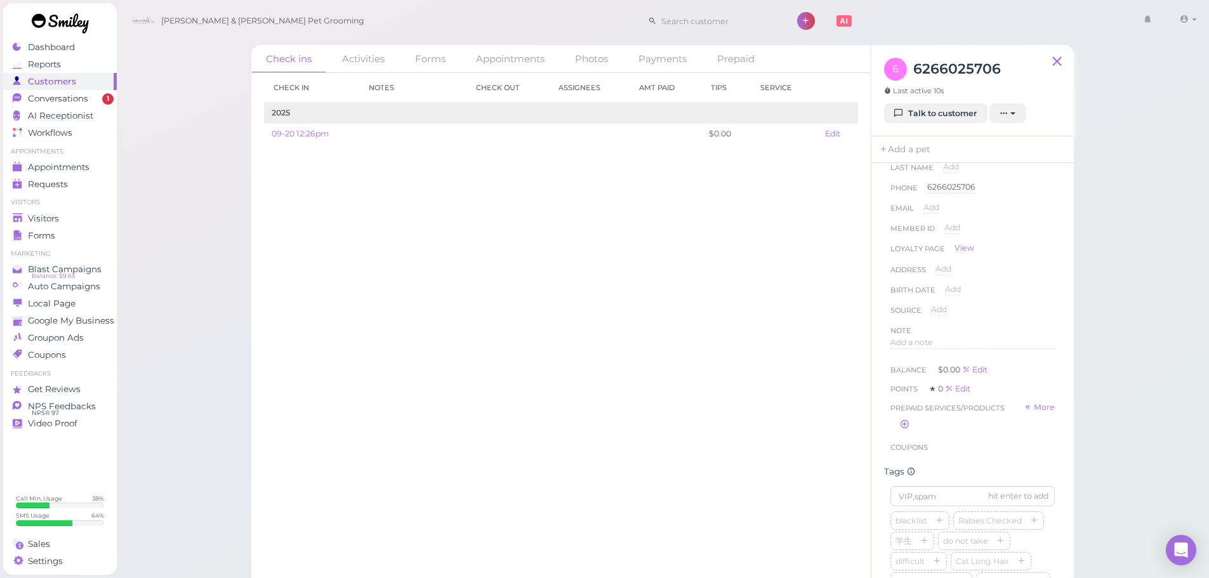
scroll to position [63, 0]
click at [57, 222] on span "Visitors" at bounding box center [45, 218] width 34 height 11
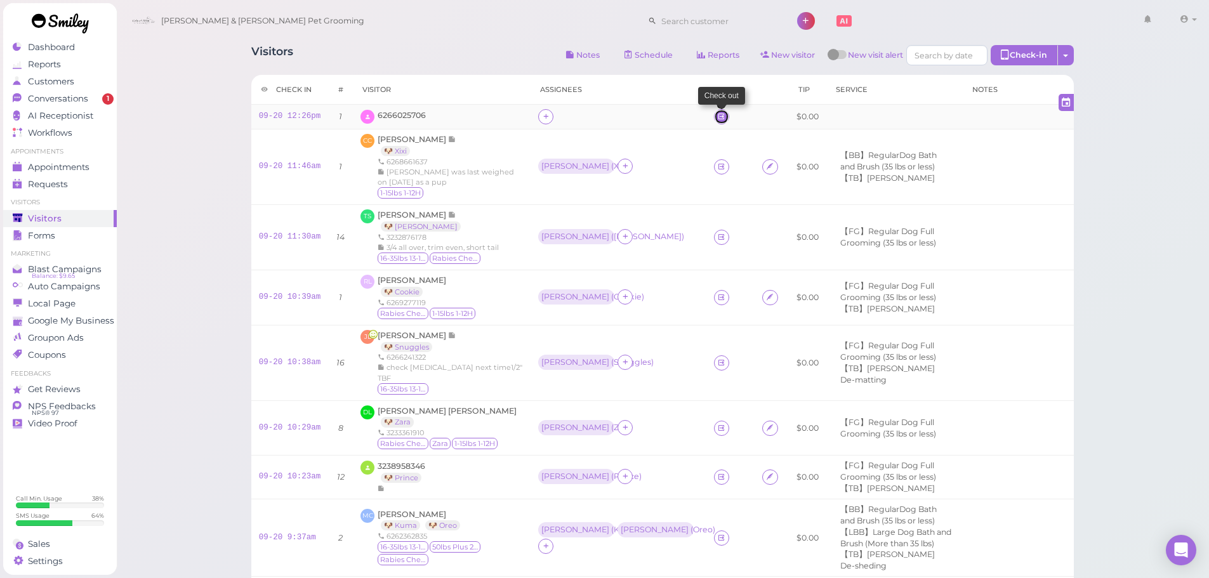
click at [717, 112] on icon at bounding box center [721, 117] width 8 height 10
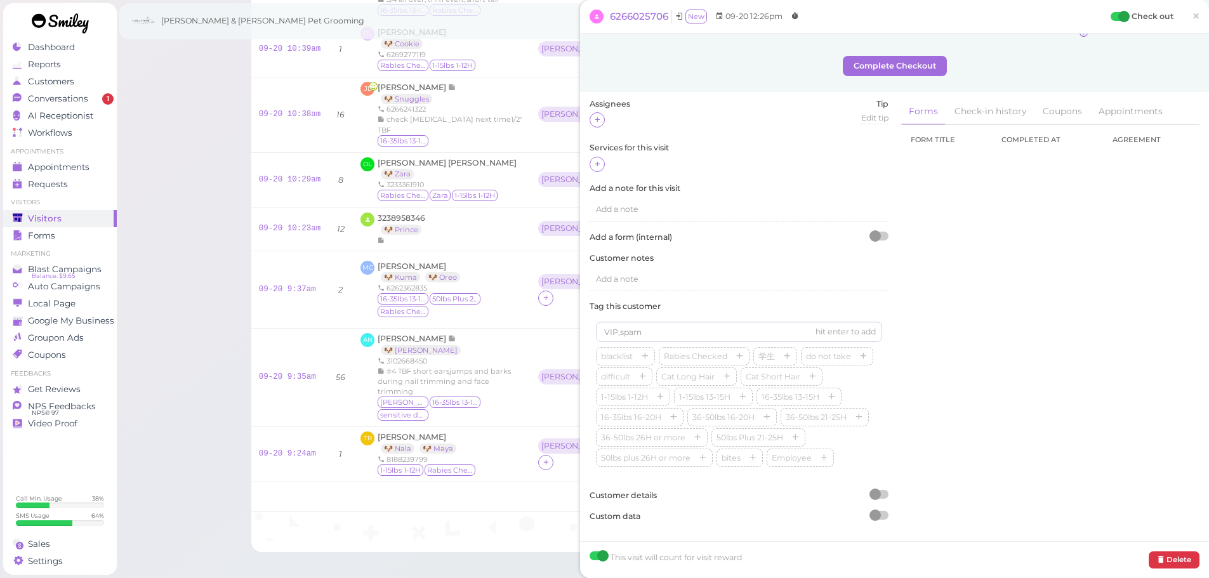
scroll to position [254, 0]
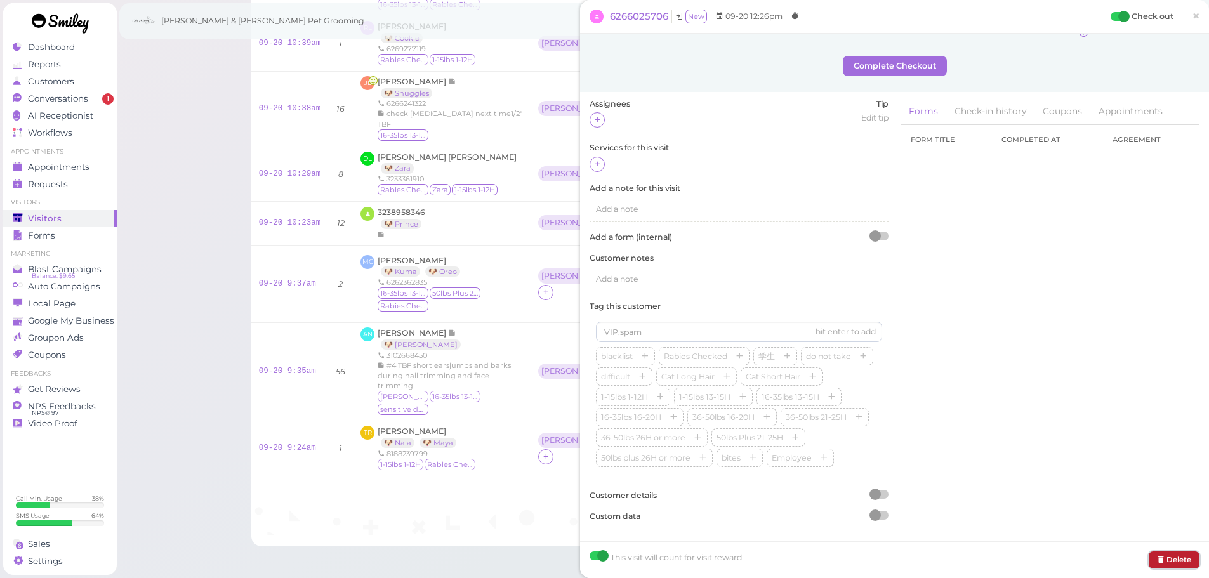
click at [1174, 567] on button "Delete" at bounding box center [1174, 560] width 51 height 17
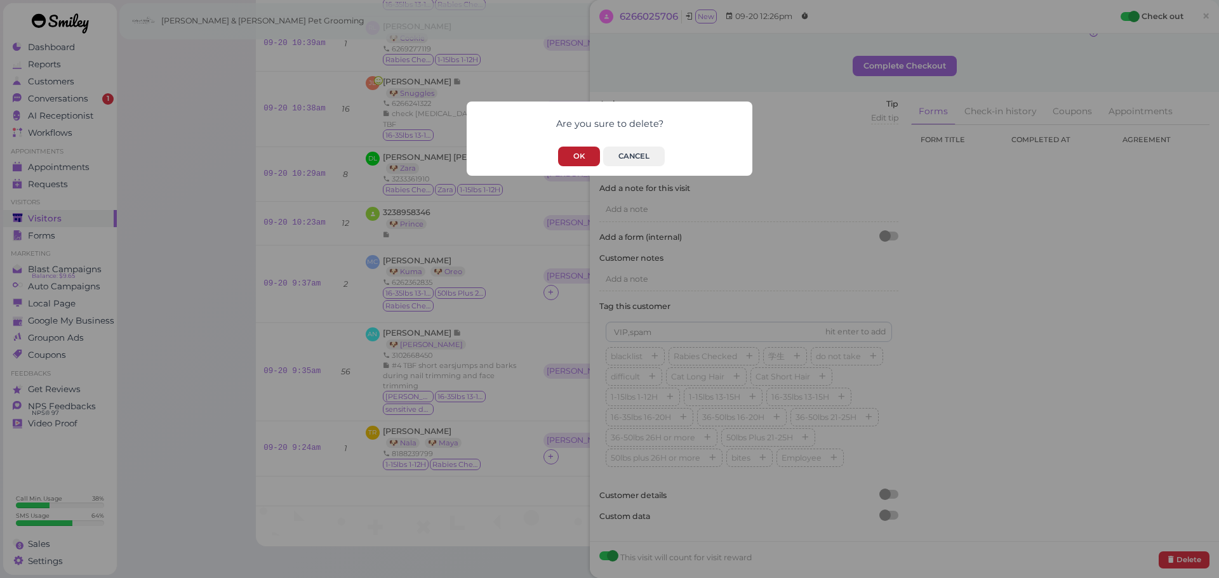
click at [579, 156] on button "OK" at bounding box center [579, 157] width 42 height 20
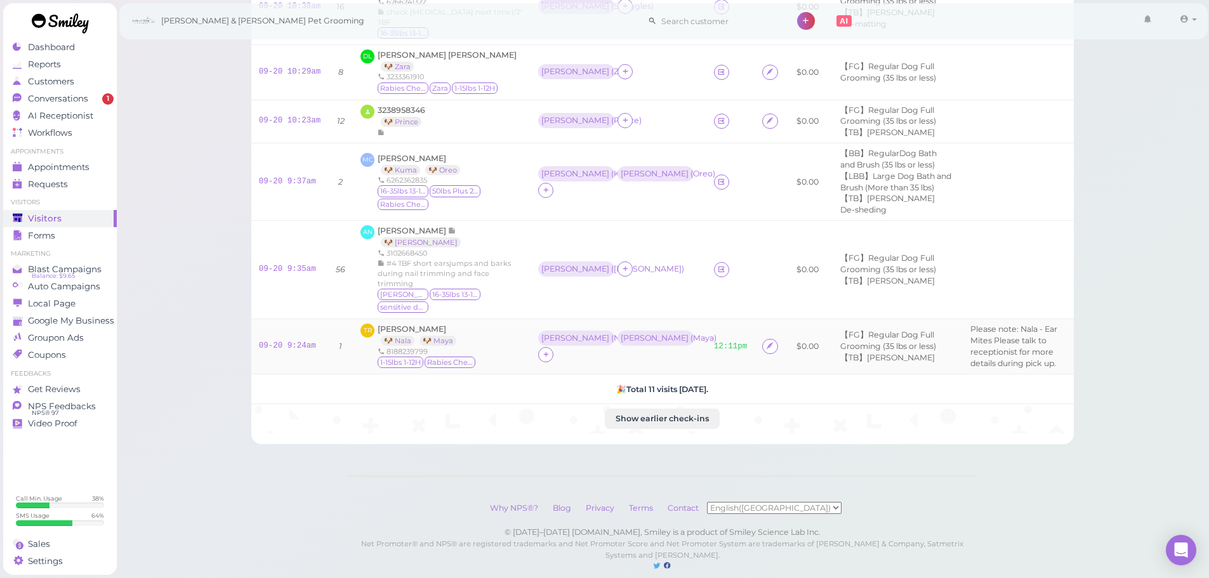
scroll to position [517, 0]
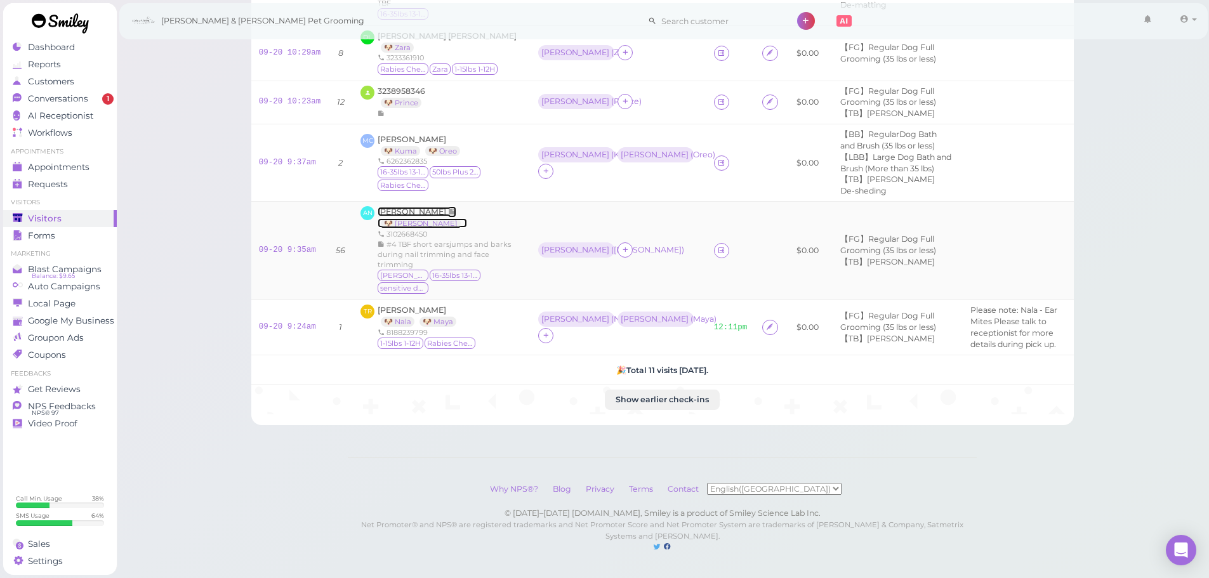
click at [398, 207] on span "[PERSON_NAME]" at bounding box center [413, 212] width 70 height 10
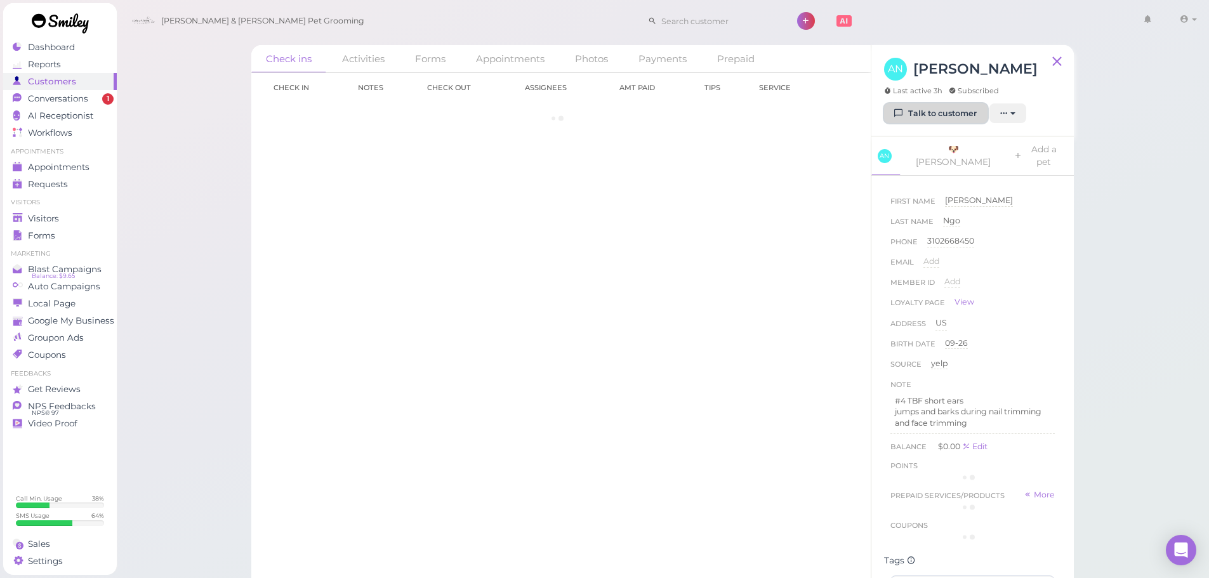
click at [922, 107] on link "Talk to customer" at bounding box center [935, 113] width 103 height 20
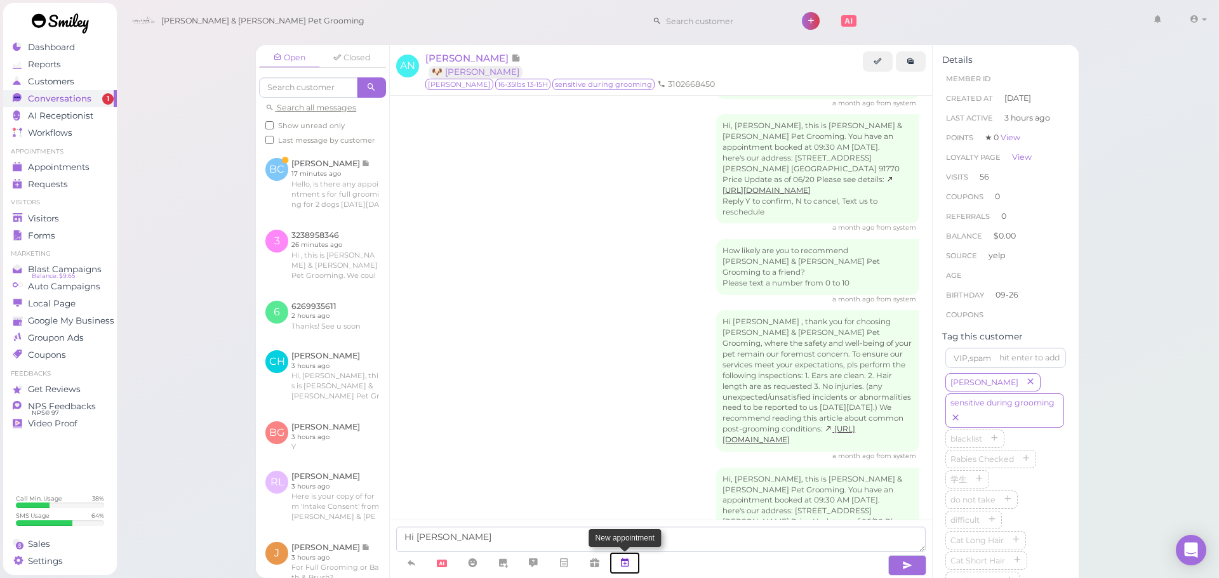
click at [622, 558] on icon at bounding box center [624, 563] width 10 height 13
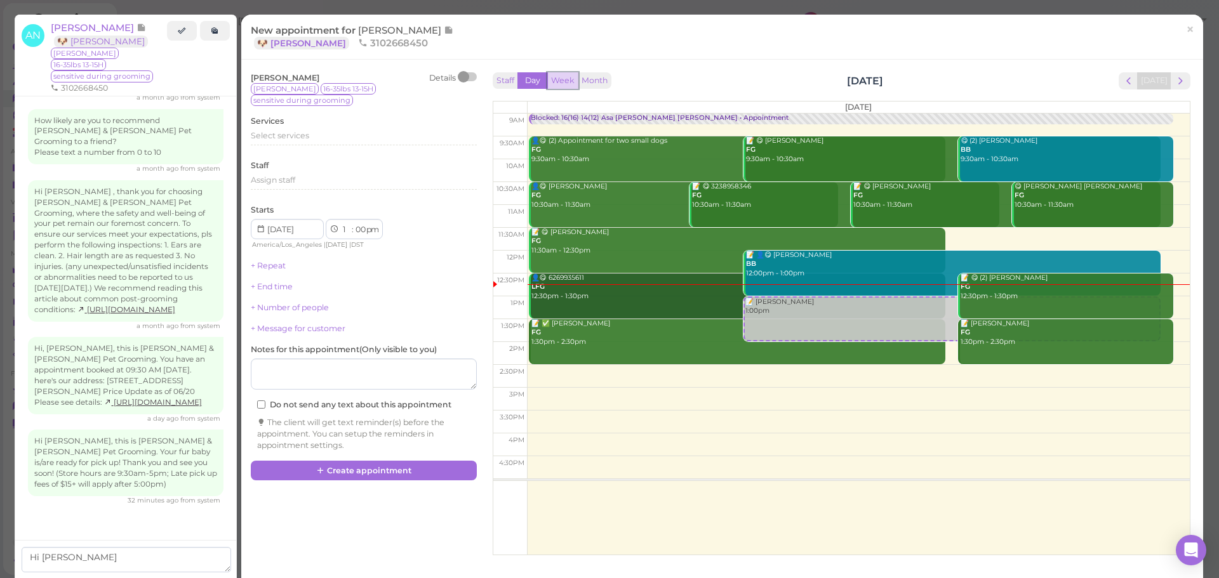
click at [557, 84] on button "Week" at bounding box center [562, 80] width 31 height 17
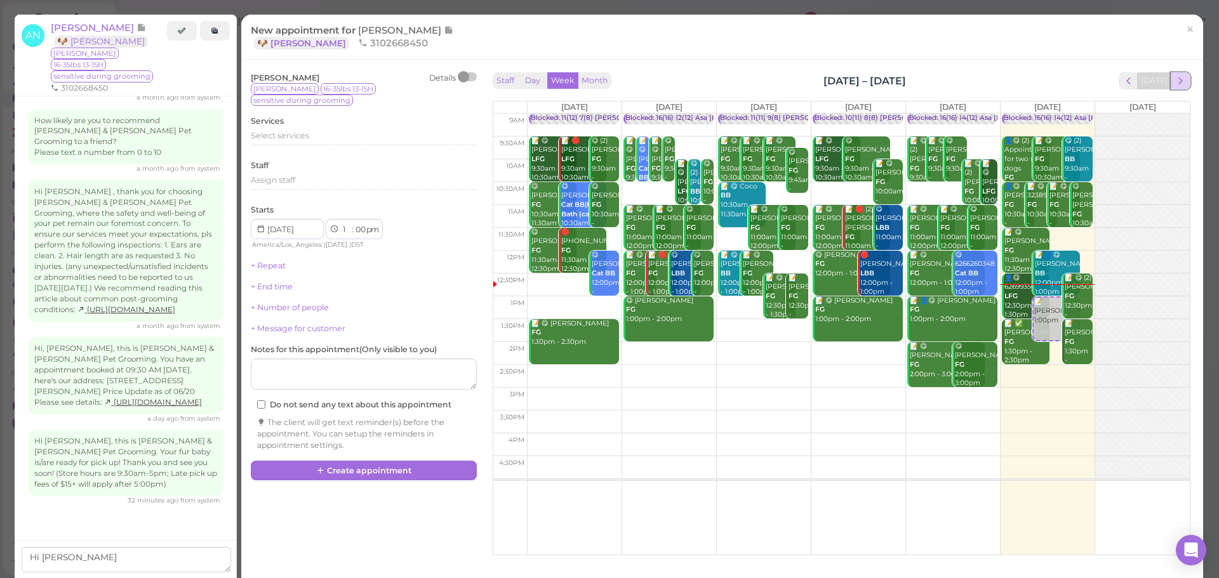
click at [1176, 85] on span "next" at bounding box center [1180, 81] width 12 height 12
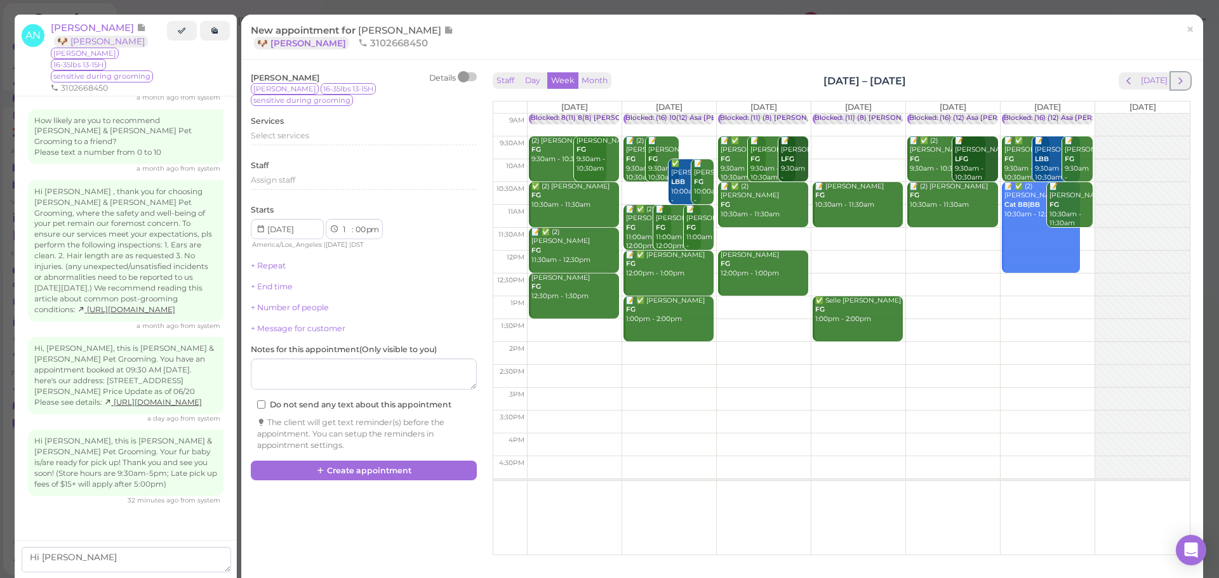
click at [1176, 85] on span "next" at bounding box center [1180, 81] width 12 height 12
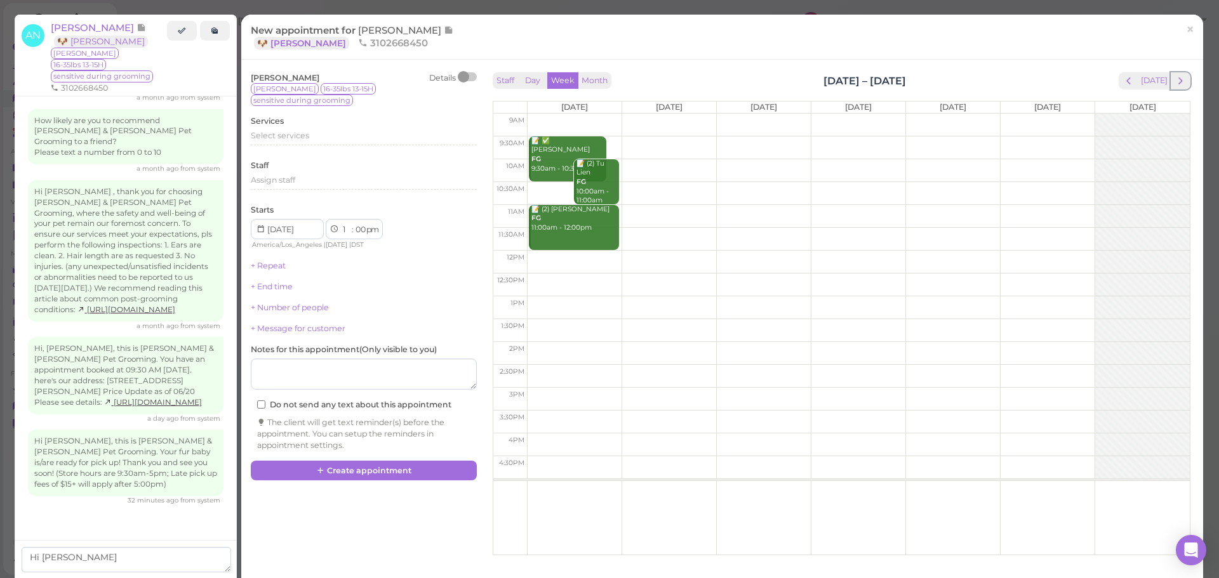
click at [1176, 85] on span "next" at bounding box center [1180, 81] width 12 height 12
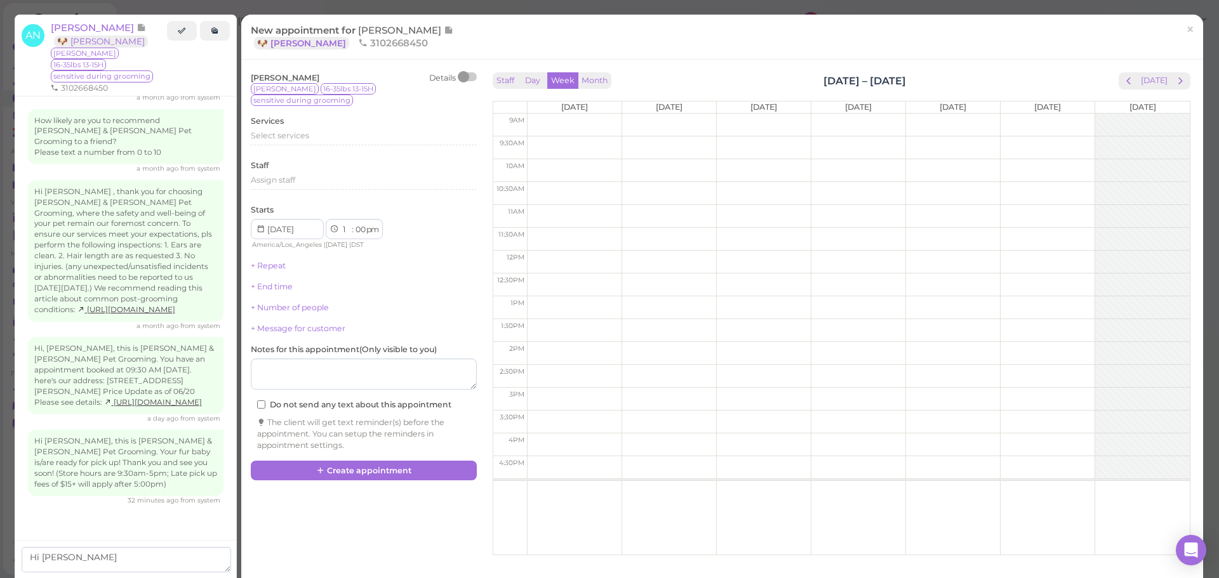
click at [1176, 85] on span "next" at bounding box center [1180, 81] width 12 height 12
click at [1035, 138] on td at bounding box center [858, 147] width 663 height 23
type input "2025-10-25"
select select "9"
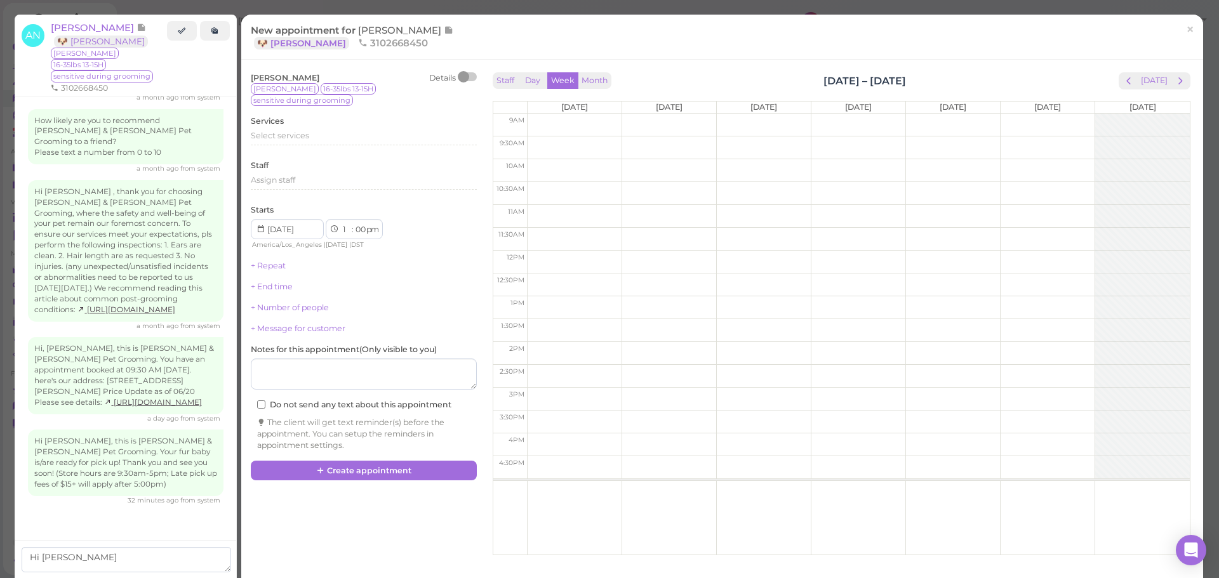
select select "30"
select select "am"
click at [315, 130] on div "Select services" at bounding box center [364, 135] width 226 height 11
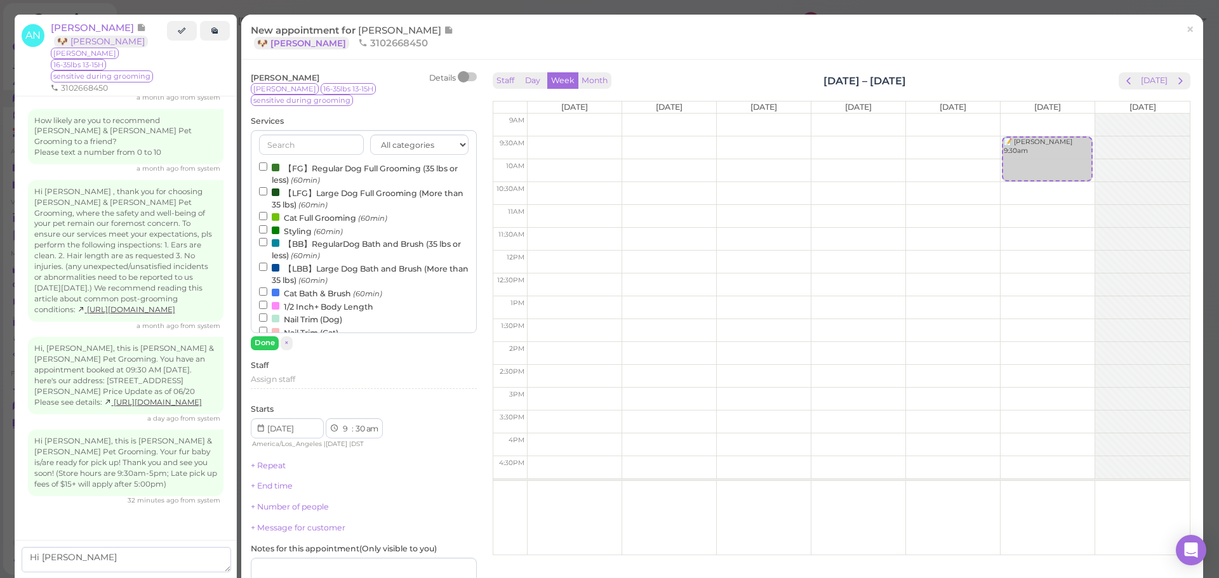
click at [317, 161] on label "【FG】Regular Dog Full Grooming (35 lbs or less) (60min)" at bounding box center [363, 173] width 209 height 25
click at [267, 162] on input "【FG】Regular Dog Full Grooming (35 lbs or less) (60min)" at bounding box center [263, 166] width 8 height 8
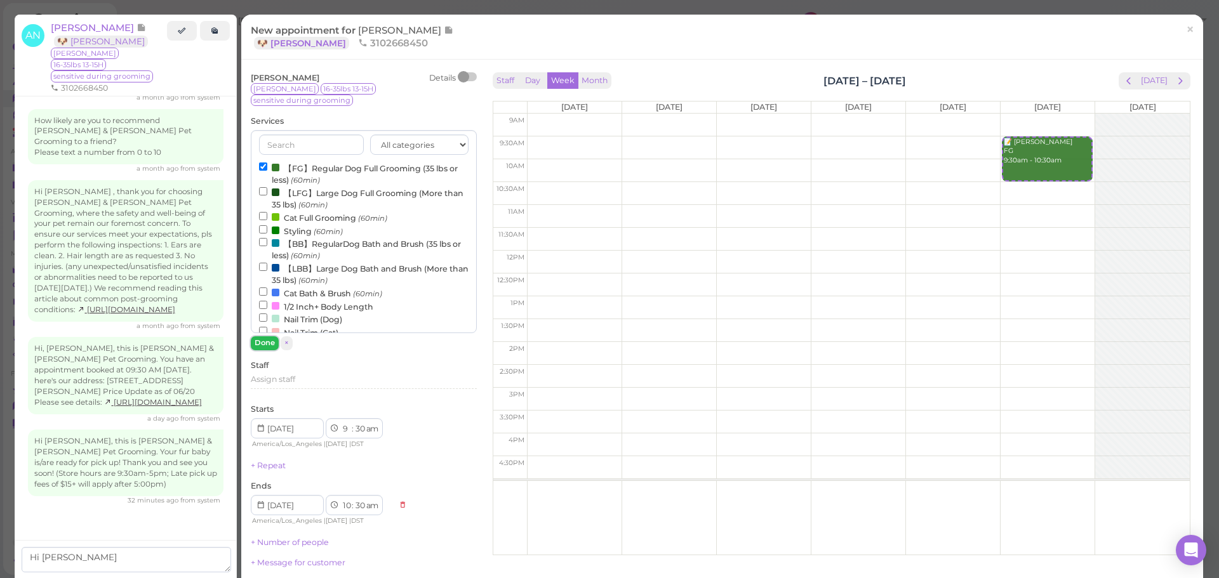
click at [265, 336] on button "Done" at bounding box center [265, 342] width 28 height 13
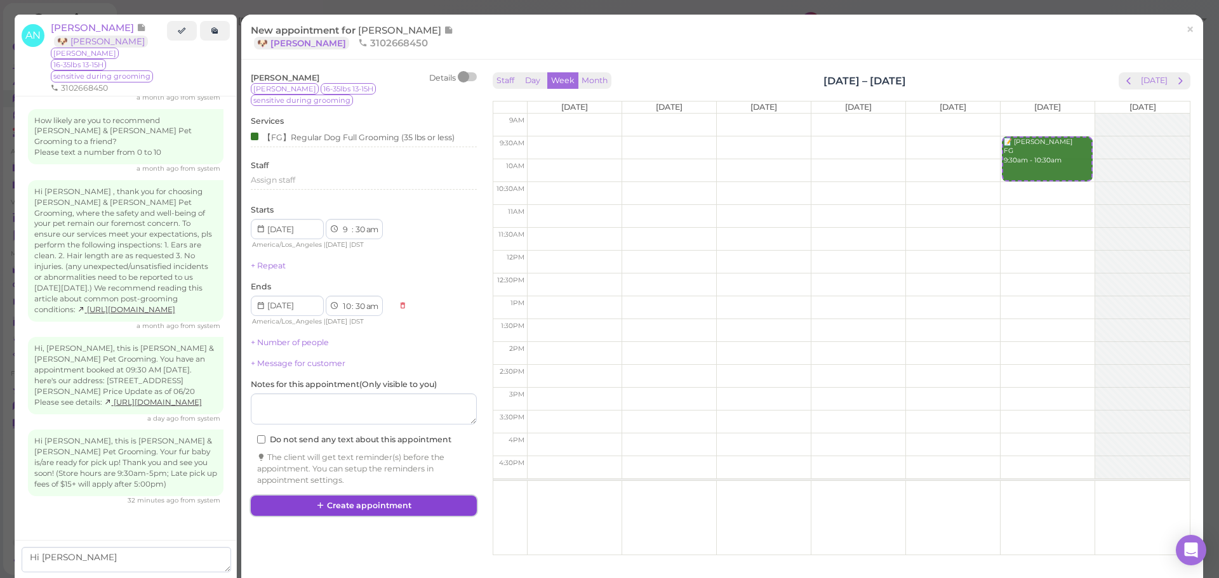
click at [356, 496] on button "Create appointment" at bounding box center [364, 506] width 226 height 20
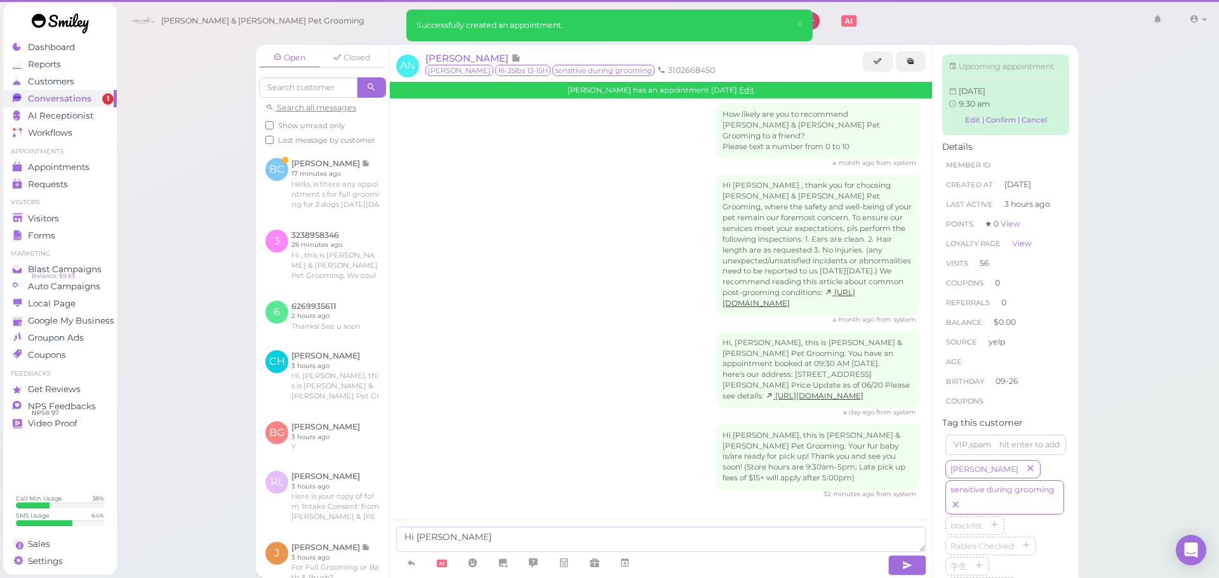
scroll to position [2482, 0]
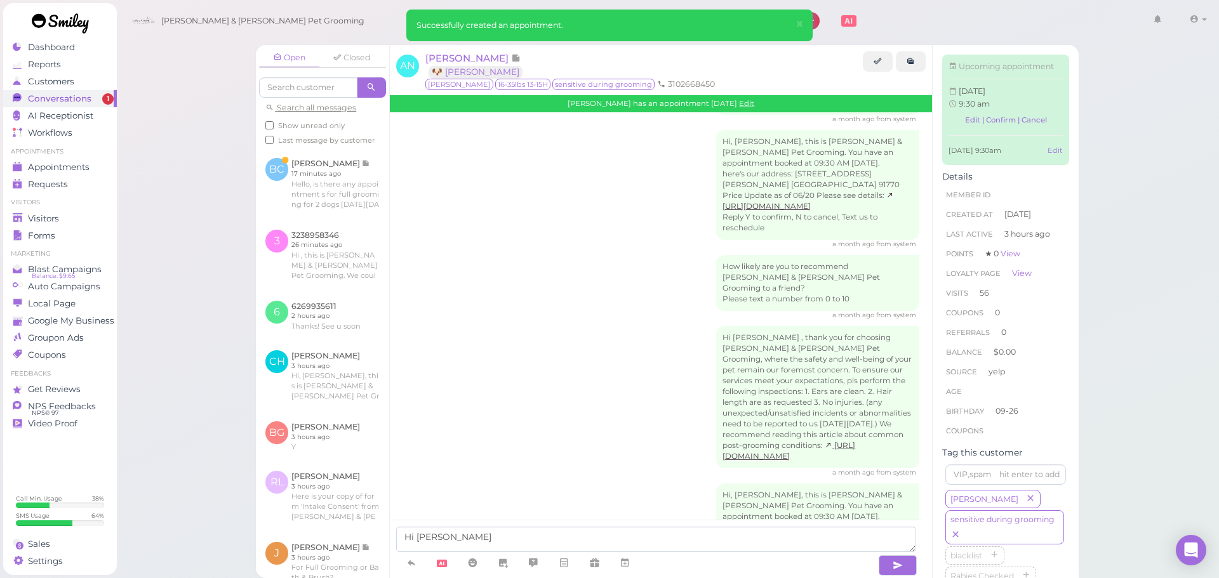
scroll to position [2613, 0]
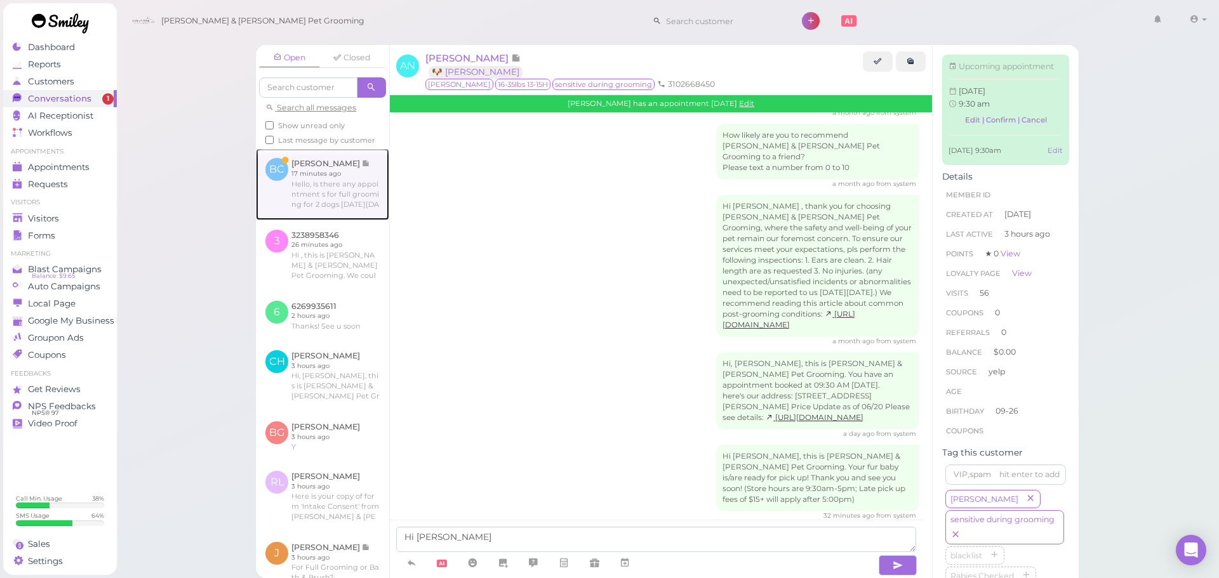
click at [345, 220] on link at bounding box center [322, 184] width 133 height 71
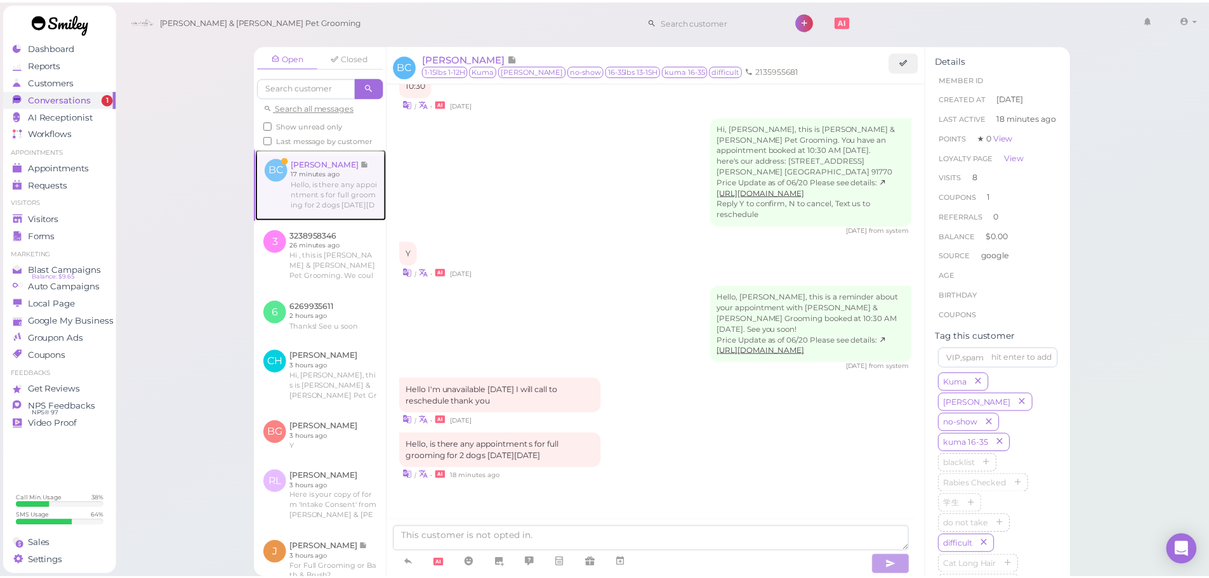
scroll to position [1528, 0]
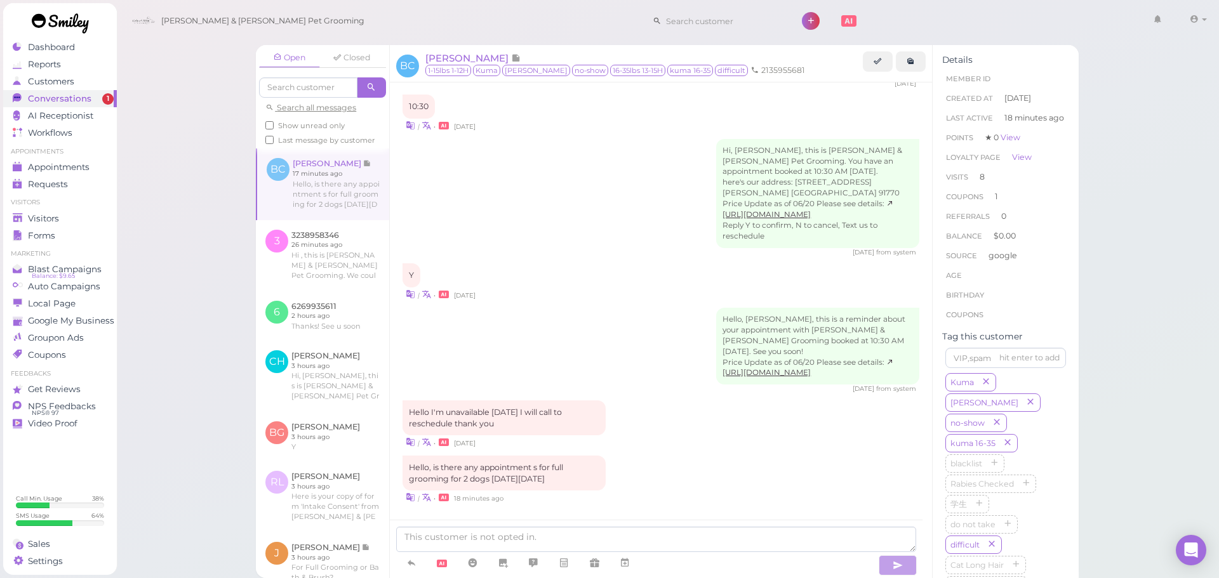
click at [507, 326] on div "Hello, Bertha, this is a reminder about your appointment with Cody & Miley Pet …" at bounding box center [660, 351] width 517 height 86
click at [906, 58] on link at bounding box center [911, 61] width 30 height 20
click at [53, 222] on span "Visitors" at bounding box center [45, 218] width 34 height 11
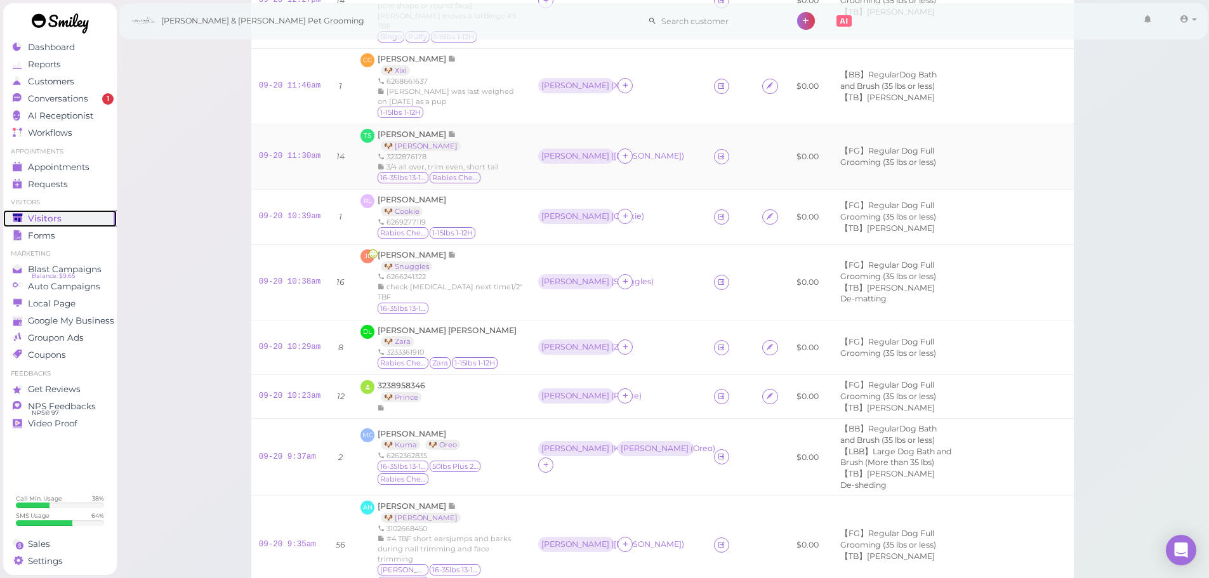
scroll to position [381, 0]
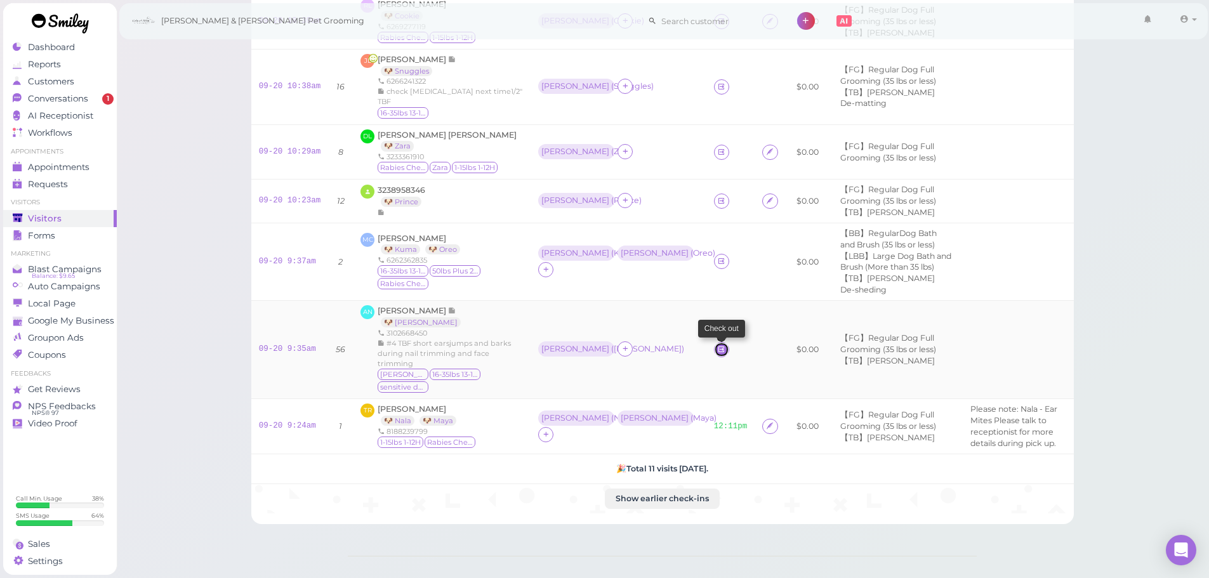
click at [717, 354] on icon at bounding box center [721, 350] width 8 height 10
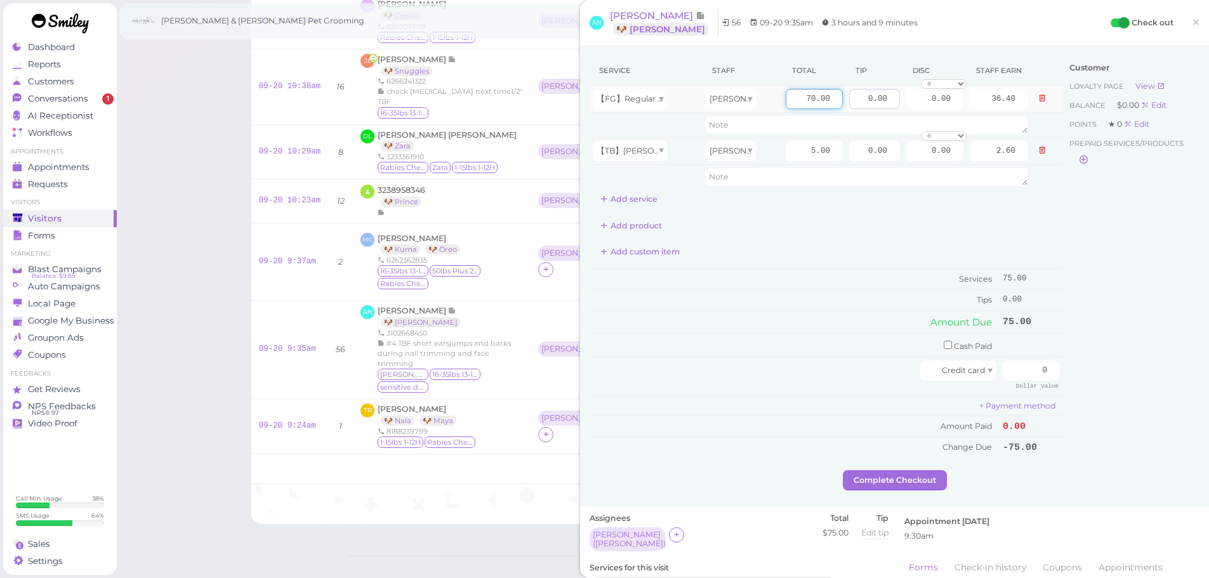
drag, startPoint x: 786, startPoint y: 100, endPoint x: 848, endPoint y: 103, distance: 61.7
click at [848, 103] on tr "【FG】Regular Dog Full Grooming (35 lbs or less) Asa 70.00 0.00 0.00 0 10% off 15…" at bounding box center [827, 99] width 474 height 27
type input "80"
type input "41.60"
drag, startPoint x: 848, startPoint y: 103, endPoint x: 895, endPoint y: 102, distance: 47.0
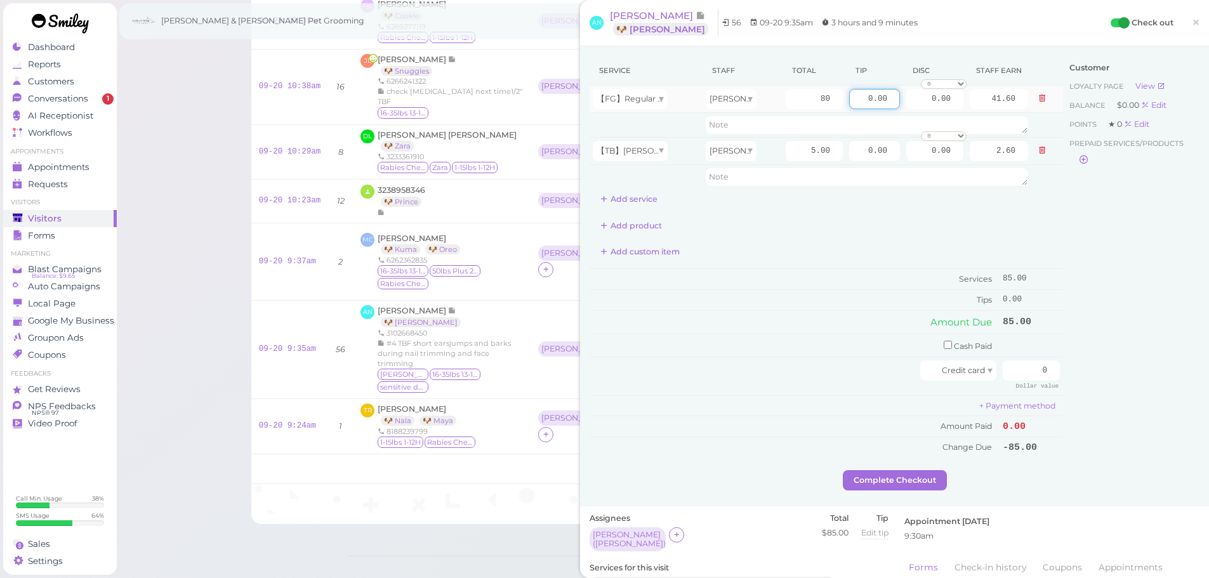
click at [895, 102] on tr "【FG】Regular Dog Full Grooming (35 lbs or less) Asa 80 0.00 0.00 0 10% off 15% o…" at bounding box center [827, 99] width 474 height 27
type input "12.75"
click at [1068, 277] on div "Customer Loyalty page View Balance $0.00 Edit Points ★ 0 Edit Prepaid services/…" at bounding box center [1131, 263] width 136 height 414
drag, startPoint x: 1002, startPoint y: 371, endPoint x: 1189, endPoint y: 410, distance: 192.0
click at [1189, 410] on div "Service Staff Total Tip Disc Staff earn 【FG】Regular Dog Full Grooming (35 lbs o…" at bounding box center [895, 263] width 610 height 414
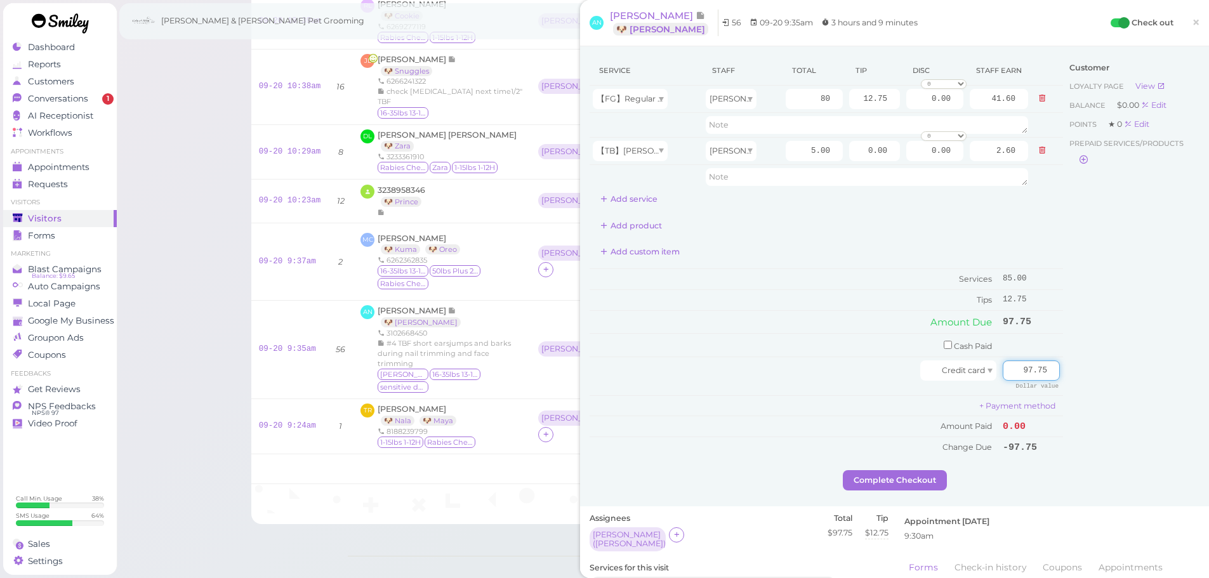
type input "97.75"
click at [1063, 451] on div "Customer Loyalty page View Balance $0.00 Edit Points ★ 0 Edit Prepaid services/…" at bounding box center [1131, 263] width 136 height 414
click at [901, 475] on button "Complete Checkout" at bounding box center [895, 480] width 104 height 20
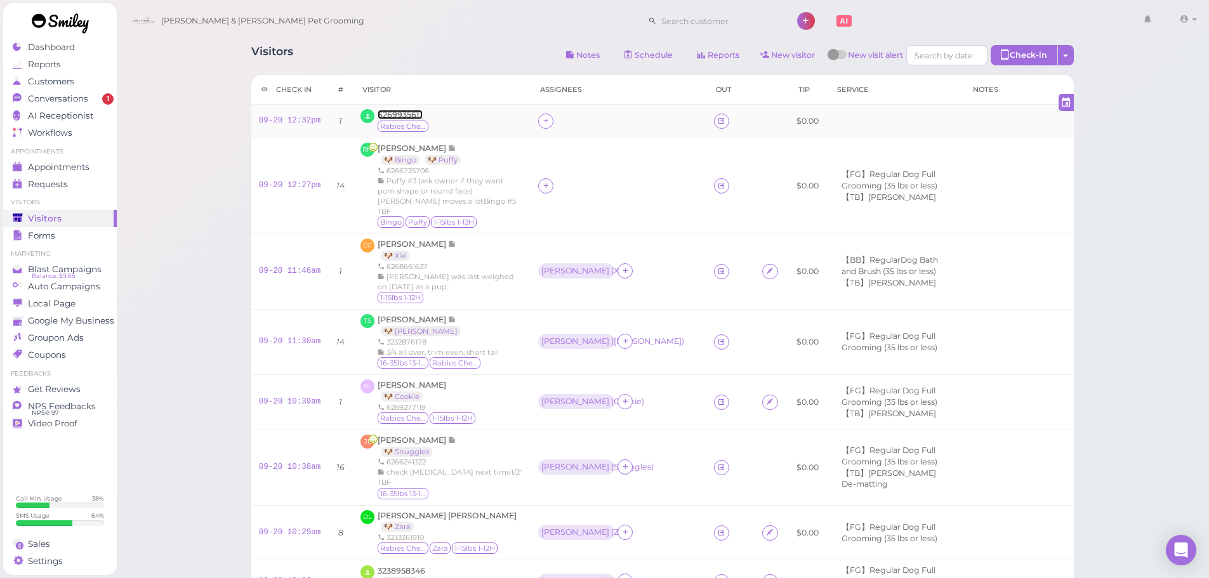
click at [396, 114] on span "6269935611" at bounding box center [400, 115] width 45 height 10
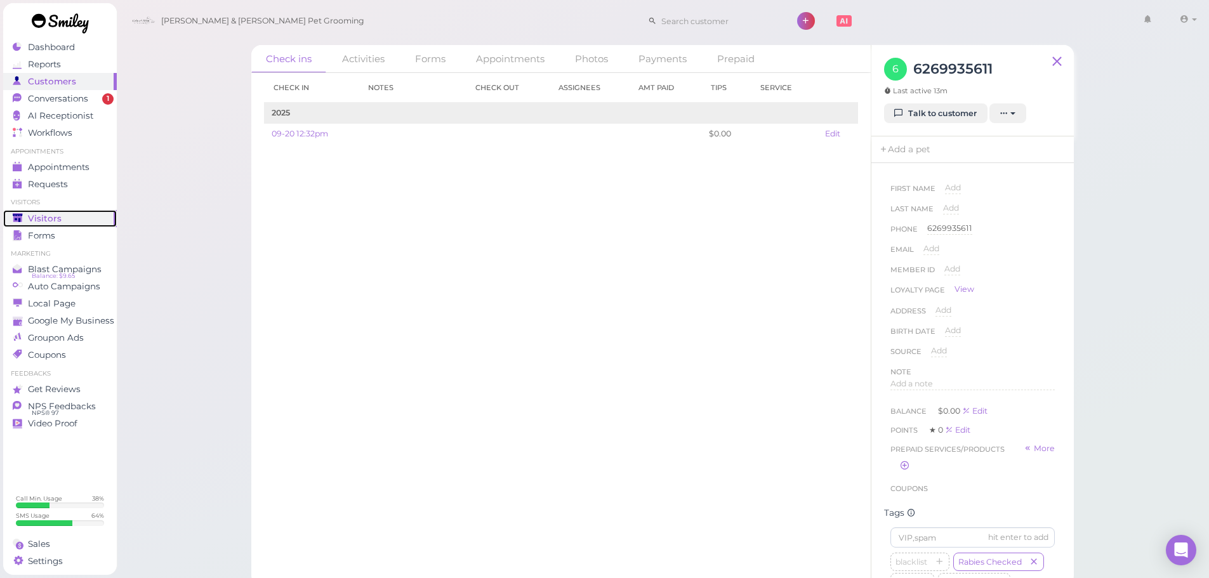
click at [59, 216] on div "Visitors" at bounding box center [58, 218] width 91 height 11
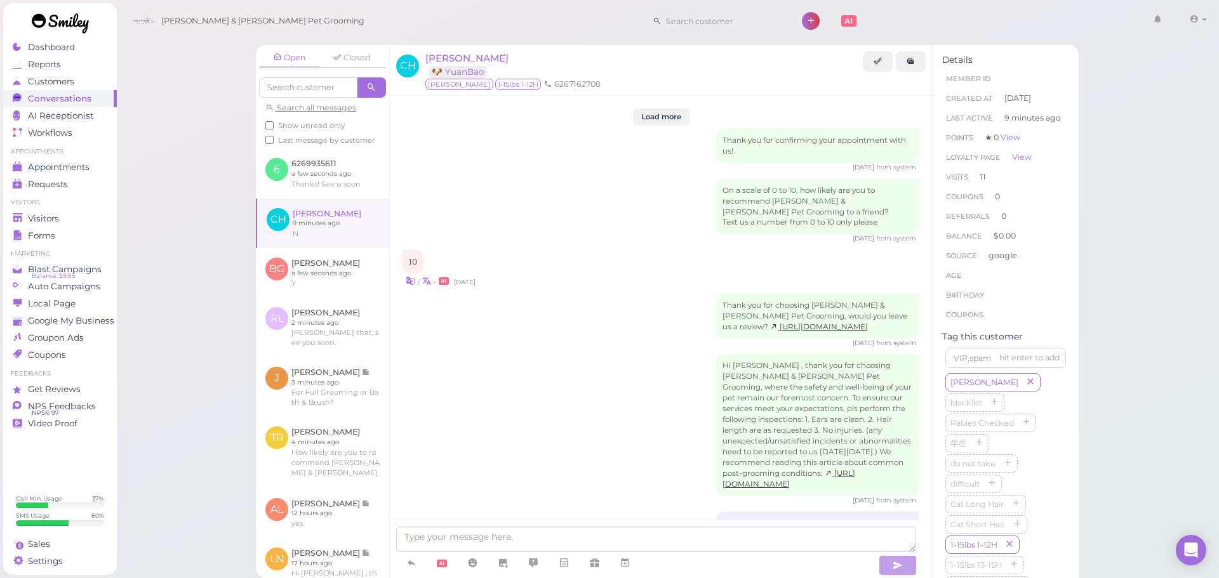
scroll to position [2027, 0]
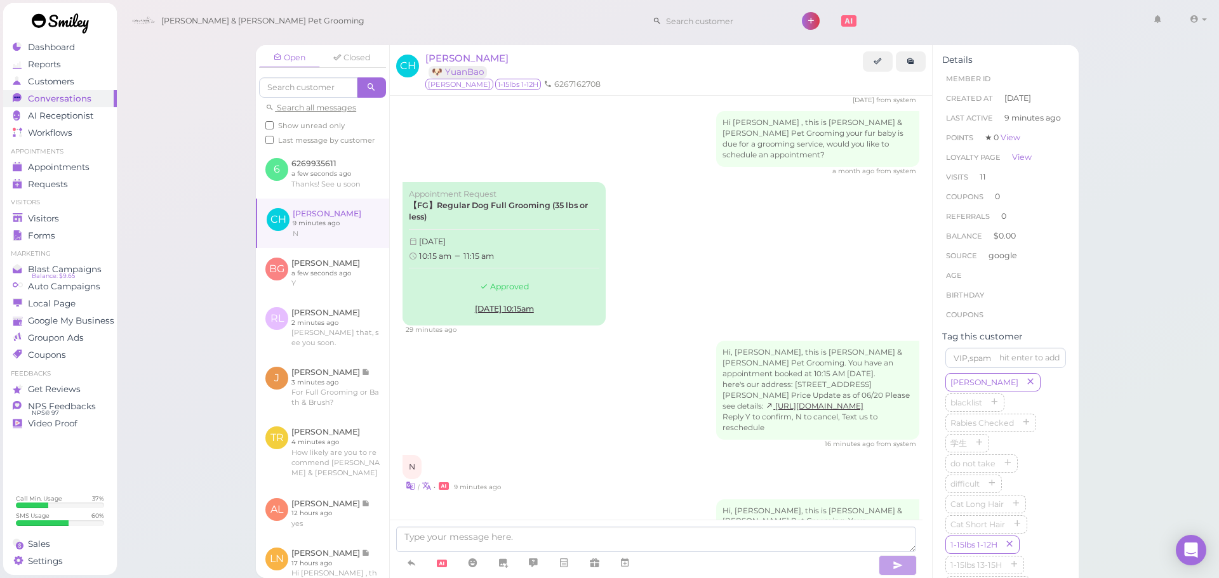
click at [706, 25] on input at bounding box center [722, 21] width 123 height 20
paste input "3238958346"
type input "3238958346"
click at [682, 46] on small "3238958346" at bounding box center [684, 43] width 43 height 9
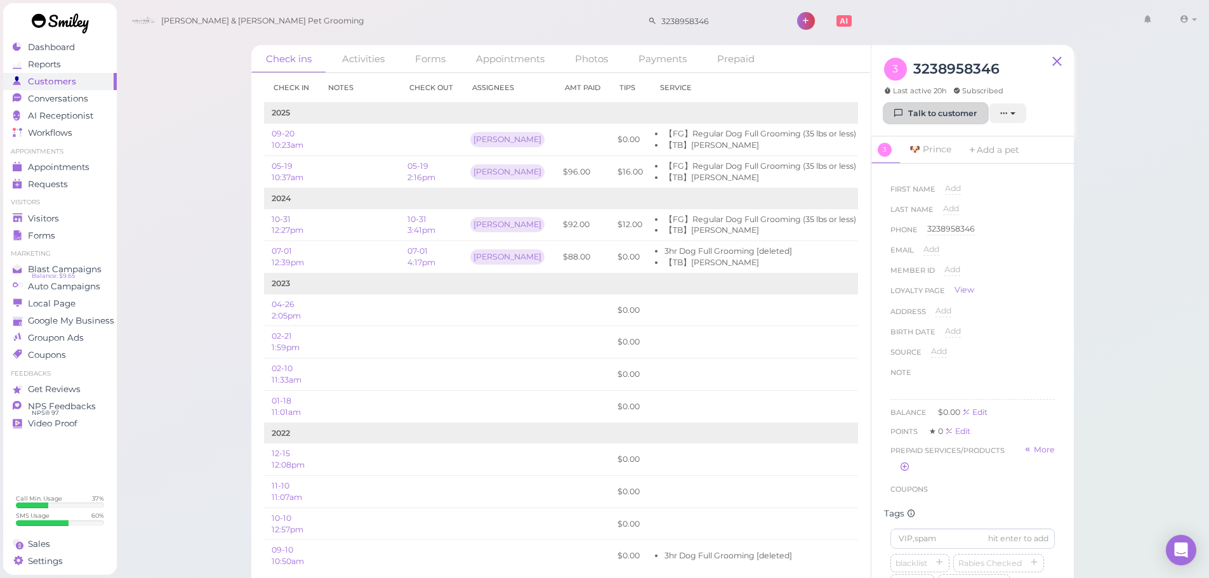
click at [932, 112] on link "Talk to customer" at bounding box center [935, 113] width 103 height 20
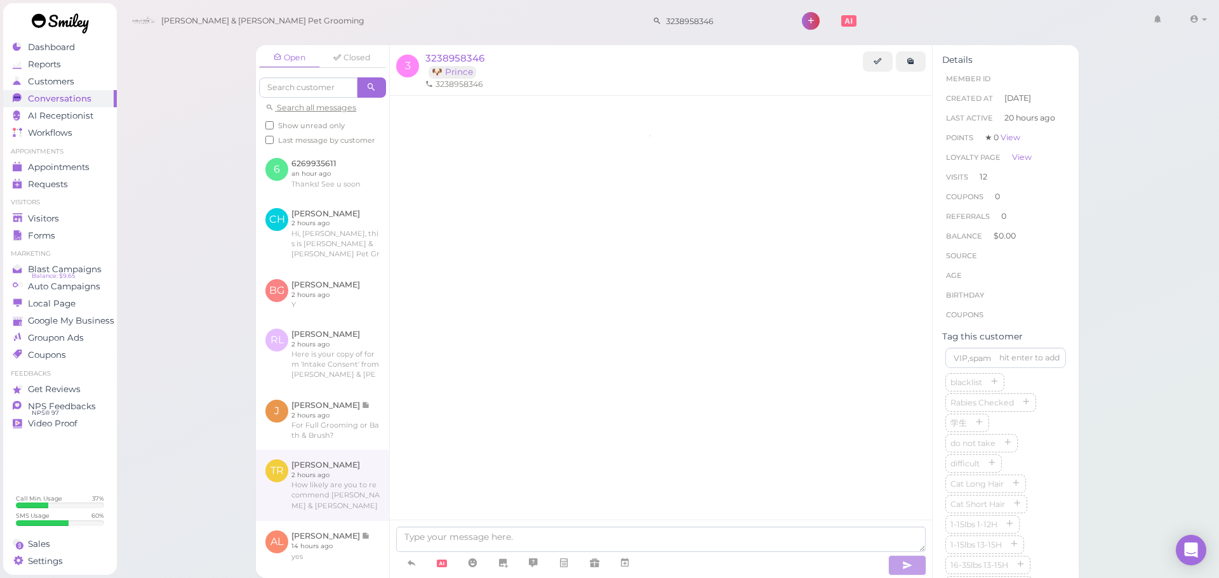
scroll to position [513, 0]
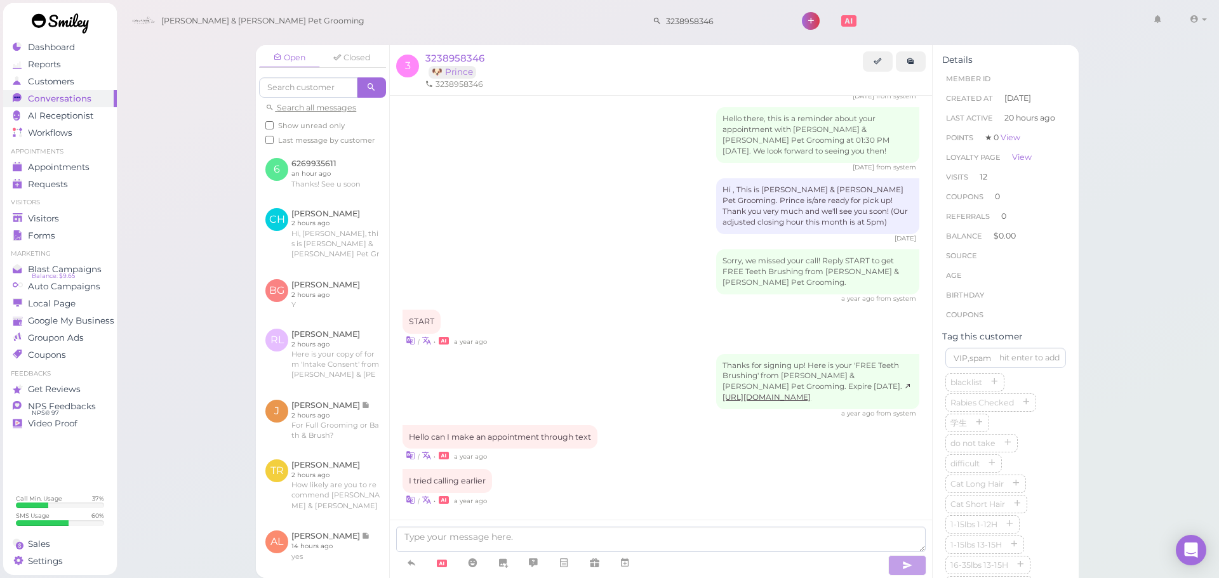
click at [569, 480] on div "I tried calling earlier | • a year ago" at bounding box center [660, 487] width 517 height 37
click at [411, 563] on icon at bounding box center [411, 563] width 10 height 13
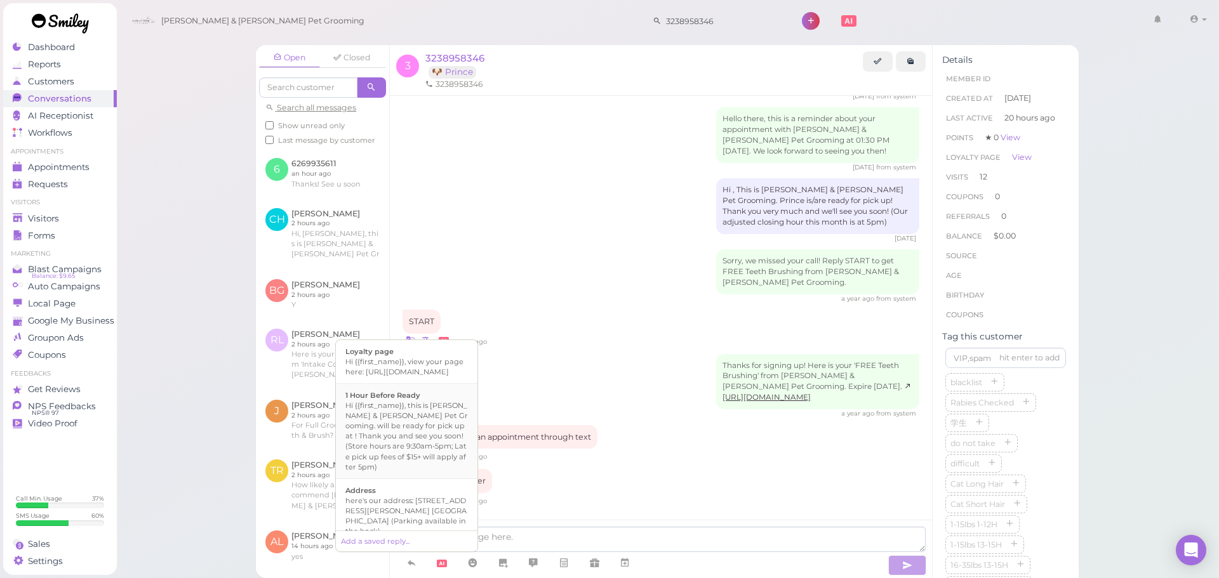
click at [404, 450] on div "Hi {{first_name}}, this is [PERSON_NAME] & [PERSON_NAME] Pet Grooming. will be …" at bounding box center [406, 436] width 123 height 71
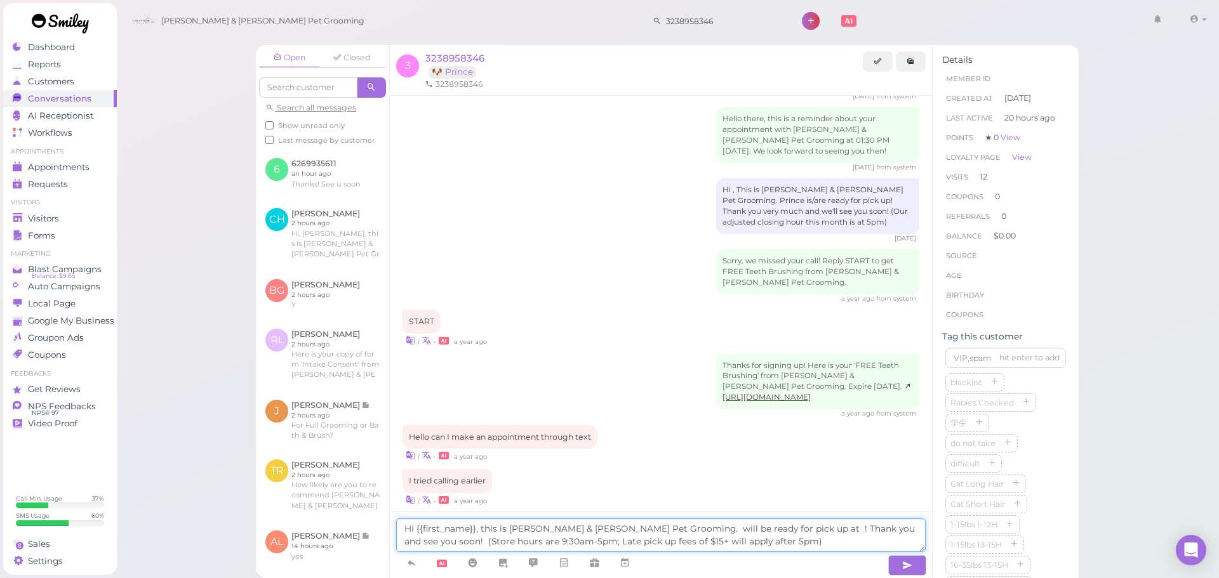
click at [627, 529] on textarea "Hi {{first_name}}, this is [PERSON_NAME] & [PERSON_NAME] Pet Grooming. will be …" at bounding box center [660, 536] width 529 height 34
click at [628, 529] on textarea "Hi {{first_name}}, this is [PERSON_NAME] & [PERSON_NAME] Pet Grooming. will be …" at bounding box center [660, 536] width 529 height 34
click at [630, 528] on textarea "Hi {{first_name}}, this is [PERSON_NAME] & [PERSON_NAME] Pet Grooming.Prince wi…" at bounding box center [660, 536] width 529 height 34
drag, startPoint x: 840, startPoint y: 527, endPoint x: 870, endPoint y: 524, distance: 29.9
click at [870, 524] on textarea "Hi {{first_name}}, this is [PERSON_NAME] & [PERSON_NAME] Pet Grooming. We could…" at bounding box center [660, 536] width 529 height 34
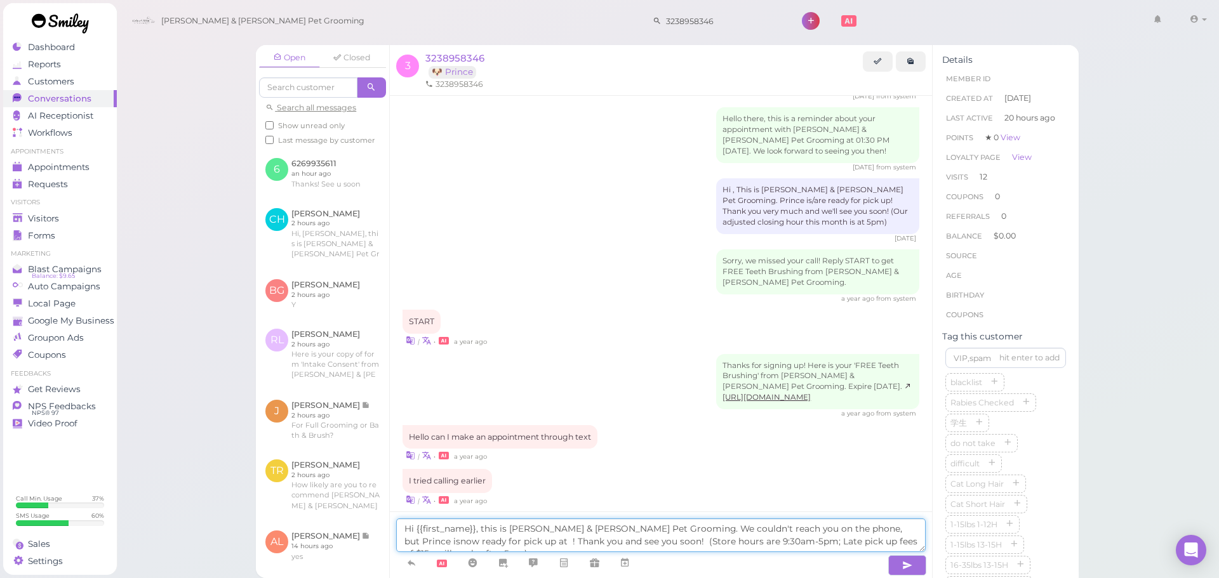
click at [847, 528] on textarea "Hi {{first_name}}, this is [PERSON_NAME] & [PERSON_NAME] Pet Grooming. We could…" at bounding box center [660, 536] width 529 height 34
drag, startPoint x: 439, startPoint y: 541, endPoint x: 451, endPoint y: 541, distance: 12.1
click at [451, 541] on textarea "Hi {{first_name}}, this is [PERSON_NAME] & [PERSON_NAME] Pet Grooming. We could…" at bounding box center [660, 536] width 529 height 34
click at [445, 544] on textarea "Hi {{first_name}}, this is [PERSON_NAME] & [PERSON_NAME] Pet Grooming. We could…" at bounding box center [660, 536] width 529 height 34
type textarea "Hi {{first_name}}, this is [PERSON_NAME] & [PERSON_NAME] Pet Grooming. We could…"
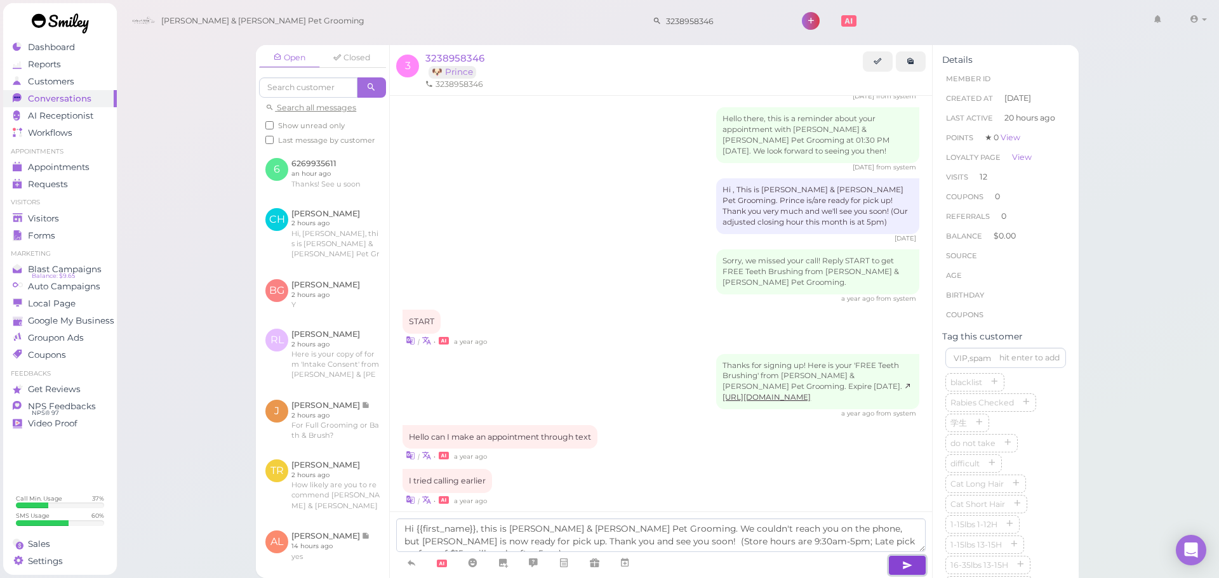
click at [910, 567] on icon "button" at bounding box center [907, 565] width 10 height 13
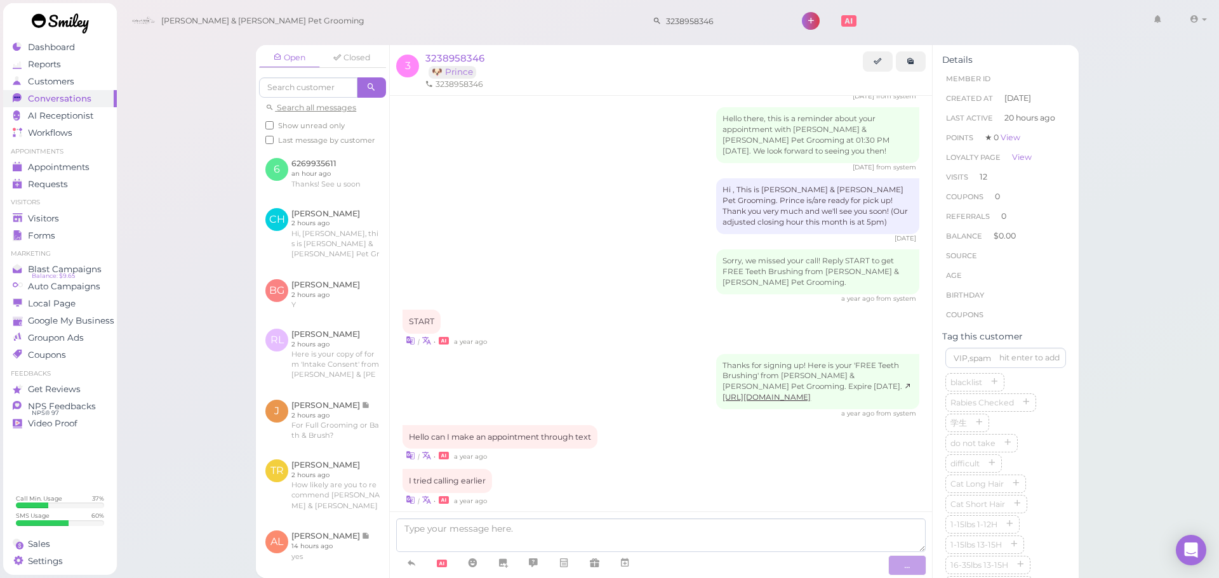
scroll to position [586, 0]
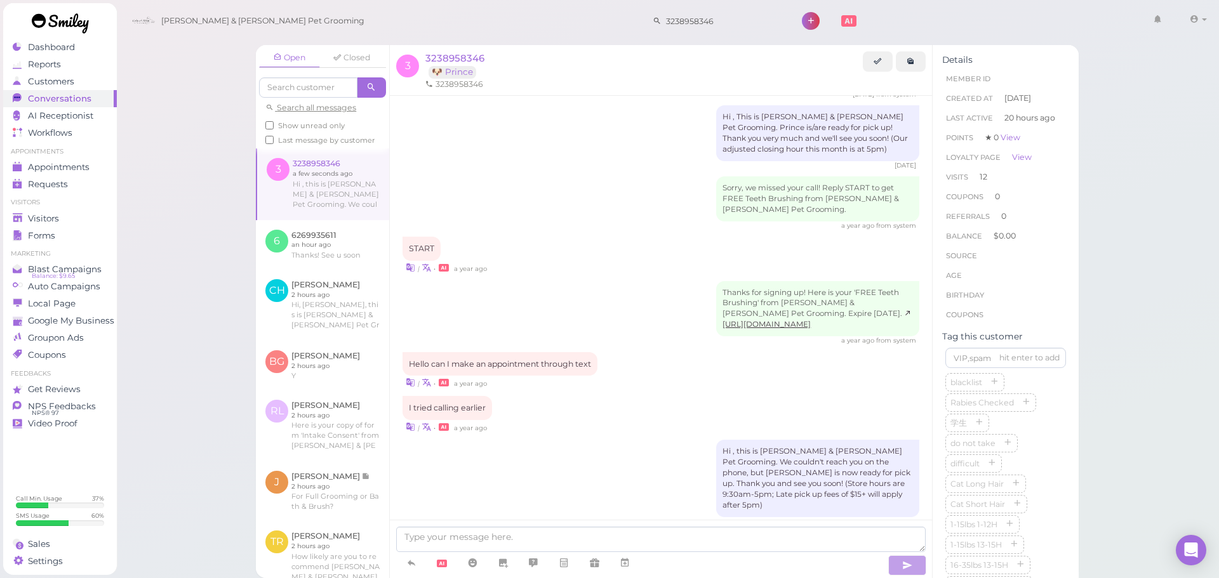
click at [666, 420] on div "| • a year ago" at bounding box center [660, 426] width 517 height 13
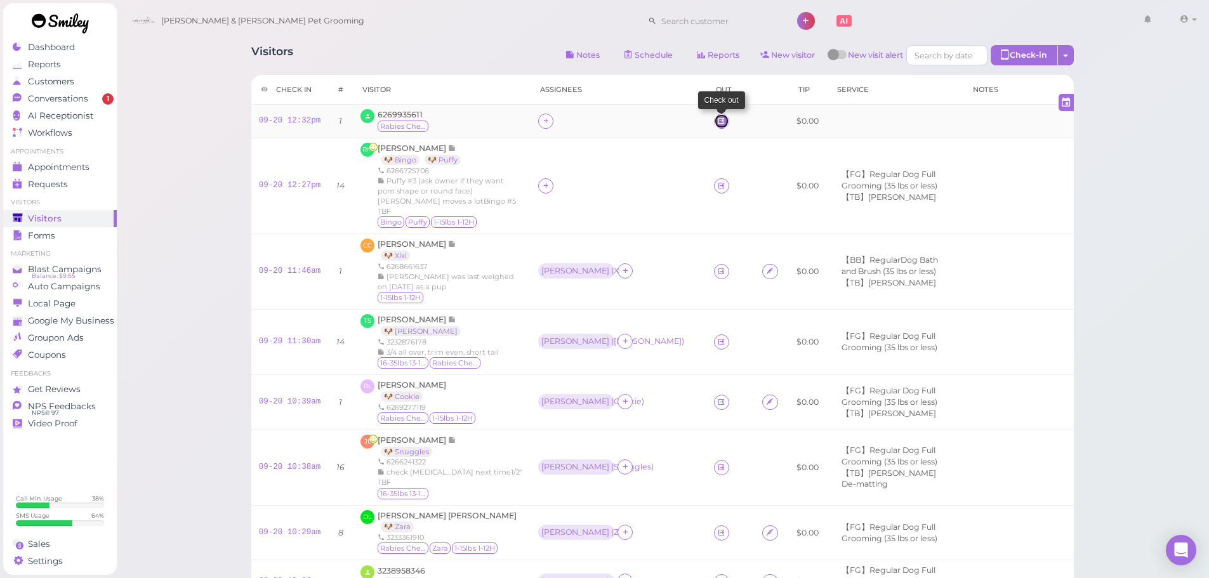
click at [717, 121] on icon at bounding box center [721, 121] width 8 height 10
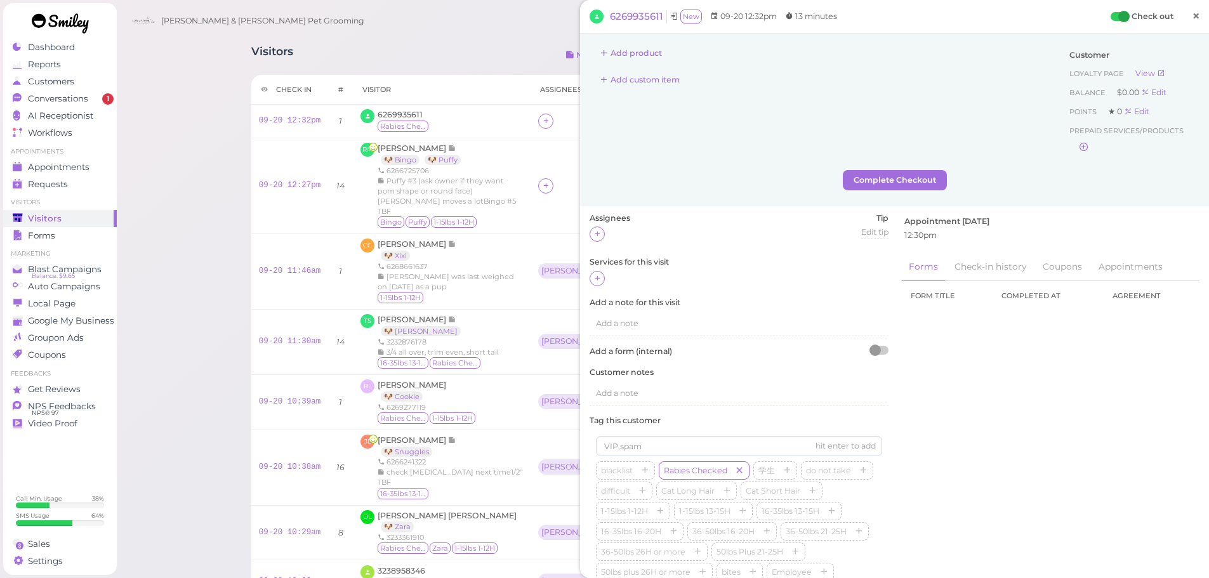
click at [1192, 19] on span "×" at bounding box center [1196, 16] width 8 height 18
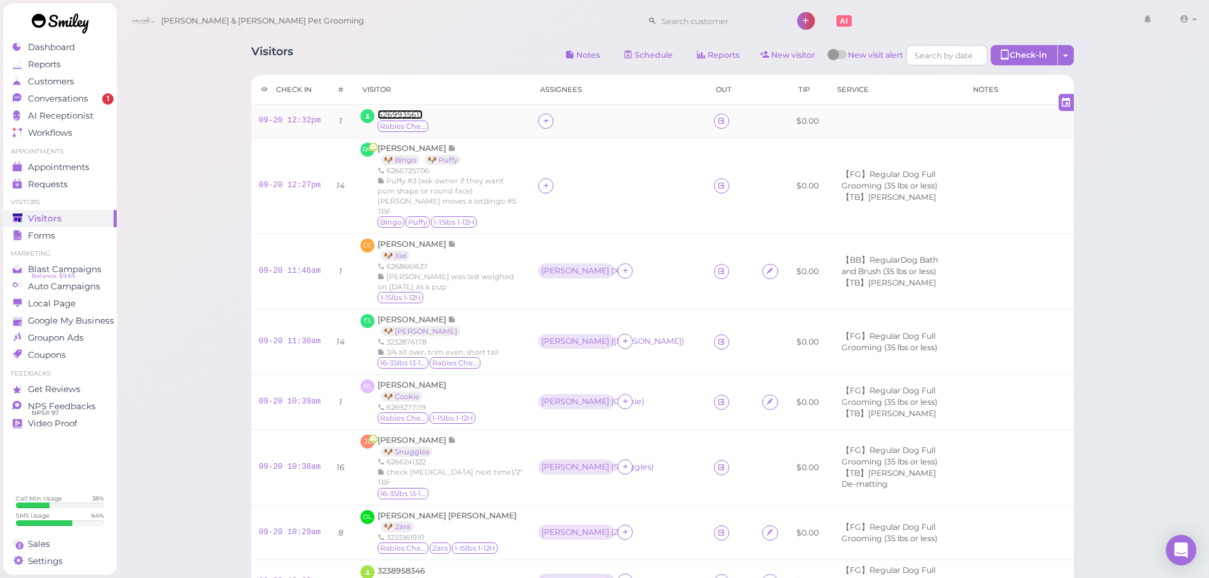
click at [397, 112] on span "6269935611" at bounding box center [400, 115] width 45 height 10
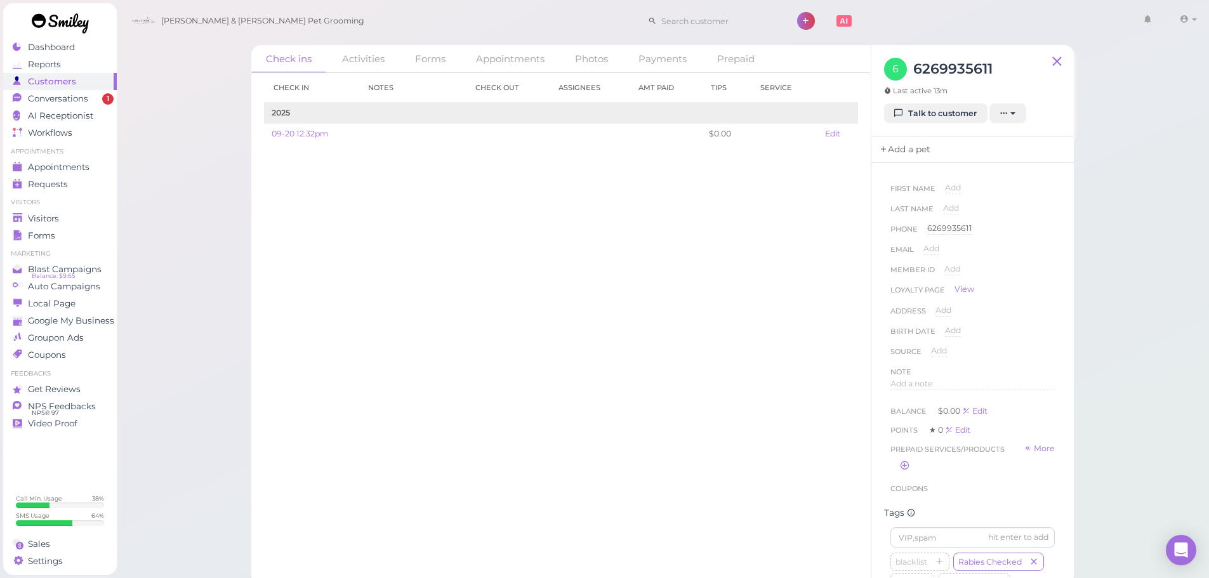
click at [917, 142] on link "Add a pet" at bounding box center [904, 149] width 67 height 27
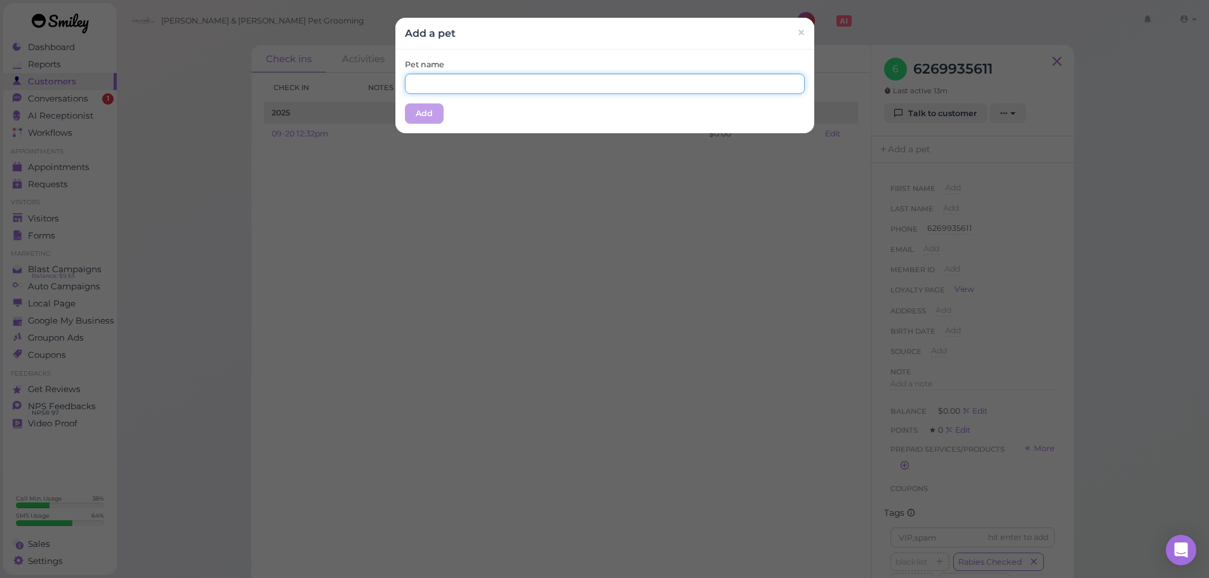
click at [580, 88] on input "text" at bounding box center [605, 84] width 400 height 20
type input "Leisi"
click at [645, 69] on div "Pet name [PERSON_NAME]" at bounding box center [605, 76] width 400 height 35
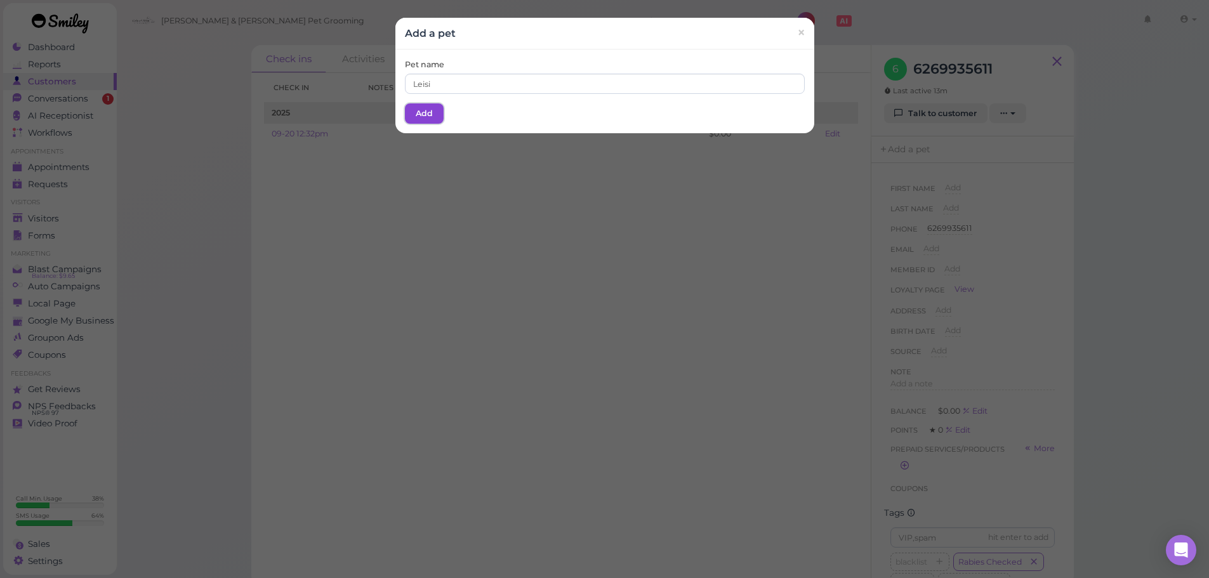
click at [419, 109] on button "Add" at bounding box center [424, 113] width 39 height 20
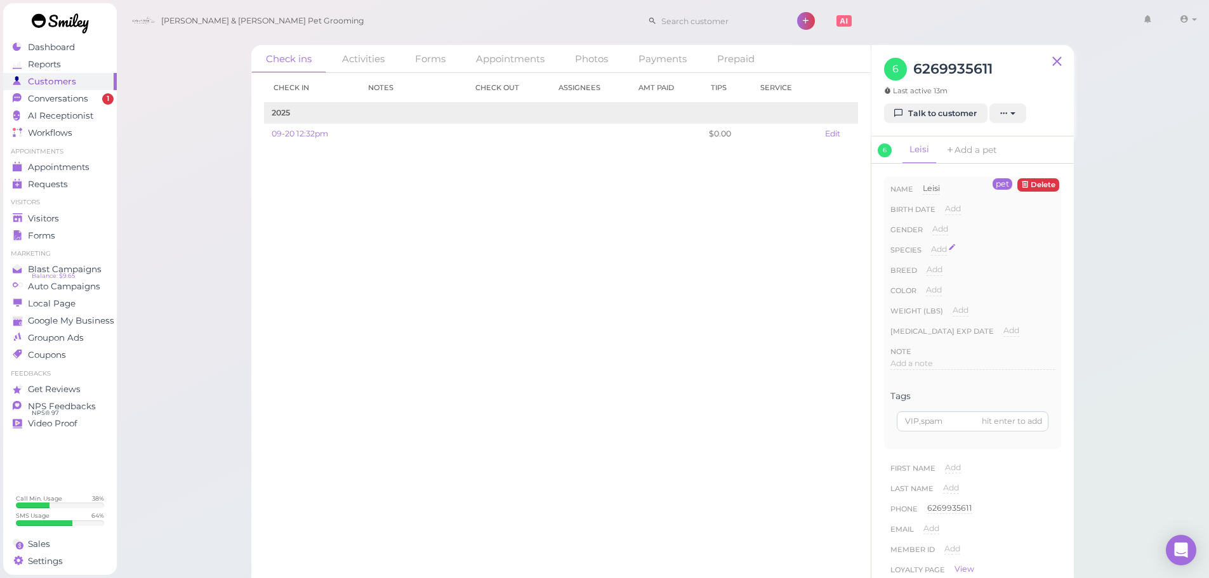
click at [931, 251] on span "Add" at bounding box center [939, 249] width 16 height 10
click at [959, 247] on select "Dog Cat Bird Other" at bounding box center [993, 253] width 124 height 19
select select "Dog"
click at [931, 244] on select "Dog Cat Bird Other" at bounding box center [993, 253] width 124 height 19
click at [945, 272] on button "Done" at bounding box center [946, 271] width 28 height 13
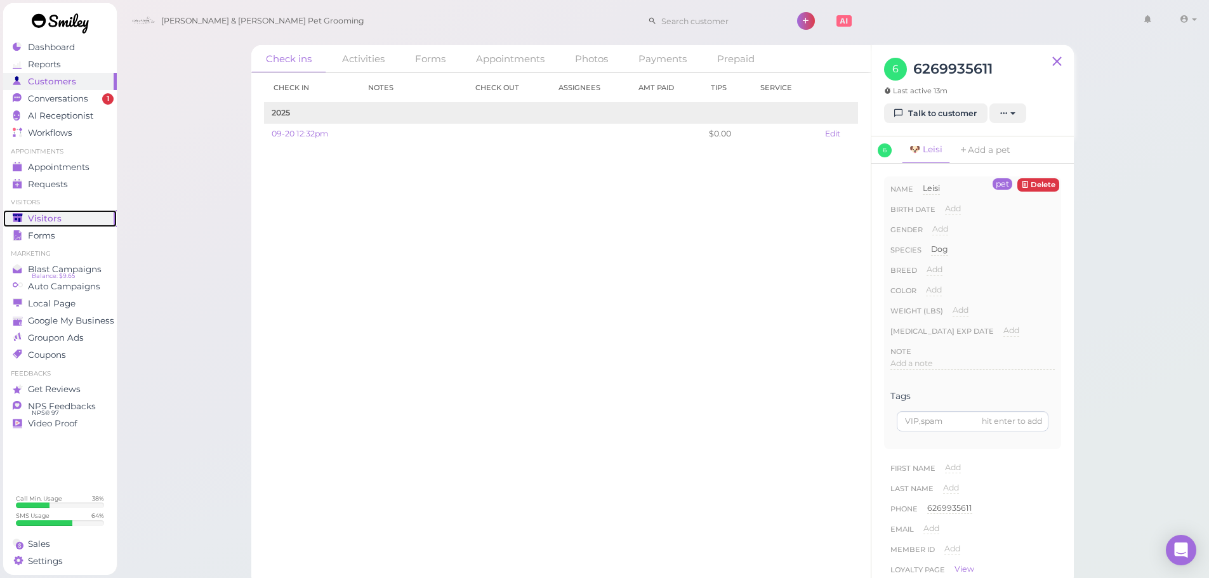
click at [53, 217] on span "Visitors" at bounding box center [45, 218] width 34 height 11
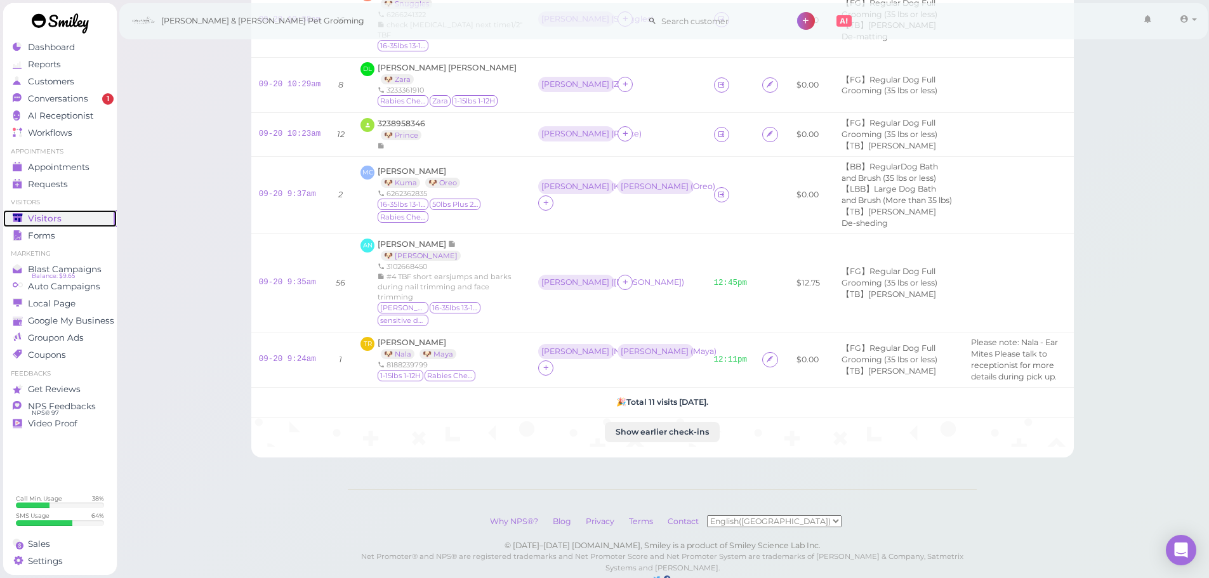
scroll to position [540, 0]
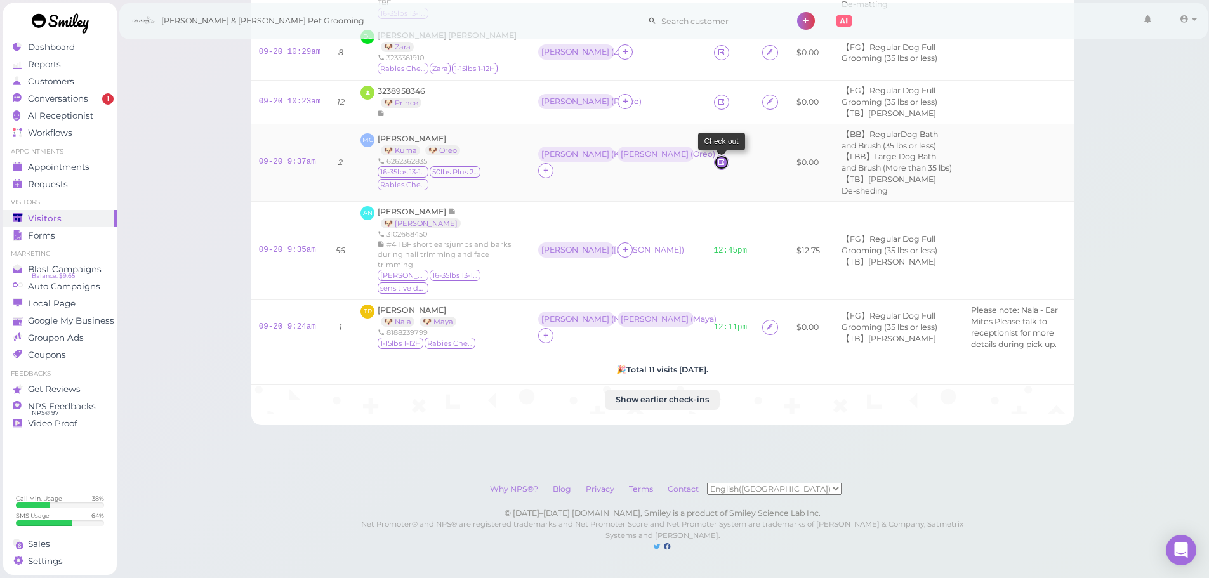
click at [714, 155] on link at bounding box center [721, 162] width 15 height 15
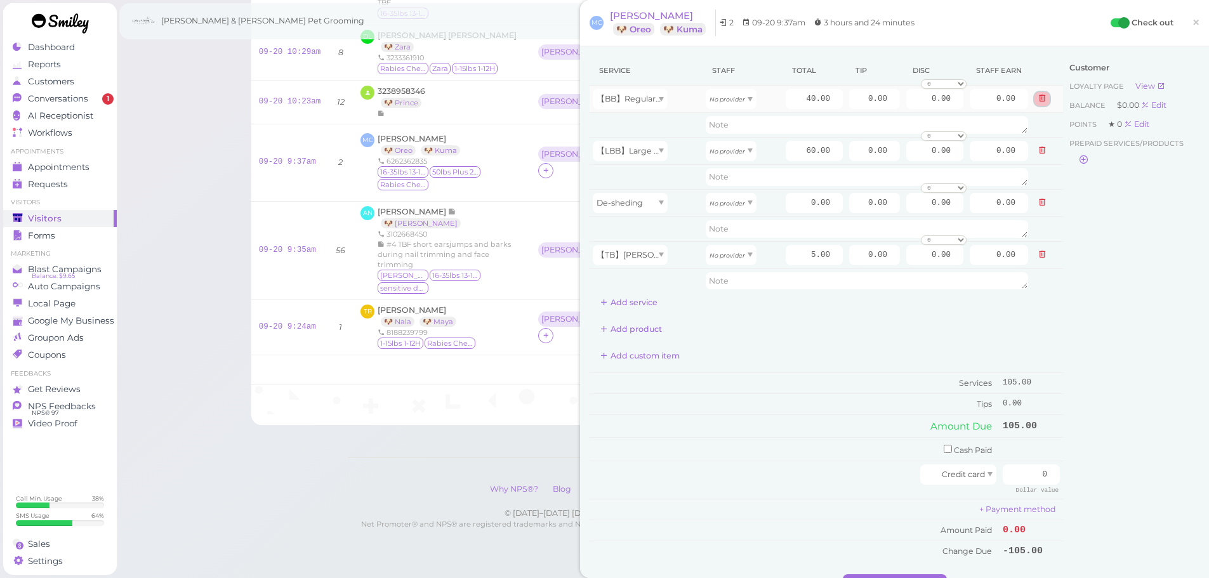
click at [1037, 100] on button at bounding box center [1042, 98] width 15 height 13
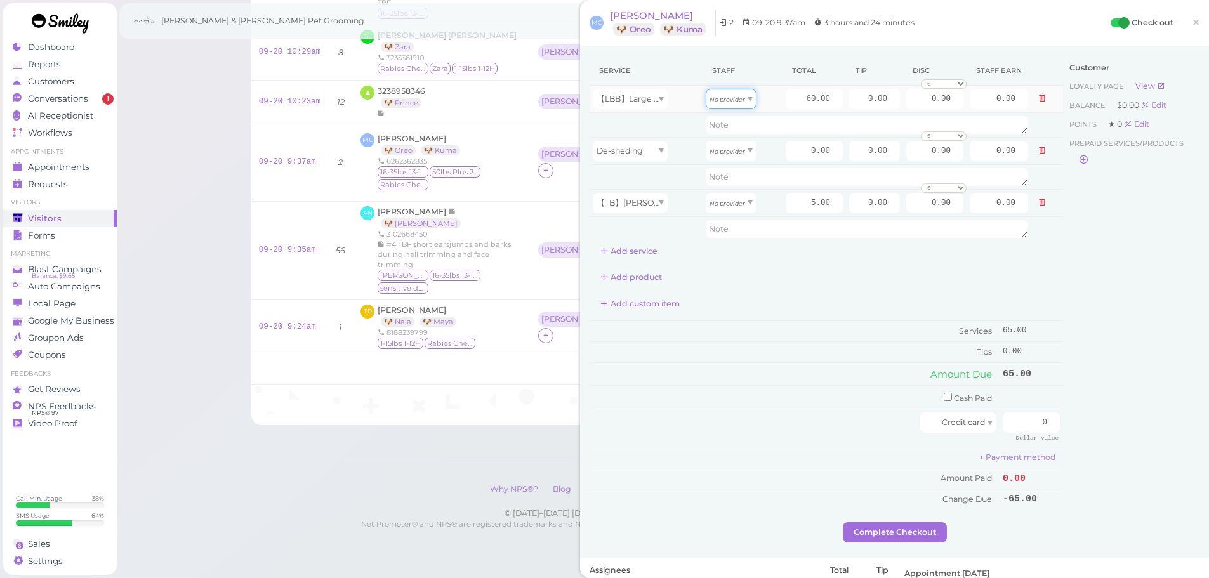
click at [743, 105] on div "No provider" at bounding box center [731, 99] width 51 height 20
type input "31.20"
click at [737, 156] on div "No provider" at bounding box center [731, 151] width 51 height 20
click at [729, 199] on span "No provider" at bounding box center [728, 203] width 36 height 10
type input "2.60"
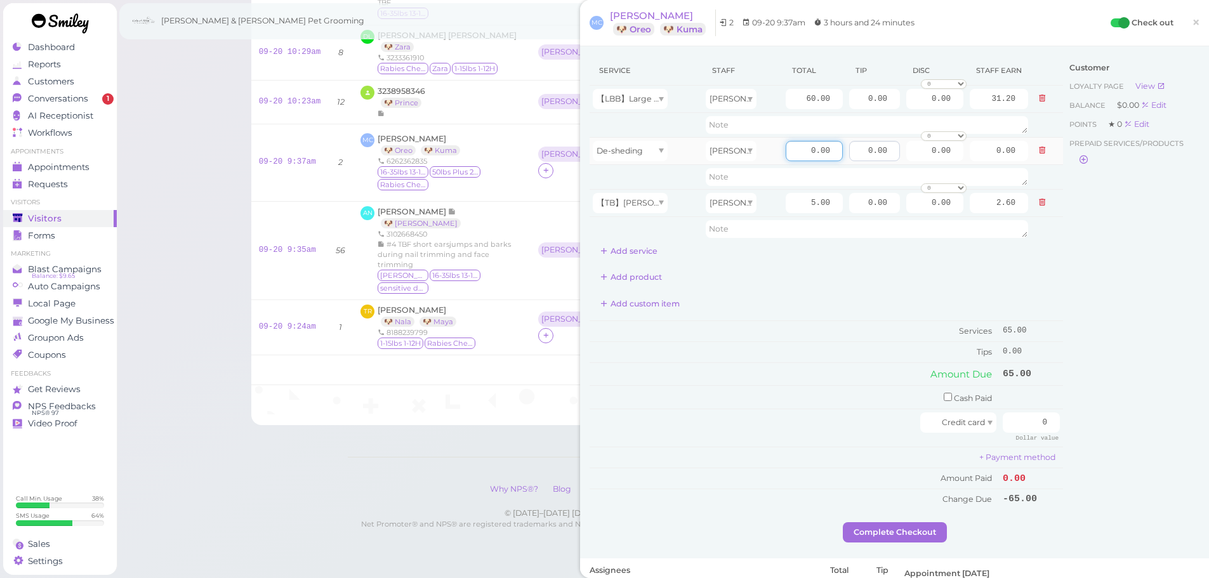
drag, startPoint x: 795, startPoint y: 149, endPoint x: 865, endPoint y: 156, distance: 70.2
click at [865, 156] on tr "De-sheding Asa 0.00 0.00 0.00 0 10% off 15% off 20% off 25% off 30% off 50% off…" at bounding box center [827, 150] width 474 height 27
type input "10"
type input "5.20"
drag, startPoint x: 788, startPoint y: 99, endPoint x: 960, endPoint y: 117, distance: 173.0
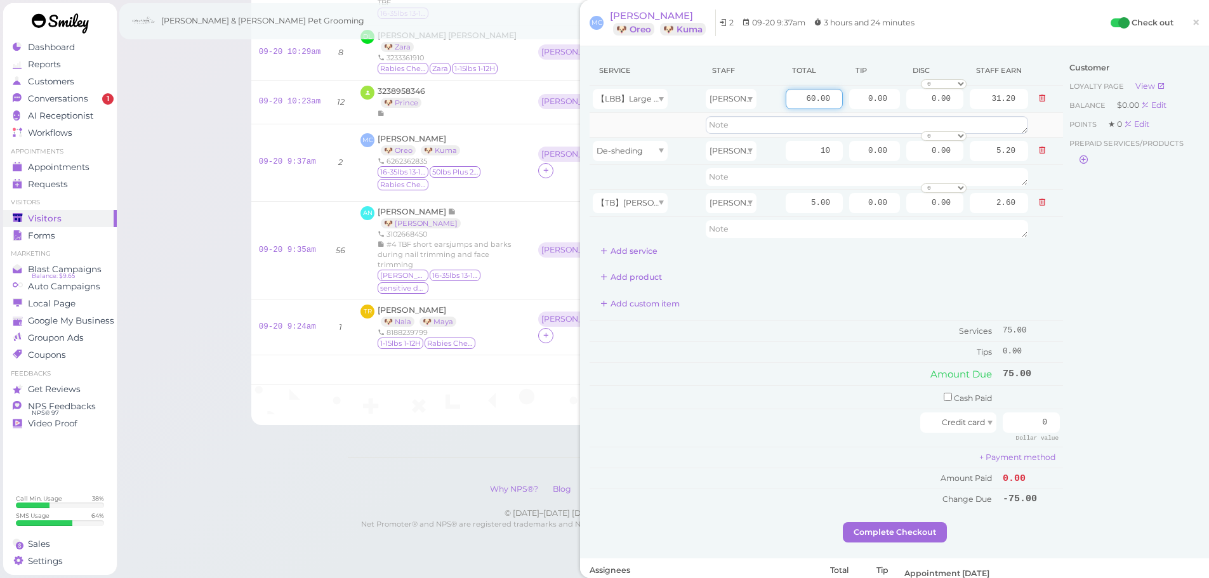
click at [960, 117] on tbody "【LBB】Large Dog Bath and Brush (More than 35 lbs) Asa 60.00 0.00 0.00 0 10% off …" at bounding box center [827, 164] width 474 height 156
type input "90"
type input "46.80"
click at [1139, 282] on div "Customer Loyalty page View Balance $0.00 Edit Points ★ 0 Edit Prepaid services/…" at bounding box center [1131, 289] width 136 height 467
drag, startPoint x: 854, startPoint y: 95, endPoint x: 944, endPoint y: 114, distance: 92.7
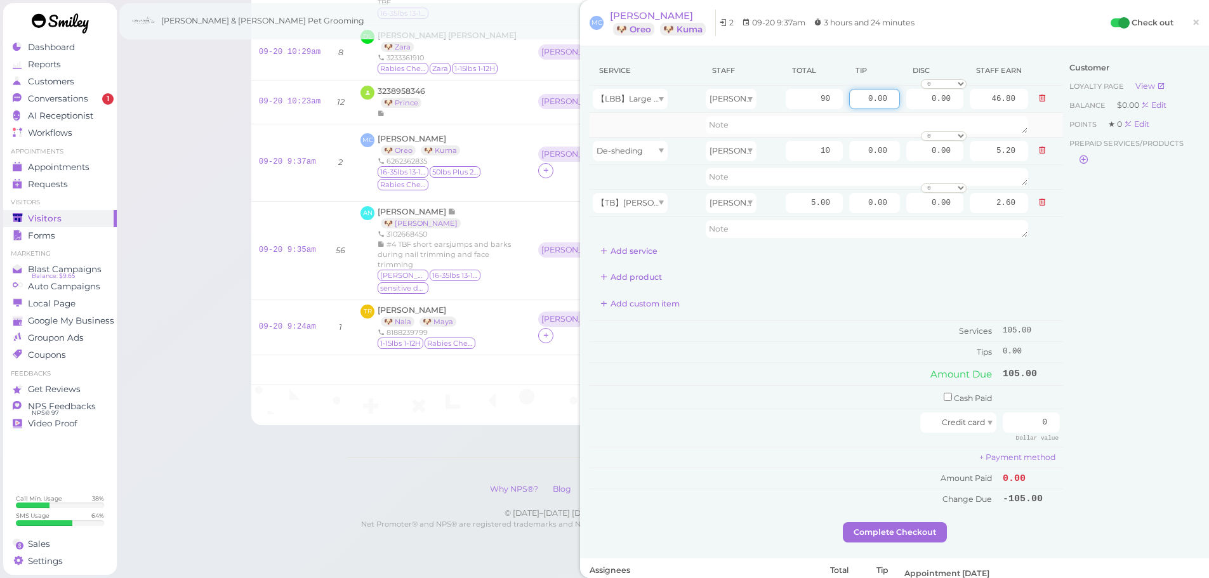
click at [944, 114] on tbody "【LBB】Large Dog Bath and Brush (More than 35 lbs) Asa 90 0.00 0.00 0 10% off 15%…" at bounding box center [827, 164] width 474 height 156
type input "10.5"
click at [1120, 317] on div "Customer Loyalty page View Balance $0.00 Edit Points ★ 0 Edit Prepaid services/…" at bounding box center [1131, 289] width 136 height 467
click at [656, 253] on button "Add service" at bounding box center [629, 251] width 79 height 20
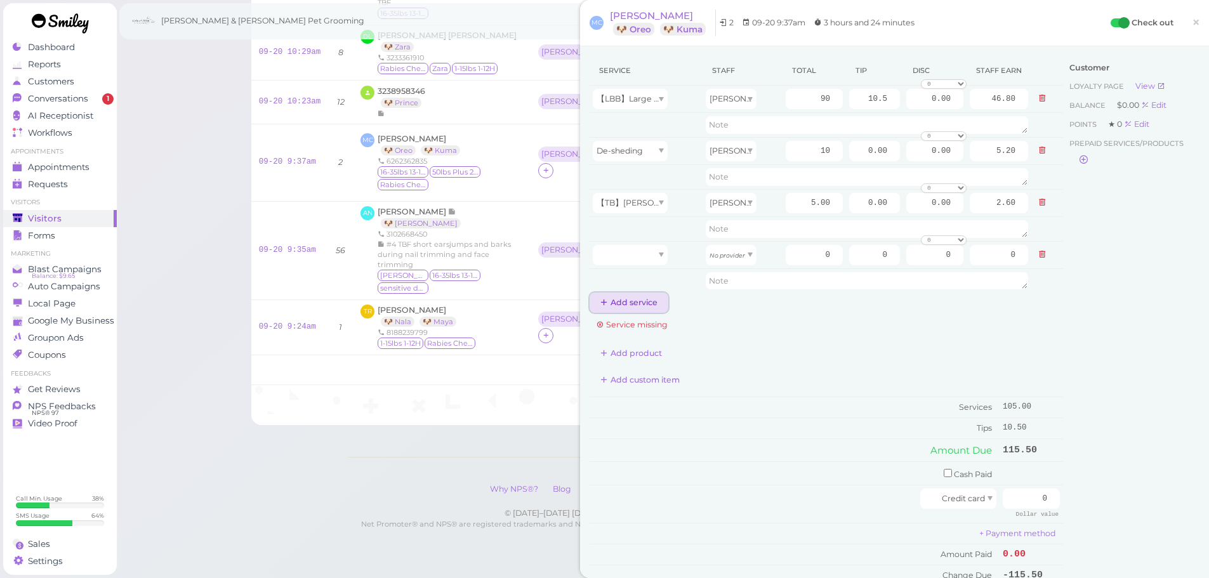
click at [635, 305] on button "Add service" at bounding box center [629, 303] width 79 height 20
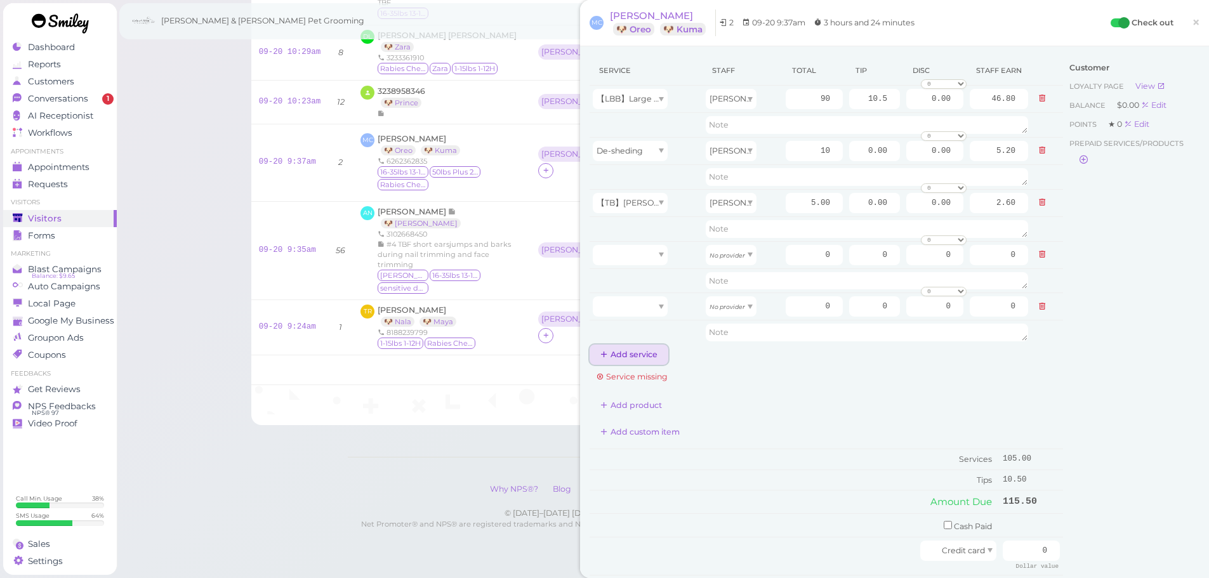
click at [633, 352] on button "Add service" at bounding box center [629, 355] width 79 height 20
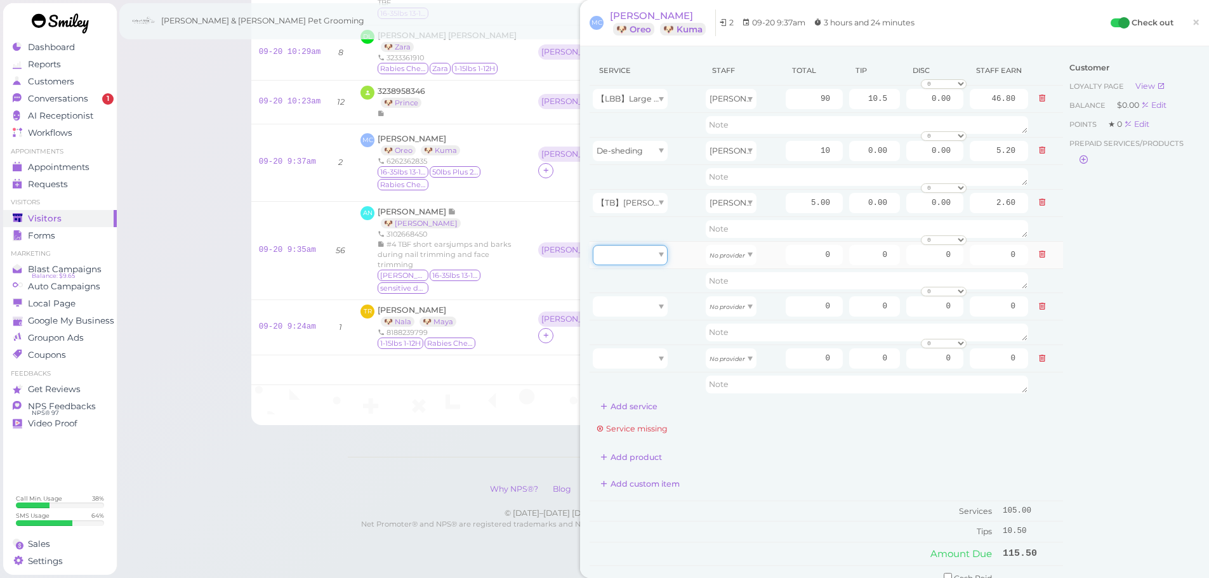
click at [653, 264] on div at bounding box center [630, 255] width 75 height 20
type input "40.00"
click at [646, 314] on div at bounding box center [630, 306] width 75 height 20
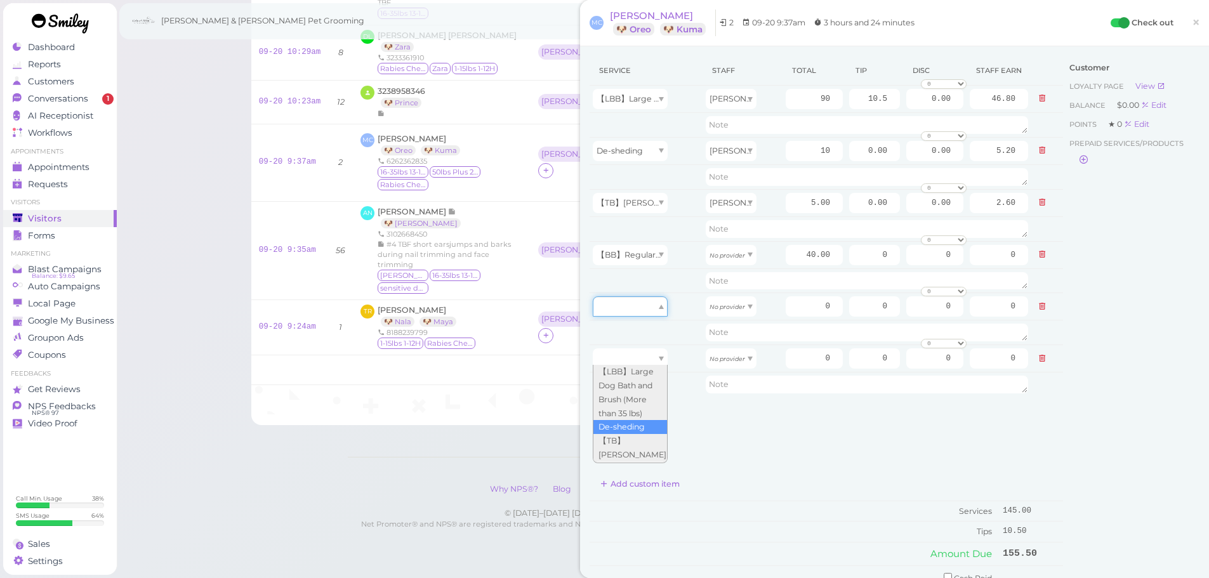
scroll to position [83, 0]
type input "5.00"
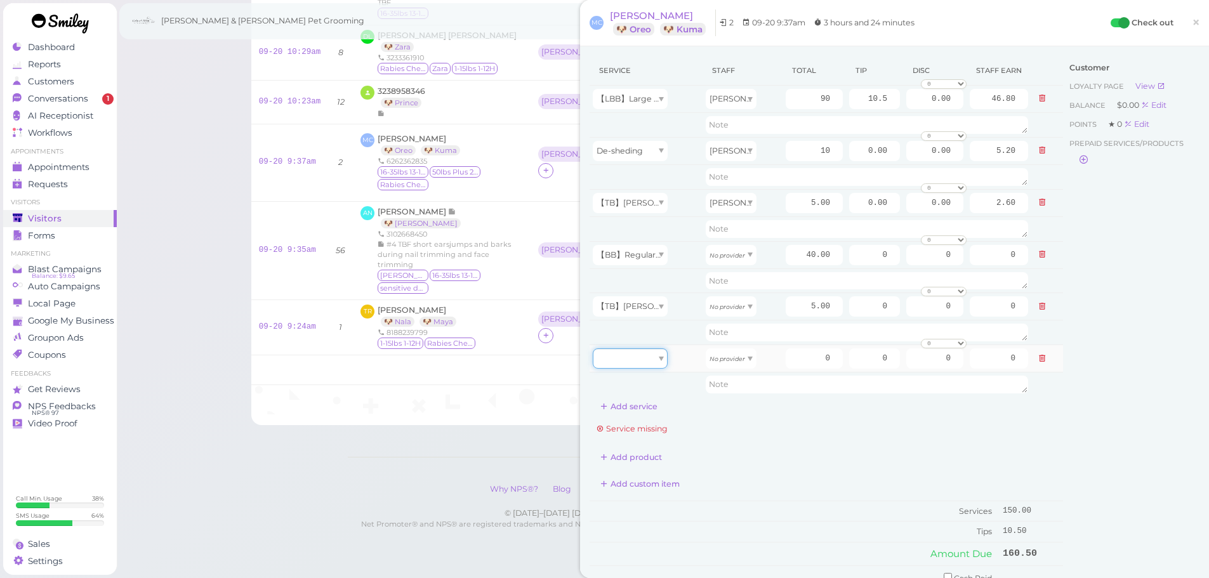
click at [640, 362] on div at bounding box center [630, 358] width 75 height 20
type input "0.00"
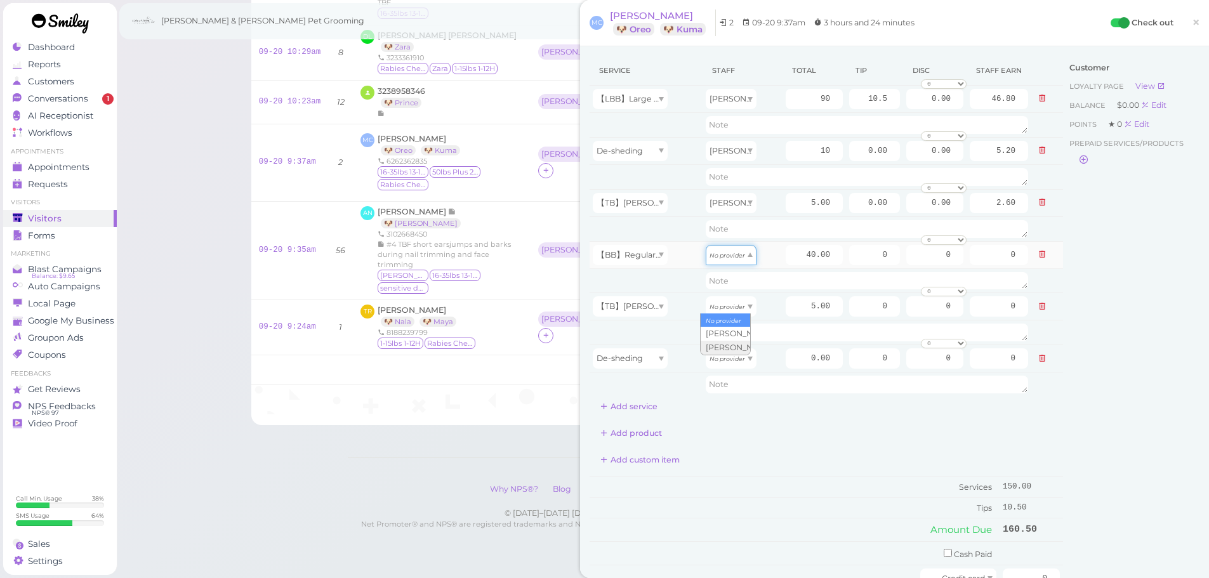
click at [724, 262] on div "No provider" at bounding box center [731, 255] width 51 height 20
type input "17.20"
click at [722, 309] on icon "No provider" at bounding box center [728, 306] width 36 height 7
type input "2.15"
click at [722, 357] on icon "No provider" at bounding box center [728, 358] width 36 height 7
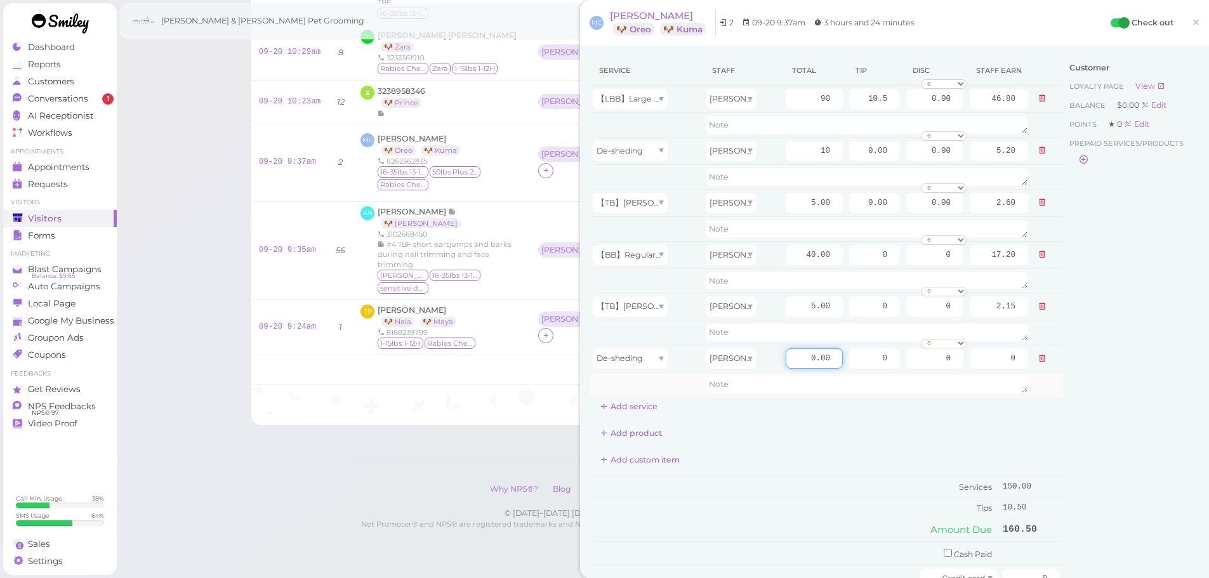
drag, startPoint x: 792, startPoint y: 358, endPoint x: 902, endPoint y: 374, distance: 111.0
click at [902, 374] on tbody "【LBB】Large Dog Bath and Brush (More than 35 lbs) Asa 90 10.5 0.00 0 10% off 15%…" at bounding box center [827, 242] width 474 height 312
type input "10"
type input "4.30"
drag, startPoint x: 786, startPoint y: 253, endPoint x: 932, endPoint y: 270, distance: 146.4
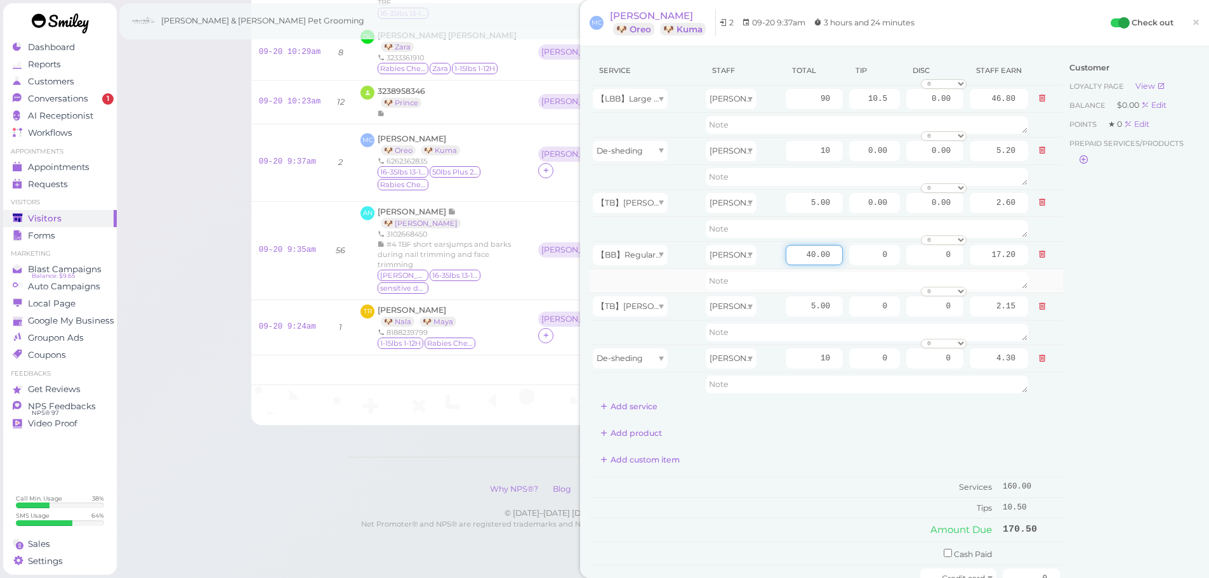
click at [932, 270] on tbody "【LBB】Large Dog Bath and Brush (More than 35 lbs) Asa 90 10.5 0.00 0 10% off 15%…" at bounding box center [827, 242] width 474 height 312
type input "60"
type input "25.80"
click at [1110, 287] on div "Customer Loyalty page View Balance $0.00 Edit Points ★ 0 Edit Prepaid services/…" at bounding box center [1131, 367] width 136 height 623
drag, startPoint x: 855, startPoint y: 255, endPoint x: 962, endPoint y: 263, distance: 107.0
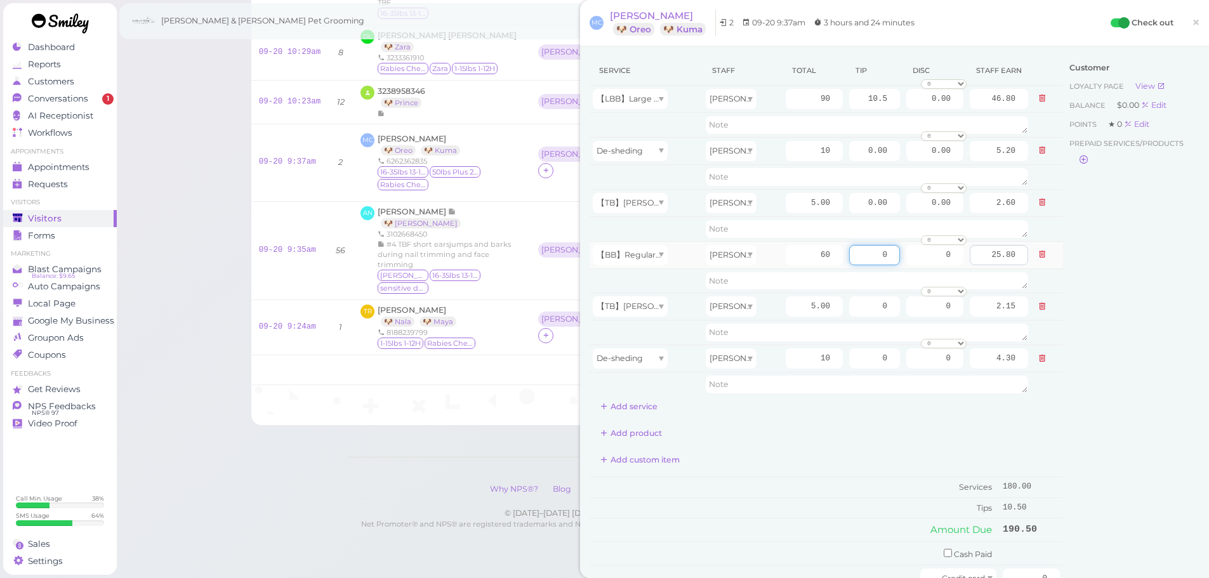
click at [962, 263] on tr "【BB】RegularDog Bath and Brush (35 lbs or less) Helen 60 0 0 0 10% off 15% off 2…" at bounding box center [827, 254] width 474 height 27
type input "7.5"
click at [1100, 390] on div "Customer Loyalty page View Balance $0.00 Edit Points ★ 0 Edit Prepaid services/…" at bounding box center [1131, 367] width 136 height 623
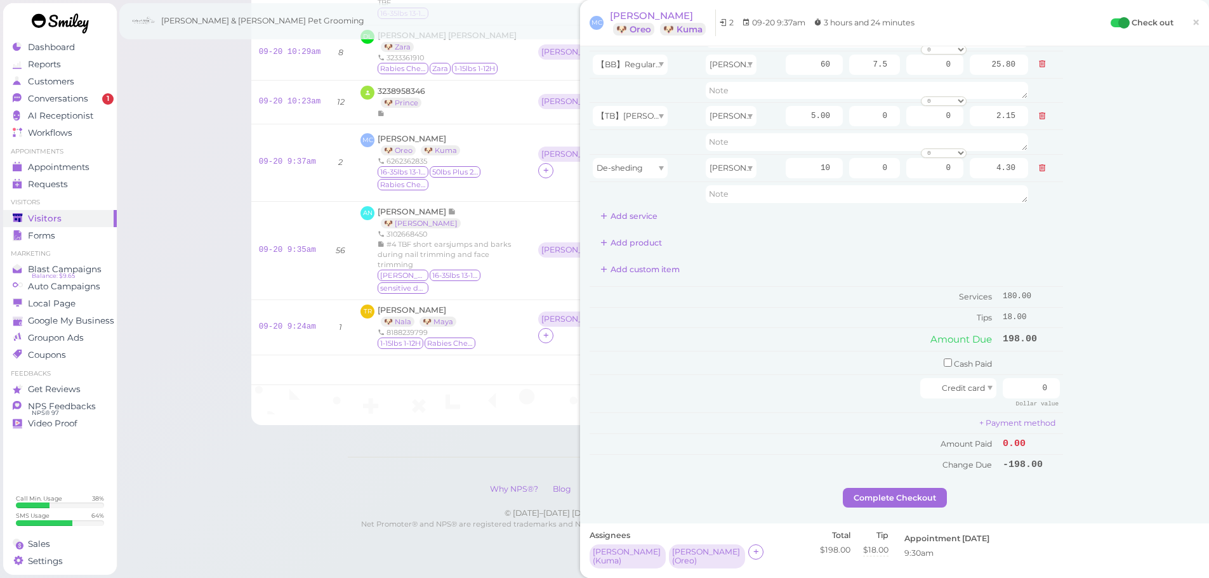
click at [1063, 467] on div "Customer Loyalty page View Balance $0.00 Edit Points ★ 0 Edit Prepaid services/…" at bounding box center [1131, 176] width 136 height 623
drag, startPoint x: 1009, startPoint y: 382, endPoint x: 1127, endPoint y: 412, distance: 121.8
click at [1127, 412] on div "Service Staff Total Tip Disc Staff earn 【LBB】Large Dog Bath and Brush (More tha…" at bounding box center [895, 176] width 610 height 623
type input "198"
click at [1129, 410] on div "Customer Loyalty page View Balance $0.00 Edit Points ★ 0 Edit Prepaid services/…" at bounding box center [1131, 176] width 136 height 623
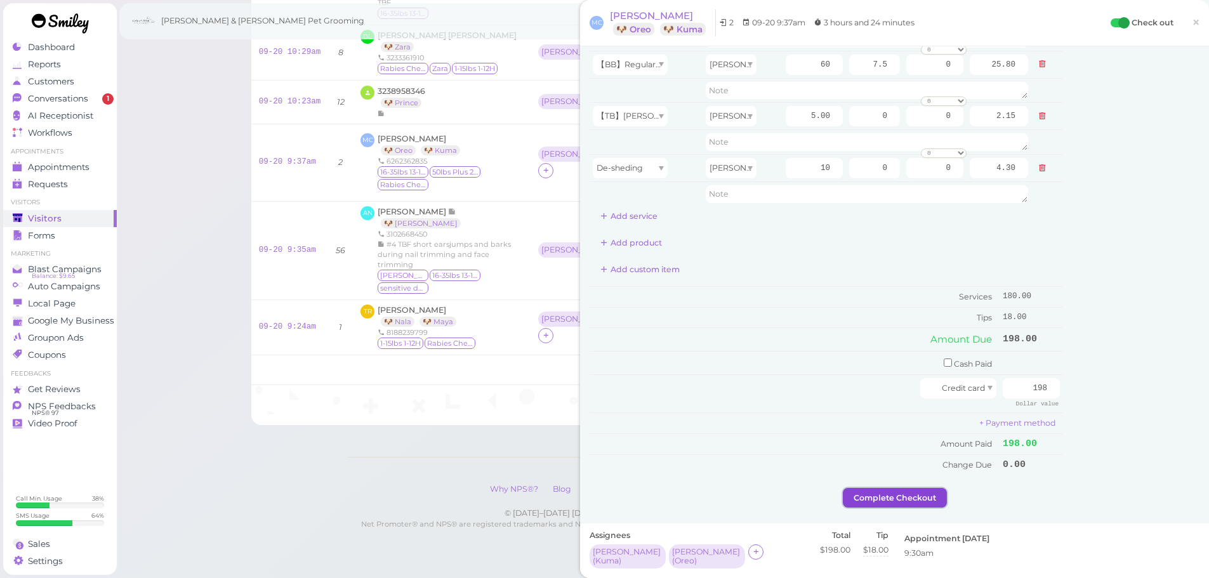
click at [919, 497] on button "Complete Checkout" at bounding box center [895, 498] width 104 height 20
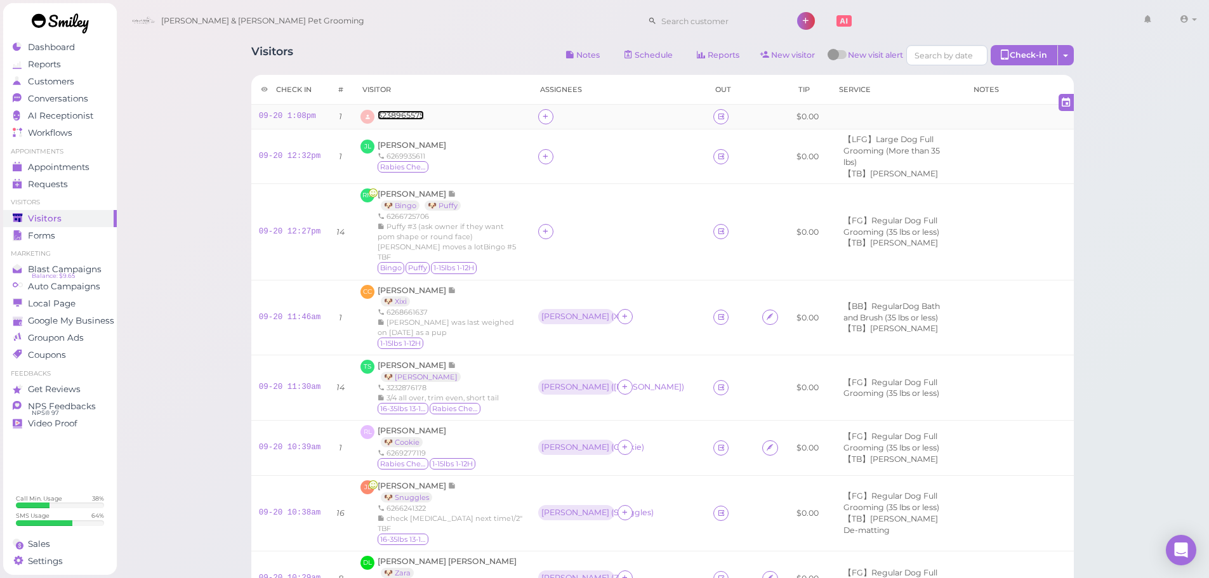
click at [401, 116] on span "3238965575" at bounding box center [401, 115] width 46 height 10
click at [717, 119] on icon at bounding box center [721, 117] width 8 height 10
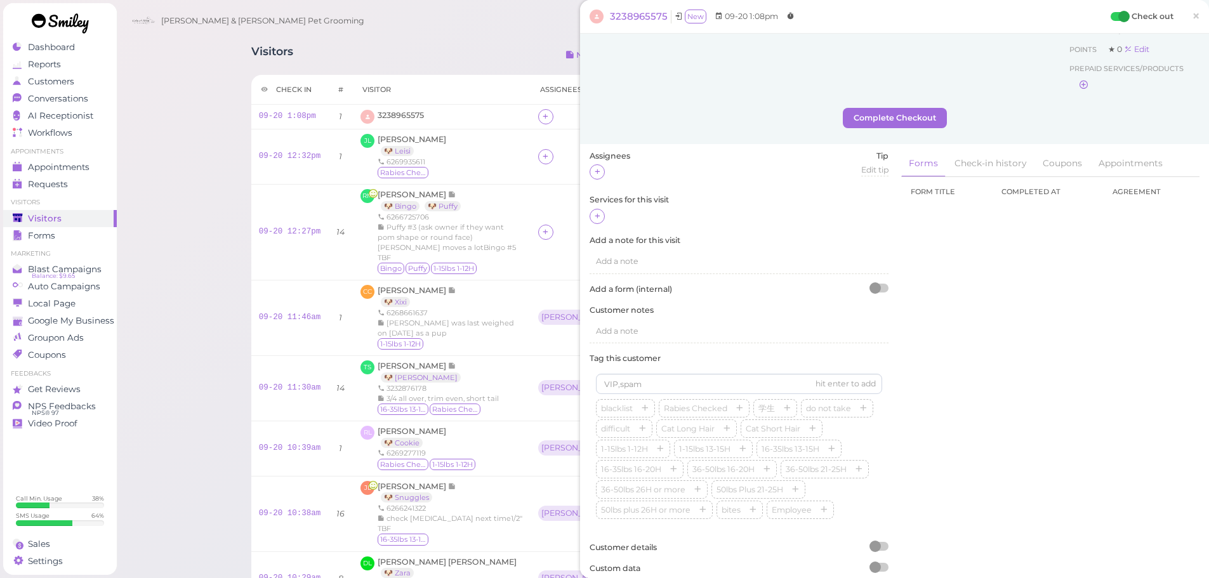
scroll to position [114, 0]
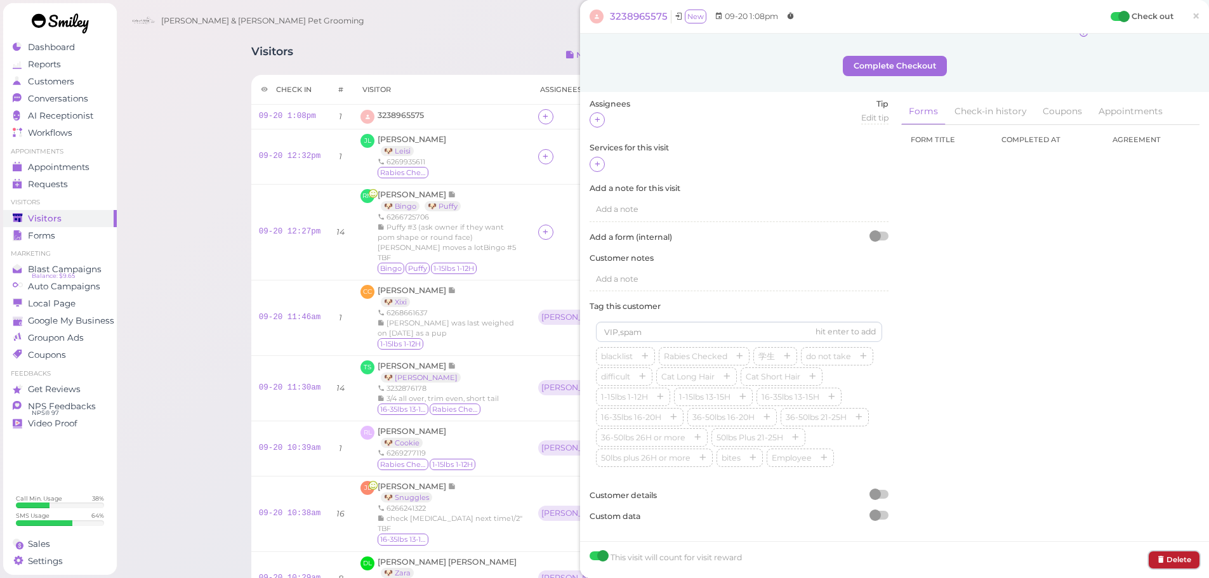
click at [1158, 553] on button "Delete" at bounding box center [1174, 560] width 51 height 17
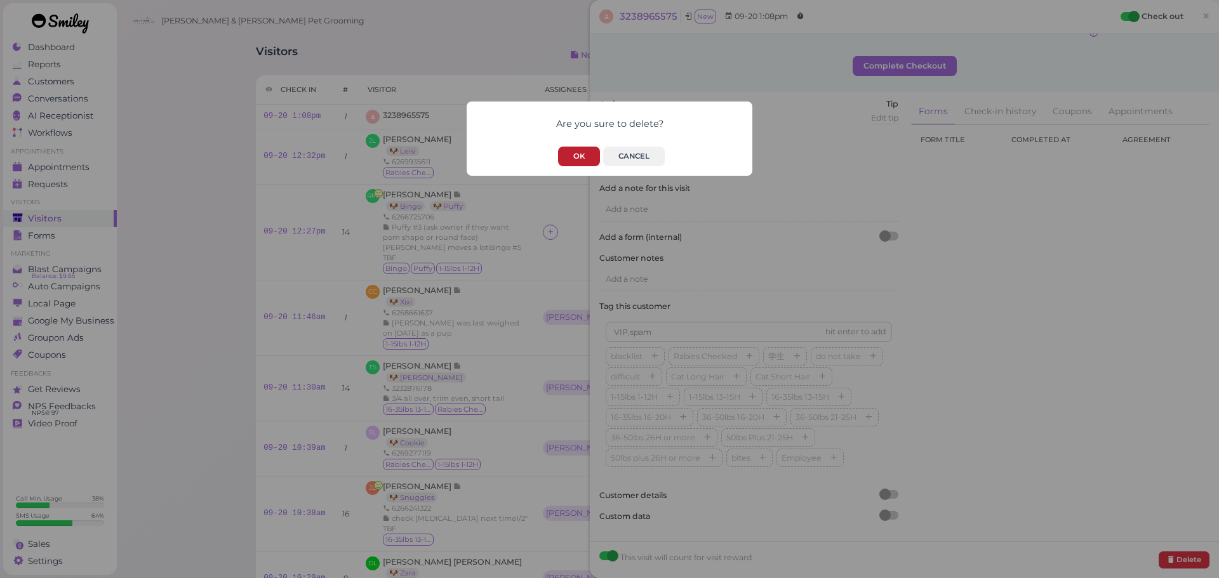
click at [578, 159] on button "OK" at bounding box center [579, 157] width 42 height 20
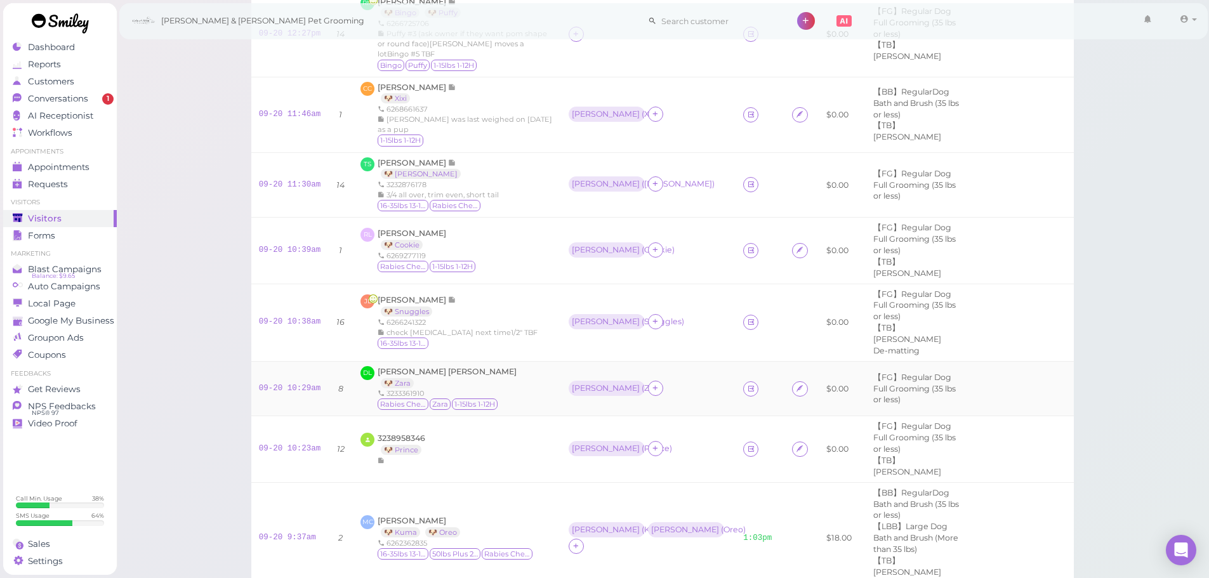
scroll to position [127, 0]
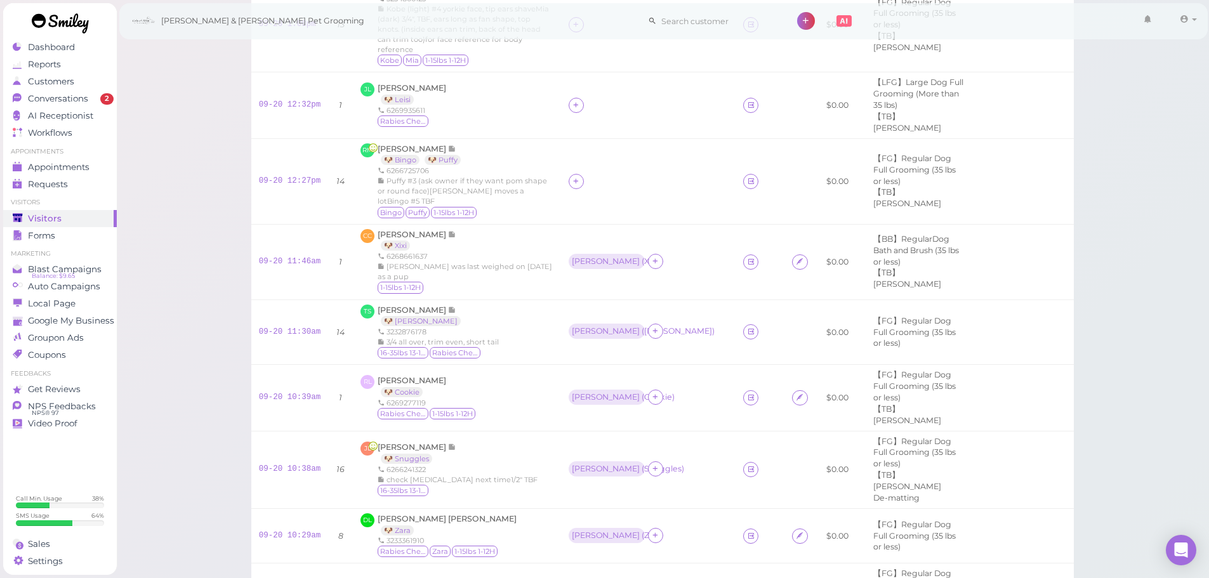
click at [205, 252] on div "Visitors Notes Schedule Reports New visitor New visit alert Check-in Customer c…" at bounding box center [663, 489] width 1094 height 1233
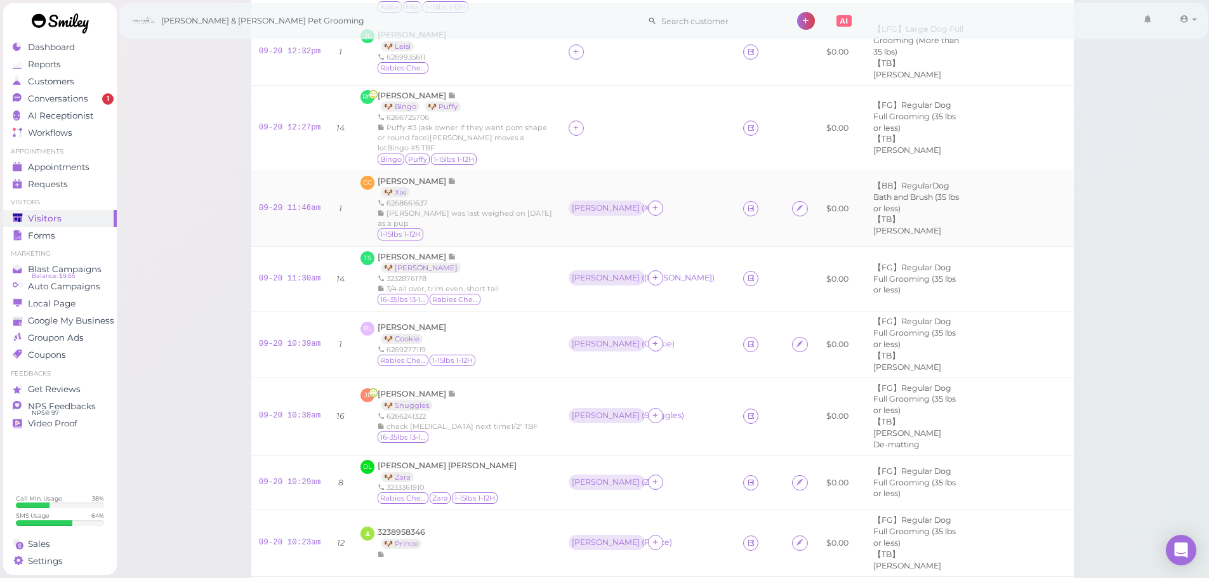
scroll to position [254, 0]
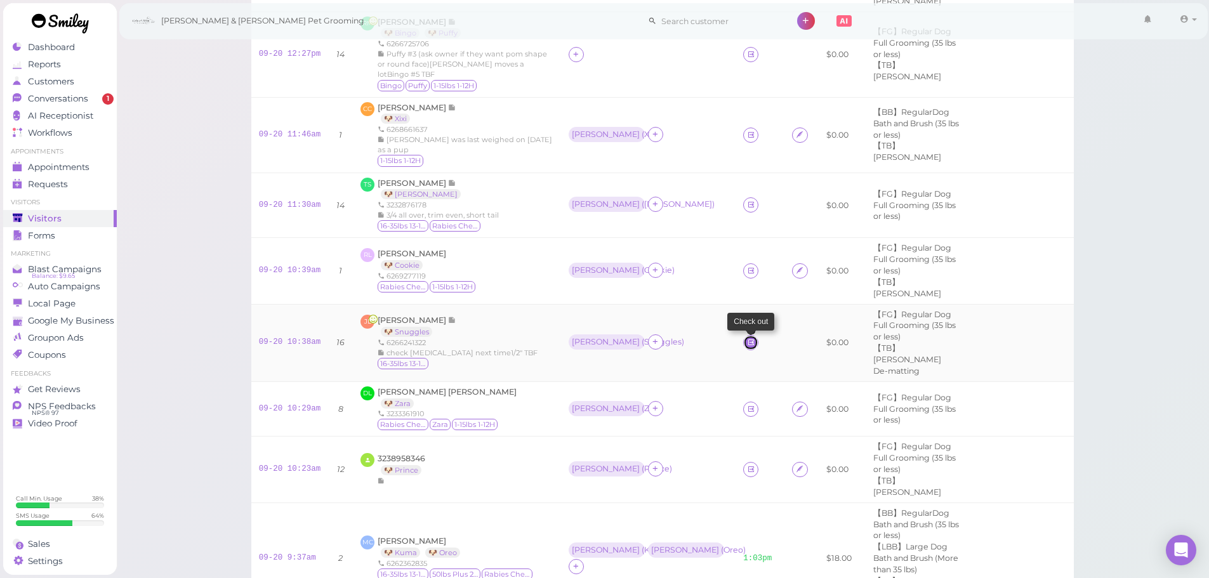
click at [747, 347] on icon at bounding box center [751, 343] width 8 height 10
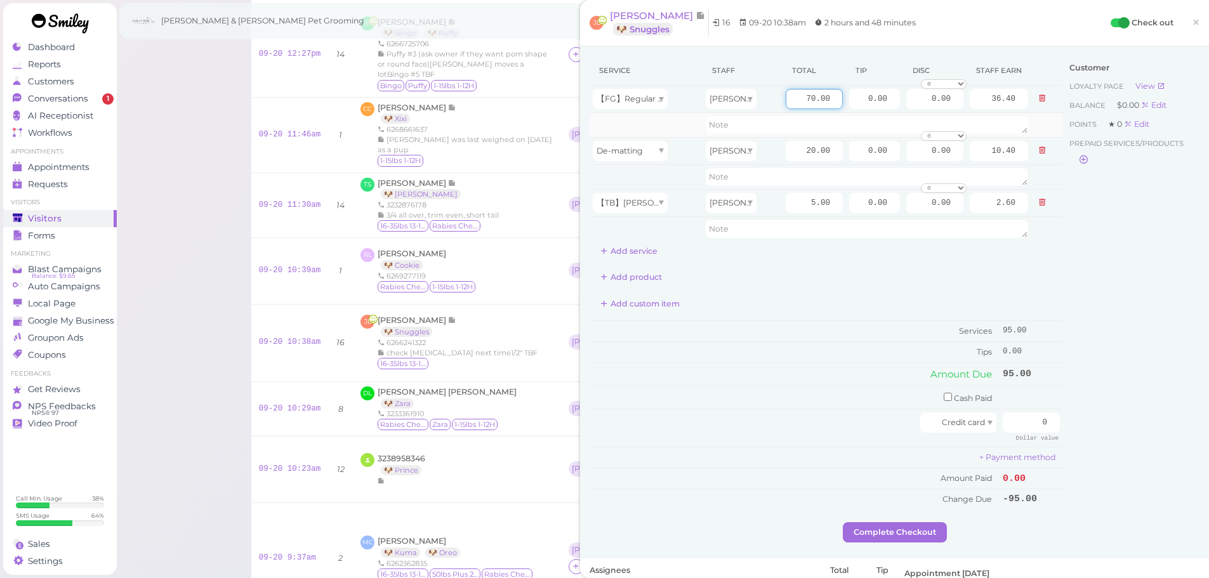
drag, startPoint x: 854, startPoint y: 107, endPoint x: 881, endPoint y: 112, distance: 27.1
click at [881, 112] on tbody "【FG】Regular Dog Full Grooming (35 lbs or less) Asa 70.00 0.00 0.00 0 10% off 15…" at bounding box center [827, 164] width 474 height 156
type input "85"
type input "44.20"
click at [1038, 148] on icon at bounding box center [1042, 150] width 8 height 9
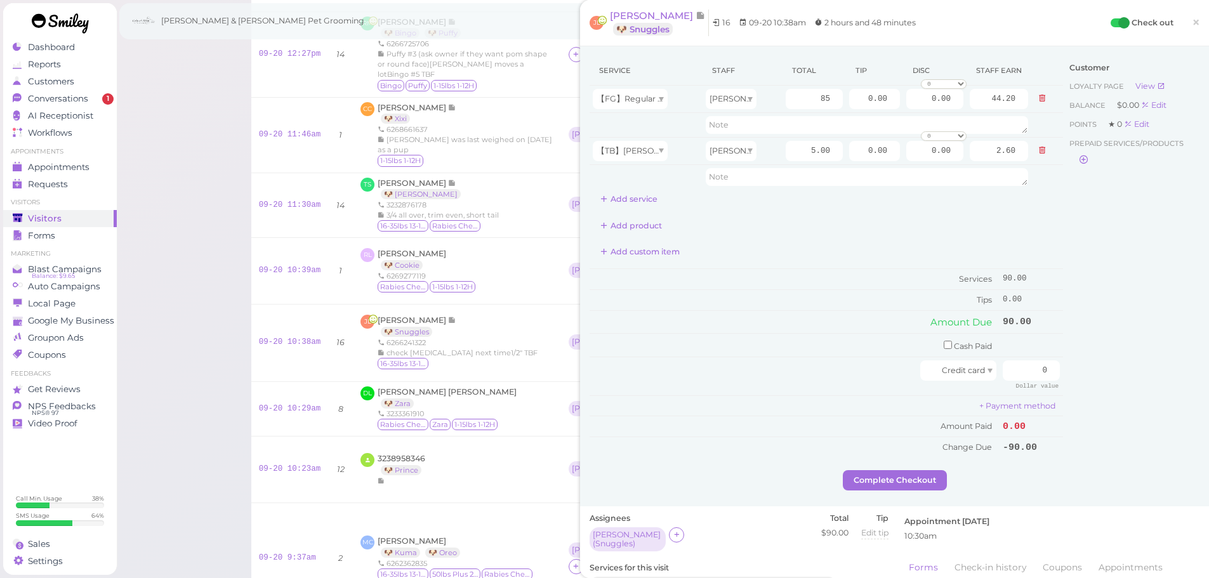
click at [1113, 251] on div "Customer Loyalty page View Balance $0.00 Edit Points ★ 0 Edit Prepaid services/…" at bounding box center [1131, 263] width 136 height 414
drag, startPoint x: 1029, startPoint y: 371, endPoint x: 1122, endPoint y: 389, distance: 95.1
click at [1122, 389] on div "Service Staff Total Tip Disc Staff earn 【FG】Regular Dog Full Grooming (35 lbs o…" at bounding box center [895, 263] width 610 height 414
type input "90"
click at [1131, 444] on div "Customer Loyalty page View Balance $0.00 Edit Points ★ 0 Edit Prepaid services/…" at bounding box center [1131, 263] width 136 height 414
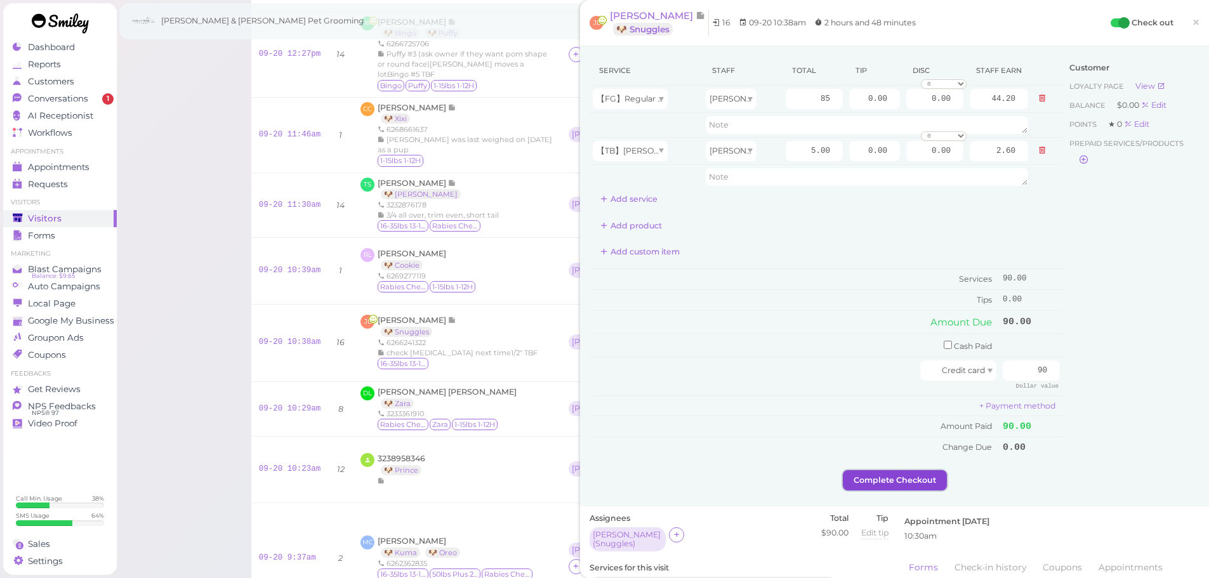
click at [898, 482] on button "Complete Checkout" at bounding box center [895, 480] width 104 height 20
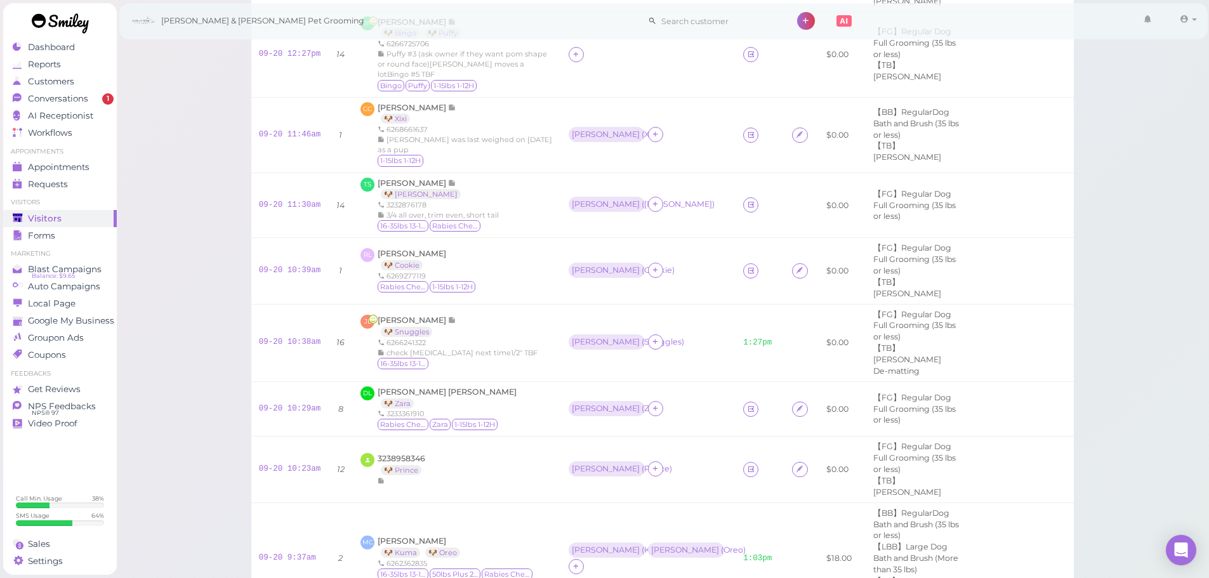
click at [195, 128] on div "Visitors Notes Schedule Reports New visitor New visit alert Check-in Customer c…" at bounding box center [663, 362] width 1094 height 1233
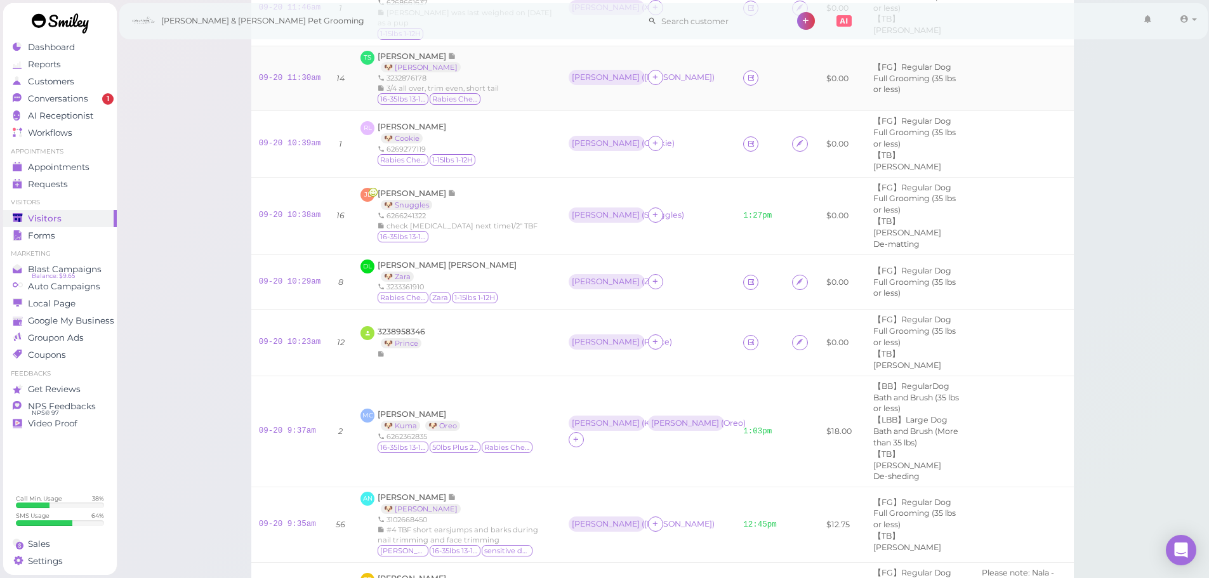
scroll to position [127, 0]
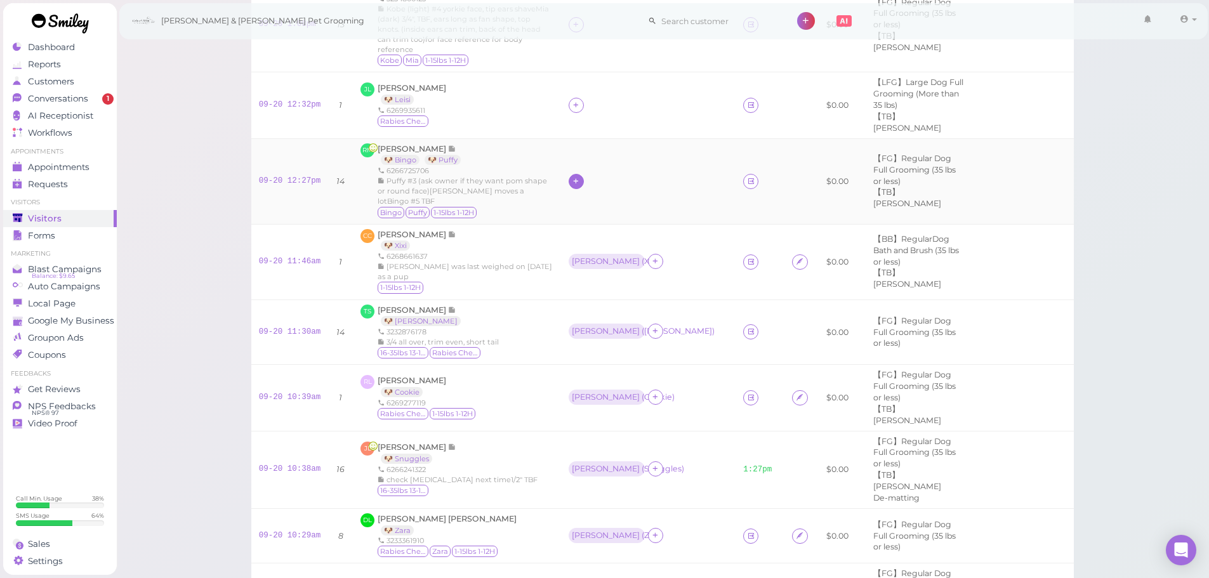
click at [569, 189] on div at bounding box center [576, 181] width 15 height 15
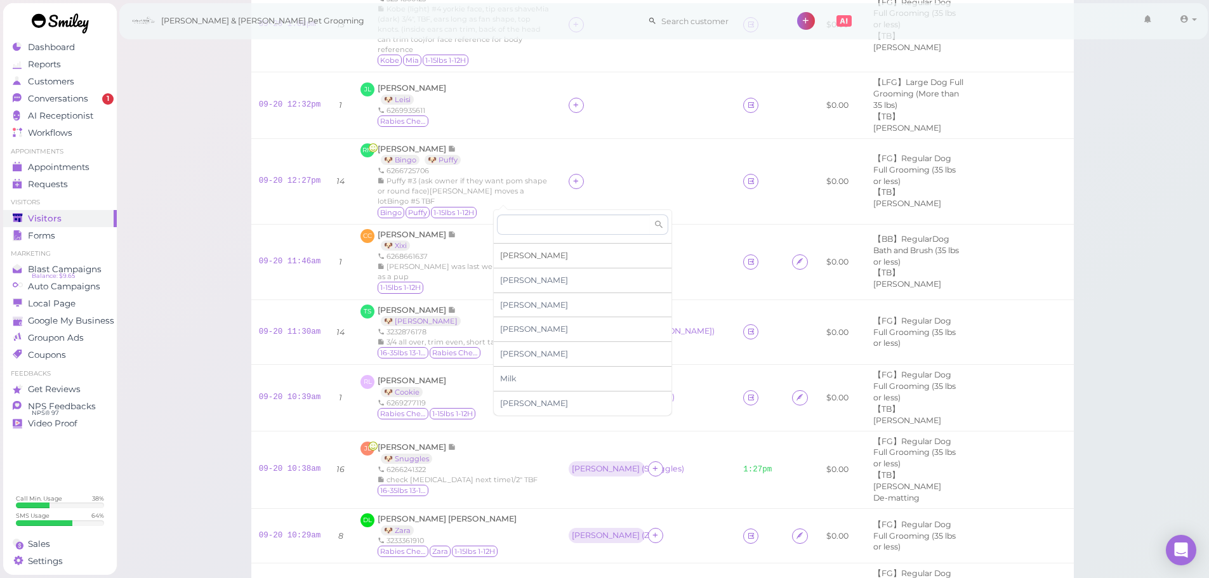
click at [510, 255] on span "Helen" at bounding box center [534, 256] width 68 height 10
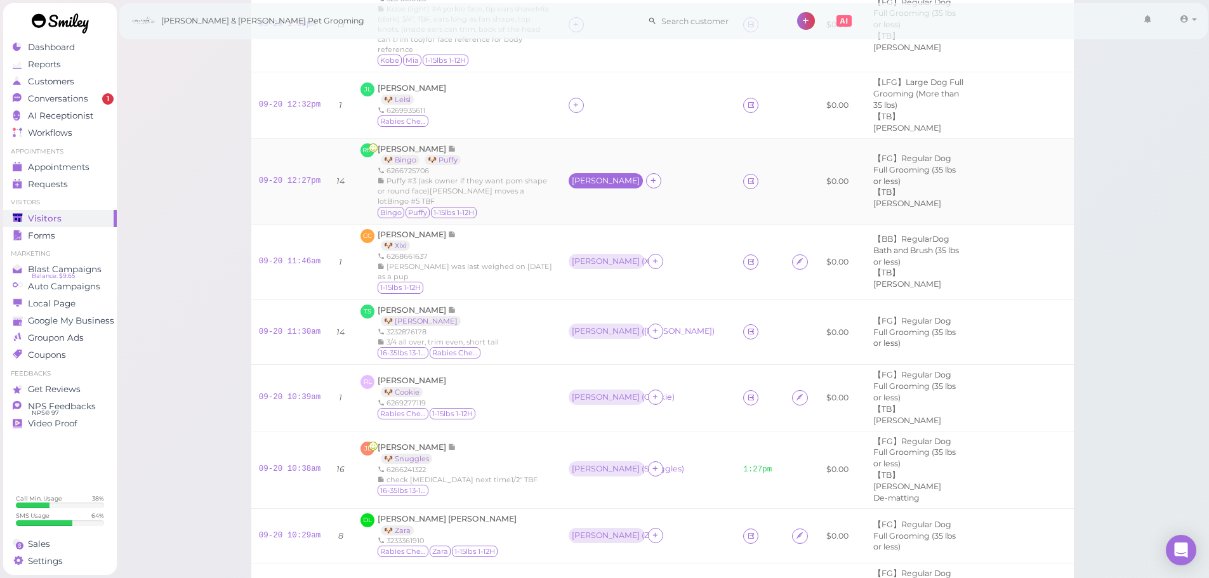
click at [572, 185] on div "Helen" at bounding box center [606, 180] width 68 height 9
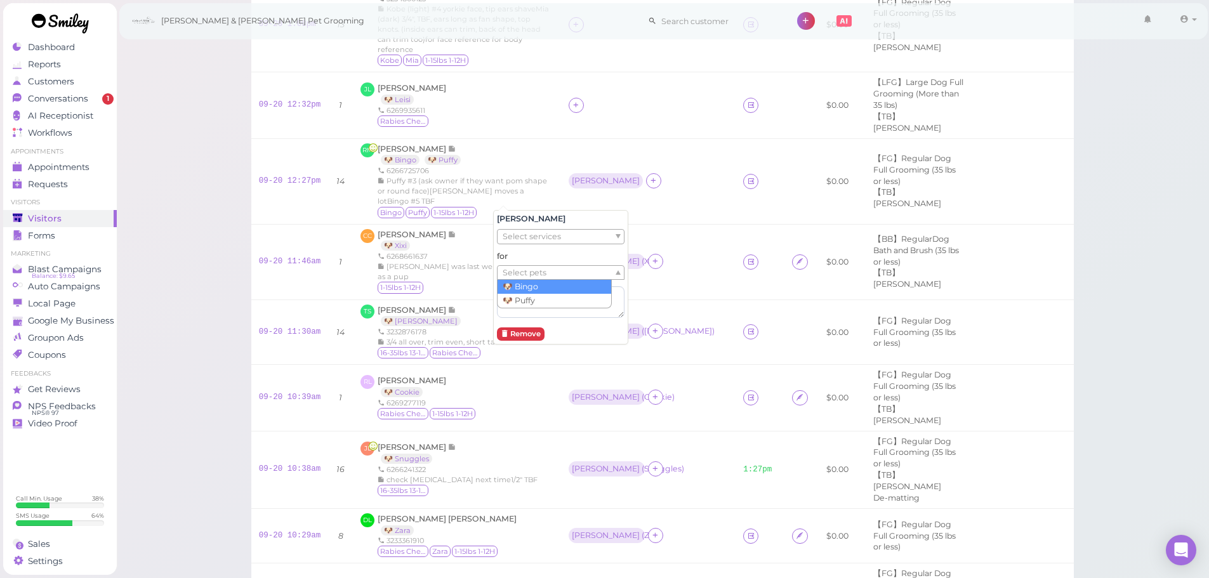
click at [513, 271] on span "Select pets" at bounding box center [525, 273] width 44 height 14
click at [219, 251] on div "Visitors Notes Schedule Reports New visitor New visit alert Check-in Customer c…" at bounding box center [663, 489] width 1094 height 1233
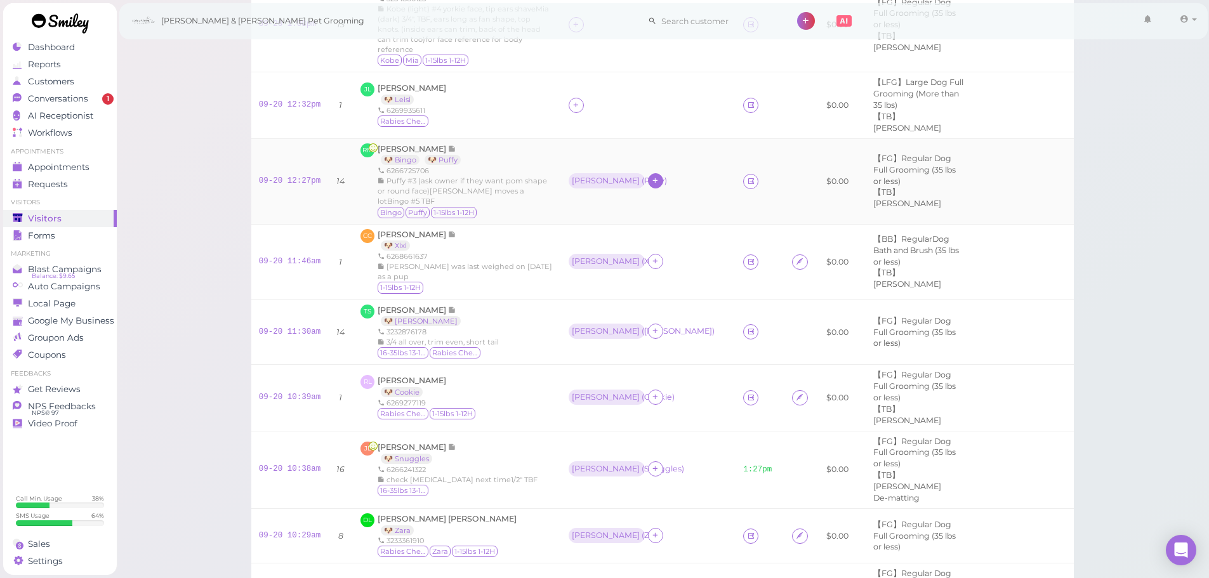
click at [651, 185] on icon at bounding box center [655, 181] width 8 height 10
click at [585, 401] on span "Rebecca" at bounding box center [595, 404] width 68 height 10
click at [651, 178] on div "Rebecca" at bounding box center [685, 173] width 68 height 9
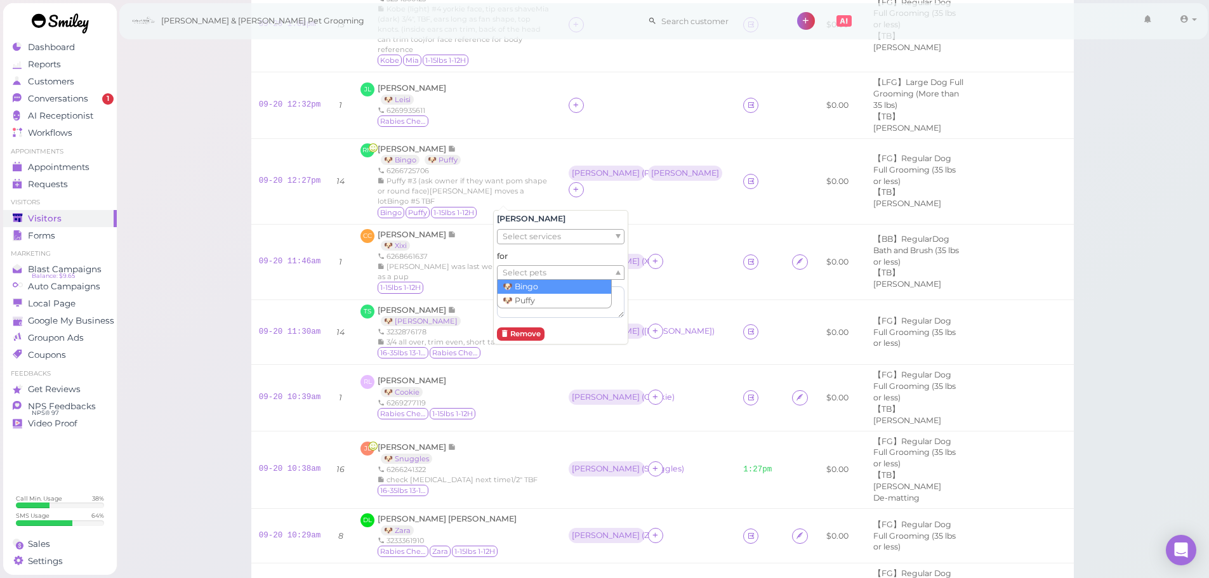
click at [540, 269] on span "Select pets" at bounding box center [525, 273] width 44 height 14
click at [180, 150] on div "Visitors Notes Schedule Reports New visitor New visit alert Check-in Customer c…" at bounding box center [663, 489] width 1094 height 1233
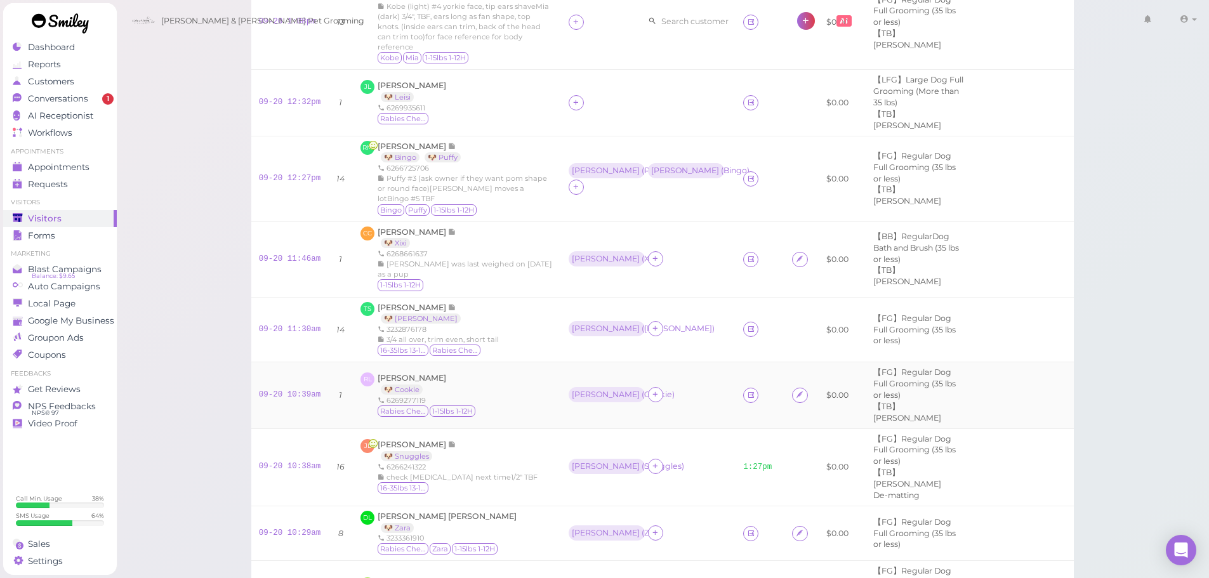
scroll to position [0, 0]
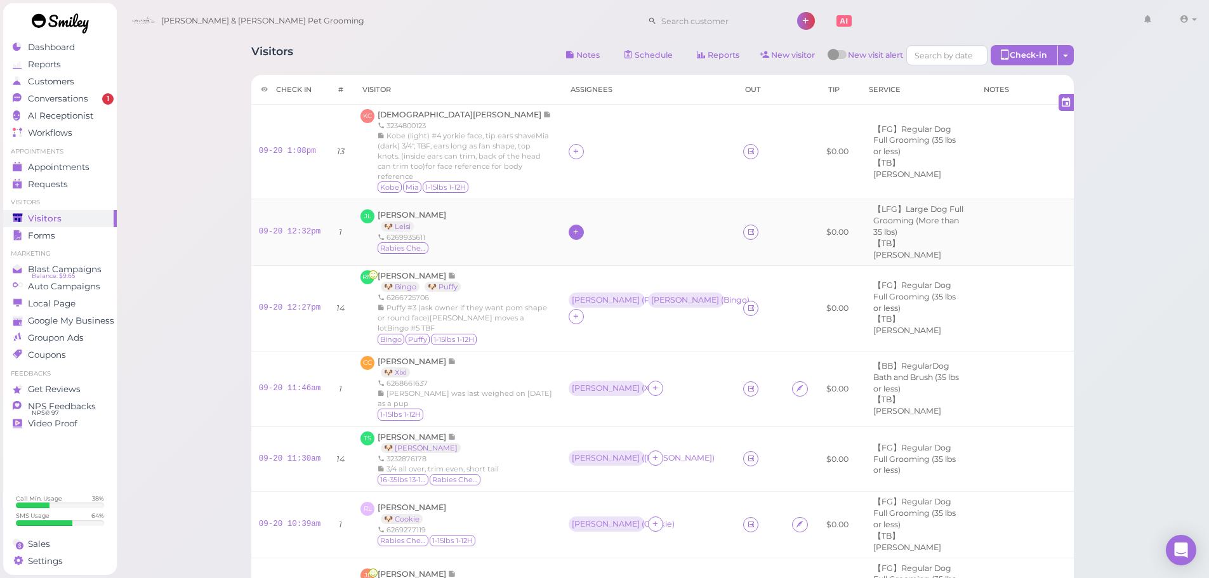
click at [572, 237] on icon at bounding box center [576, 232] width 8 height 10
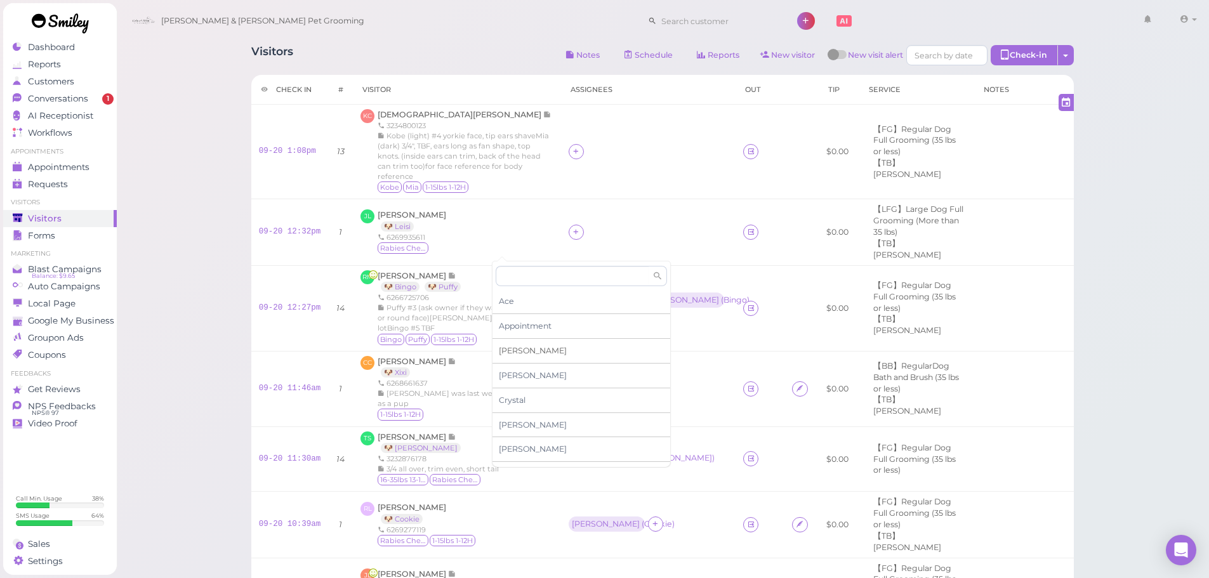
scroll to position [216, 0]
click at [510, 308] on span "Helen" at bounding box center [533, 307] width 68 height 10
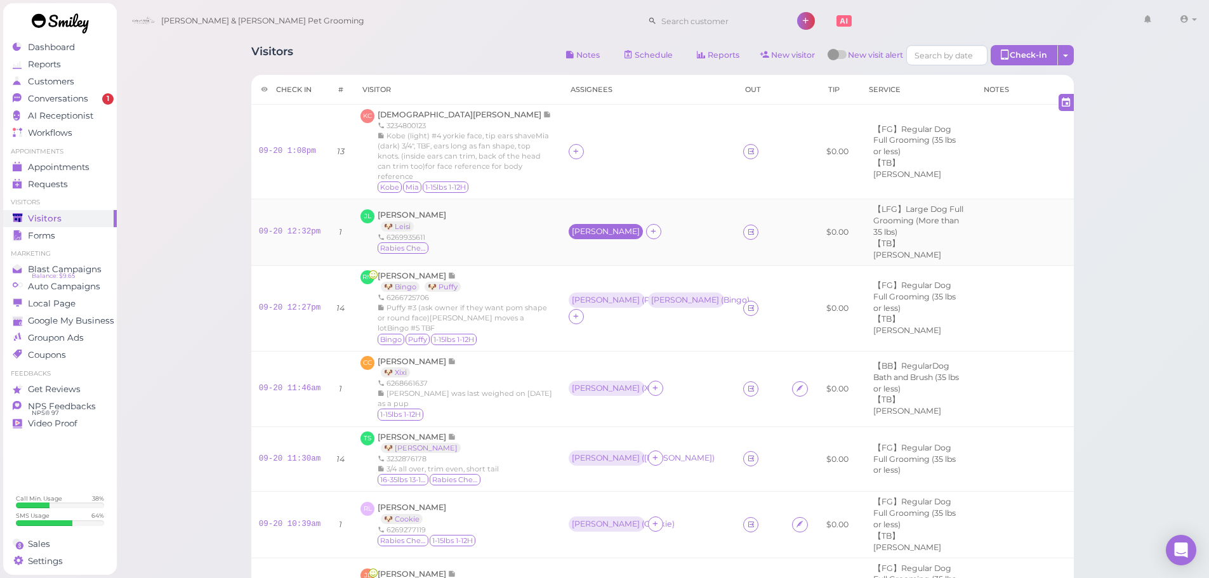
click at [569, 239] on div "Helen" at bounding box center [606, 231] width 74 height 15
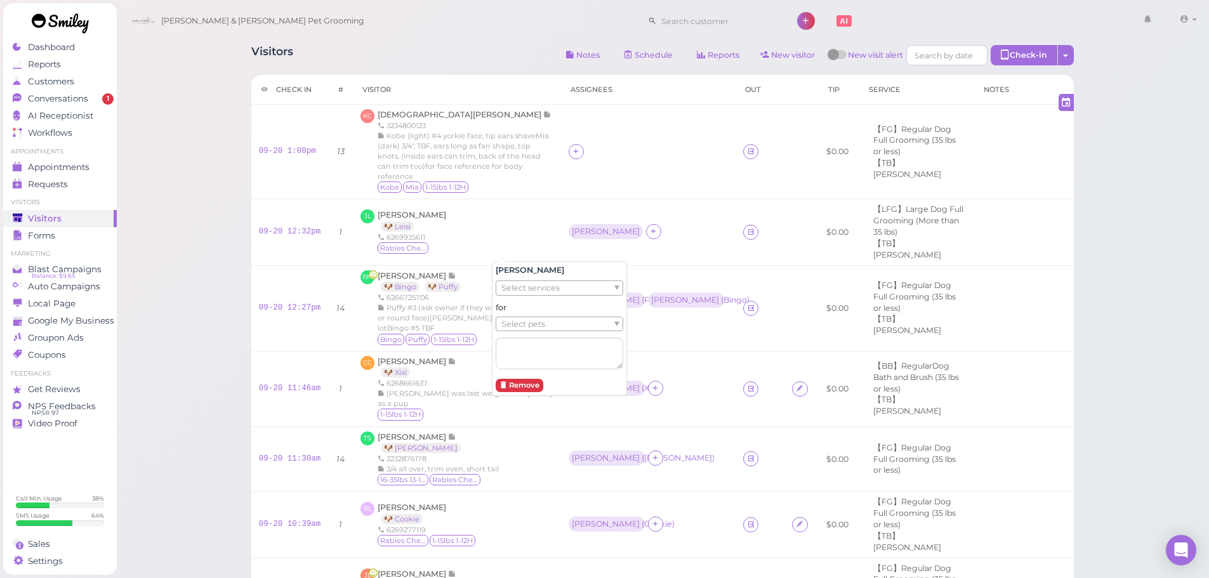
click at [515, 322] on span "Select pets" at bounding box center [523, 324] width 44 height 14
click at [572, 156] on icon at bounding box center [576, 152] width 8 height 10
click at [508, 265] on span "Asa" at bounding box center [533, 266] width 68 height 10
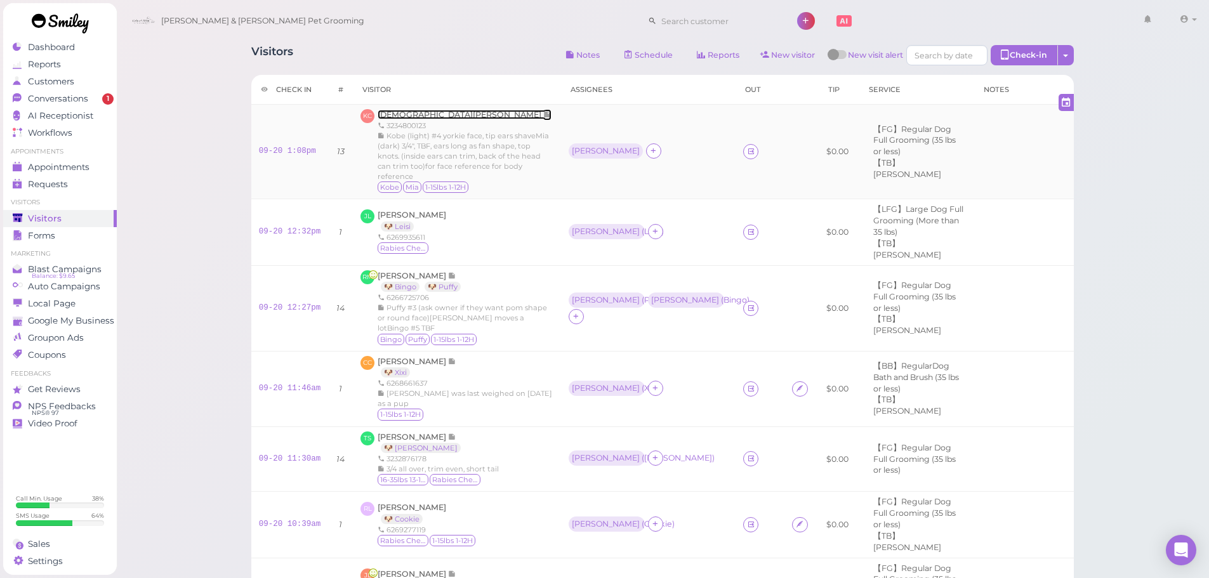
click at [425, 114] on span "Kristen Camarena" at bounding box center [461, 115] width 166 height 10
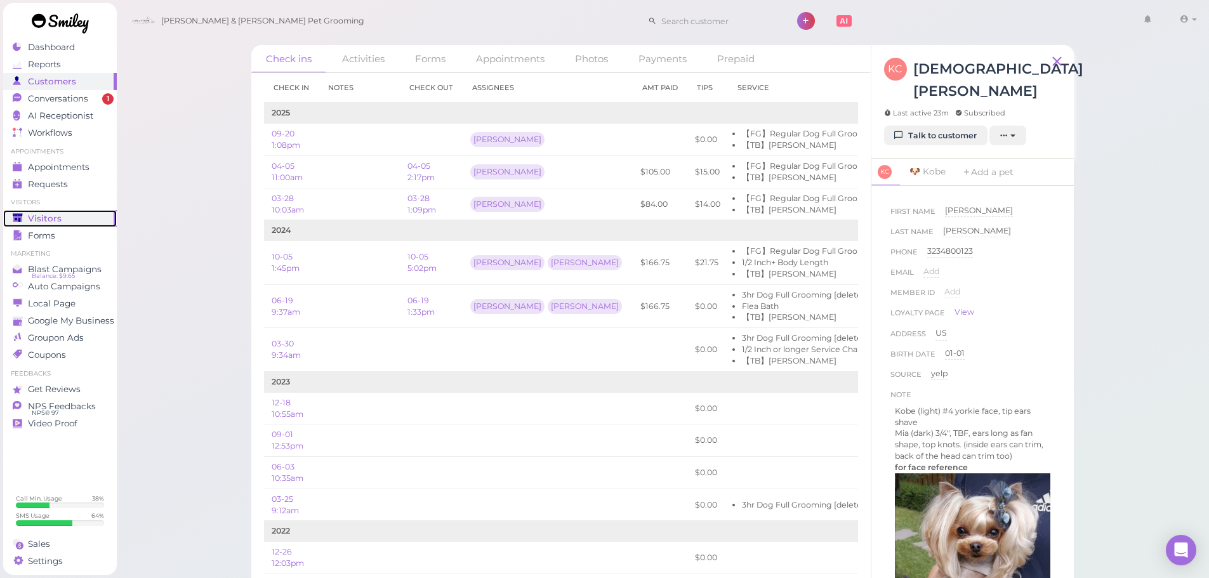
click at [50, 220] on span "Visitors" at bounding box center [45, 218] width 34 height 11
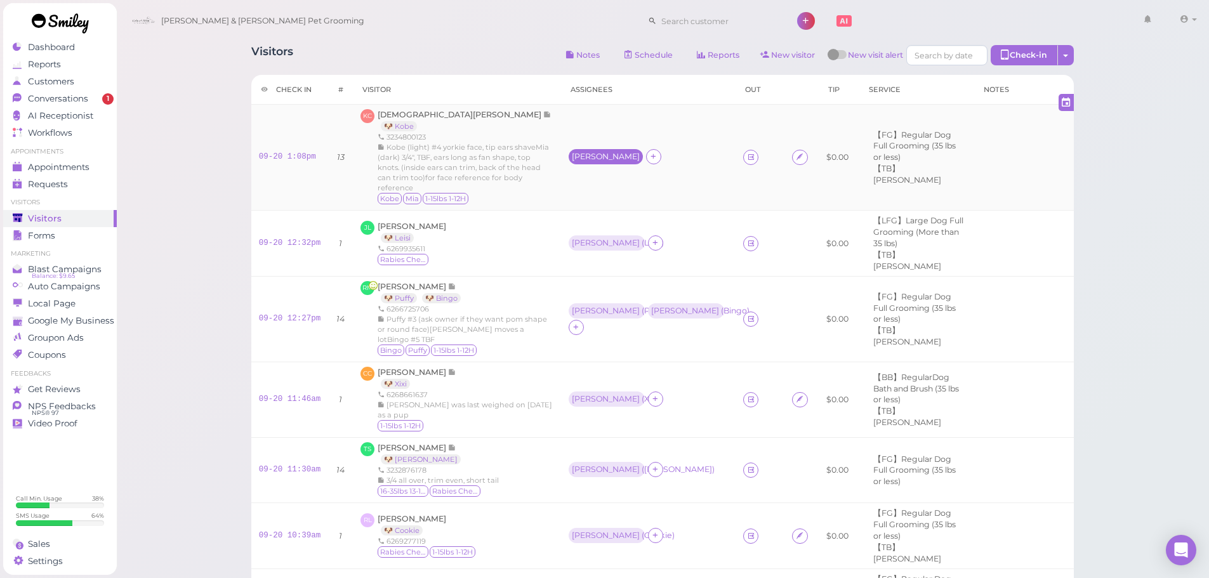
click at [569, 164] on div "Asa" at bounding box center [606, 156] width 74 height 15
click at [515, 241] on span "Select pets" at bounding box center [523, 244] width 44 height 14
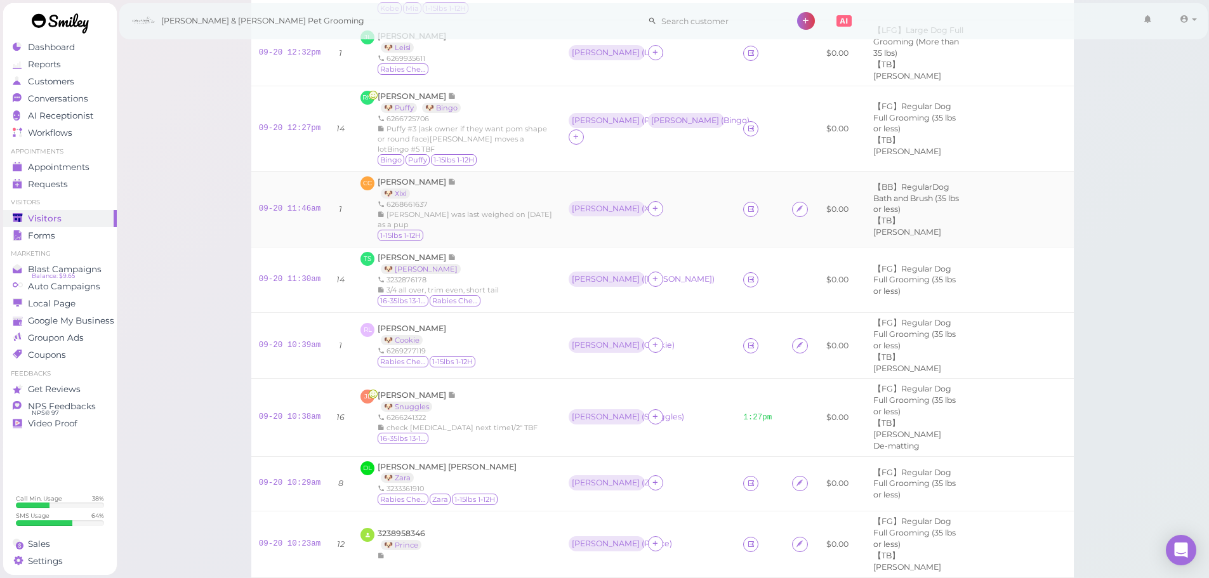
scroll to position [381, 0]
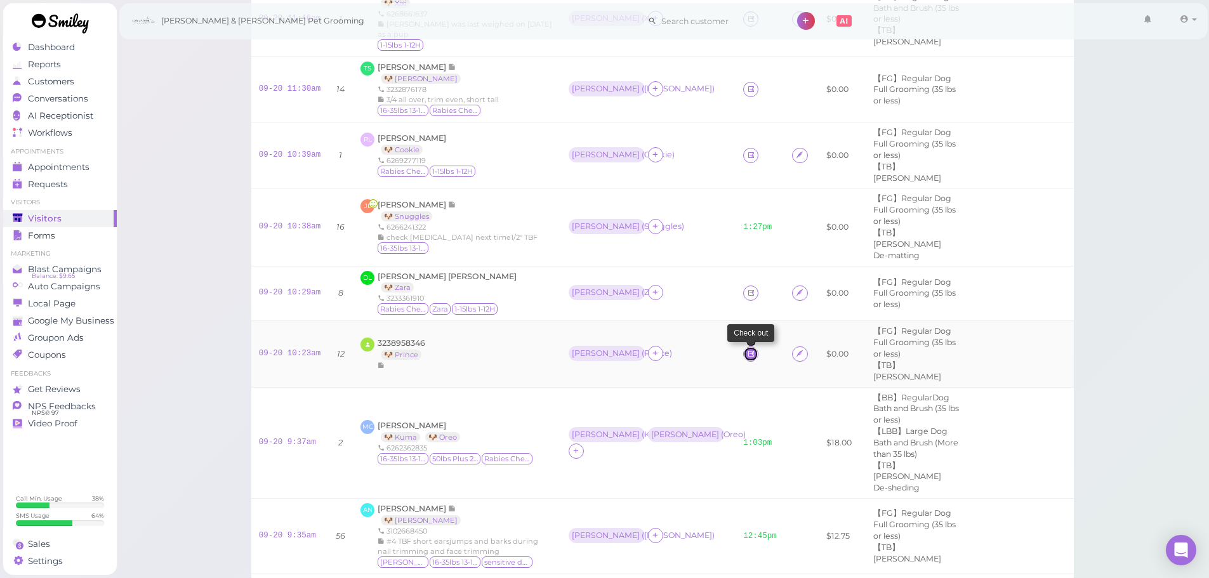
click at [747, 359] on icon at bounding box center [751, 354] width 8 height 10
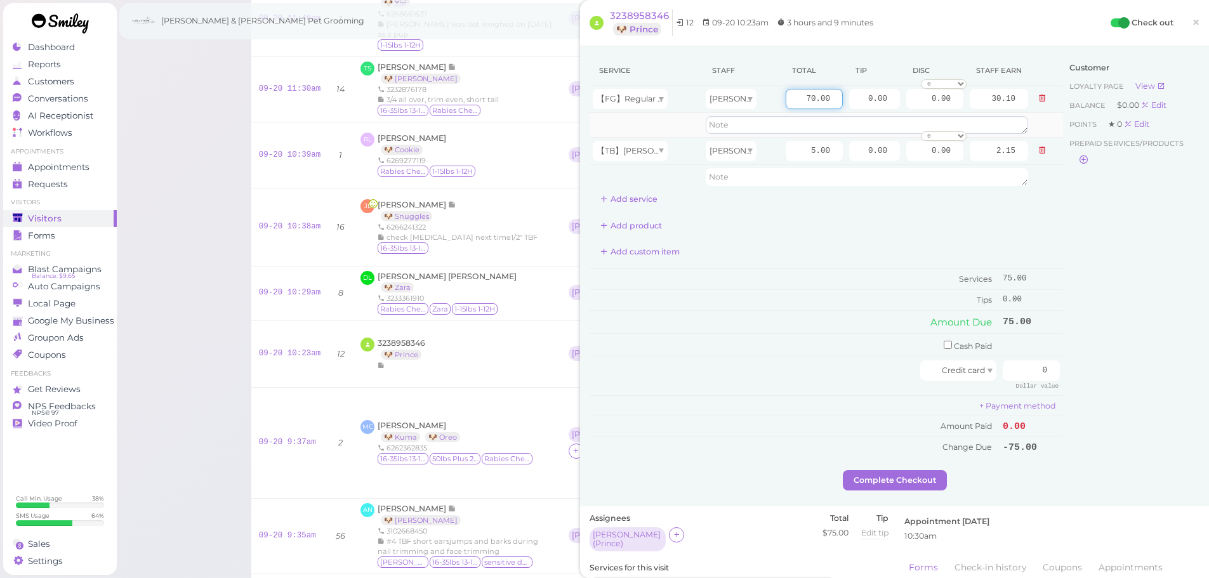
drag, startPoint x: 796, startPoint y: 102, endPoint x: 946, endPoint y: 119, distance: 150.8
click at [946, 119] on tbody "【FG】Regular Dog Full Grooming (35 lbs or less) Rebecca 70.00 0.00 0.00 0 10% of…" at bounding box center [827, 137] width 474 height 103
type input "80"
type input "34.40"
drag, startPoint x: 855, startPoint y: 93, endPoint x: 955, endPoint y: 108, distance: 101.4
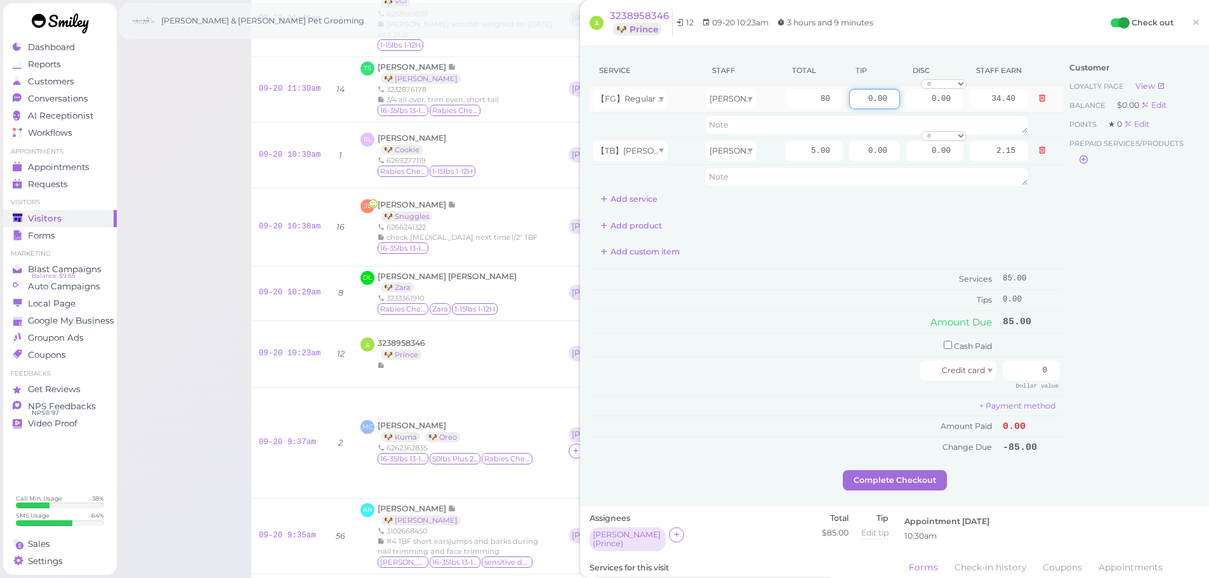
click at [955, 108] on tr "【FG】Regular Dog Full Grooming (35 lbs or less) Rebecca 80 0.00 0.00 0 10% off 1…" at bounding box center [827, 99] width 474 height 27
type input "17"
click at [1165, 452] on div "Customer Loyalty page View Balance $0.00 Edit Points ★ 0 Edit Prepaid services/…" at bounding box center [1131, 263] width 136 height 414
drag, startPoint x: 1019, startPoint y: 373, endPoint x: 1089, endPoint y: 374, distance: 70.5
click at [1089, 374] on div "Service Staff Total Tip Disc Staff earn 【FG】Regular Dog Full Grooming (35 lbs o…" at bounding box center [895, 263] width 610 height 414
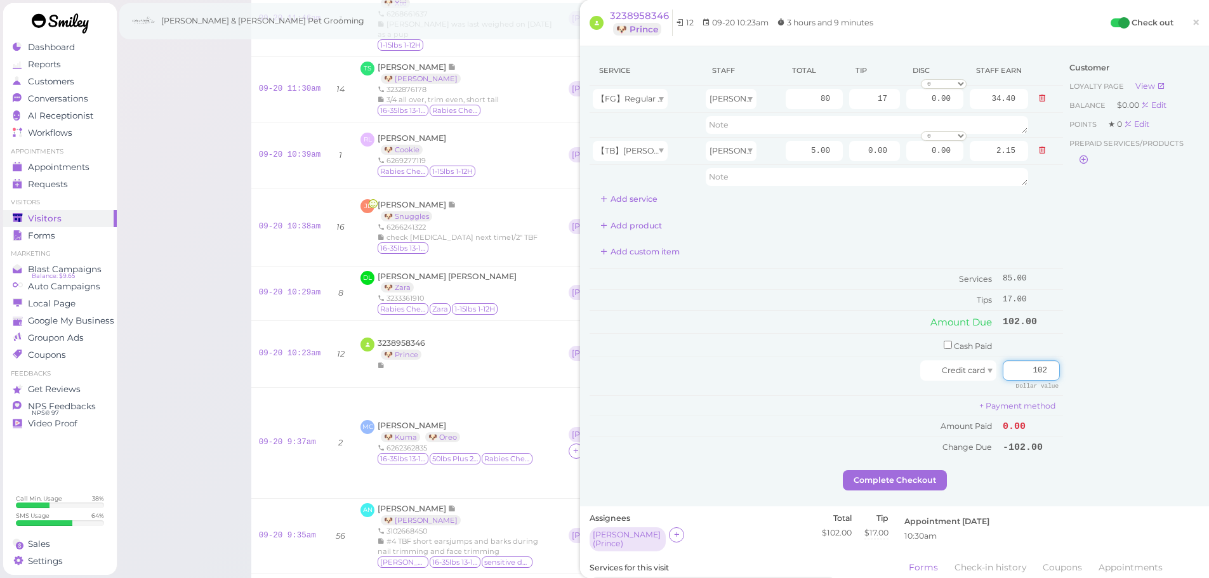
type input "102"
click at [1095, 428] on div "Customer Loyalty page View Balance $0.00 Edit Points ★ 0 Edit Prepaid services/…" at bounding box center [1131, 263] width 136 height 414
click at [887, 479] on button "Complete Checkout" at bounding box center [895, 480] width 104 height 20
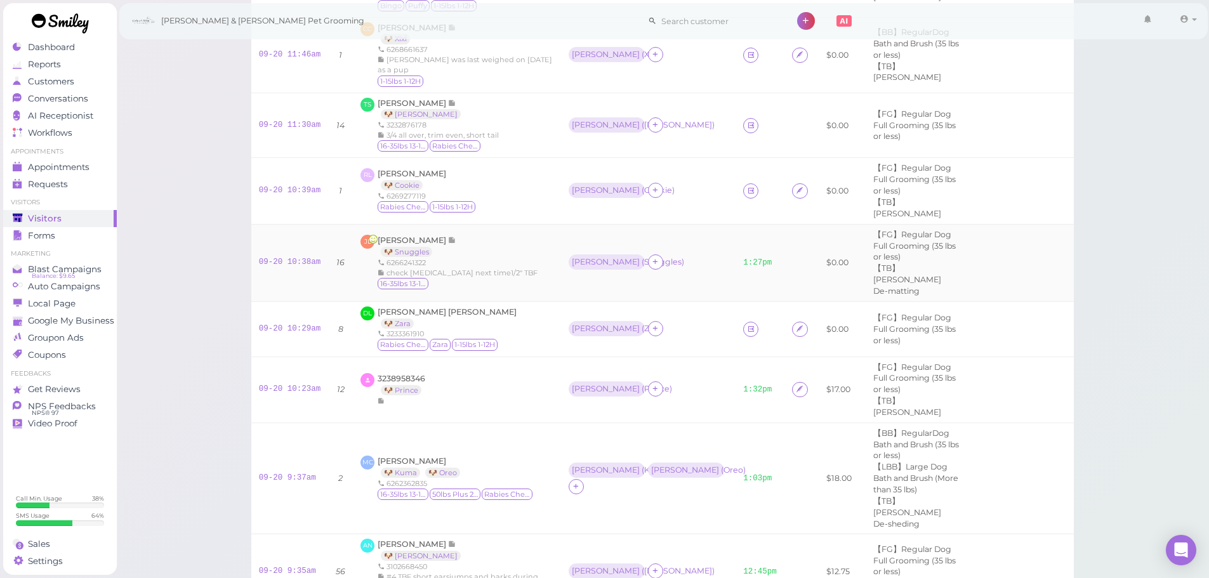
scroll to position [422, 0]
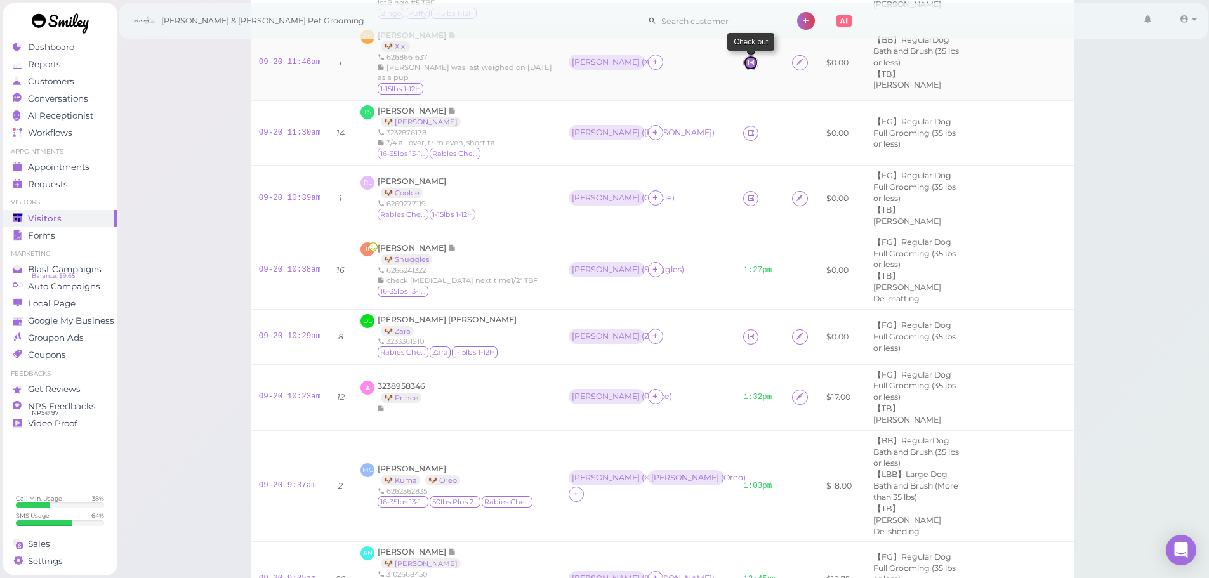
click at [747, 67] on icon at bounding box center [751, 63] width 8 height 10
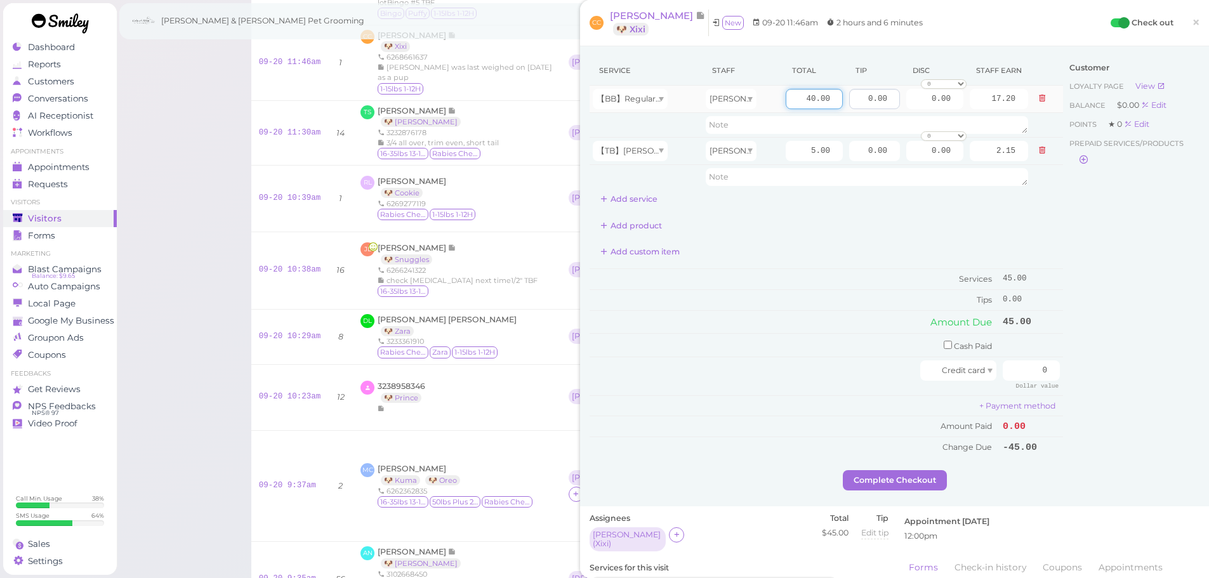
drag, startPoint x: 785, startPoint y: 95, endPoint x: 870, endPoint y: 102, distance: 86.0
click at [870, 102] on tr "【BB】RegularDog Bath and Brush (35 lbs or less) Rebecca 40.00 0.00 0.00 0 10% of…" at bounding box center [827, 99] width 474 height 27
type input "50"
type input "21.50"
click at [1094, 219] on div "Customer Loyalty page View Balance $0.00 Edit Points ★ 0 Edit Prepaid services/…" at bounding box center [1131, 263] width 136 height 414
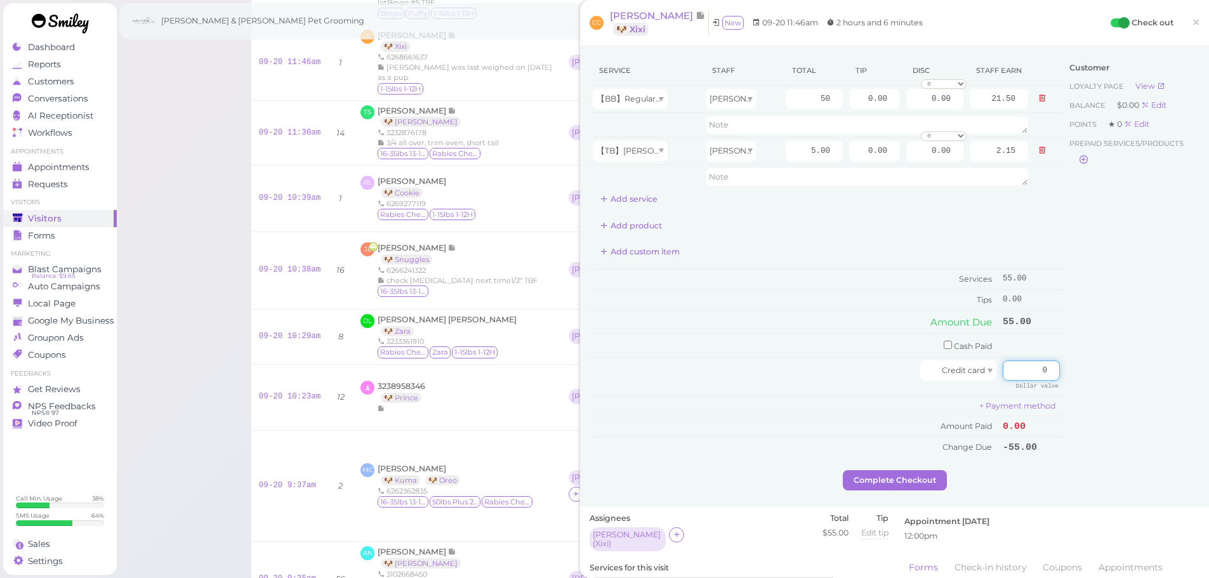
drag, startPoint x: 1002, startPoint y: 370, endPoint x: 1154, endPoint y: 370, distance: 152.3
click at [1154, 370] on div "Service Staff Total Tip Disc Staff earn 【BB】RegularDog Bath and Brush (35 lbs o…" at bounding box center [895, 263] width 610 height 414
type input "55"
click at [1101, 446] on div "Customer Loyalty page View Balance $0.00 Edit Points ★ 0 Edit Prepaid services/…" at bounding box center [1131, 263] width 136 height 414
click at [1060, 489] on div "Complete Checkout" at bounding box center [895, 480] width 610 height 20
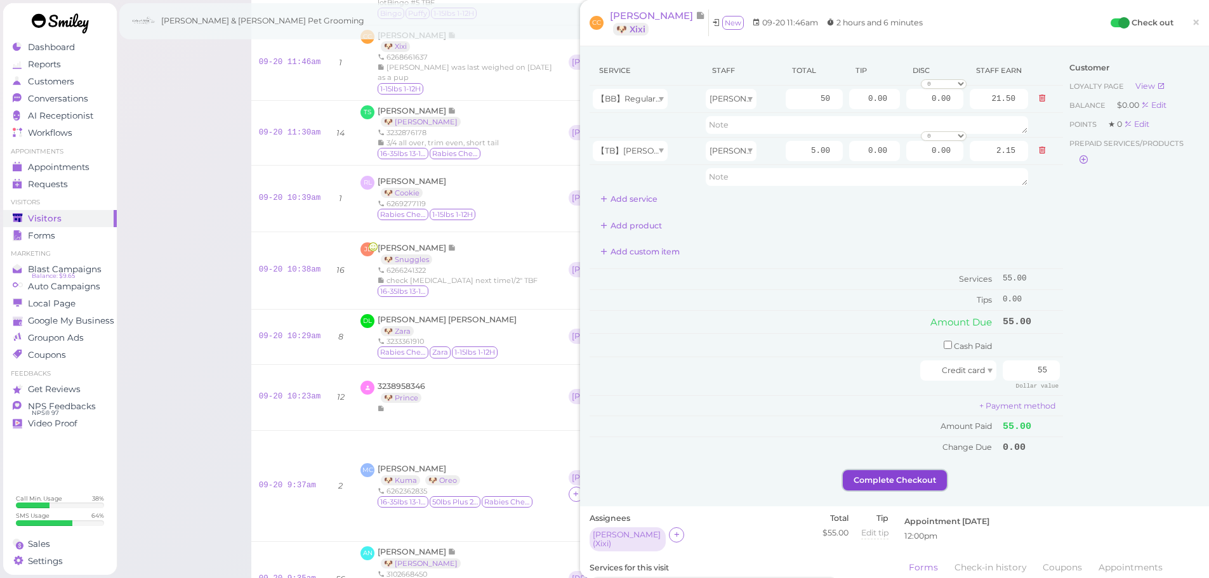
click at [892, 486] on button "Complete Checkout" at bounding box center [895, 480] width 104 height 20
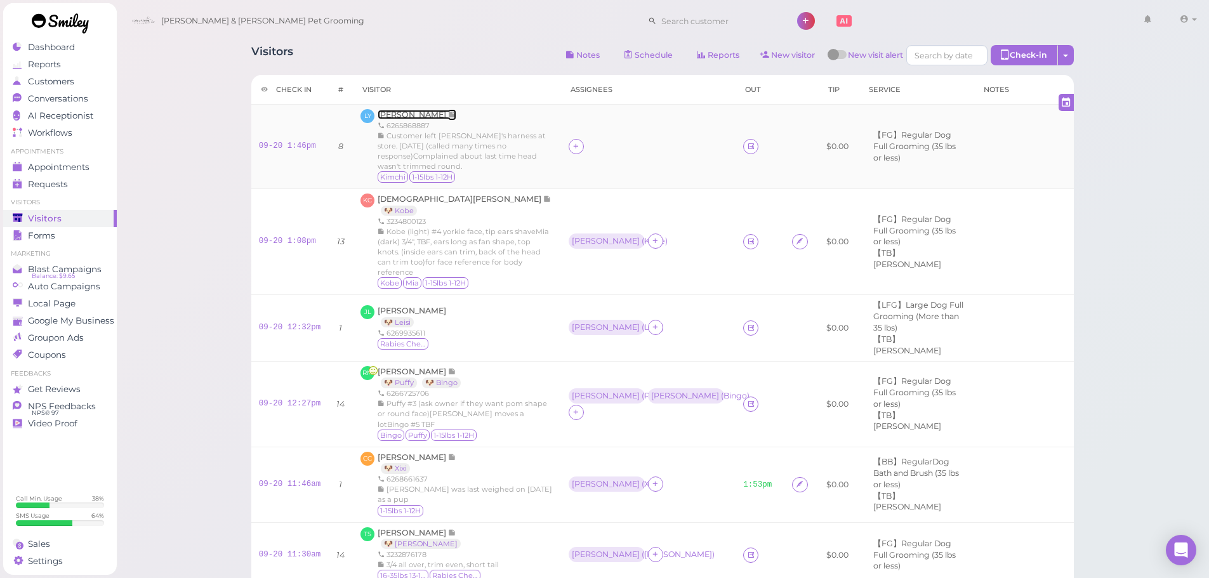
click at [395, 114] on span "Lili Yang" at bounding box center [413, 115] width 70 height 10
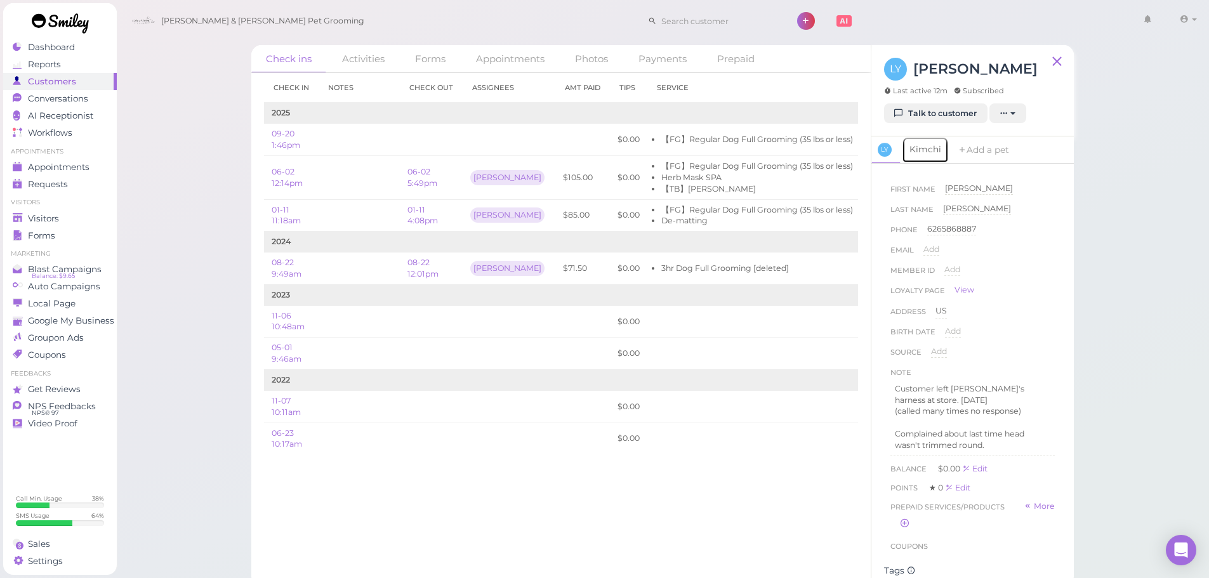
click at [922, 156] on link "Kimchi" at bounding box center [925, 149] width 47 height 27
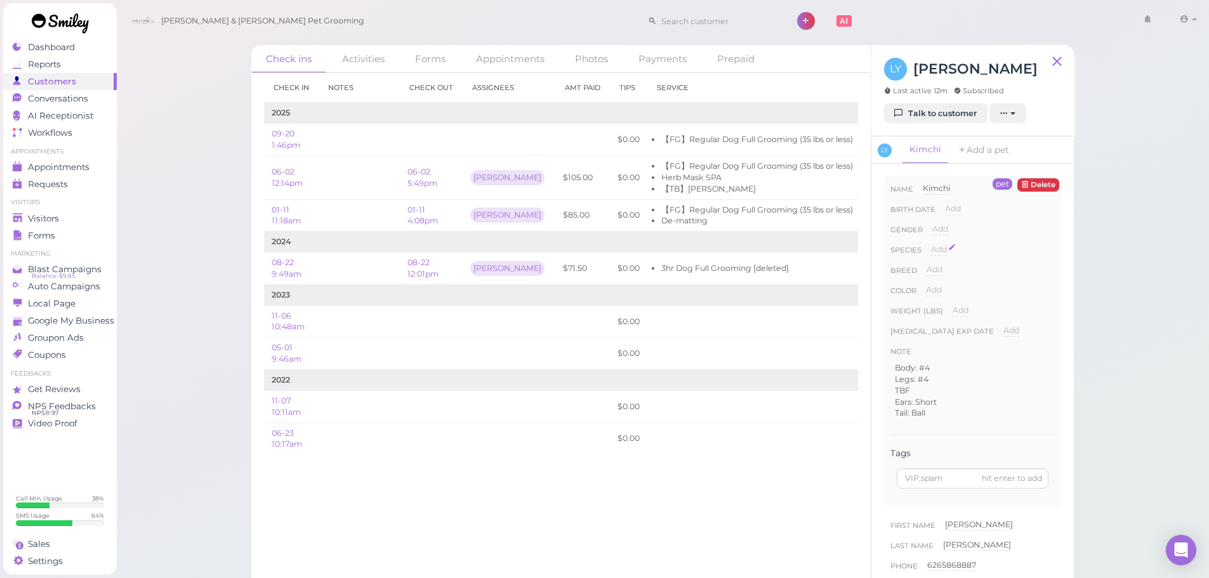
click at [935, 247] on span "Add" at bounding box center [939, 249] width 16 height 10
click at [962, 251] on select "Dog Cat Bird Other" at bounding box center [993, 253] width 124 height 19
select select "Dog"
click at [931, 244] on select "Dog Cat Bird Other" at bounding box center [993, 253] width 124 height 19
click at [934, 267] on button "Done" at bounding box center [946, 271] width 28 height 13
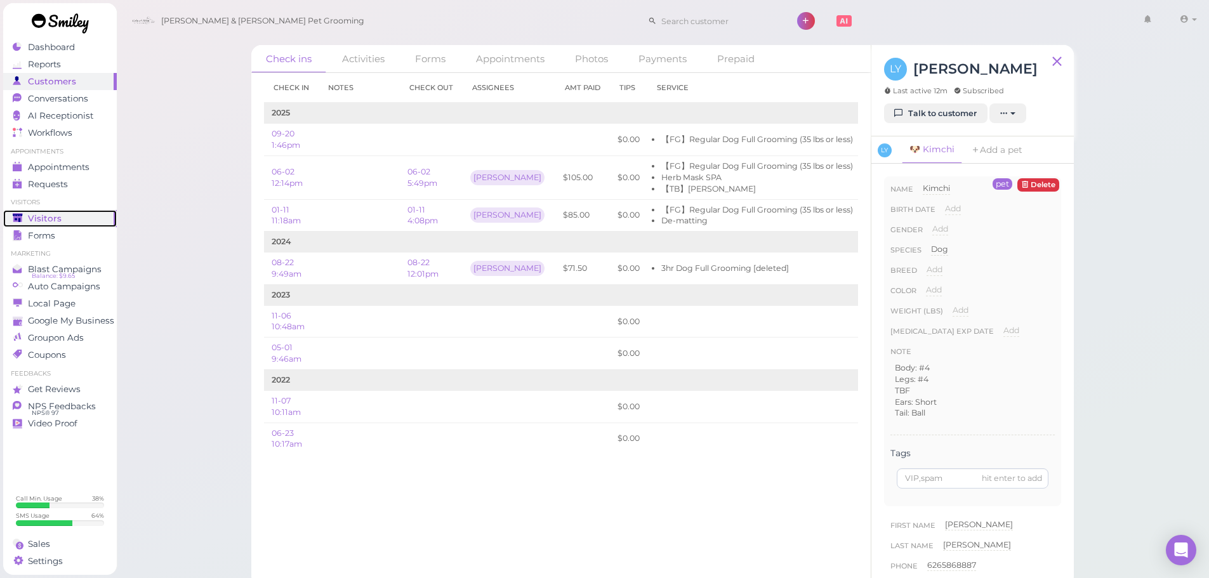
click at [65, 225] on link "Visitors" at bounding box center [60, 218] width 114 height 17
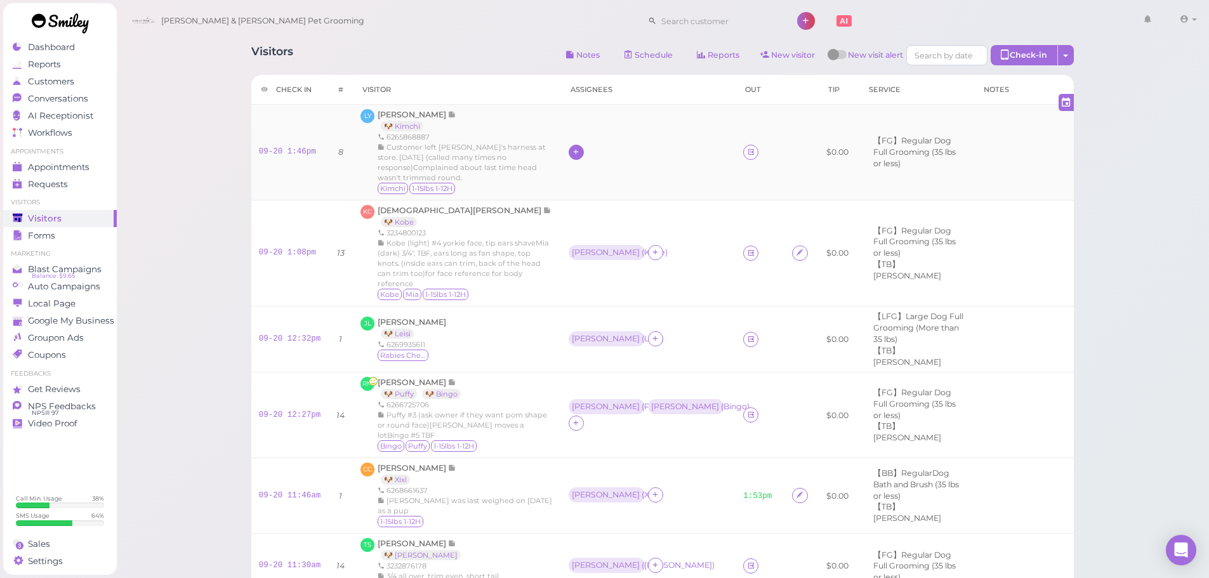
click at [572, 157] on icon at bounding box center [576, 152] width 8 height 10
click at [515, 268] on div "Asa" at bounding box center [582, 267] width 178 height 25
click at [572, 156] on div "Asa" at bounding box center [606, 151] width 68 height 9
click at [519, 238] on span "Select pets" at bounding box center [523, 239] width 44 height 14
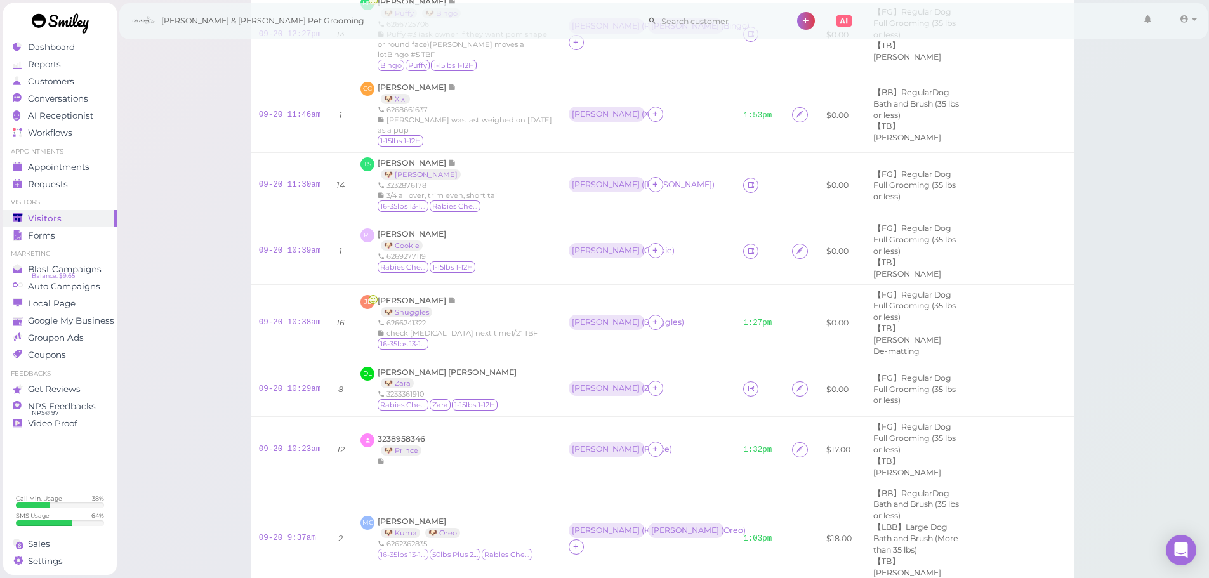
scroll to position [444, 0]
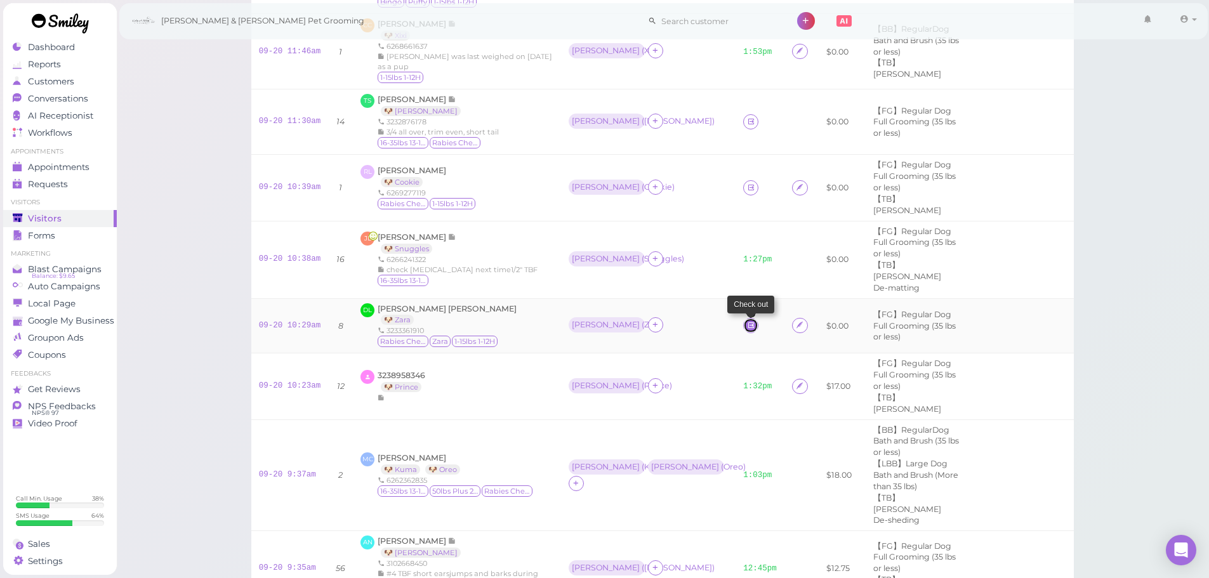
click at [747, 330] on icon at bounding box center [751, 326] width 8 height 10
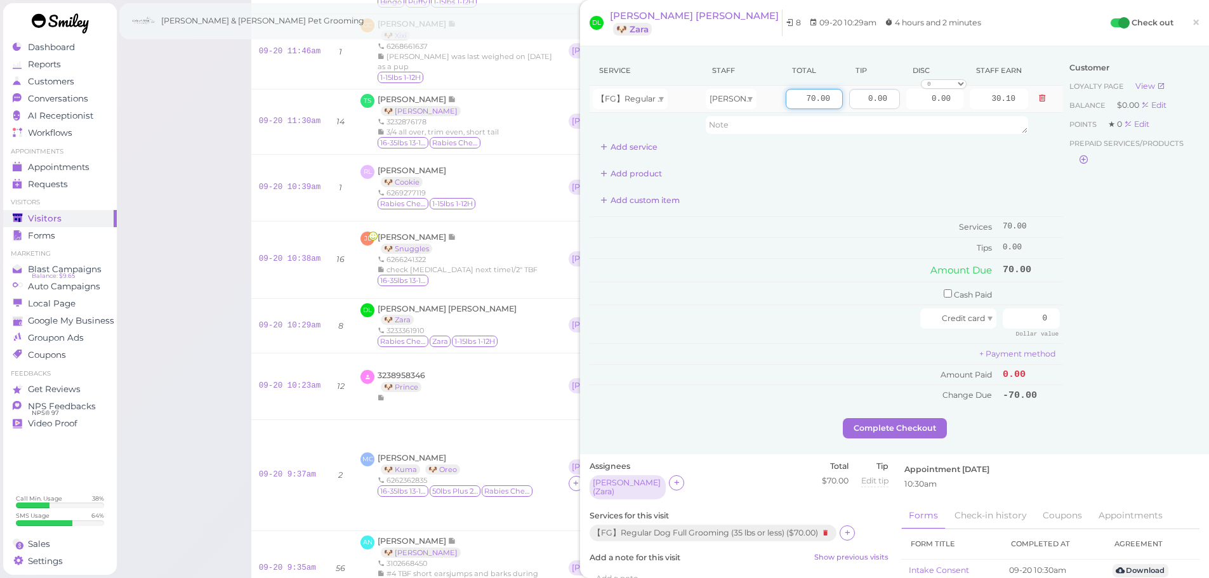
drag, startPoint x: 821, startPoint y: 103, endPoint x: 842, endPoint y: 103, distance: 20.9
click at [838, 105] on tr "【FG】Regular Dog Full Grooming (35 lbs or less) Helen 70.00 0.00 0.00 0 10% off …" at bounding box center [827, 99] width 474 height 27
type input "75"
type input "32.25"
click at [741, 402] on td "Change Due" at bounding box center [795, 395] width 410 height 20
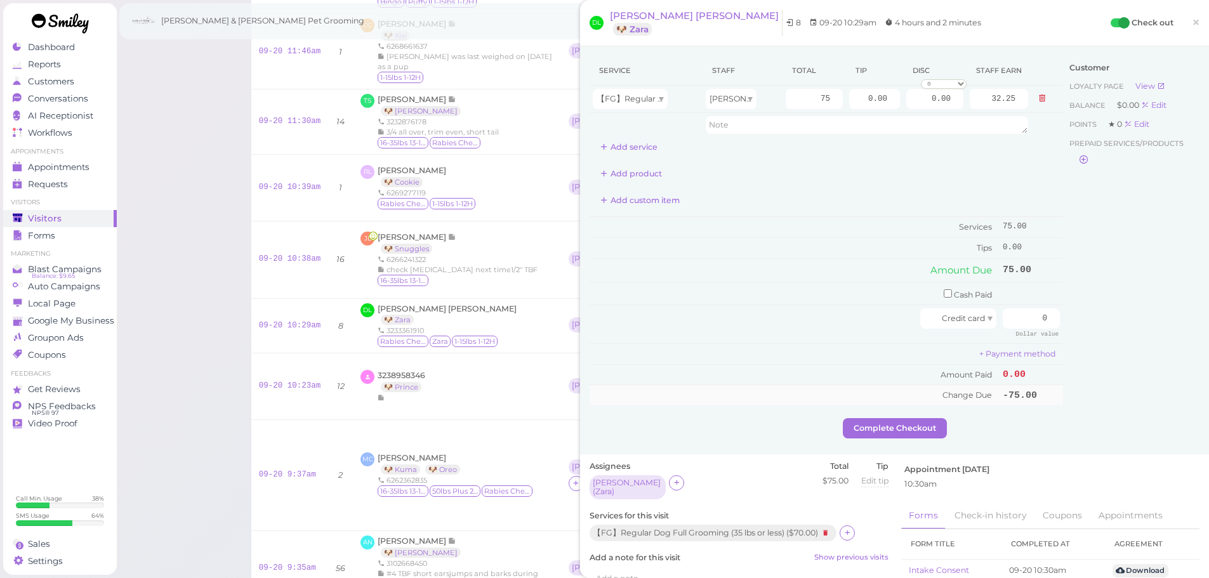
scroll to position [190, 0]
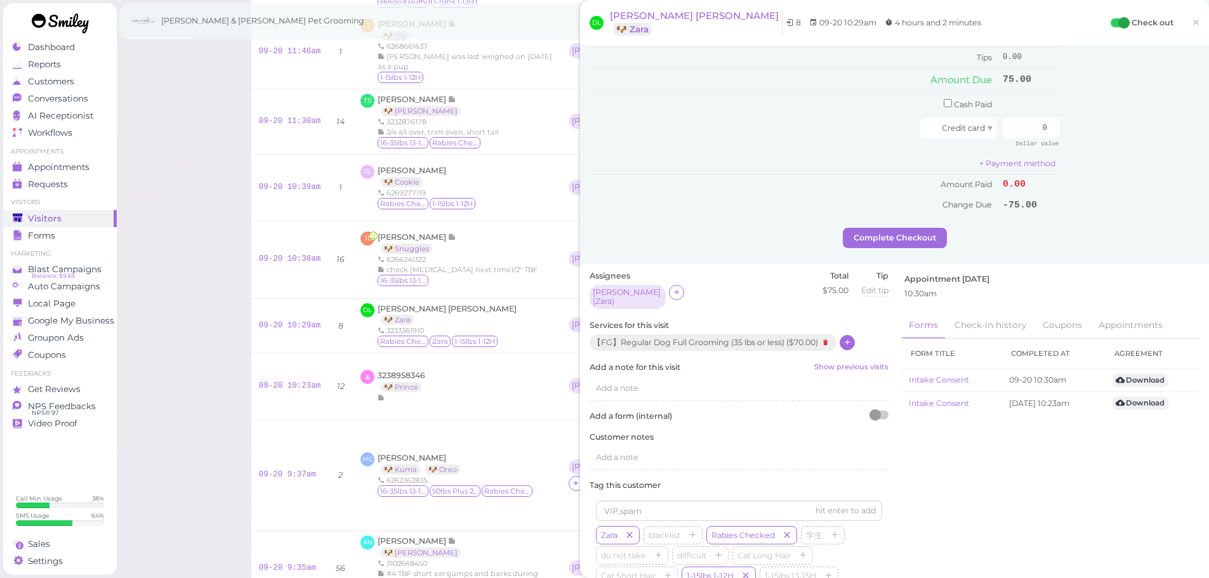
click at [851, 338] on icon at bounding box center [848, 343] width 8 height 10
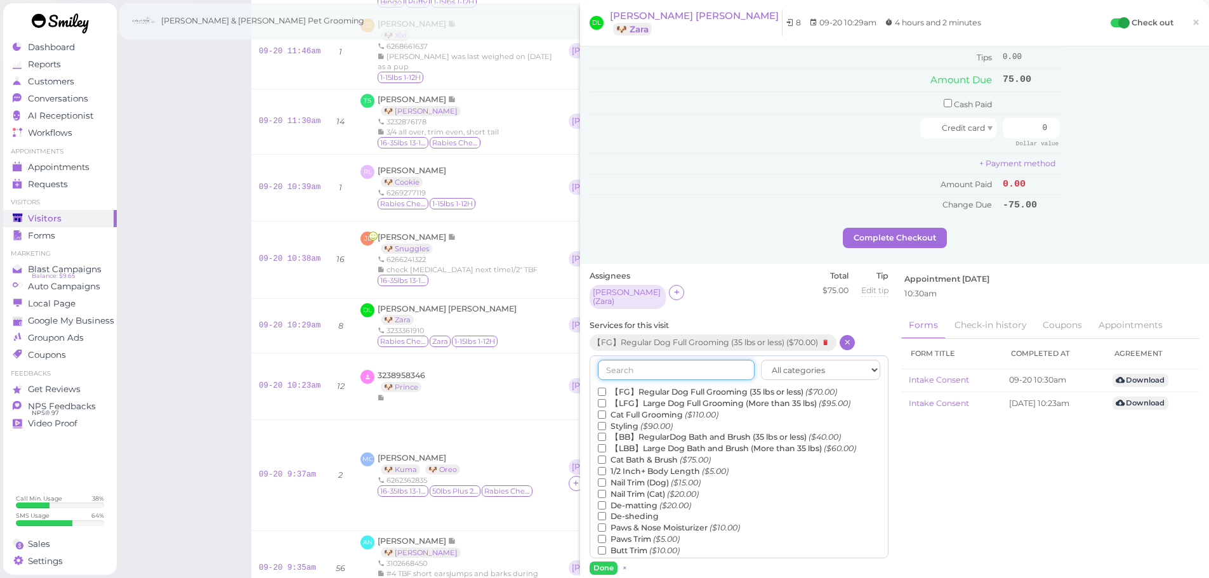
click at [674, 360] on input "text" at bounding box center [676, 370] width 157 height 20
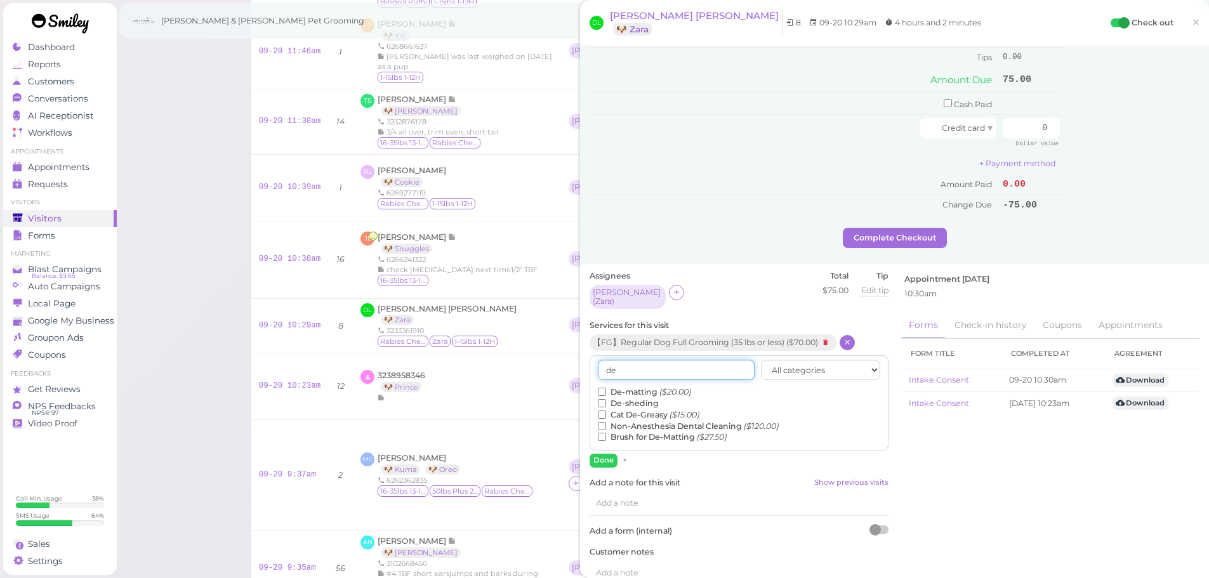
type input "de"
click at [636, 387] on label "De-matting ($20.00)" at bounding box center [644, 392] width 93 height 11
click at [606, 388] on input "De-matting ($20.00)" at bounding box center [602, 392] width 8 height 8
click at [606, 454] on button "Done" at bounding box center [604, 460] width 28 height 13
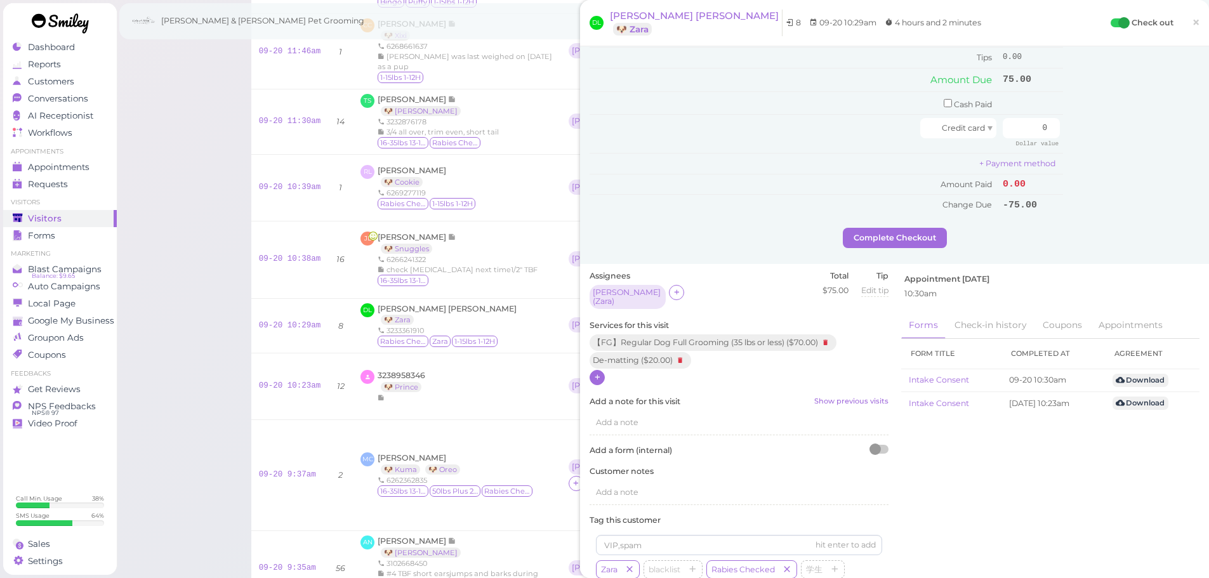
scroll to position [0, 0]
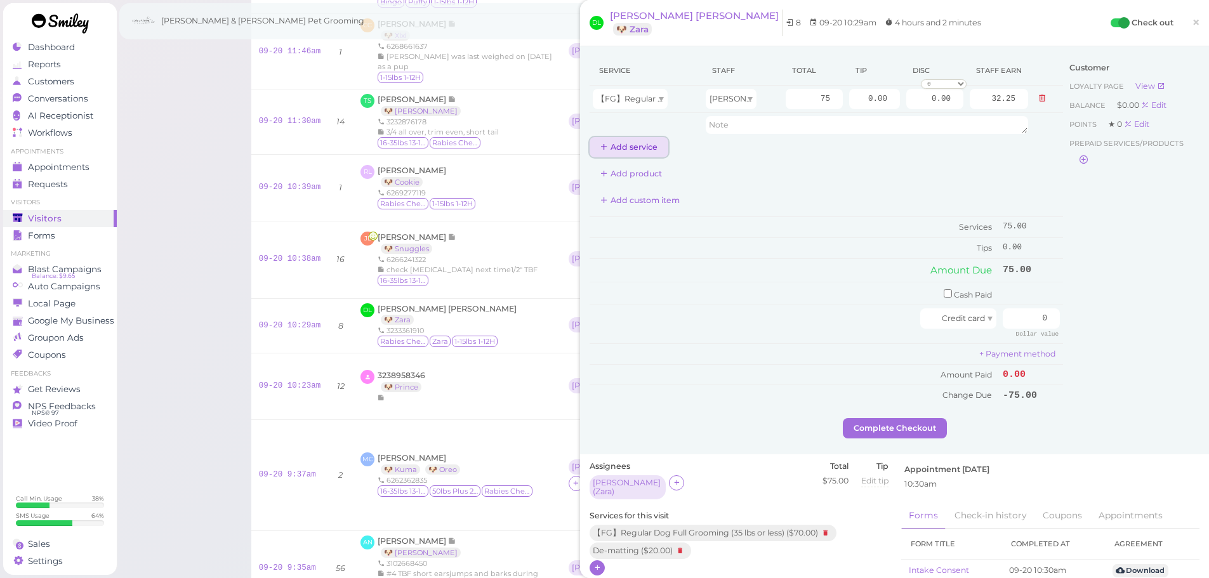
click at [620, 146] on button "Add service" at bounding box center [629, 147] width 79 height 20
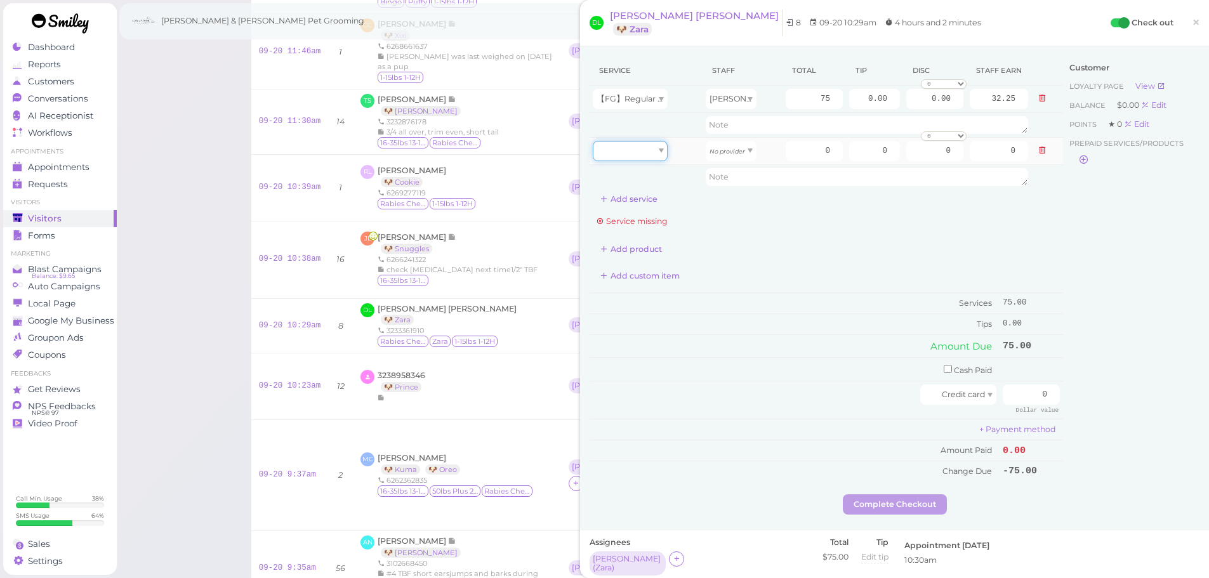
click at [613, 155] on div at bounding box center [630, 151] width 75 height 20
type input "20.00"
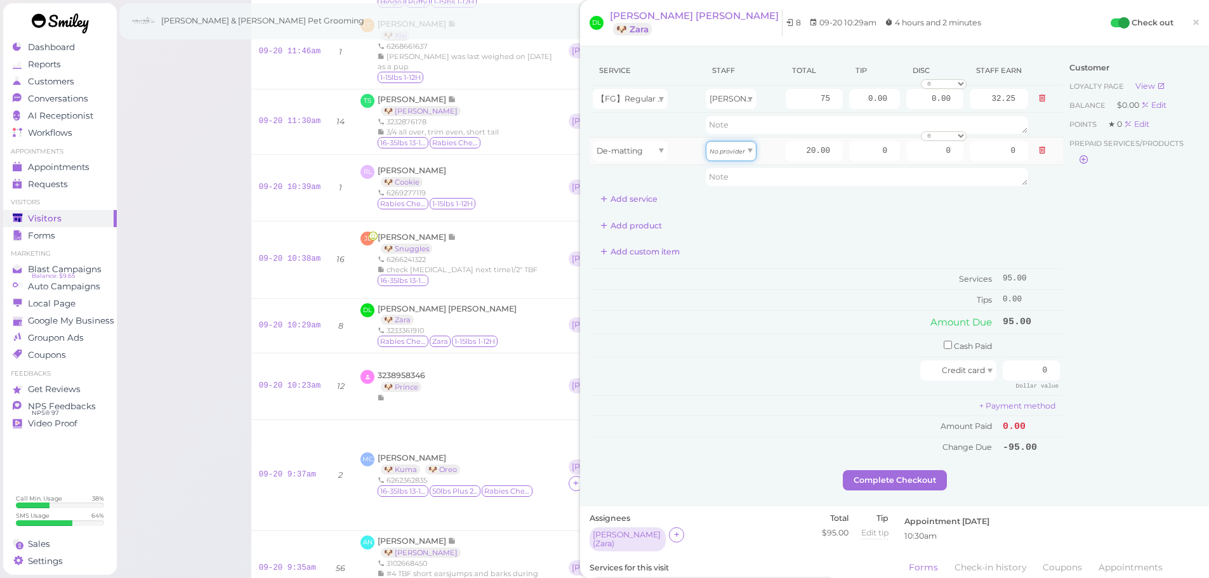
click at [740, 156] on div "No provider" at bounding box center [731, 151] width 51 height 20
type input "8.60"
drag, startPoint x: 787, startPoint y: 149, endPoint x: 922, endPoint y: 161, distance: 135.7
click at [922, 161] on tr "De-matting Helen 20.00 0 0 0 10% off 15% off 20% off 25% off 30% off 50% off" at bounding box center [827, 150] width 474 height 27
type input "10"
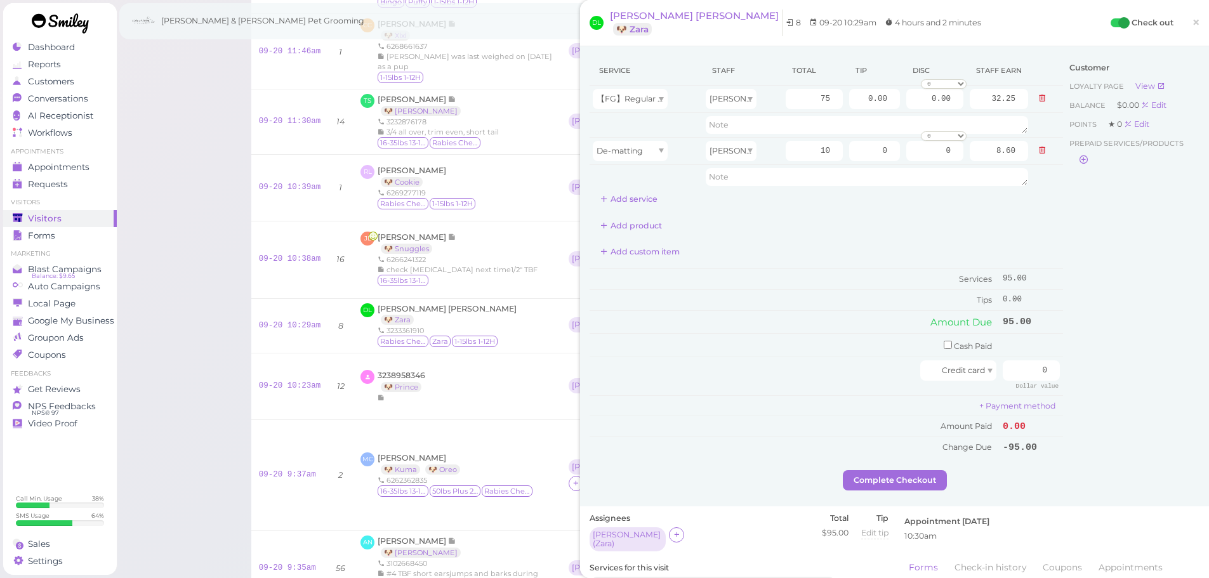
type input "4.30"
click at [1077, 230] on div "Customer Loyalty page View Balance $0.00 Edit Points ★ 0 Edit Prepaid services/…" at bounding box center [1131, 263] width 136 height 414
drag, startPoint x: 858, startPoint y: 95, endPoint x: 957, endPoint y: 120, distance: 101.4
click at [956, 119] on tbody "【FG】Regular Dog Full Grooming (35 lbs or less) Helen 75 0.00 0.00 0 10% off 15%…" at bounding box center [827, 137] width 474 height 103
type input "10"
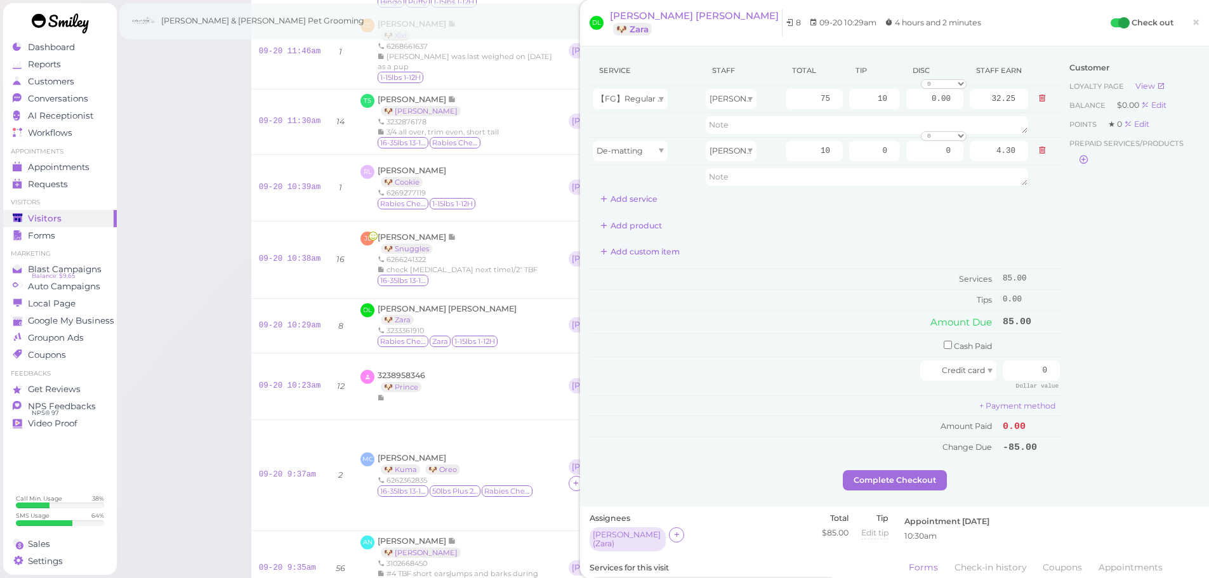
click at [1092, 306] on div "Customer Loyalty page View Balance $0.00 Edit Points ★ 0 Edit Prepaid services/…" at bounding box center [1131, 263] width 136 height 414
drag, startPoint x: 1015, startPoint y: 371, endPoint x: 1096, endPoint y: 383, distance: 82.2
click at [1096, 383] on div "Service Staff Total Tip Disc Staff earn 【FG】Regular Dog Full Grooming (35 lbs o…" at bounding box center [895, 263] width 610 height 414
type input "95"
click at [1109, 472] on div "Complete Checkout" at bounding box center [895, 480] width 610 height 20
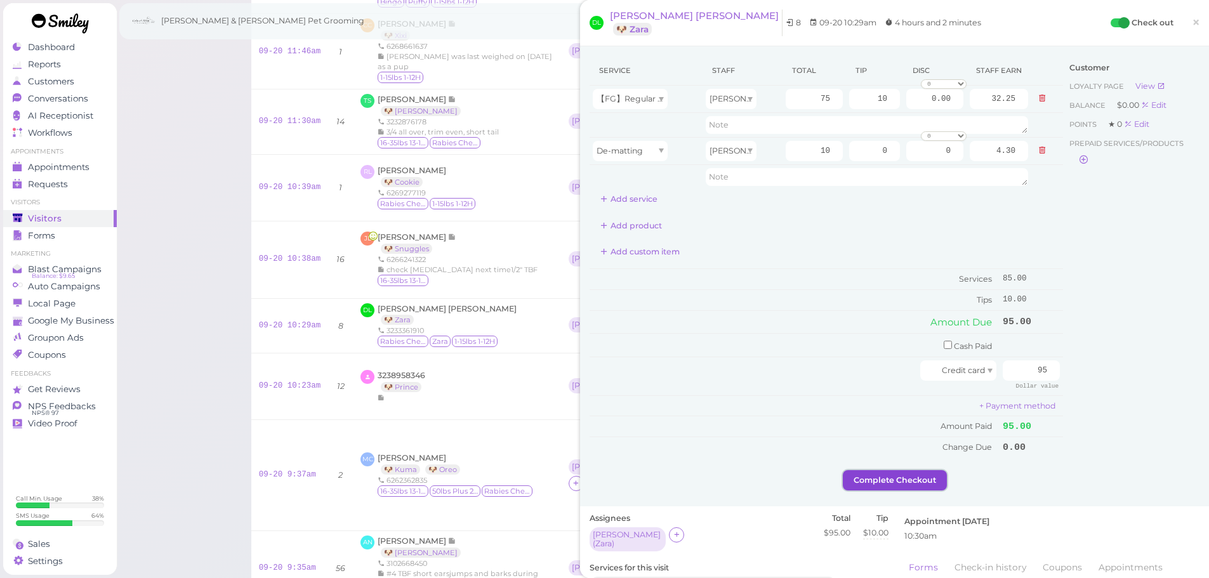
click at [892, 489] on button "Complete Checkout" at bounding box center [895, 480] width 104 height 20
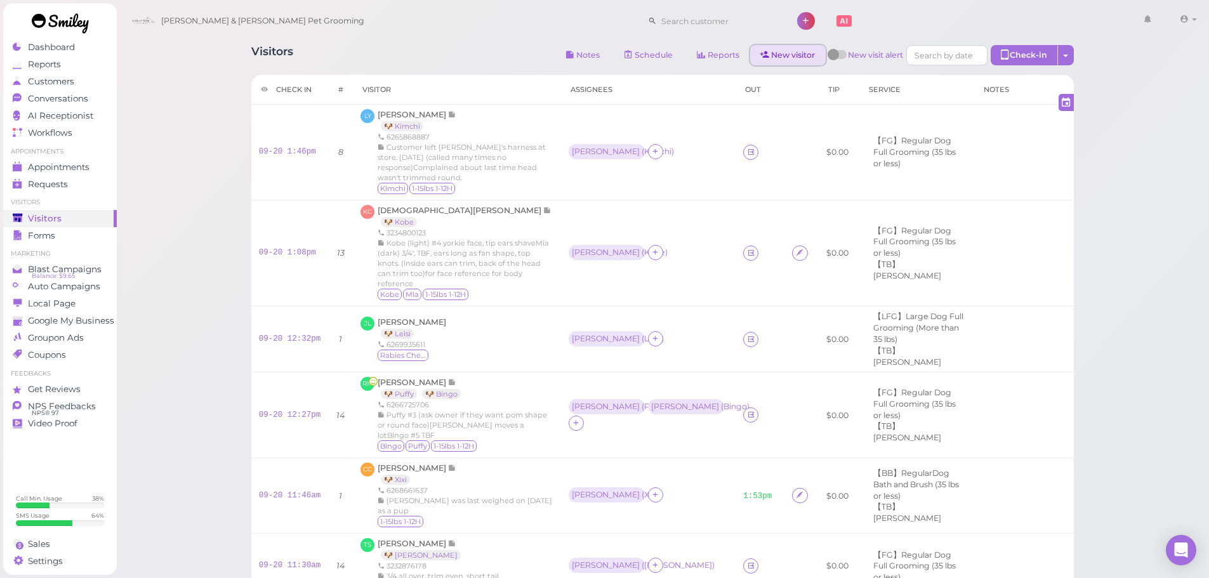
click at [785, 53] on link "New visitor" at bounding box center [788, 55] width 76 height 20
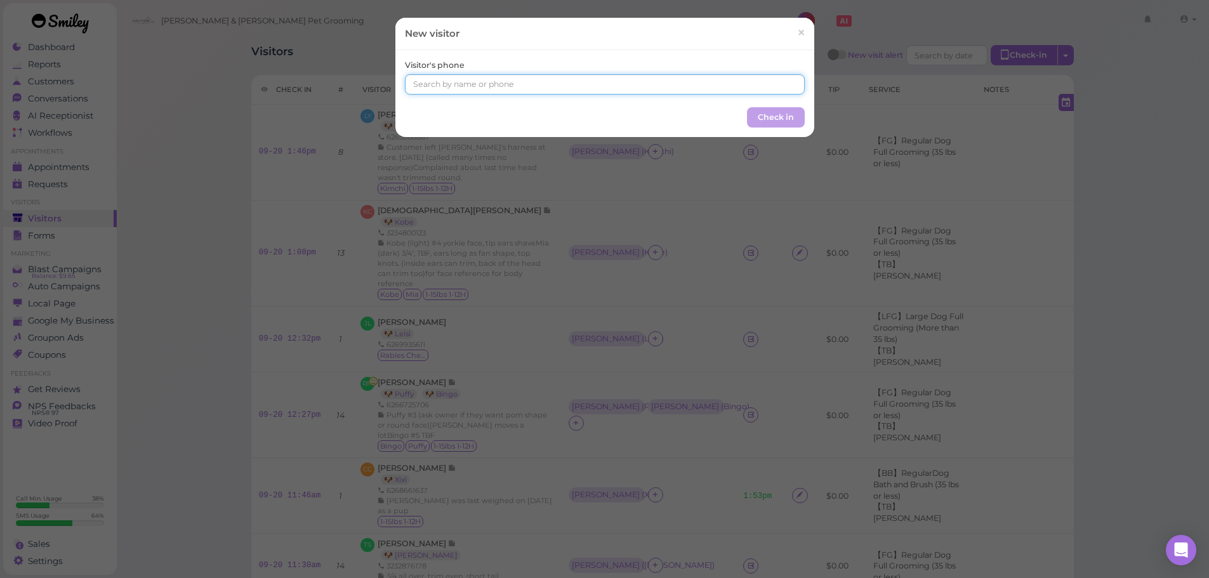
click at [583, 83] on input at bounding box center [605, 84] width 400 height 20
type input "6264239623"
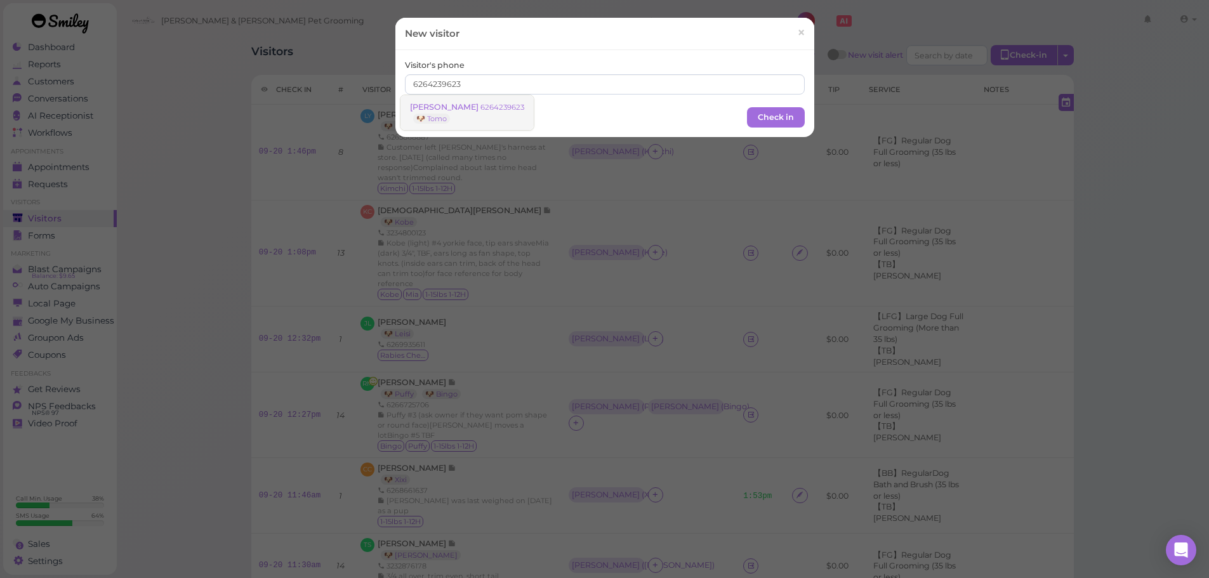
click at [489, 114] on link "Rae Tran 6264239623 🐶 Tomo" at bounding box center [467, 113] width 133 height 36
click at [785, 112] on button "Check in" at bounding box center [776, 116] width 58 height 20
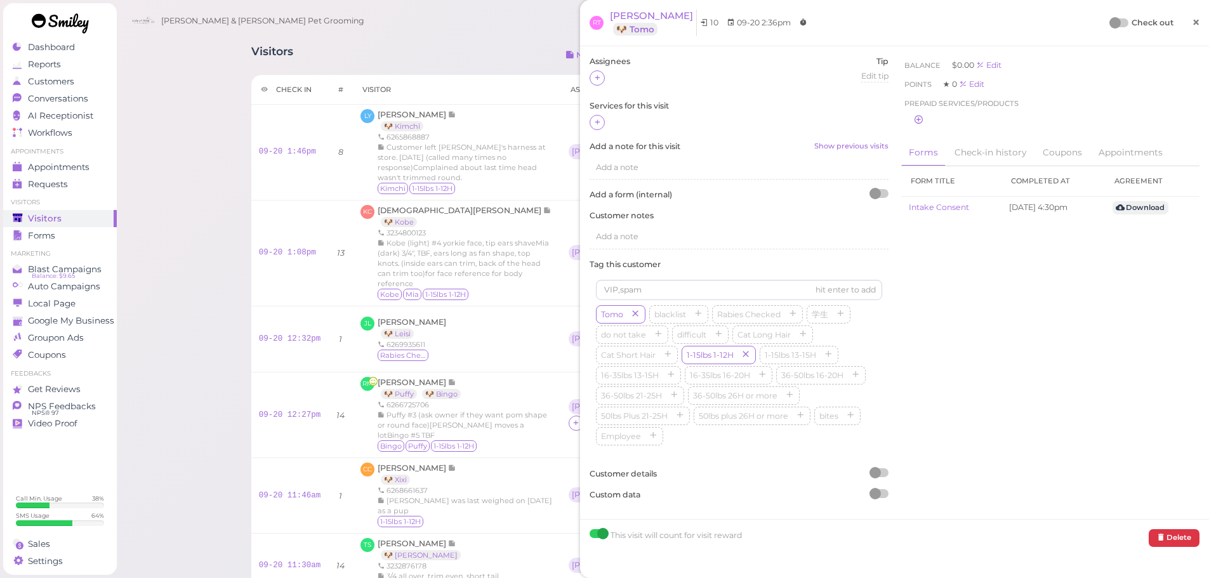
click at [1192, 20] on span "×" at bounding box center [1196, 22] width 8 height 18
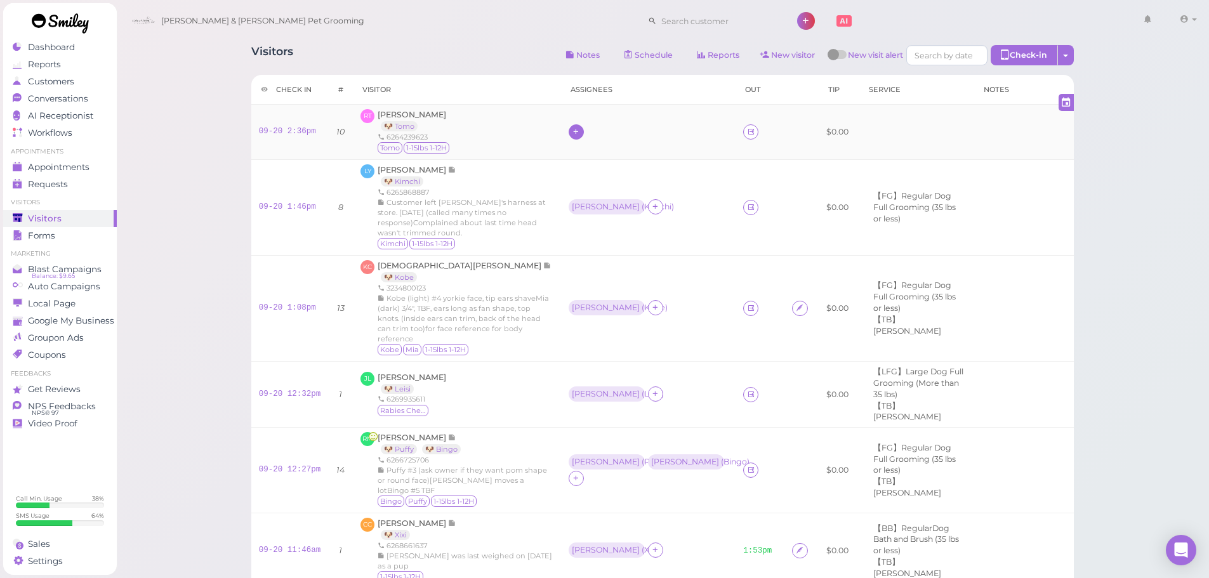
click at [569, 127] on div at bounding box center [576, 131] width 15 height 15
click at [509, 234] on span "Asa" at bounding box center [533, 236] width 68 height 10
click at [572, 127] on div "Asa" at bounding box center [606, 131] width 68 height 9
click at [521, 189] on span "Select pets" at bounding box center [523, 187] width 44 height 14
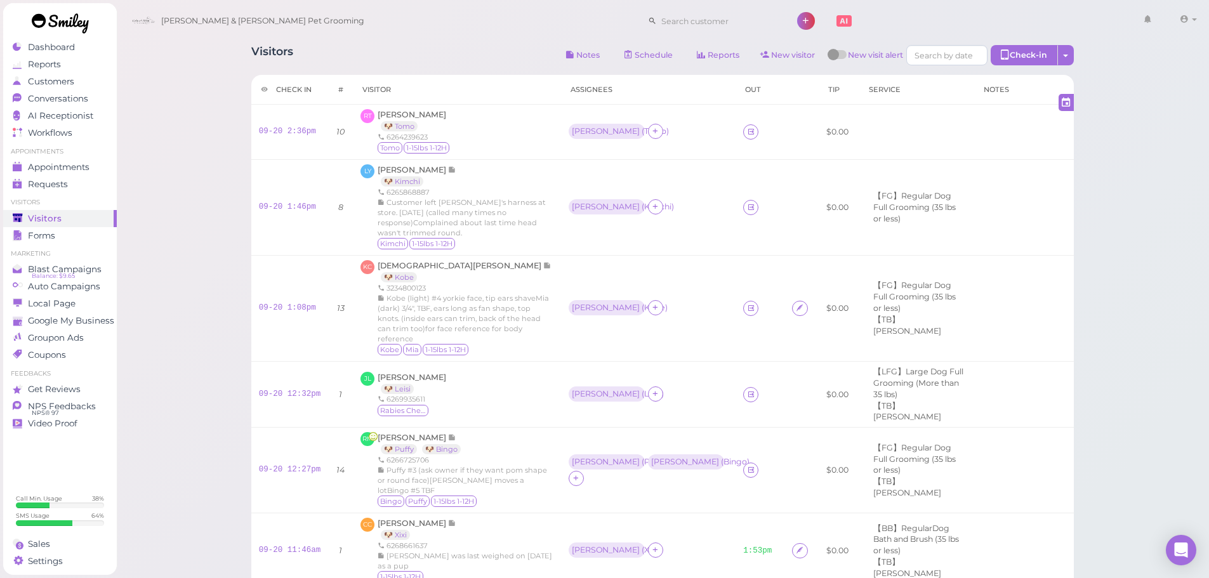
click at [747, 134] on icon at bounding box center [751, 132] width 8 height 10
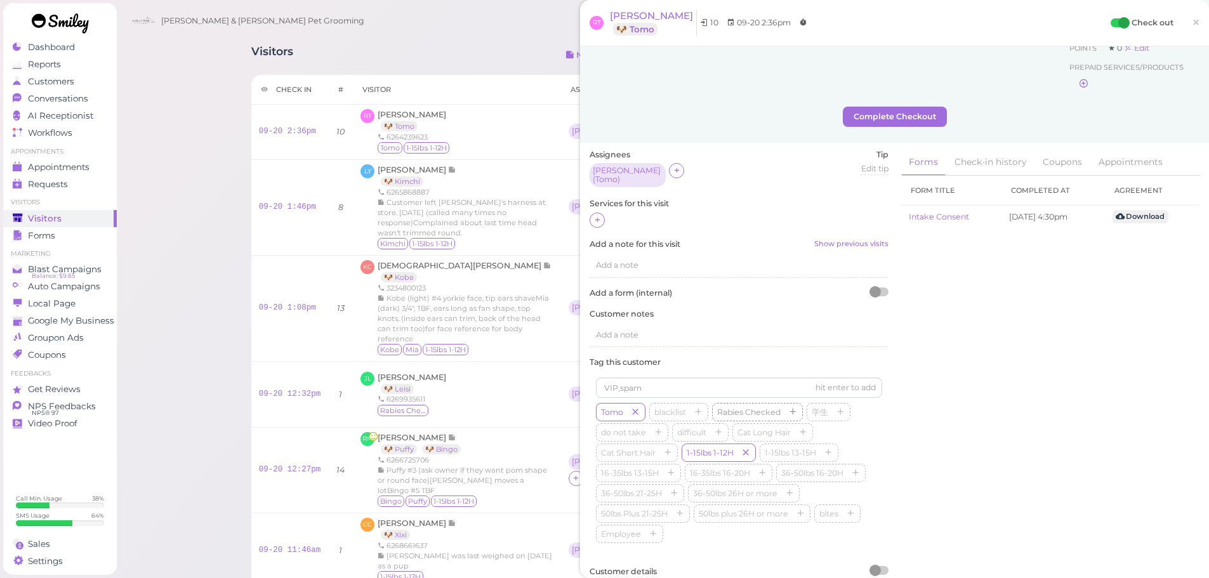
scroll to position [147, 0]
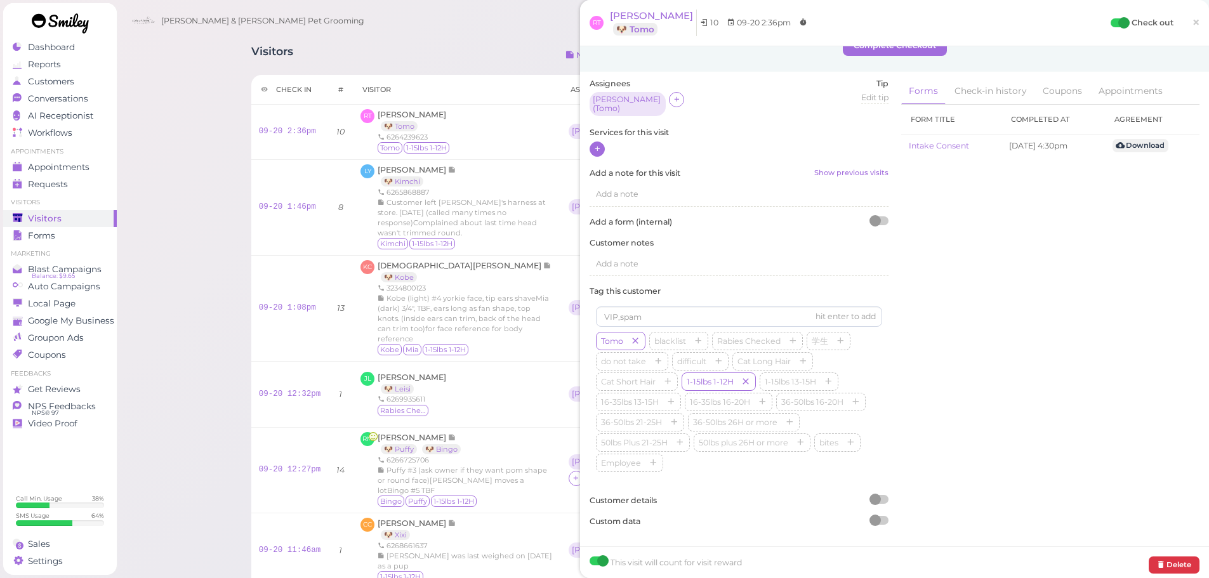
click at [595, 144] on icon at bounding box center [597, 149] width 8 height 10
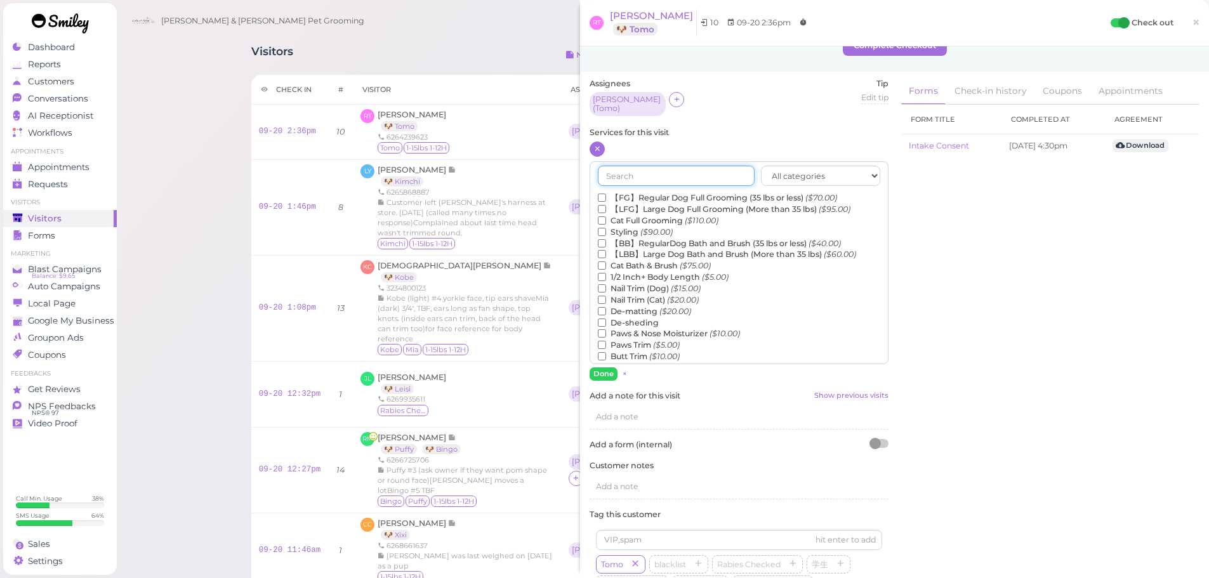
click at [641, 177] on input "text" at bounding box center [676, 176] width 157 height 20
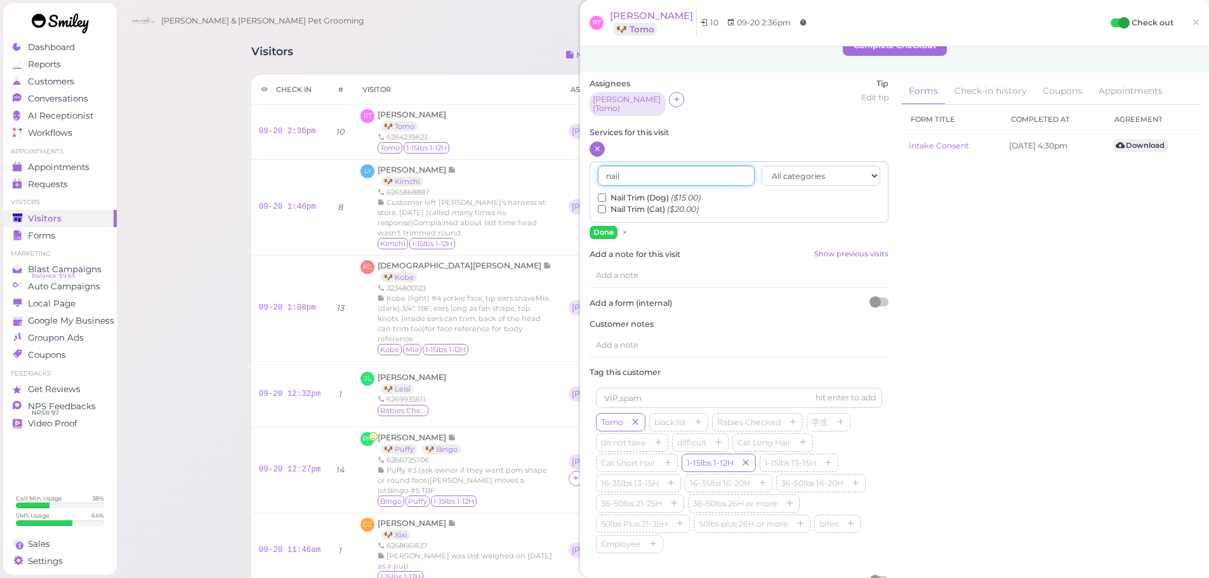
type input "nail"
click at [638, 192] on label "Nail Trim (Dog) ($15.00)" at bounding box center [649, 197] width 103 height 11
click at [606, 194] on input "Nail Trim (Dog) ($15.00)" at bounding box center [602, 198] width 8 height 8
click at [614, 231] on button "Done" at bounding box center [604, 232] width 28 height 13
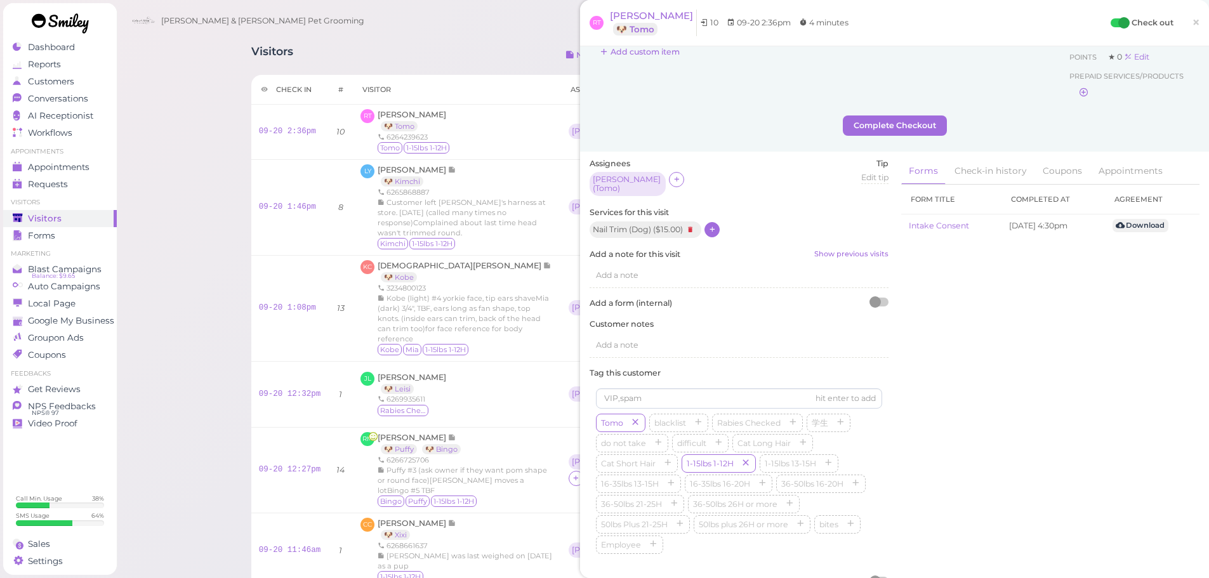
scroll to position [0, 0]
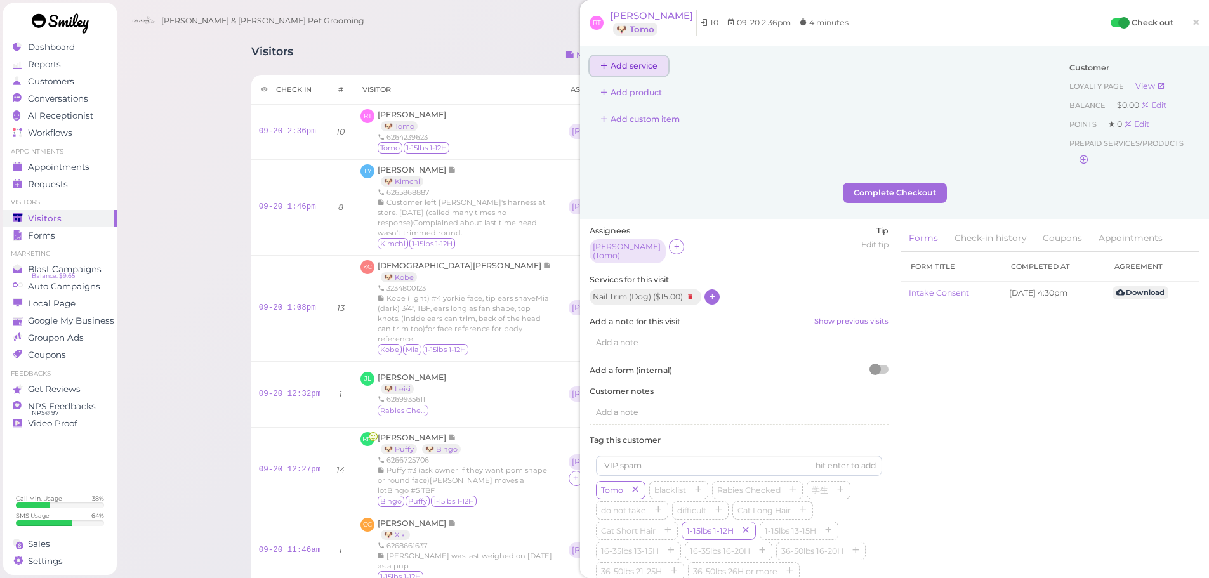
click at [628, 71] on button "Add service" at bounding box center [629, 66] width 79 height 20
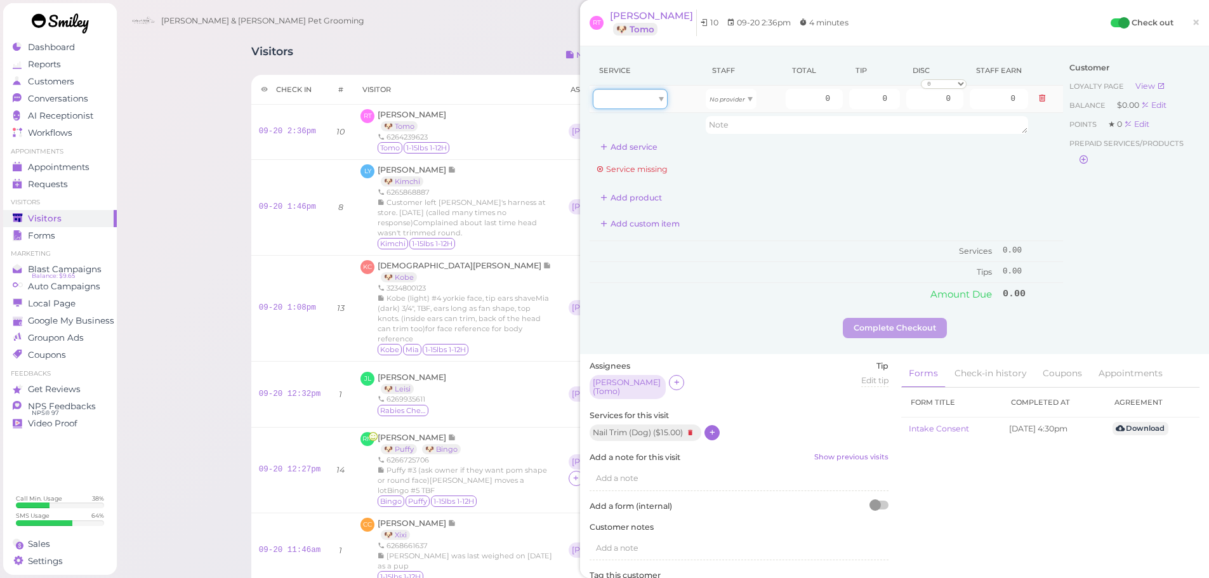
click at [653, 96] on div at bounding box center [630, 99] width 75 height 20
type input "15.00"
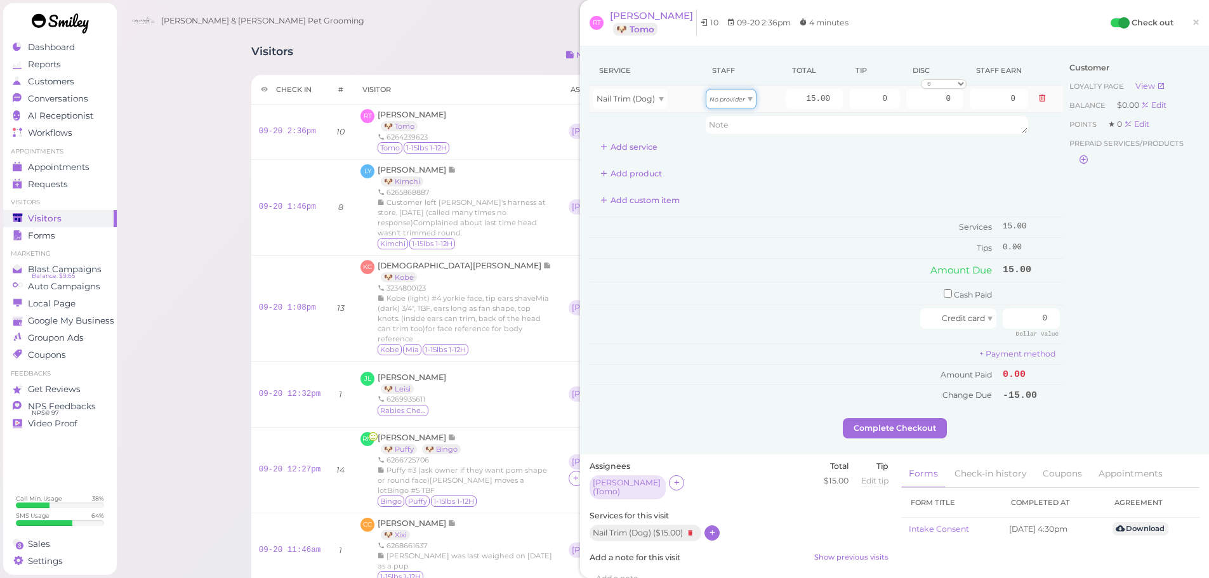
click at [736, 102] on icon "No provider" at bounding box center [728, 99] width 36 height 7
type input "7.80"
drag, startPoint x: 1028, startPoint y: 317, endPoint x: 1085, endPoint y: 326, distance: 57.7
click at [1085, 326] on div "Service Staff Total Tip Disc Staff earn Nail Trim (Dog) Asa 15.00 0 0 0 10% off…" at bounding box center [895, 237] width 610 height 362
type input "15"
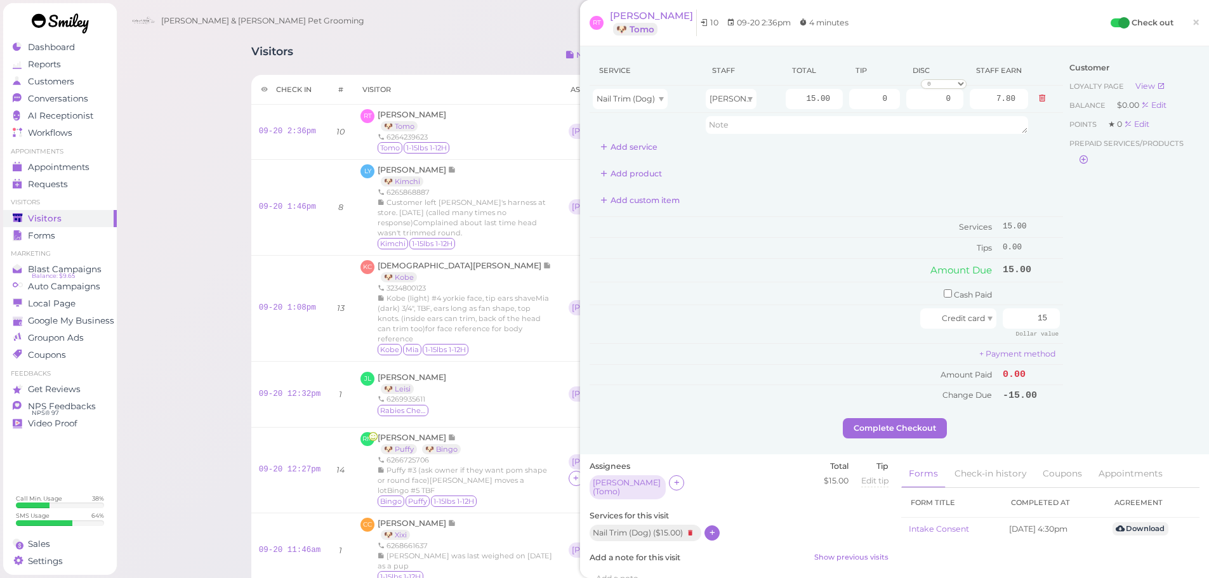
click at [1086, 326] on div "Customer Loyalty page View Balance $0.00 Edit Points ★ 0 Edit Prepaid services/…" at bounding box center [1131, 237] width 136 height 362
click at [917, 428] on button "Complete Checkout" at bounding box center [895, 428] width 104 height 20
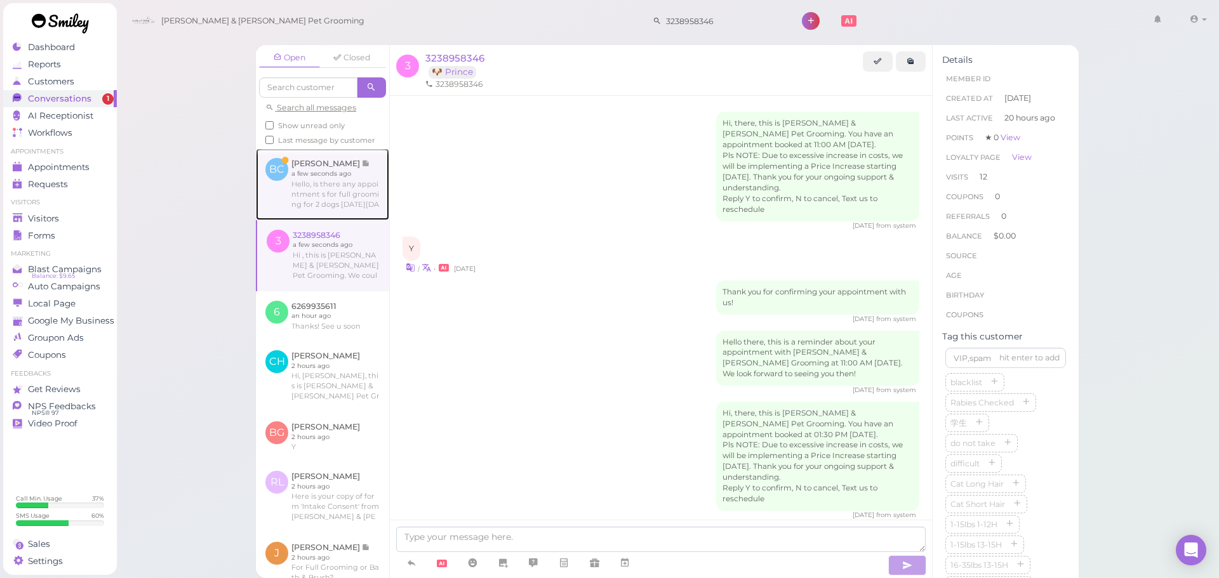
click at [305, 202] on link at bounding box center [322, 184] width 133 height 71
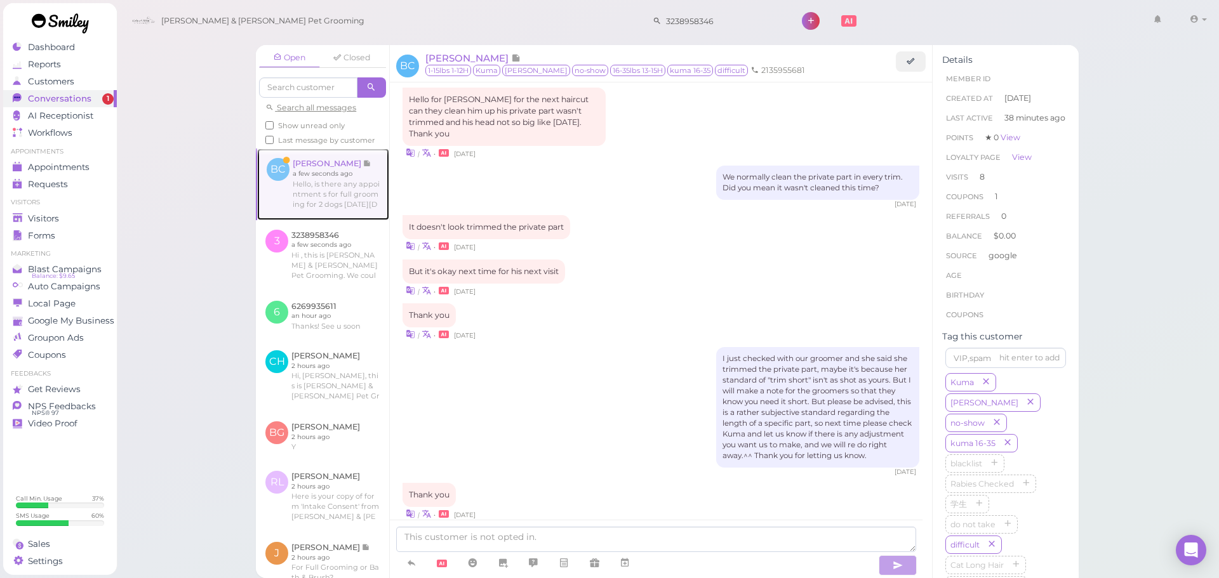
scroll to position [1528, 0]
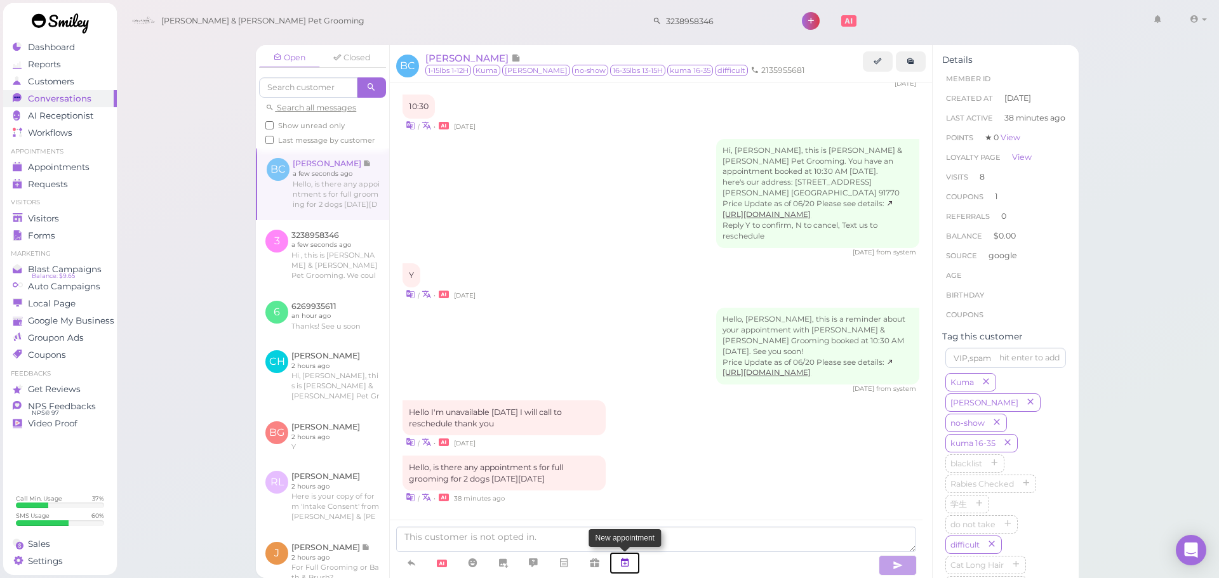
click at [620, 557] on icon at bounding box center [624, 563] width 10 height 13
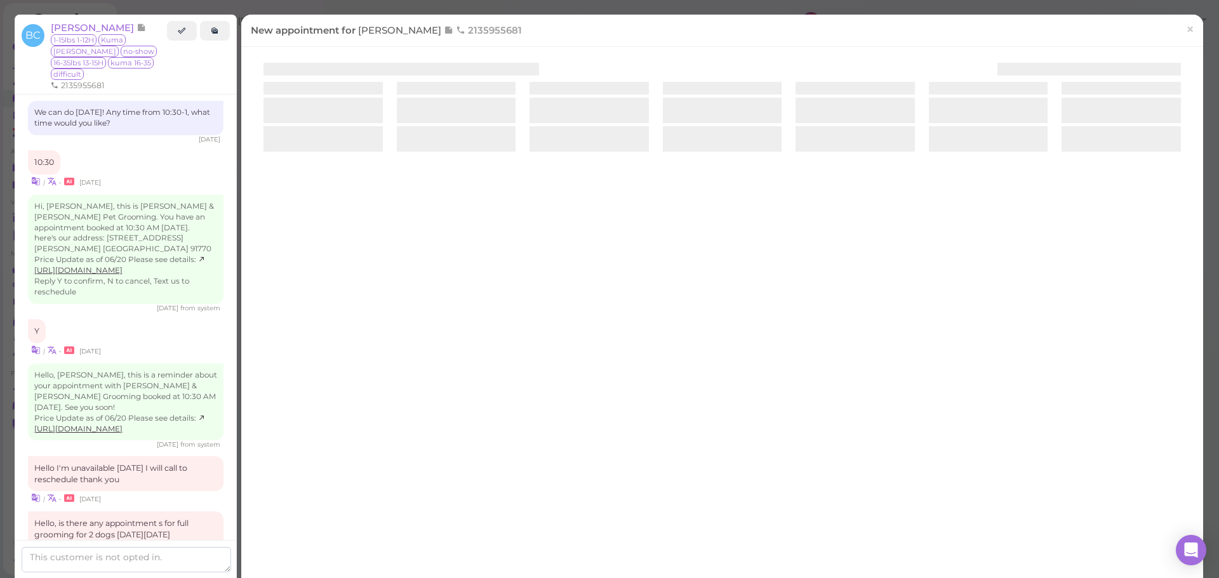
scroll to position [1617, 0]
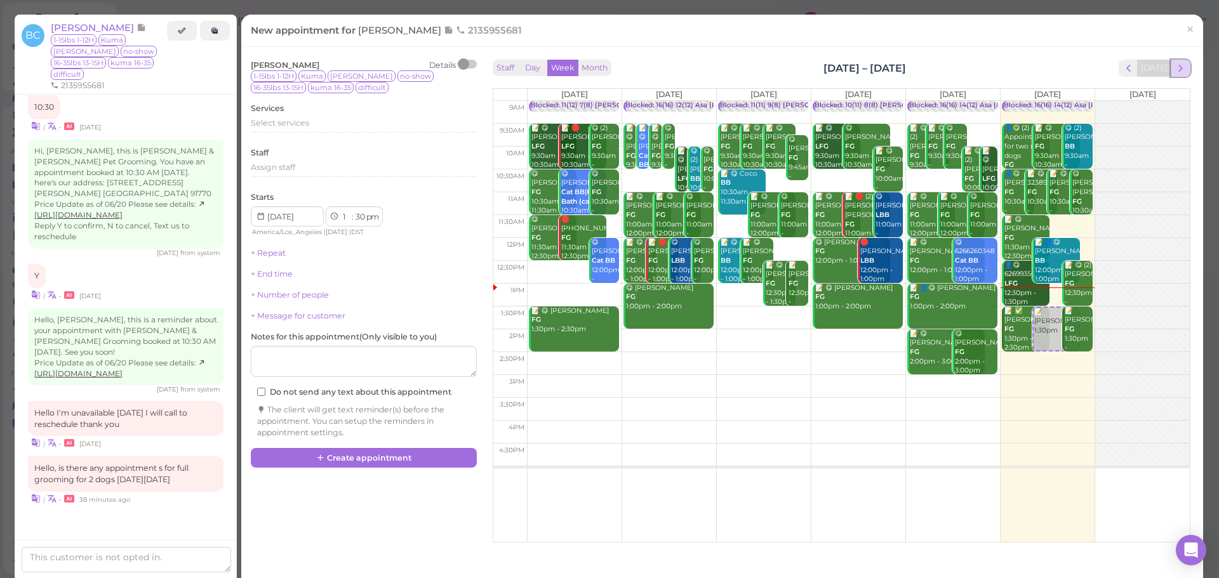
click at [1174, 69] on span "next" at bounding box center [1180, 68] width 12 height 12
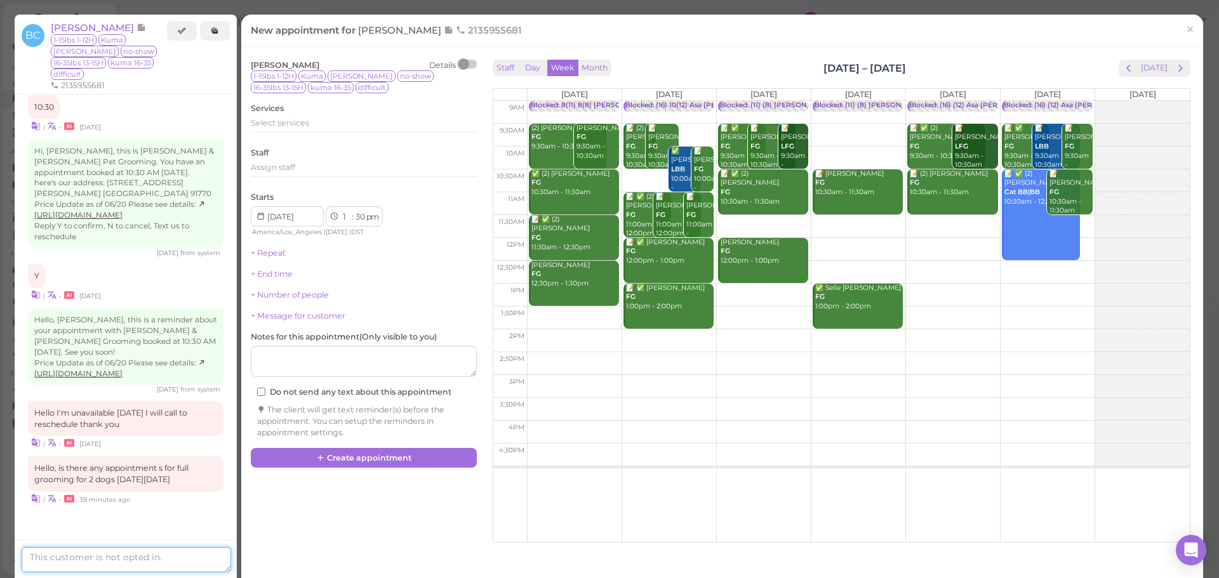
click at [103, 554] on textarea at bounding box center [126, 559] width 209 height 25
type textarea "Yes, how about 11am?"
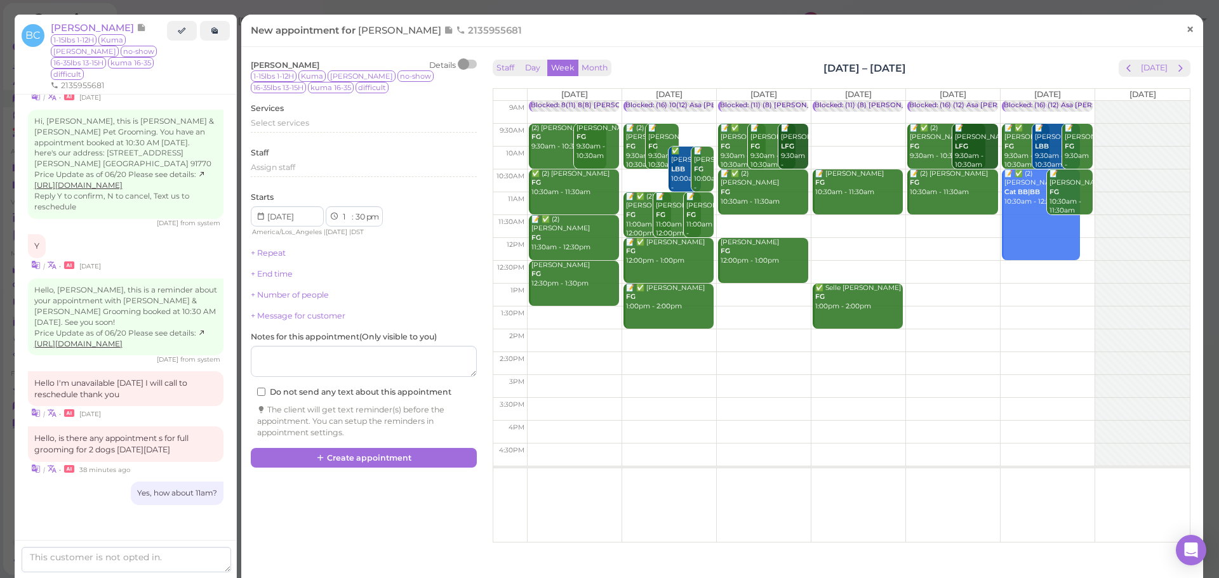
click at [1186, 33] on span "×" at bounding box center [1190, 29] width 8 height 18
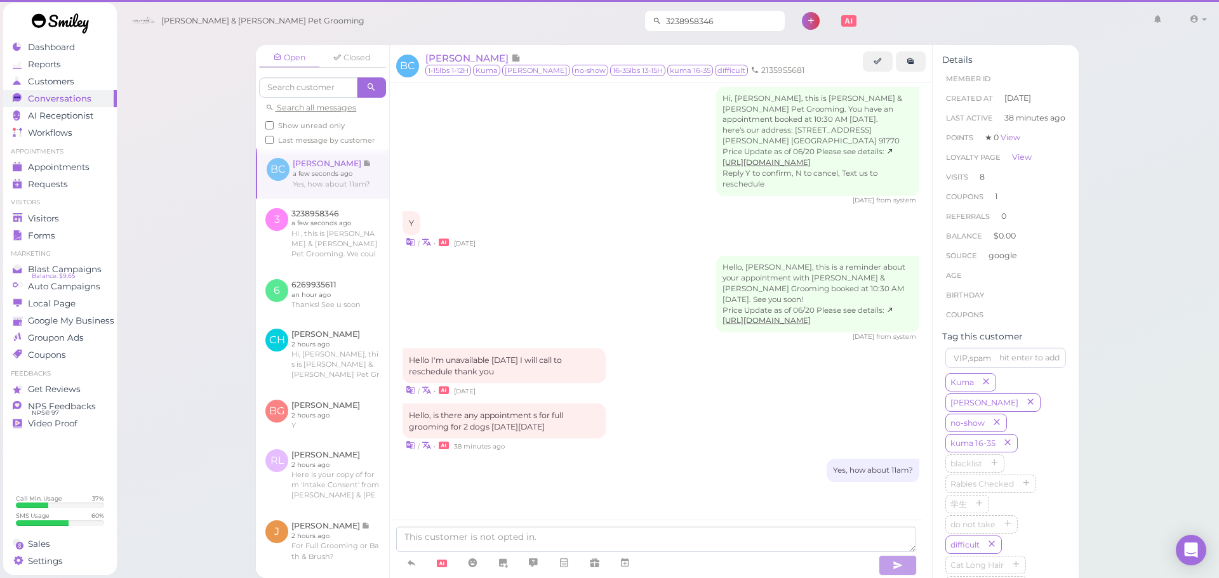
scroll to position [1549, 0]
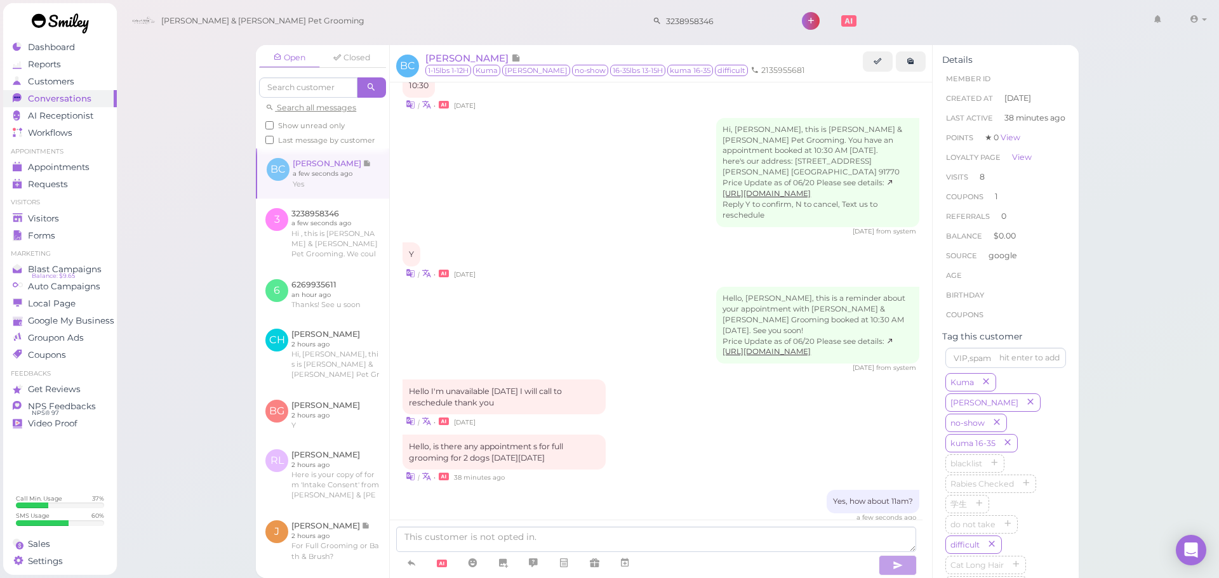
scroll to position [1612, 0]
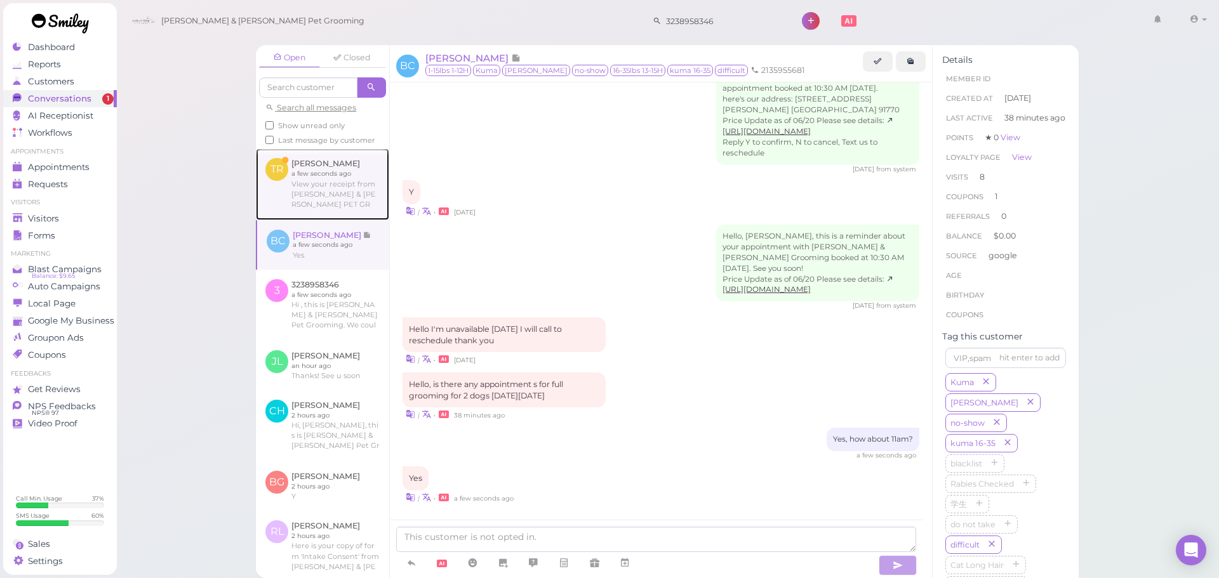
click at [328, 206] on link at bounding box center [322, 184] width 133 height 71
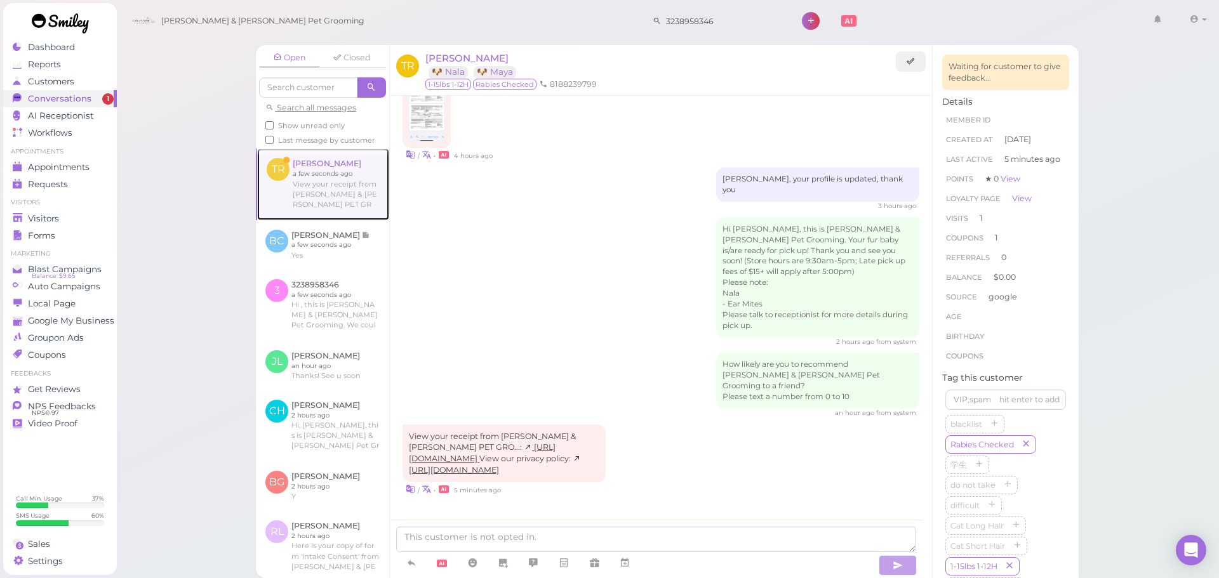
scroll to position [656, 0]
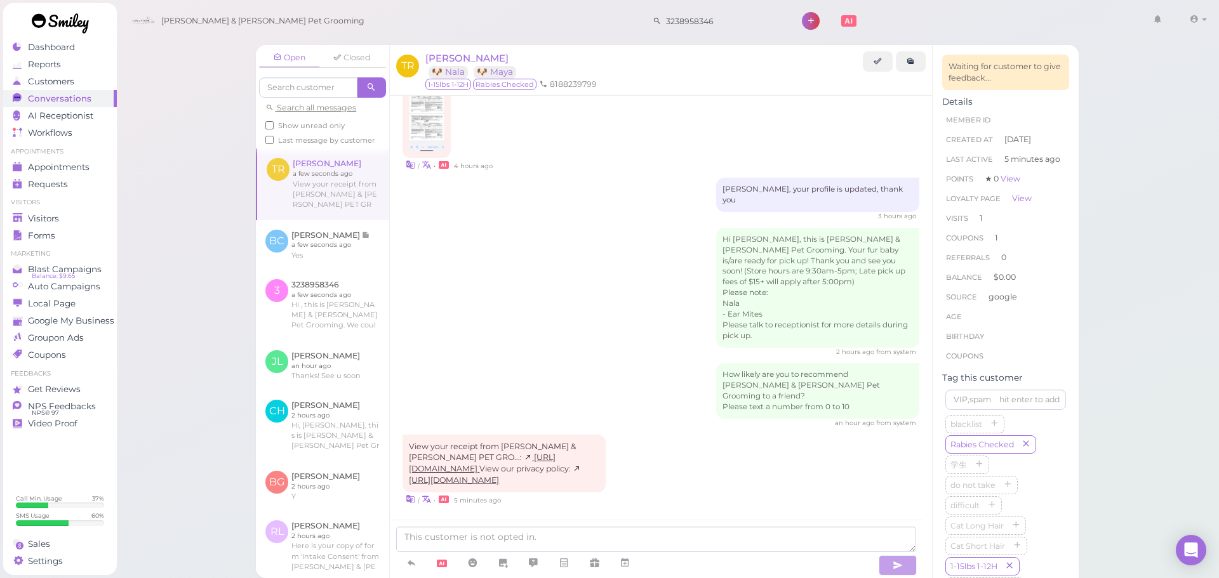
click at [498, 283] on div "Hi Tony, this is Cody & Miley Pet Grooming. Your fur baby is/are ready for pick…" at bounding box center [660, 292] width 517 height 129
click at [372, 270] on link at bounding box center [322, 245] width 133 height 50
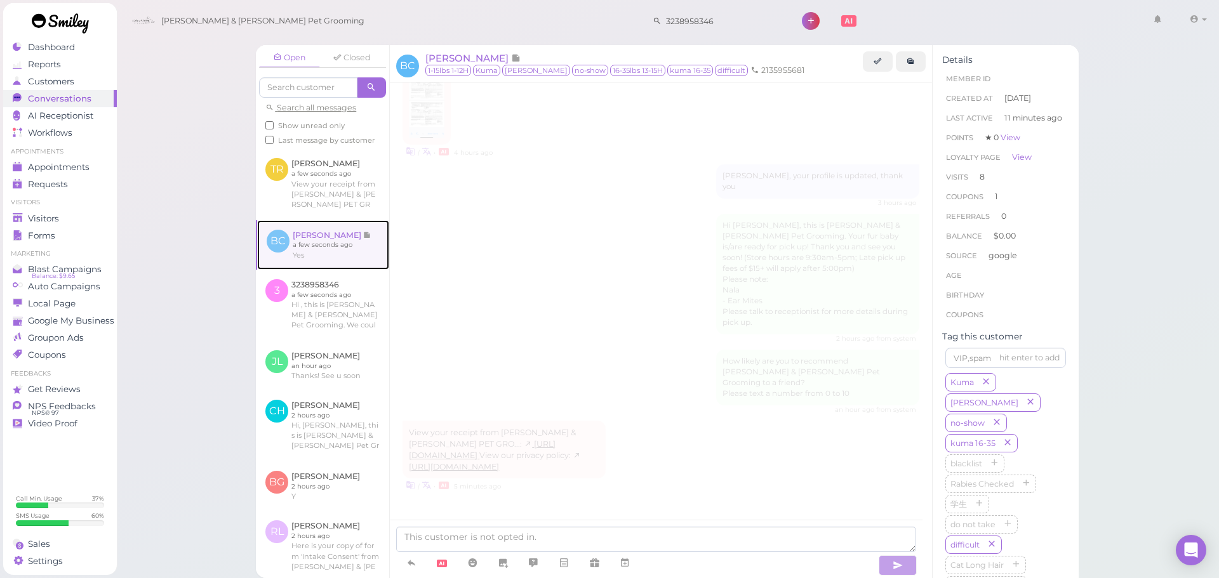
scroll to position [1421, 0]
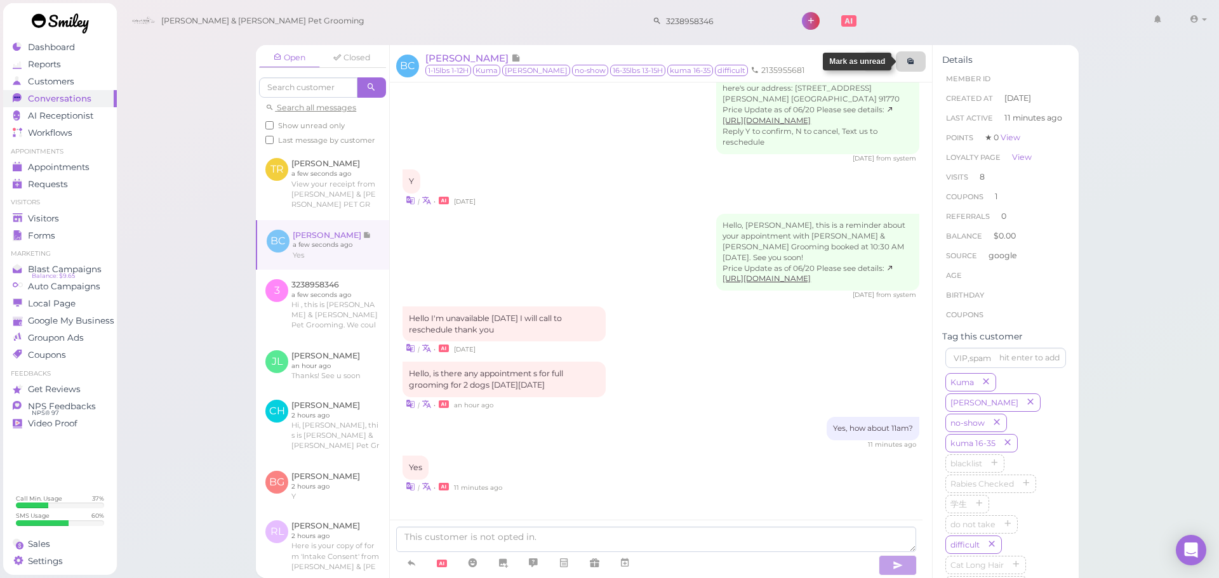
click at [906, 59] on link at bounding box center [911, 61] width 30 height 20
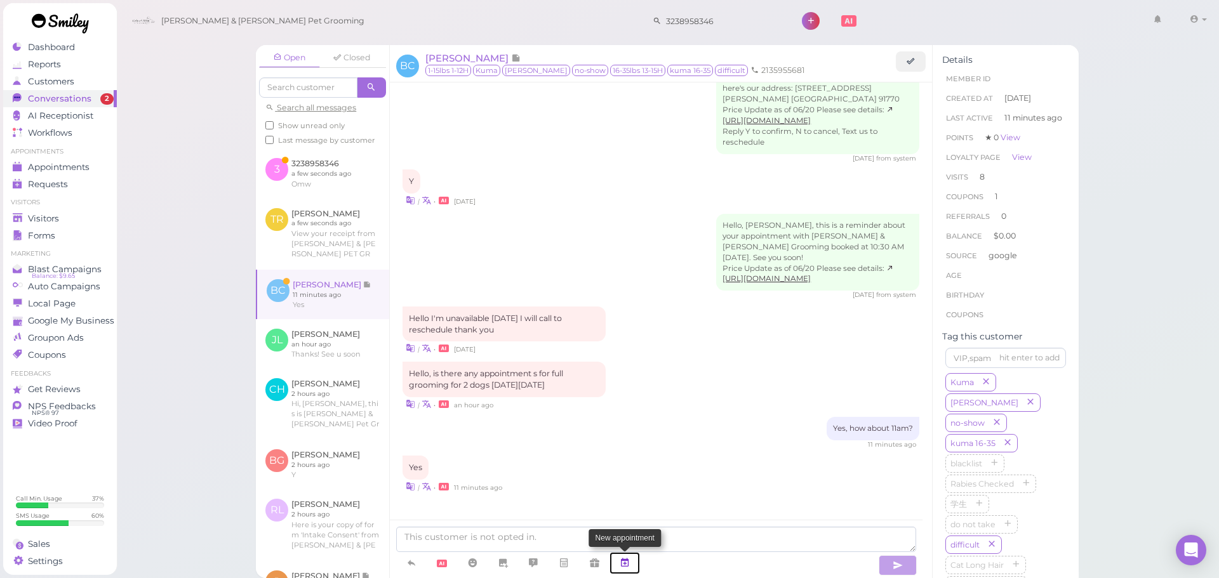
click at [626, 567] on icon at bounding box center [624, 563] width 10 height 13
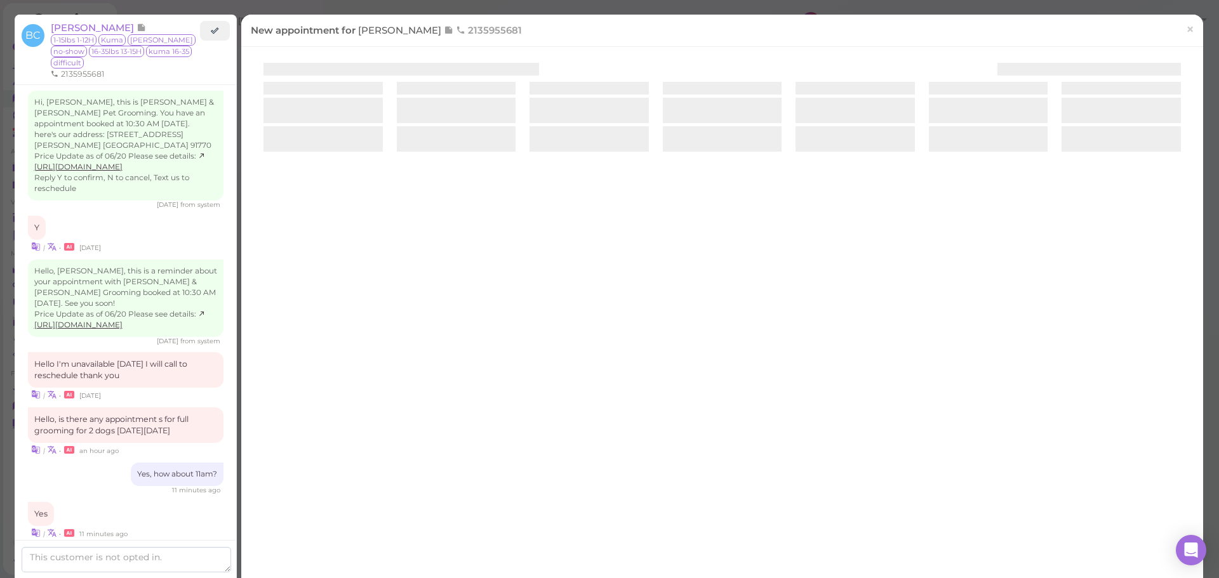
scroll to position [1477, 0]
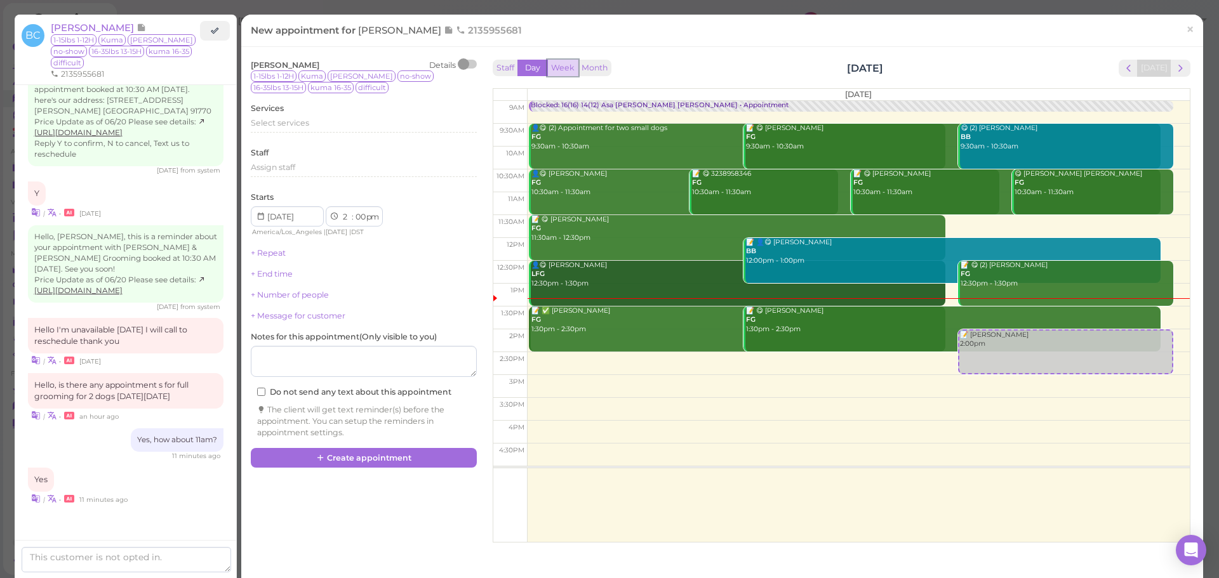
click at [567, 69] on button "Week" at bounding box center [562, 68] width 31 height 17
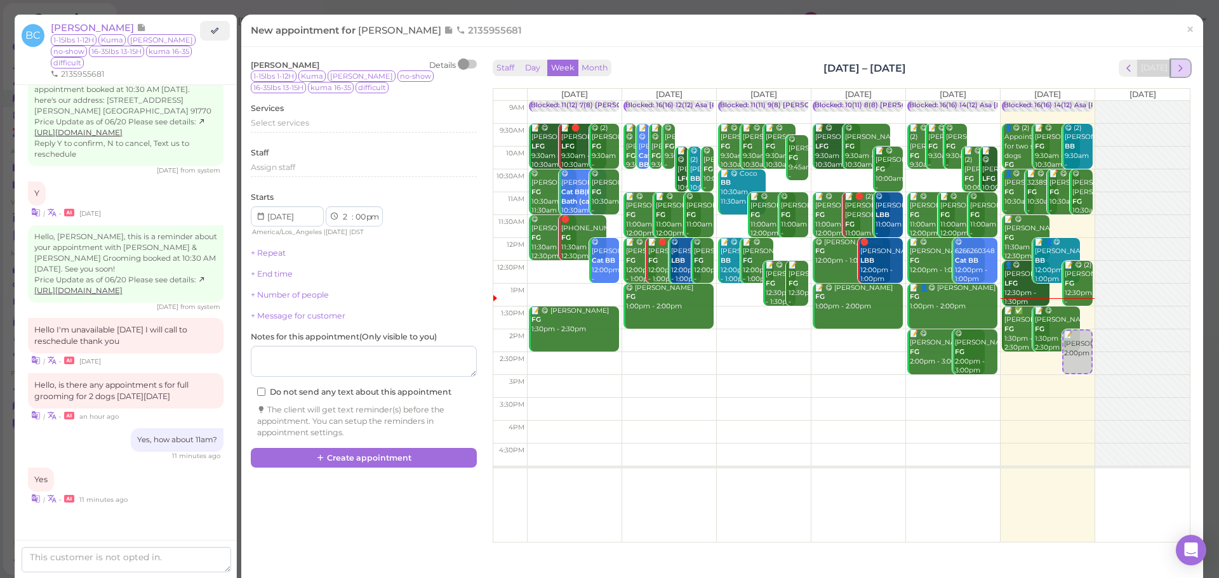
click at [1174, 67] on span "next" at bounding box center [1180, 68] width 12 height 12
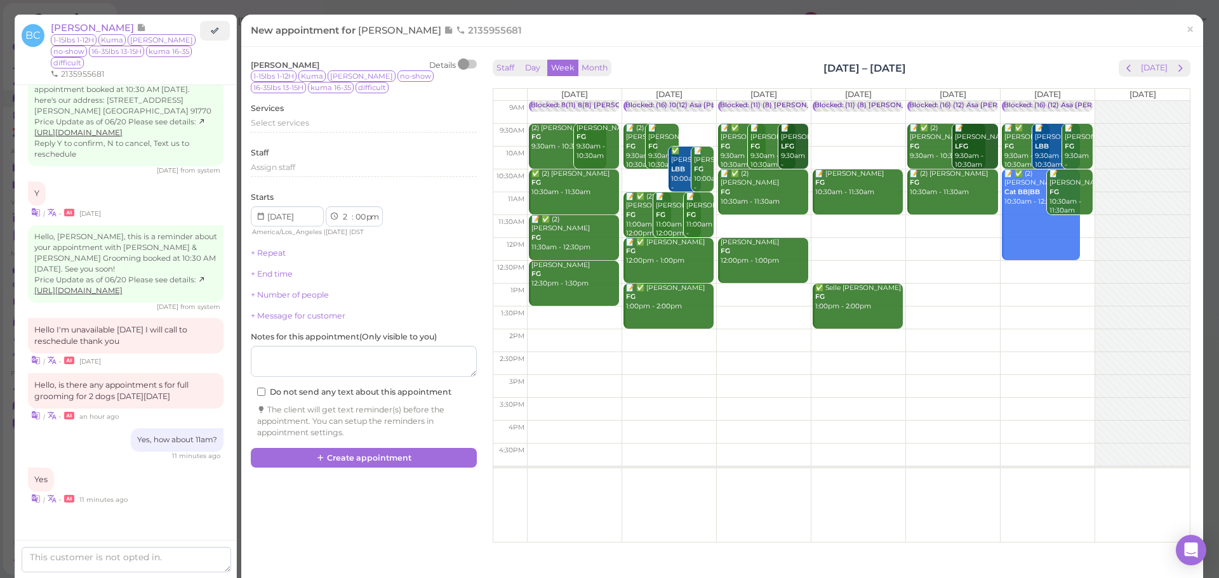
click at [1084, 197] on td at bounding box center [858, 203] width 663 height 23
type input "2025-09-27"
select select "11"
select select "am"
click at [284, 122] on span "Select services" at bounding box center [280, 123] width 58 height 10
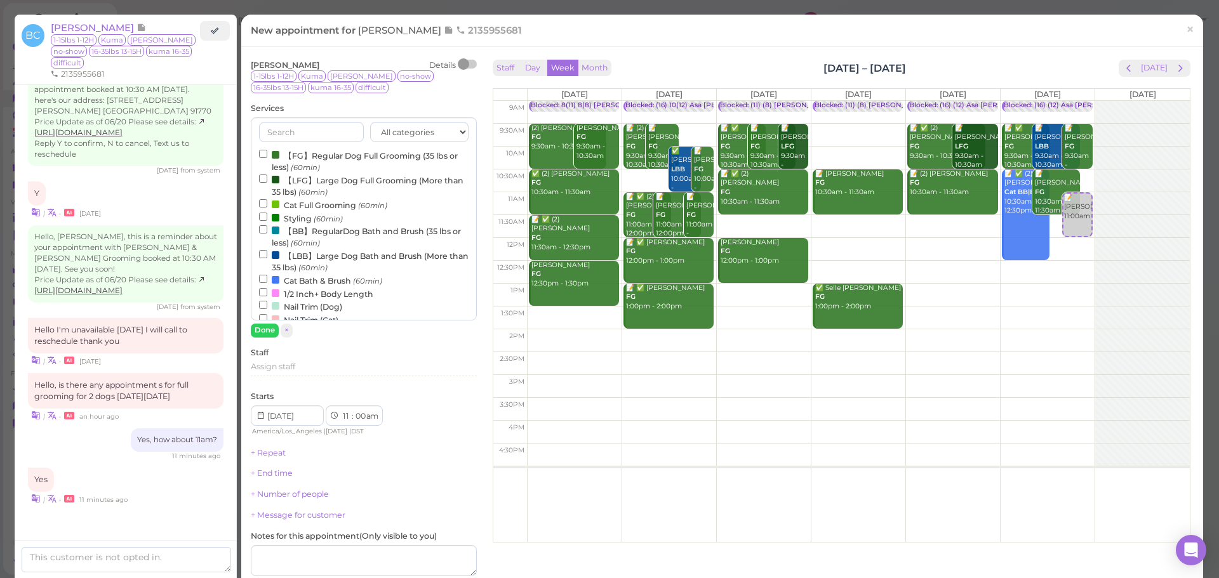
click at [312, 160] on label "【FG】Regular Dog Full Grooming (35 lbs or less) (60min)" at bounding box center [363, 161] width 209 height 25
click at [267, 158] on input "【FG】Regular Dog Full Grooming (35 lbs or less) (60min)" at bounding box center [263, 154] width 8 height 8
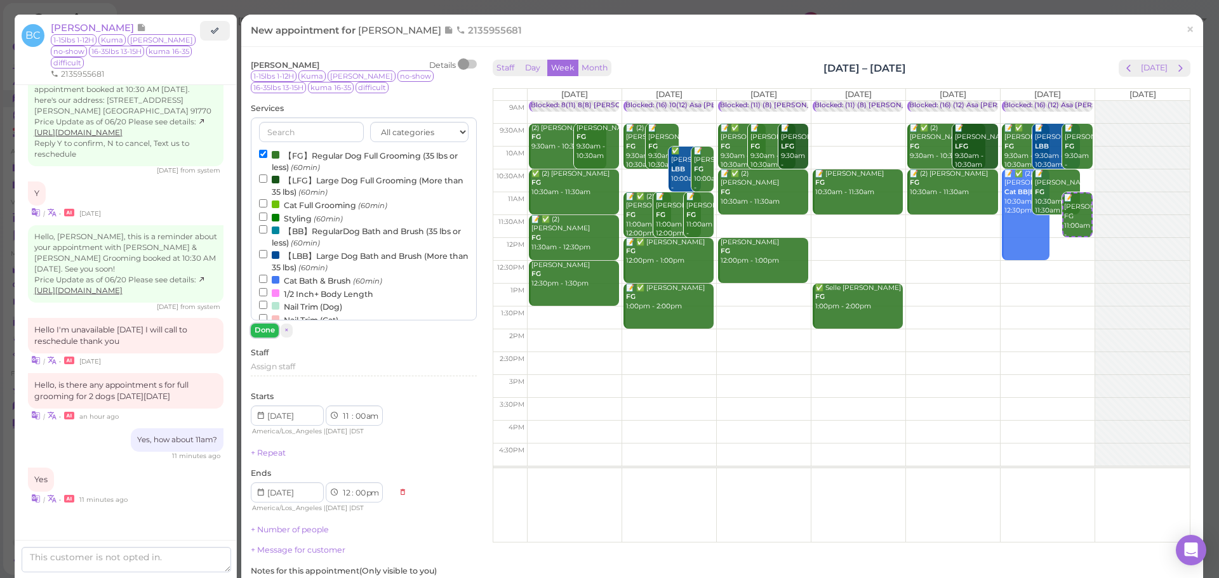
click at [256, 330] on button "Done" at bounding box center [265, 330] width 28 height 13
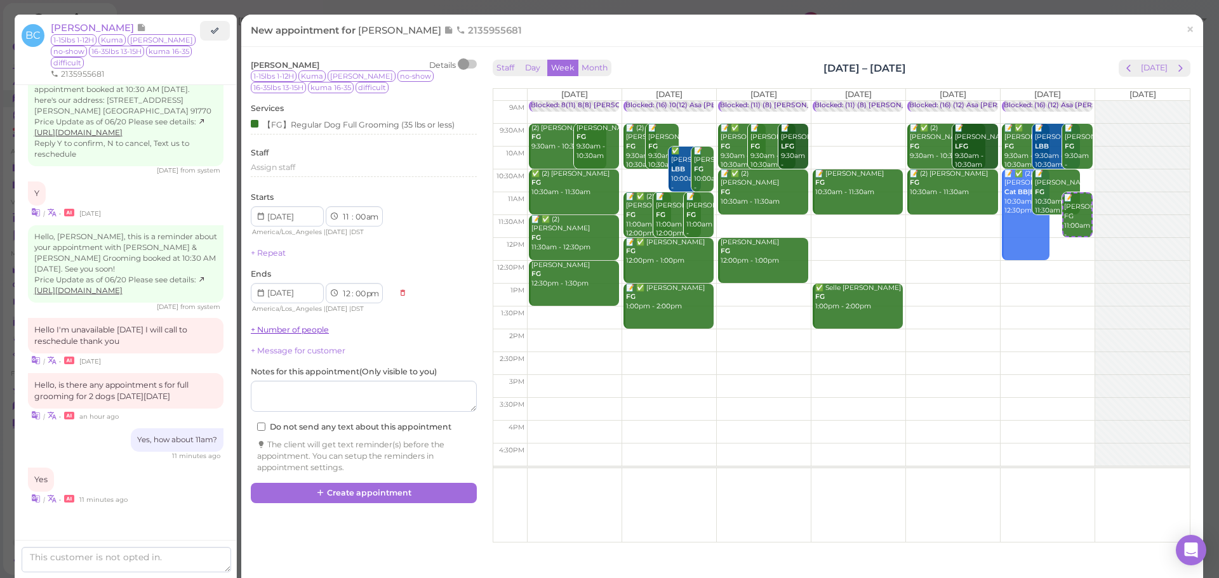
click at [288, 329] on link "+ Number of people" at bounding box center [290, 330] width 78 height 10
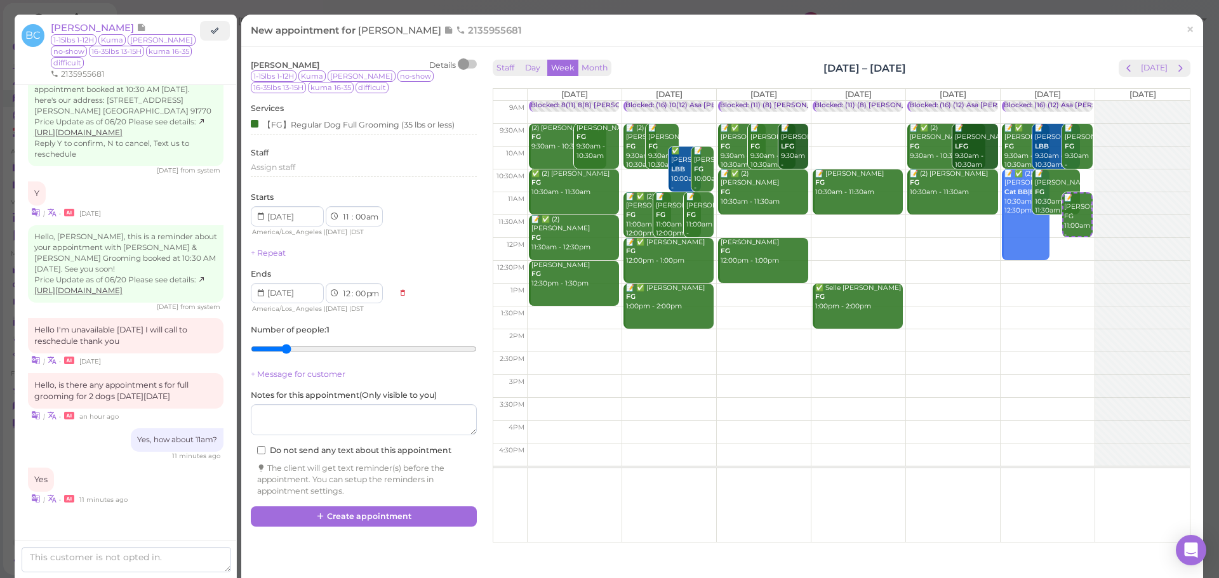
drag, startPoint x: 264, startPoint y: 348, endPoint x: 286, endPoint y: 351, distance: 21.8
type input "2"
click at [286, 351] on input "range" at bounding box center [364, 349] width 226 height 20
click at [362, 514] on button "Create appointment" at bounding box center [364, 517] width 226 height 20
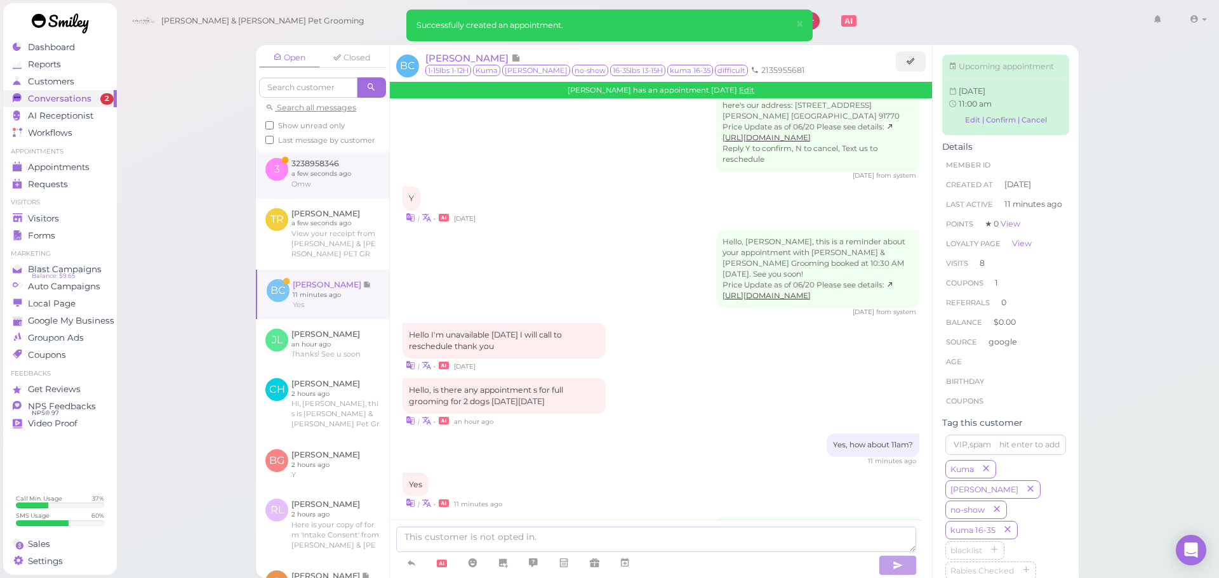
scroll to position [1546, 0]
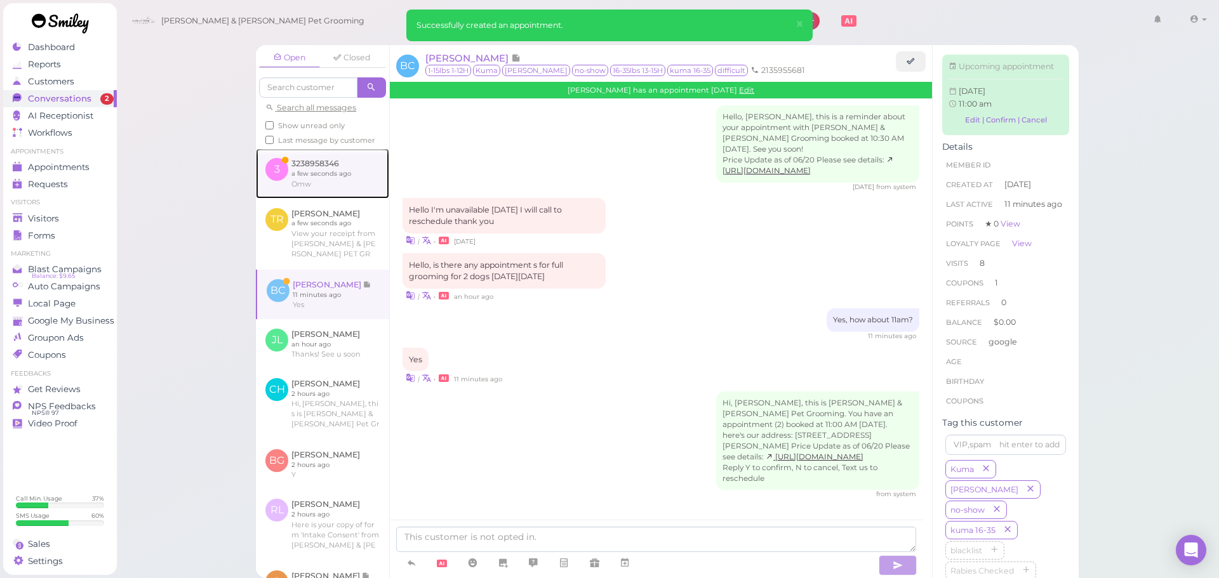
click at [339, 189] on link at bounding box center [322, 174] width 133 height 50
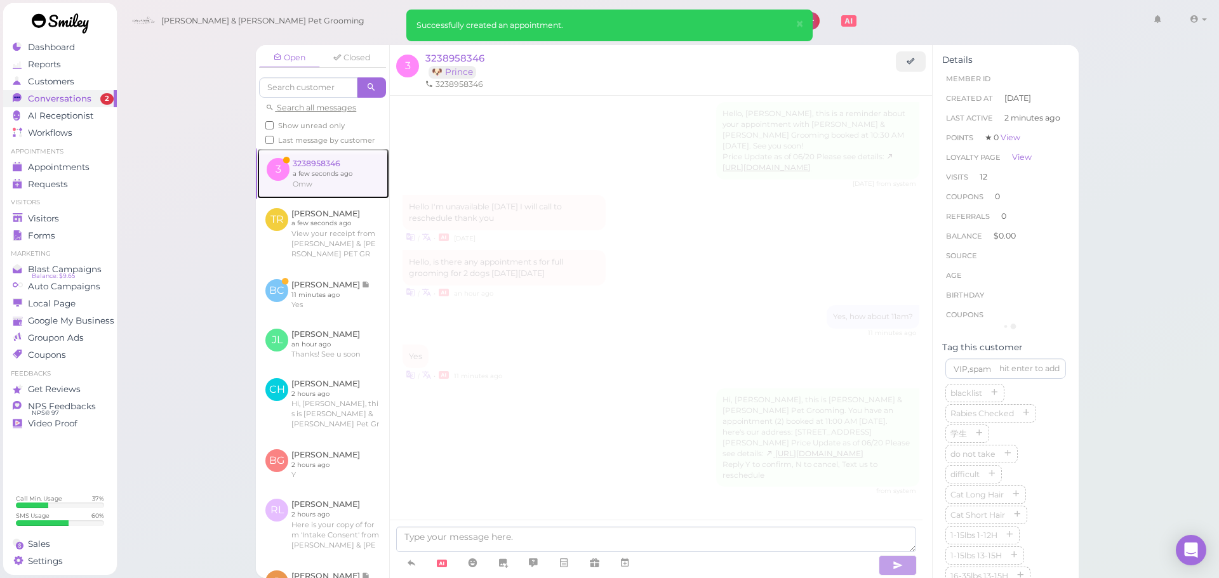
scroll to position [639, 0]
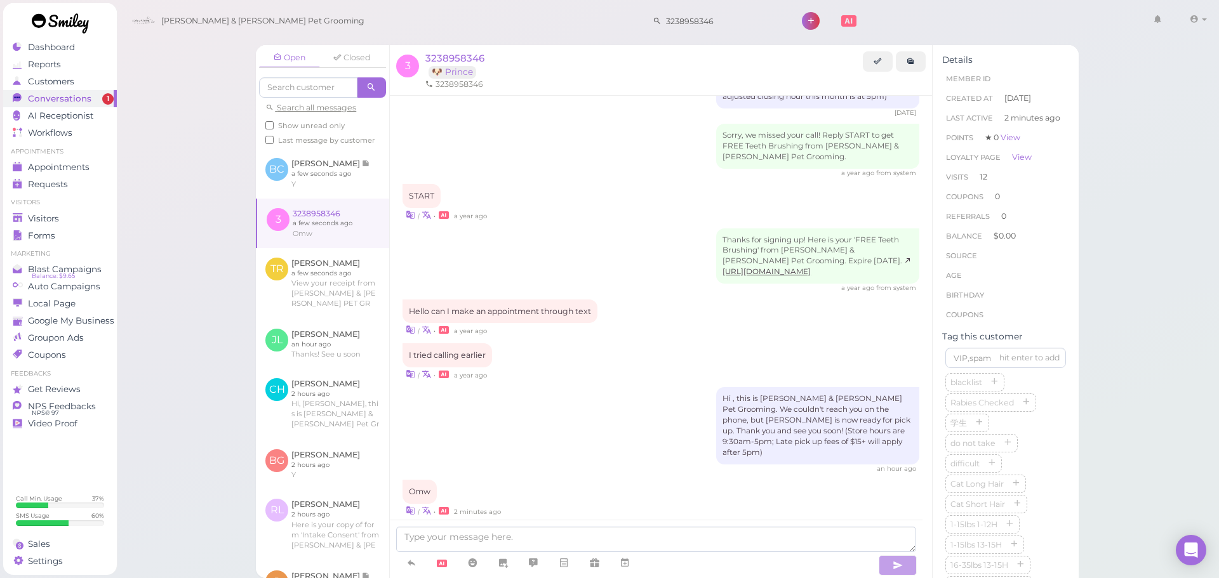
click at [323, 123] on span "Show unread only" at bounding box center [311, 125] width 67 height 9
click at [274, 123] on input "Show unread only" at bounding box center [269, 125] width 8 height 8
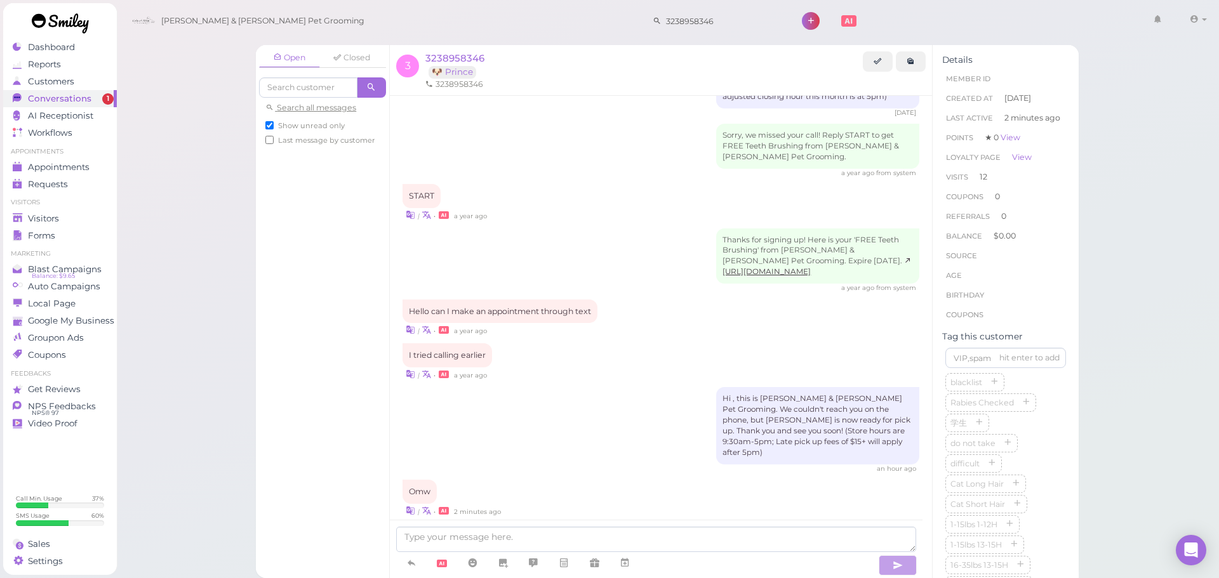
click at [323, 123] on span "Show unread only" at bounding box center [311, 125] width 67 height 9
click at [274, 123] on input "Show unread only" at bounding box center [269, 125] width 8 height 8
checkbox input "false"
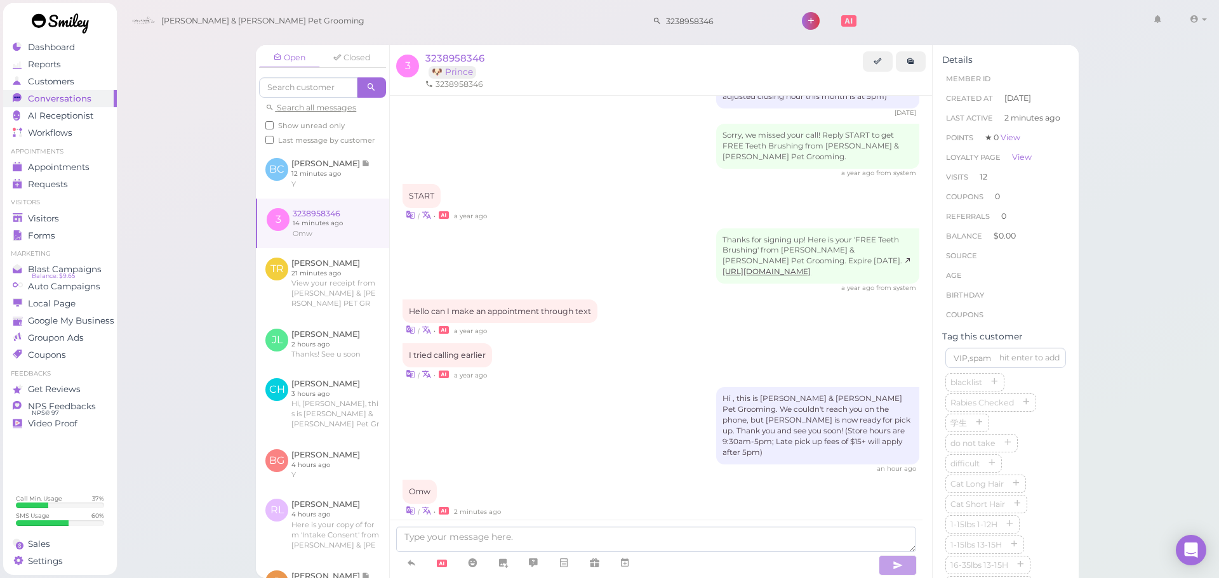
click at [630, 408] on div "Hi , this is Cody & Miley Pet Grooming. We couldn't reach you on the phone, but…" at bounding box center [660, 430] width 517 height 86
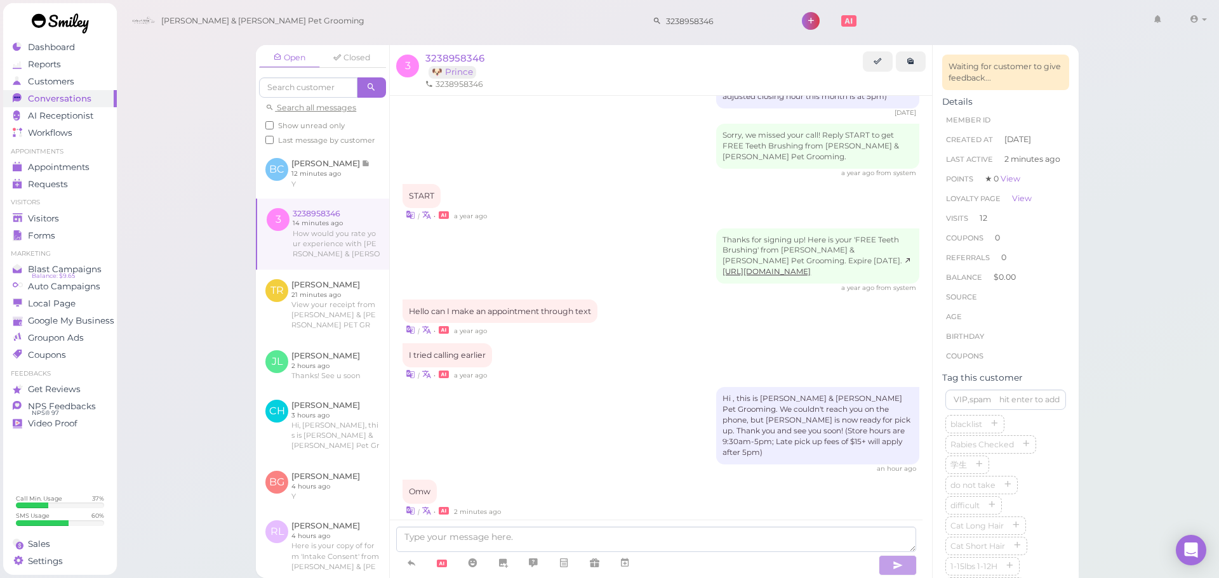
scroll to position [699, 0]
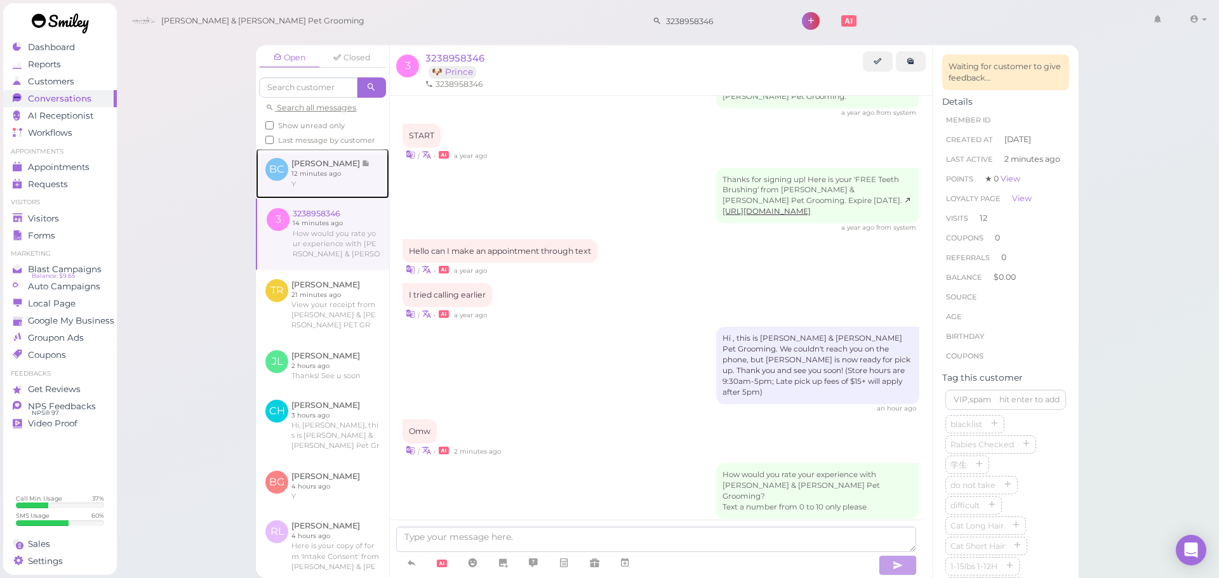
click at [343, 190] on link at bounding box center [322, 174] width 133 height 50
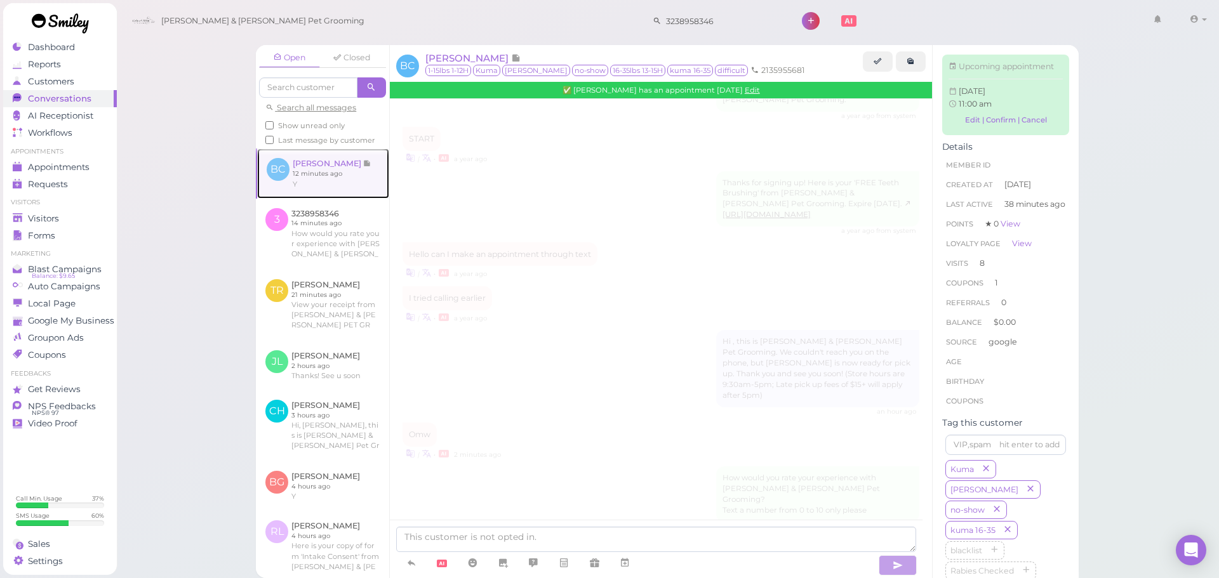
scroll to position [1502, 0]
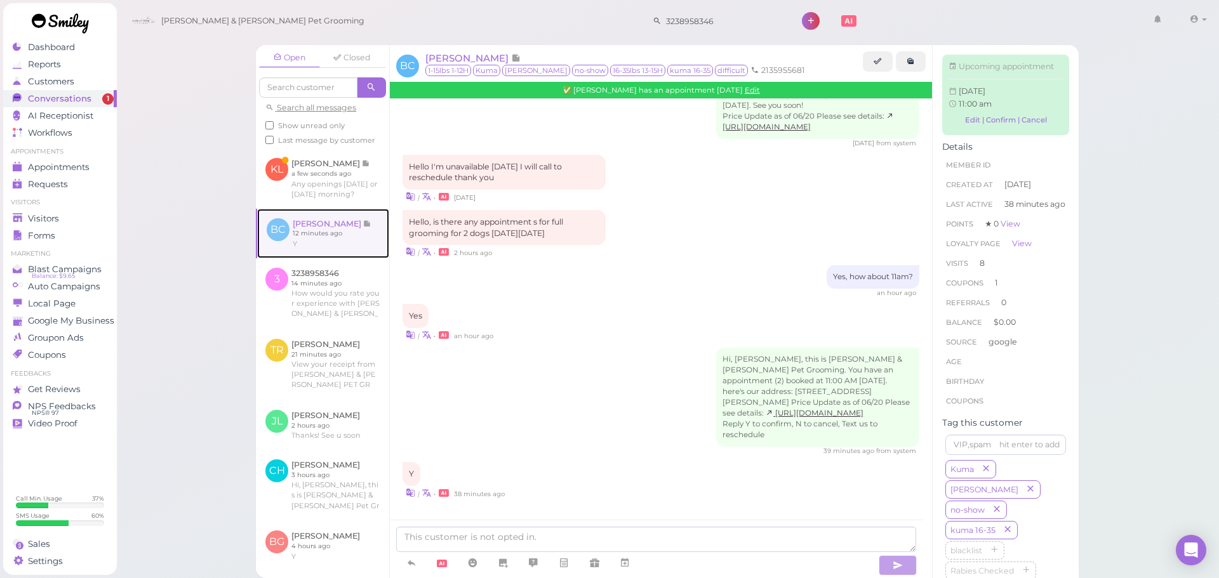
click at [333, 235] on link at bounding box center [323, 234] width 132 height 50
click at [341, 206] on link at bounding box center [322, 179] width 133 height 60
type textarea "Sure, would you like to do Friday 12pm?"
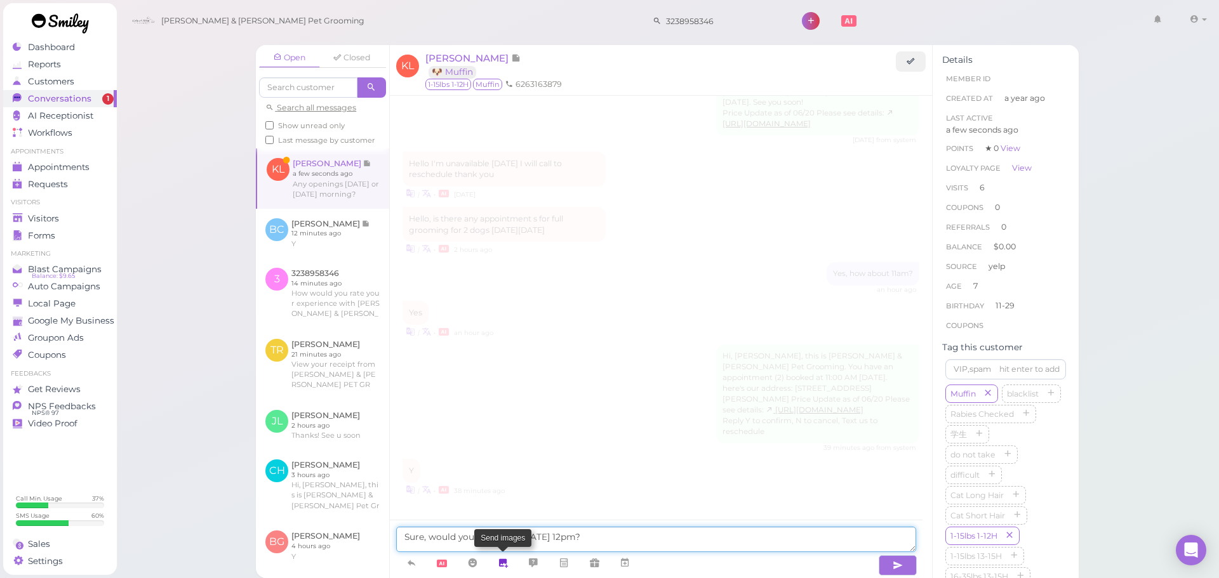
scroll to position [1776, 0]
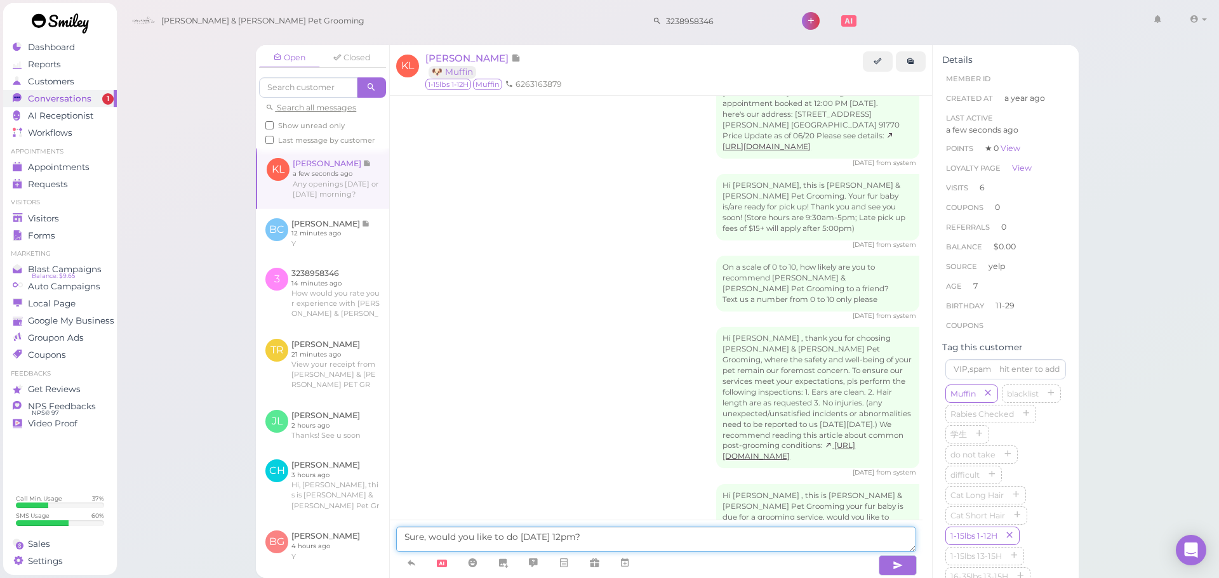
drag, startPoint x: 585, startPoint y: 533, endPoint x: 381, endPoint y: 527, distance: 203.2
click at [381, 527] on div "Open Closed Search all messages Show unread only Last message by customer KL Ke…" at bounding box center [667, 311] width 823 height 533
click at [552, 540] on textarea "We don't open on Sundays and tpday is fully booked" at bounding box center [656, 539] width 520 height 25
click at [668, 536] on textarea "We don't open on Sundays and today is fully booked" at bounding box center [656, 539] width 520 height 25
type textarea "We don't open on Sundays and today is fully booked unfortunately."
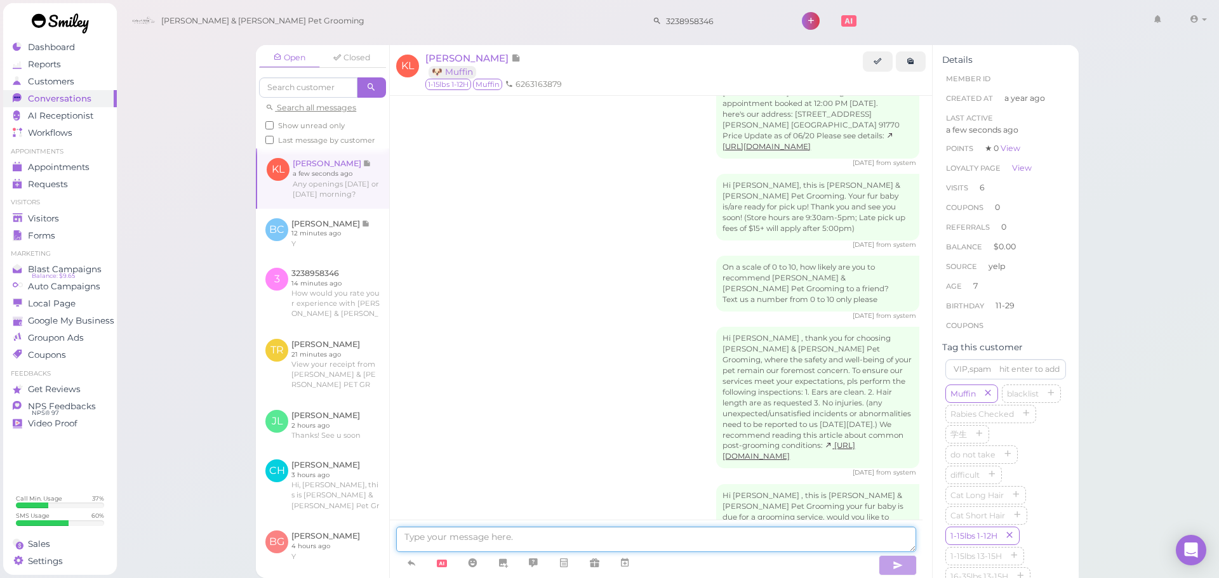
scroll to position [1817, 0]
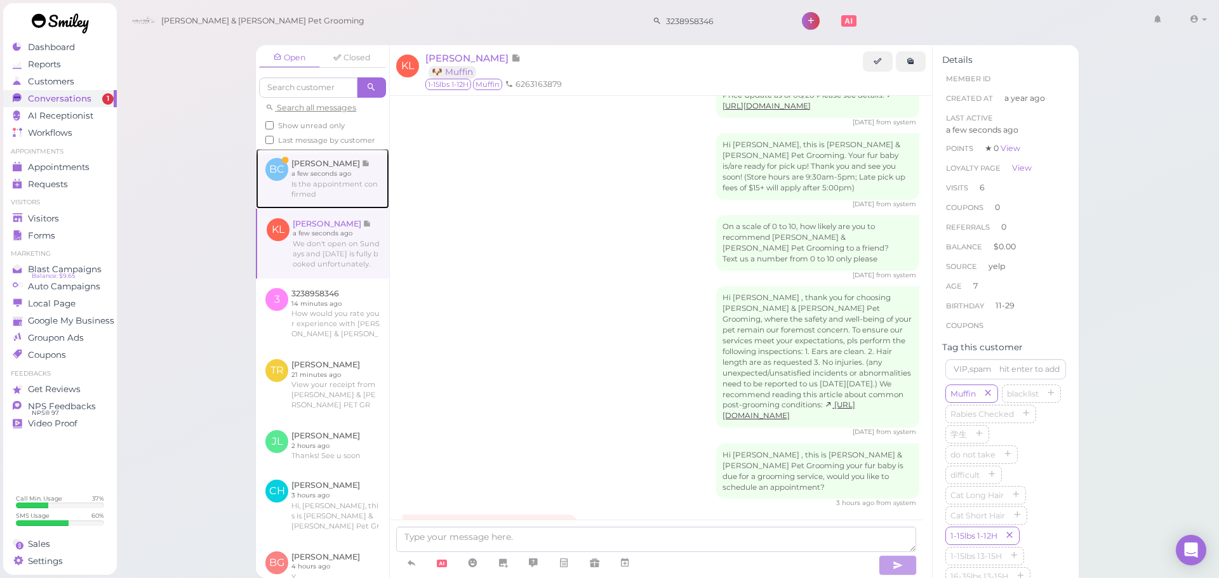
click at [316, 208] on link at bounding box center [322, 179] width 133 height 60
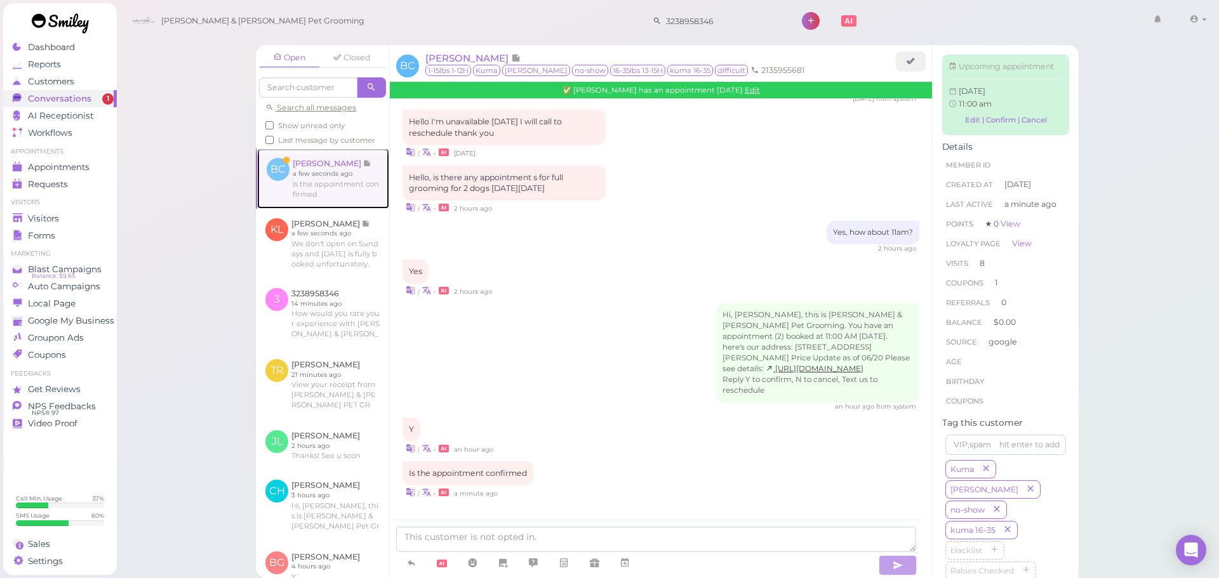
scroll to position [1496, 0]
click at [566, 329] on div "Hi, Bertha, this is Cody & Miley Pet Grooming. You have an appointment (2) book…" at bounding box center [660, 357] width 517 height 108
click at [643, 437] on div "Y | • an hour ago" at bounding box center [660, 436] width 517 height 37
click at [595, 541] on textarea at bounding box center [656, 539] width 520 height 25
type textarea "Yes"
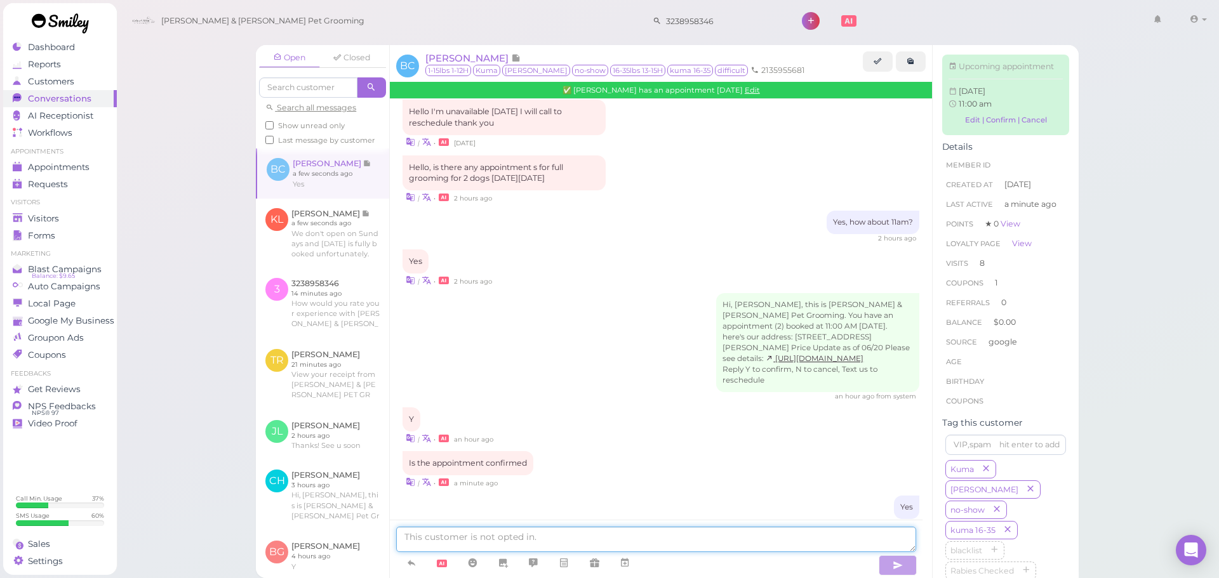
scroll to position [1526, 0]
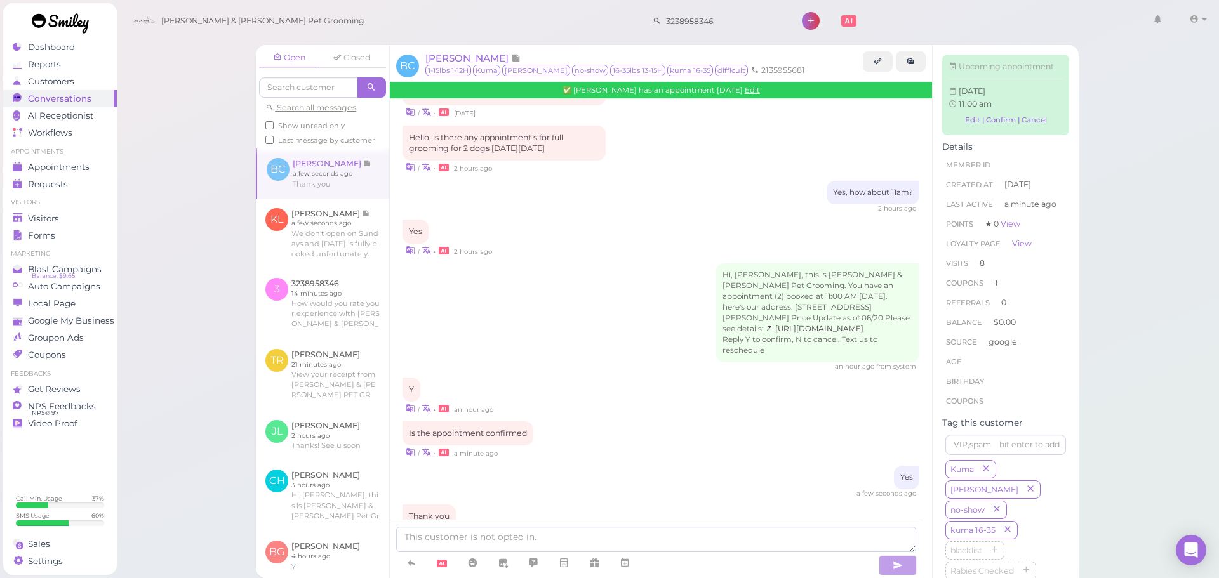
scroll to position [1579, 0]
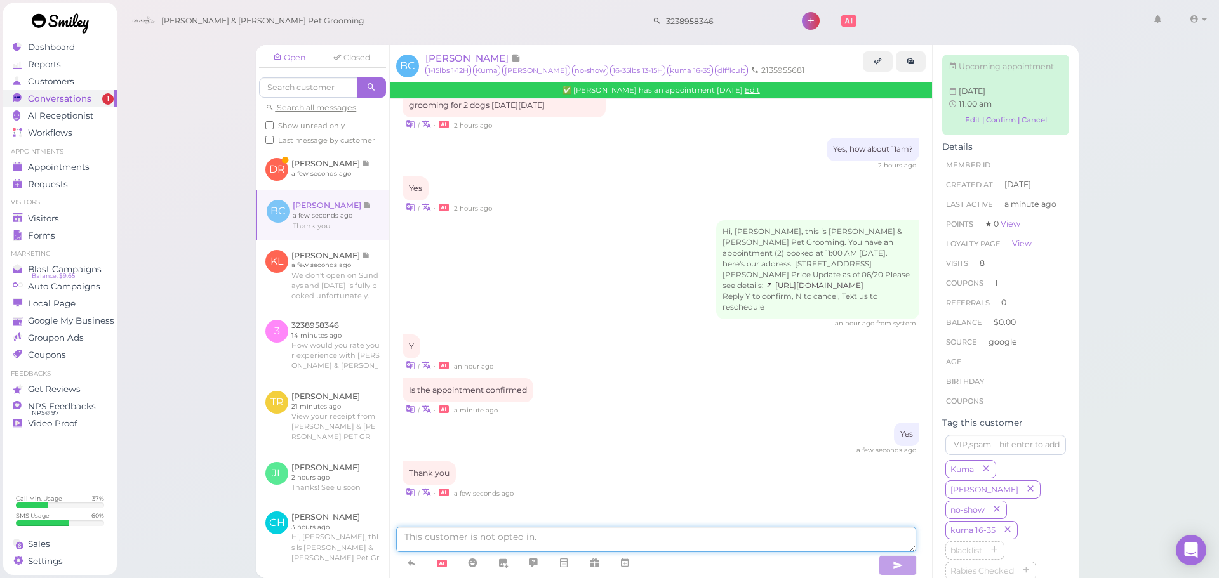
click at [518, 534] on textarea at bounding box center [656, 539] width 520 height 25
click at [340, 180] on link at bounding box center [322, 170] width 133 height 42
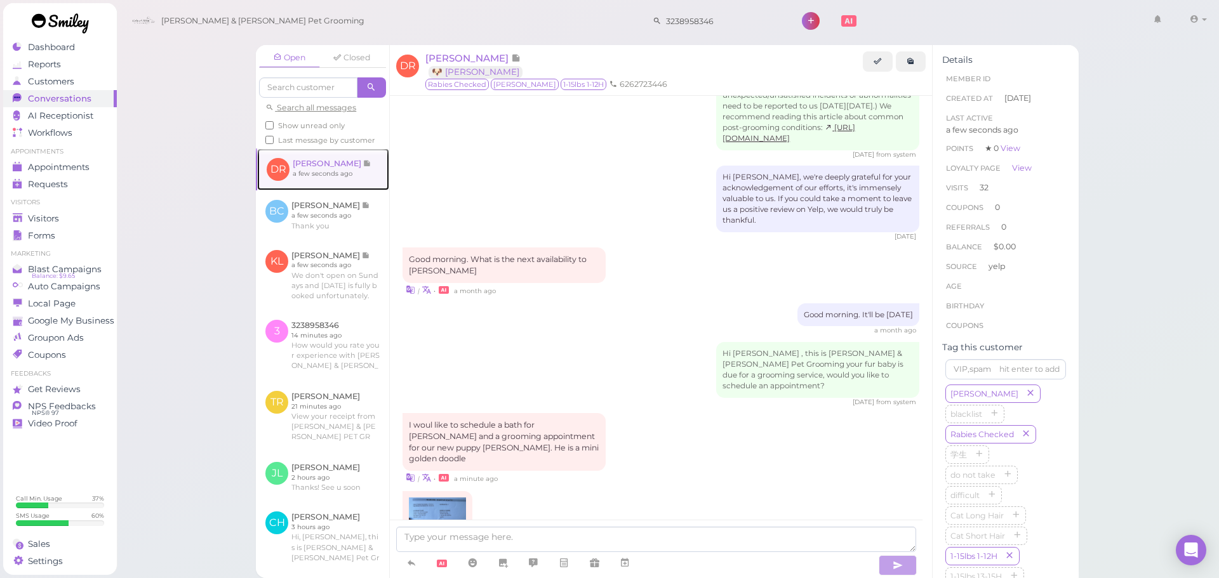
scroll to position [1459, 0]
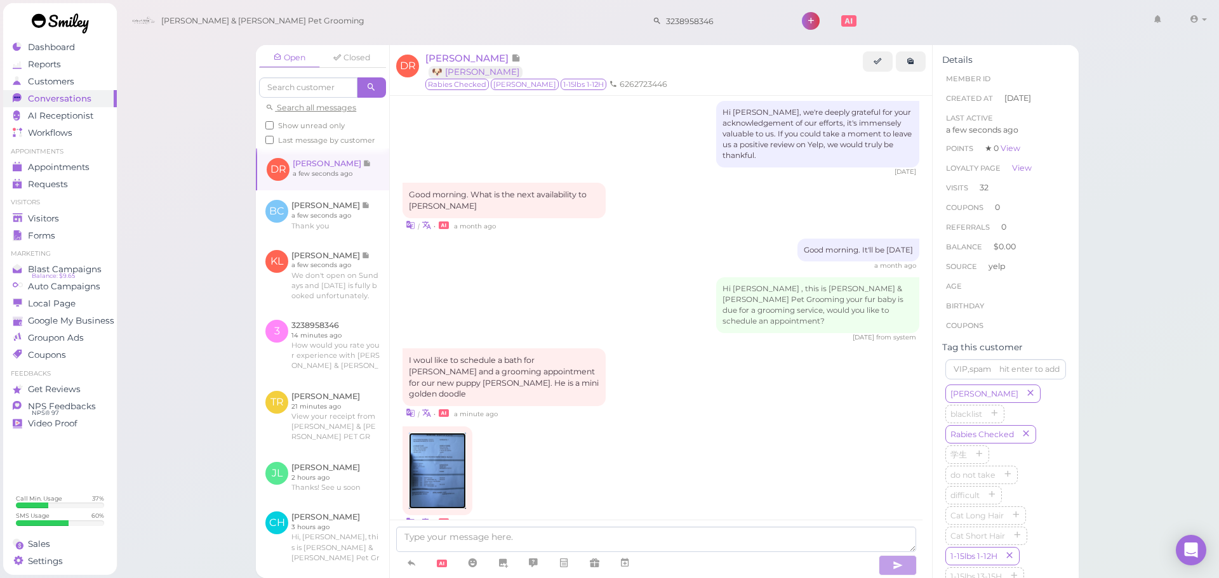
click at [455, 433] on img at bounding box center [437, 471] width 57 height 76
click at [630, 569] on icon at bounding box center [624, 563] width 10 height 13
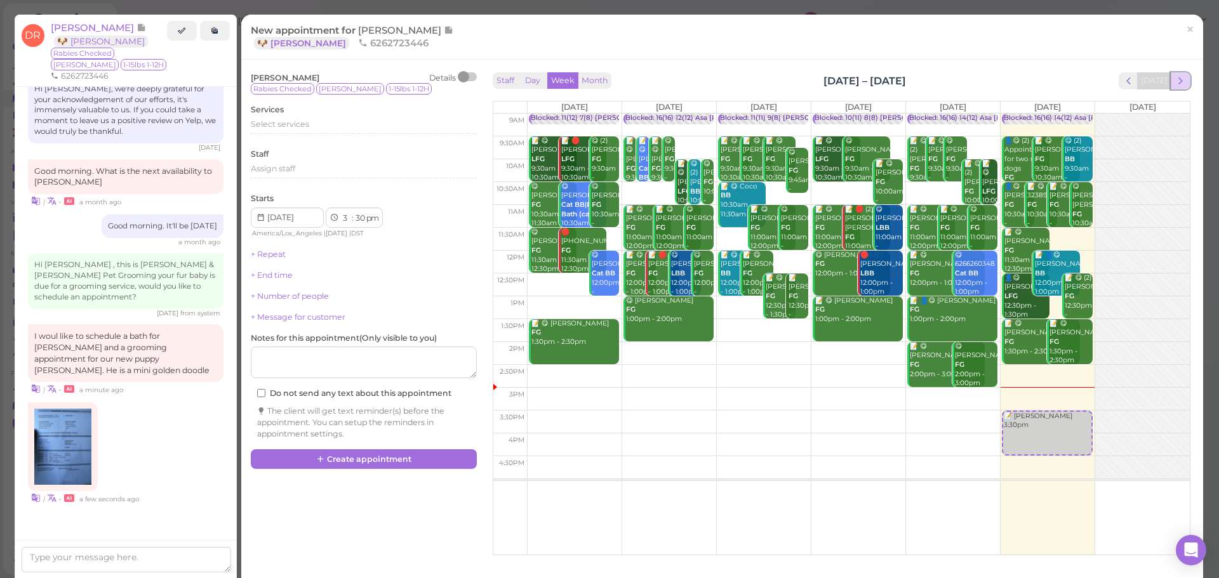
click at [1174, 79] on span "next" at bounding box center [1180, 81] width 12 height 12
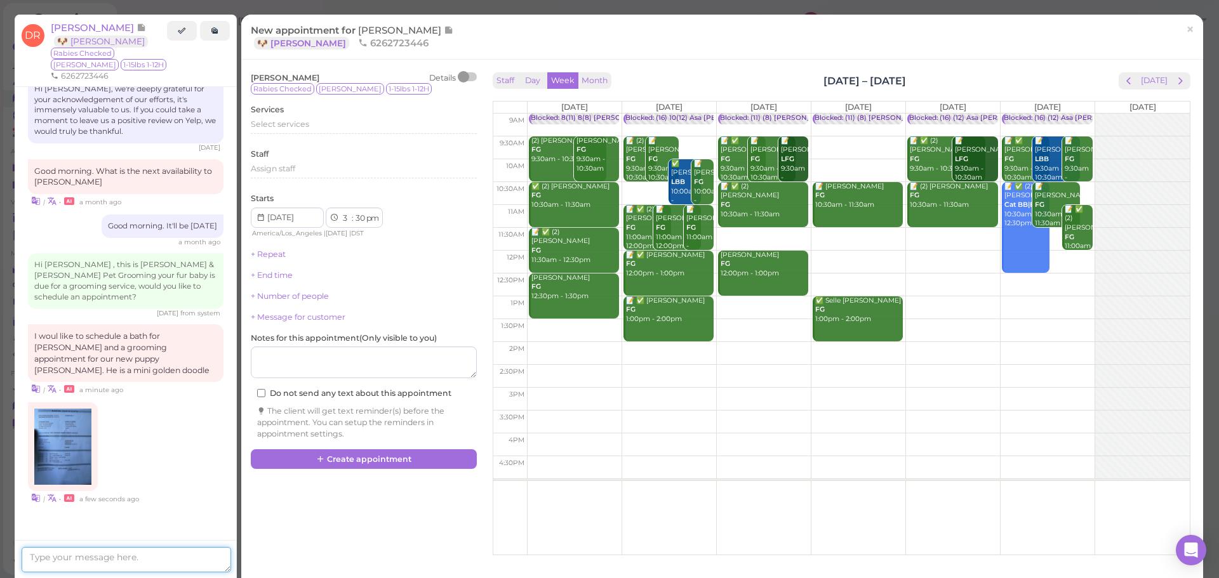
click at [145, 554] on textarea at bounding box center [126, 559] width 209 height 25
click at [119, 557] on textarea "How about next Tueday" at bounding box center [126, 559] width 209 height 25
click at [171, 559] on textarea "How about next Tuesday" at bounding box center [126, 559] width 209 height 25
click at [188, 564] on textarea "How about next Tuesday at" at bounding box center [126, 559] width 209 height 25
type textarea "How about next Tuesday at 9:30am?"
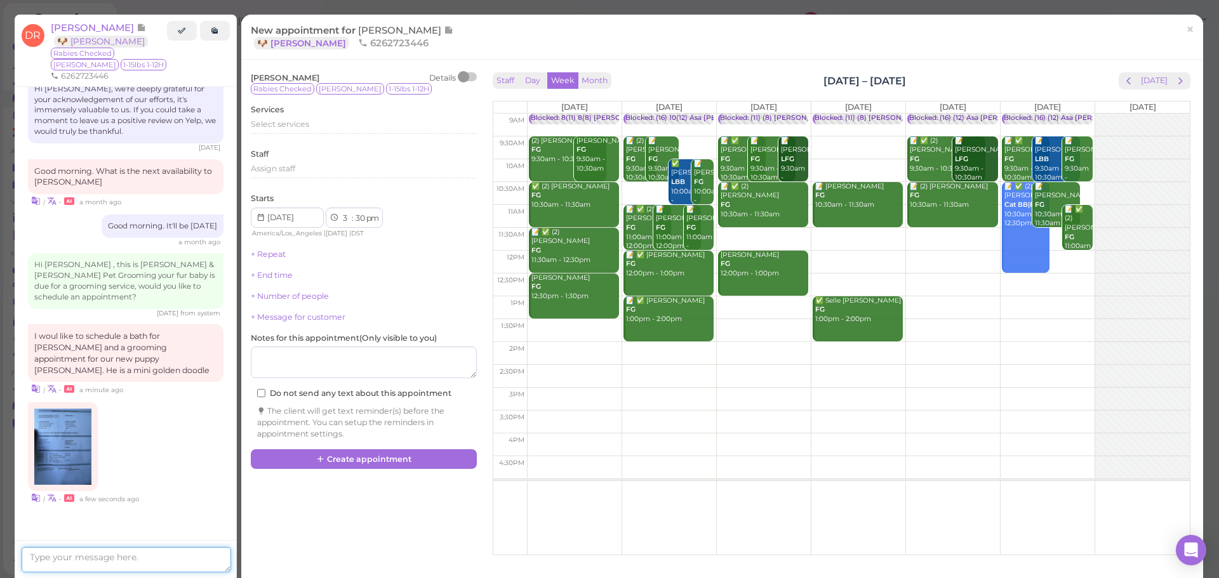
scroll to position [1547, 0]
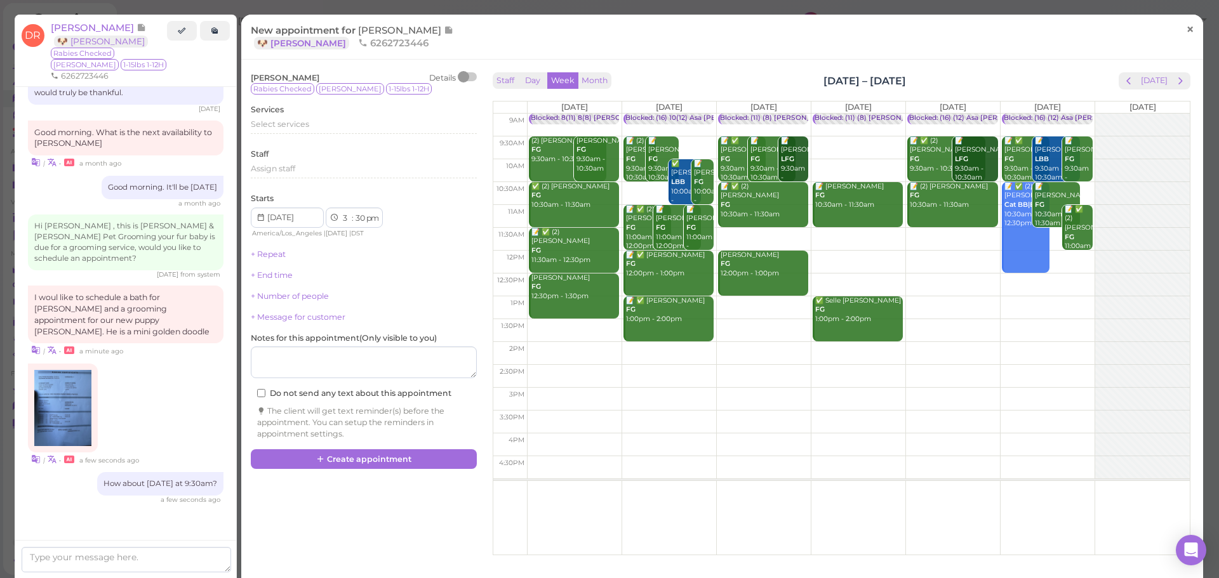
click at [1186, 38] on span "×" at bounding box center [1190, 29] width 8 height 18
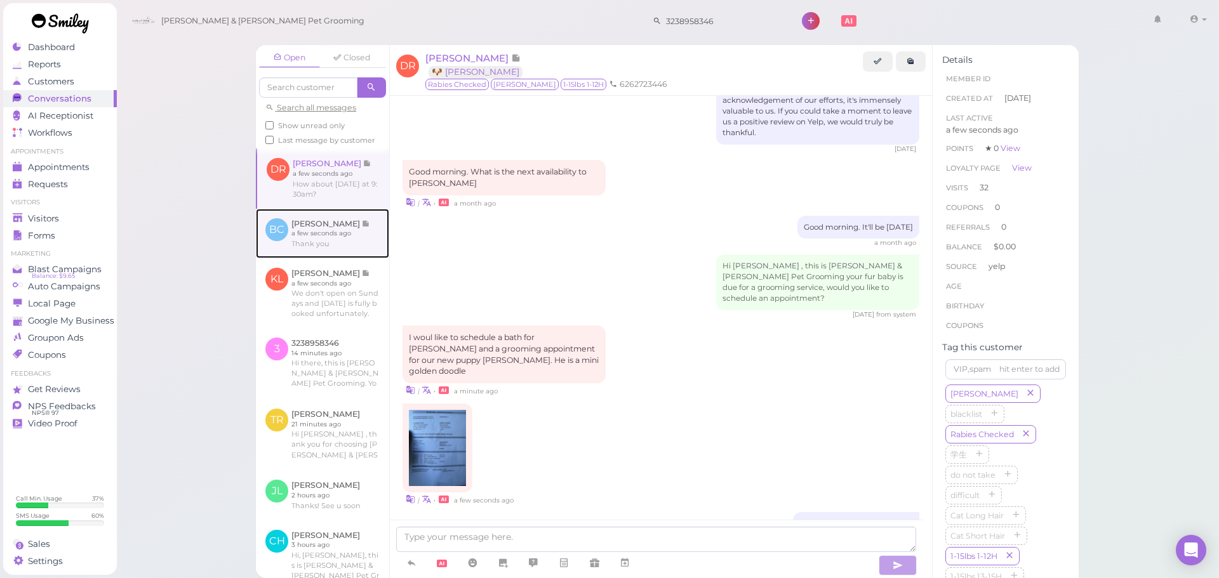
click at [320, 253] on link at bounding box center [322, 234] width 133 height 50
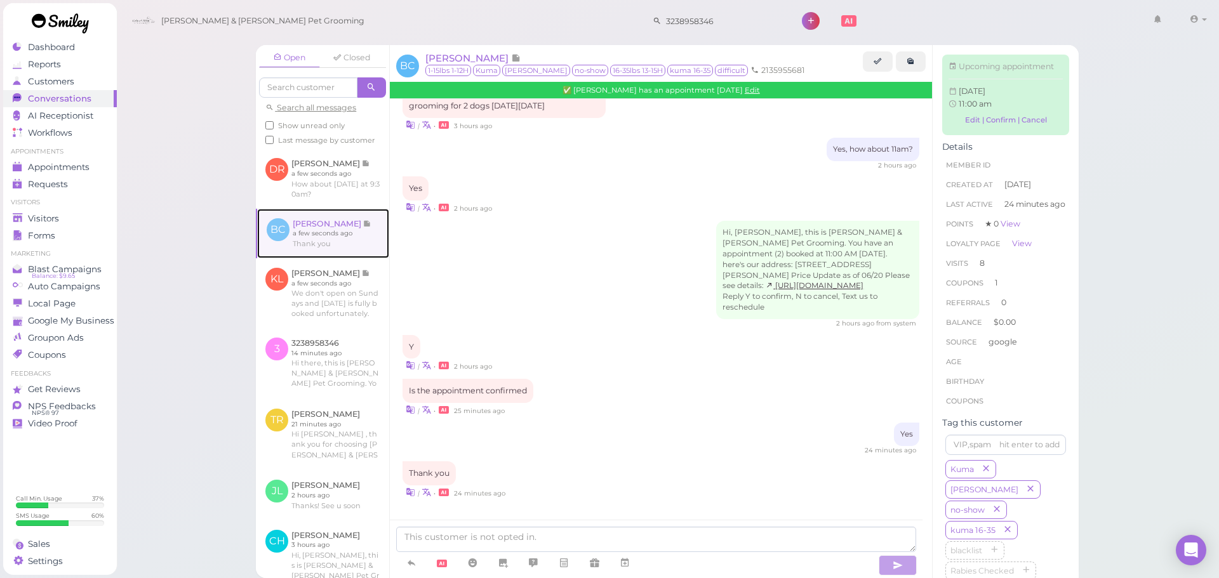
scroll to position [1486, 0]
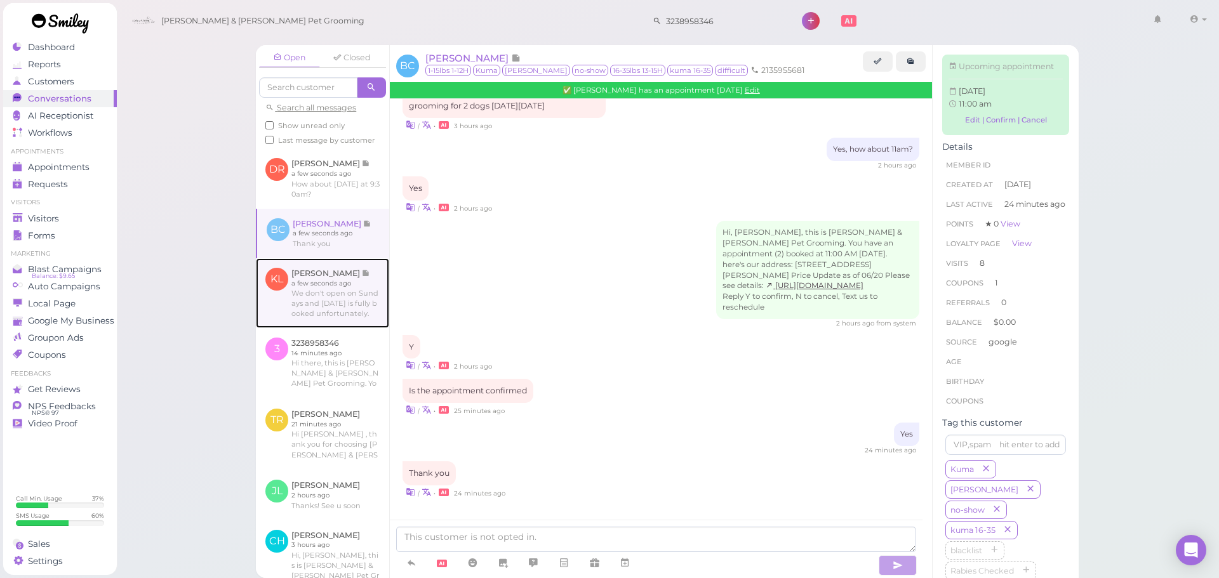
click at [321, 317] on link at bounding box center [322, 293] width 133 height 70
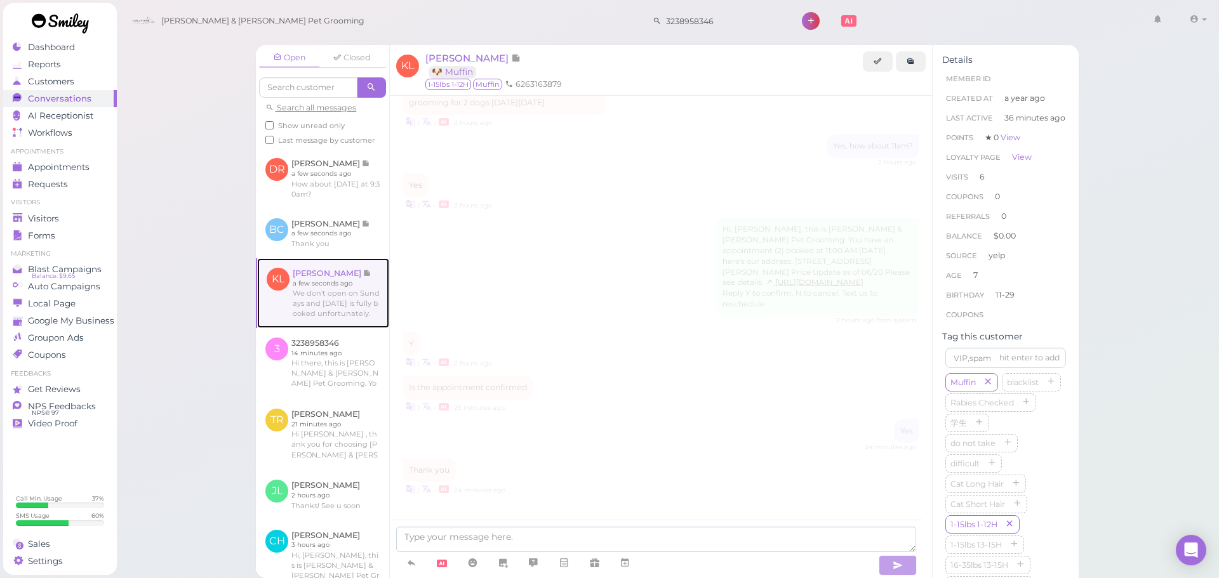
scroll to position [1754, 0]
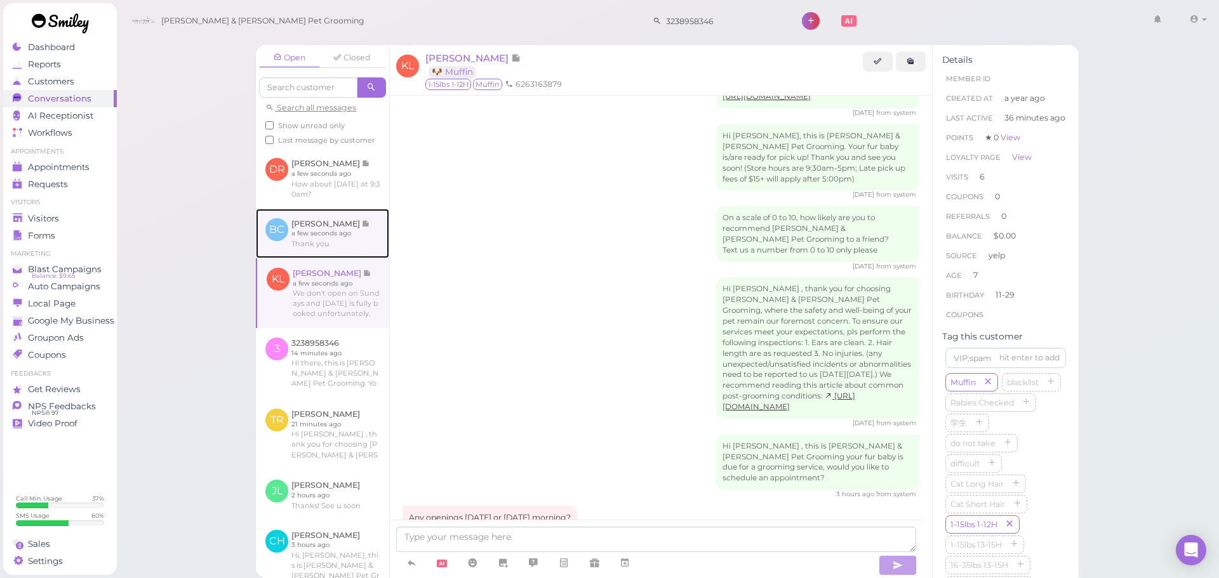
click at [338, 229] on link at bounding box center [322, 234] width 133 height 50
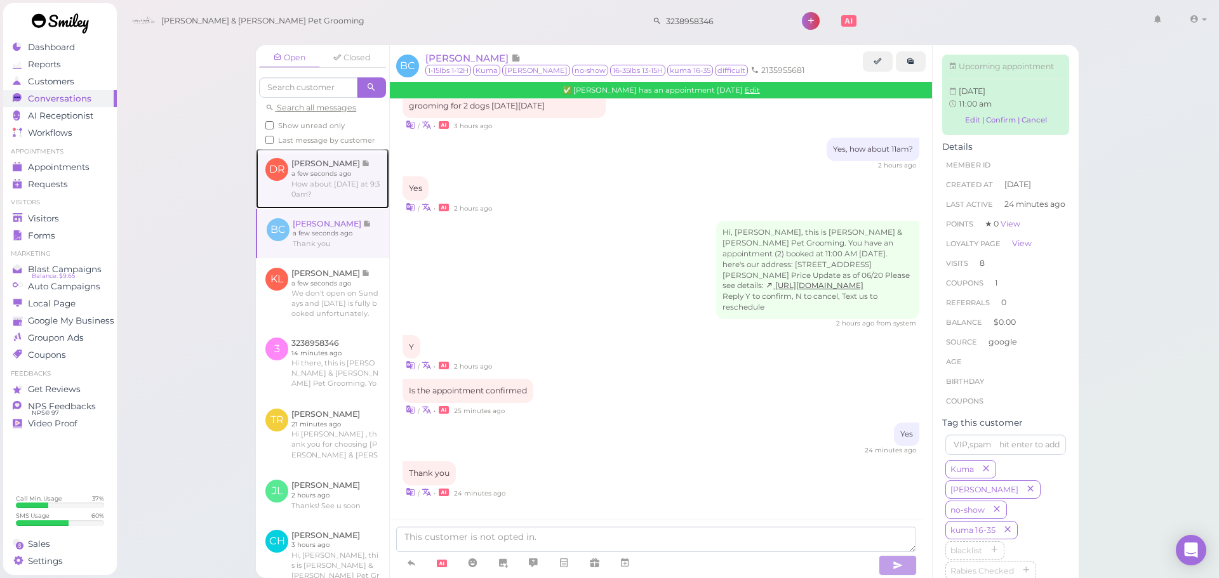
click at [344, 205] on link at bounding box center [322, 179] width 133 height 60
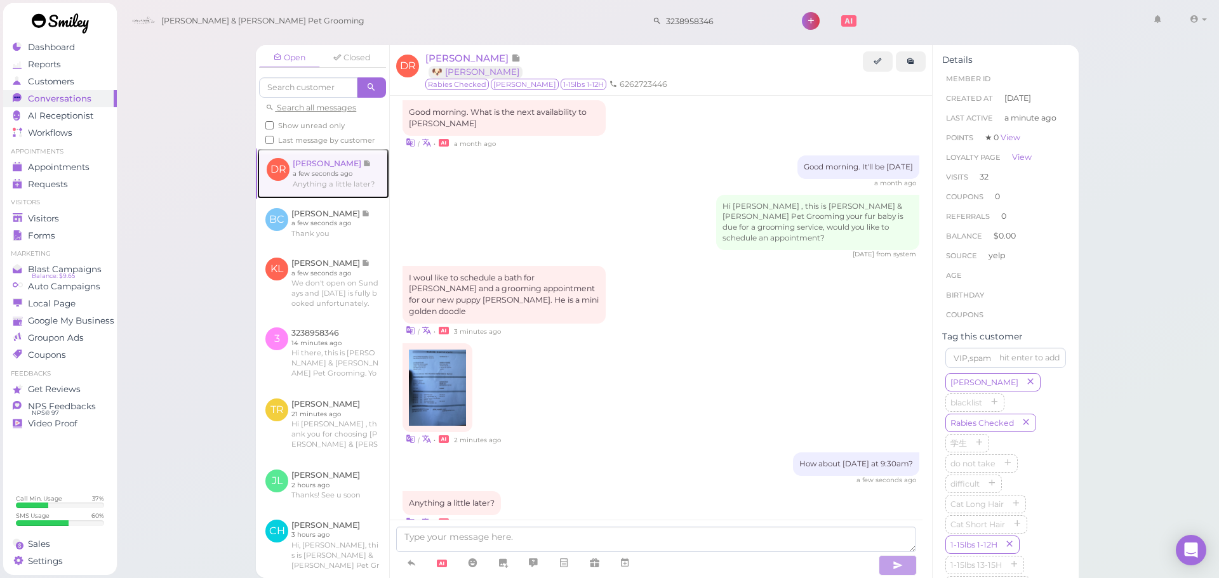
scroll to position [1542, 0]
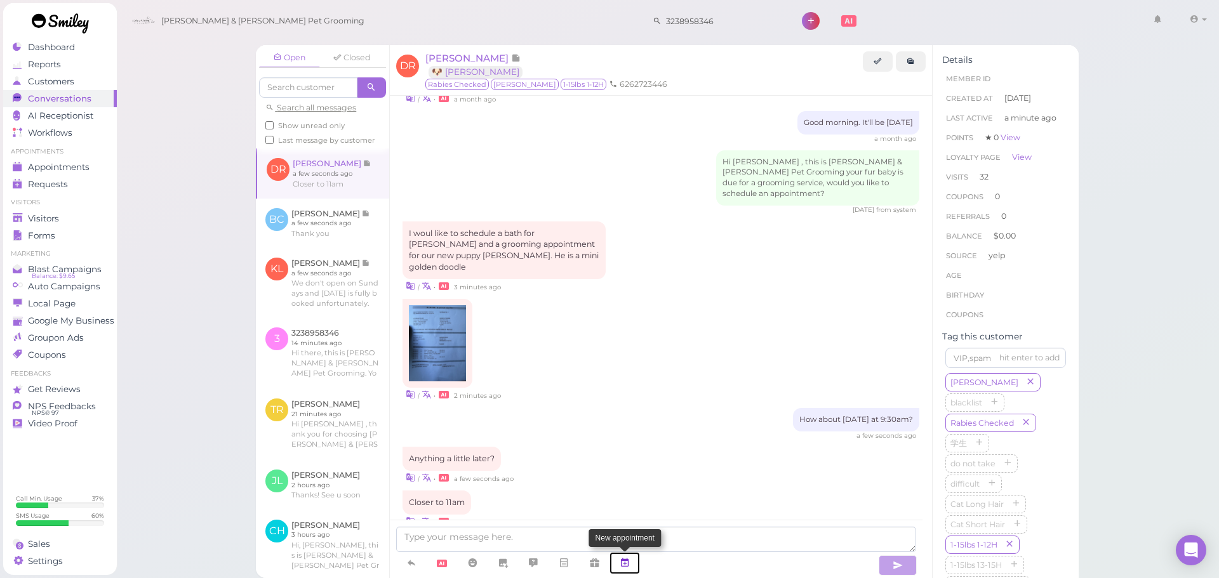
click at [622, 564] on icon at bounding box center [624, 563] width 10 height 13
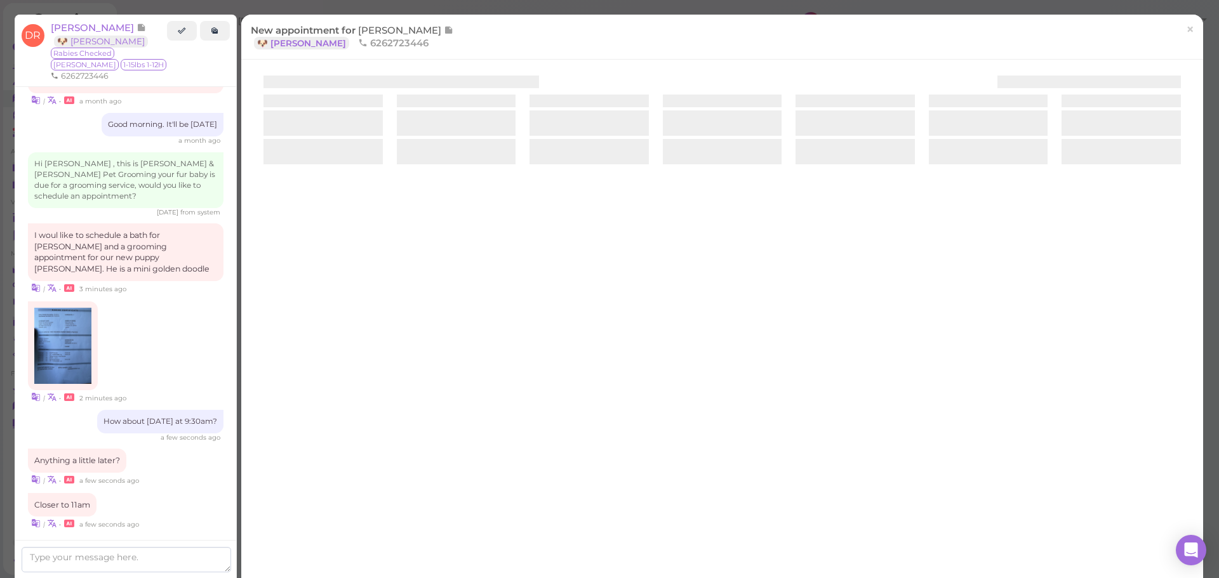
scroll to position [1600, 0]
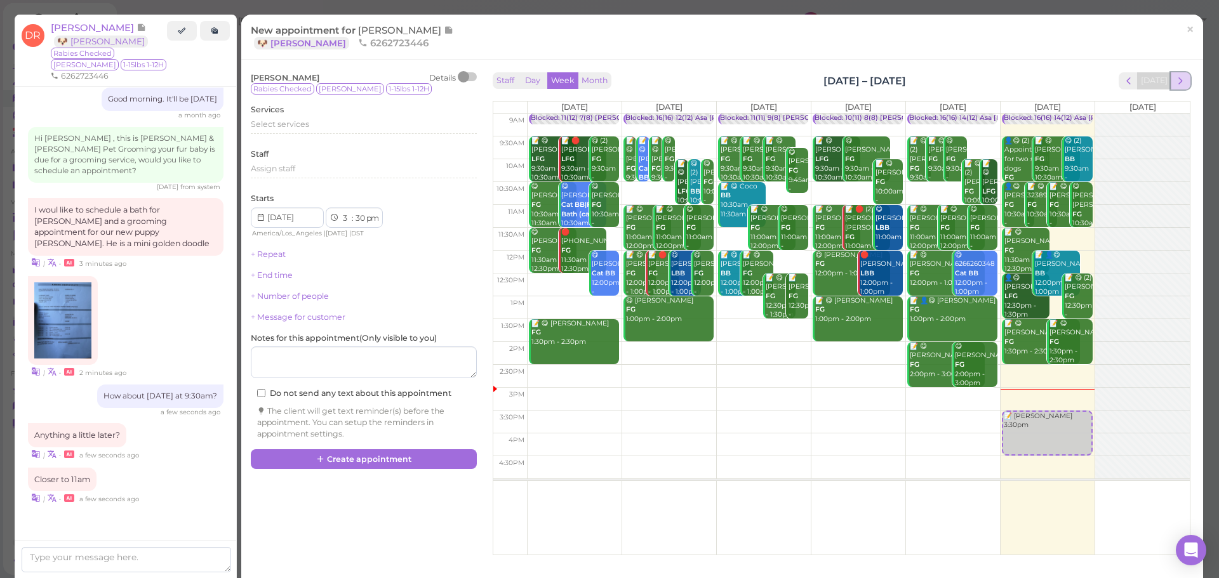
click at [1176, 86] on span "next" at bounding box center [1180, 81] width 12 height 12
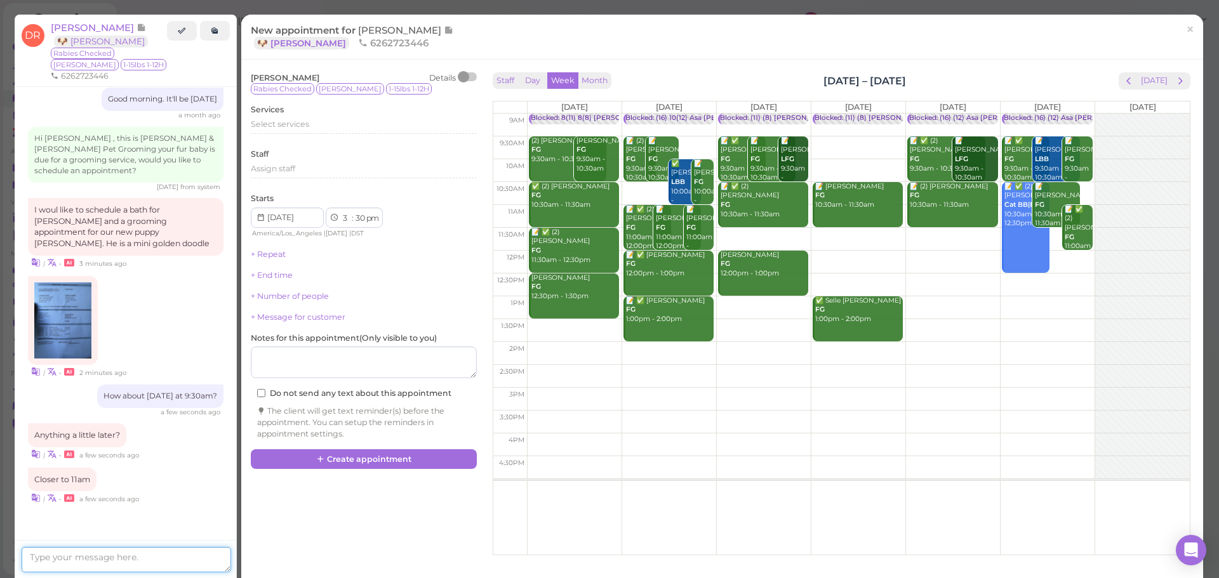
click at [145, 555] on textarea at bounding box center [126, 559] width 209 height 25
type textarea "10:30am okay?"
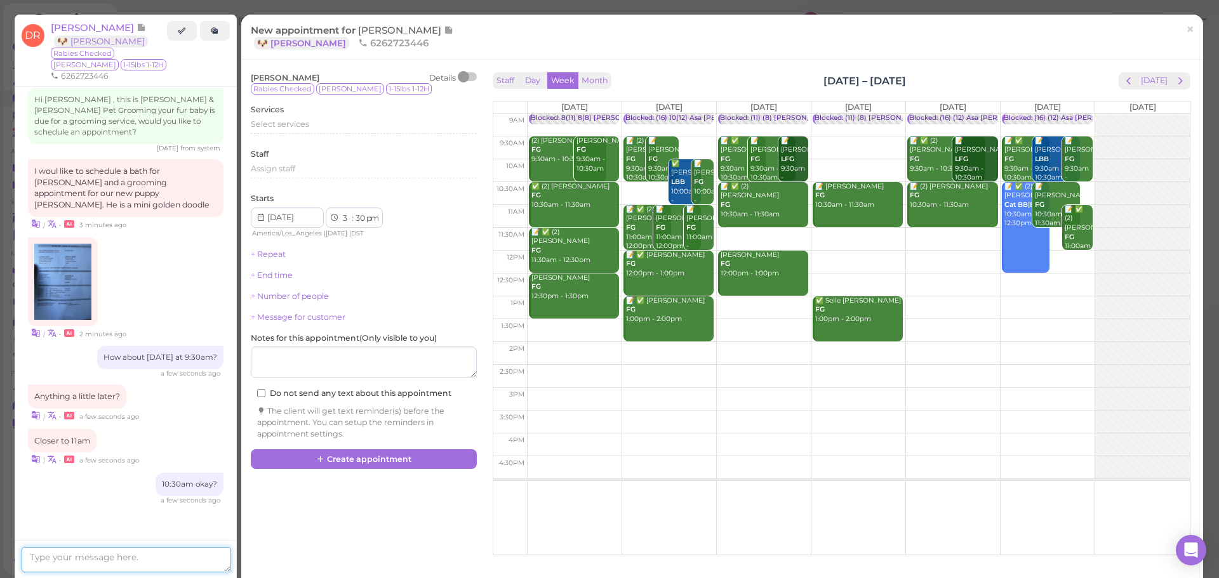
click at [136, 560] on textarea at bounding box center [126, 559] width 209 height 25
click at [1186, 41] on link "×" at bounding box center [1189, 30] width 23 height 30
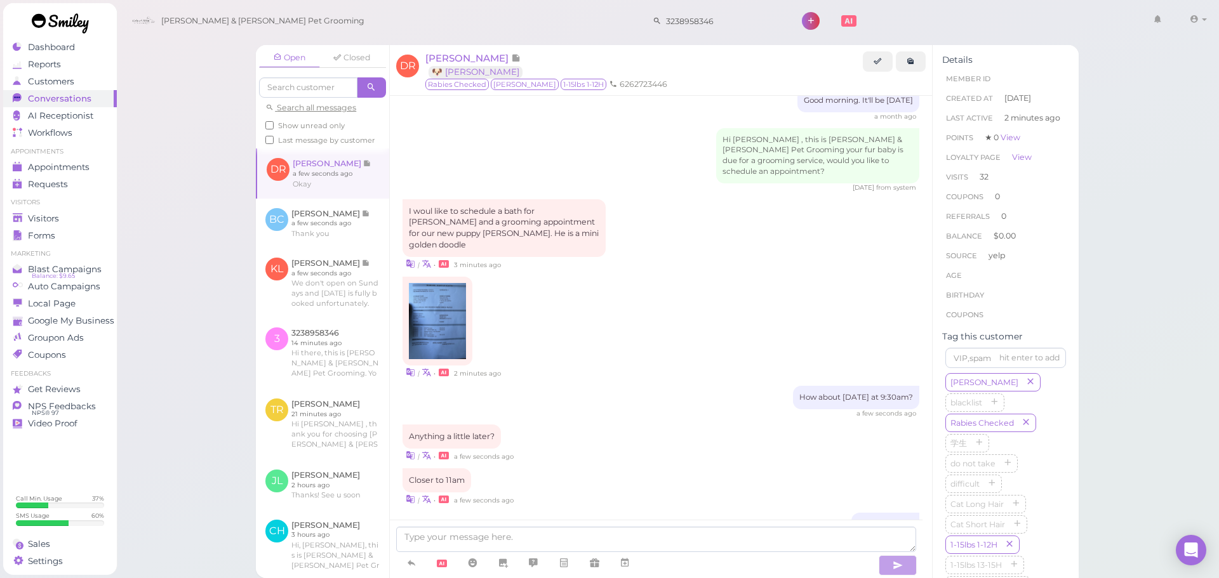
scroll to position [1624, 0]
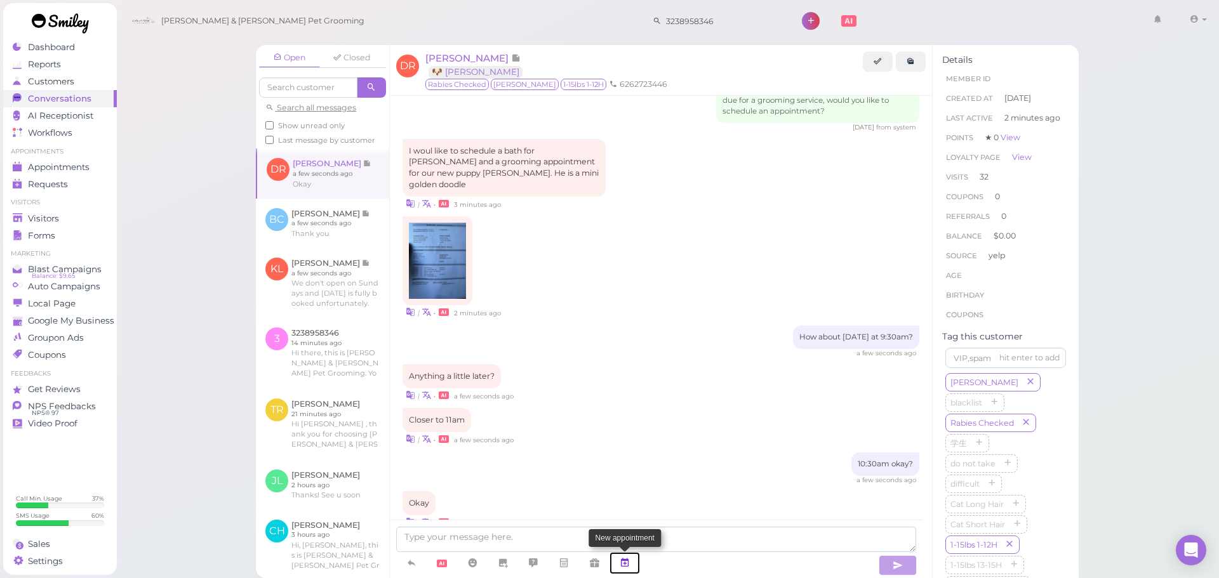
click at [621, 557] on icon at bounding box center [624, 563] width 10 height 13
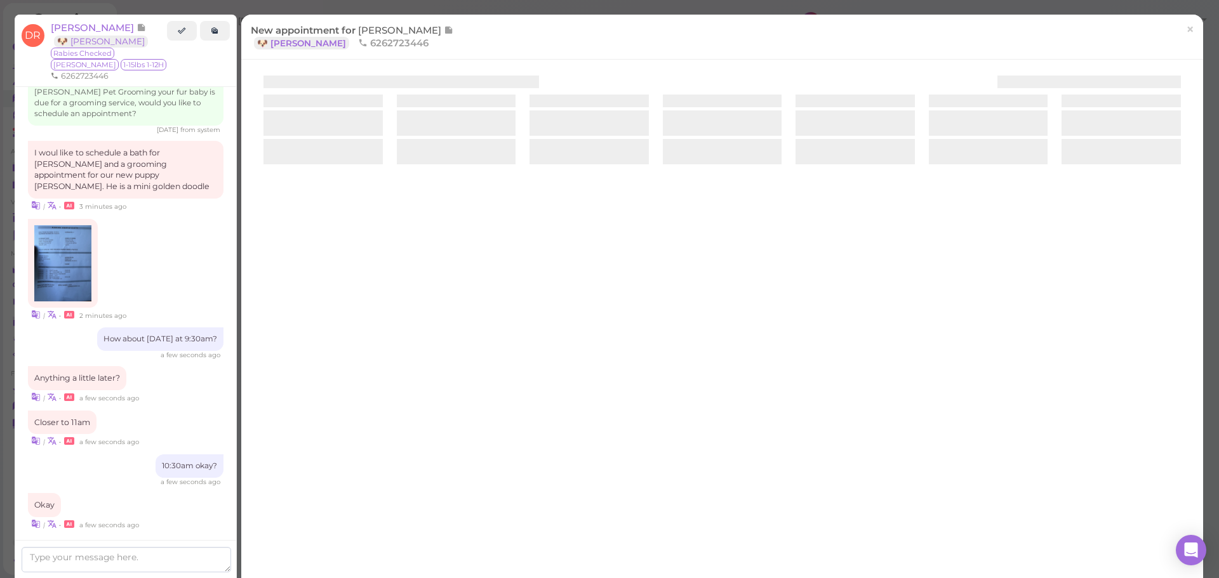
scroll to position [1683, 0]
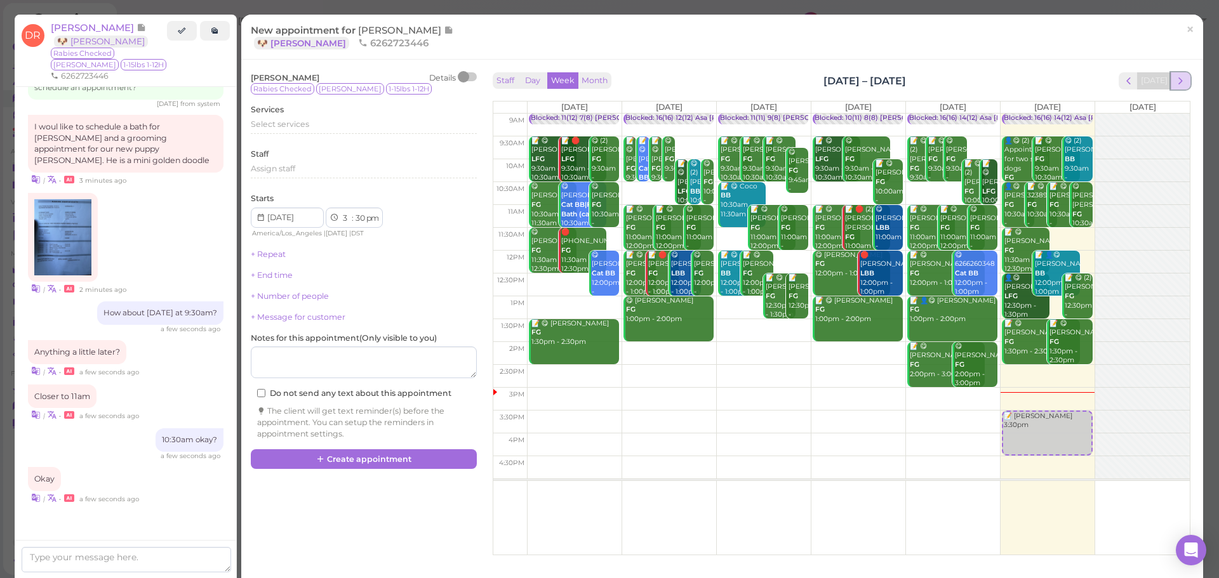
click at [1174, 77] on span "next" at bounding box center [1180, 81] width 12 height 12
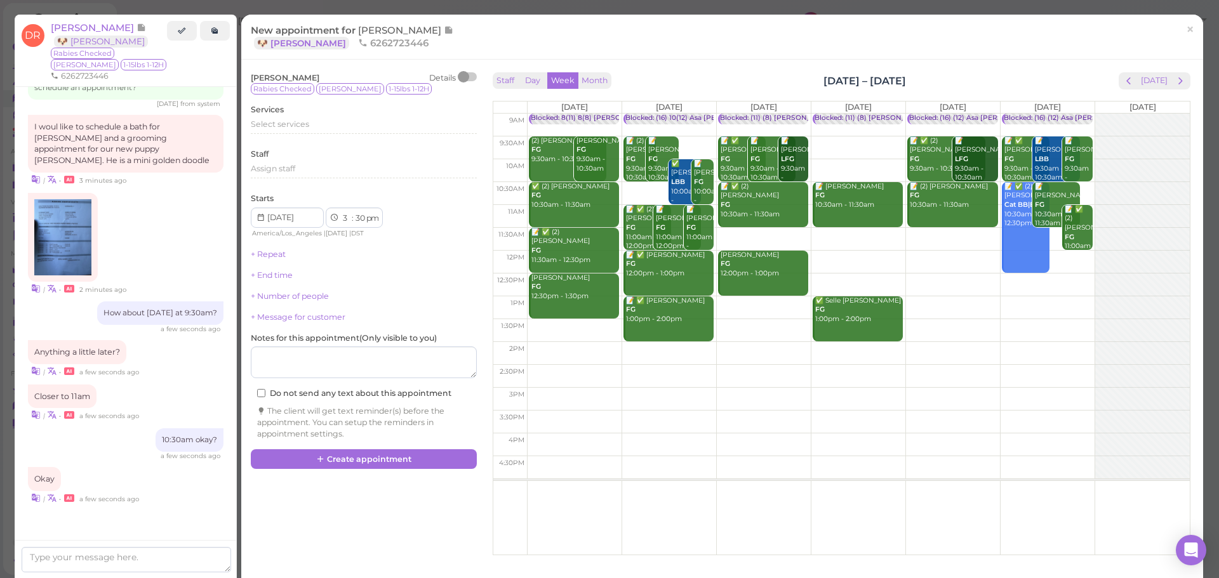
click at [712, 209] on td at bounding box center [858, 216] width 663 height 23
type input "2025-09-23"
select select "11"
select select "00"
select select "am"
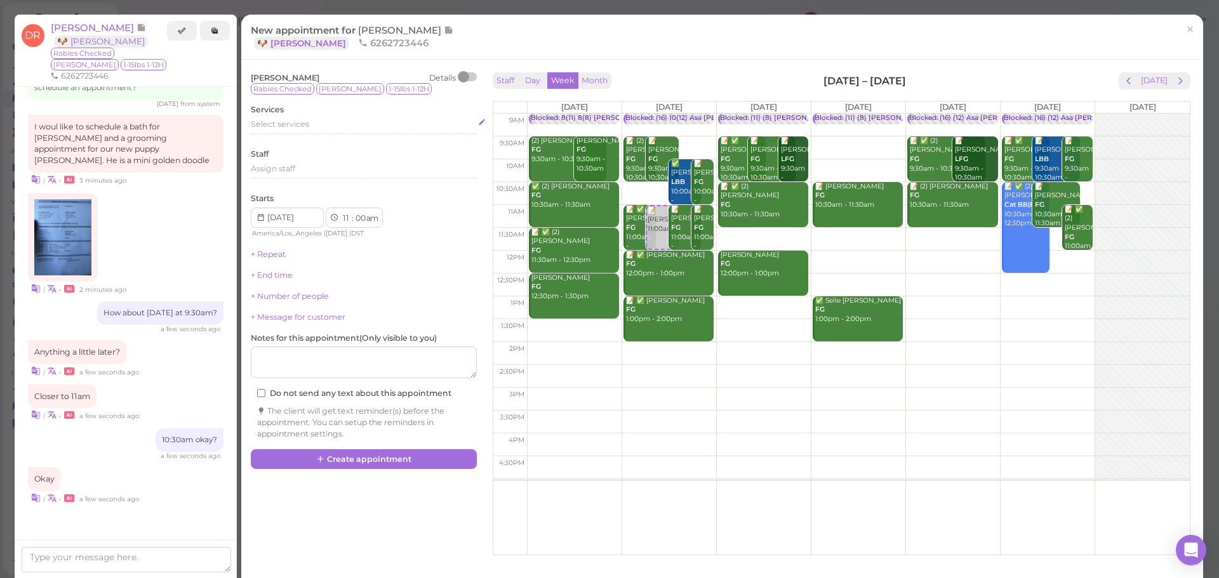
click at [301, 127] on span "Select services" at bounding box center [280, 124] width 58 height 10
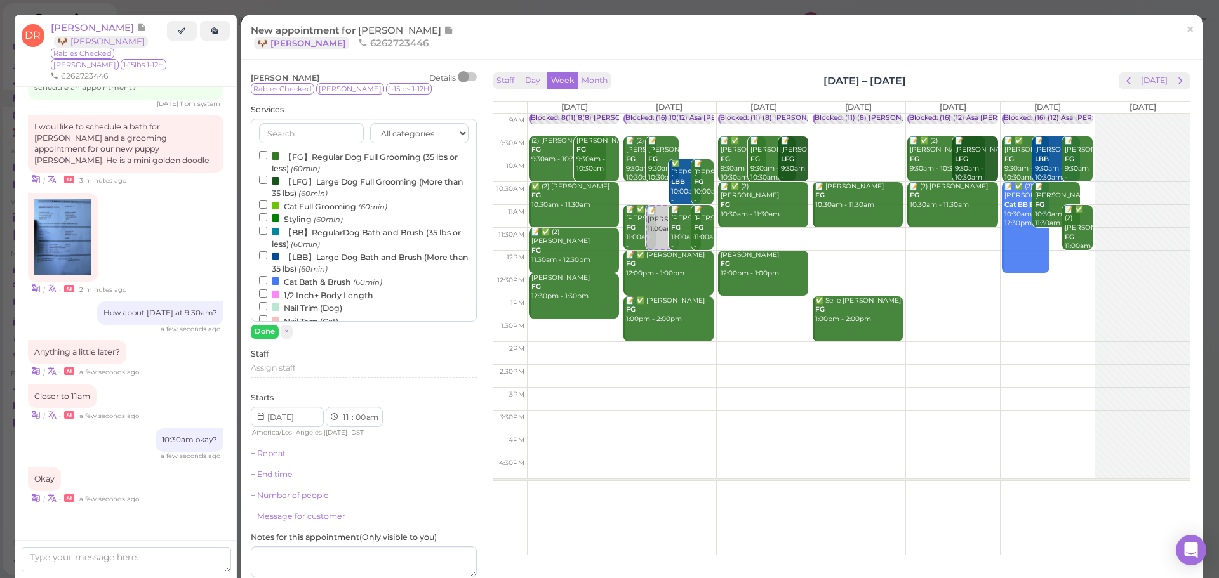
click at [303, 156] on label "【FG】Regular Dog Full Grooming (35 lbs or less) (60min)" at bounding box center [363, 162] width 209 height 25
click at [267, 156] on input "【FG】Regular Dog Full Grooming (35 lbs or less) (60min)" at bounding box center [263, 155] width 8 height 8
click at [304, 232] on label "【BB】RegularDog Bath and Brush (35 lbs or less) (60min)" at bounding box center [363, 237] width 209 height 25
click at [267, 232] on input "【BB】RegularDog Bath and Brush (35 lbs or less) (60min)" at bounding box center [263, 231] width 8 height 8
select select "1"
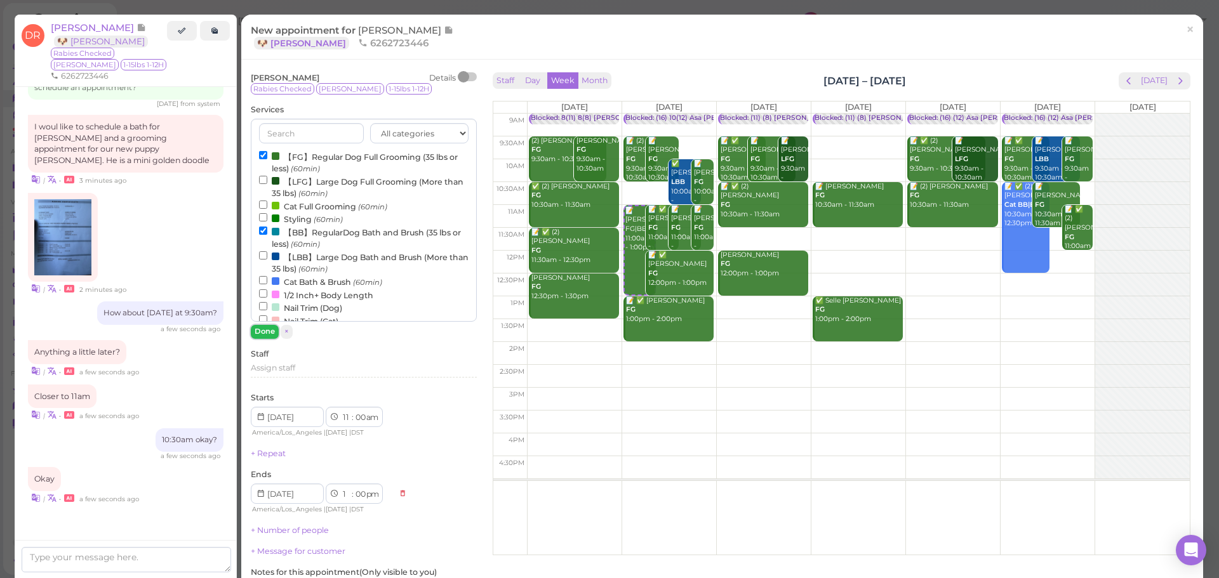
click at [256, 334] on button "Done" at bounding box center [265, 331] width 28 height 13
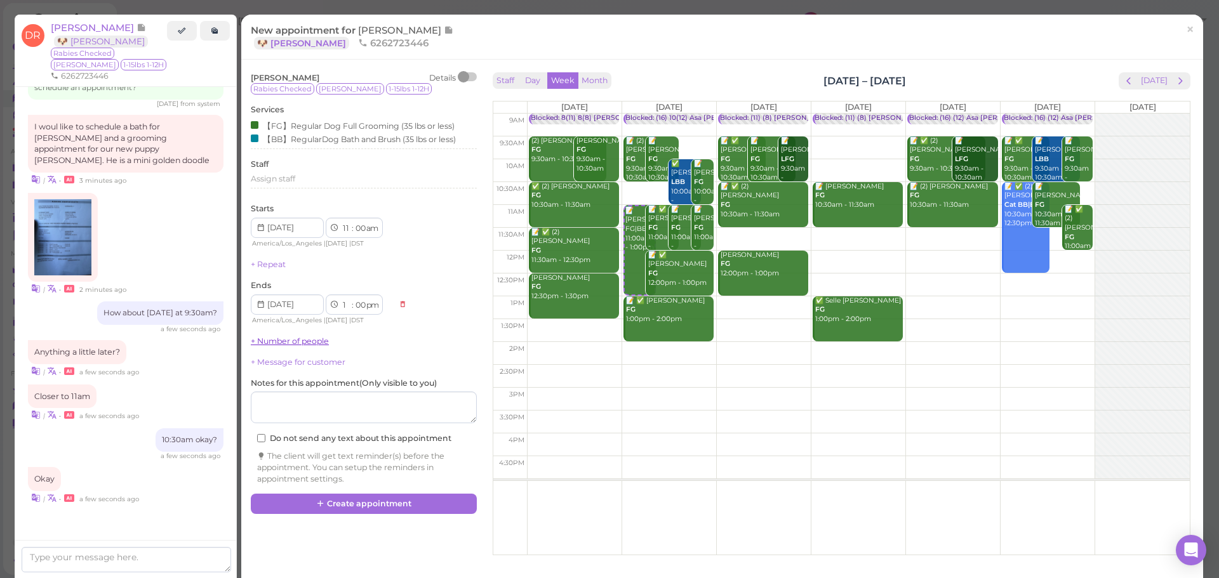
click at [269, 342] on link "+ Number of people" at bounding box center [290, 341] width 78 height 10
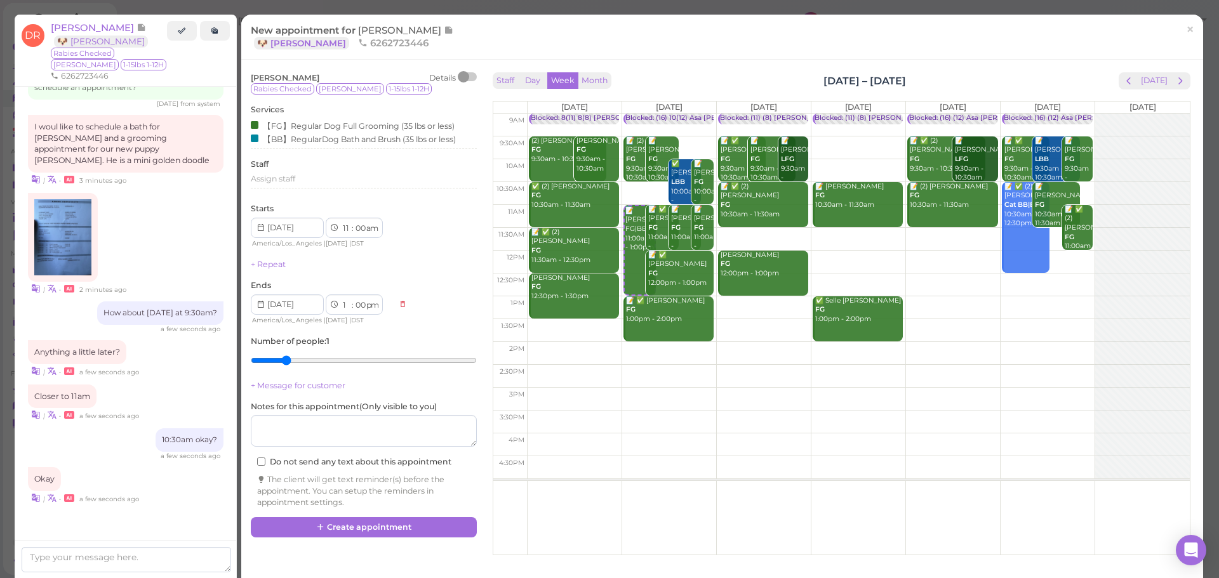
drag, startPoint x: 264, startPoint y: 359, endPoint x: 277, endPoint y: 361, distance: 13.5
type input "2"
click at [277, 361] on input "range" at bounding box center [364, 360] width 226 height 20
click at [366, 522] on button "Create appointment" at bounding box center [364, 527] width 226 height 20
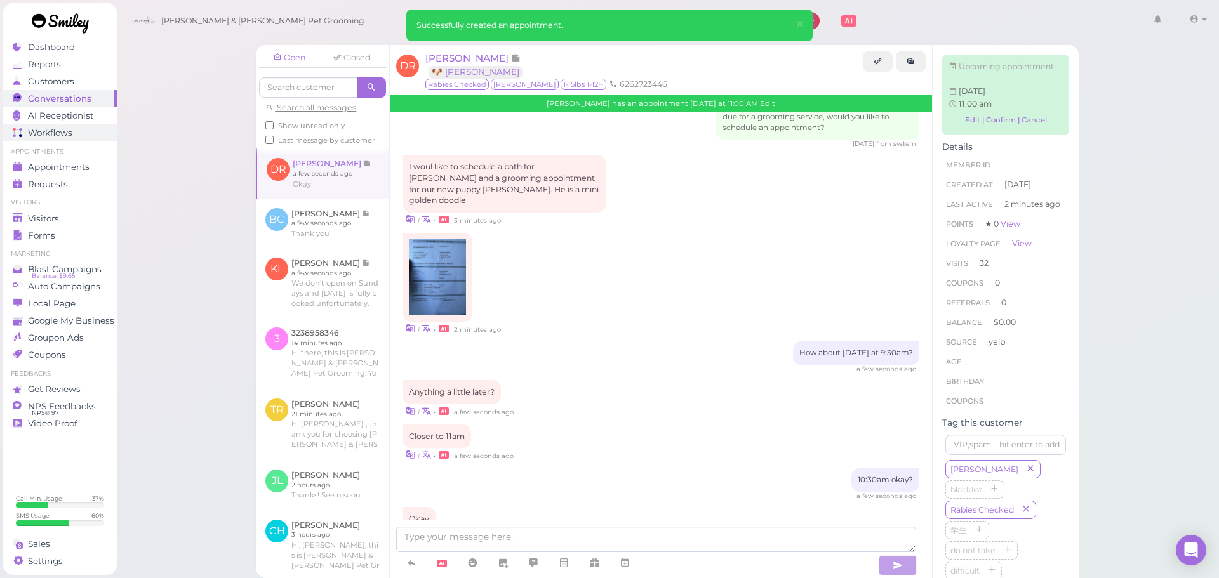
scroll to position [1756, 0]
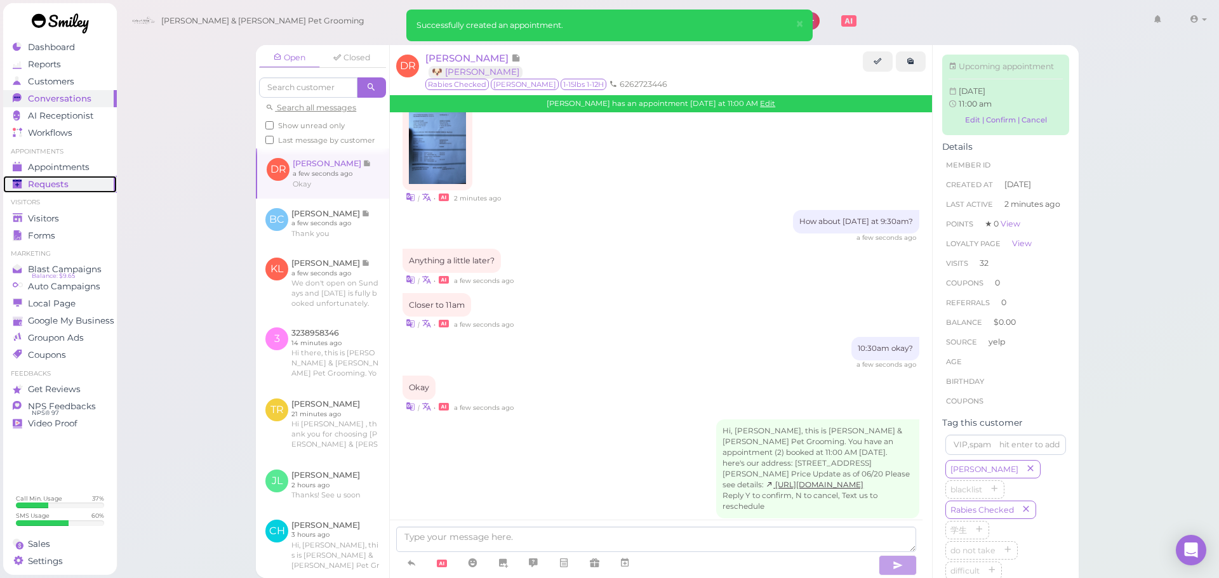
click at [59, 177] on link "Requests 0" at bounding box center [60, 184] width 114 height 17
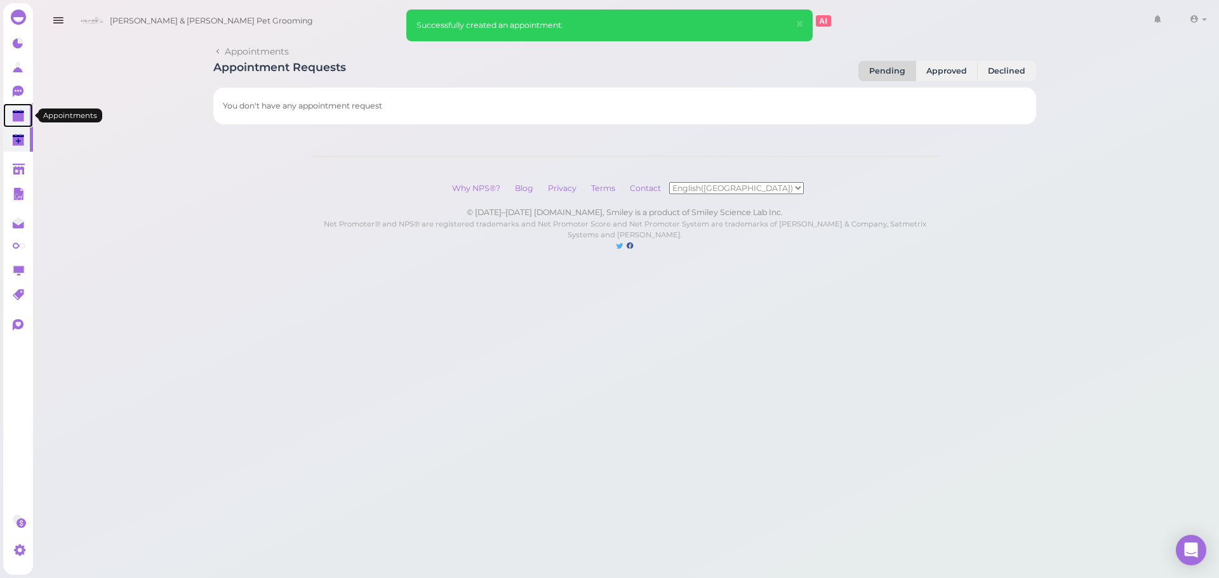
click at [27, 120] on link at bounding box center [18, 115] width 30 height 24
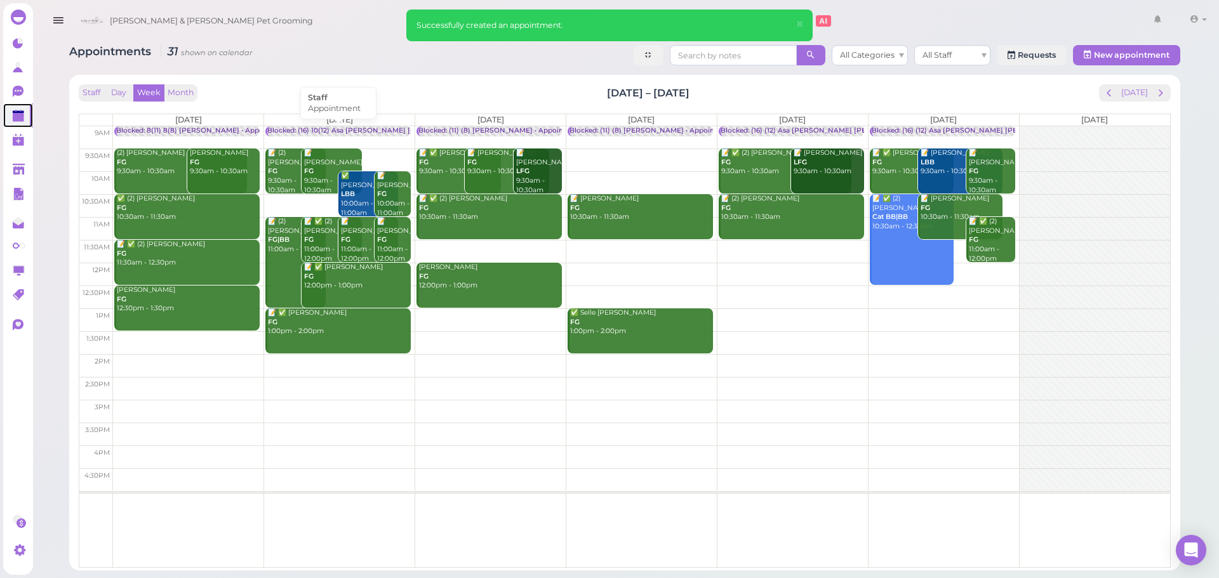
click at [348, 130] on div "Blocked: (16) 10(12) Asa Helen Rebecca • Appointment" at bounding box center [392, 131] width 251 height 10
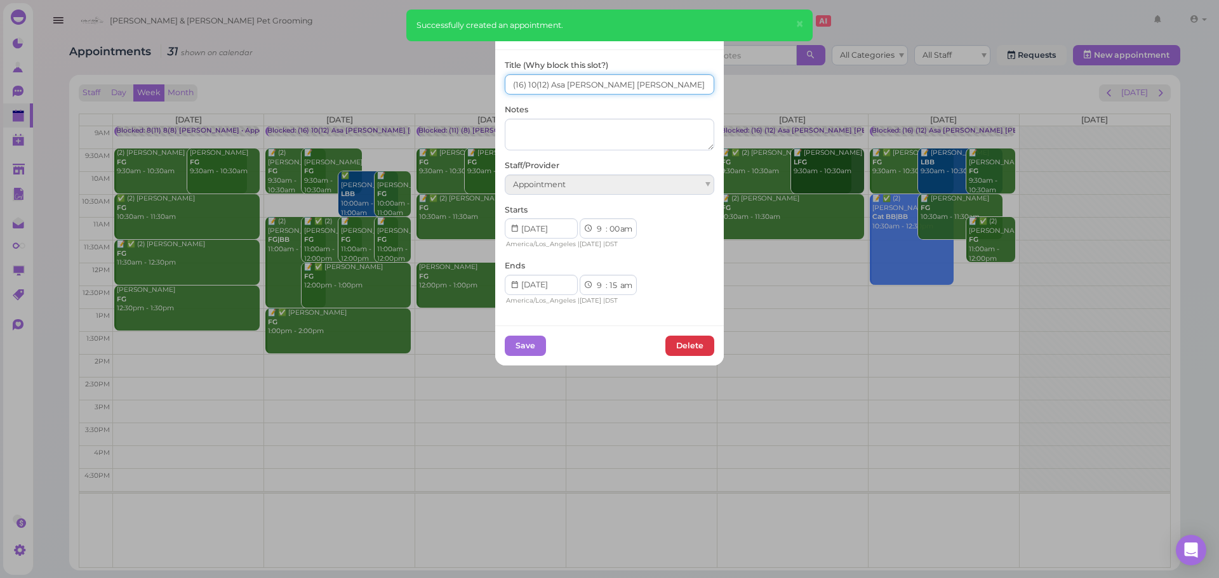
click at [531, 81] on input "(16) 10(12) Asa Helen Rebecca" at bounding box center [609, 84] width 209 height 20
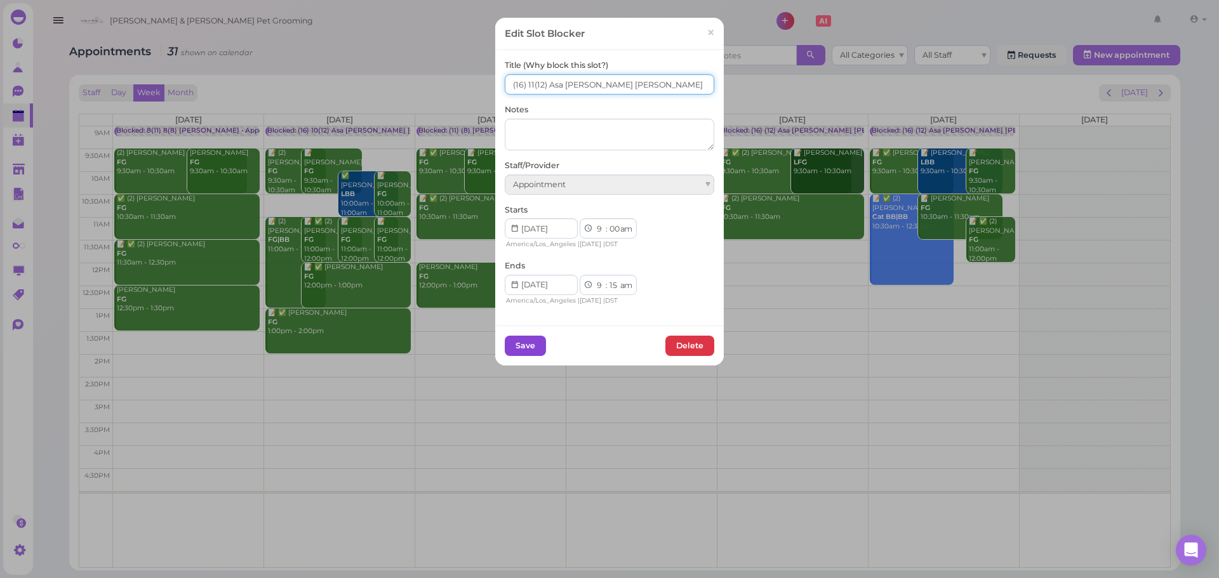
type input "(16) 11(12) Asa Helen Rebecca"
click at [520, 350] on button "Save" at bounding box center [525, 346] width 41 height 20
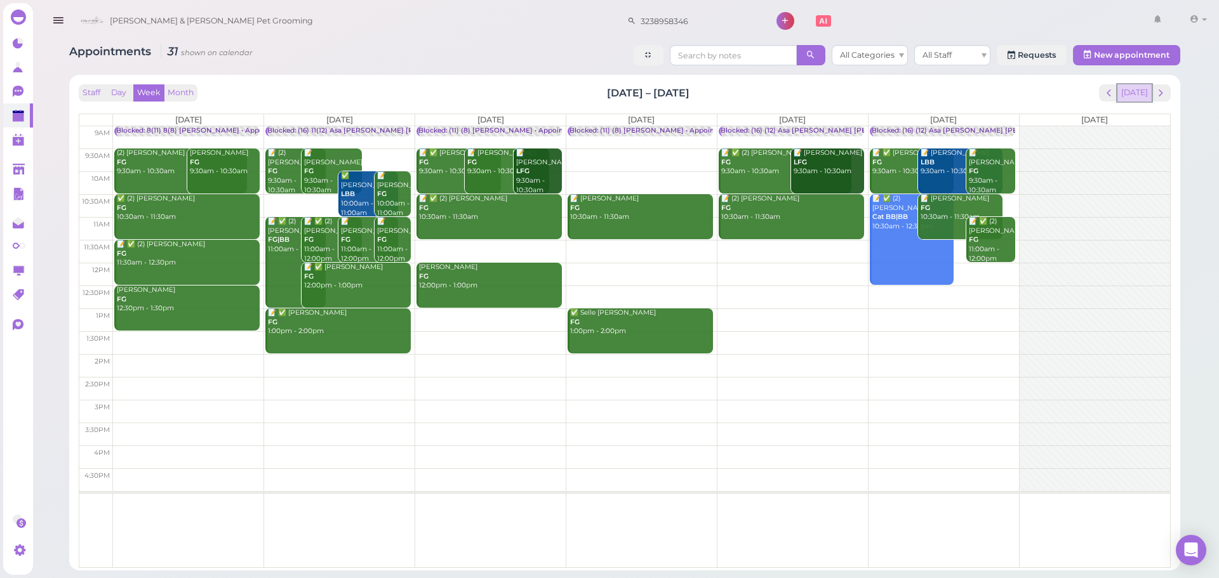
click at [1139, 84] on button "[DATE]" at bounding box center [1134, 92] width 34 height 17
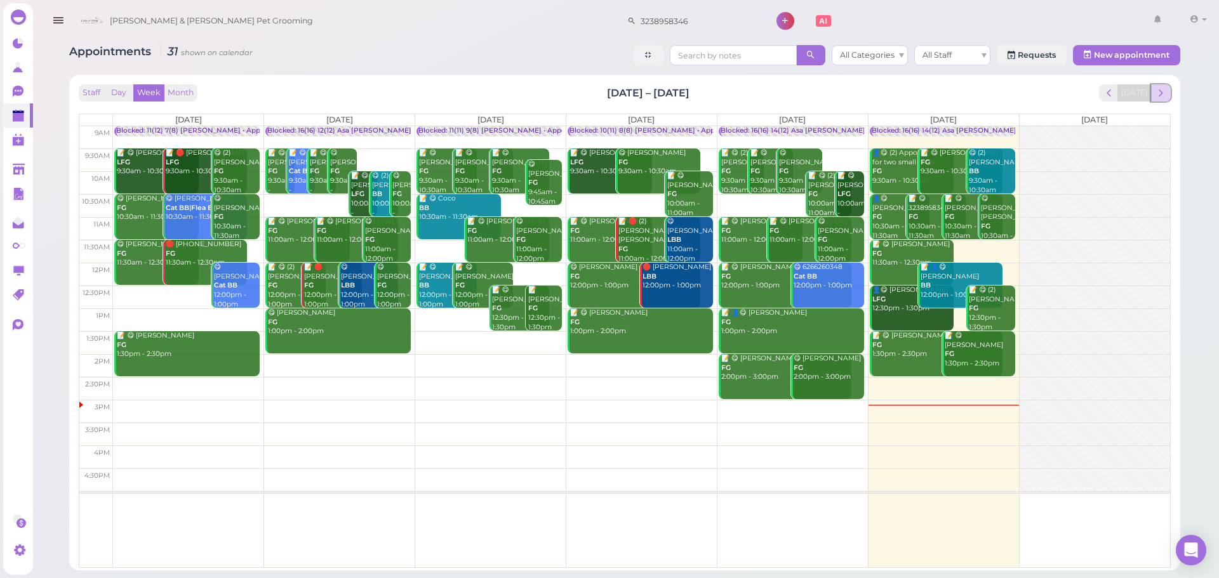
click at [1159, 88] on span "next" at bounding box center [1161, 93] width 12 height 12
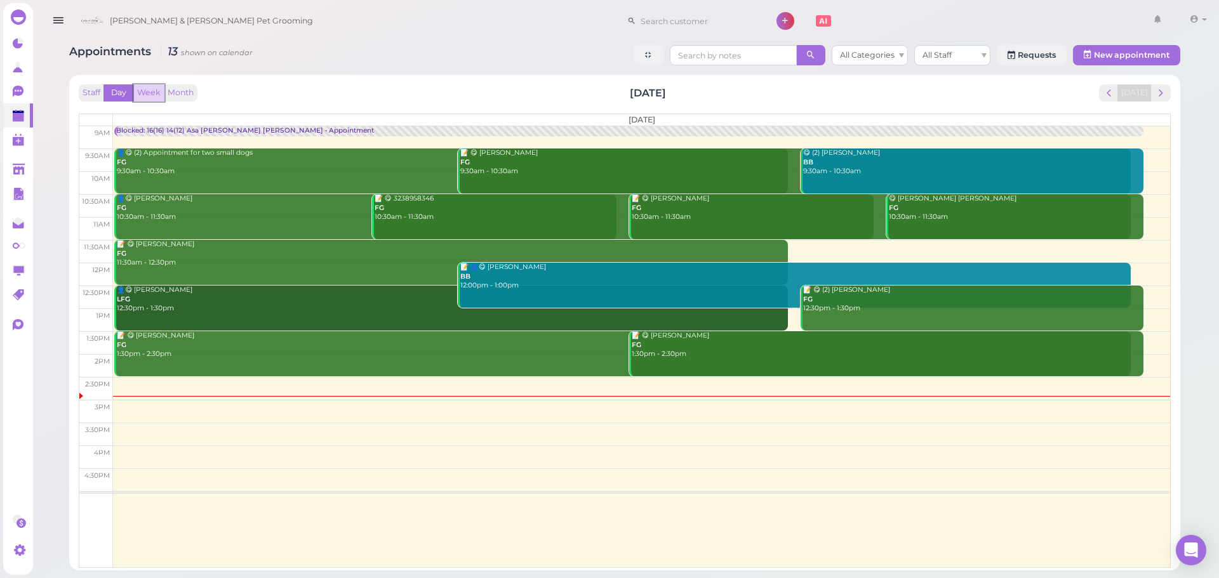
click at [143, 96] on button "Week" at bounding box center [148, 92] width 31 height 17
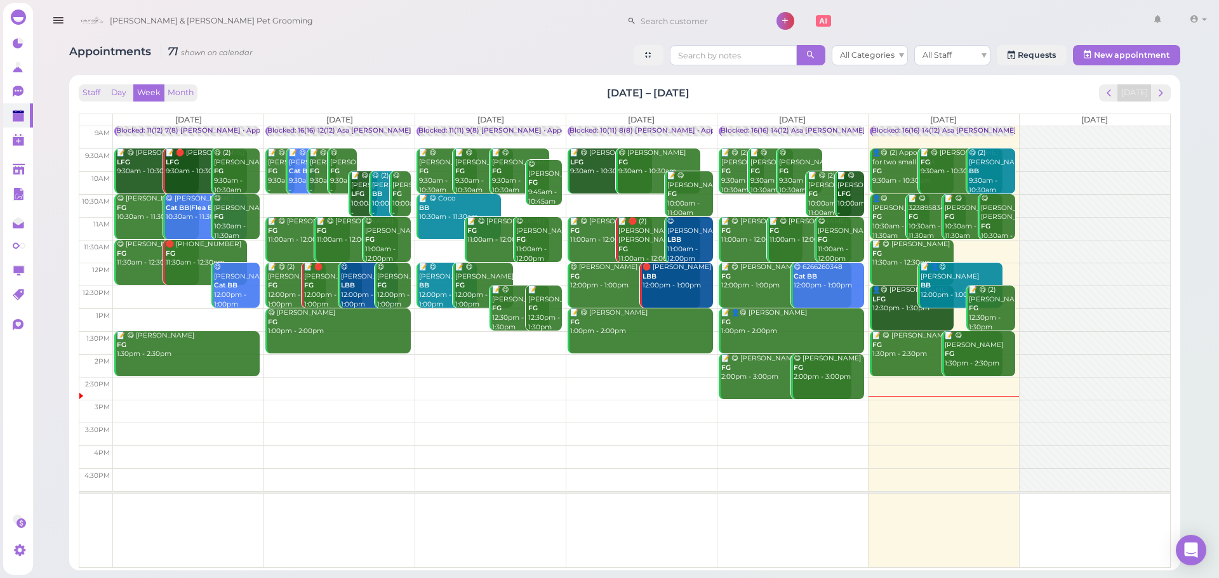
click at [1013, 94] on div "Staff Day Week Month [DATE] – [DATE] [DATE]" at bounding box center [625, 92] width 1092 height 17
click at [1017, 94] on div "Staff Day Week Month [DATE] – [DATE] [DATE]" at bounding box center [625, 92] width 1092 height 17
click at [243, 89] on div "Staff Day Week Month [DATE] – [DATE] [DATE]" at bounding box center [625, 92] width 1092 height 17
click at [969, 84] on div "Staff Day Week Month [DATE] – [DATE] [DATE]" at bounding box center [625, 92] width 1092 height 17
click at [1159, 97] on span "next" at bounding box center [1161, 93] width 12 height 12
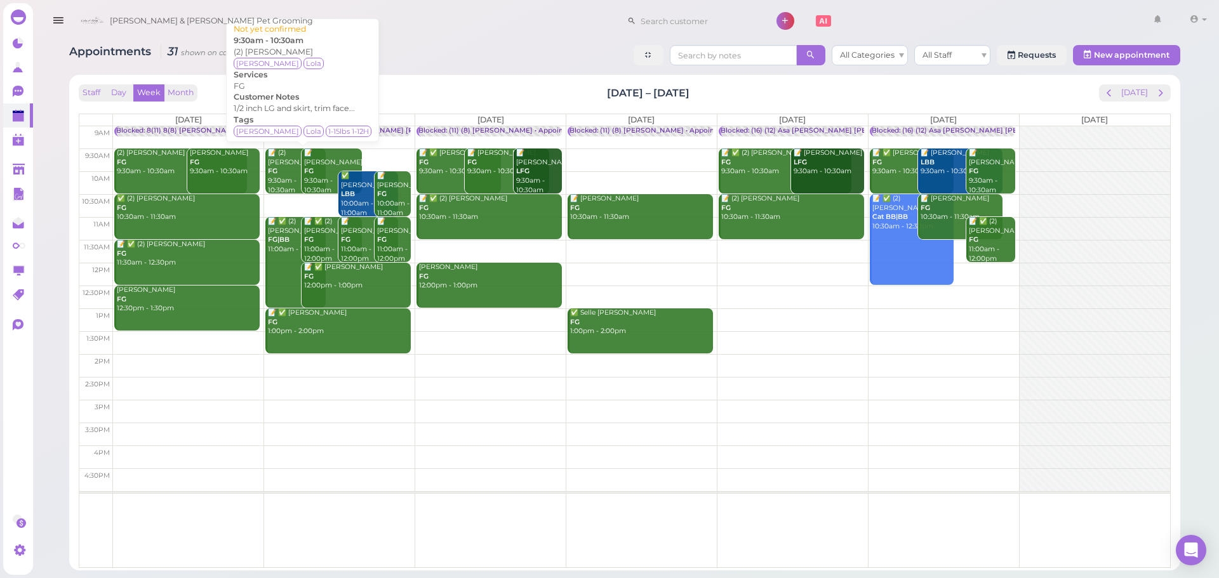
drag, startPoint x: 281, startPoint y: 236, endPoint x: 288, endPoint y: 186, distance: 50.7
click at [288, 126] on div "Blocked: (16) 11(12) Asa [PERSON_NAME] [PERSON_NAME] • Appointment 📝 (2) [PERSO…" at bounding box center [337, 126] width 145 height 0
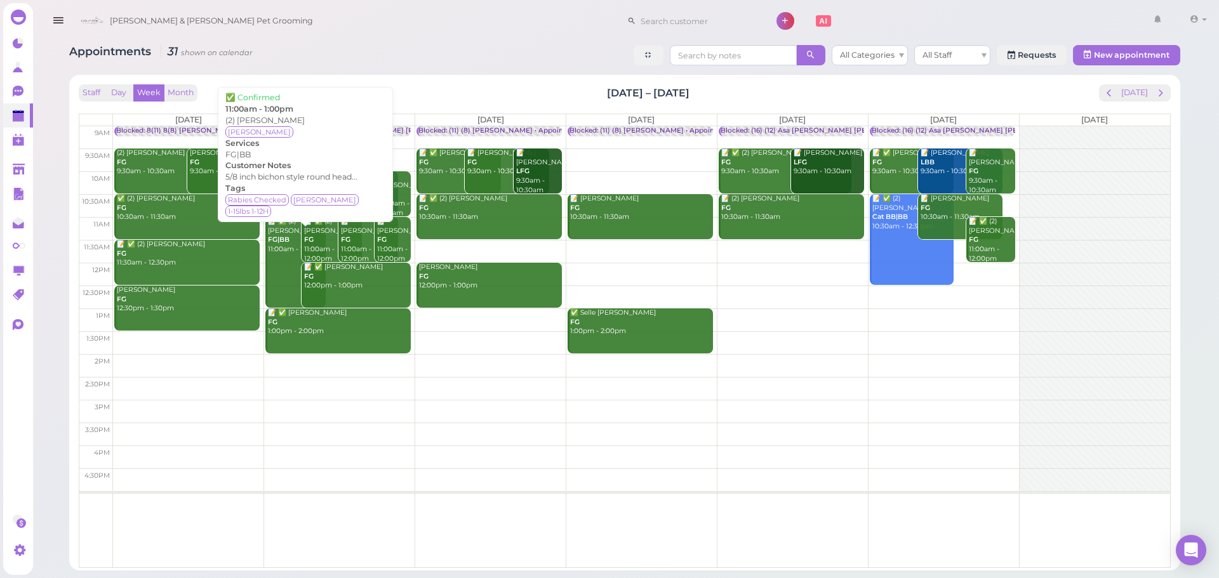
click at [286, 229] on div "📝 ✅ (2) [PERSON_NAME] FG|BB 11:00am - 1:00pm" at bounding box center [296, 235] width 58 height 37
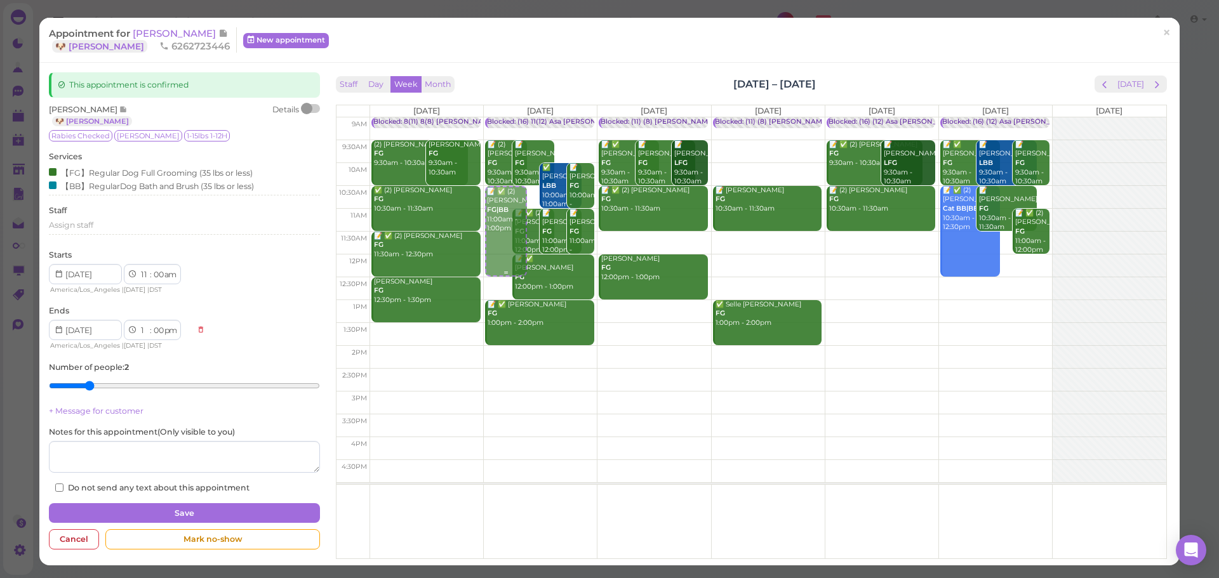
drag, startPoint x: 498, startPoint y: 223, endPoint x: 498, endPoint y: 215, distance: 8.3
click at [498, 117] on div "📝 ✅ (2) [PERSON_NAME] FG|BB 11:00am - 1:00pm Blocked: (16) 11(12) Asa [PERSON_N…" at bounding box center [540, 117] width 113 height 0
select select "10"
select select "30"
select select "12"
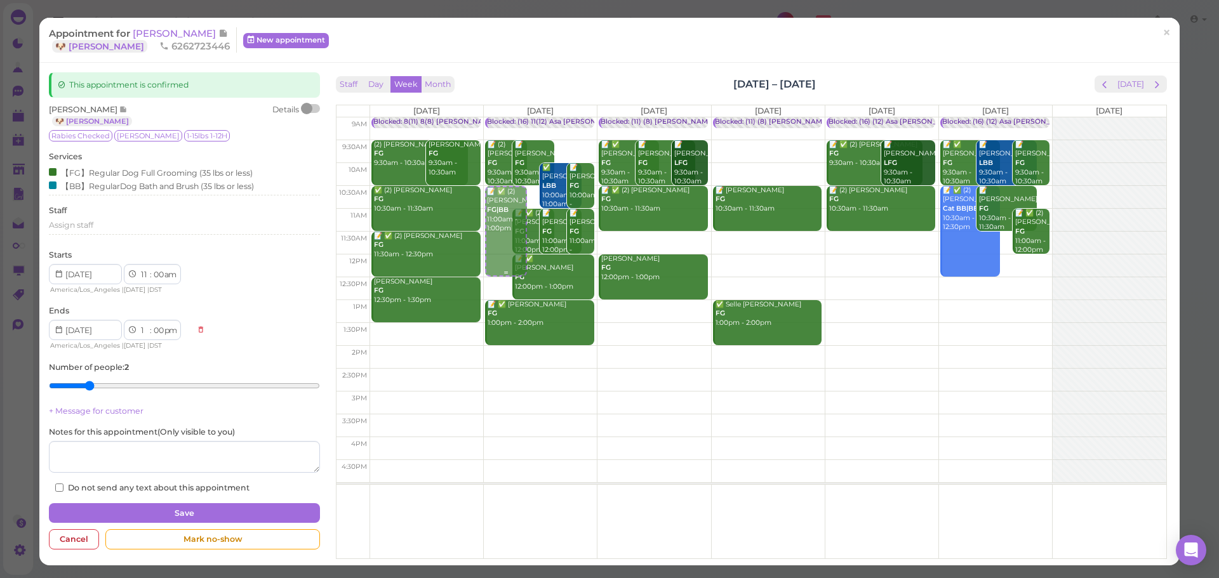
select select "30"
click at [187, 512] on button "Save" at bounding box center [184, 513] width 270 height 20
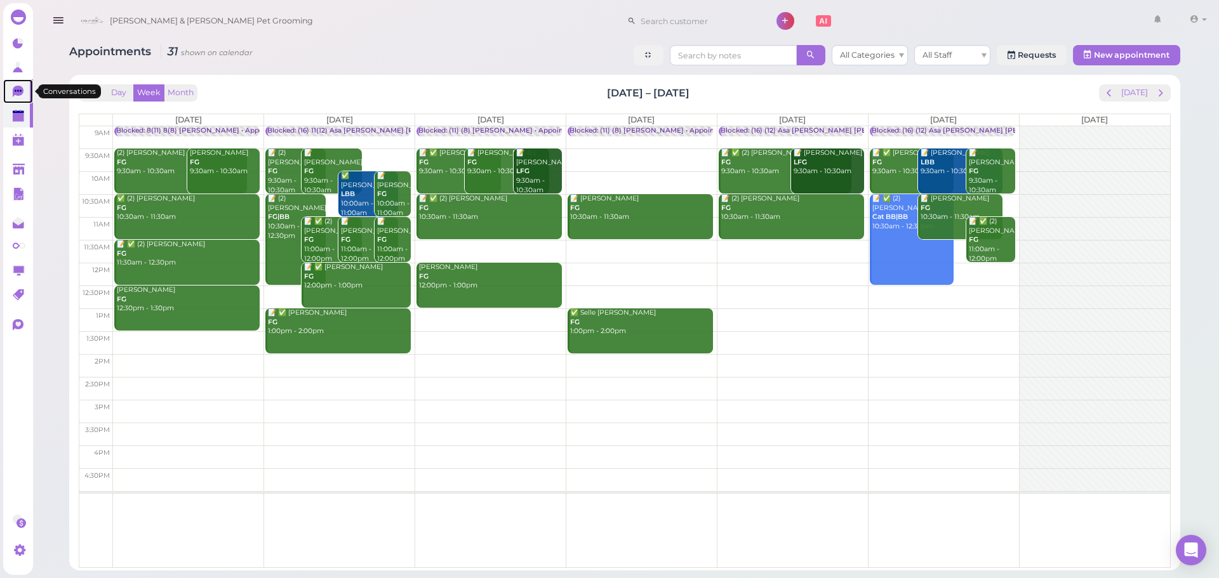
click at [20, 92] on icon at bounding box center [18, 91] width 11 height 11
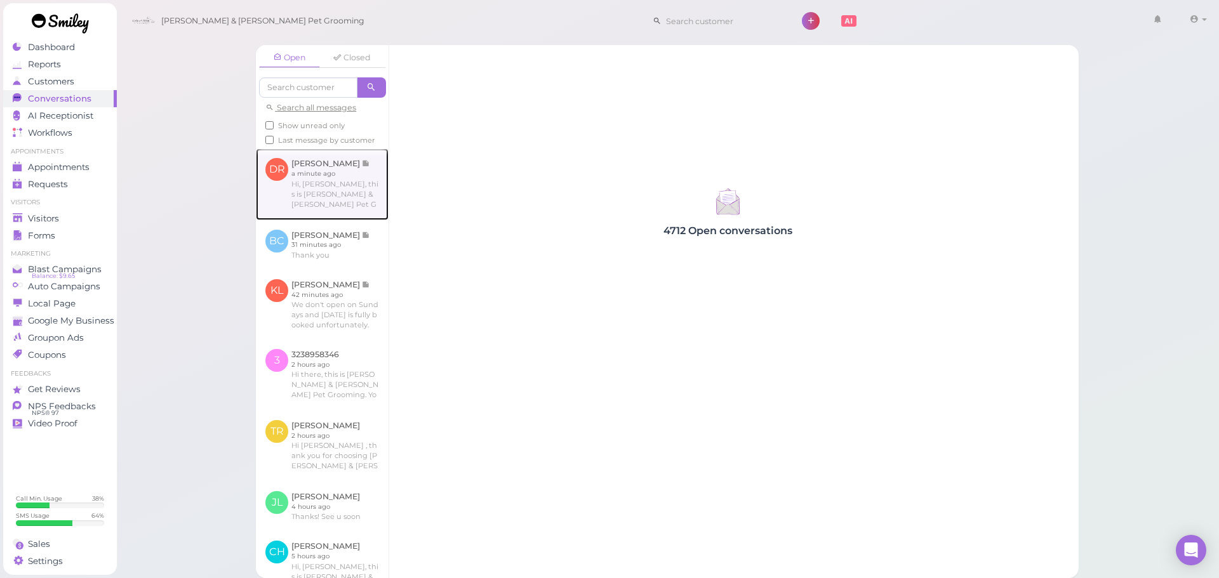
click at [310, 215] on link at bounding box center [322, 184] width 133 height 71
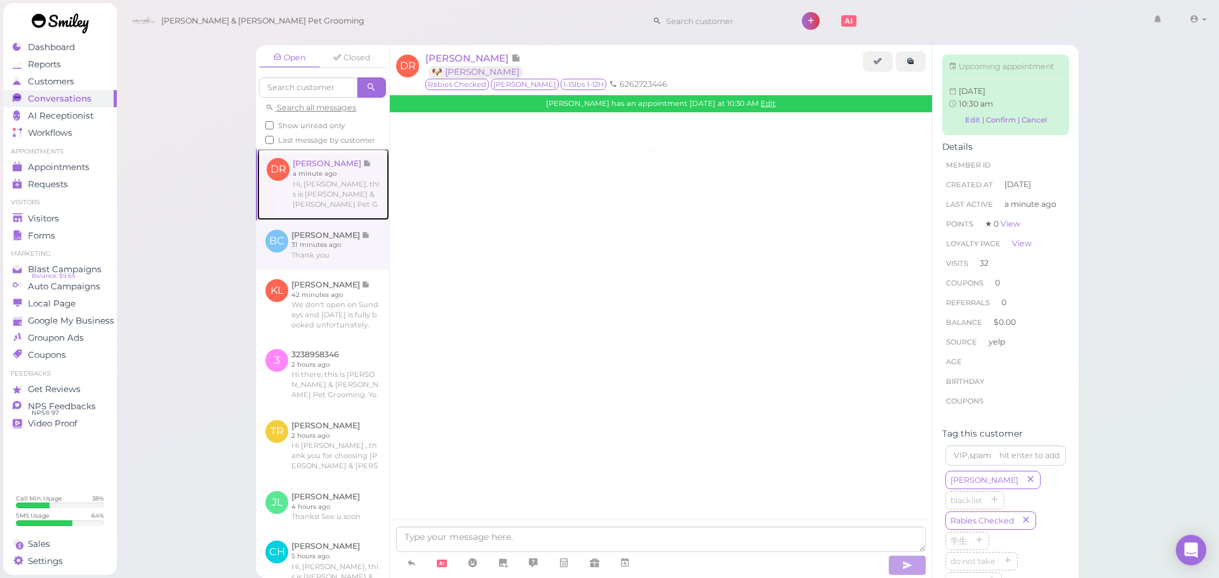
scroll to position [1624, 0]
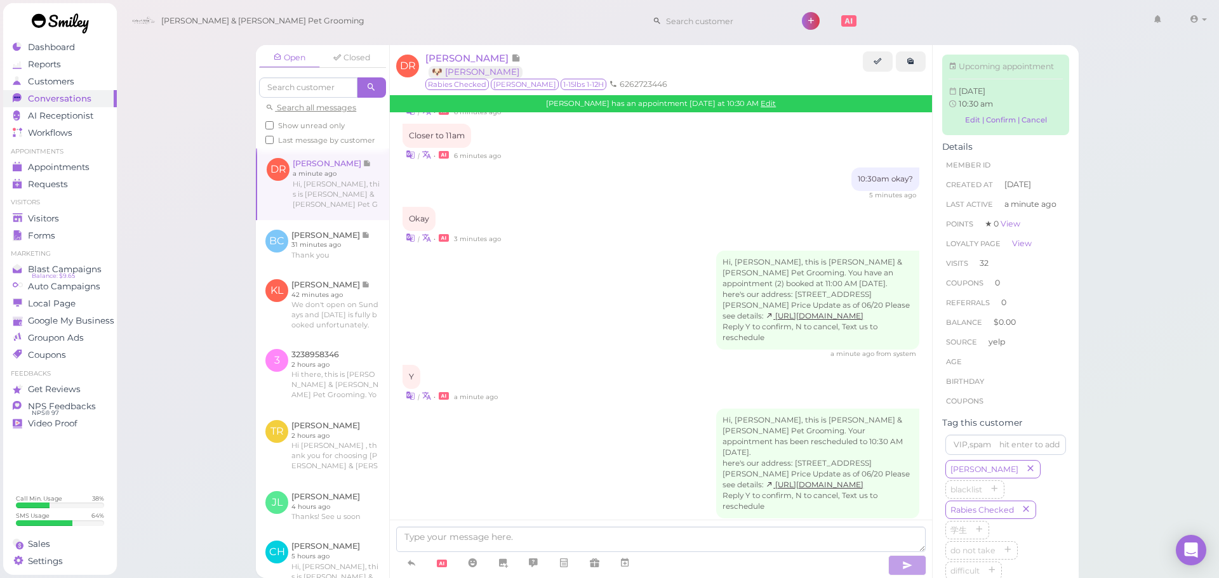
click at [617, 365] on div "Y | • a minute ago" at bounding box center [660, 383] width 517 height 37
click at [564, 547] on textarea at bounding box center [660, 539] width 529 height 25
type textarea "FYI, the time was set at 10:30am"
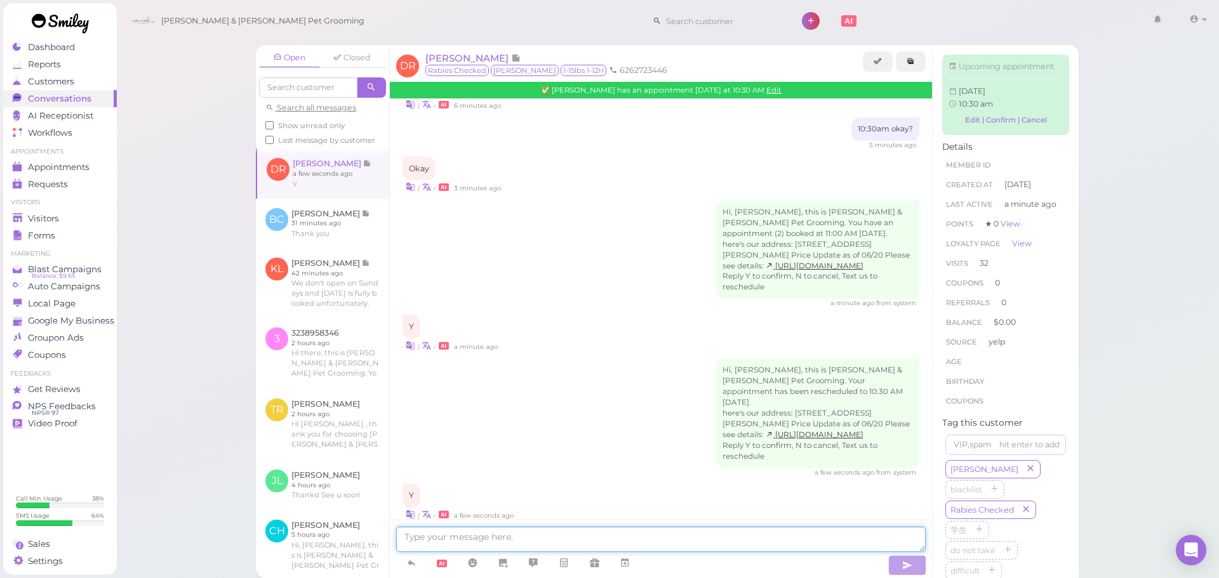
scroll to position [1700, 0]
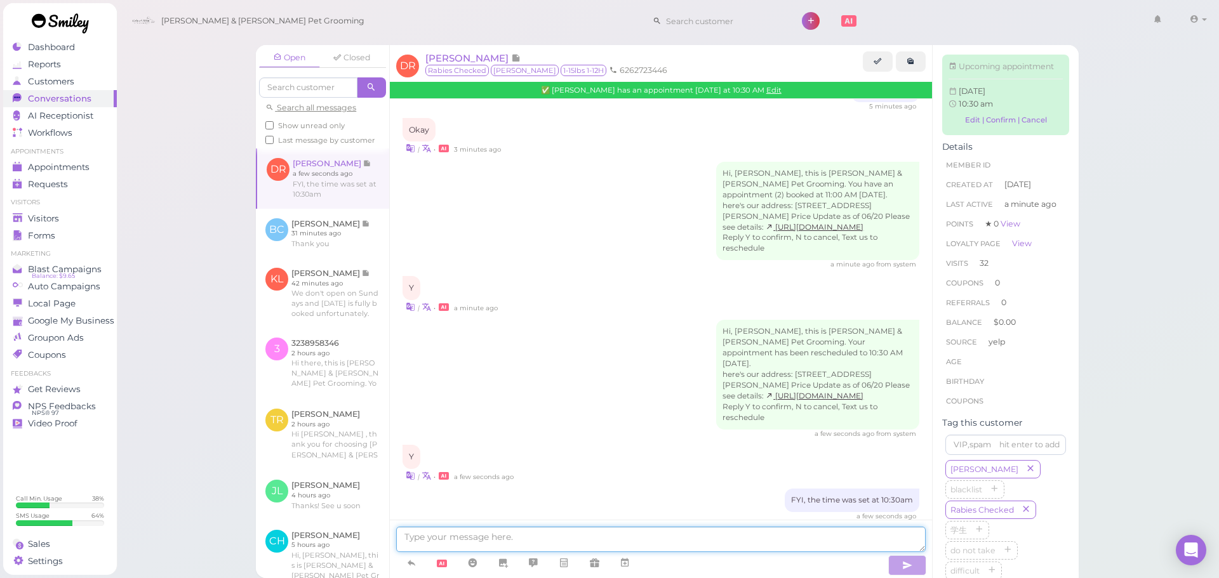
click at [750, 543] on textarea at bounding box center [660, 539] width 529 height 25
type textarea "Yes. Thank you."
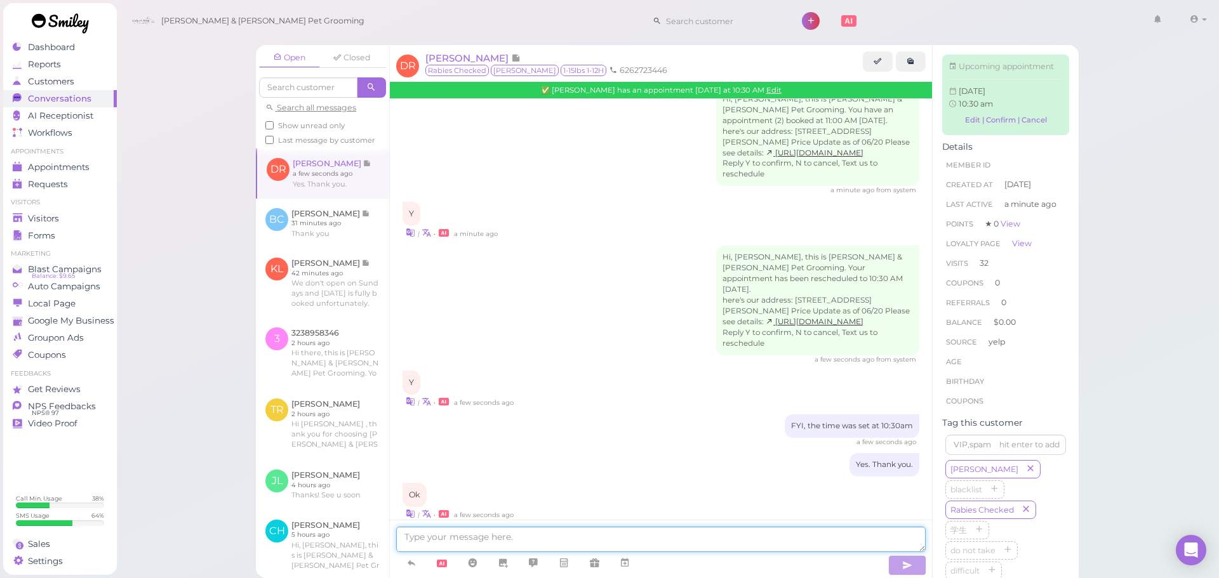
click at [772, 539] on textarea at bounding box center [660, 539] width 529 height 25
click at [738, 541] on textarea at bounding box center [660, 539] width 529 height 25
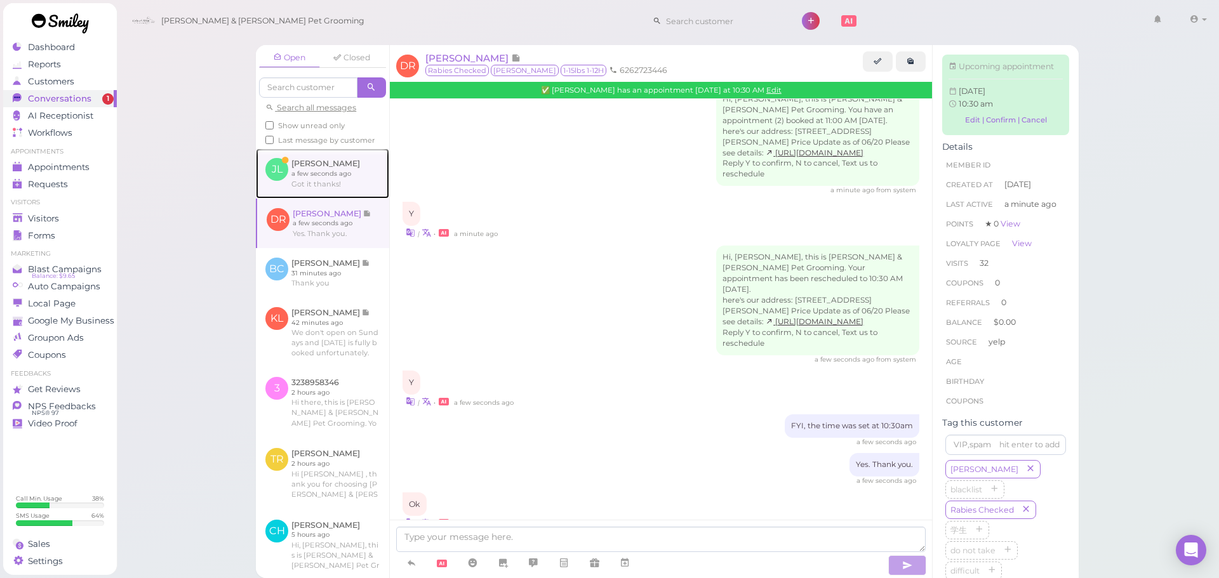
click at [327, 184] on link at bounding box center [322, 174] width 133 height 50
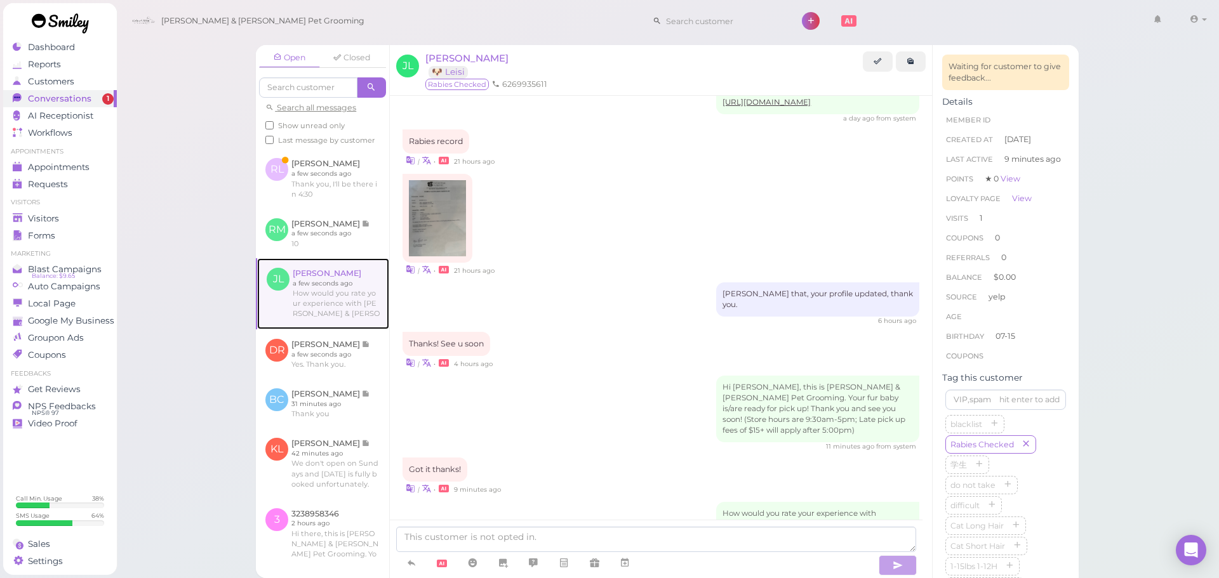
scroll to position [702, 0]
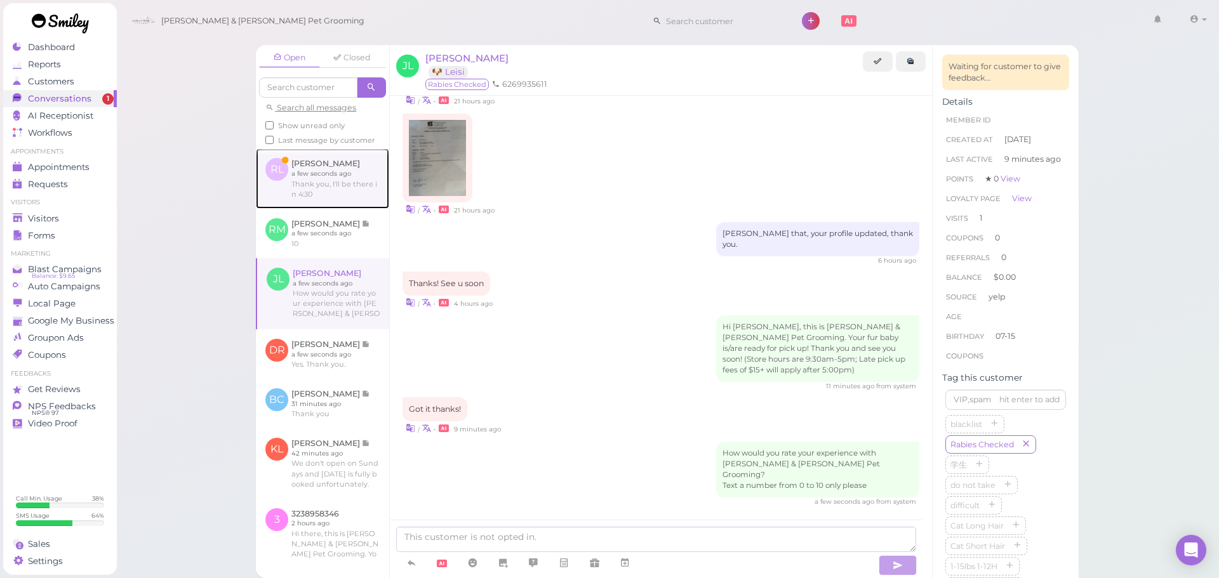
click at [336, 190] on link at bounding box center [322, 179] width 133 height 60
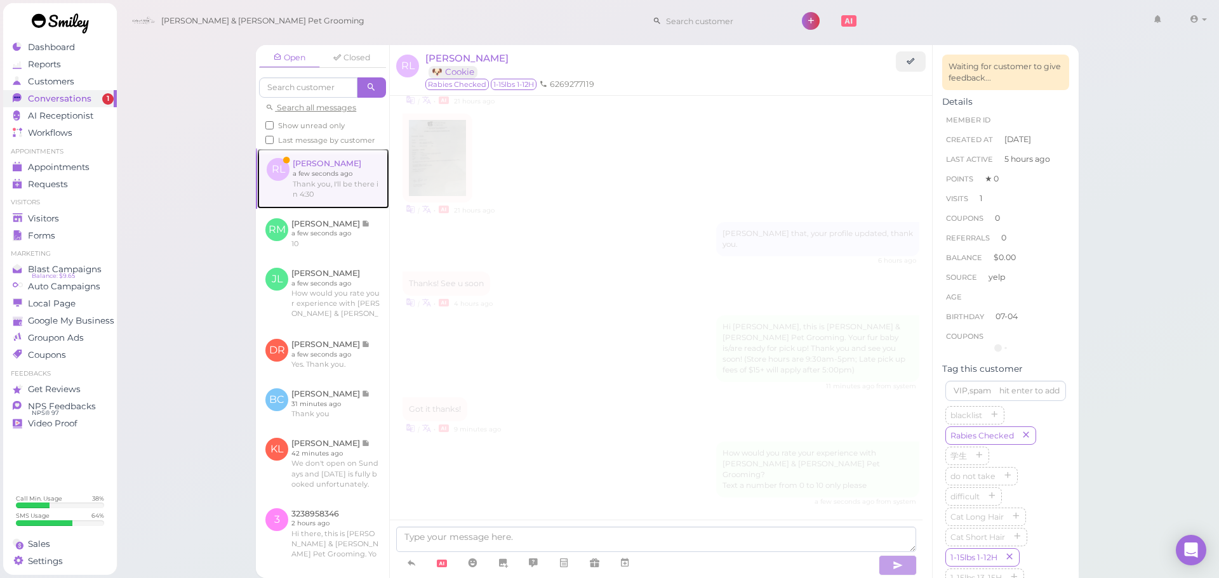
scroll to position [1220, 0]
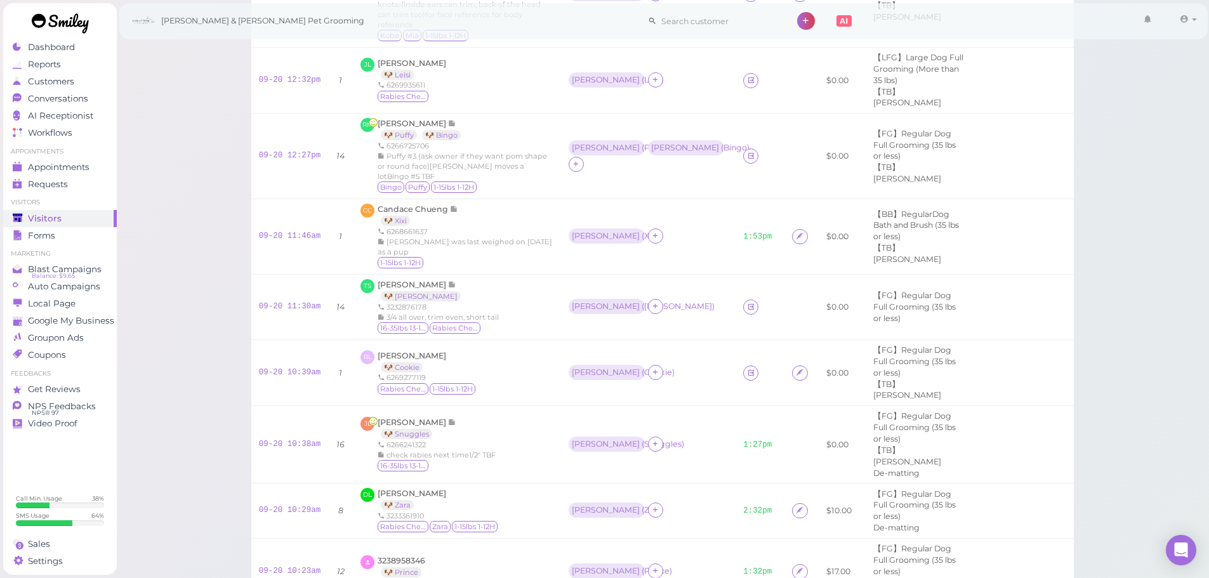
scroll to position [381, 0]
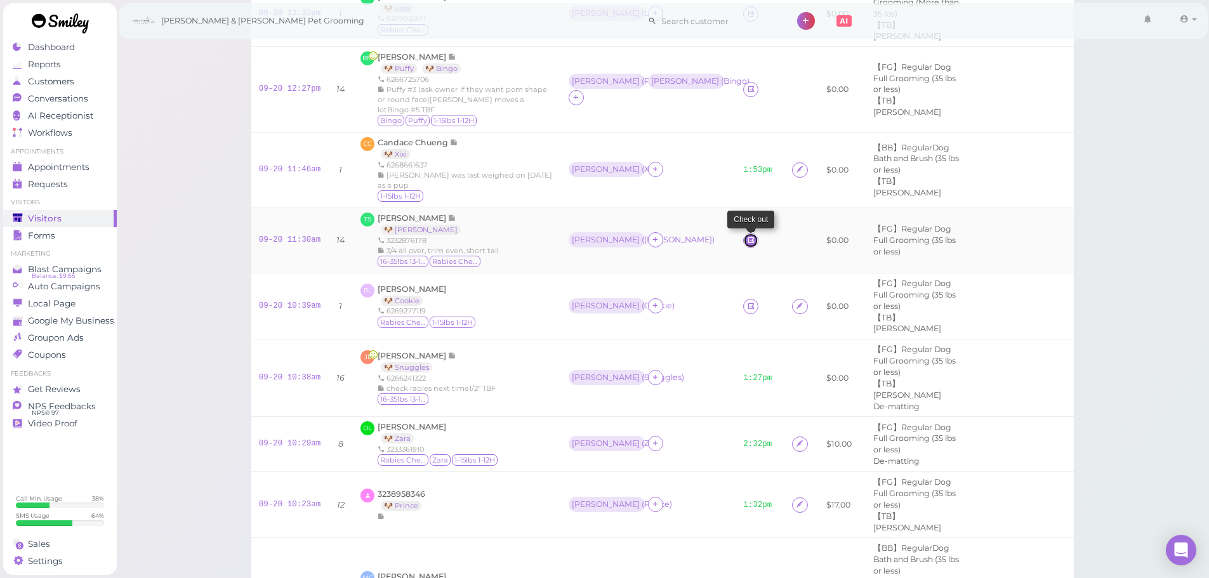
click at [747, 245] on icon at bounding box center [751, 240] width 8 height 10
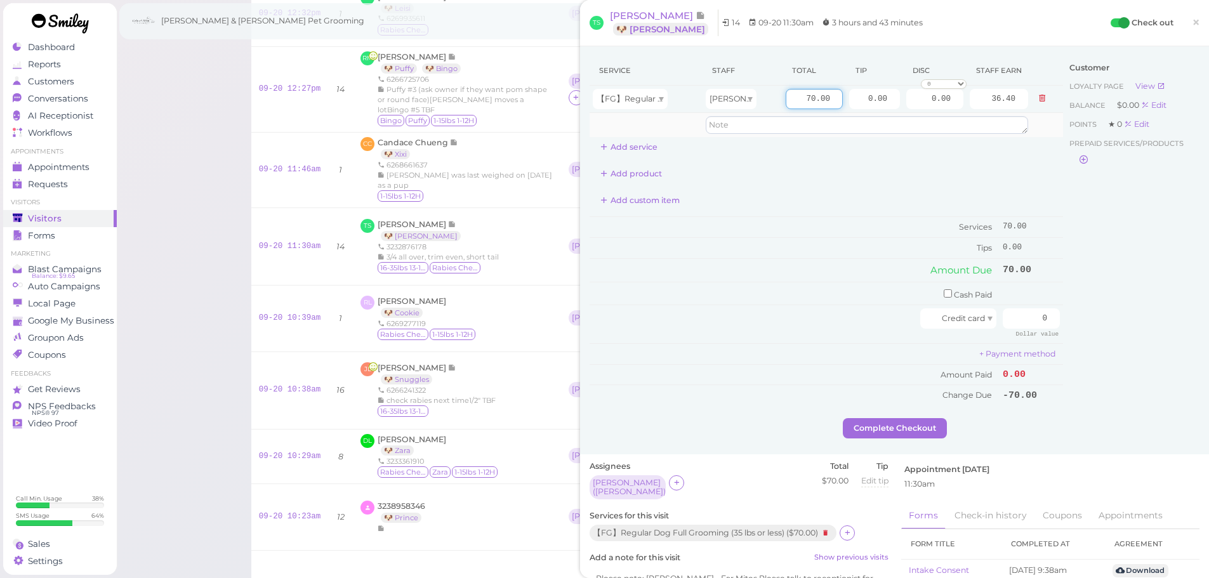
drag, startPoint x: 835, startPoint y: 111, endPoint x: 866, endPoint y: 116, distance: 31.5
click at [866, 116] on tbody "【FG】Regular Dog Full Grooming (35 lbs or less) Asa 70.00 0.00 0.00 0 10% off 15…" at bounding box center [827, 111] width 474 height 51
type input "95"
type input "49.40"
drag, startPoint x: 1088, startPoint y: 242, endPoint x: 1061, endPoint y: 275, distance: 41.9
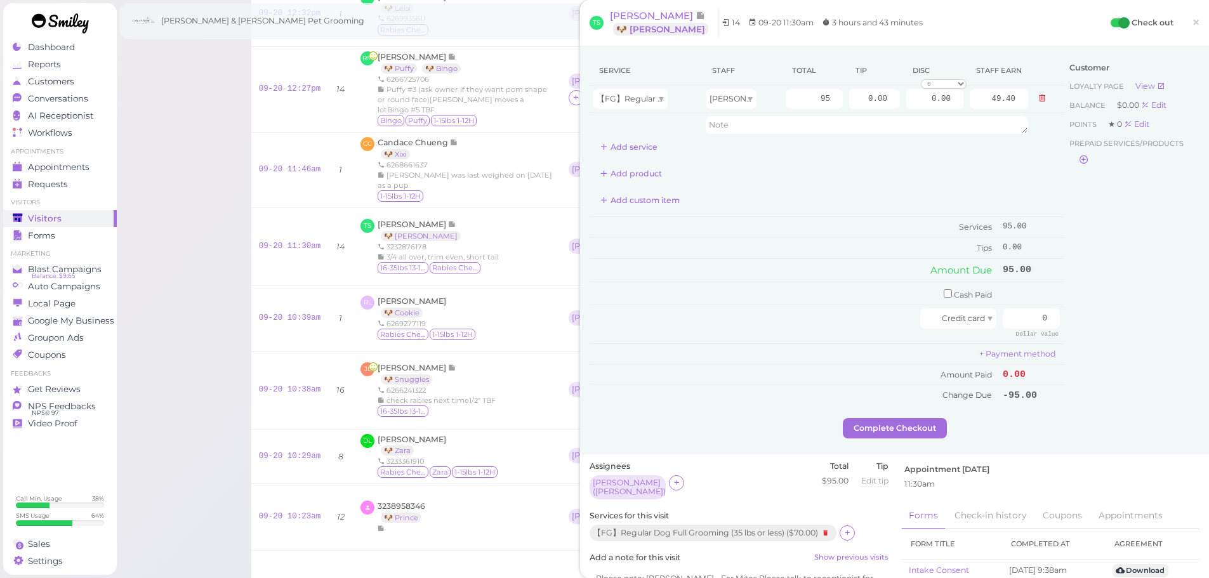
click at [1088, 242] on div "Customer Loyalty page View Balance $0.00 Edit Points ★ 0 Edit Prepaid services/…" at bounding box center [1131, 237] width 136 height 362
drag, startPoint x: 1020, startPoint y: 323, endPoint x: 1093, endPoint y: 333, distance: 73.7
click at [1093, 333] on div "Service Staff Total Tip Disc Staff earn 【FG】Regular Dog Full Grooming (35 lbs o…" at bounding box center [895, 237] width 610 height 362
type input "95"
click at [1108, 363] on div "Customer Loyalty page View Balance $0.00 Edit Points ★ 0 Edit Prepaid services/…" at bounding box center [1131, 237] width 136 height 362
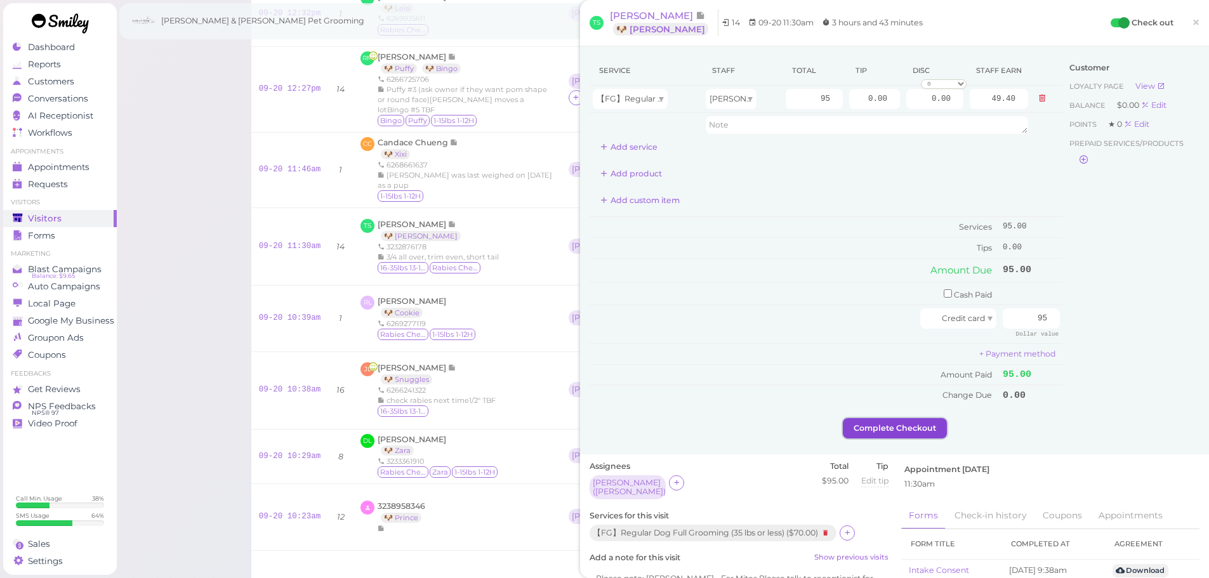
click at [904, 423] on button "Complete Checkout" at bounding box center [895, 428] width 104 height 20
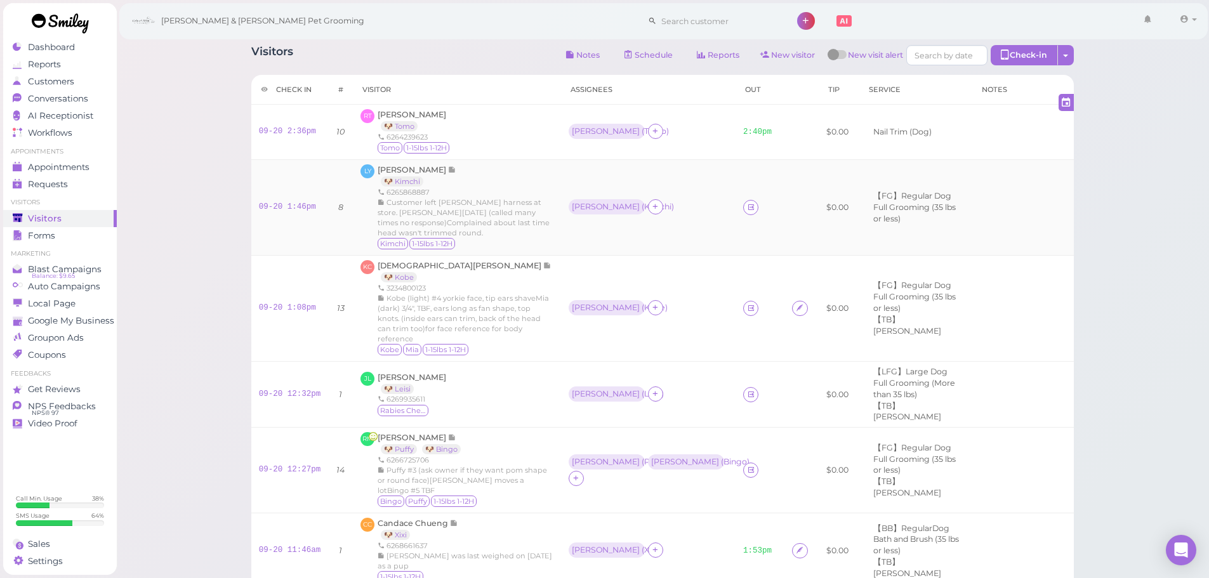
scroll to position [127, 0]
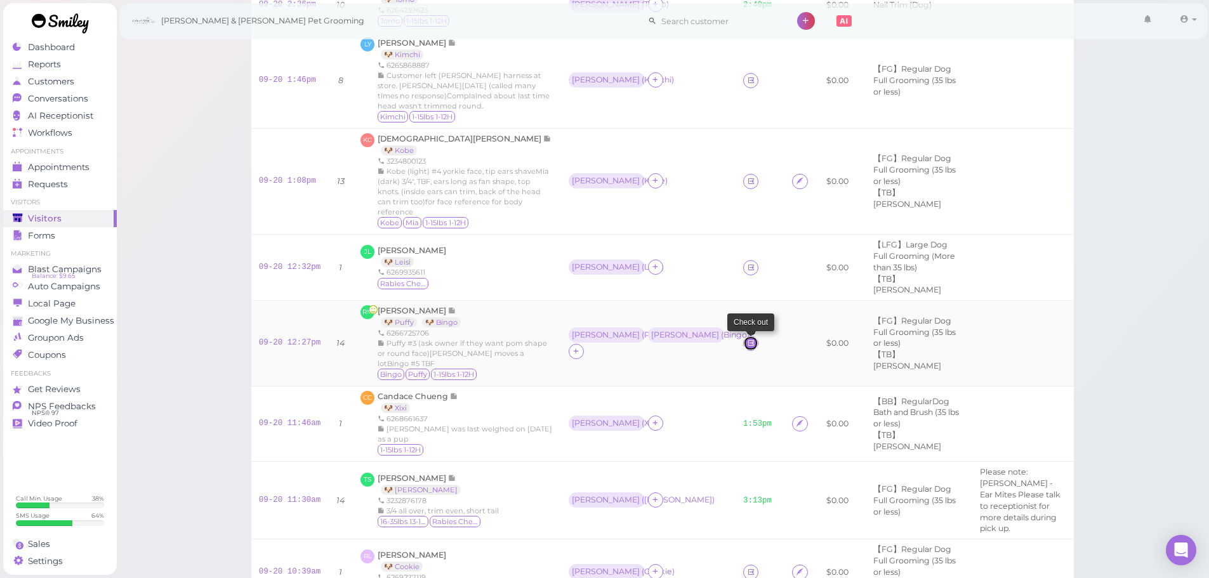
click at [747, 348] on icon at bounding box center [751, 343] width 8 height 10
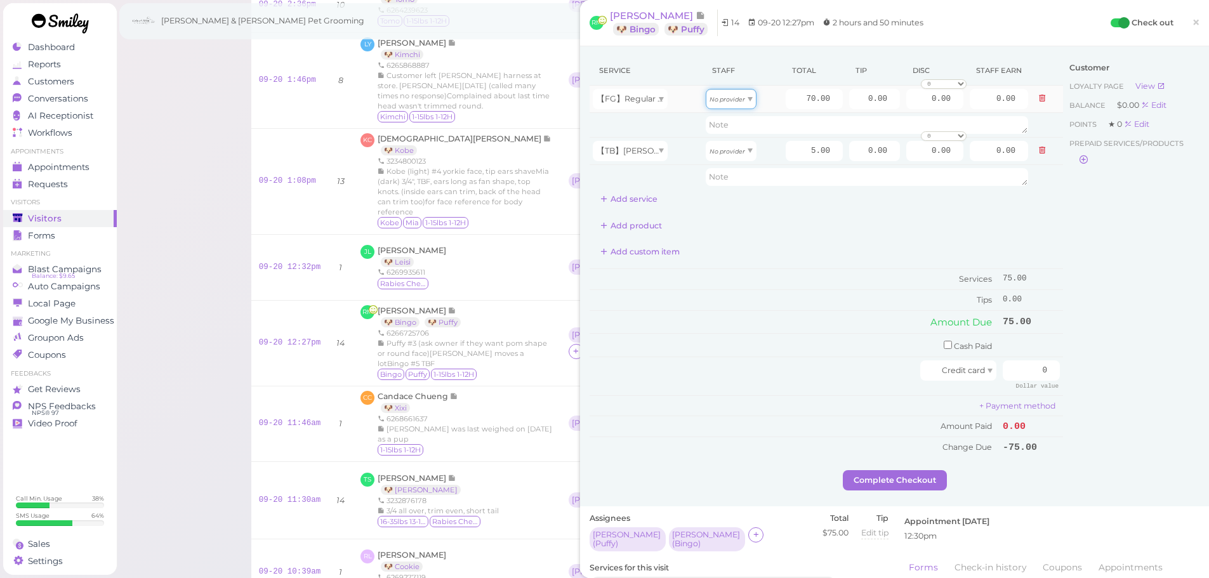
click at [746, 104] on div "No provider" at bounding box center [731, 99] width 51 height 20
type input "30.10"
click at [732, 153] on icon "No provider" at bounding box center [728, 151] width 36 height 7
type input "2.15"
click at [639, 197] on button "Add service" at bounding box center [629, 199] width 79 height 20
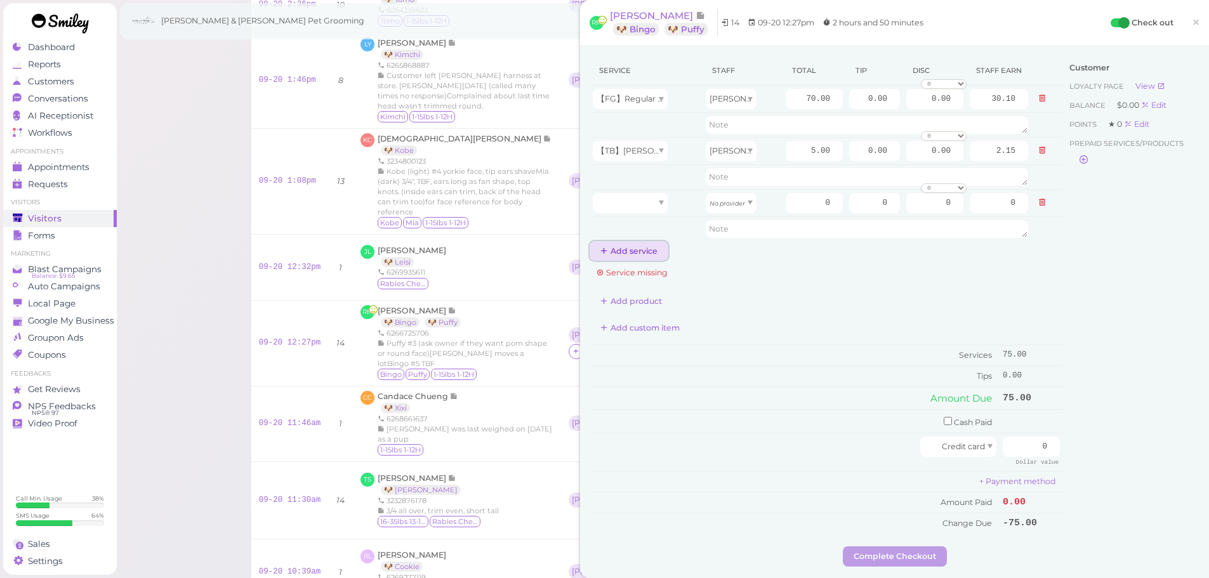
click at [628, 249] on button "Add service" at bounding box center [629, 251] width 79 height 20
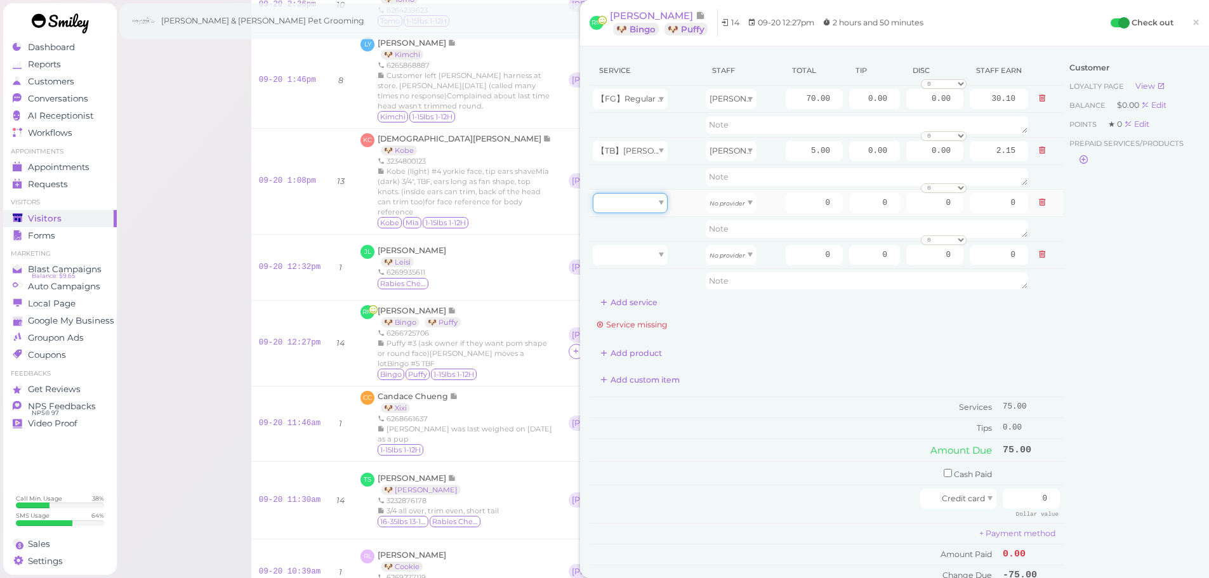
click at [637, 205] on div at bounding box center [630, 203] width 75 height 20
type input "70.00"
click at [635, 261] on div at bounding box center [630, 255] width 75 height 20
type input "5.00"
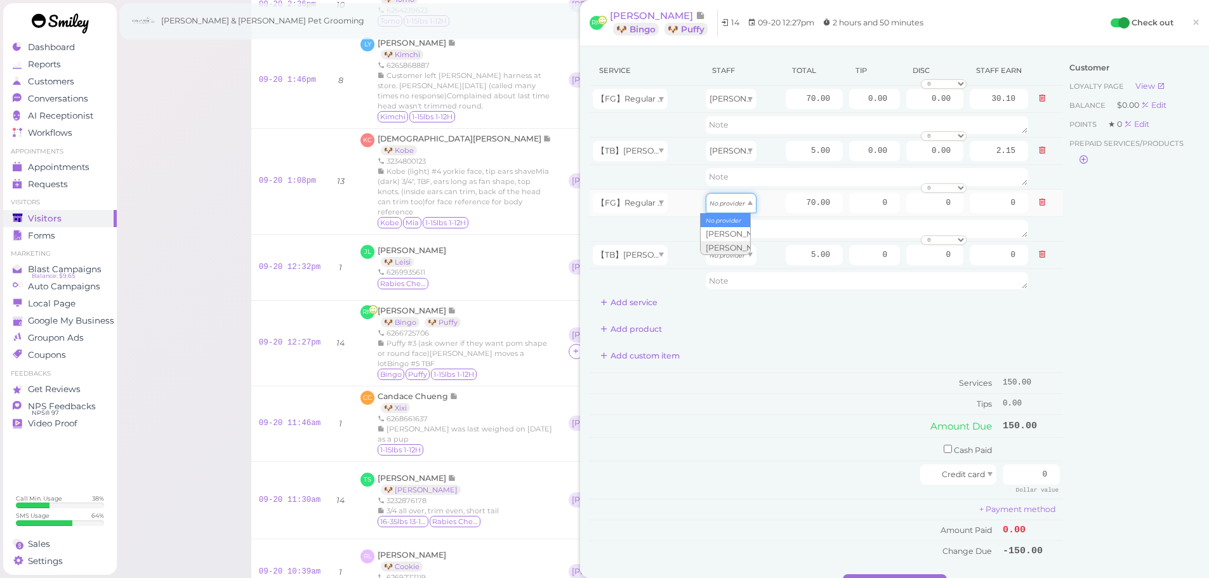
click at [713, 202] on icon "No provider" at bounding box center [728, 203] width 36 height 7
type input "30.10"
click at [723, 252] on icon "No provider" at bounding box center [728, 255] width 36 height 7
type input "2.15"
click at [1105, 493] on div "Service Staff Total Tip Disc Staff earn 【FG】Regular Dog Full Grooming (35 lbs o…" at bounding box center [895, 315] width 610 height 519
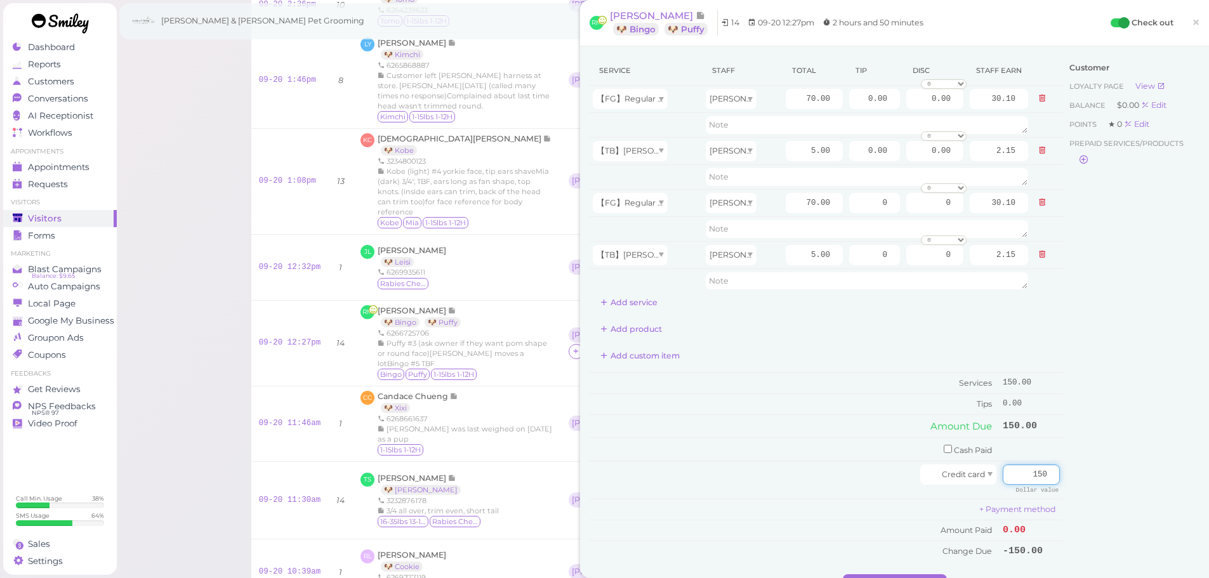
type input "150"
click at [1094, 505] on div "Customer Loyalty page View Balance $0.00 Edit Points ★ 0 Edit Prepaid services/…" at bounding box center [1131, 315] width 136 height 519
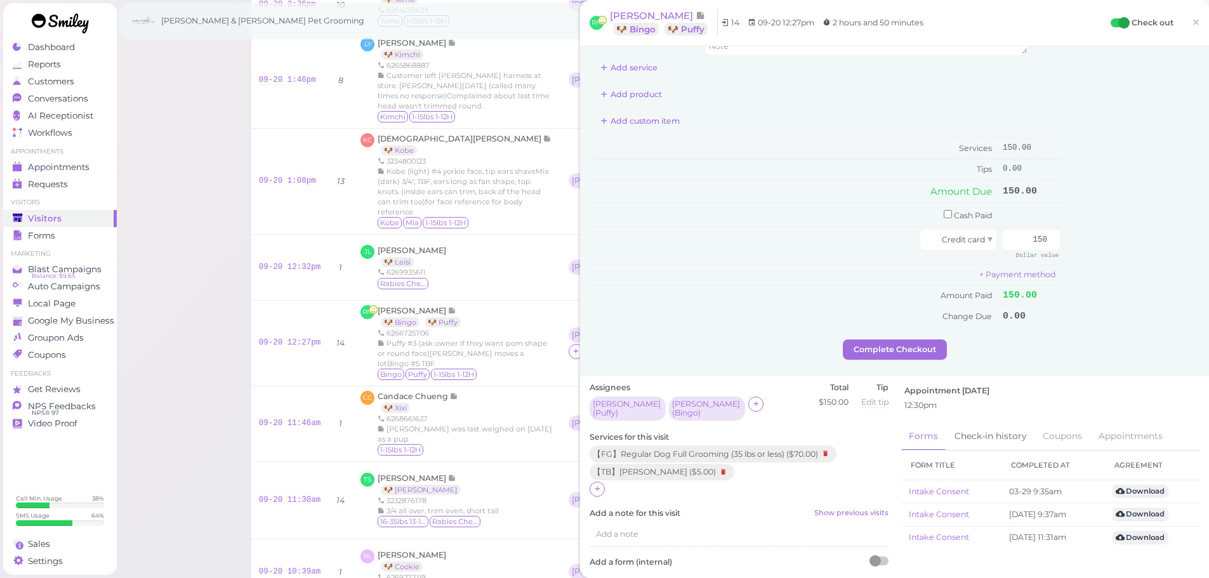
scroll to position [254, 0]
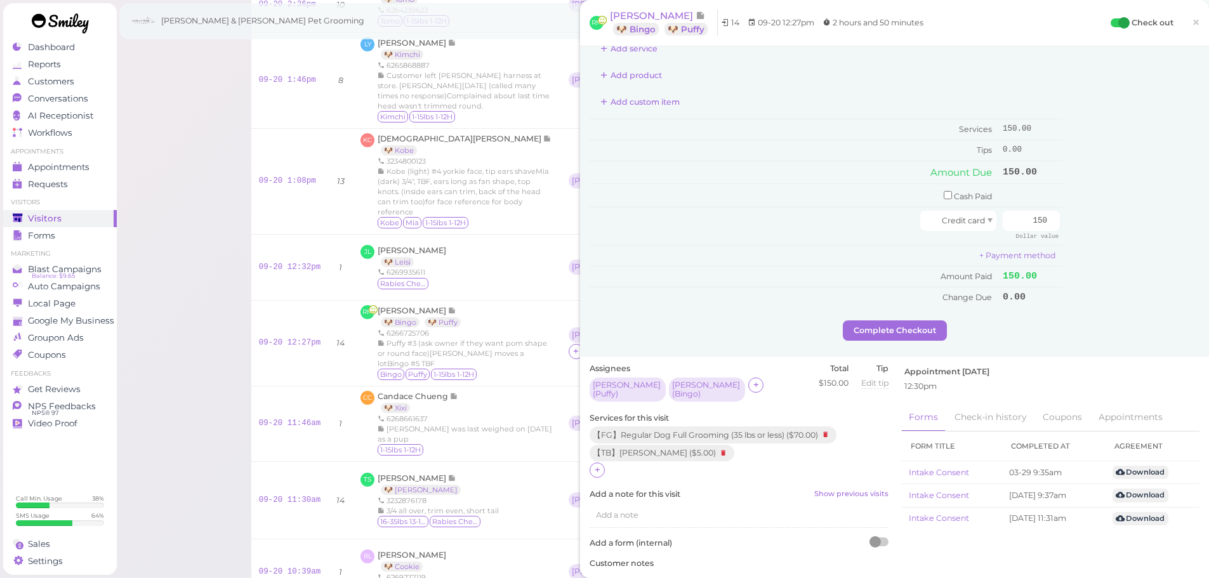
click at [903, 341] on div "Service Staff Total Tip Disc Staff earn 【FG】Regular Dog Full Grooming (35 lbs o…" at bounding box center [894, 74] width 629 height 564
click at [904, 339] on button "Complete Checkout" at bounding box center [895, 331] width 104 height 20
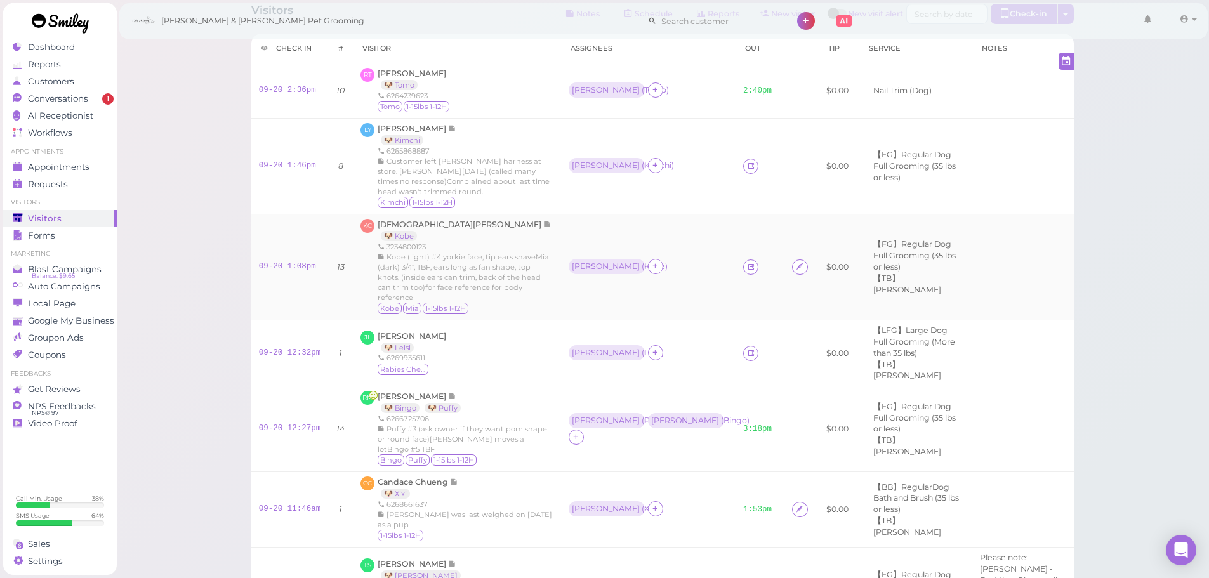
scroll to position [63, 0]
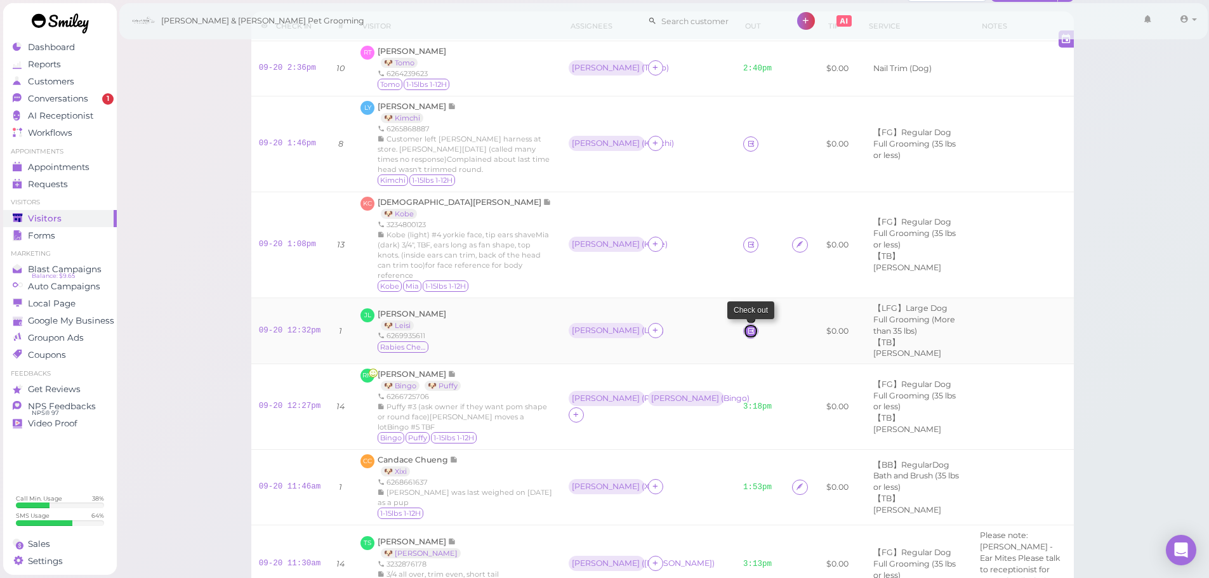
click at [747, 336] on icon at bounding box center [751, 331] width 8 height 10
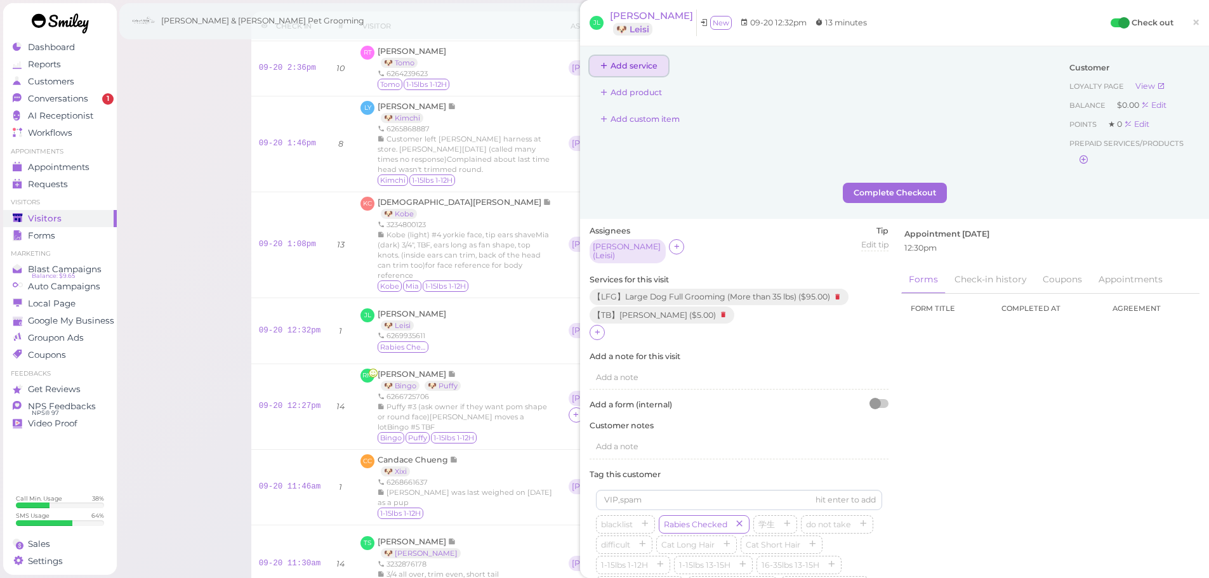
click at [650, 65] on button "Add service" at bounding box center [629, 66] width 79 height 20
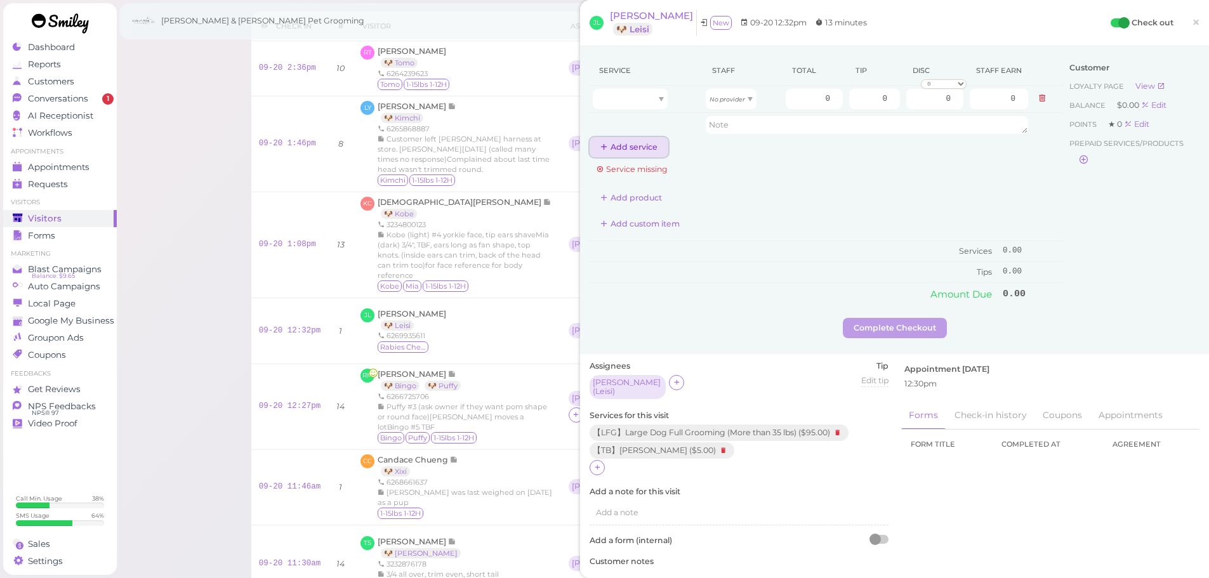
click at [620, 151] on button "Add service" at bounding box center [629, 147] width 79 height 20
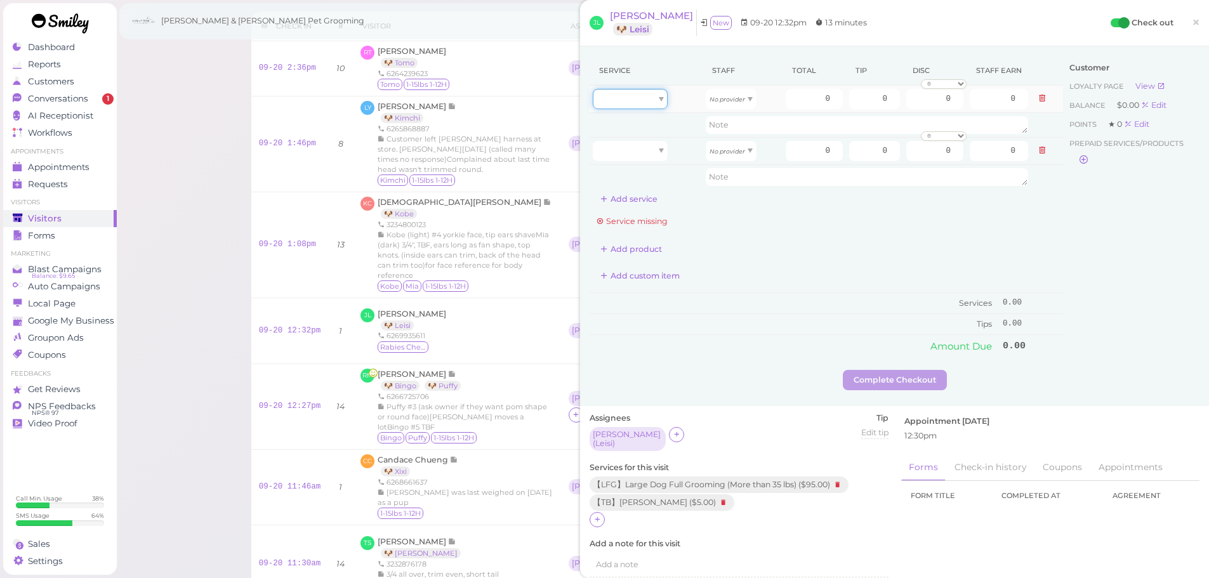
click at [651, 103] on div at bounding box center [630, 99] width 75 height 20
type input "95.00"
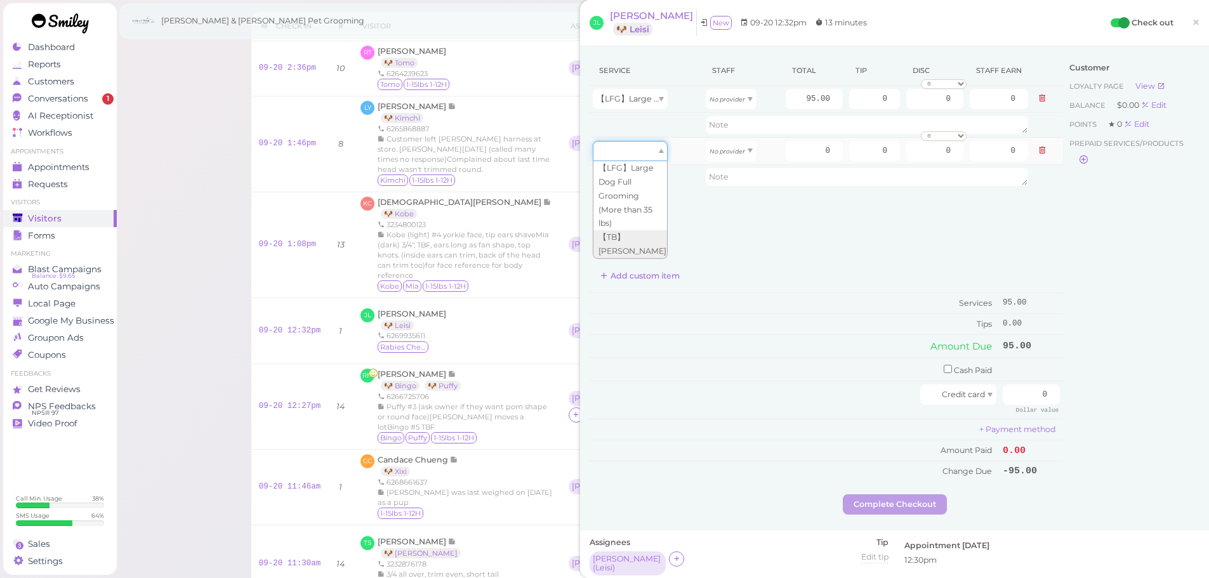
click at [640, 148] on div at bounding box center [630, 151] width 75 height 20
type input "5.00"
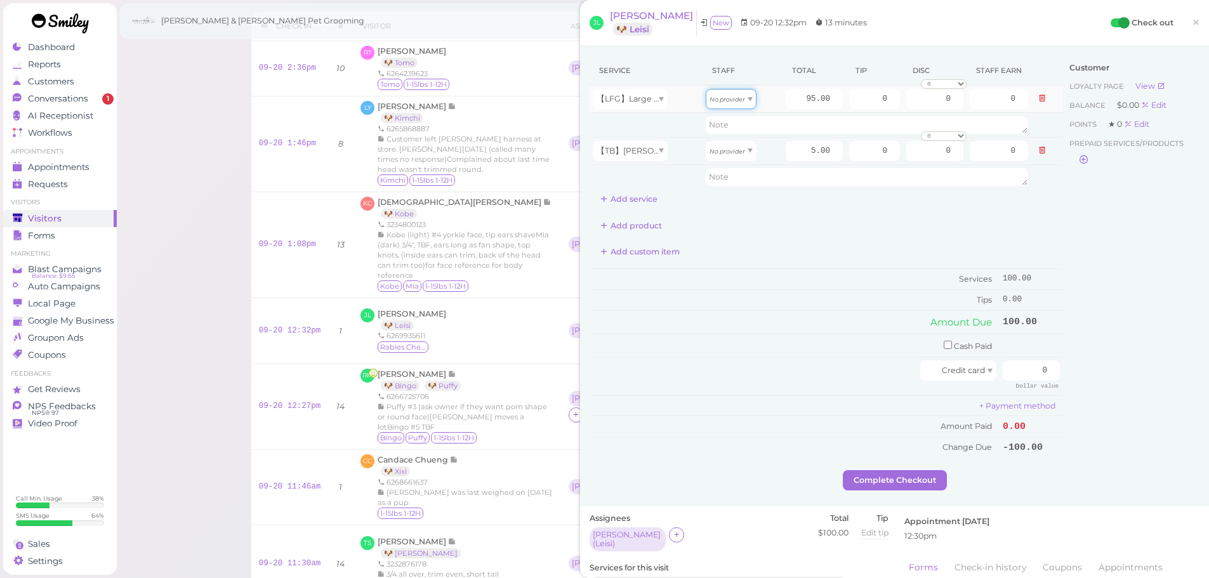
click at [727, 98] on icon "No provider" at bounding box center [728, 99] width 36 height 7
type input "40.85"
click at [727, 147] on span "No provider" at bounding box center [728, 151] width 36 height 10
type input "2.15"
drag, startPoint x: 799, startPoint y: 98, endPoint x: 915, endPoint y: 93, distance: 116.3
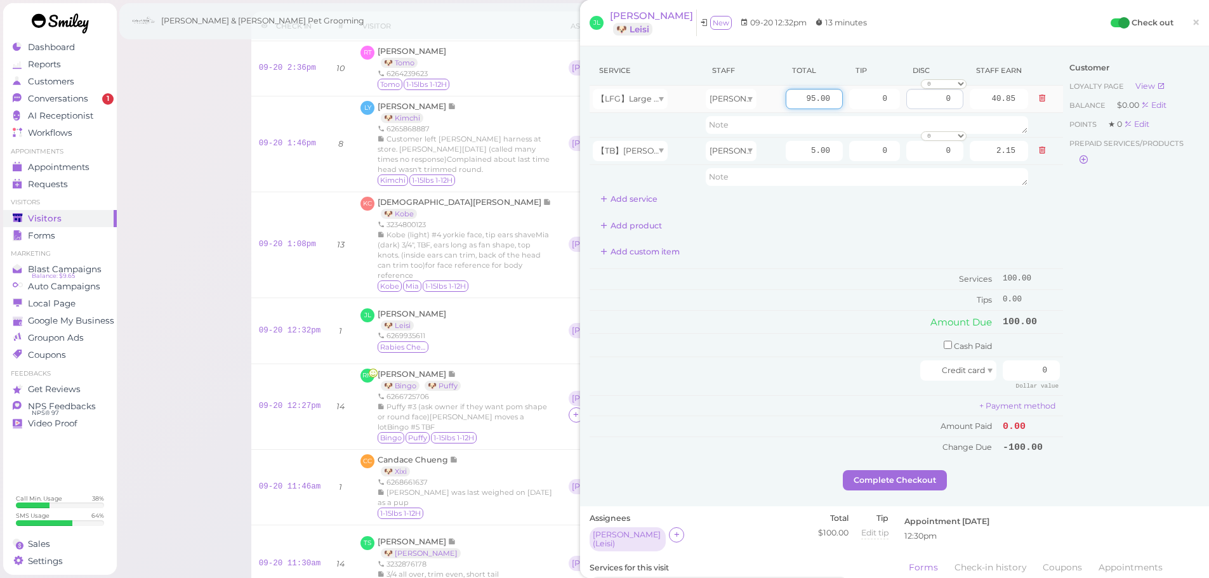
click at [909, 110] on tr "【LFG】Large Dog Full Grooming (More than 35 lbs) Helen 95.00 0 0 0 10% off 15% o…" at bounding box center [827, 99] width 474 height 27
type input "105"
type input "45.15"
drag, startPoint x: 852, startPoint y: 101, endPoint x: 953, endPoint y: 105, distance: 100.4
click at [953, 105] on tr "【LFG】Large Dog Full Grooming (More than 35 lbs) Helen 105 0 0 0 10% off 15% off…" at bounding box center [827, 99] width 474 height 27
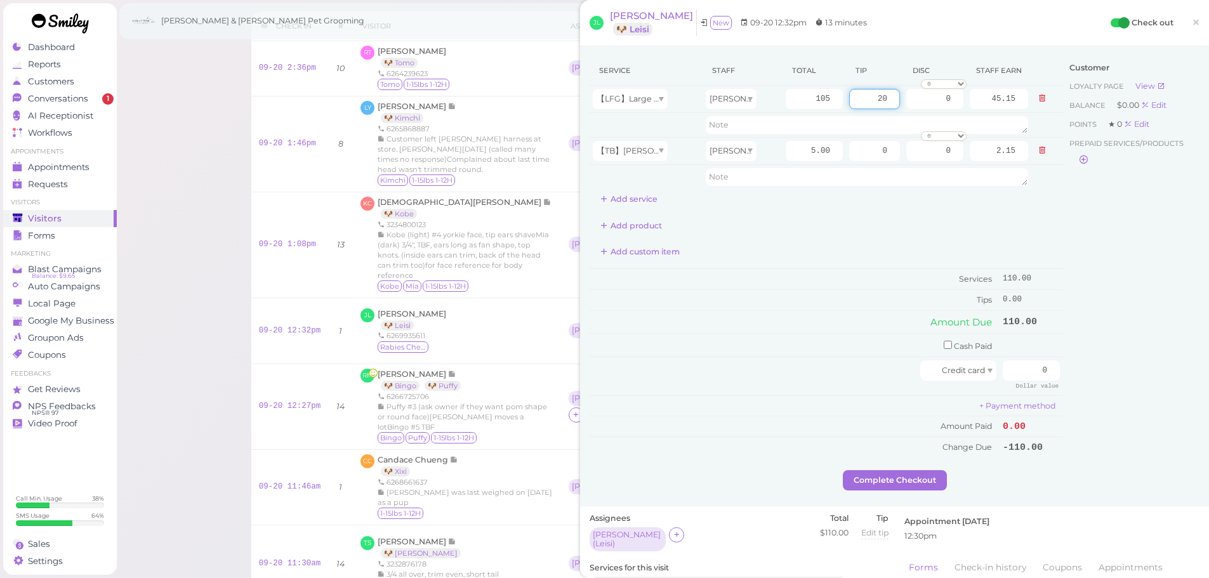
type input "20"
click at [1113, 306] on div "Customer Loyalty page View Balance $0.00 Edit Points ★ 0 Edit Prepaid services/…" at bounding box center [1131, 263] width 136 height 414
click at [1107, 306] on div "Customer Loyalty page View Balance $0.00 Edit Points ★ 0 Edit Prepaid services/…" at bounding box center [1131, 263] width 136 height 414
drag, startPoint x: 1019, startPoint y: 367, endPoint x: 1114, endPoint y: 378, distance: 95.8
click at [1114, 378] on div "Service Staff Total Tip Disc Staff earn 【LFG】Large Dog Full Grooming (More than…" at bounding box center [895, 263] width 610 height 414
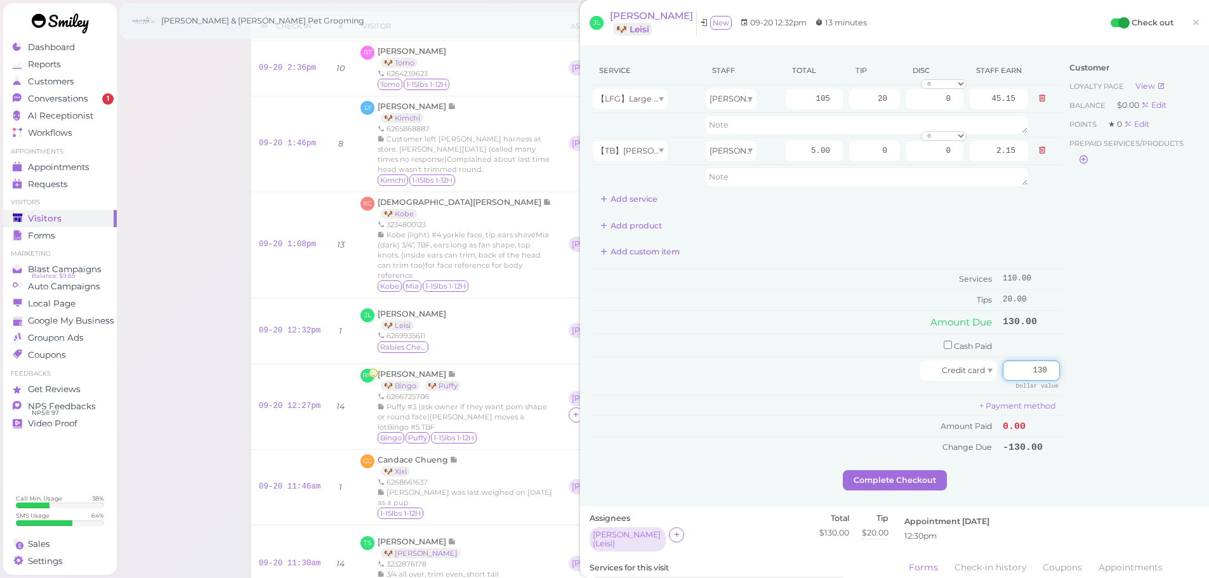
type input "130"
click at [1116, 379] on div "Customer Loyalty page View Balance $0.00 Edit Points ★ 0 Edit Prepaid services/…" at bounding box center [1131, 263] width 136 height 414
click at [889, 461] on div "Service Staff Total Tip Disc Staff earn 【LFG】Large Dog Full Grooming (More than…" at bounding box center [827, 263] width 474 height 414
click at [894, 480] on button "Complete Checkout" at bounding box center [895, 480] width 104 height 20
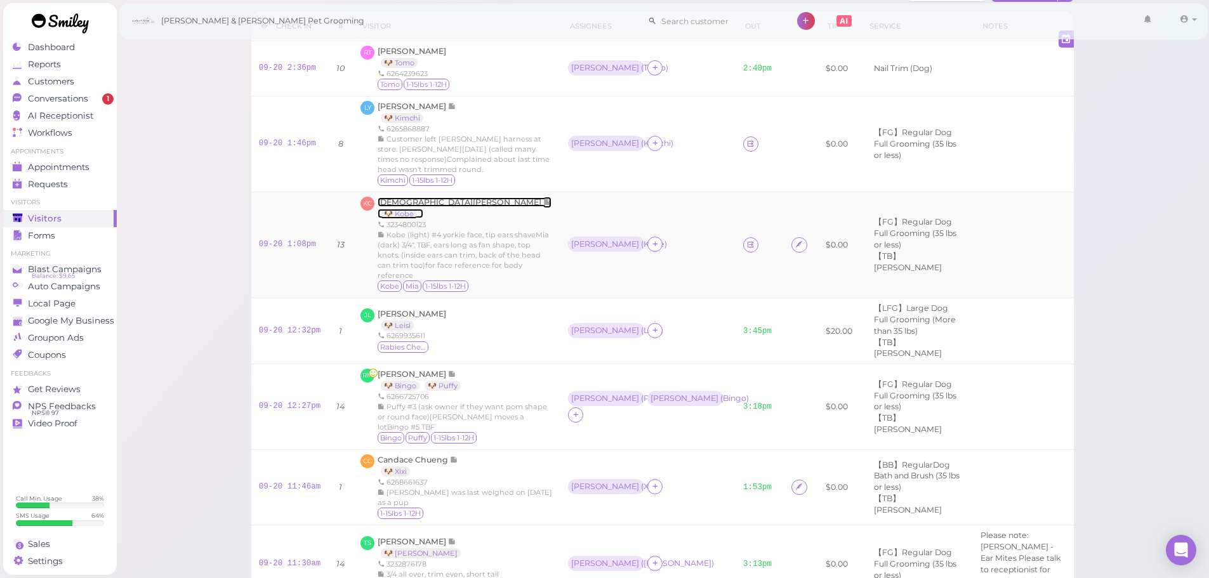
click at [420, 207] on span "Kristen Camarena" at bounding box center [461, 202] width 166 height 10
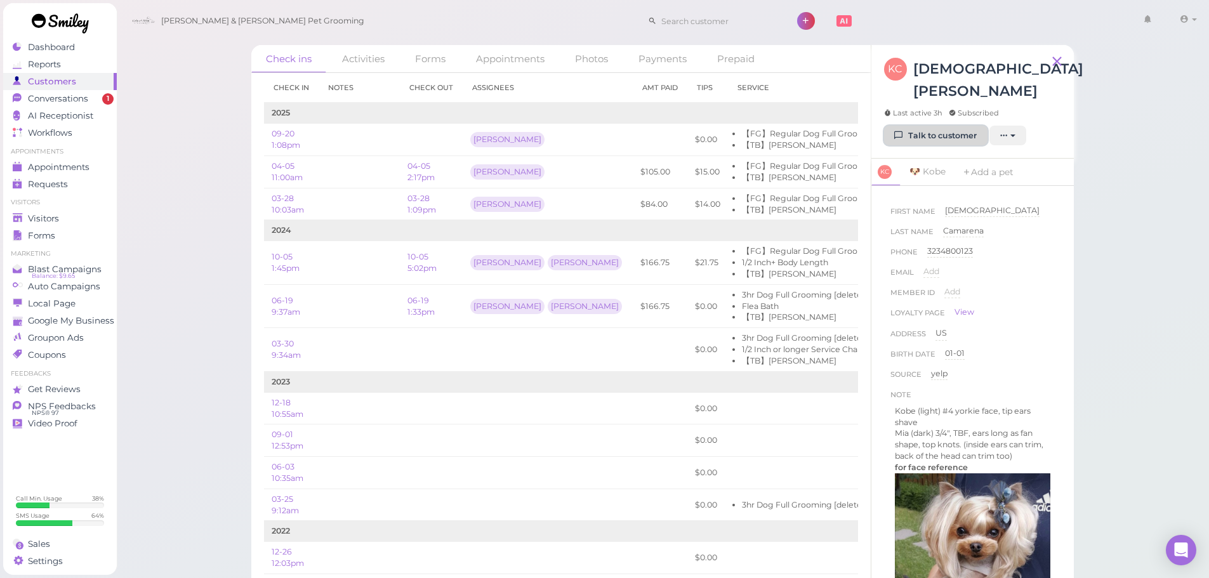
click at [958, 126] on link "Talk to customer" at bounding box center [935, 136] width 103 height 20
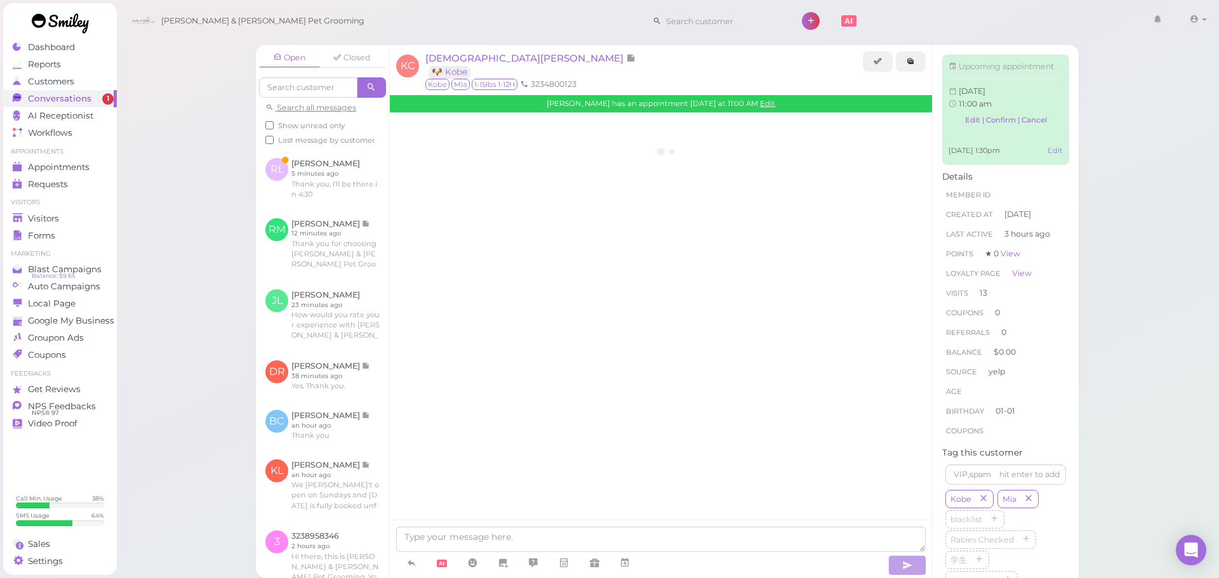
scroll to position [2162, 0]
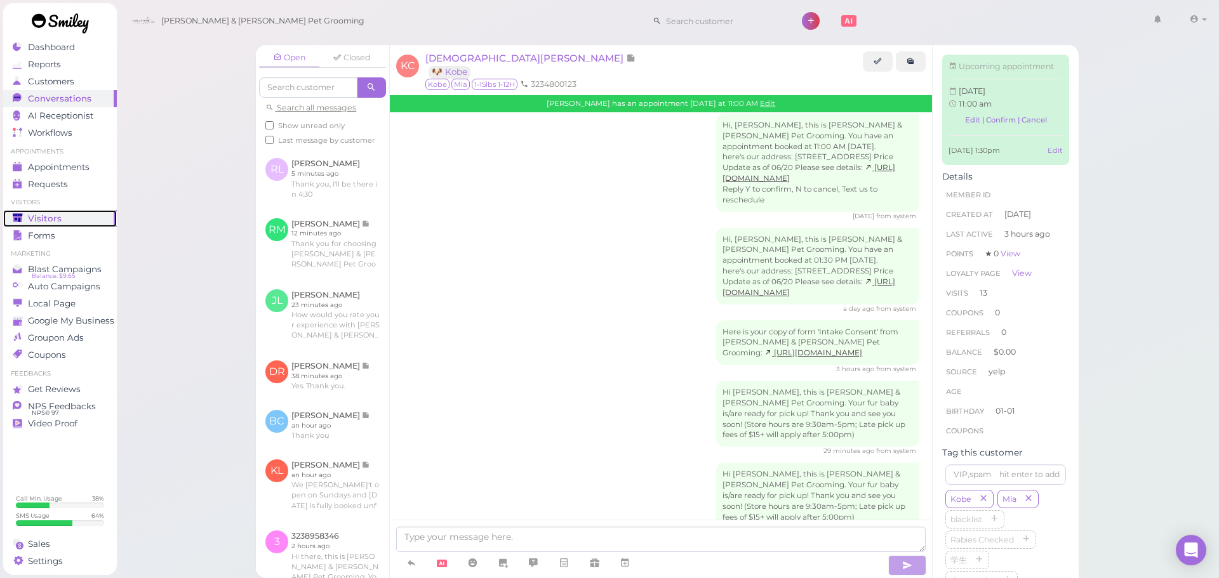
click at [60, 213] on div "Visitors" at bounding box center [58, 218] width 91 height 11
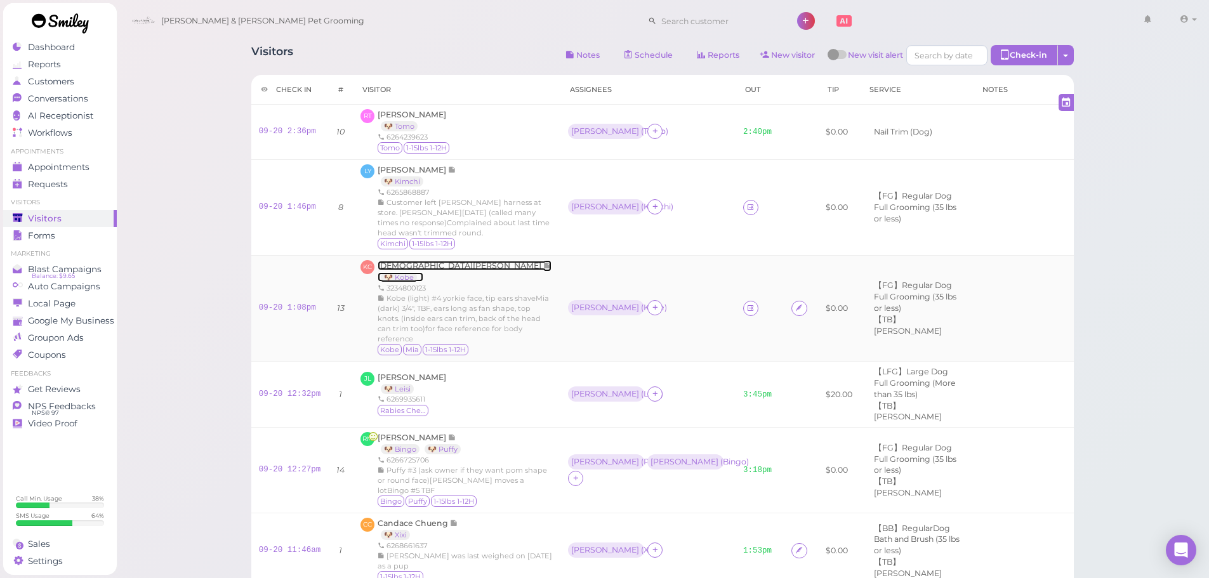
click at [402, 270] on span "Kristen Camarena" at bounding box center [461, 266] width 166 height 10
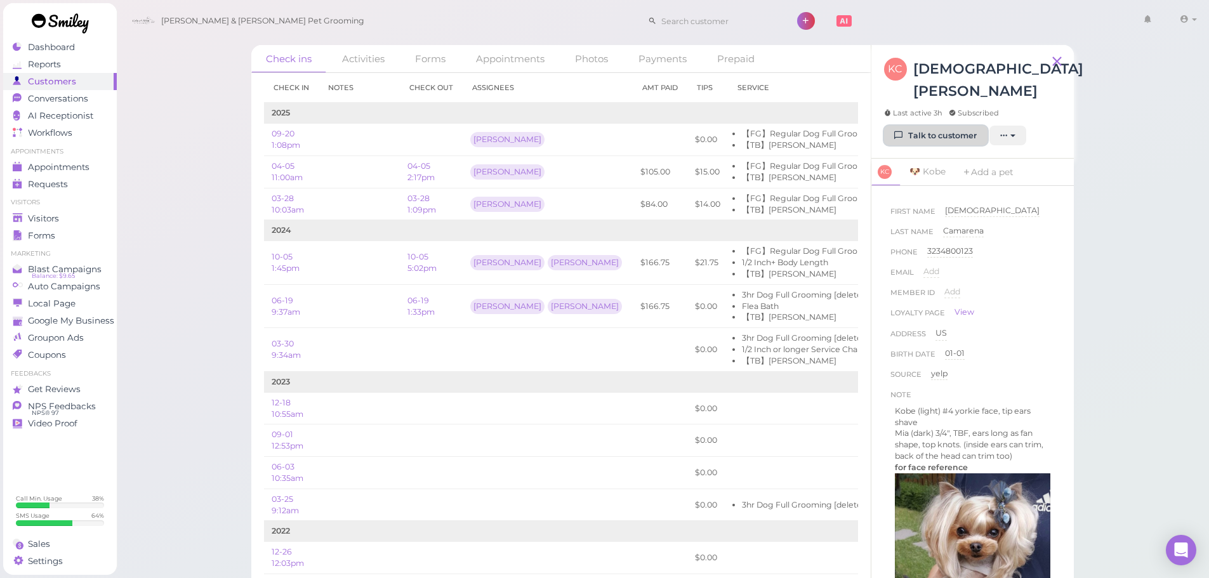
click at [910, 126] on link "Talk to customer" at bounding box center [935, 136] width 103 height 20
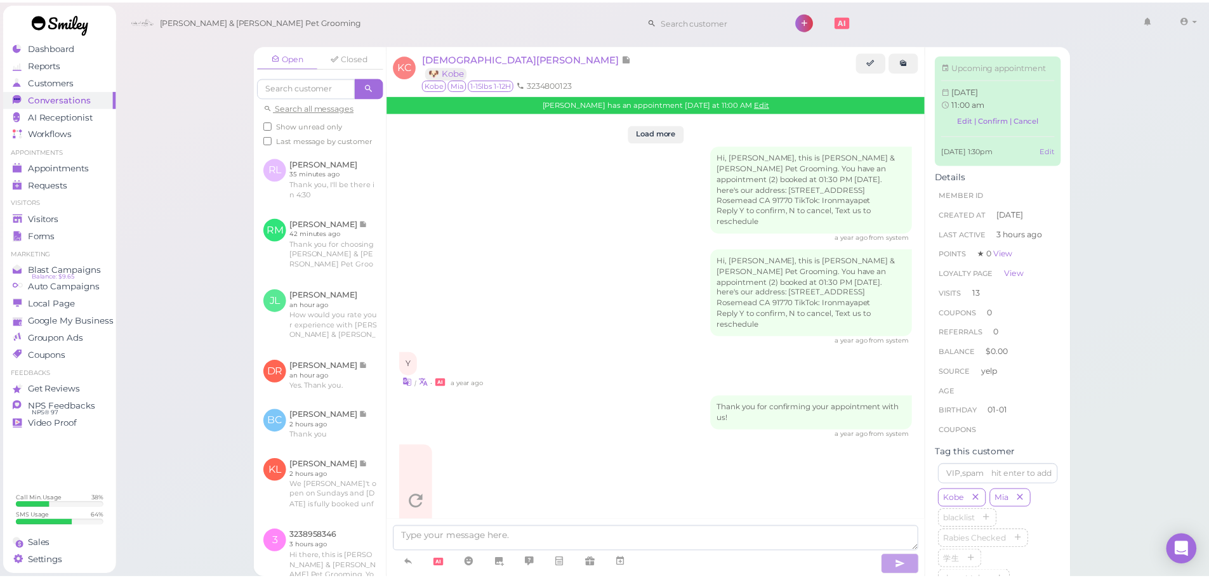
scroll to position [2162, 0]
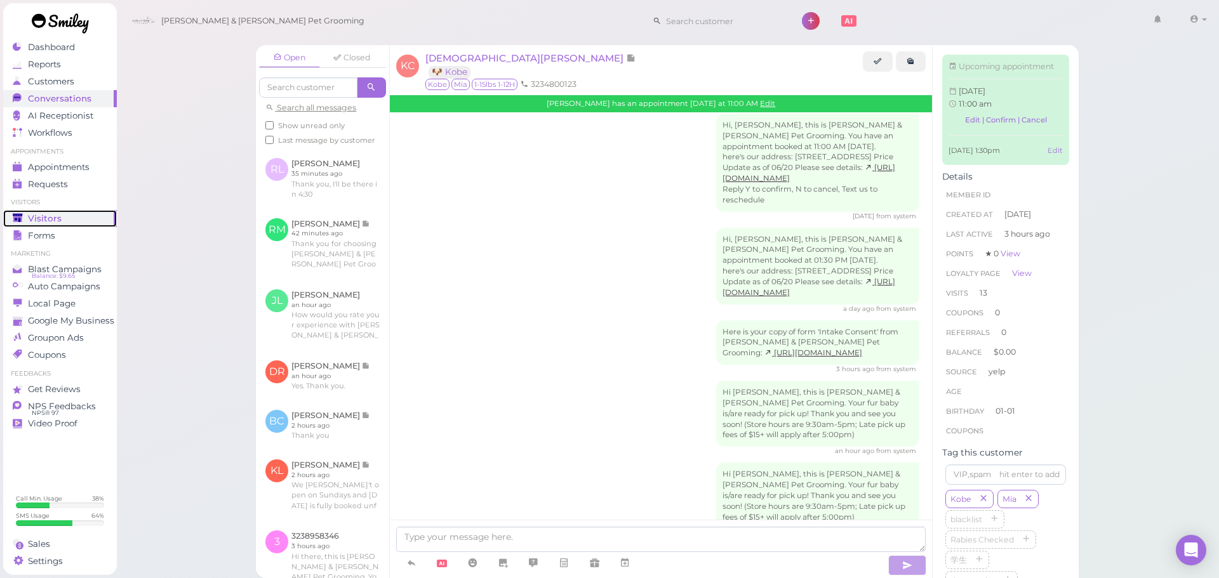
click at [55, 222] on span "Visitors" at bounding box center [45, 218] width 34 height 11
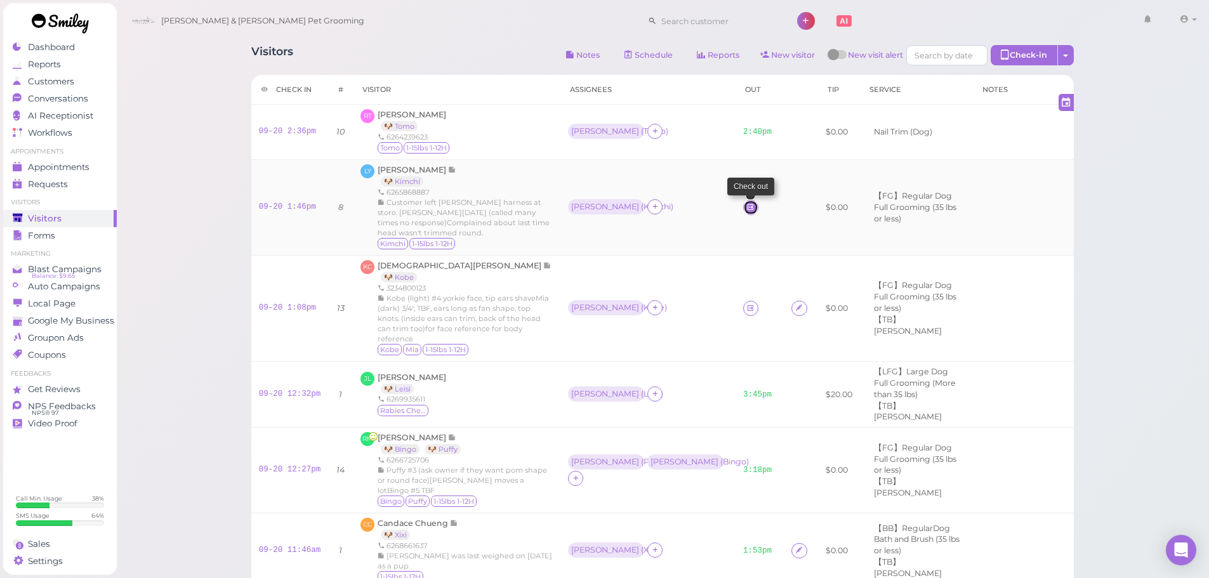
click at [746, 212] on icon at bounding box center [750, 207] width 8 height 10
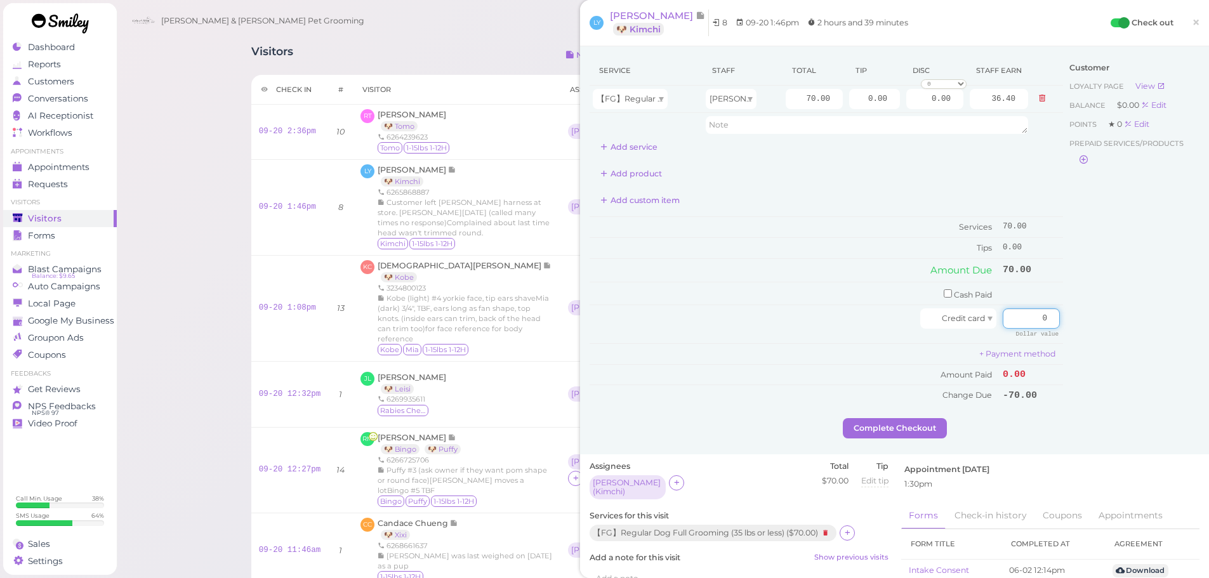
drag, startPoint x: 1038, startPoint y: 324, endPoint x: 1097, endPoint y: 335, distance: 60.0
click at [1097, 335] on div "Service Staff Total Tip Disc Staff earn 【FG】Regular Dog Full Grooming (35 lbs o…" at bounding box center [895, 237] width 610 height 362
click at [944, 293] on input "checkbox" at bounding box center [948, 293] width 8 height 8
checkbox input "true"
drag, startPoint x: 1072, startPoint y: 309, endPoint x: 1098, endPoint y: 314, distance: 26.4
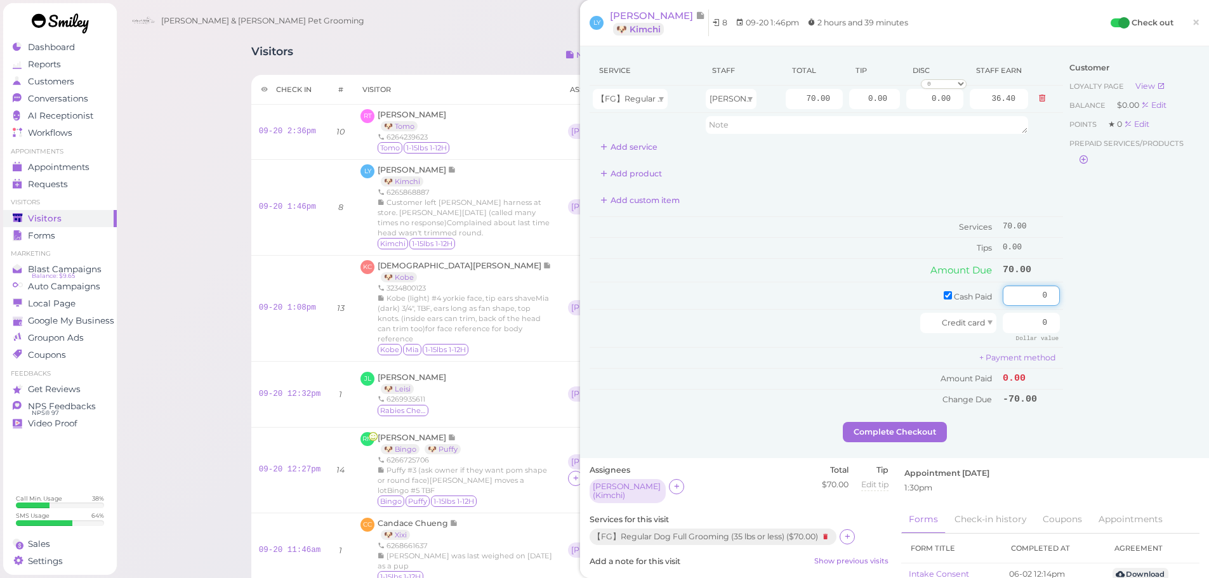
click at [1098, 314] on div "Service Staff Total Tip Disc Staff earn 【FG】Regular Dog Full Grooming (35 lbs o…" at bounding box center [895, 239] width 610 height 366
type input "70"
click at [1098, 292] on div "Customer Loyalty page View Balance $0.00 Edit Points ★ 0 Edit Prepaid services/…" at bounding box center [1131, 239] width 136 height 366
click at [894, 431] on button "Complete Checkout" at bounding box center [895, 432] width 104 height 20
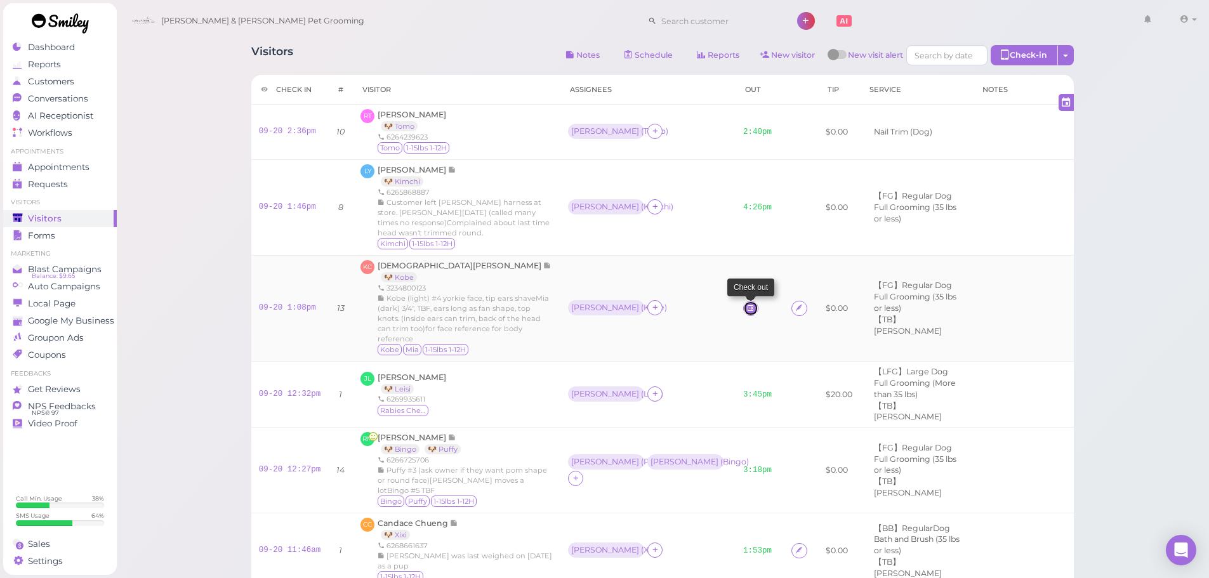
click at [746, 313] on icon at bounding box center [750, 308] width 8 height 10
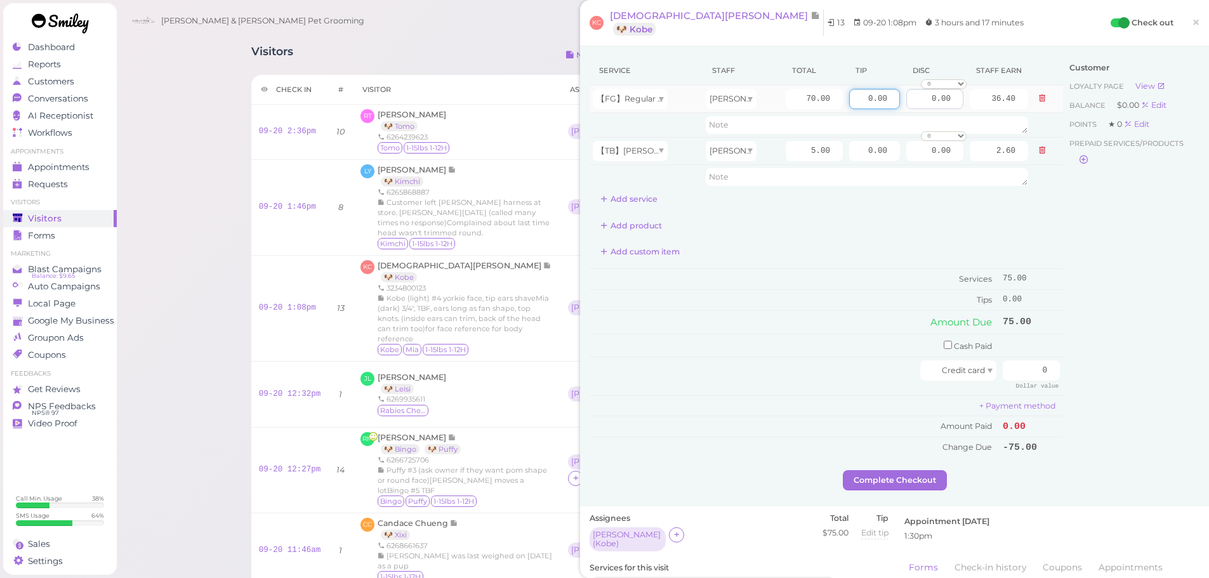
drag, startPoint x: 854, startPoint y: 98, endPoint x: 936, endPoint y: 106, distance: 82.2
click at [925, 105] on tr "【FG】Regular Dog Full Grooming (35 lbs or less) Asa 70.00 0.00 0.00 0 10% off 15…" at bounding box center [827, 99] width 474 height 27
type input "11.25"
click at [1094, 258] on div "Customer Loyalty page View Balance $0.00 Edit Points ★ 0 Edit Prepaid services/…" at bounding box center [1131, 263] width 136 height 414
drag, startPoint x: 1023, startPoint y: 369, endPoint x: 1108, endPoint y: 383, distance: 86.7
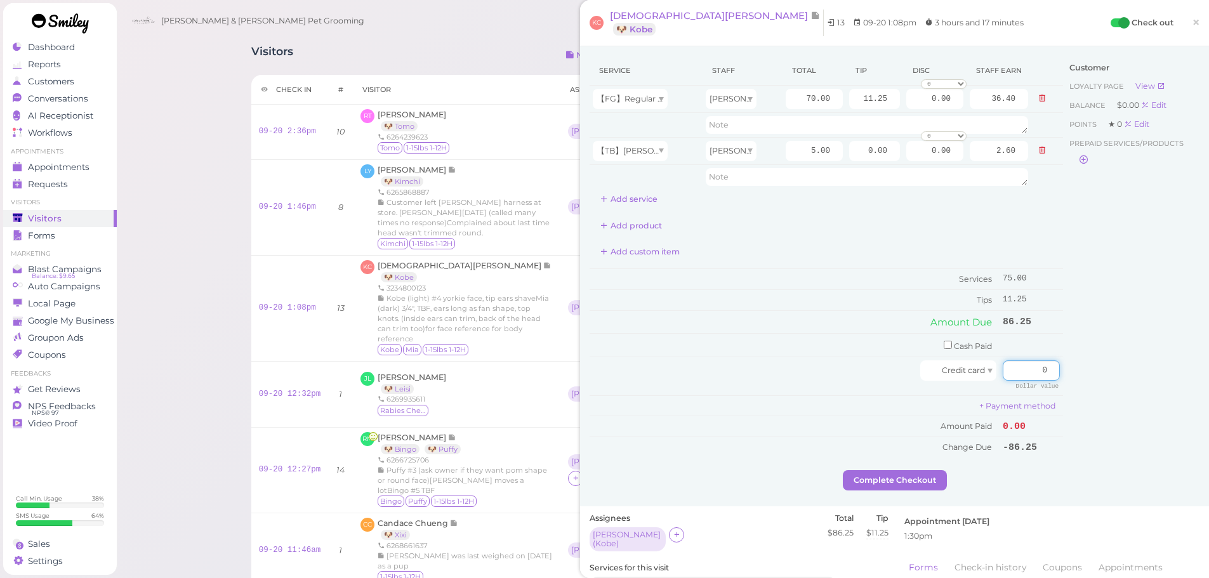
click at [1108, 383] on div "Service Staff Total Tip Disc Staff earn 【FG】Regular Dog Full Grooming (35 lbs o…" at bounding box center [895, 263] width 610 height 414
type input "86.25"
click at [1109, 382] on div "Customer Loyalty page View Balance $0.00 Edit Points ★ 0 Edit Prepaid services/…" at bounding box center [1131, 263] width 136 height 414
click at [913, 477] on button "Complete Checkout" at bounding box center [895, 480] width 104 height 20
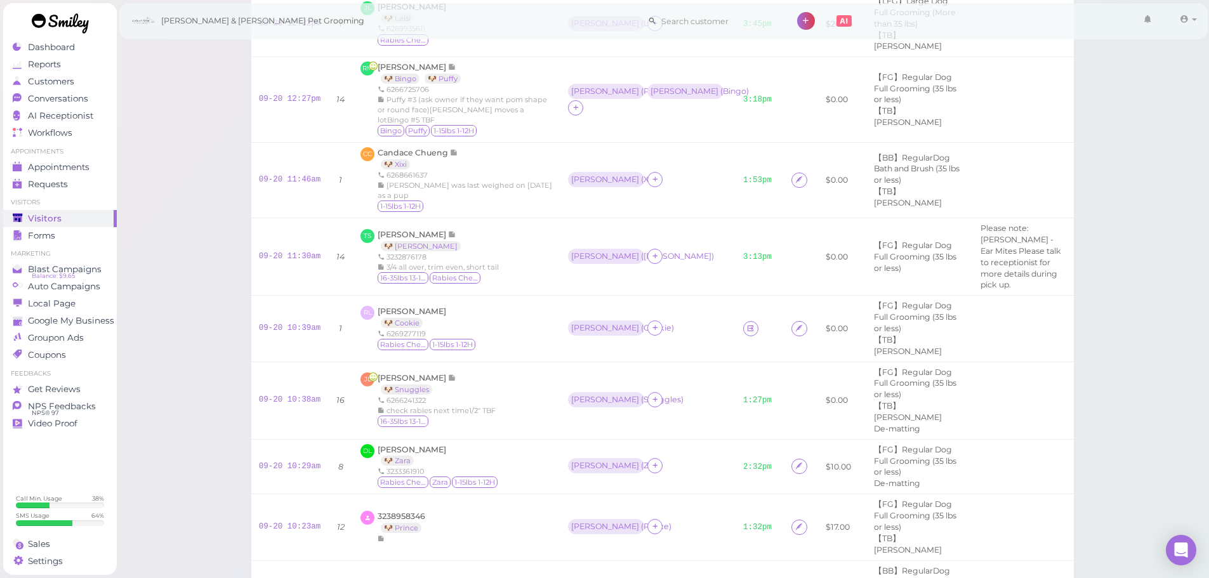
scroll to position [444, 0]
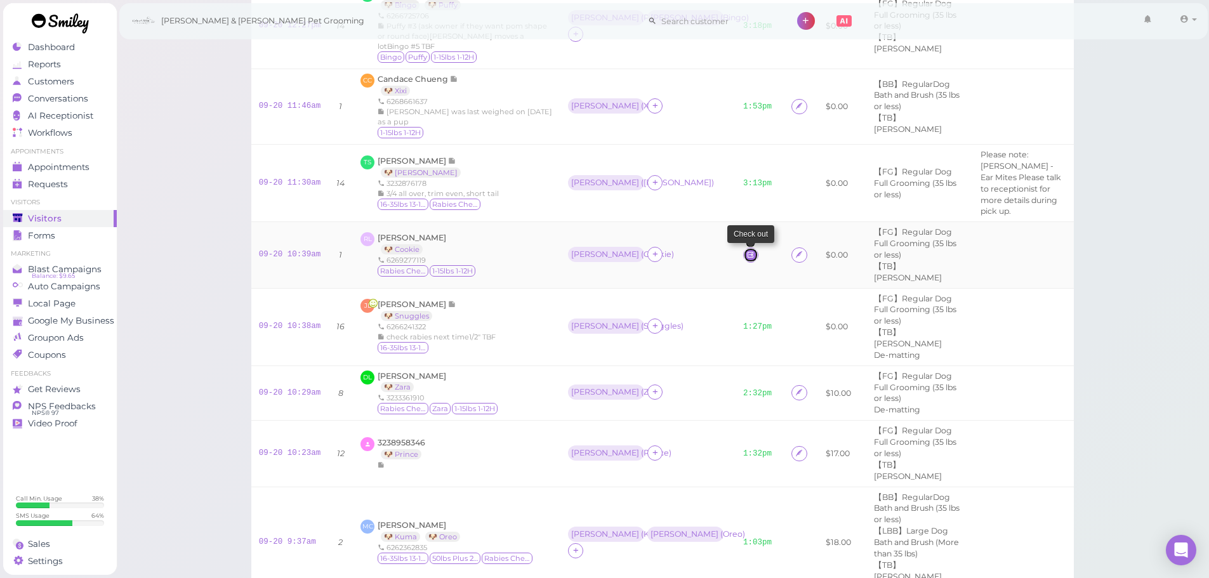
click at [746, 260] on icon at bounding box center [750, 255] width 8 height 10
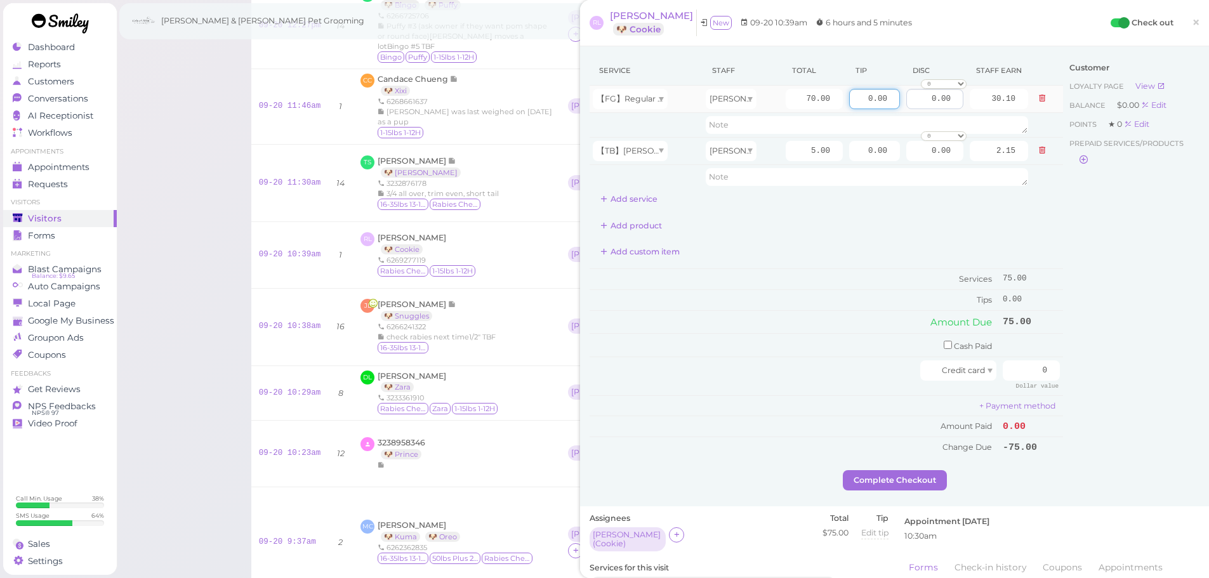
drag, startPoint x: 845, startPoint y: 101, endPoint x: 920, endPoint y: 109, distance: 76.0
click at [920, 109] on tr "【FG】Regular Dog Full Grooming (35 lbs or less) Rebecca 70.00 0.00 0.00 0 10% of…" at bounding box center [827, 99] width 474 height 27
type input "11.25"
click at [1107, 264] on div "Customer Loyalty page View Balance $0.00 Edit Points ★ 0 Edit Prepaid services/…" at bounding box center [1131, 263] width 136 height 414
click at [1138, 360] on div "Customer Loyalty page View Balance $0.00 Edit Points ★ 0 Edit Prepaid services/…" at bounding box center [1131, 263] width 136 height 414
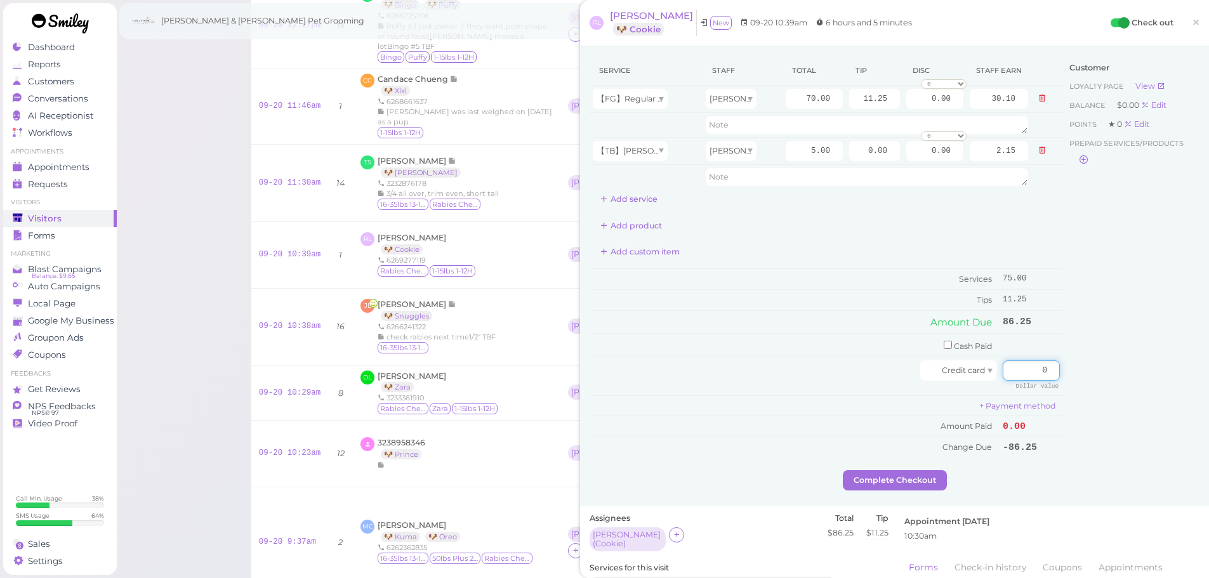
drag, startPoint x: 1024, startPoint y: 372, endPoint x: 1081, endPoint y: 382, distance: 57.4
click at [1081, 382] on div "Service Staff Total Tip Disc Staff earn 【FG】Regular Dog Full Grooming (35 lbs o…" at bounding box center [895, 263] width 610 height 414
type input "86.25"
click at [1118, 408] on div "Customer Loyalty page View Balance $0.00 Edit Points ★ 0 Edit Prepaid services/…" at bounding box center [1131, 263] width 136 height 414
click at [1104, 488] on div "Complete Checkout" at bounding box center [895, 480] width 610 height 20
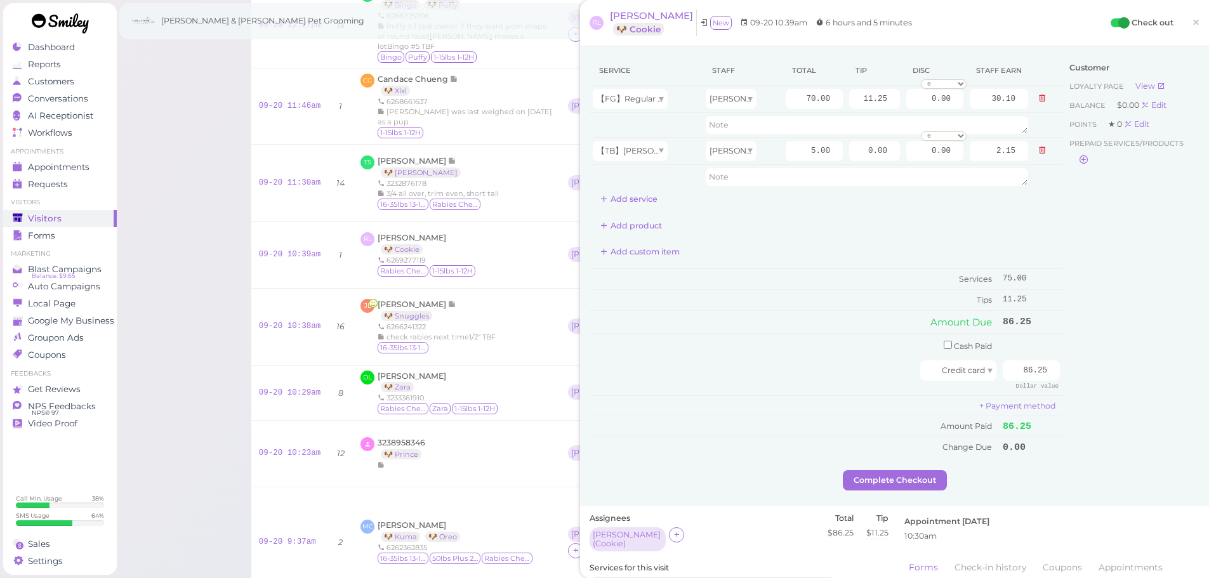
click at [1096, 415] on div "Customer Loyalty page View Balance $0.00 Edit Points ★ 0 Edit Prepaid services/…" at bounding box center [1131, 263] width 136 height 414
click at [1099, 448] on div "Customer Loyalty page View Balance $0.00 Edit Points ★ 0 Edit Prepaid services/…" at bounding box center [1131, 263] width 136 height 414
click at [910, 480] on button "Complete Checkout" at bounding box center [895, 480] width 104 height 20
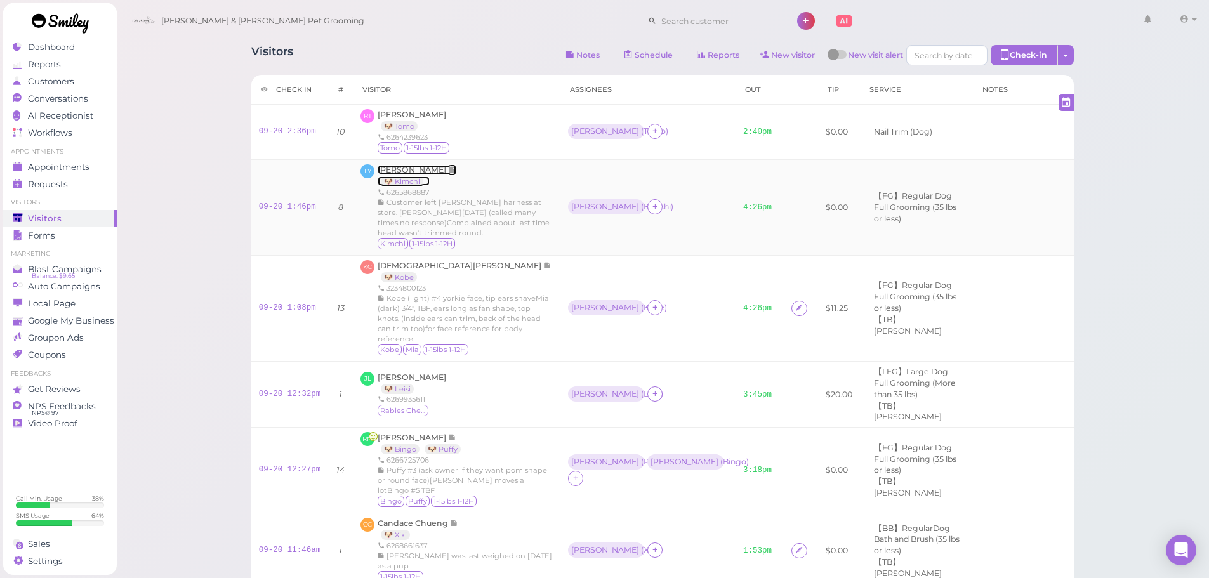
click at [397, 168] on span "Lili Yang" at bounding box center [413, 170] width 70 height 10
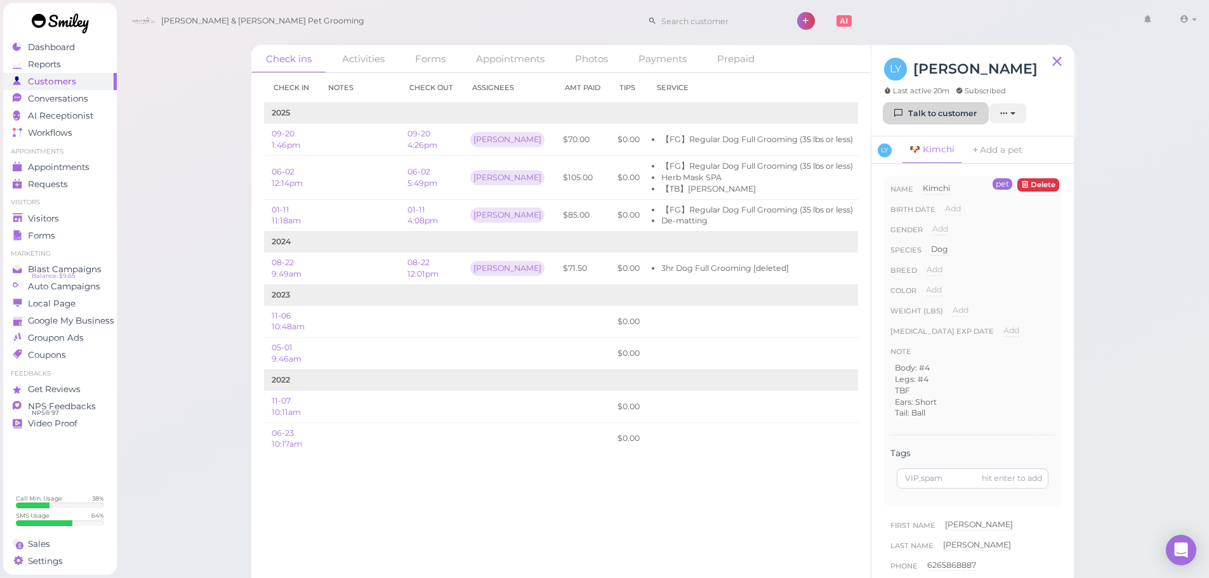
click at [956, 116] on link "Talk to customer" at bounding box center [935, 113] width 103 height 20
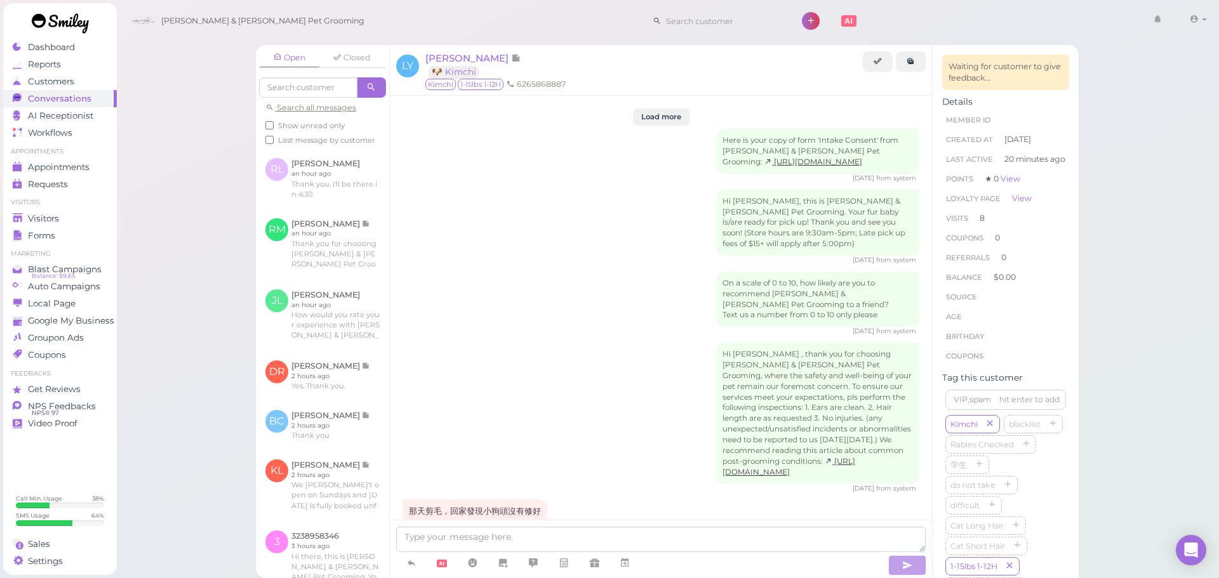
scroll to position [1403, 0]
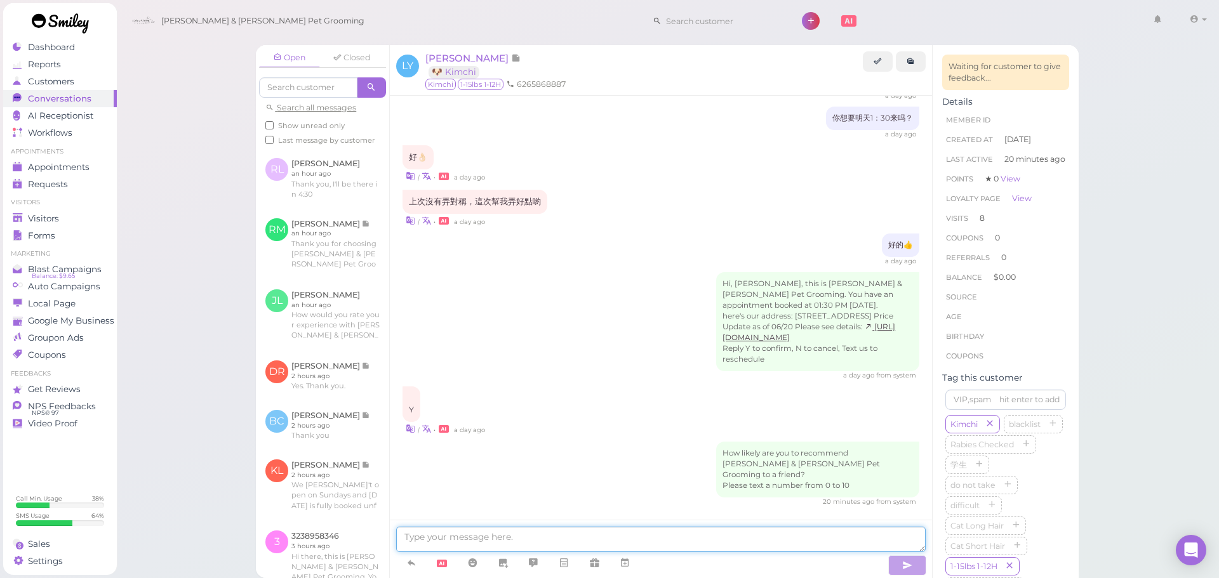
click at [486, 538] on textarea at bounding box center [660, 539] width 529 height 25
click at [515, 529] on textarea at bounding box center [660, 539] width 529 height 25
click at [578, 538] on textarea "您好，刚才接狗时您拿走了一套红色狗绳，那是Kimchi" at bounding box center [660, 539] width 529 height 25
click at [573, 537] on textarea "您好，刚才接狗时您拿走了一套红色狗绳，那是Kimchi" at bounding box center [660, 539] width 529 height 25
click at [601, 534] on textarea "您好，刚才接狗时您拿走了一套红色狗绳，您确定那是Kimchi" at bounding box center [660, 539] width 529 height 25
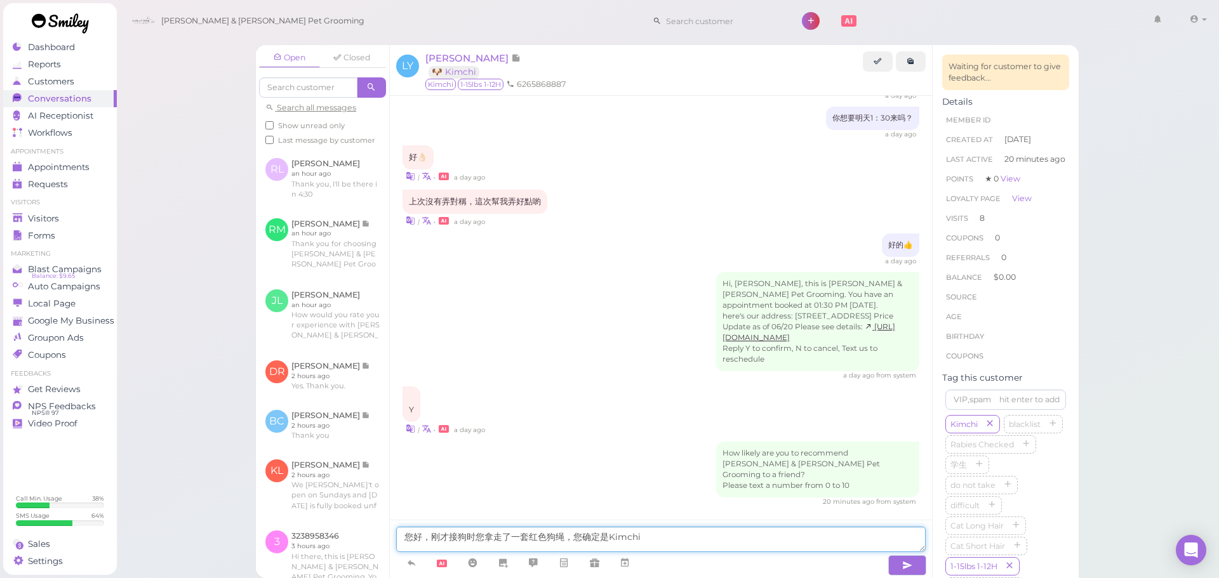
click at [668, 534] on textarea "您好，刚才接狗时您拿走了一套红色狗绳，您确定是Kimchi" at bounding box center [660, 539] width 529 height 25
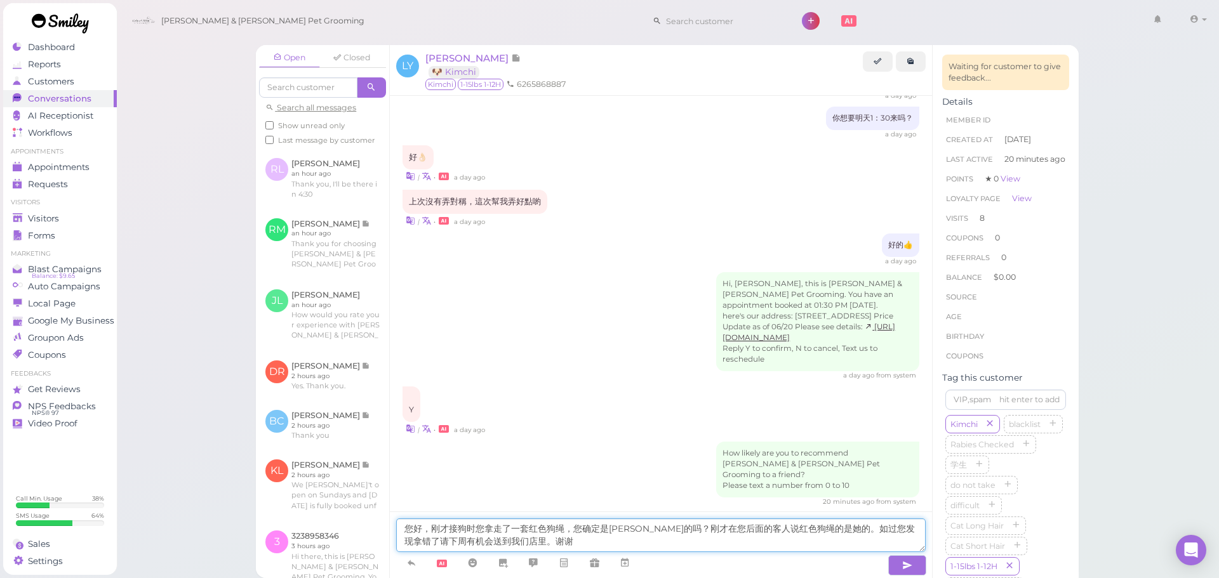
type textarea "您好，刚才接狗时您拿走了一套红色狗绳，您确定是Kimchi的吗？刚才在您后面的客人说红色狗绳的是她的。如过您发现拿错了请下周有机会送到我们店里。谢谢。"
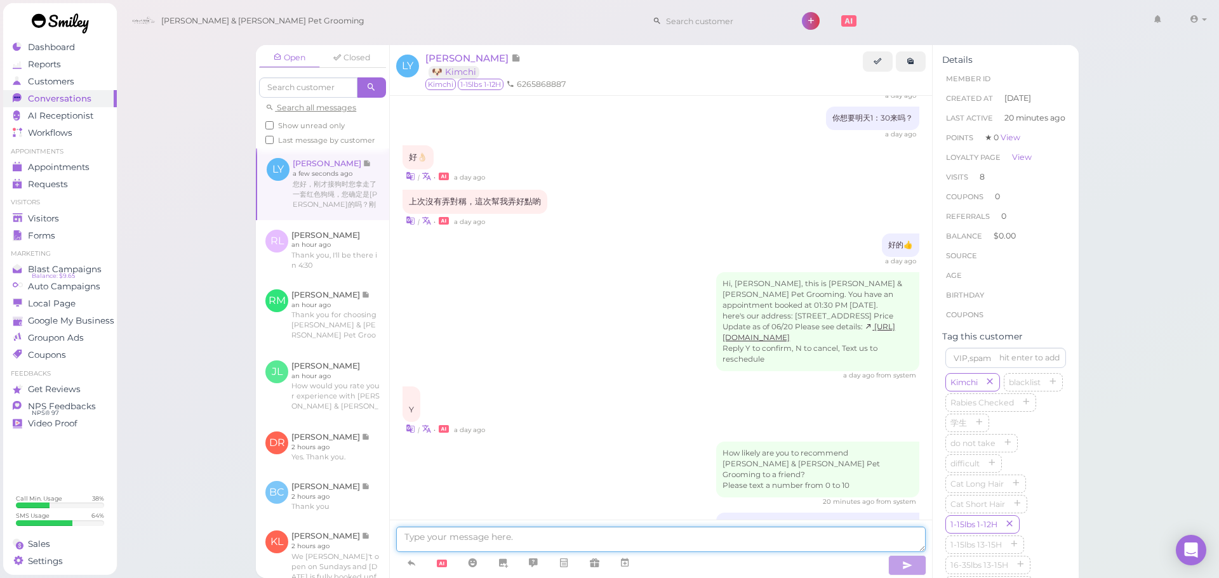
scroll to position [1465, 0]
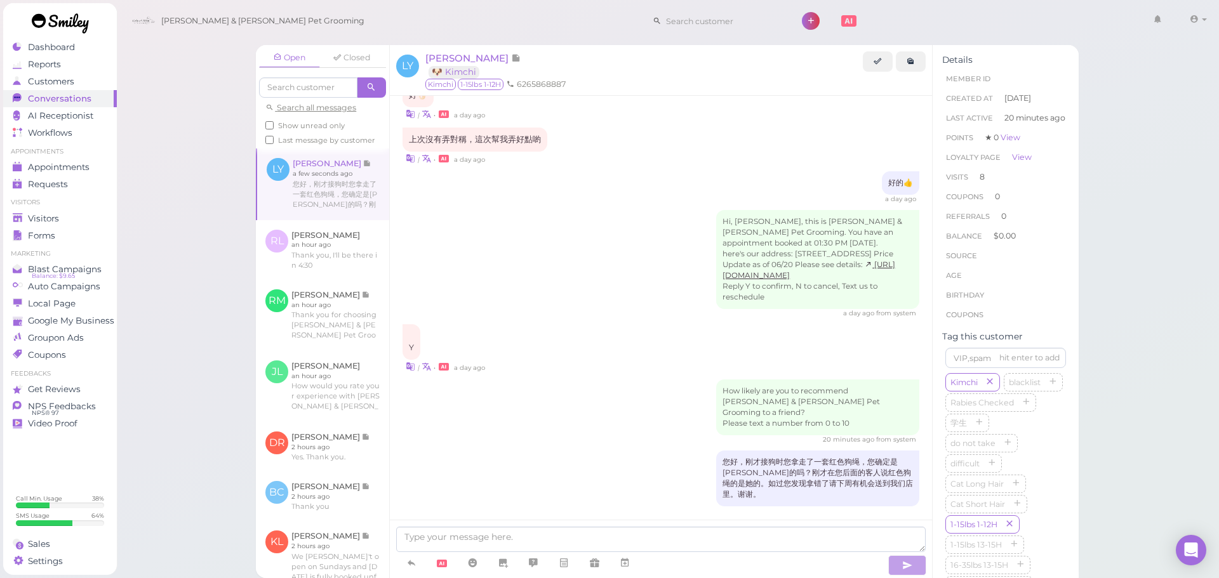
click at [613, 459] on div "您好，刚才接狗时您拿走了一套红色狗绳，您确定是Kimchi的吗？刚才在您后面的客人说红色狗绳的是她的。如过您发现拿错了请下周有机会送到我们店里。谢谢。" at bounding box center [660, 479] width 517 height 56
click at [609, 420] on div "How likely are you to recommend Cody & Miley Pet Grooming to a friend? Please t…" at bounding box center [660, 412] width 517 height 65
click at [589, 171] on div "好的👍 a day ago" at bounding box center [660, 187] width 517 height 32
click at [547, 545] on textarea at bounding box center [660, 539] width 529 height 25
click at [546, 545] on textarea at bounding box center [660, 539] width 529 height 25
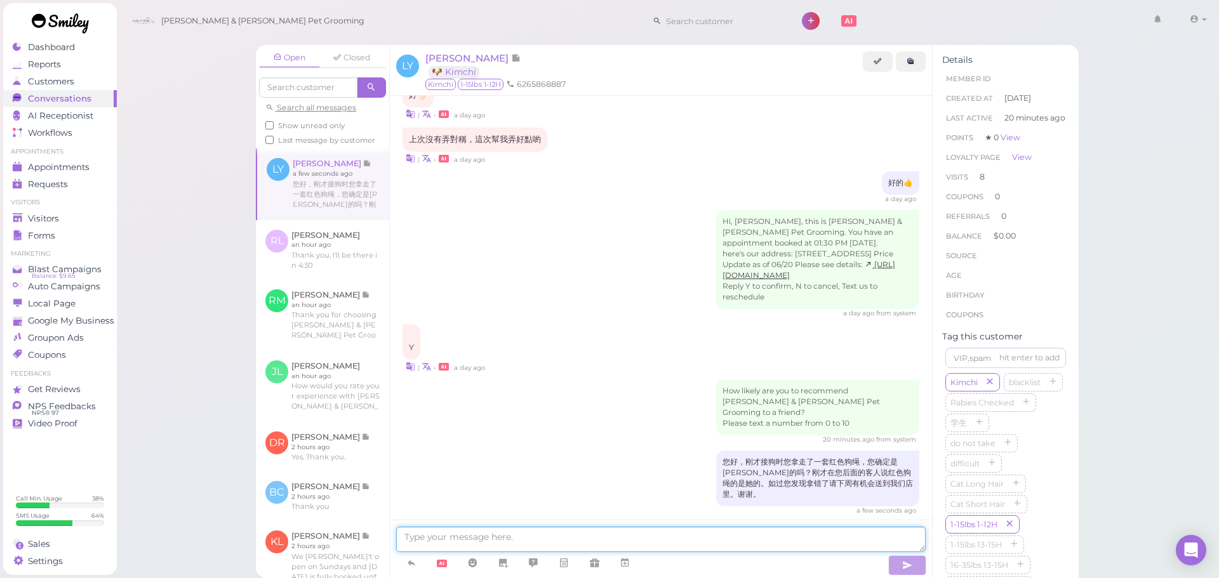
paste textarea "6268997705"
type textarea "6268997705这个客人接走的，是您的家人。"
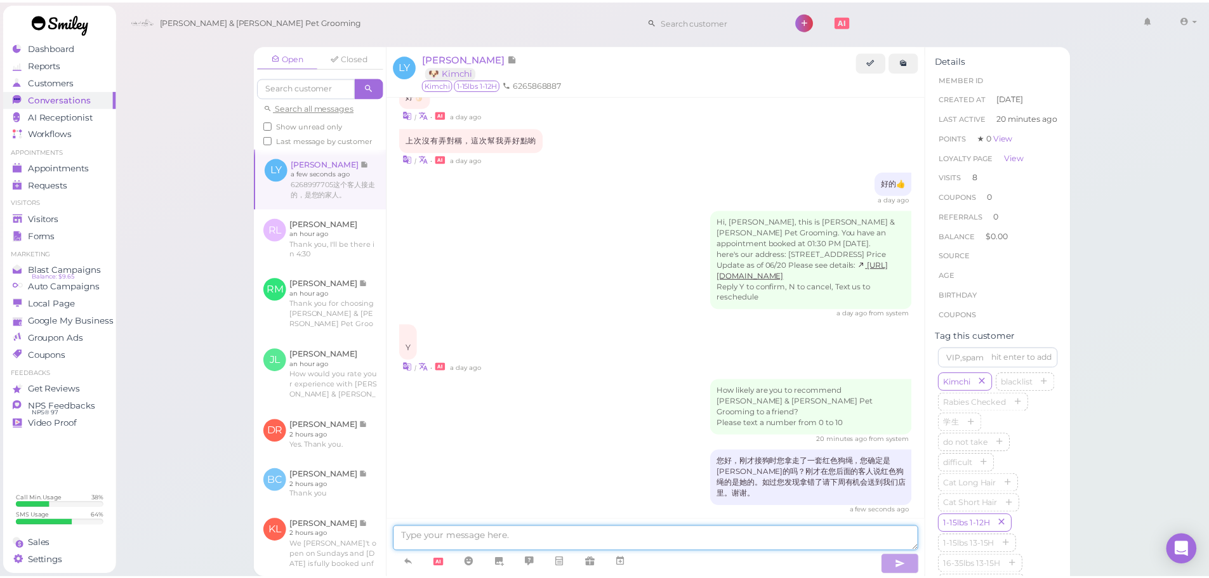
scroll to position [1504, 0]
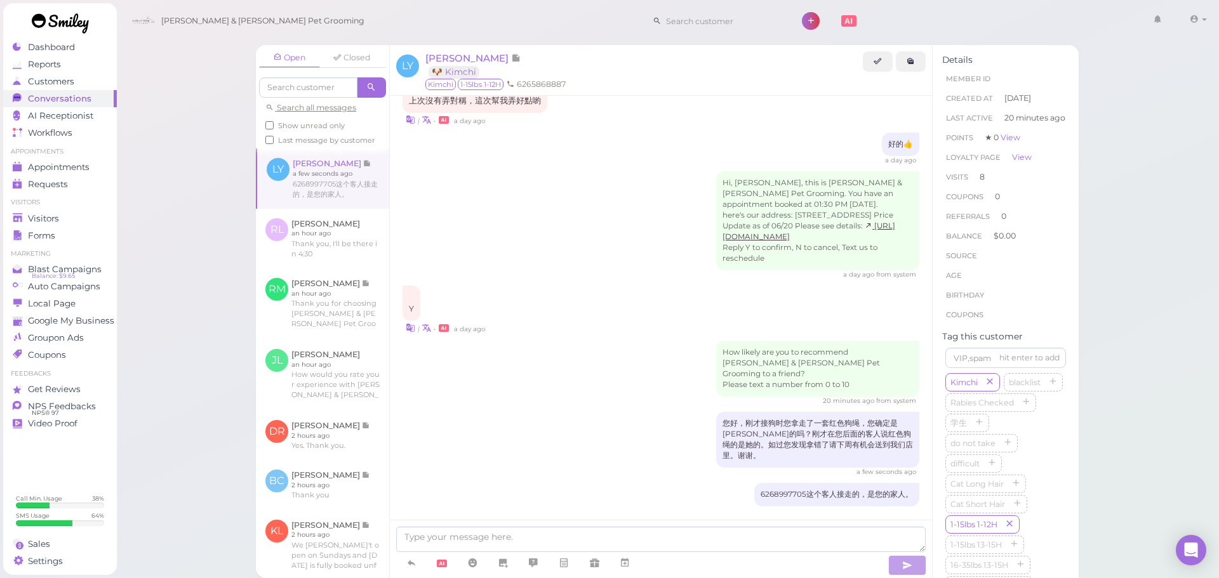
click at [1158, 374] on div "Open Closed Search all messages Show unread only Last message by customer LY Li…" at bounding box center [667, 289] width 1103 height 578
click at [216, 197] on div "Open Closed Search all messages Show unread only Last message by customer LY Li…" at bounding box center [667, 289] width 1103 height 578
click at [50, 548] on div "Sales" at bounding box center [58, 544] width 91 height 11
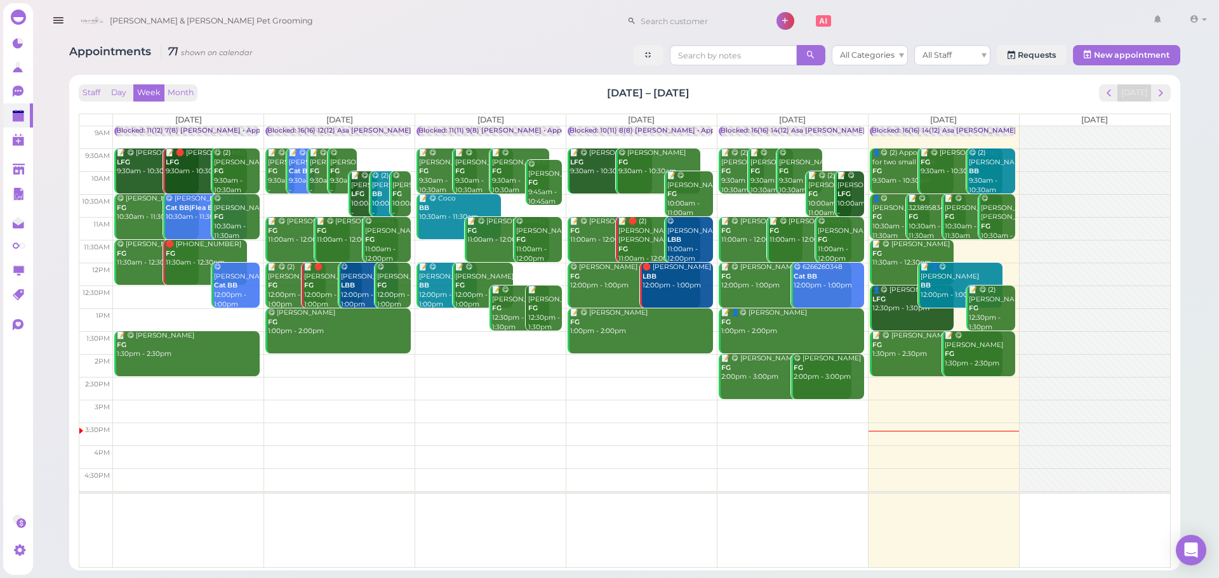
click at [866, 97] on div "Staff Day Week Month [DATE] – [DATE] [DATE]" at bounding box center [625, 92] width 1092 height 17
click at [267, 90] on div "Staff Day Week Month [DATE] – [DATE] [DATE]" at bounding box center [625, 92] width 1092 height 17
click at [354, 79] on div "Staff Day Week Month [DATE] – [DATE] [DATE] [DATE] [DATE] [DATE] [DATE] [DATE] …" at bounding box center [624, 323] width 1111 height 496
click at [263, 76] on div "Staff Day Week Month [DATE] – [DATE] [DATE] [DATE] [DATE] [DATE] [DATE] [DATE] …" at bounding box center [624, 323] width 1111 height 496
